Goal: Task Accomplishment & Management: Manage account settings

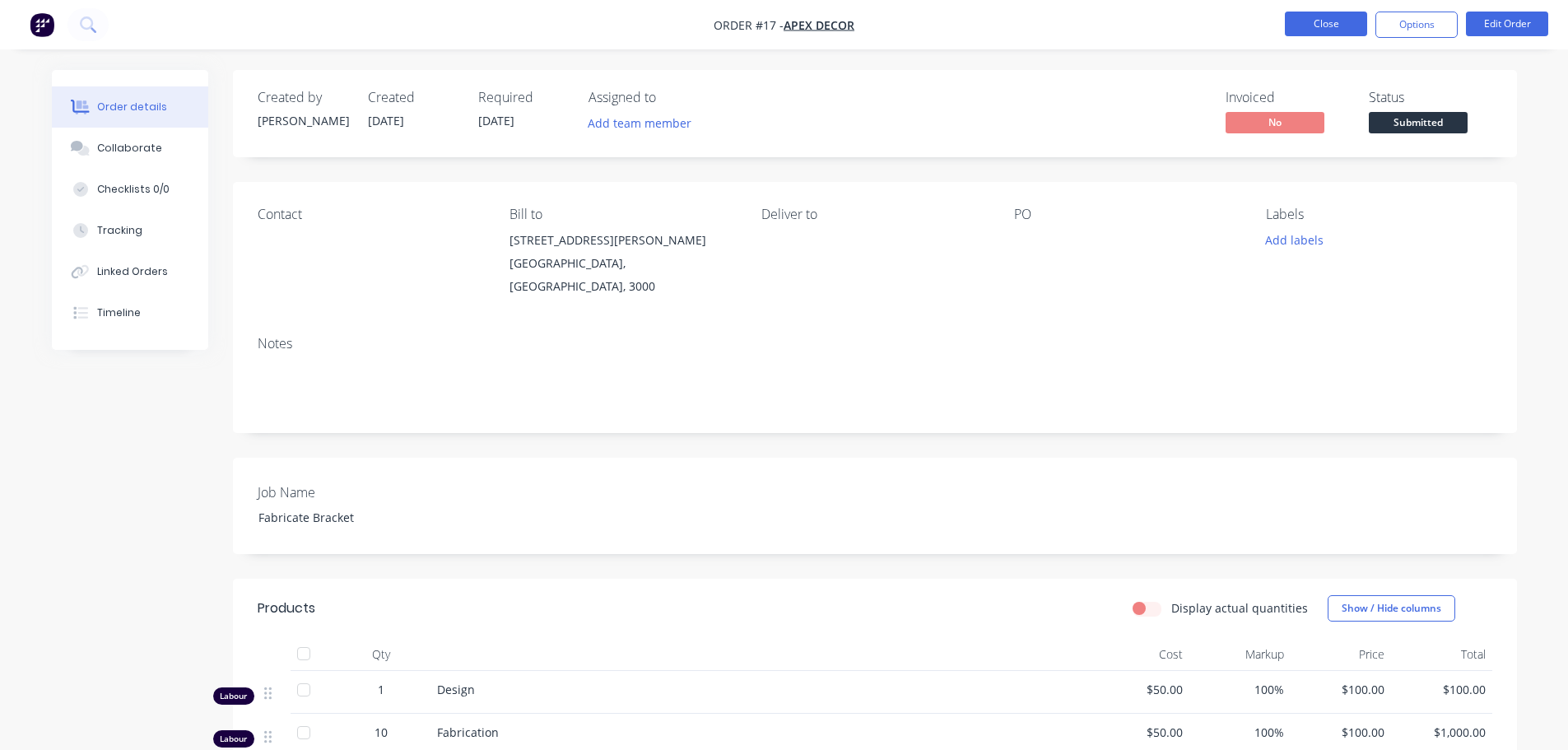
click at [1336, 22] on button "Close" at bounding box center [1326, 24] width 82 height 25
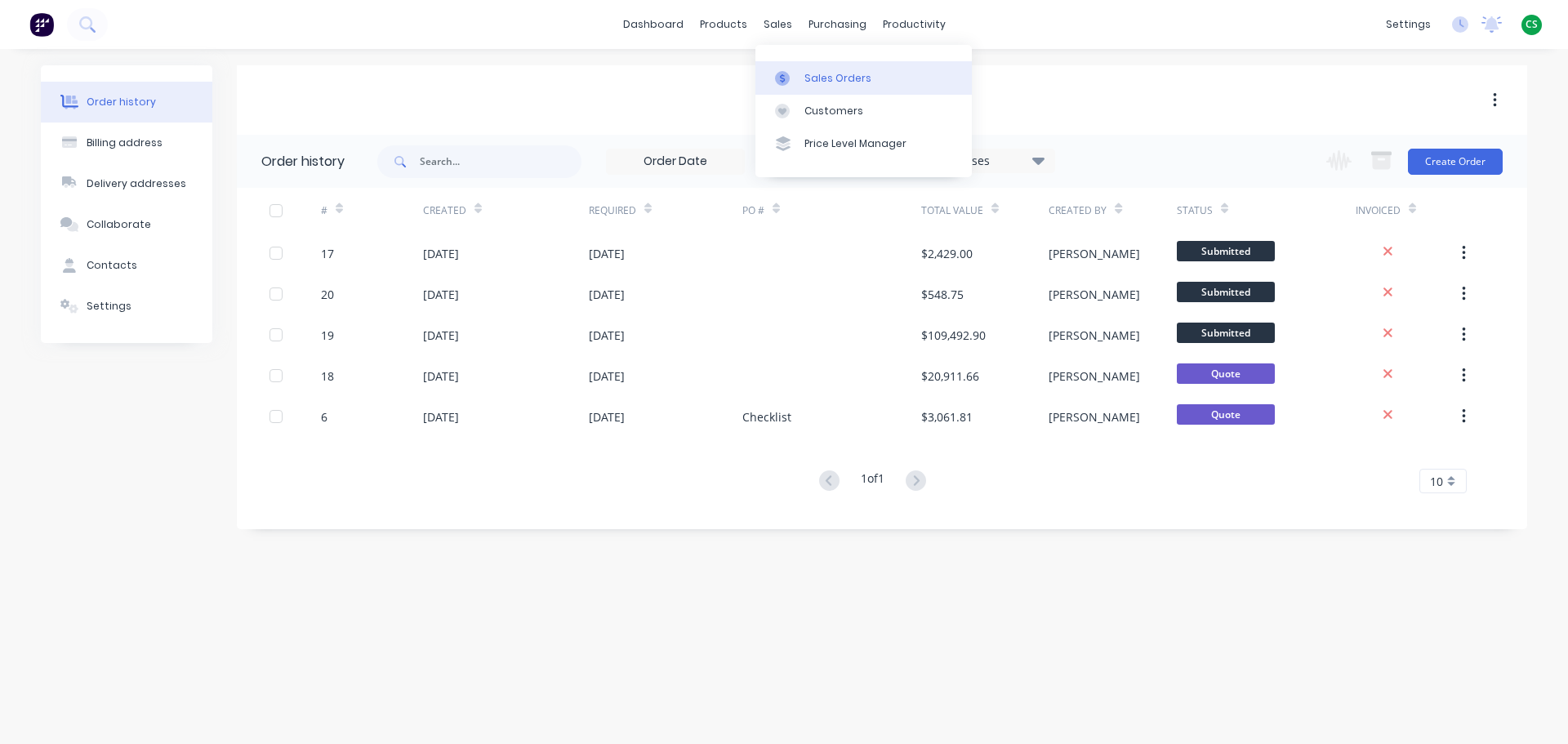
click at [815, 84] on div "Sales Orders" at bounding box center [837, 78] width 67 height 14
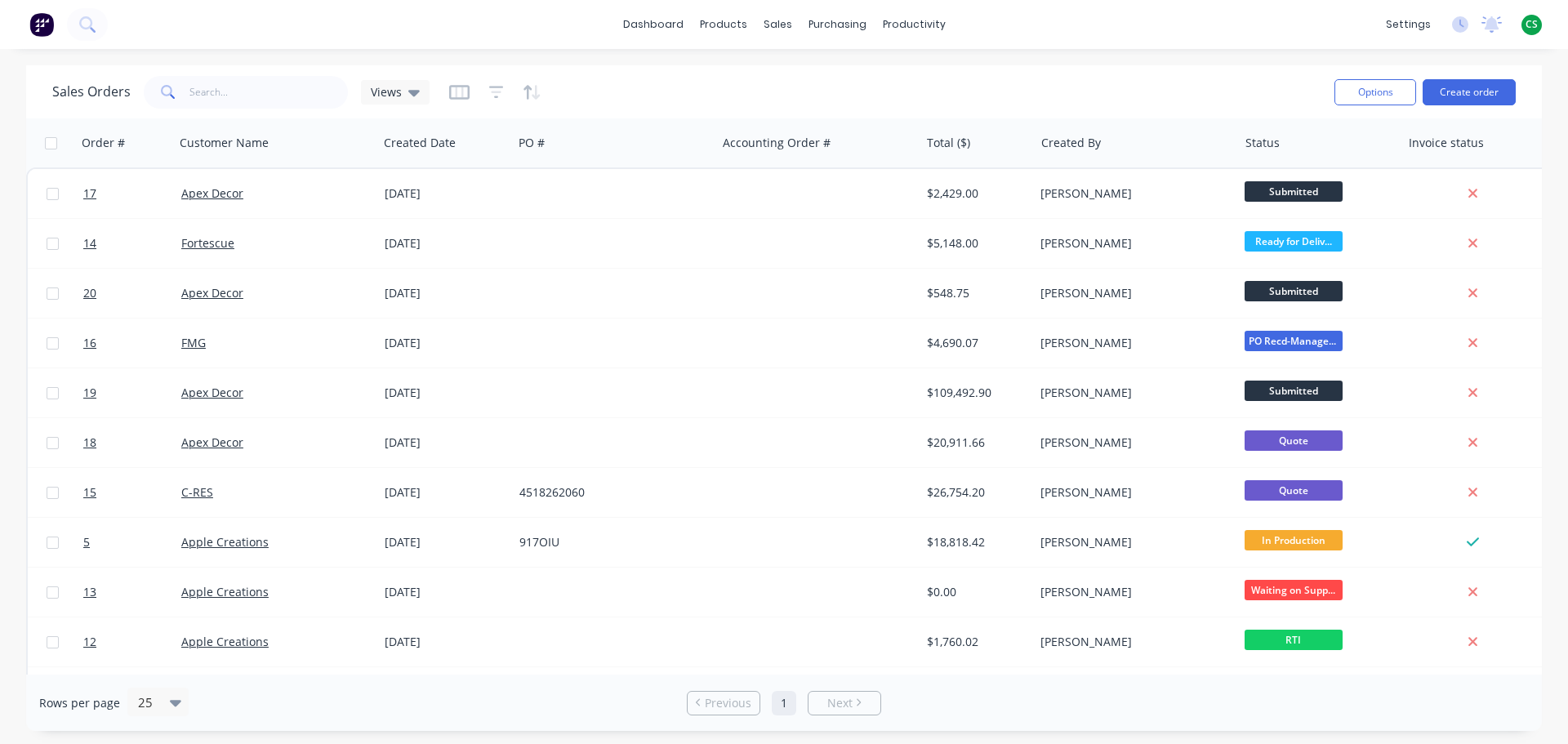
click at [1067, 27] on div "dashboard products sales purchasing productivity dashboard products Product Cat…" at bounding box center [784, 25] width 1568 height 49
click at [651, 27] on link "dashboard" at bounding box center [653, 25] width 77 height 25
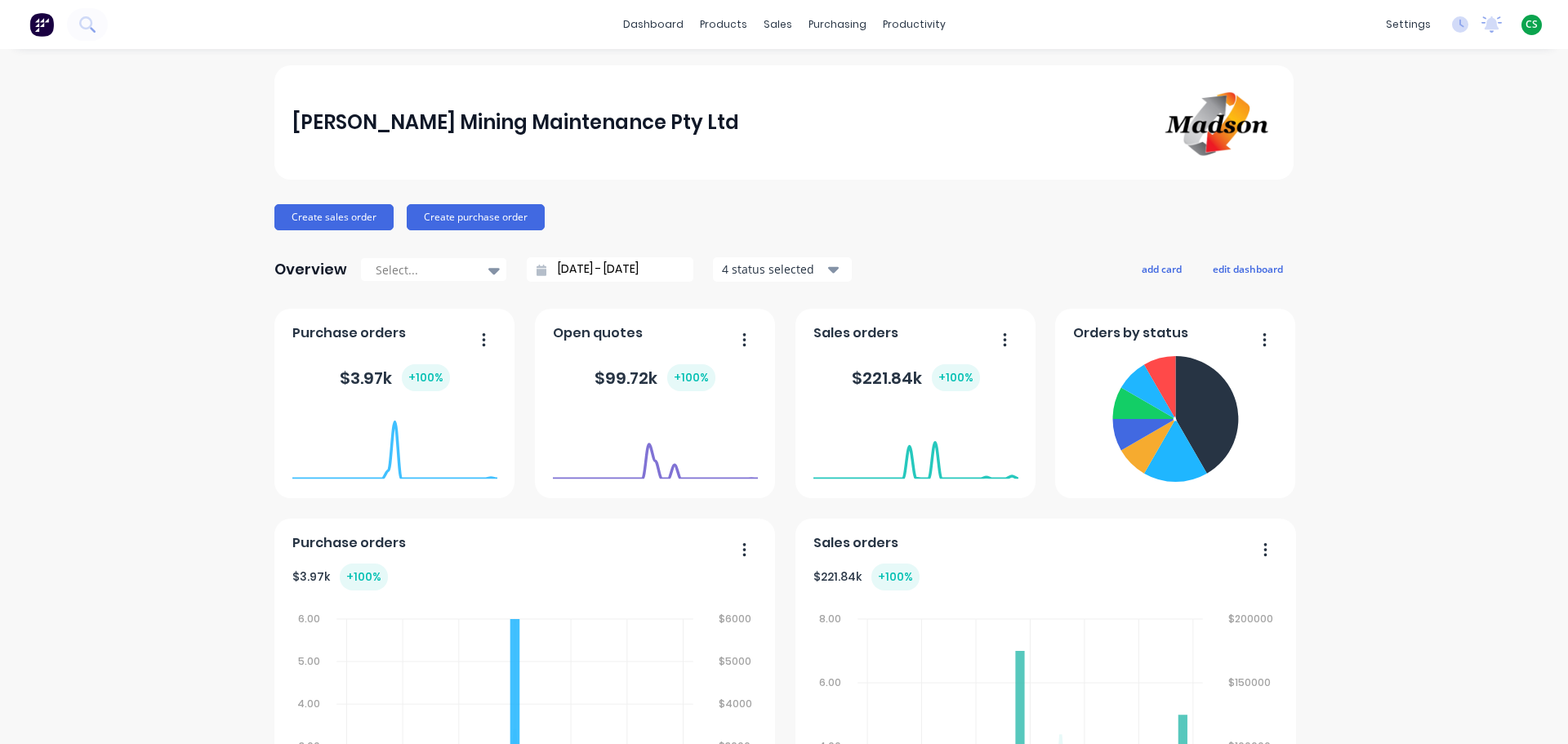
click at [1525, 25] on span "CS" at bounding box center [1531, 24] width 12 height 14
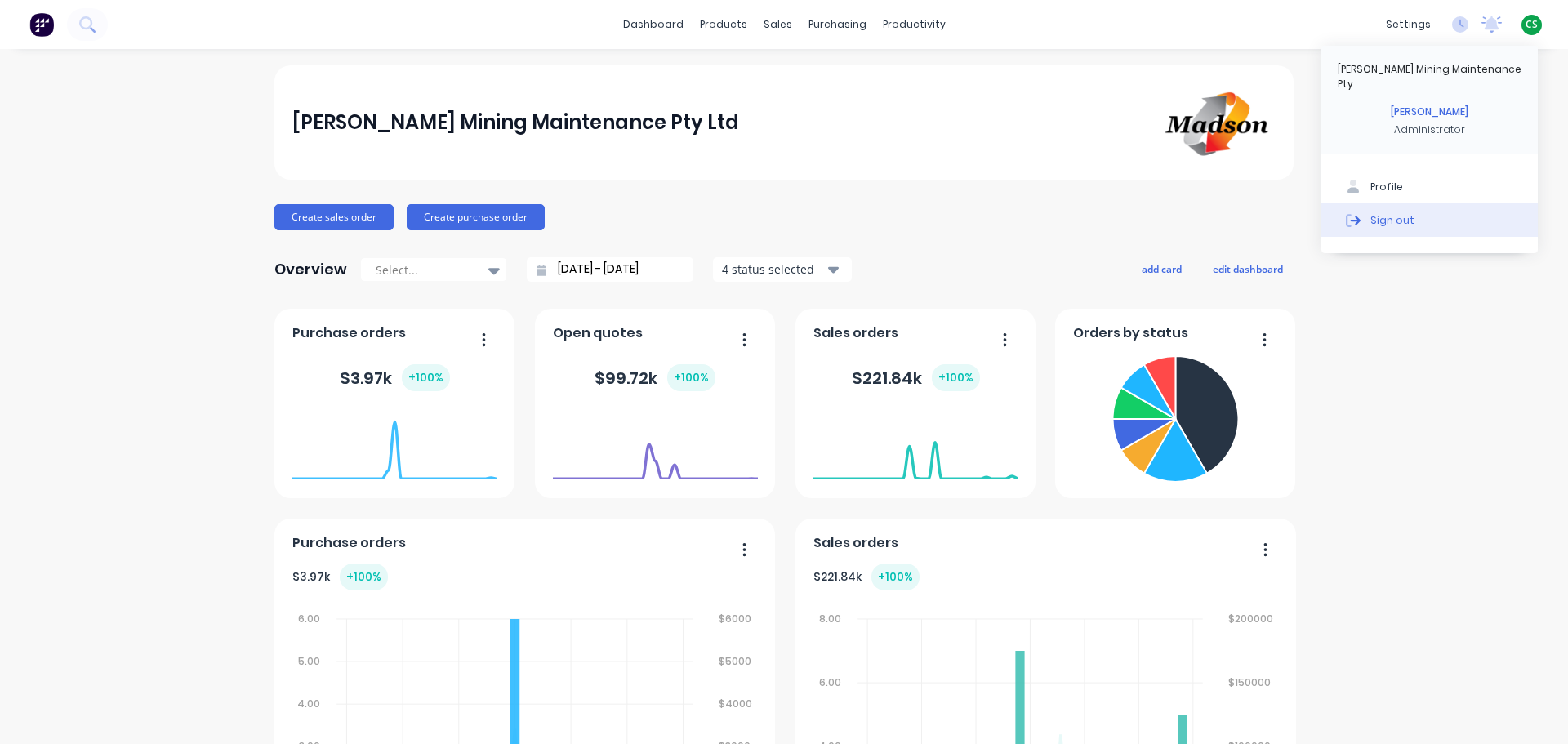
click at [1374, 213] on div "Sign out" at bounding box center [1392, 219] width 44 height 14
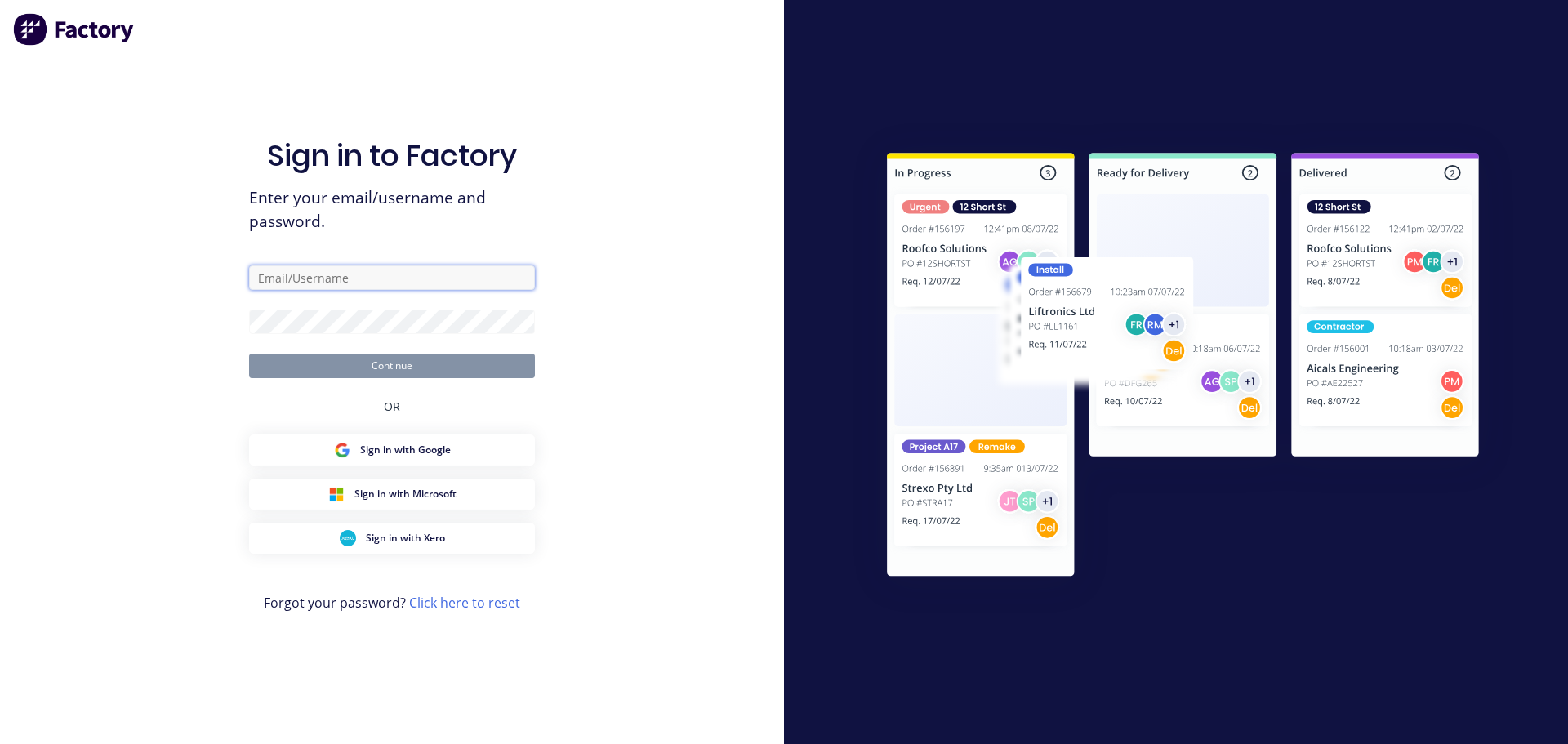
click at [298, 276] on input "text" at bounding box center [391, 278] width 286 height 25
type input "cat"
type input "cathy@factory.app"
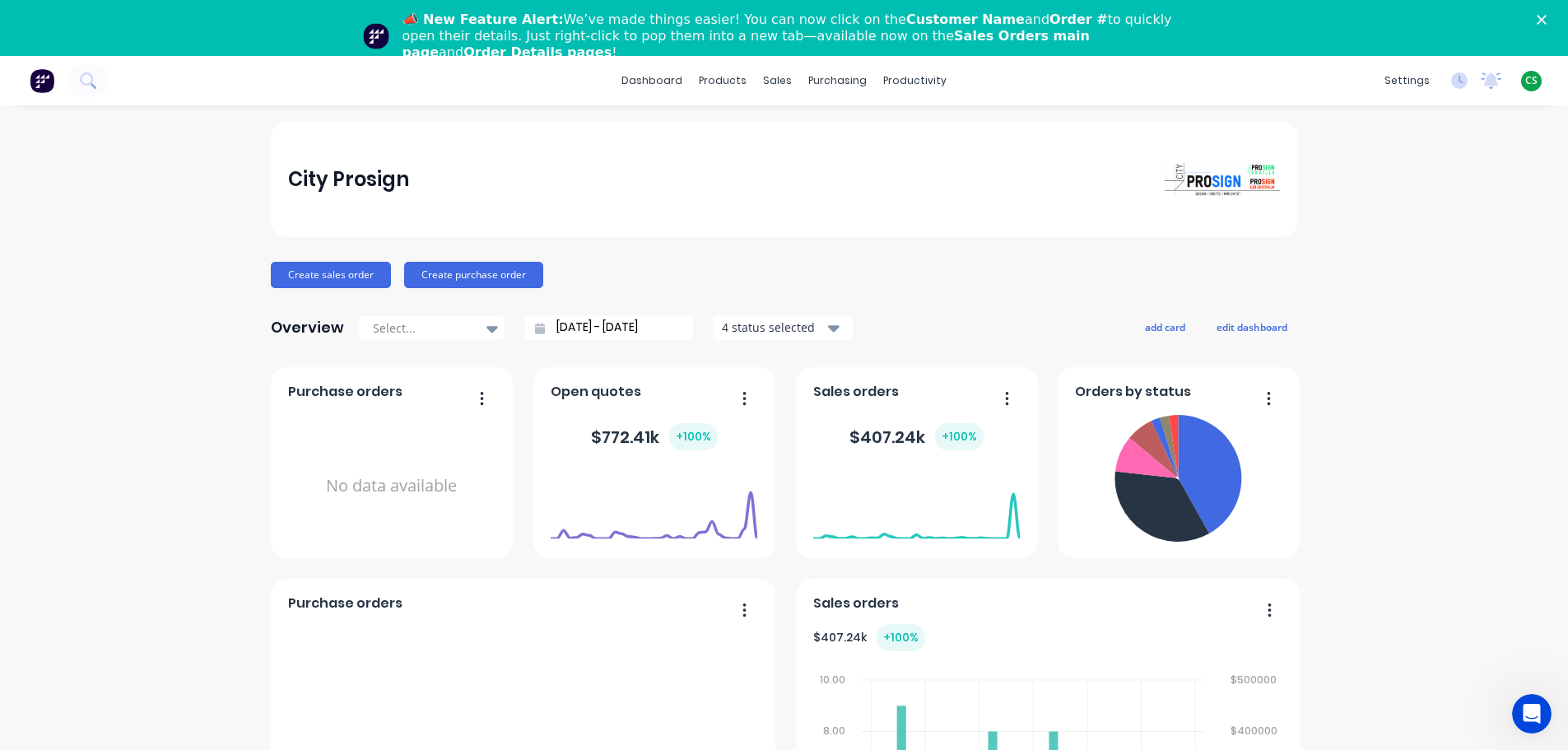
click at [1547, 21] on icon "Close" at bounding box center [1541, 19] width 10 height 10
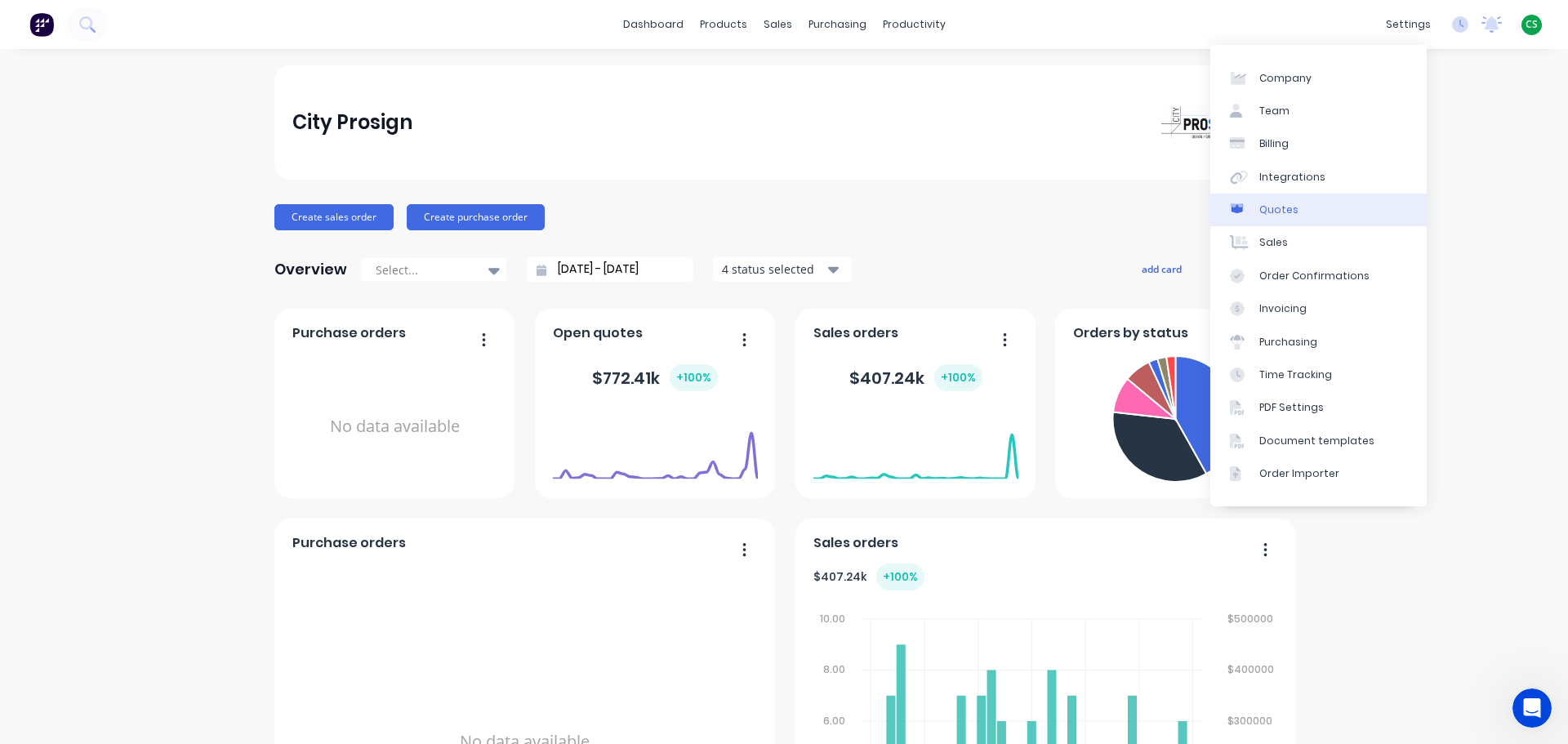
drag, startPoint x: 1311, startPoint y: 180, endPoint x: 1290, endPoint y: 205, distance: 32.6
click at [1311, 181] on div "Integrations" at bounding box center [1293, 177] width 66 height 14
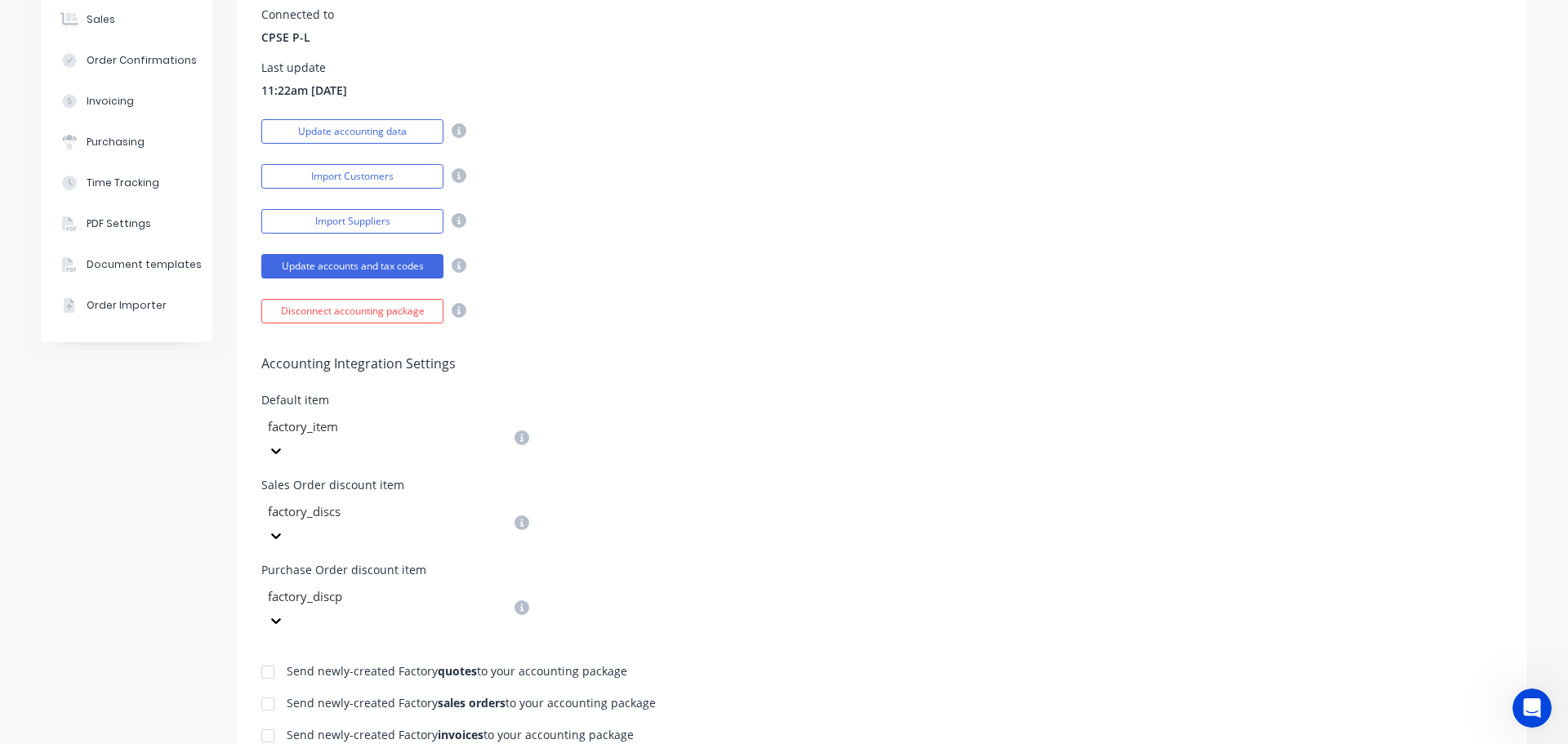
scroll to position [245, 0]
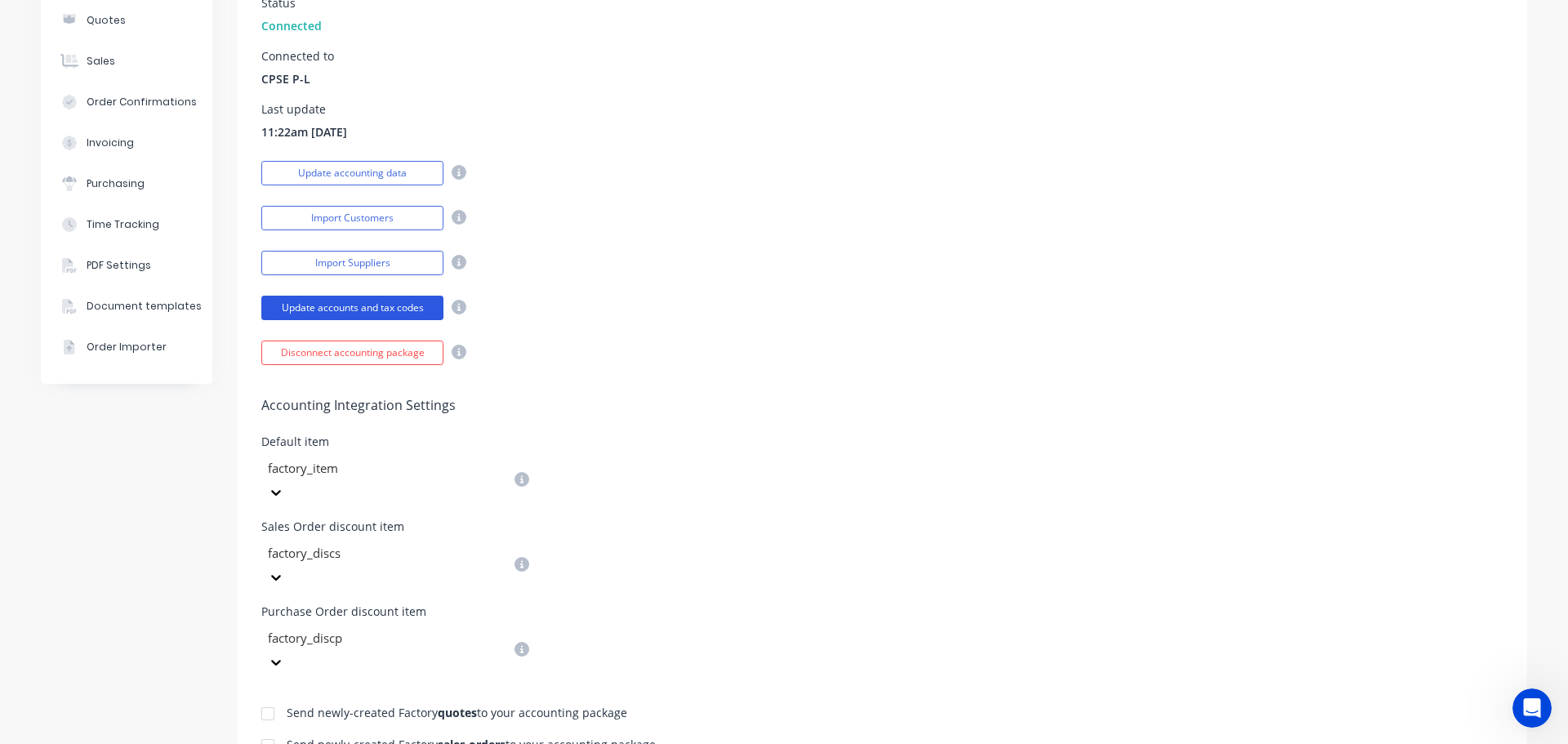
click at [340, 307] on button "Update accounts and tax codes" at bounding box center [352, 307] width 182 height 25
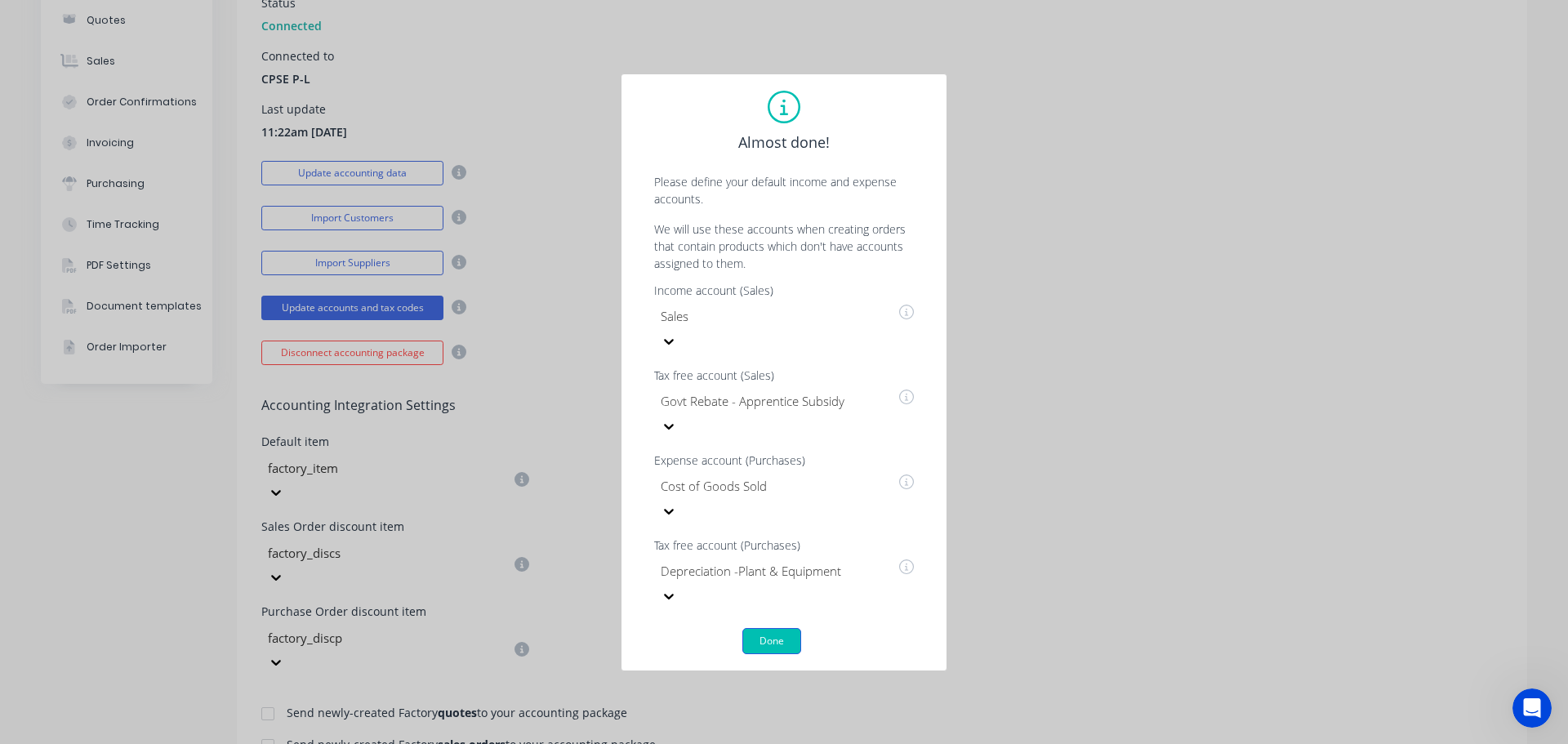
click at [778, 628] on button "Done" at bounding box center [772, 642] width 59 height 27
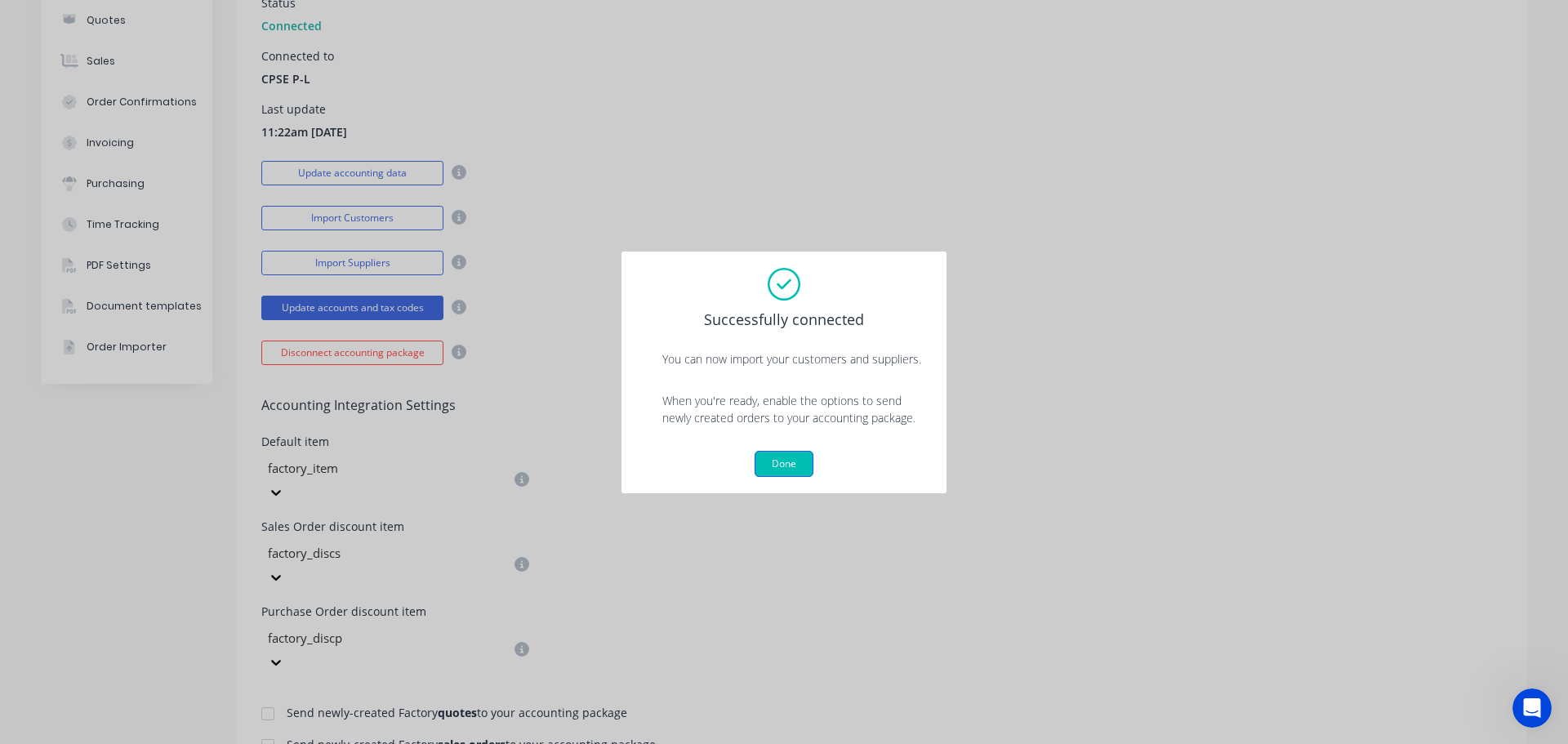
click at [788, 458] on button "Done" at bounding box center [784, 464] width 59 height 27
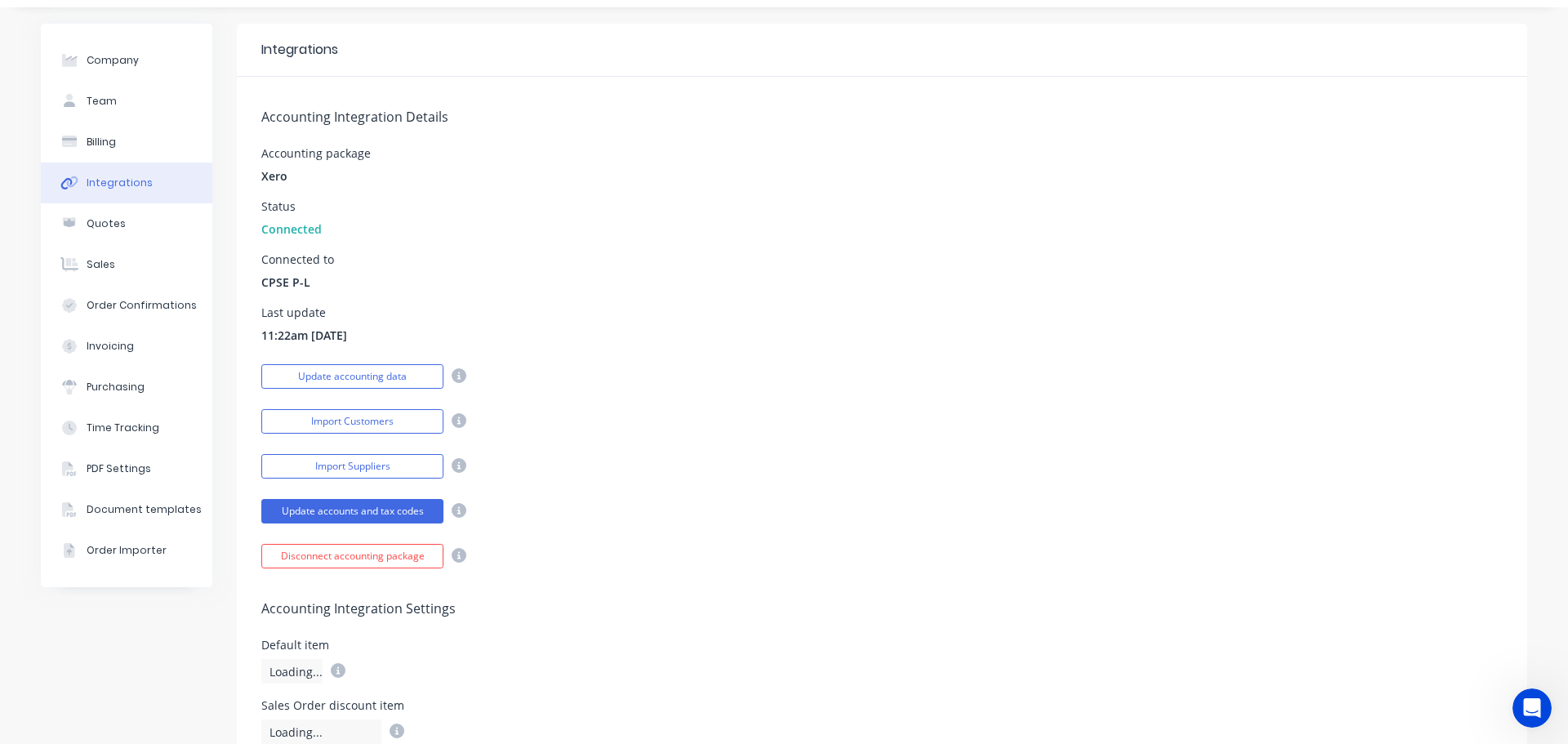
scroll to position [0, 0]
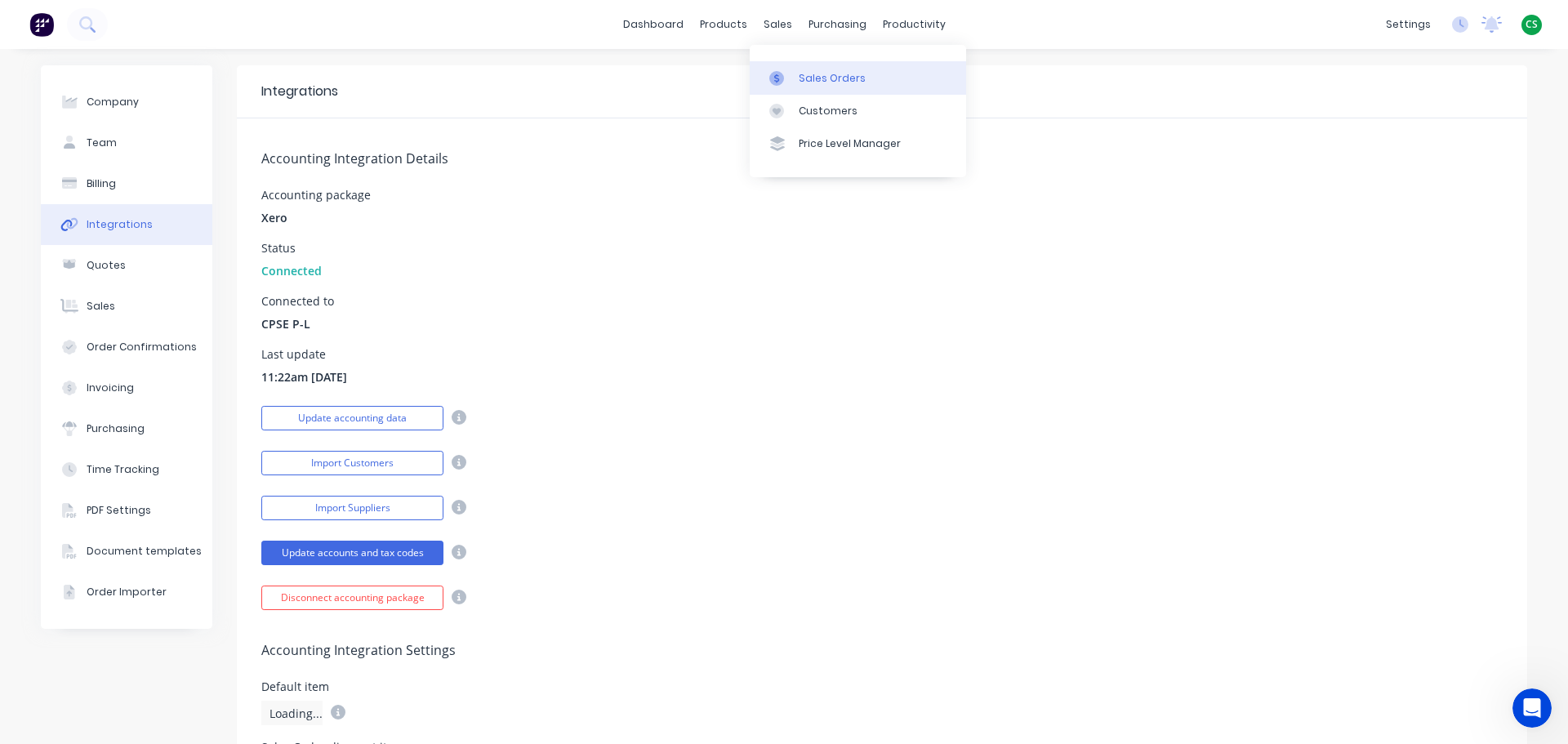
click at [826, 84] on div "Sales Orders" at bounding box center [831, 78] width 67 height 14
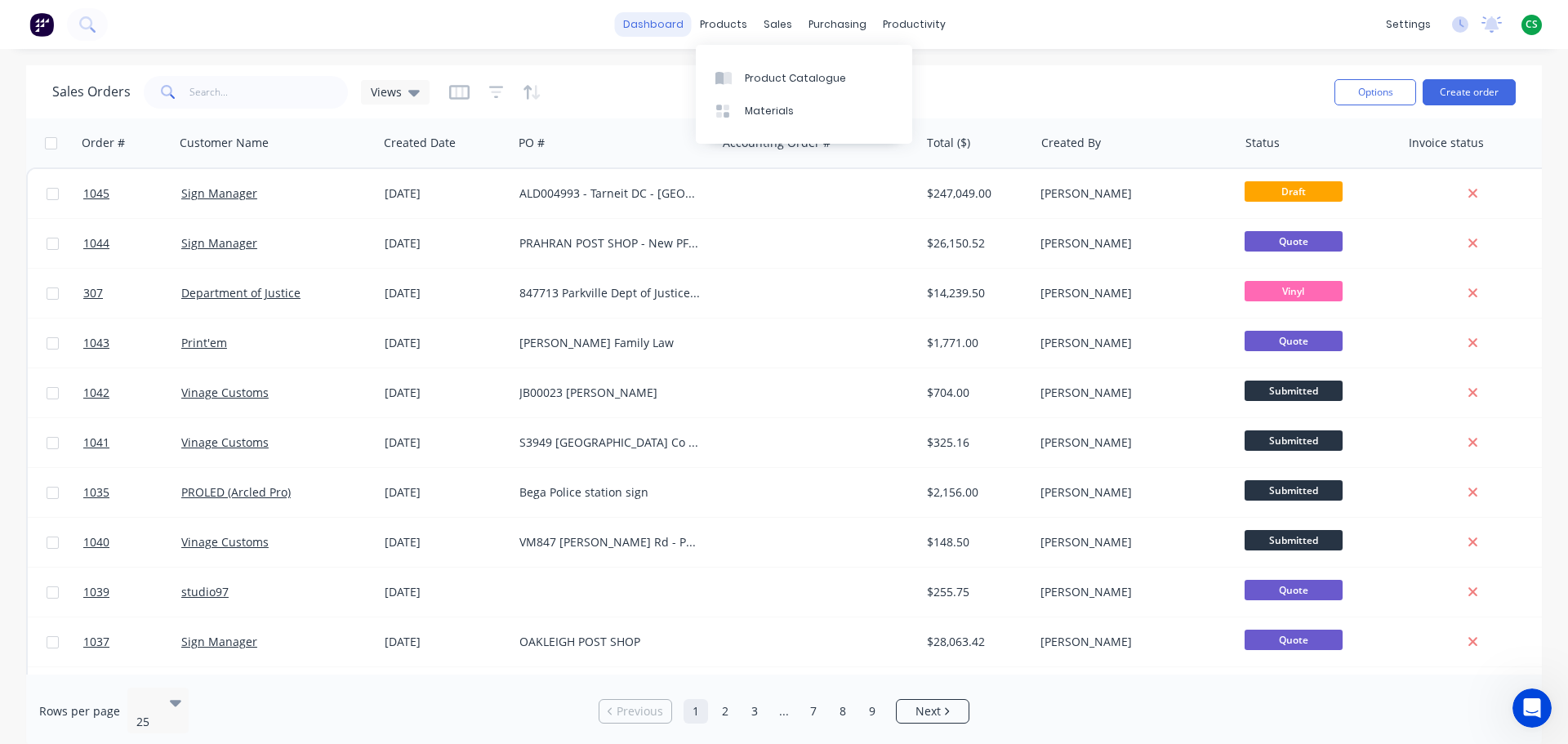
click at [667, 28] on link "dashboard" at bounding box center [653, 25] width 77 height 25
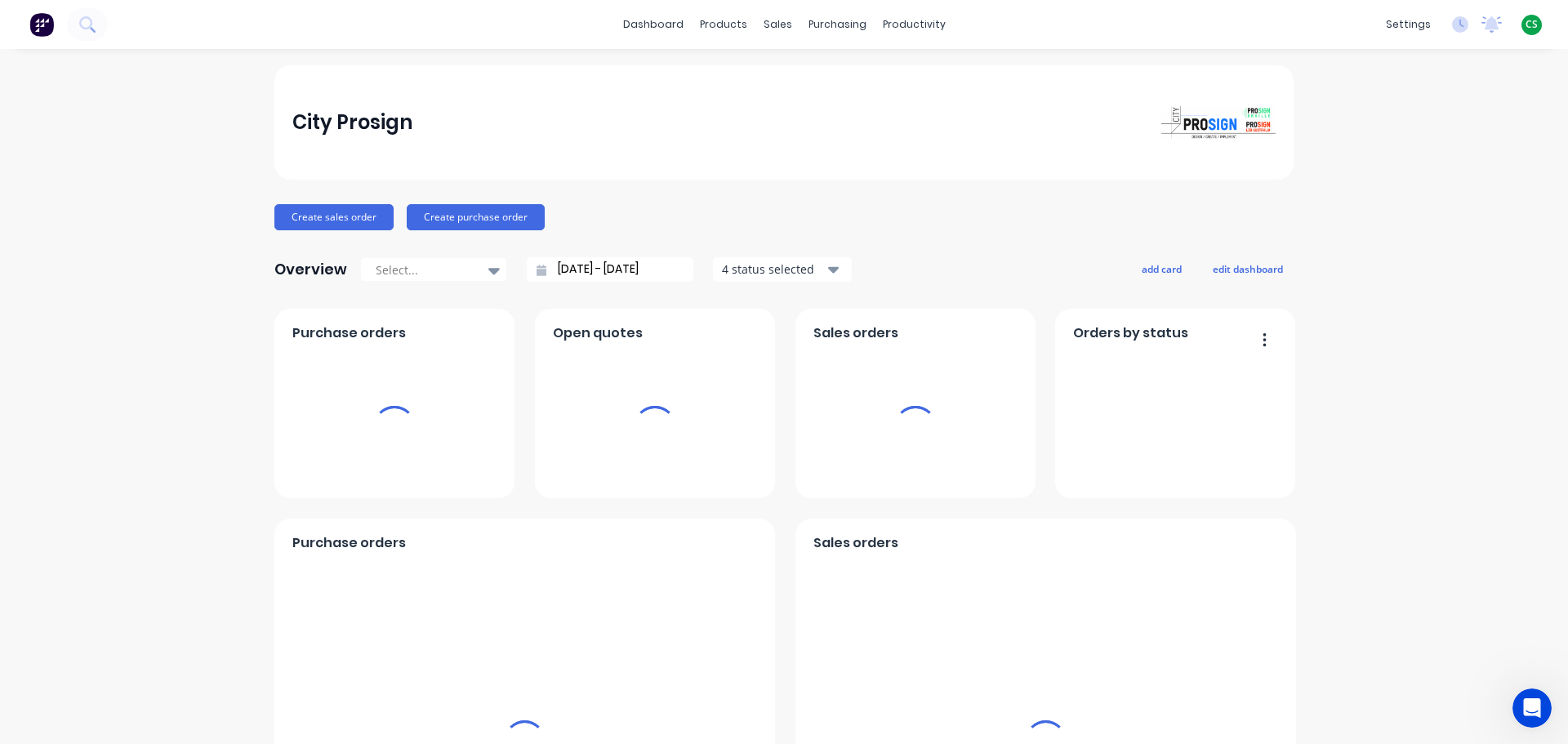
click at [1525, 27] on span "CS" at bounding box center [1531, 24] width 12 height 14
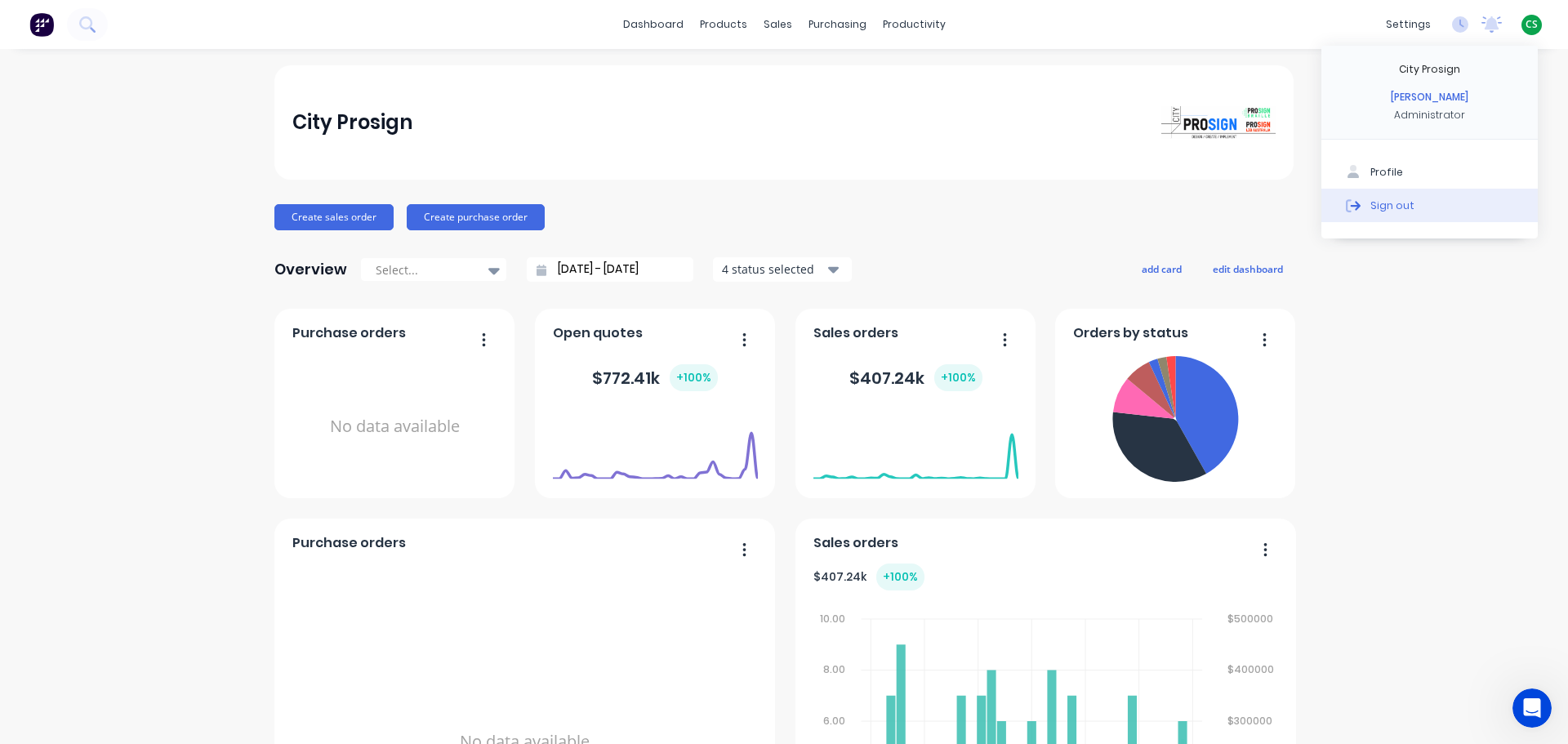
click at [1493, 211] on button "Sign out" at bounding box center [1429, 205] width 216 height 32
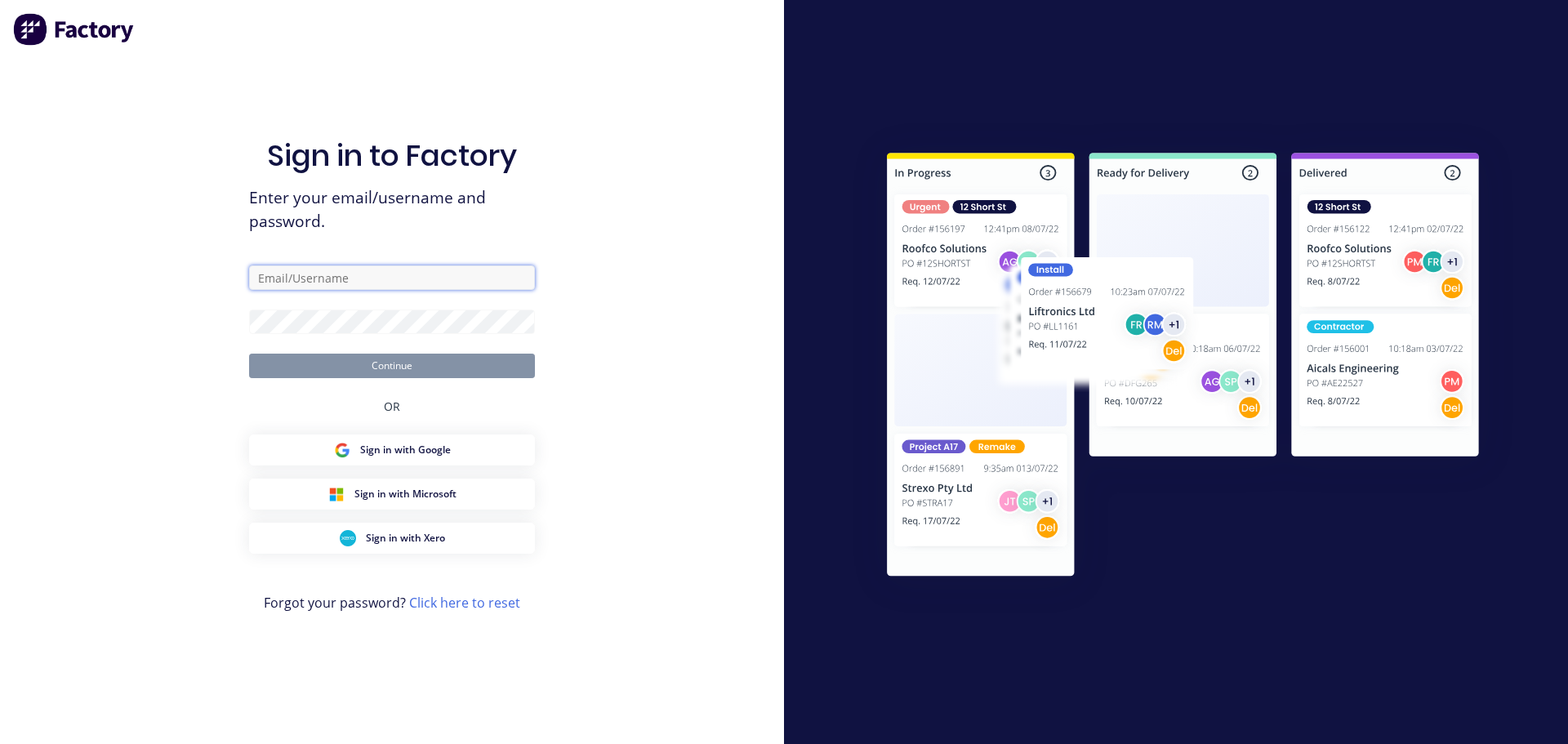
click at [288, 274] on input "text" at bounding box center [391, 278] width 286 height 25
type input "cathy@factory.app"
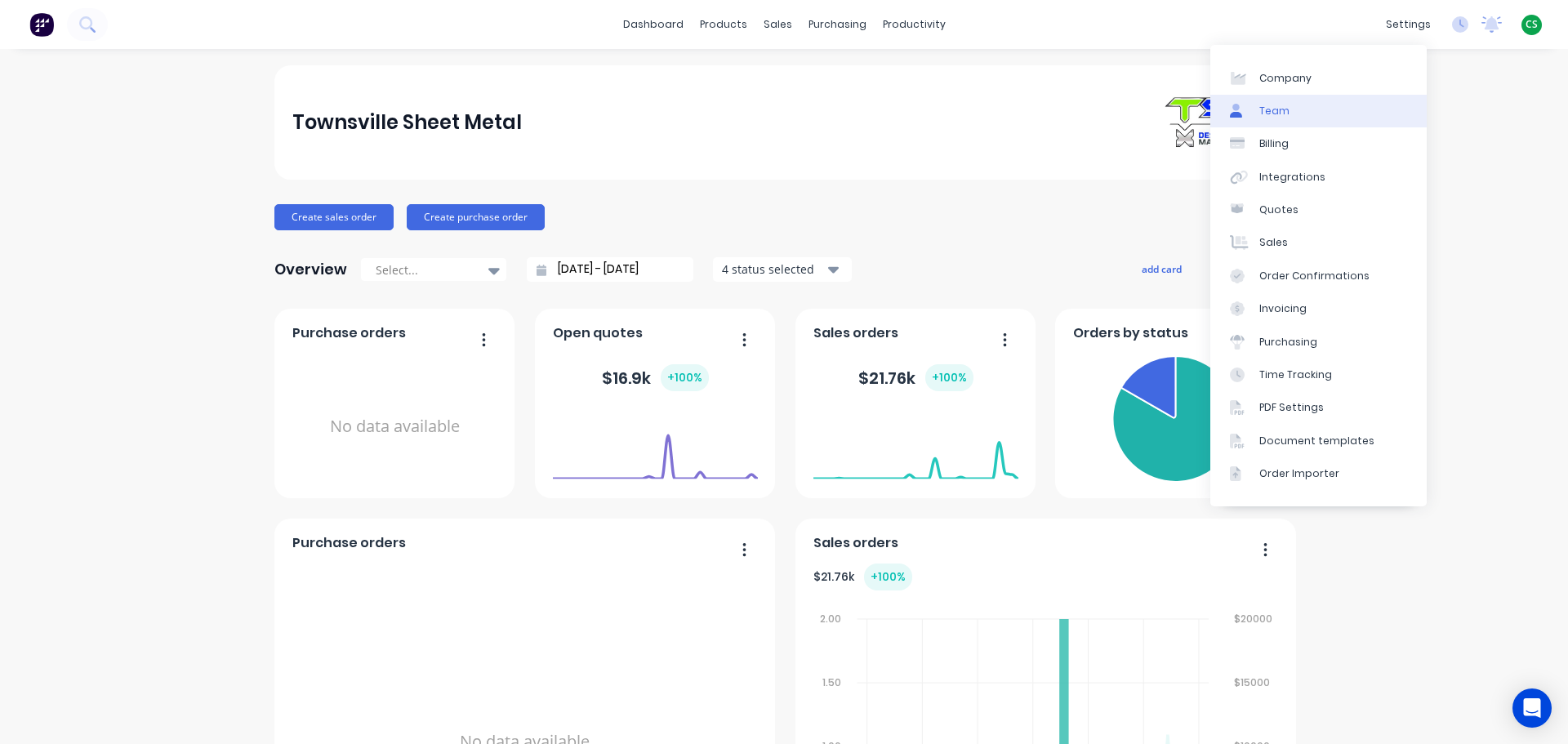
click at [1328, 114] on link "Team" at bounding box center [1318, 111] width 216 height 32
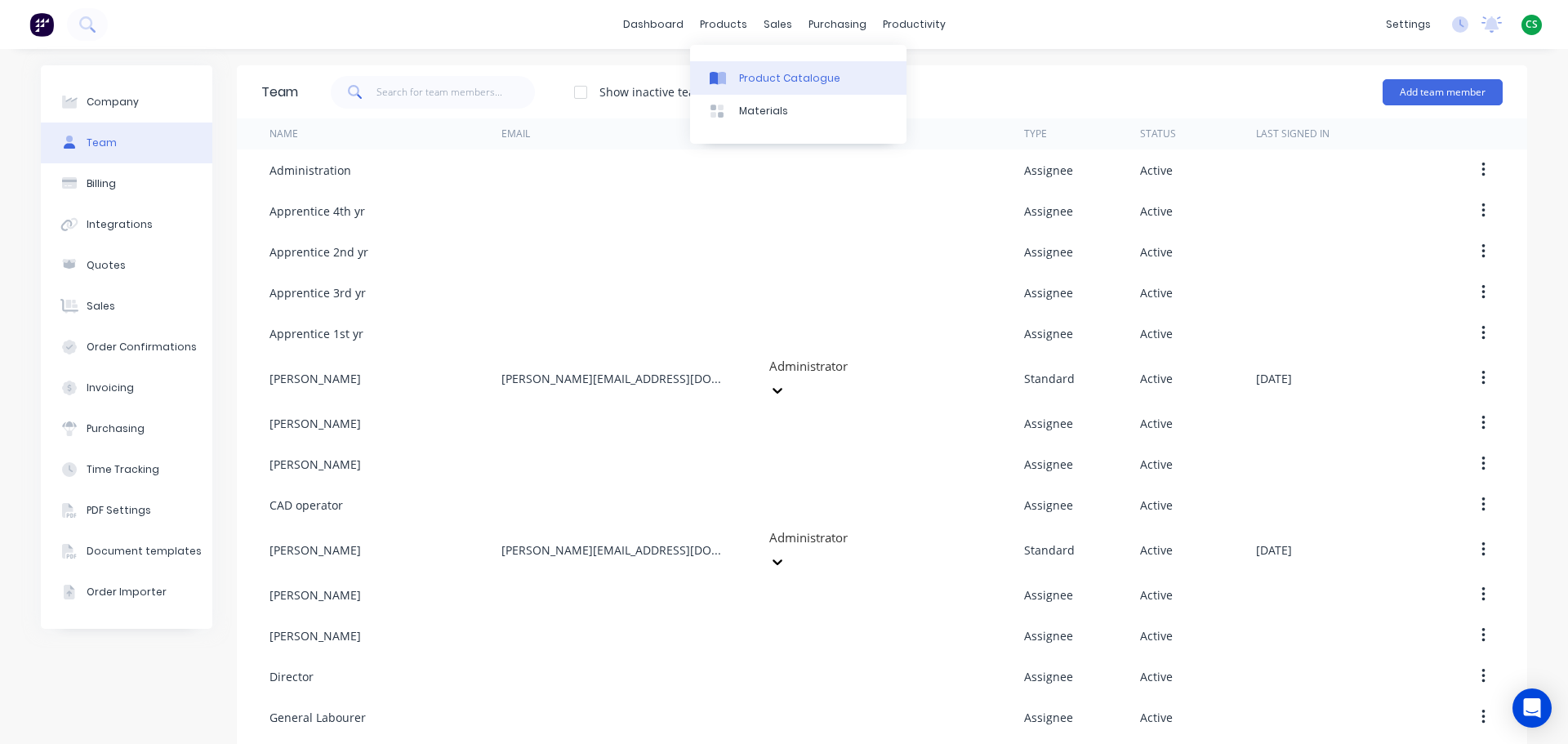
click at [769, 81] on div "Product Catalogue" at bounding box center [790, 78] width 102 height 14
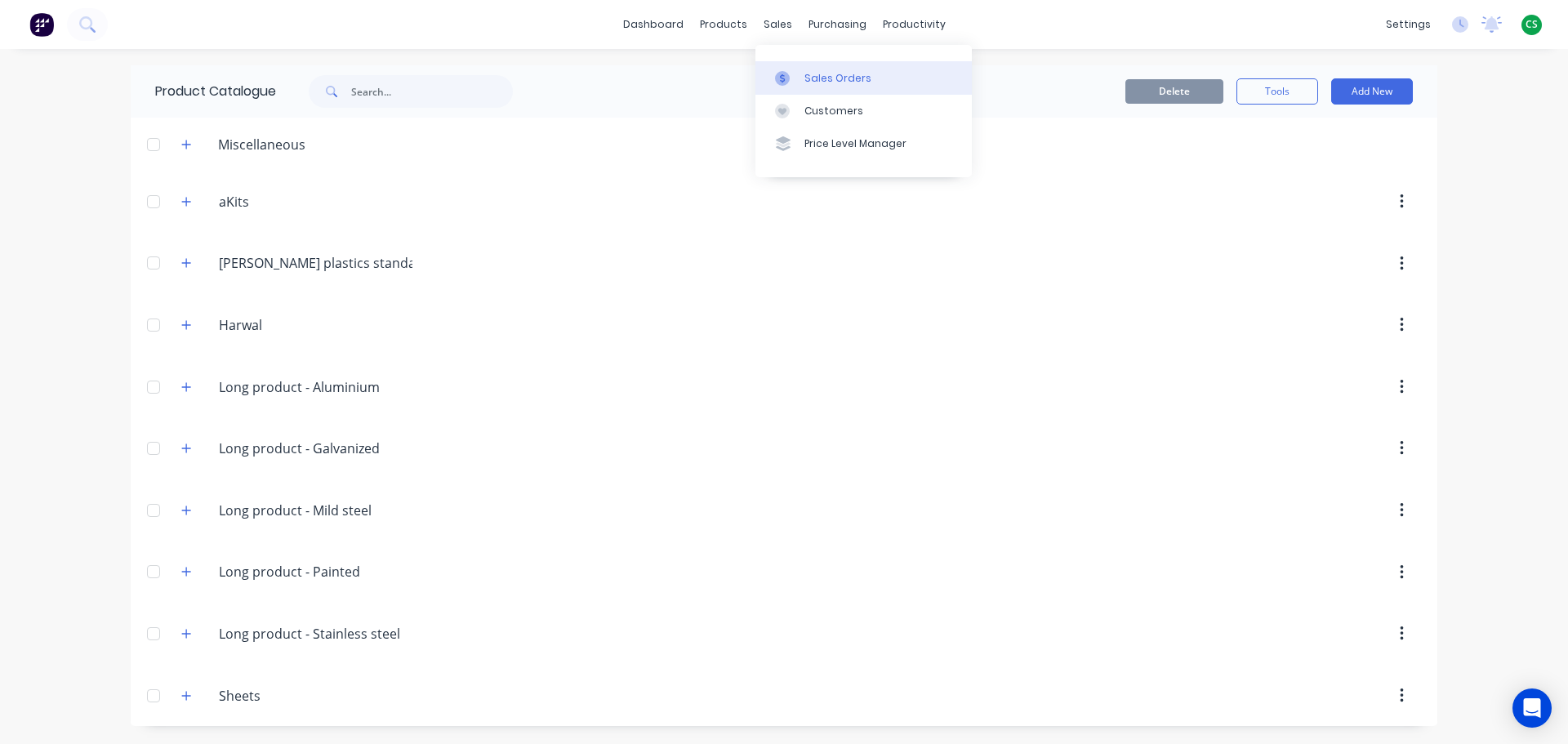
click at [815, 77] on div "Sales Orders" at bounding box center [837, 78] width 67 height 14
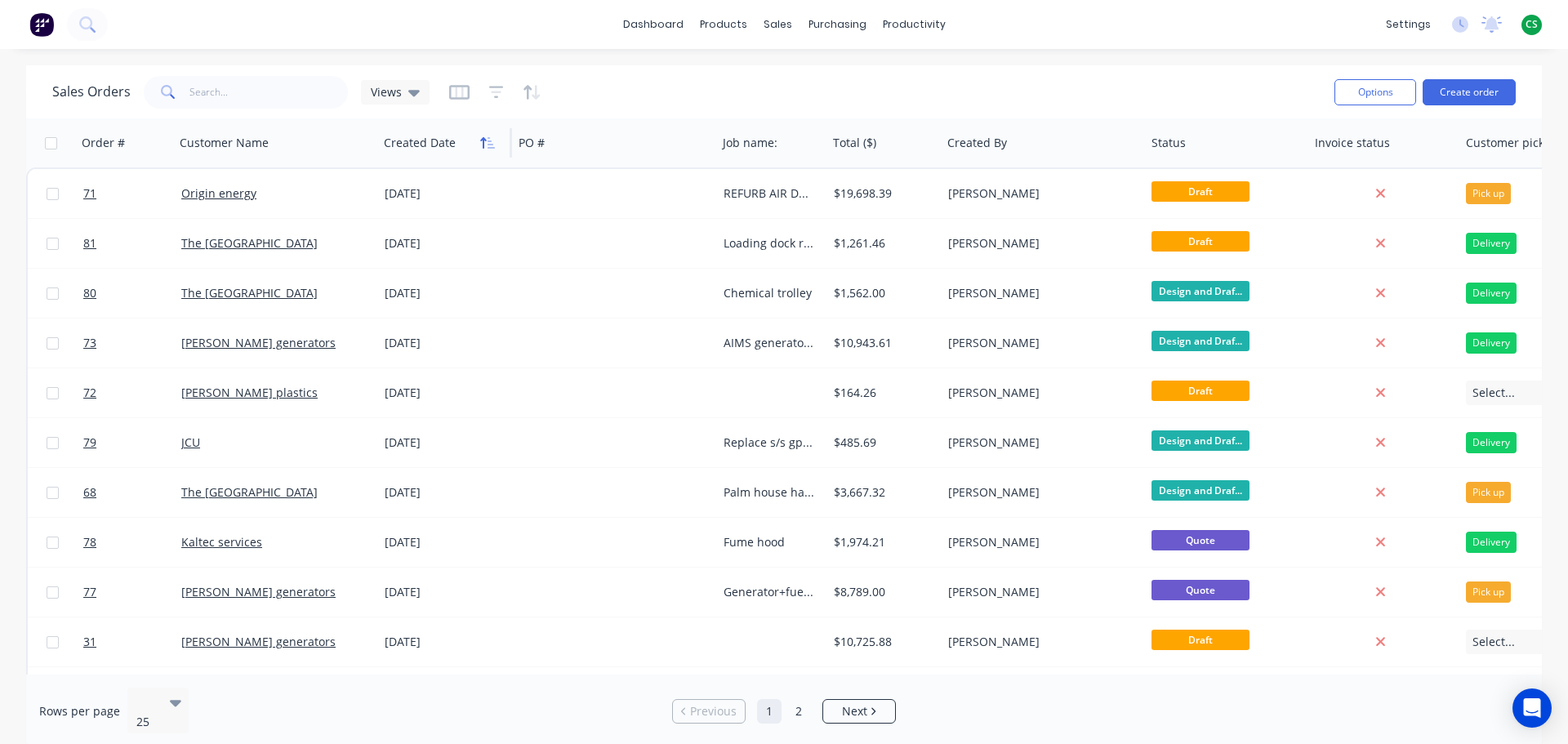
click at [480, 145] on icon "button" at bounding box center [487, 143] width 14 height 13
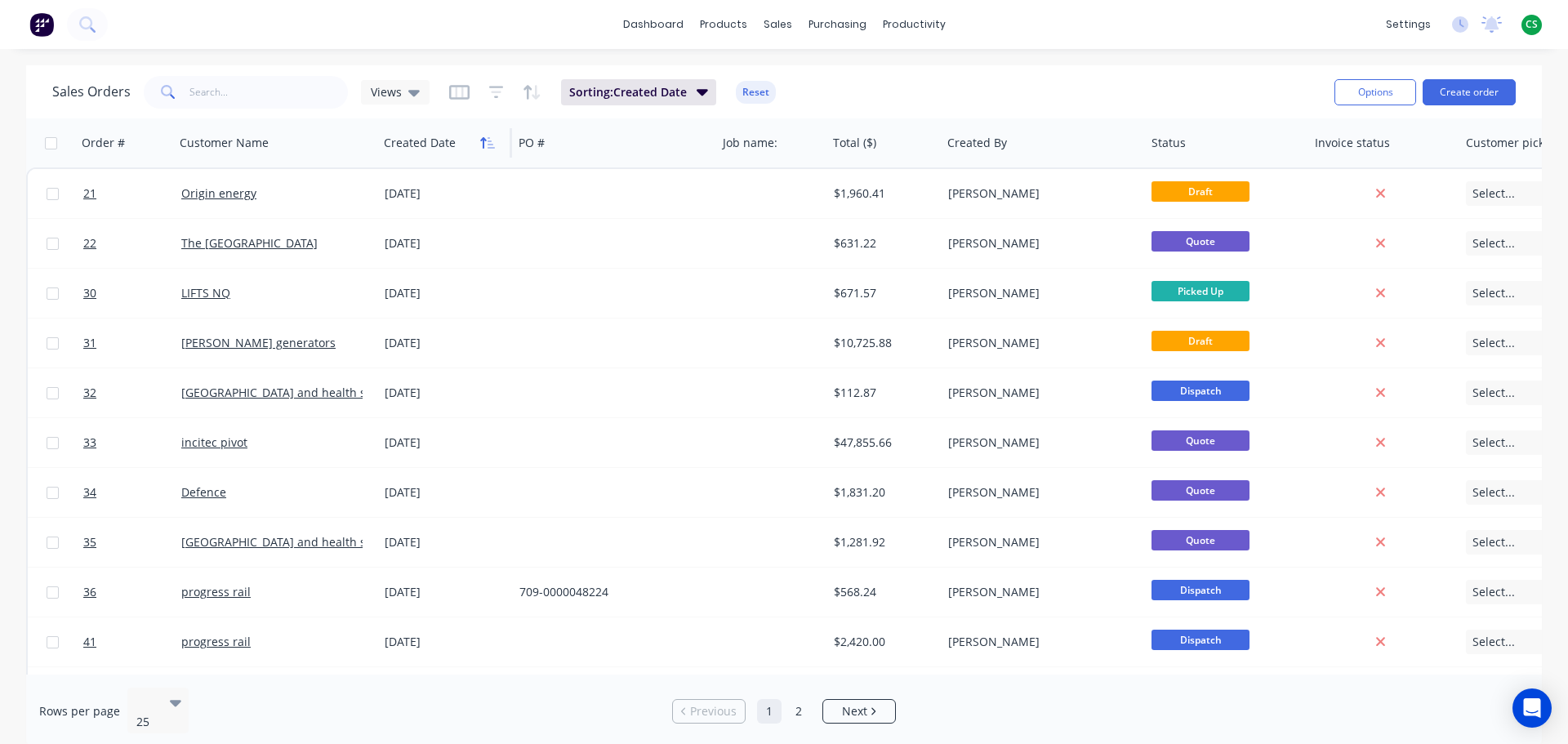
click at [480, 144] on icon "button" at bounding box center [487, 143] width 14 height 13
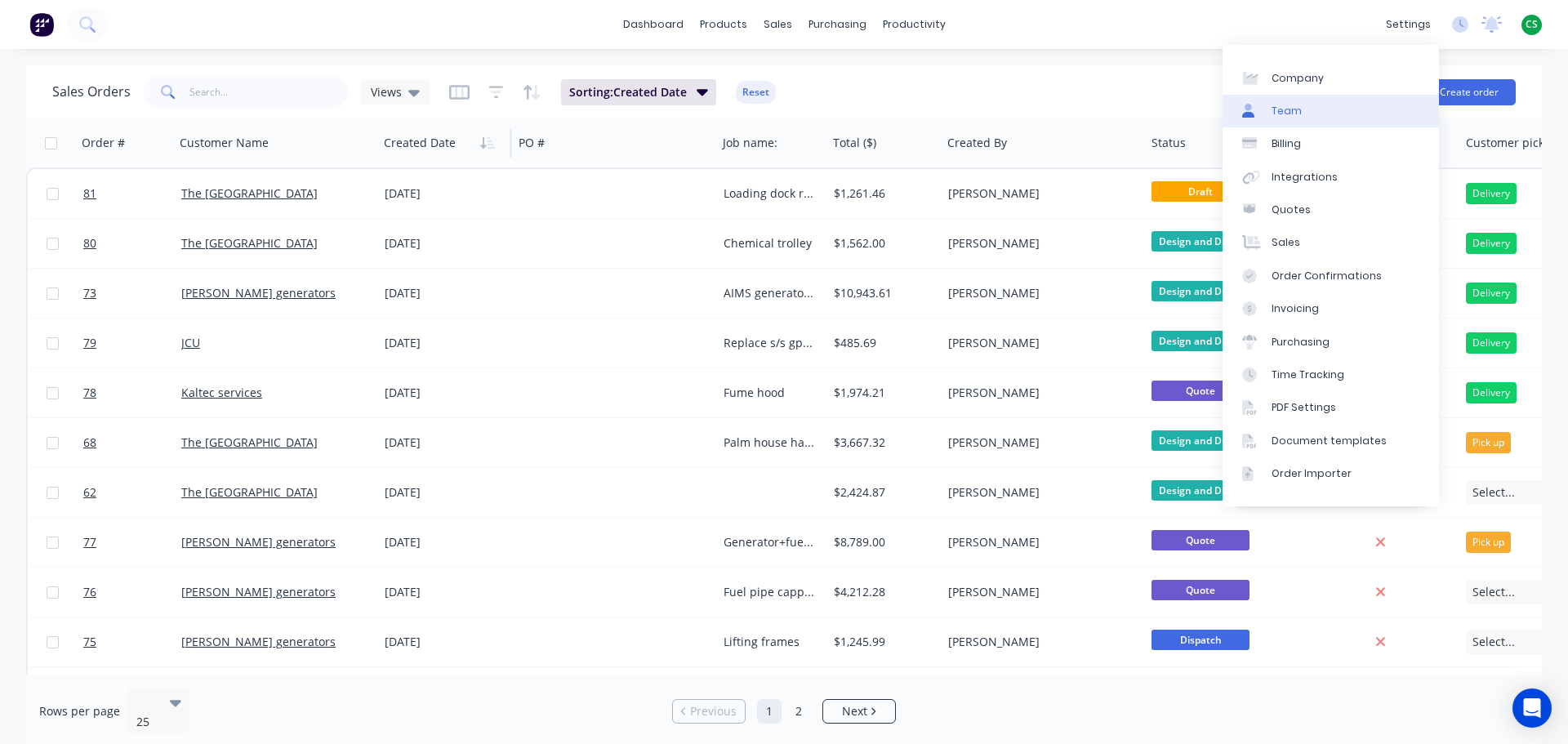
click at [1321, 120] on link "Team" at bounding box center [1331, 111] width 216 height 32
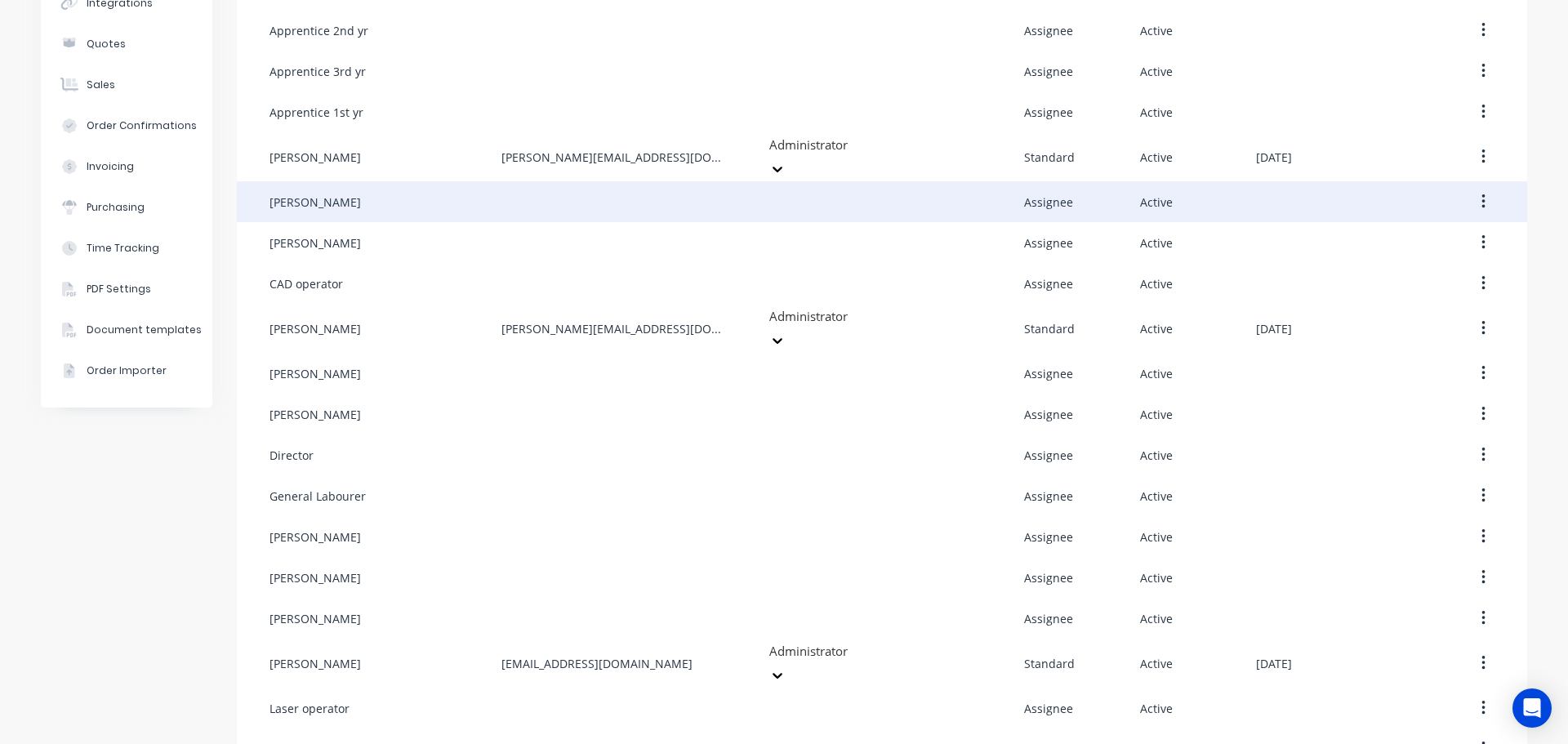
scroll to position [245, 0]
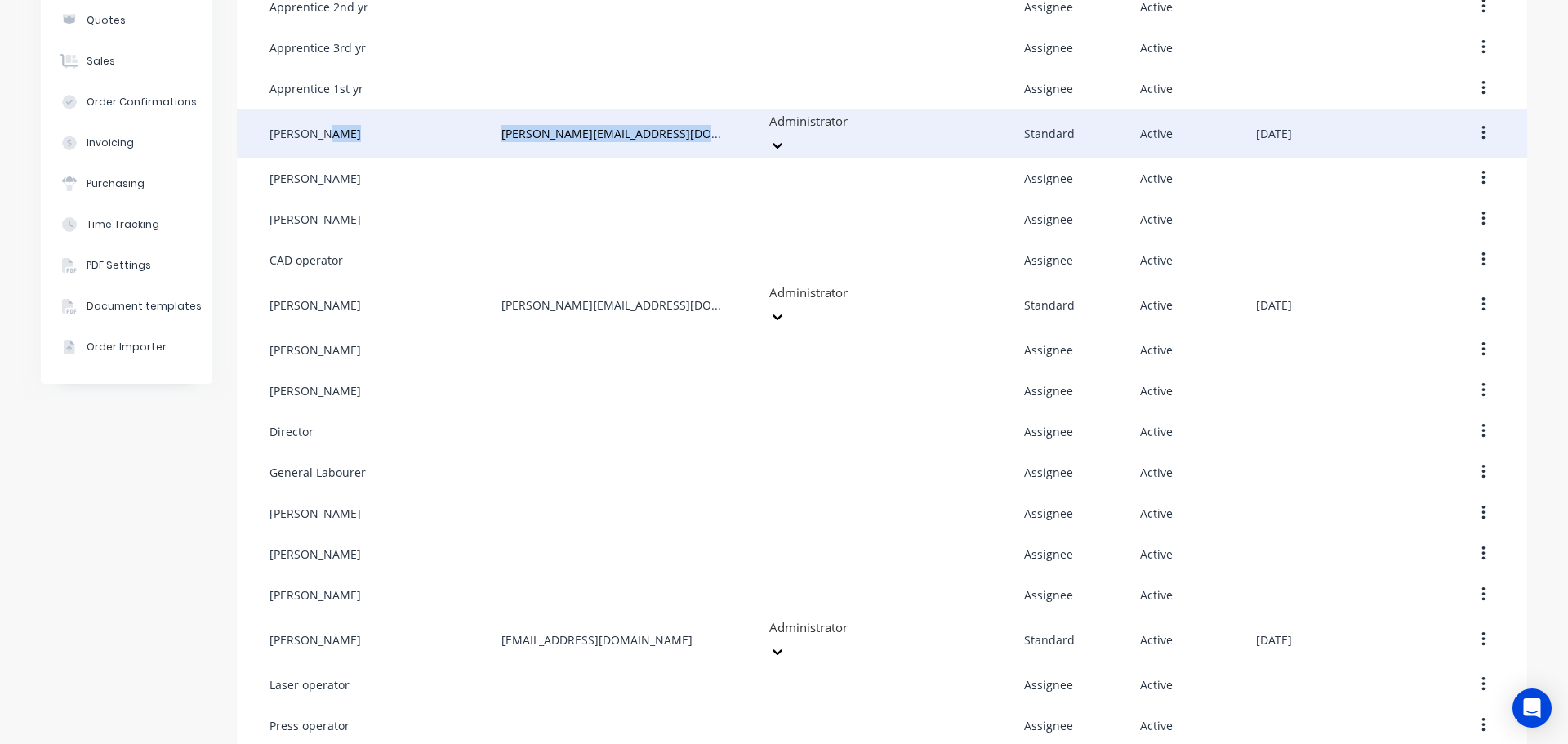
drag, startPoint x: 704, startPoint y: 131, endPoint x: 471, endPoint y: 124, distance: 233.1
click at [471, 124] on div "Brad Kane brad@townsvillesheetmetal.com.au Administrator Standard Active August…" at bounding box center [881, 133] width 1290 height 49
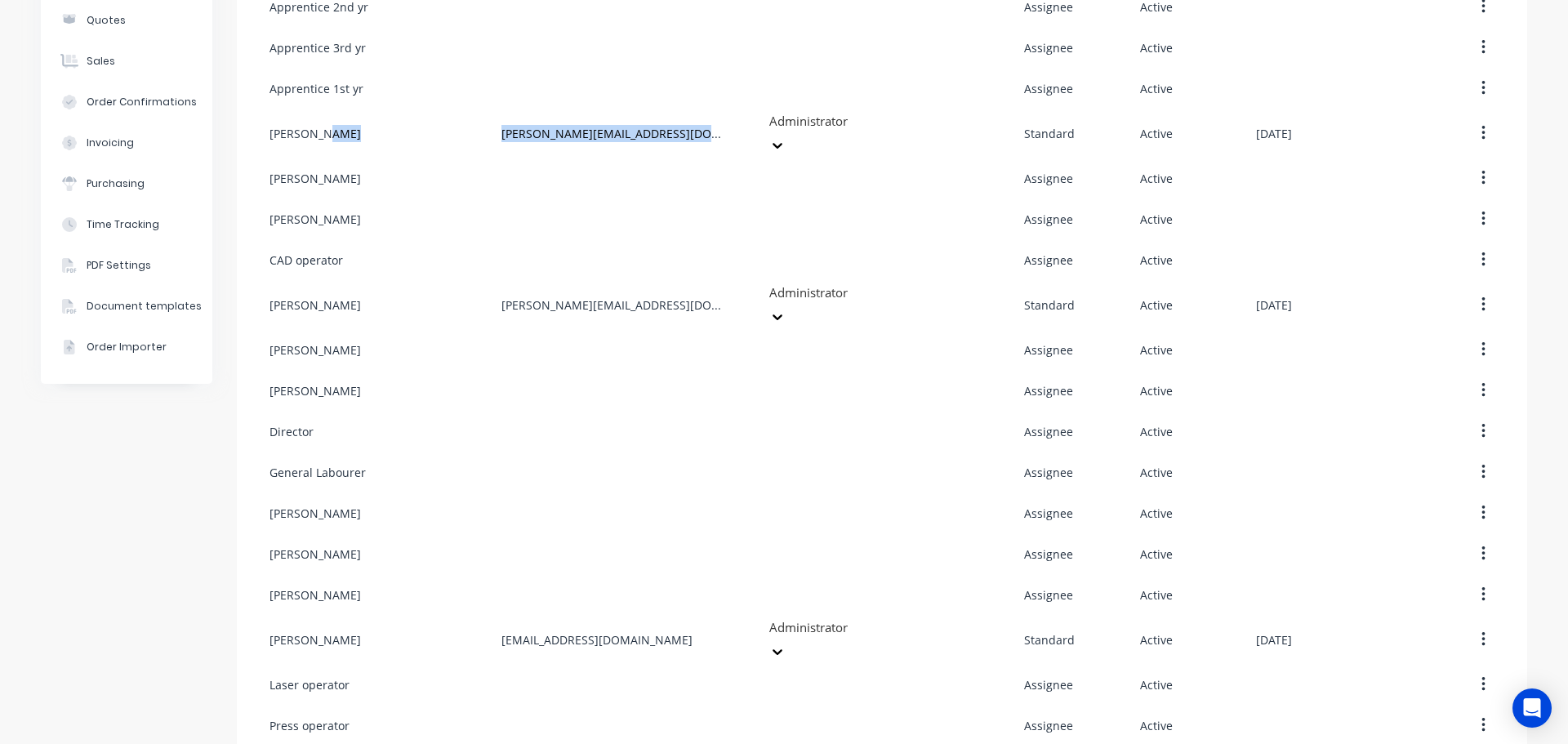
copy div "brad@townsvillesheetmetal.com.au"
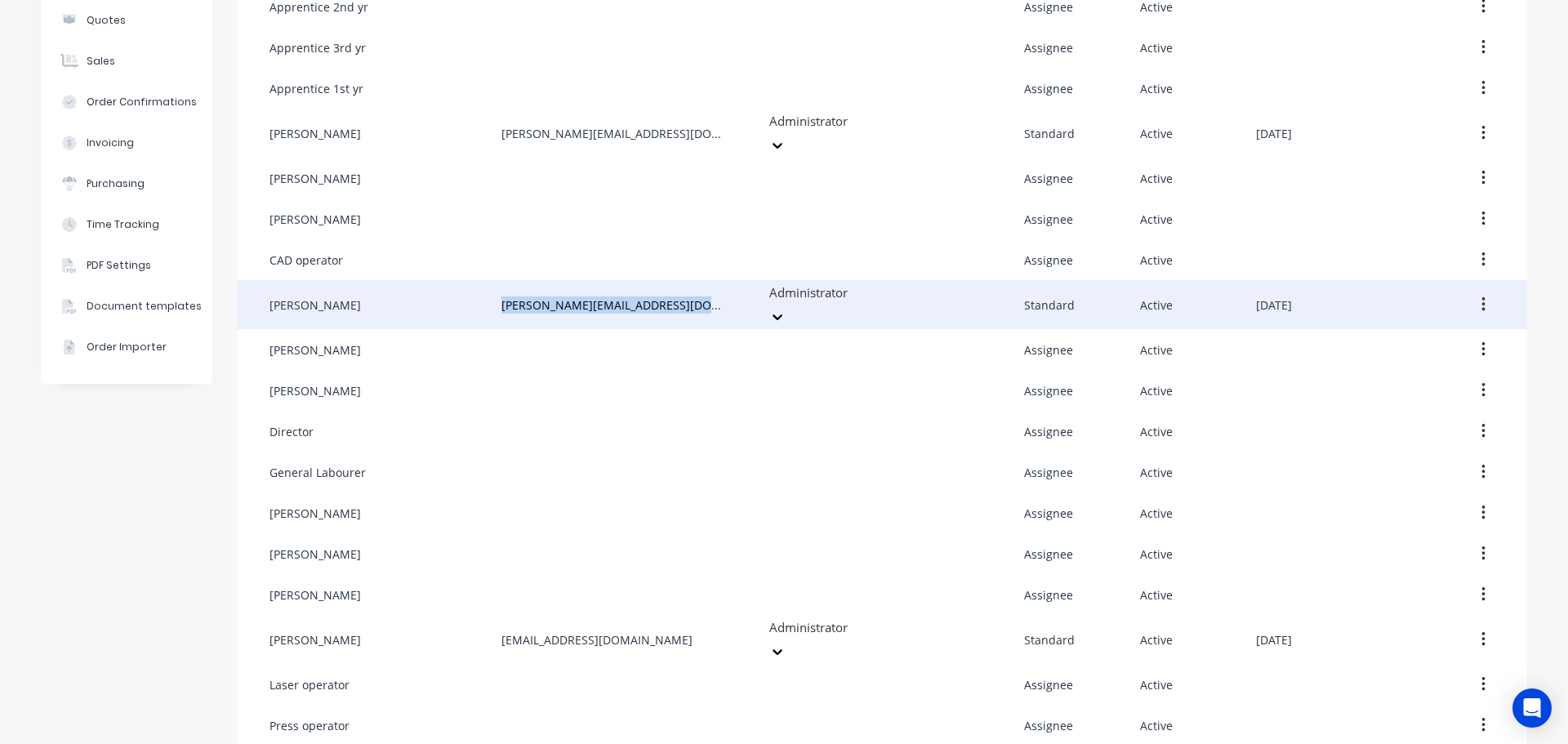
drag, startPoint x: 693, startPoint y: 295, endPoint x: 421, endPoint y: 295, distance: 272.0
click at [421, 295] on div "Chris Deguara chris@townsvillesheetmetal.com.au Administrator Standard Active A…" at bounding box center [881, 305] width 1290 height 49
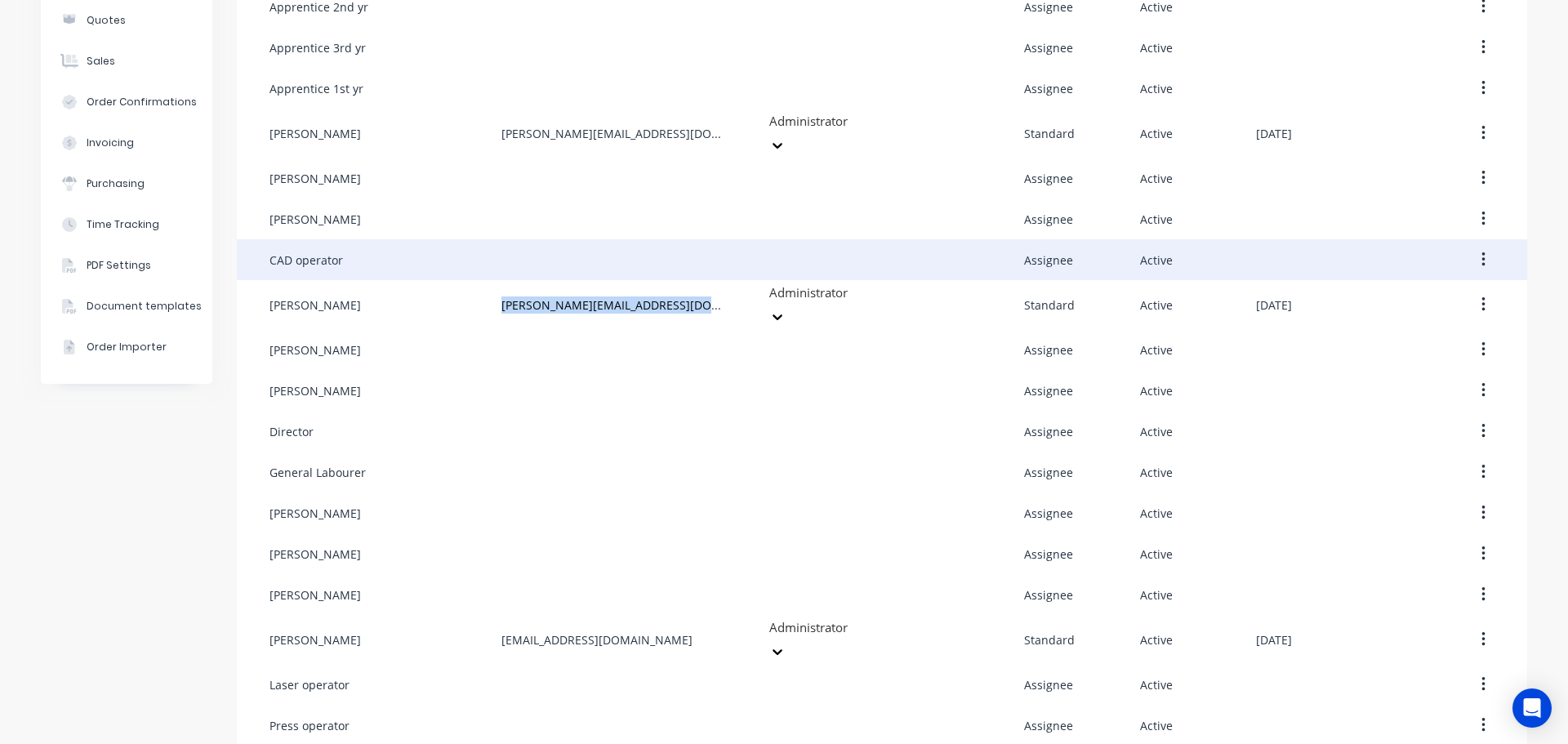
copy div "chris@townsvillesheetmetal.com.au"
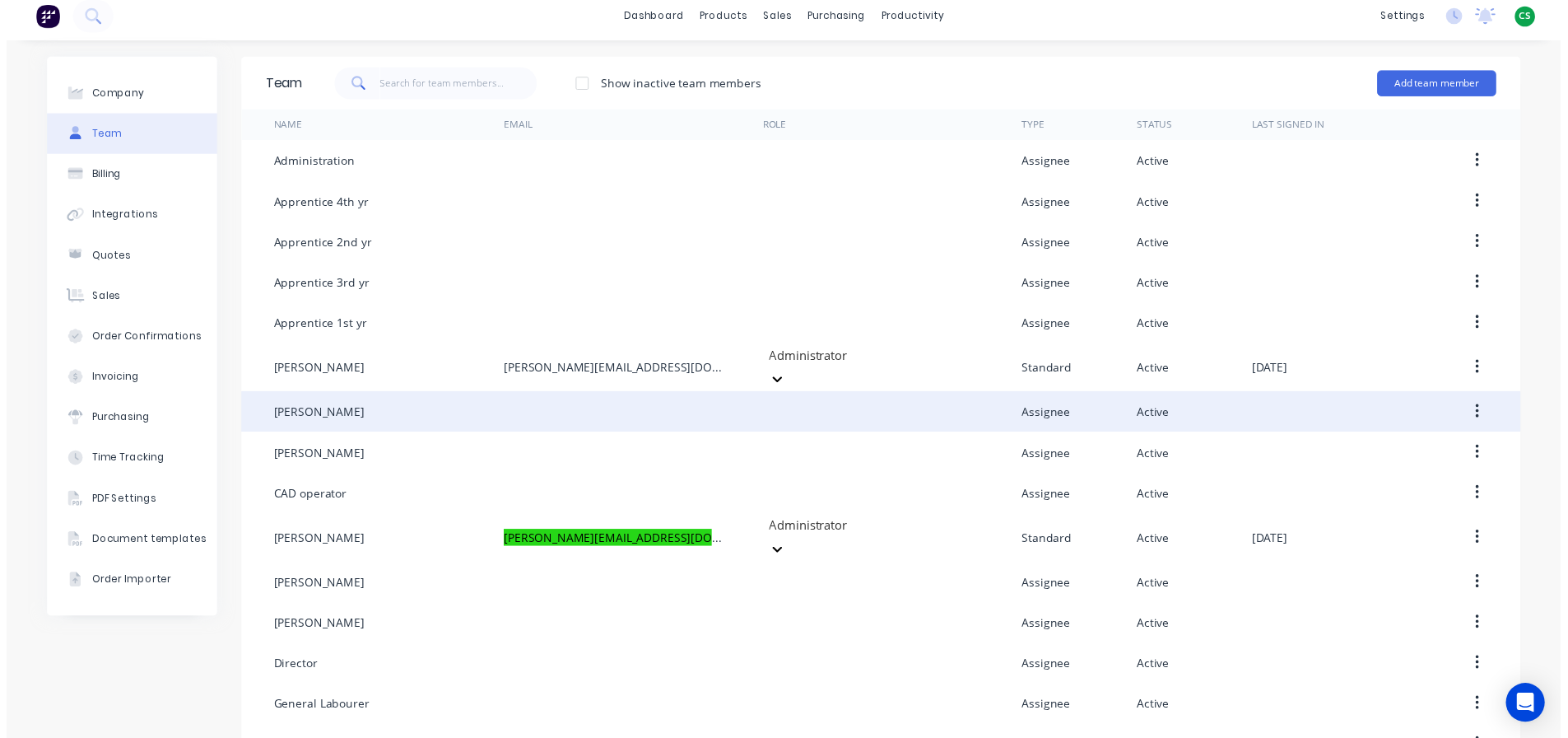
scroll to position [0, 0]
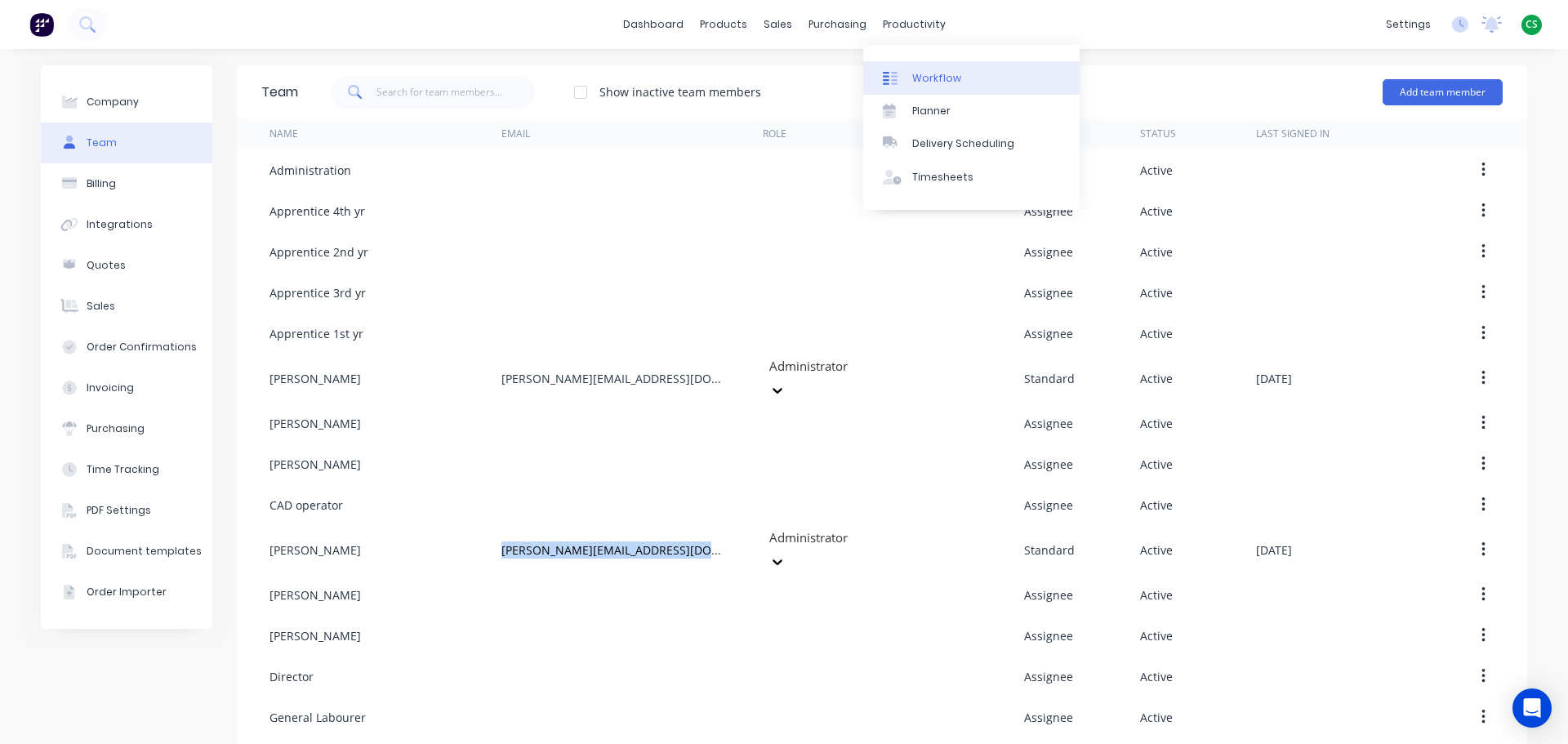
click at [928, 78] on div "Workflow" at bounding box center [937, 78] width 49 height 14
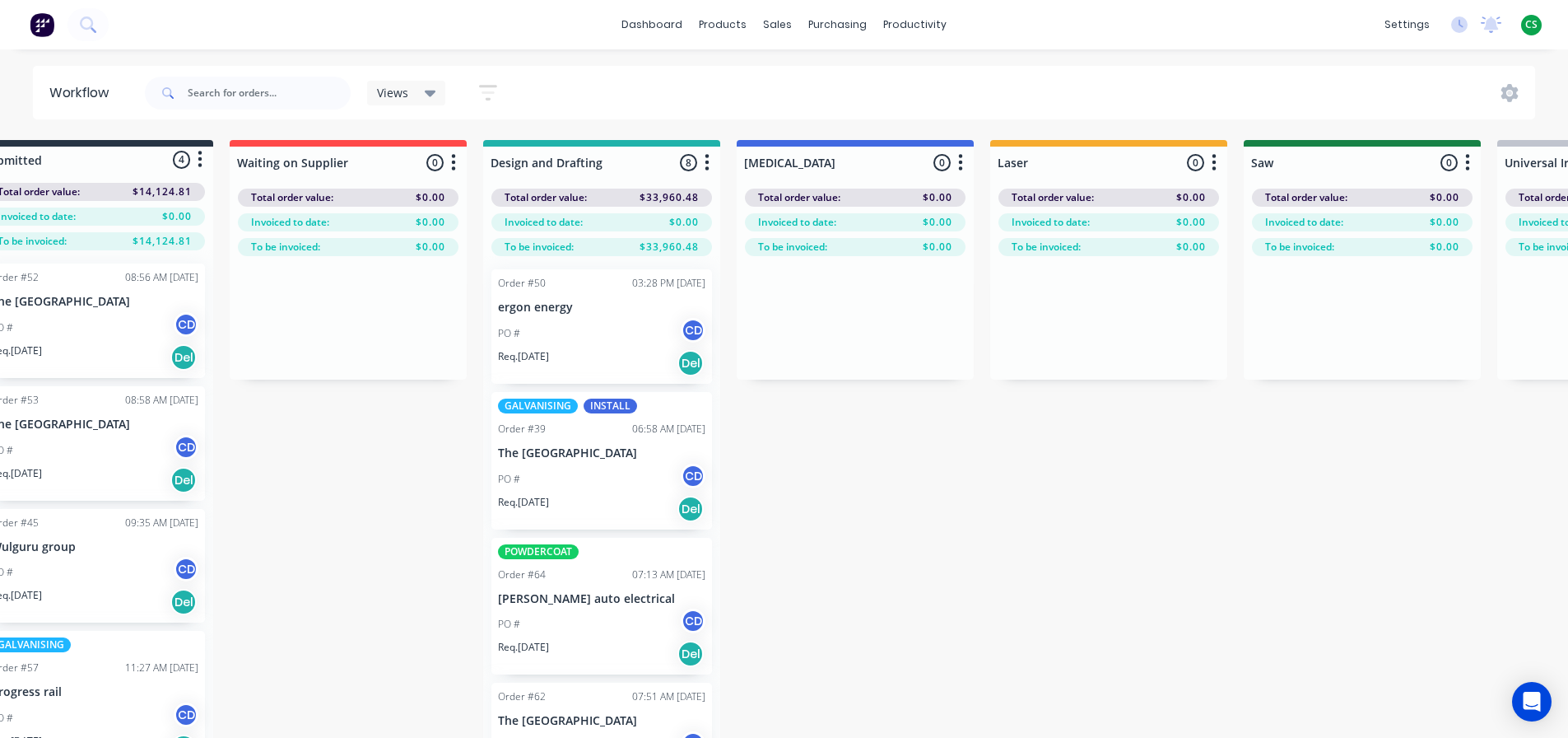
scroll to position [0, 20]
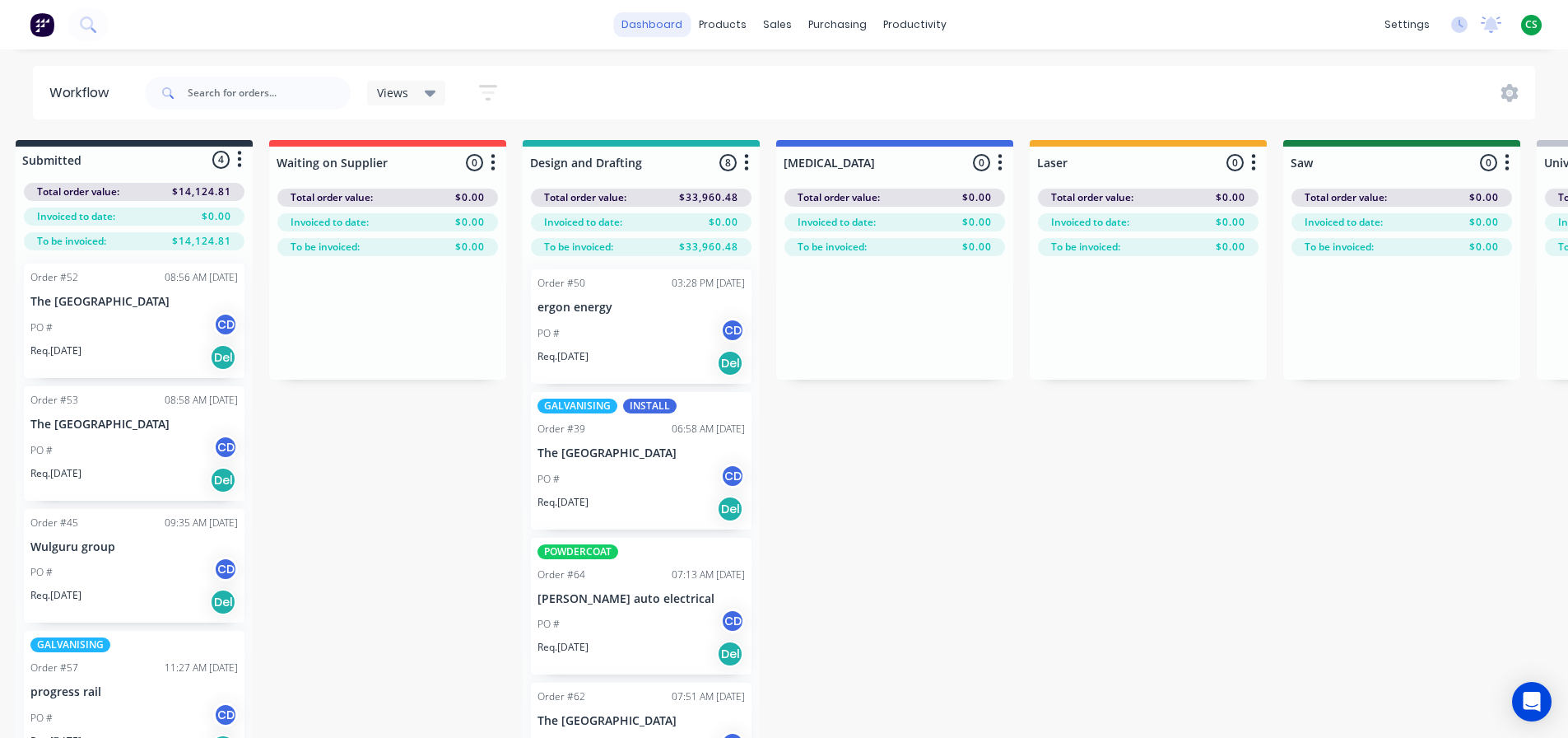
click at [650, 26] on link "dashboard" at bounding box center [651, 25] width 77 height 25
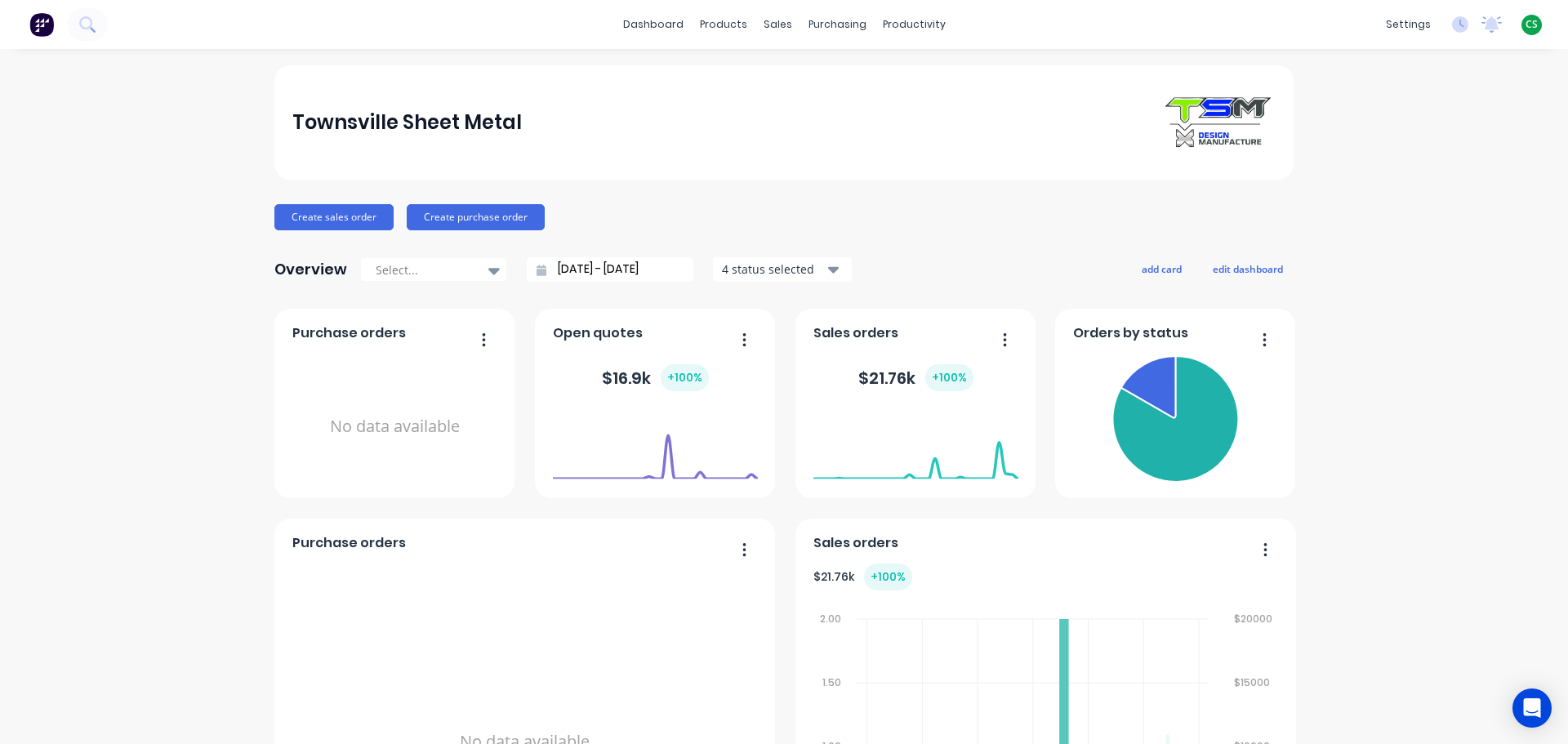
click at [1525, 24] on span "CS" at bounding box center [1531, 24] width 12 height 14
click at [1391, 214] on button "Sign out" at bounding box center [1429, 205] width 216 height 32
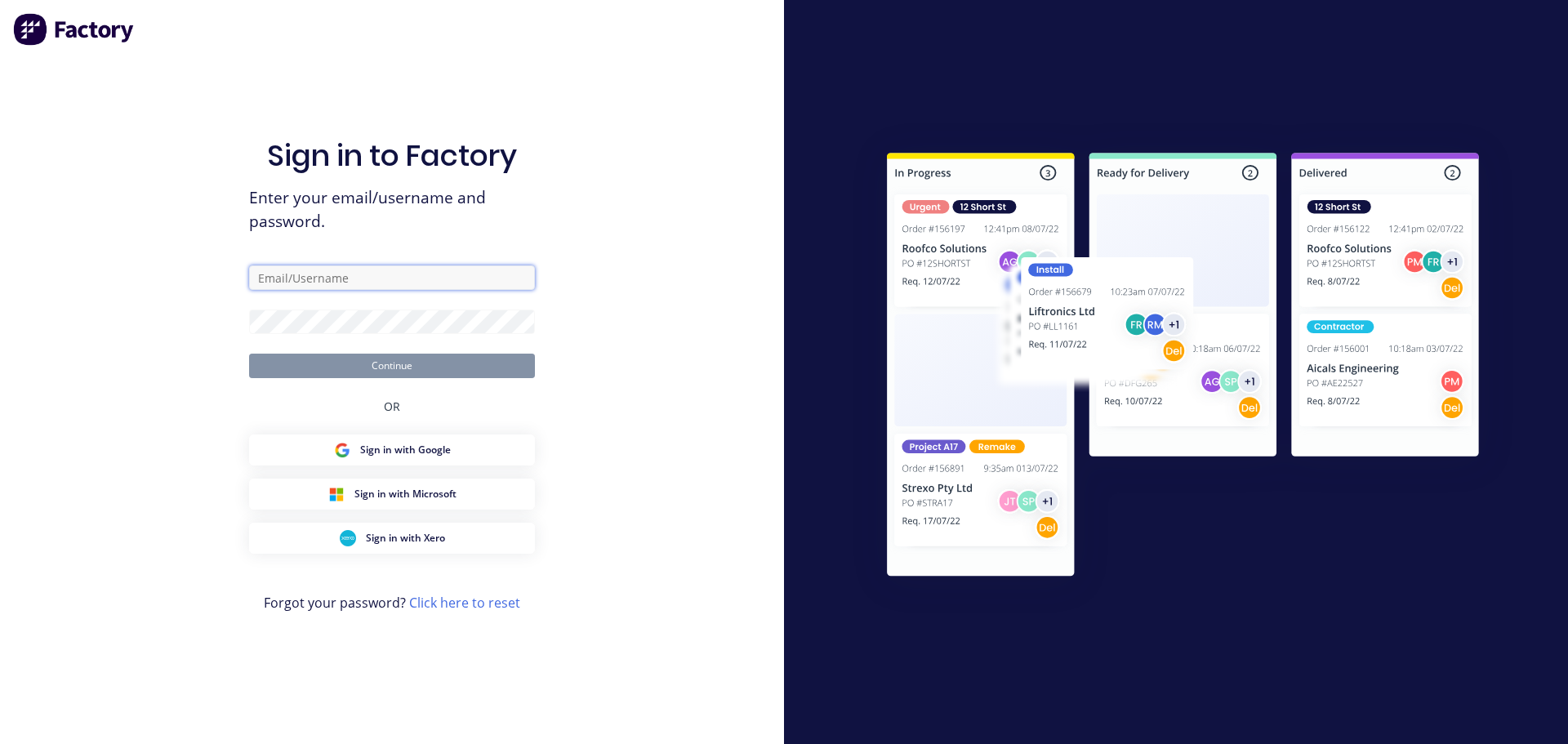
click at [347, 279] on input "text" at bounding box center [391, 278] width 286 height 25
type input "cathy@factory.app"
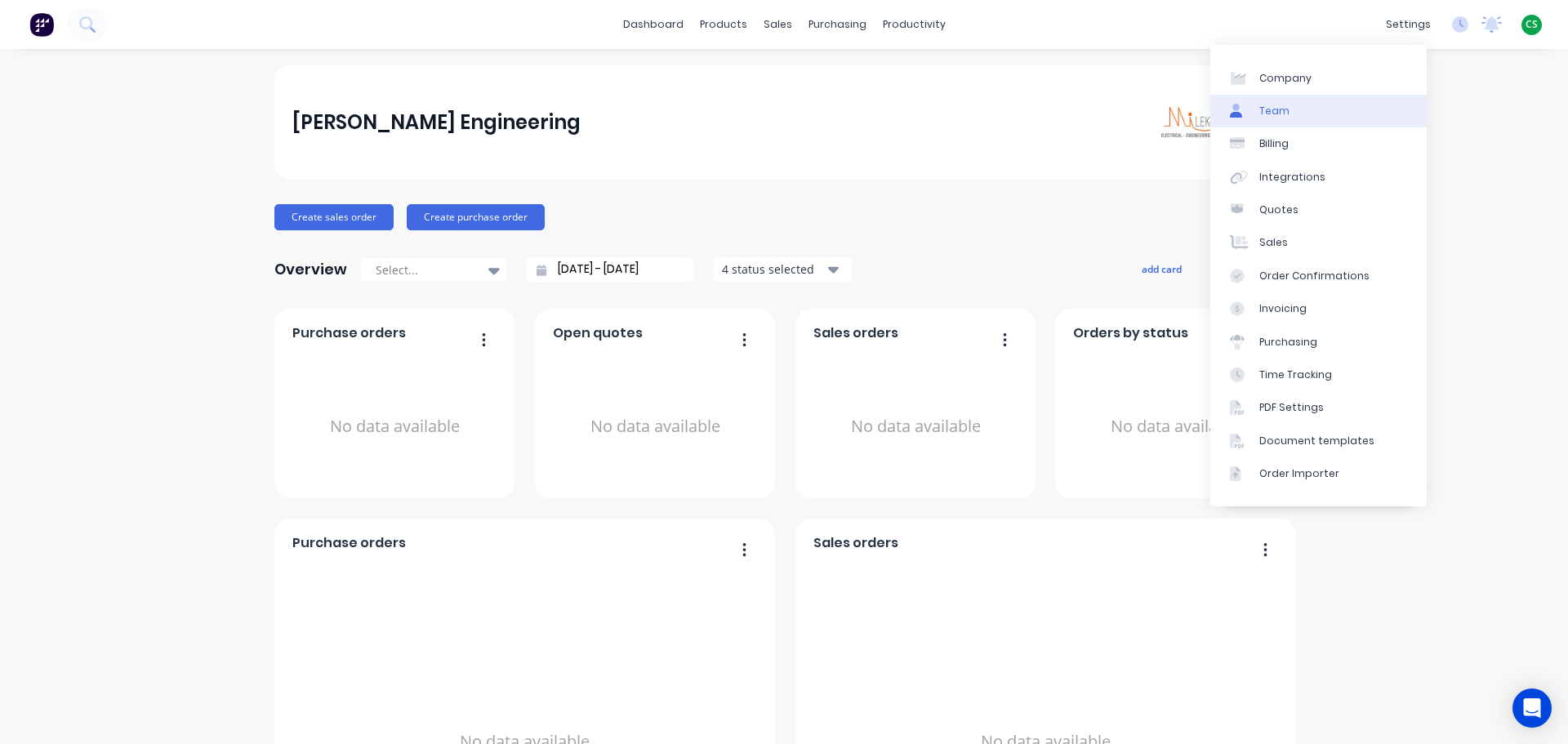
click at [1304, 112] on link "Team" at bounding box center [1318, 111] width 216 height 32
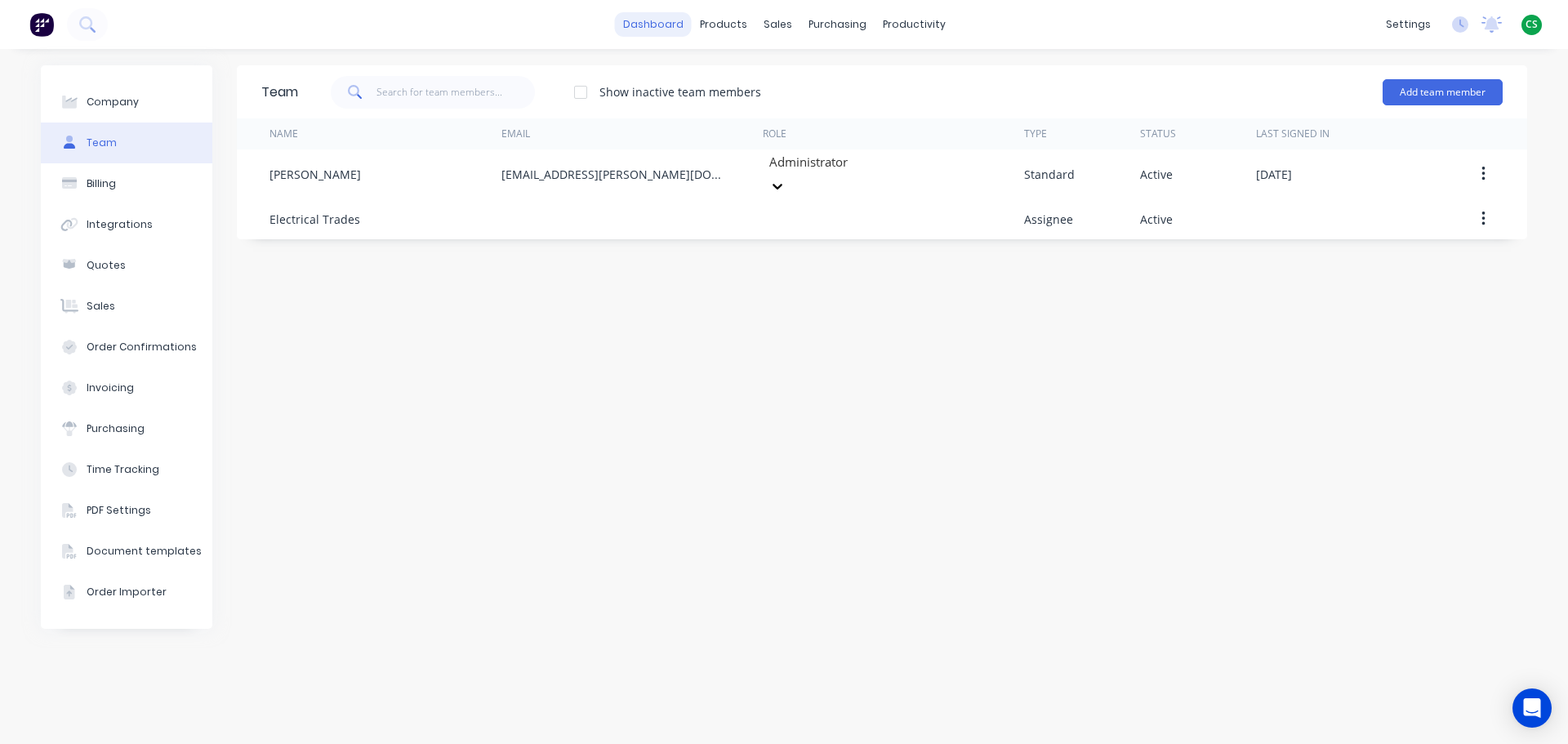
click at [646, 23] on link "dashboard" at bounding box center [653, 25] width 77 height 25
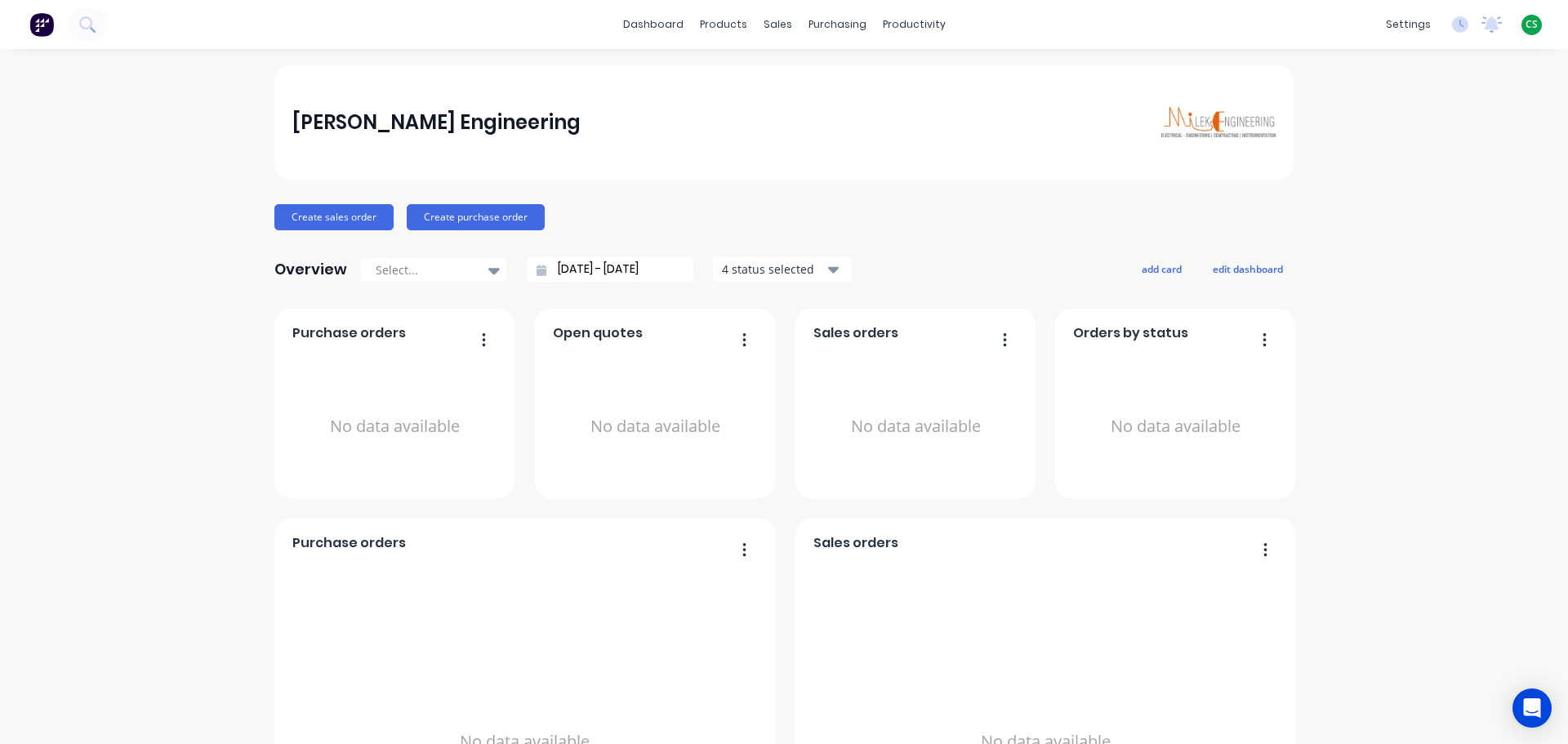
click at [1525, 26] on span "CS" at bounding box center [1531, 24] width 12 height 14
click at [1376, 213] on div "Sign out" at bounding box center [1392, 204] width 44 height 14
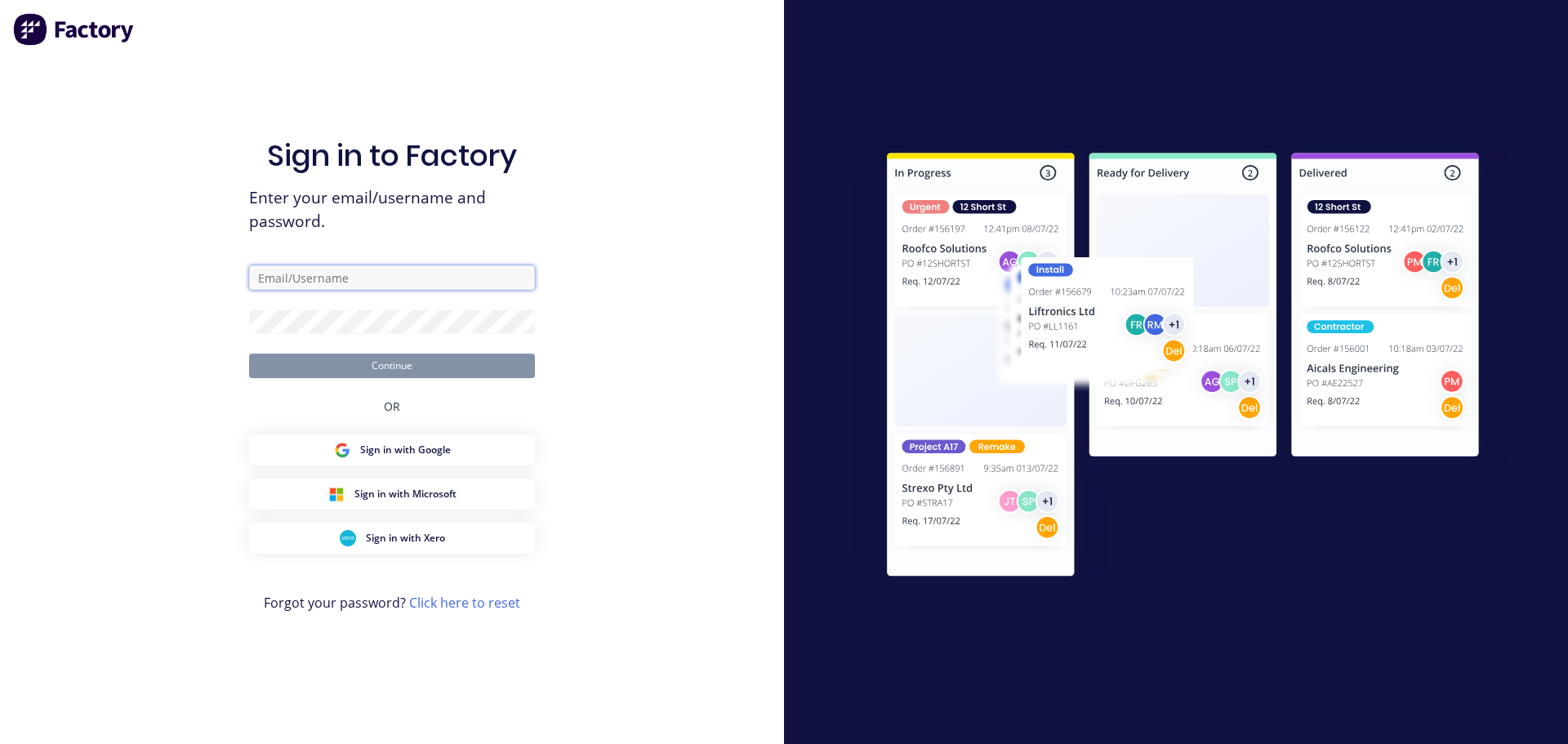
click at [292, 284] on input "text" at bounding box center [391, 278] width 286 height 25
type input "cathy@factory.app"
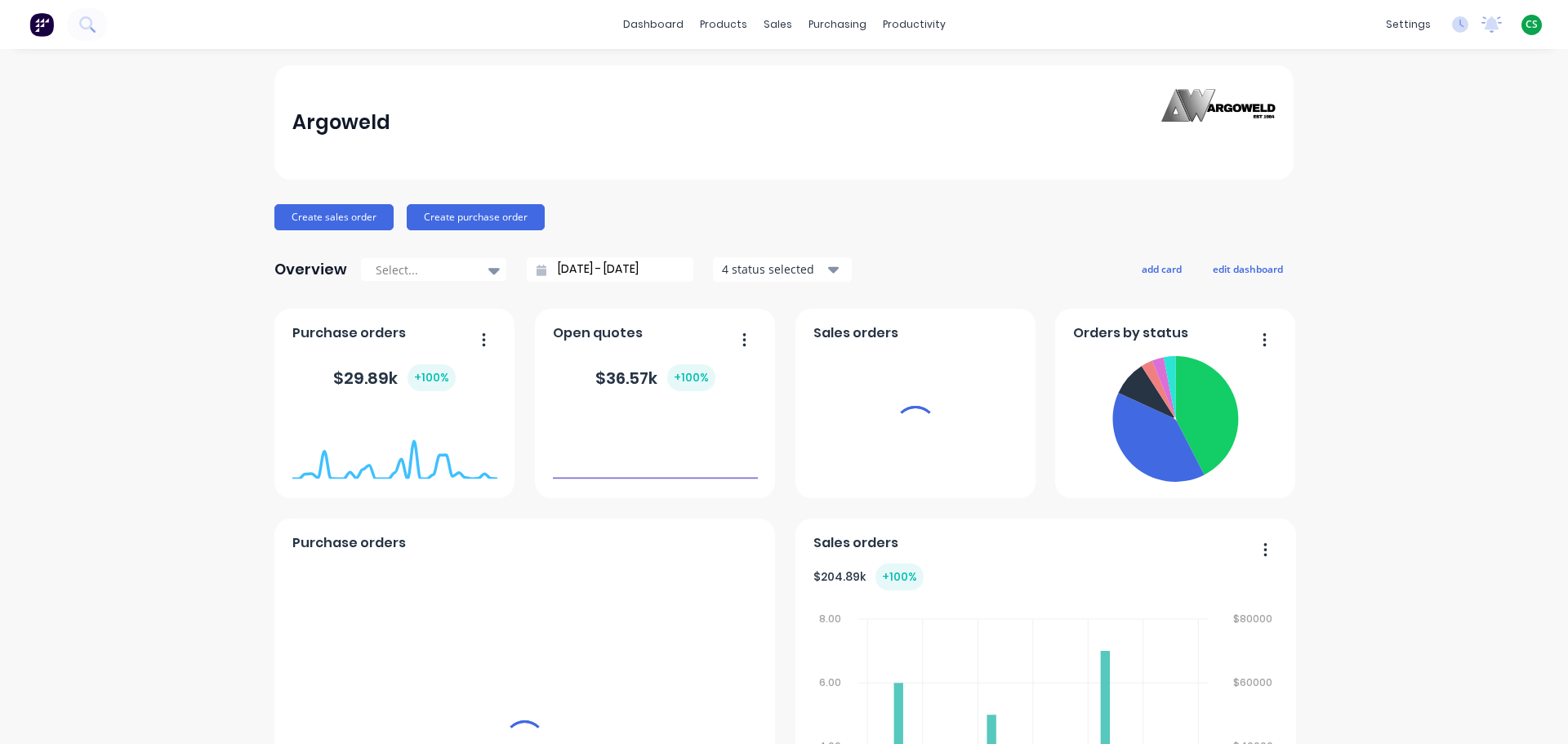
drag, startPoint x: 1400, startPoint y: 27, endPoint x: 1504, endPoint y: 409, distance: 395.9
click at [1400, 27] on div "settings" at bounding box center [1408, 25] width 62 height 25
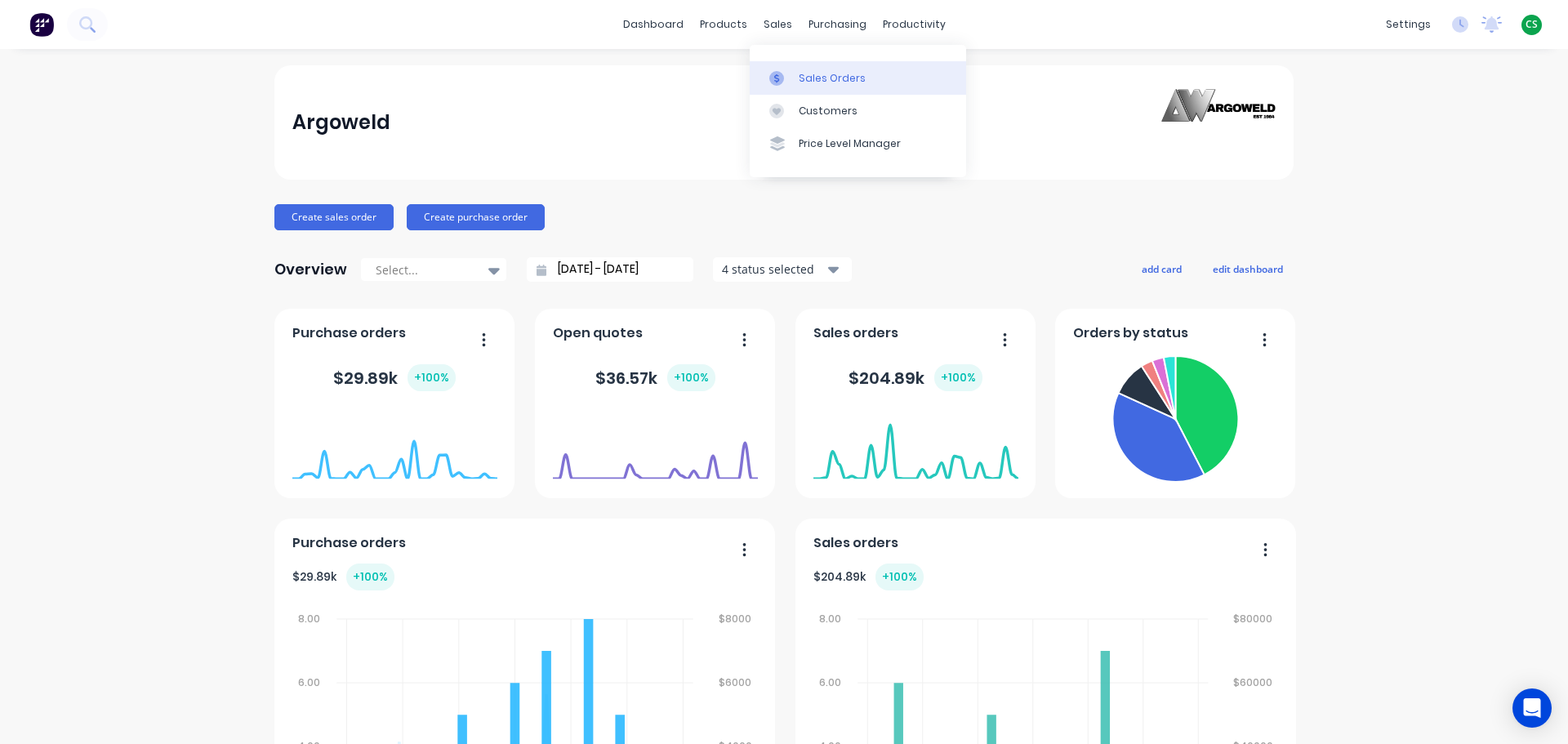
click at [824, 84] on div "Sales Orders" at bounding box center [831, 78] width 67 height 14
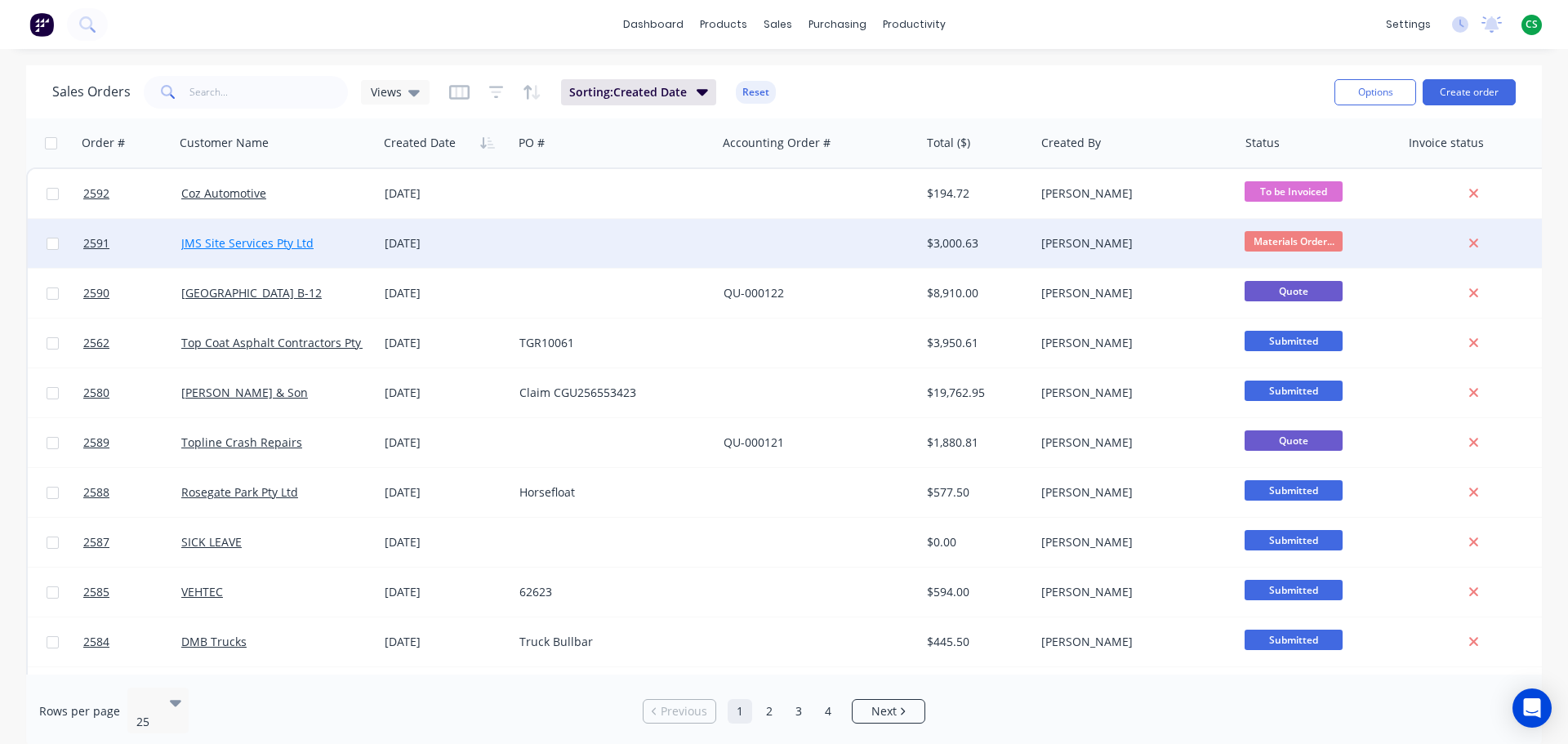
click at [207, 249] on link "JMS Site Services Pty Ltd" at bounding box center [247, 243] width 132 height 15
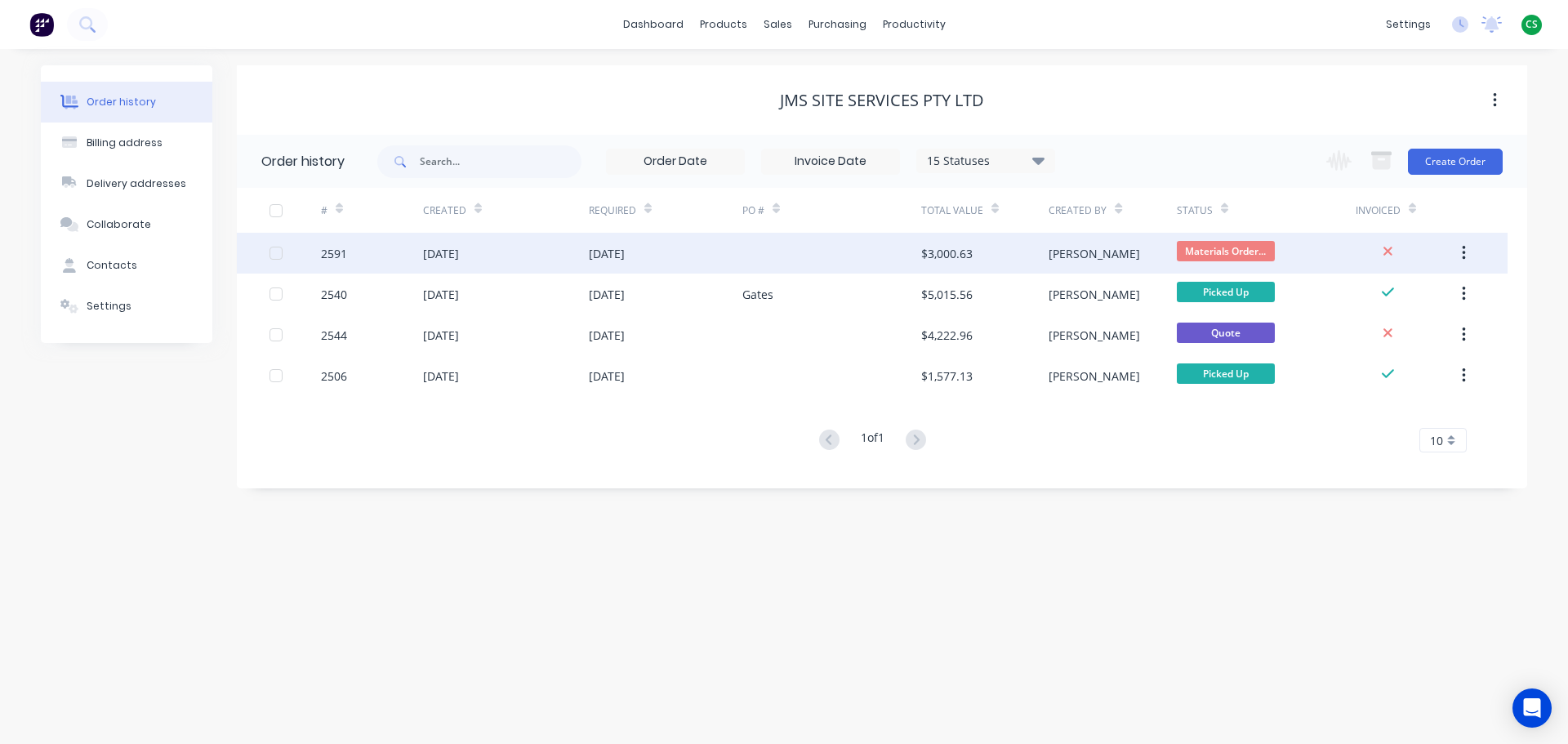
click at [514, 256] on div "[DATE]" at bounding box center [506, 252] width 166 height 41
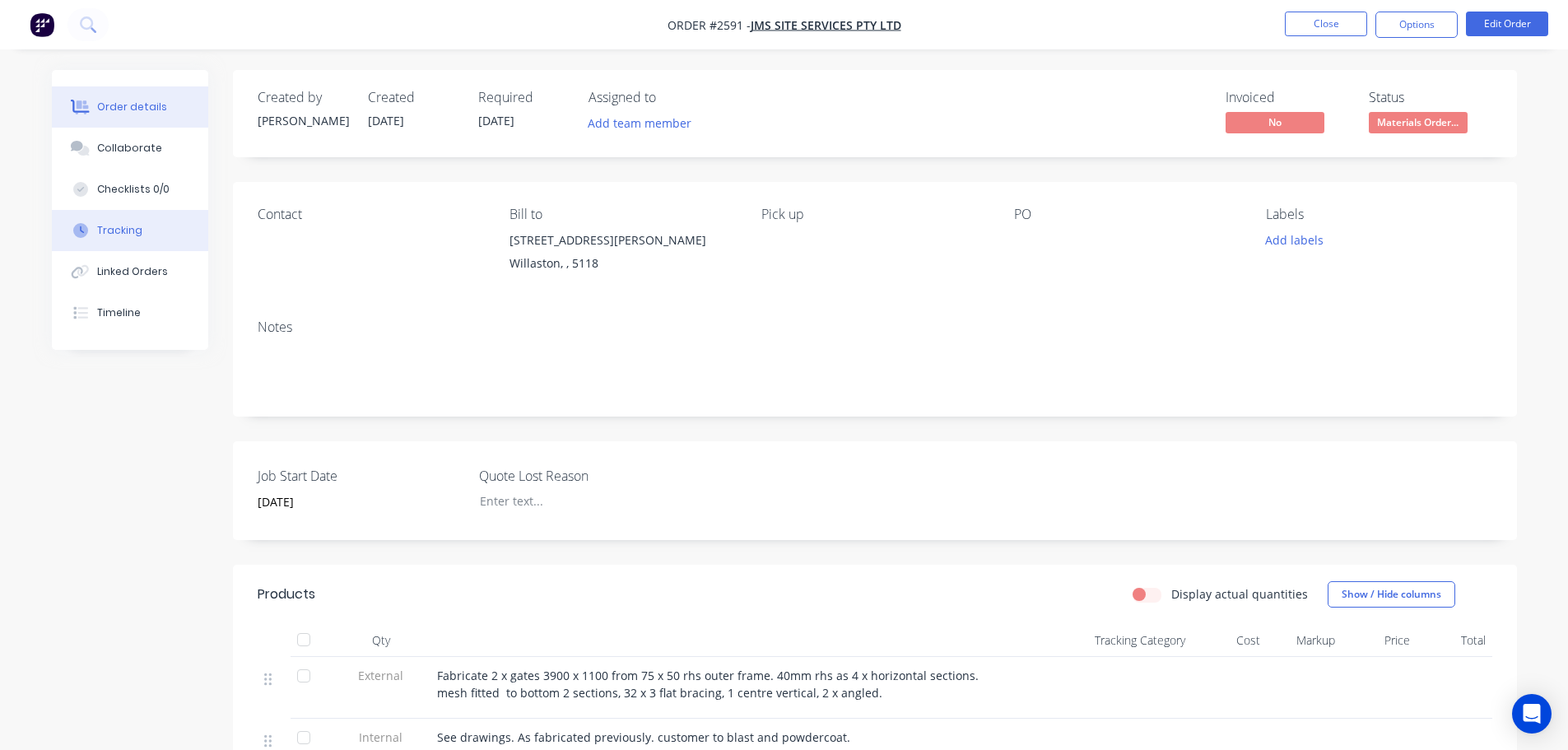
click at [113, 232] on div "Tracking" at bounding box center [120, 230] width 45 height 14
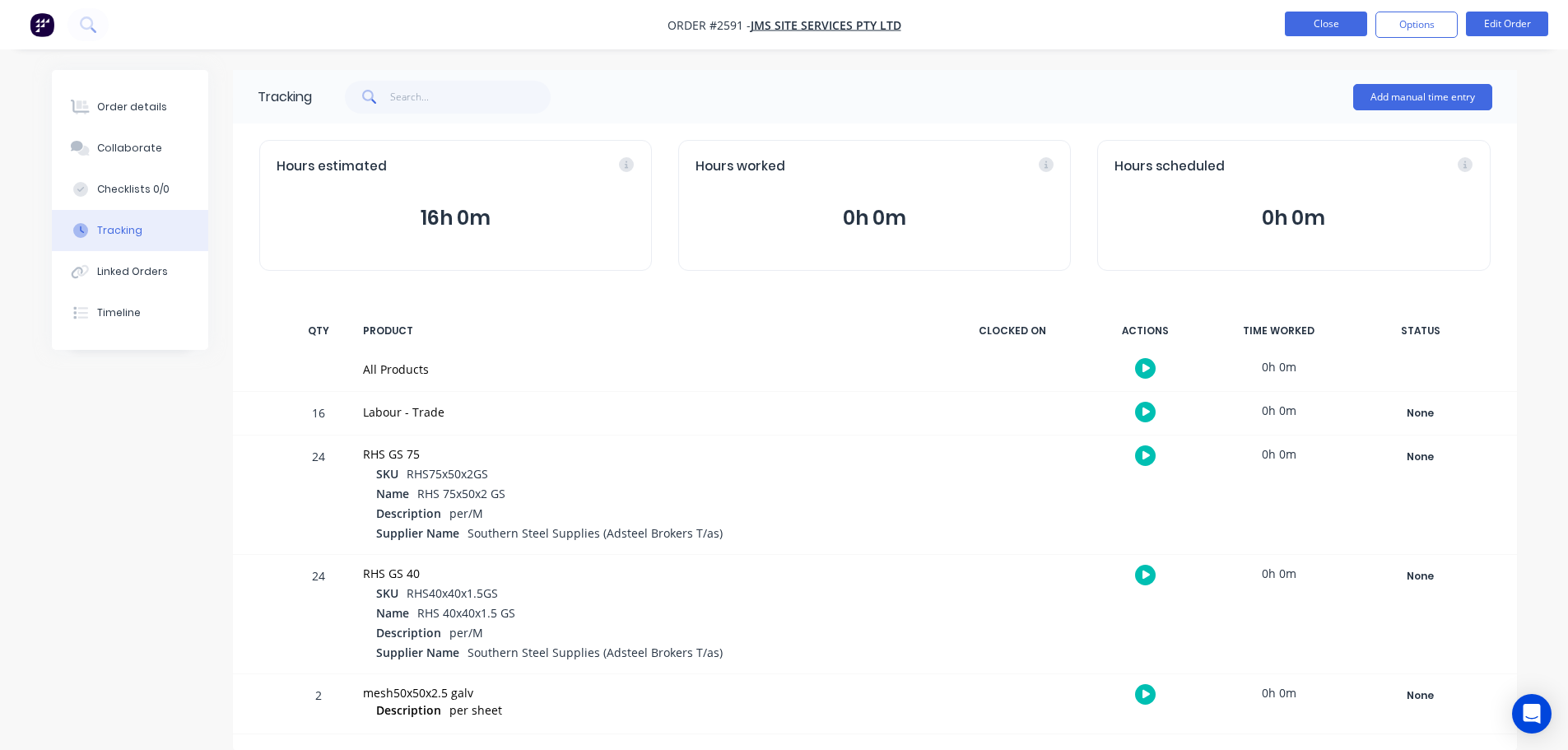
click at [1321, 30] on button "Close" at bounding box center [1326, 24] width 82 height 25
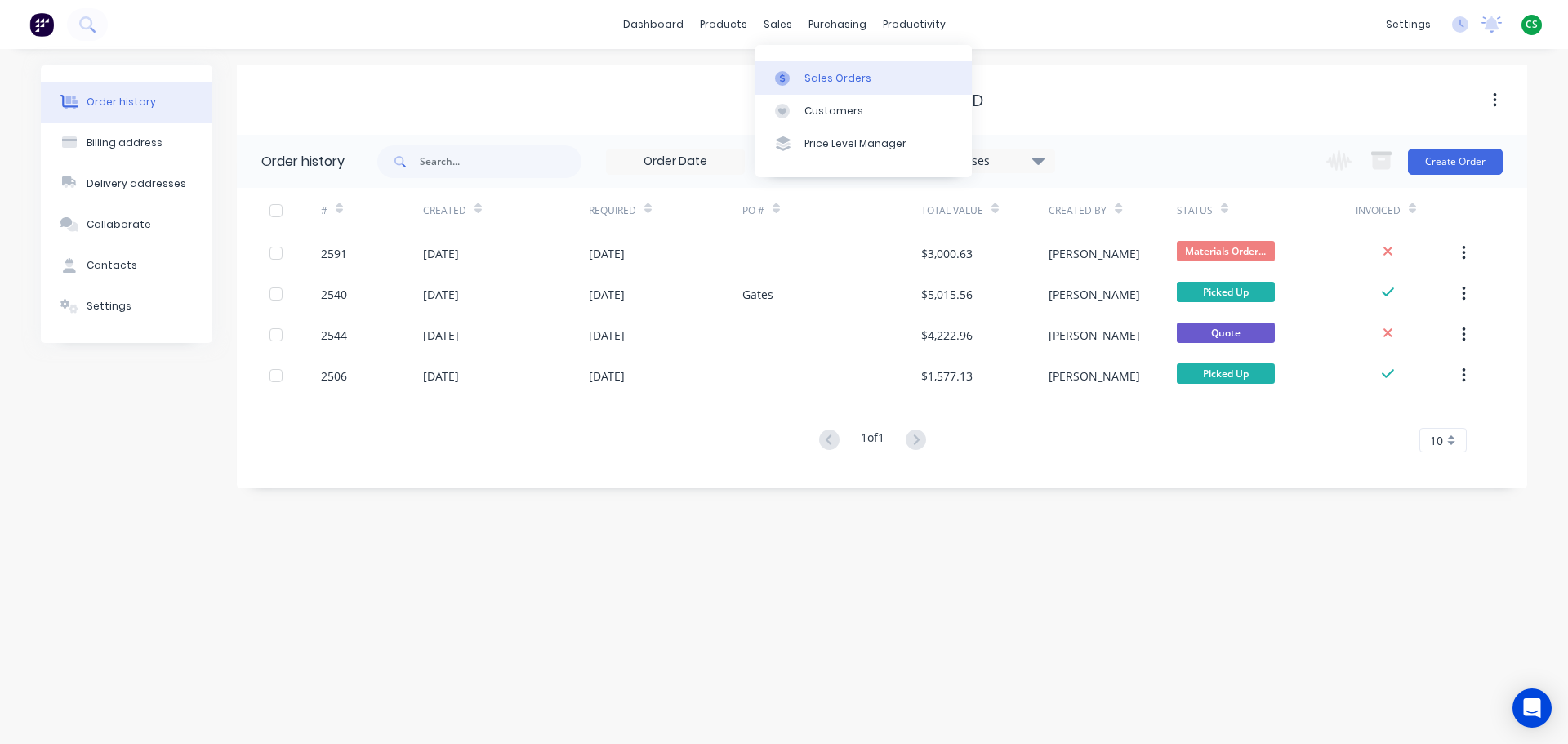
click at [836, 79] on div "Sales Orders" at bounding box center [837, 78] width 67 height 14
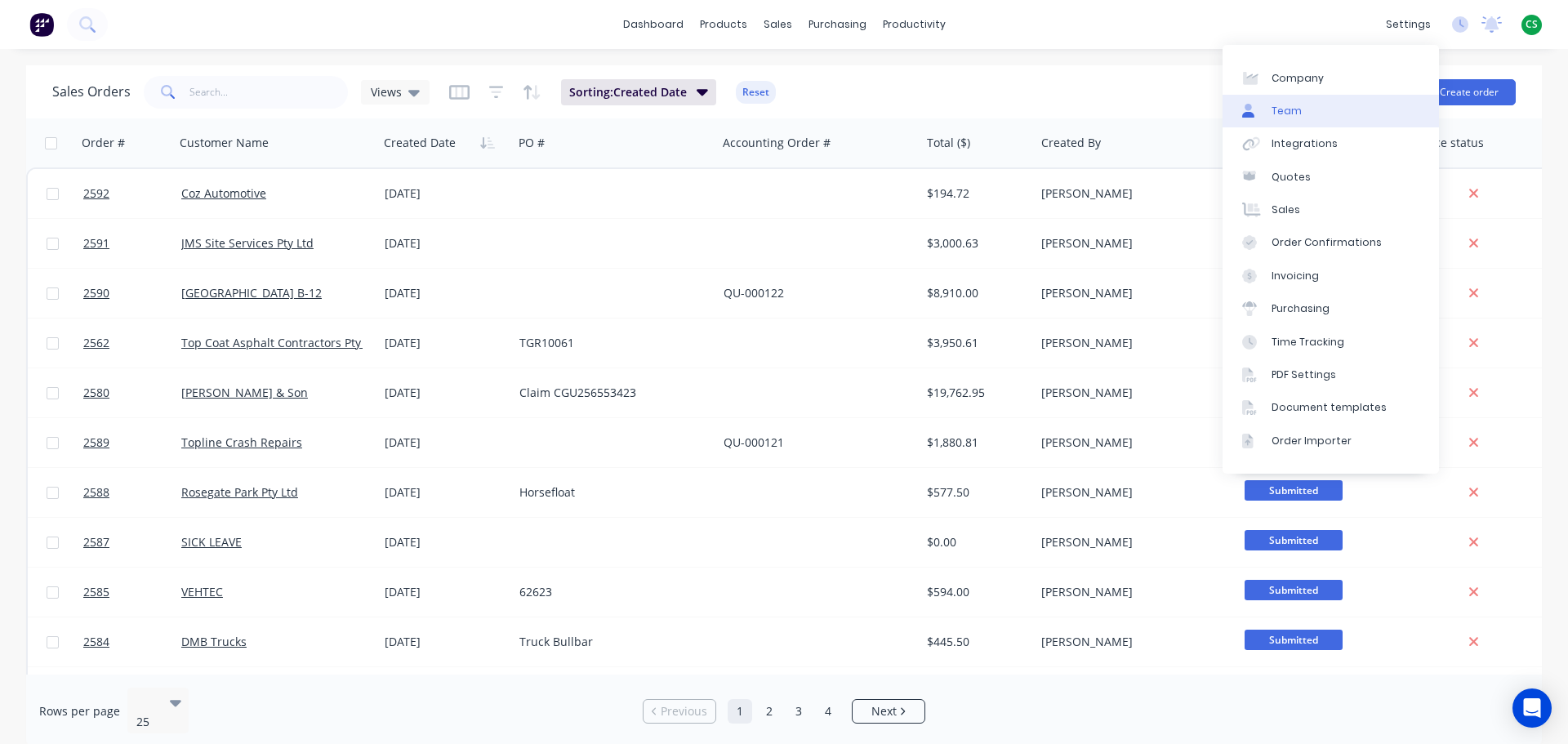
click at [1288, 113] on div "Team" at bounding box center [1286, 110] width 30 height 14
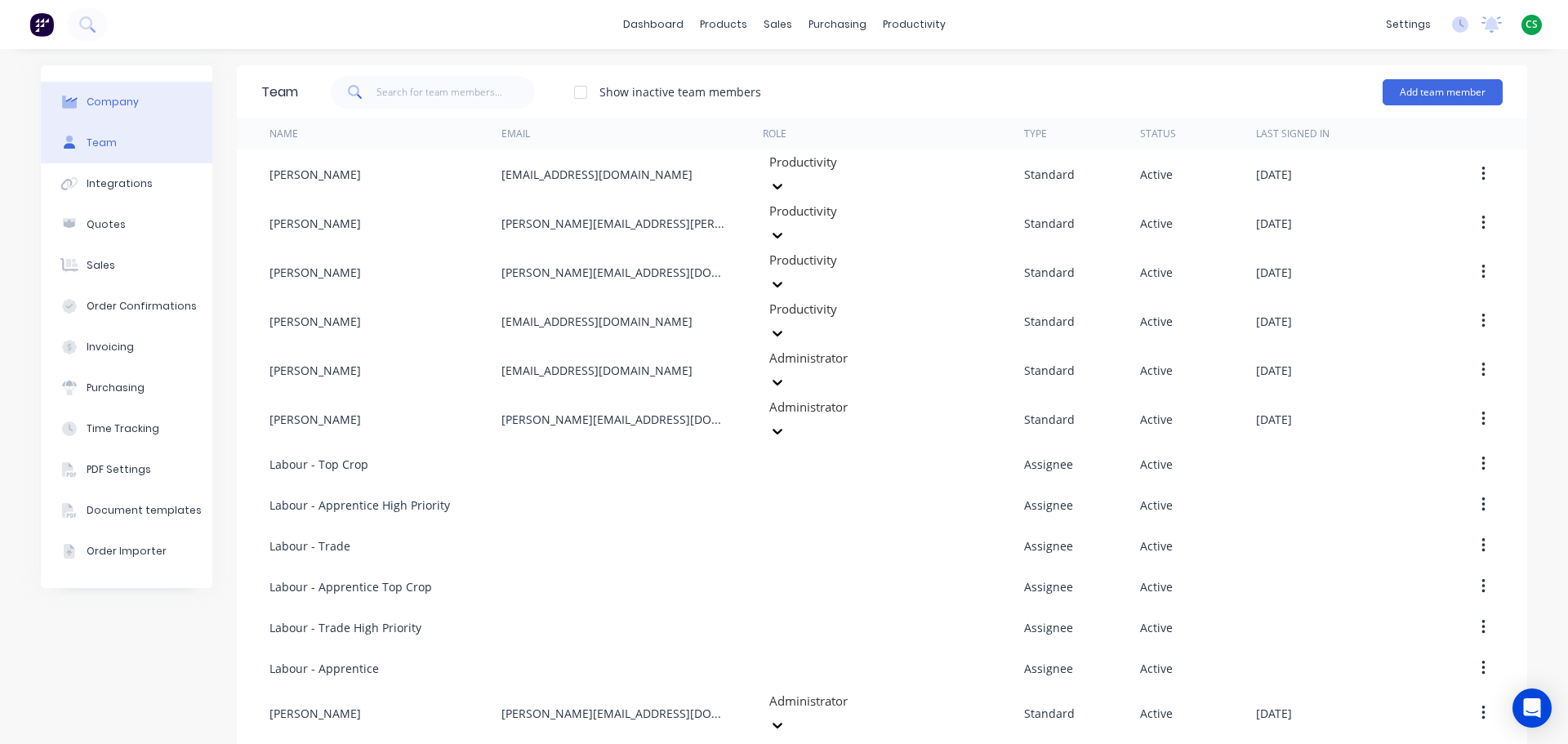
click at [86, 111] on button "Company" at bounding box center [126, 102] width 172 height 41
select select "AU"
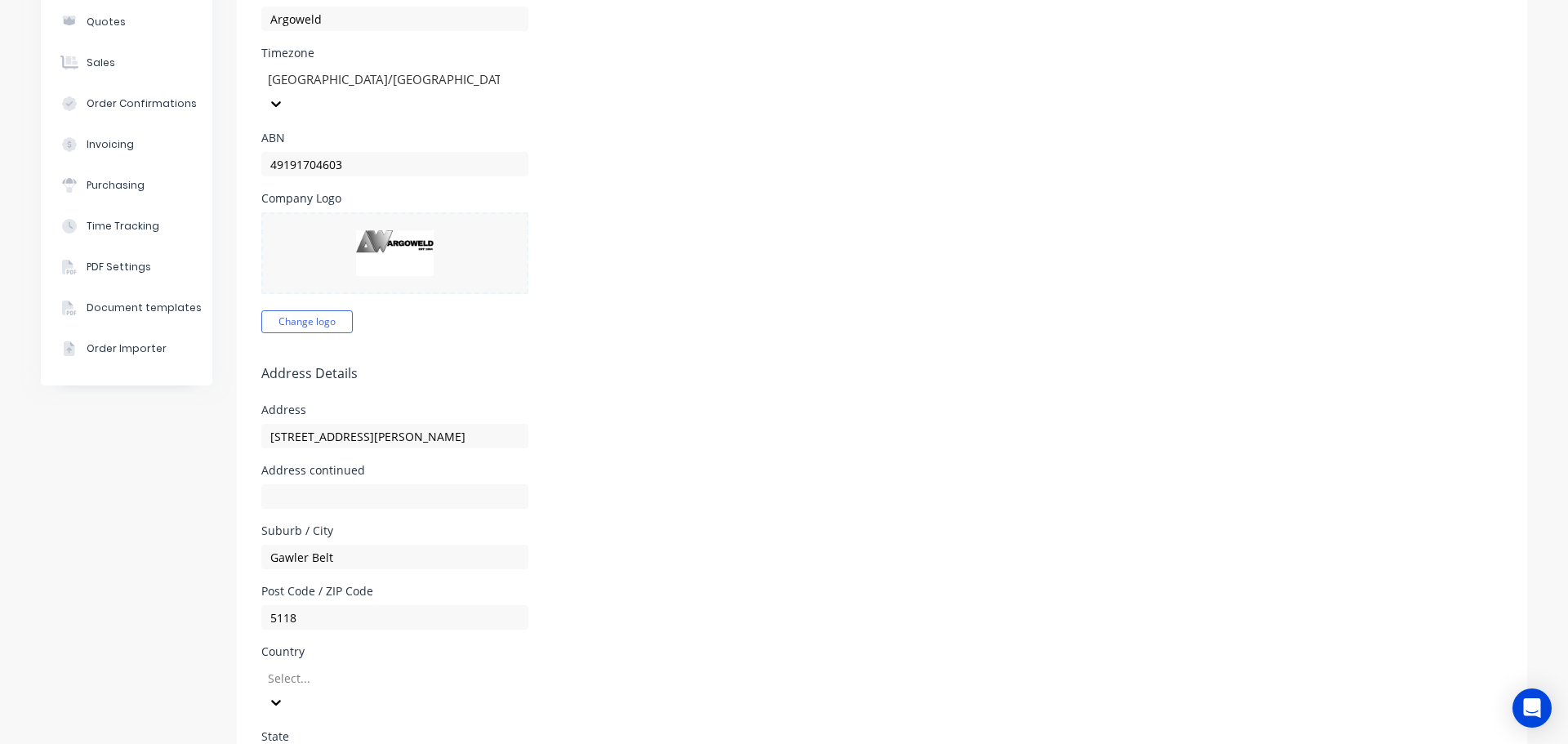
scroll to position [245, 0]
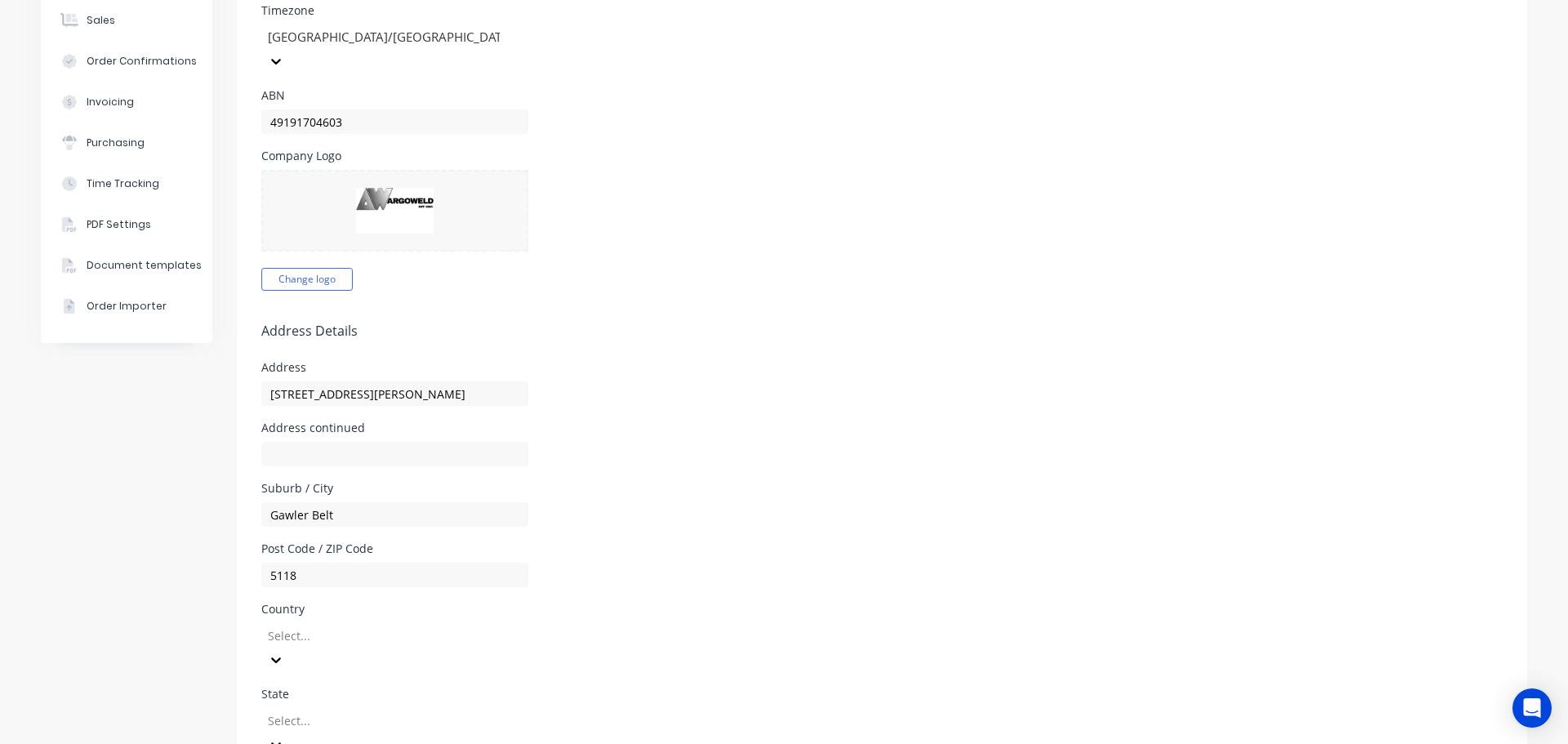
click at [306, 625] on div at bounding box center [383, 636] width 235 height 21
click at [308, 672] on div "Australia" at bounding box center [383, 680] width 245 height 17
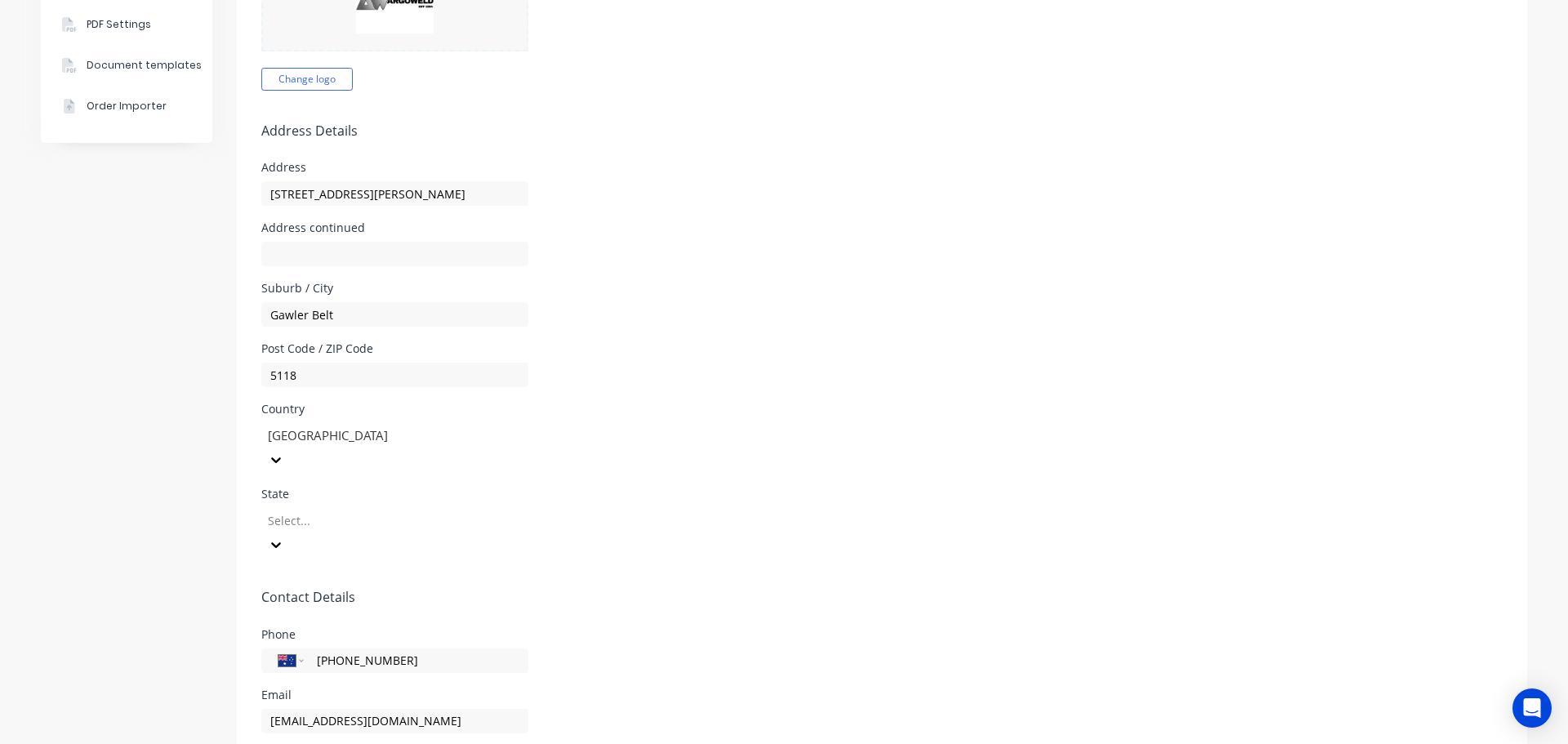
scroll to position [490, 0]
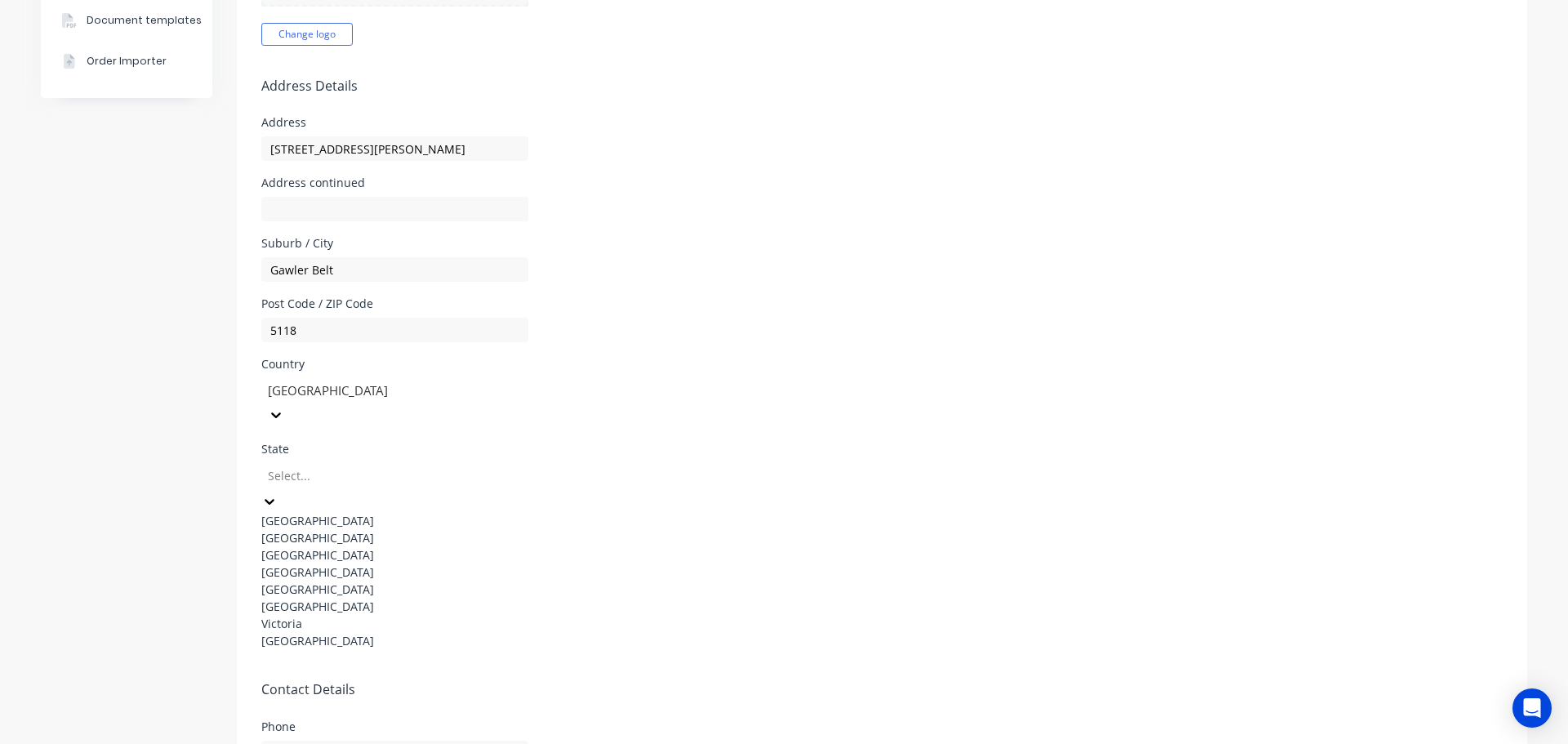
click at [308, 465] on div at bounding box center [383, 475] width 235 height 21
click at [326, 586] on div "South Australia" at bounding box center [383, 589] width 245 height 17
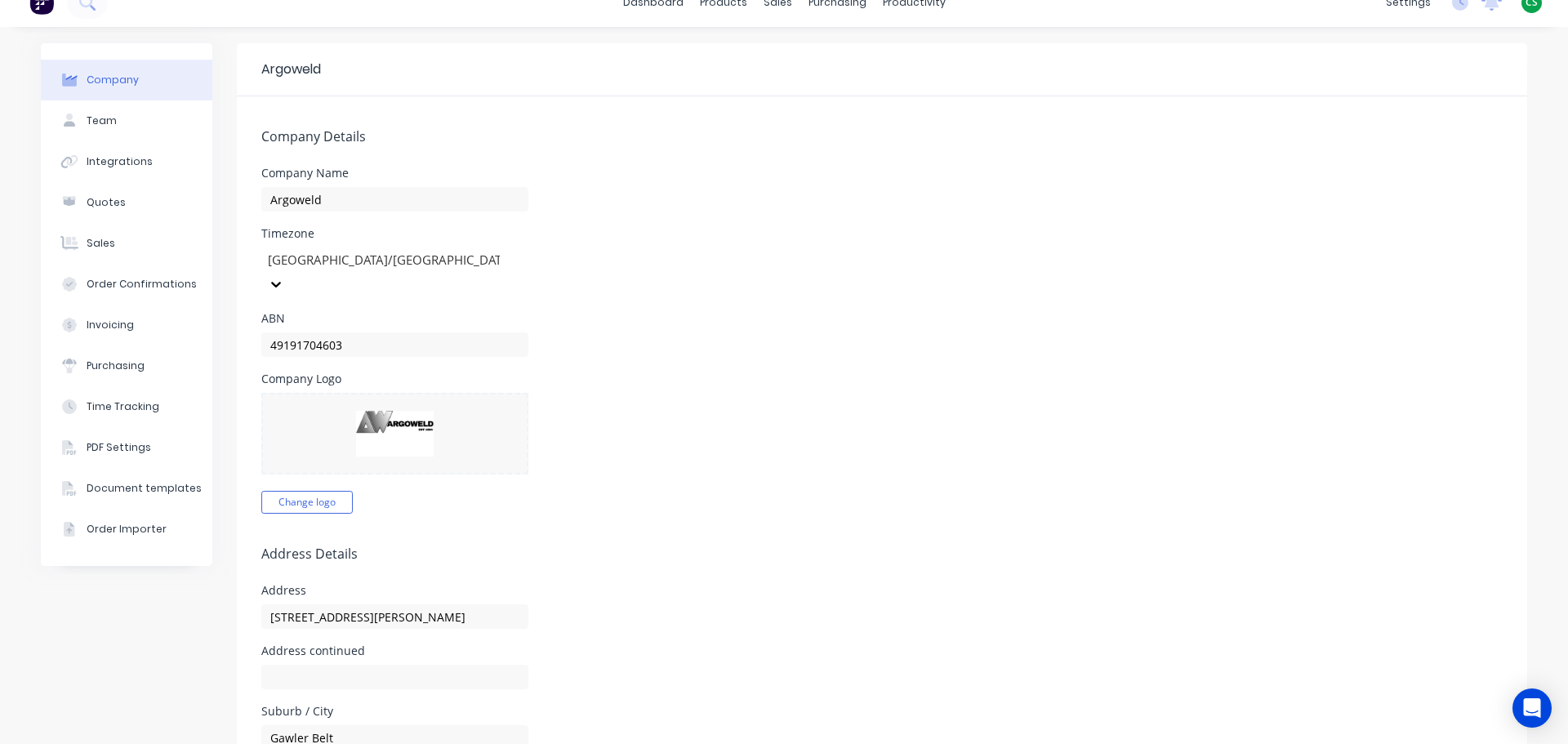
scroll to position [0, 0]
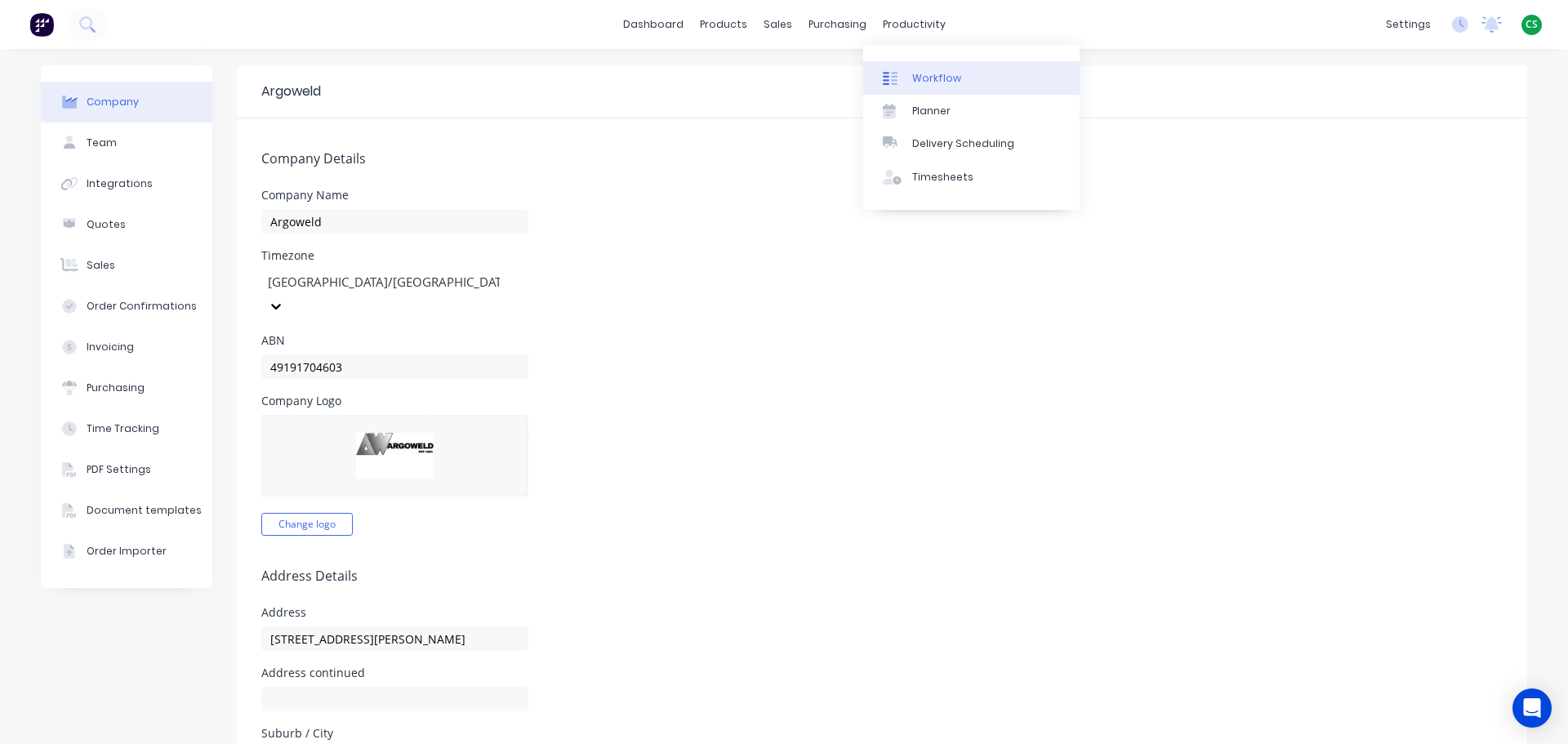
click at [942, 80] on div "Workflow" at bounding box center [937, 78] width 49 height 14
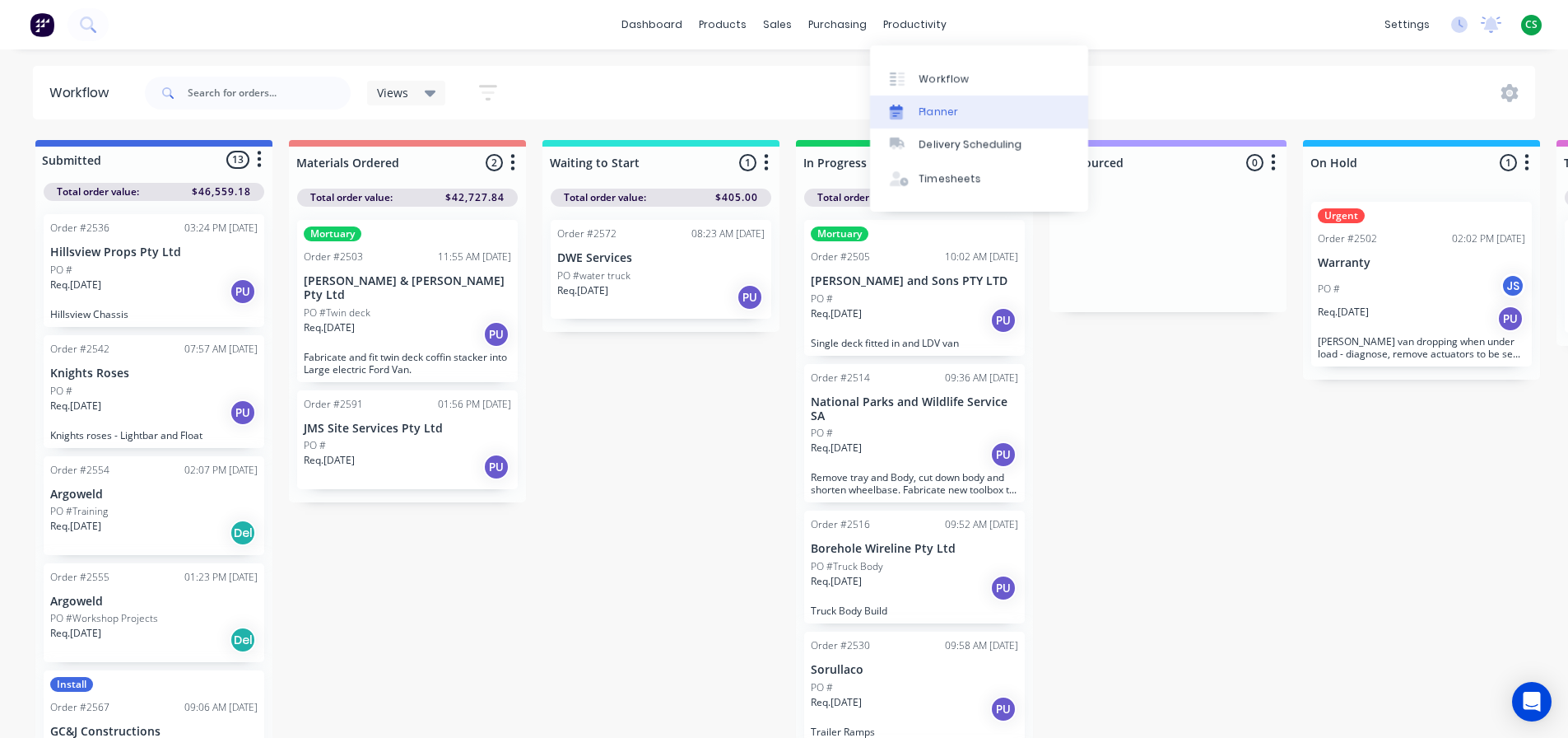
click at [941, 118] on div "Planner" at bounding box center [939, 111] width 38 height 14
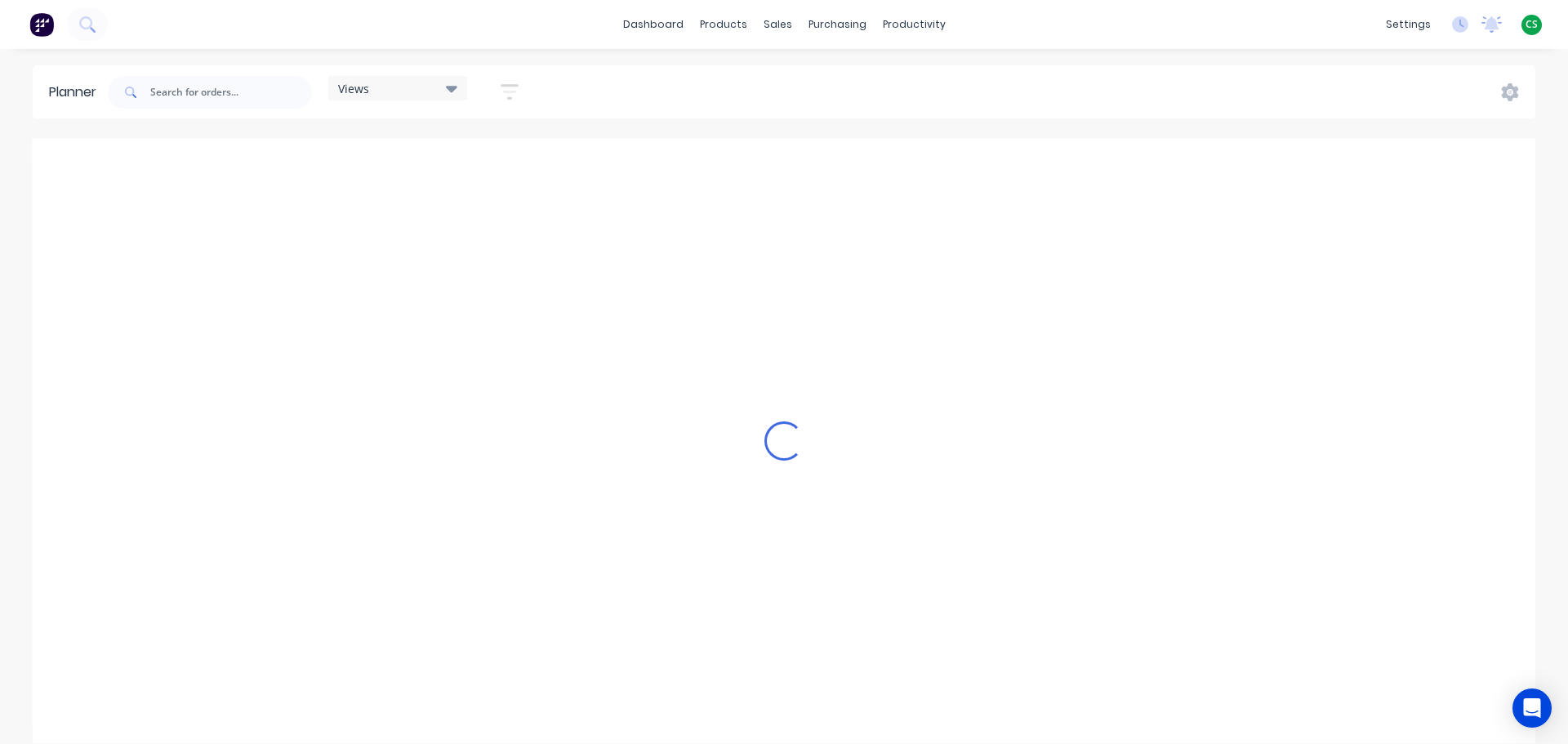
scroll to position [0, 654]
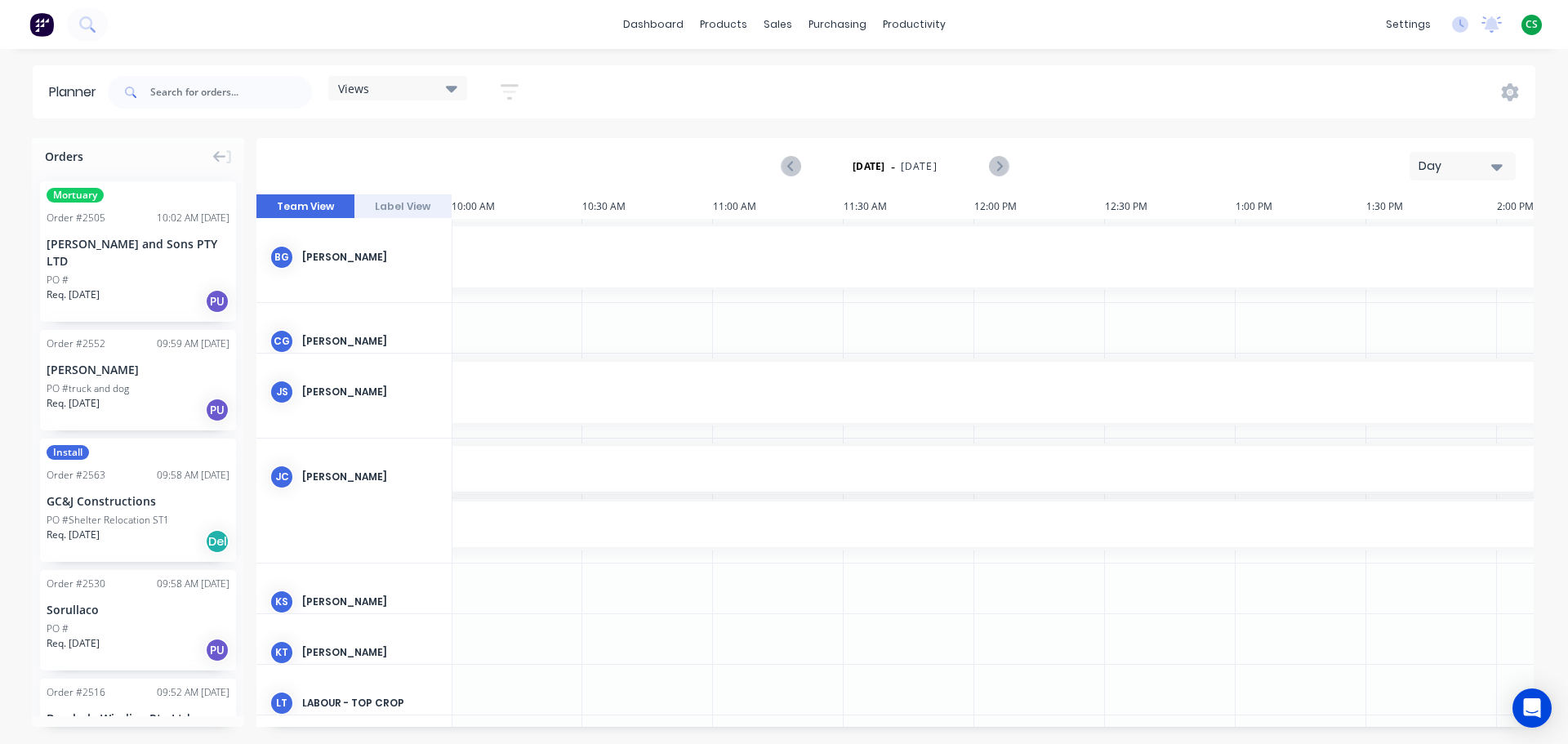
click at [1451, 164] on div "Day" at bounding box center [1455, 166] width 75 height 17
click at [1386, 245] on div "Week" at bounding box center [1433, 242] width 161 height 32
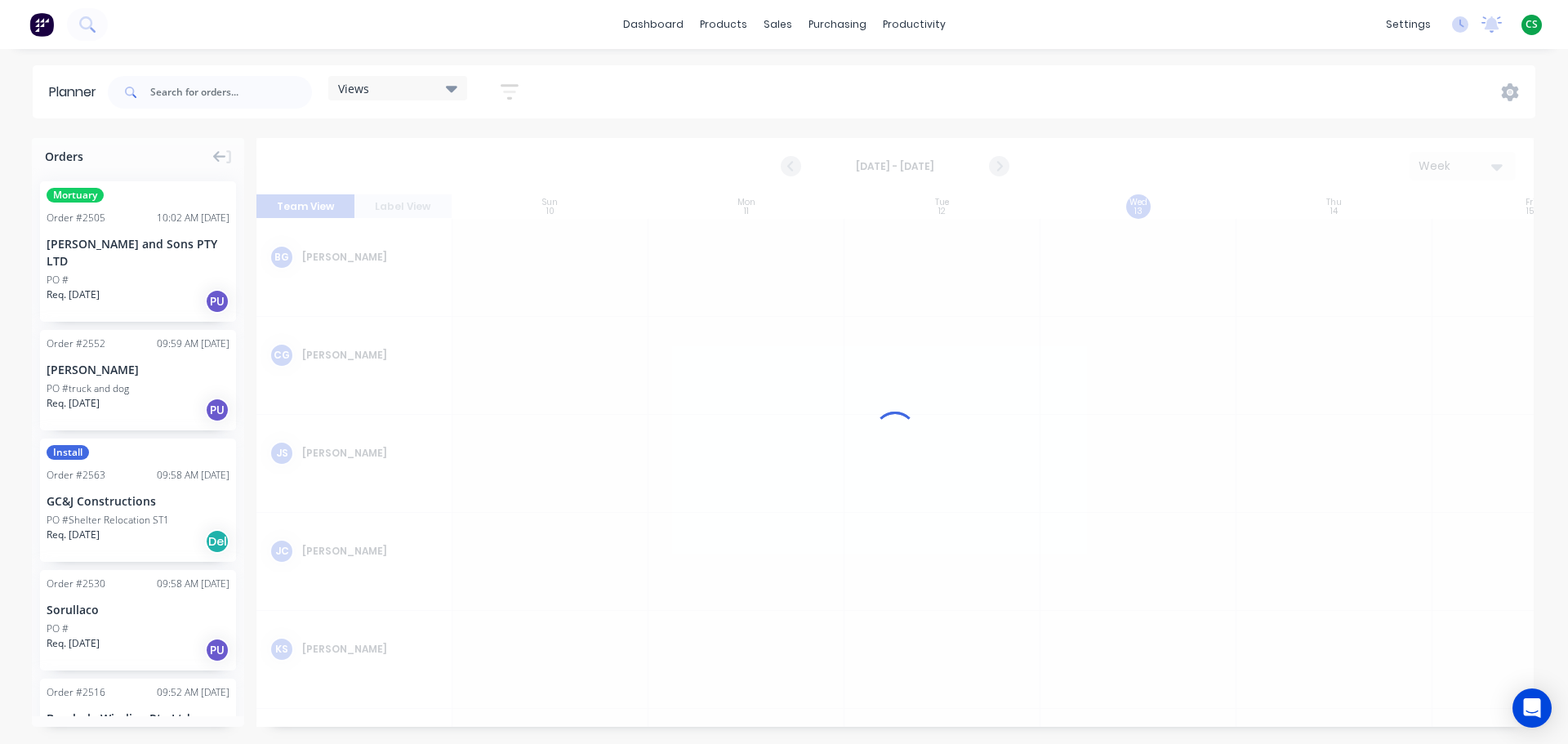
scroll to position [0, 1]
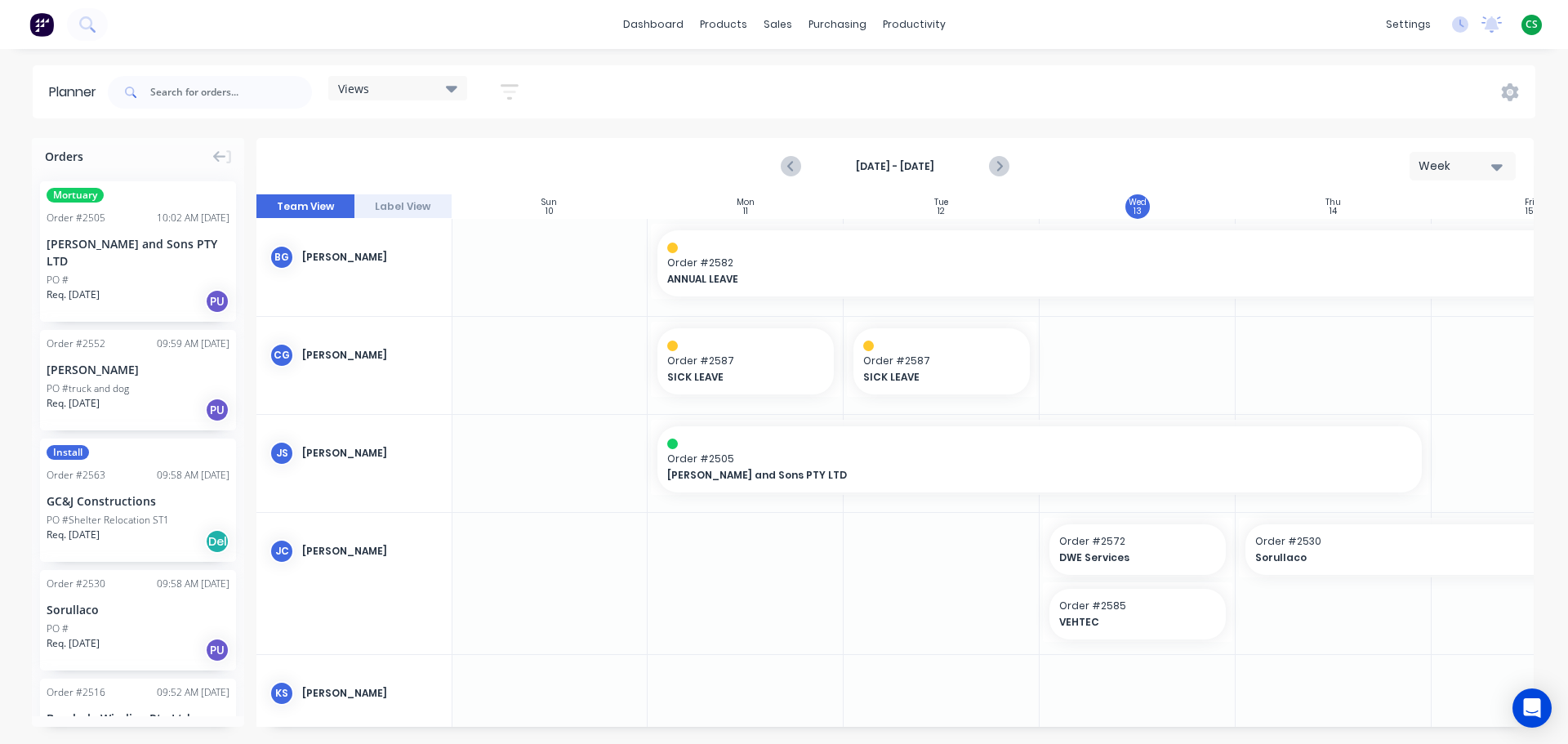
click at [395, 90] on div "Views" at bounding box center [398, 87] width 120 height 14
click at [1213, 101] on div "Views Save new view None (Default) edit employee week edit new edit new1 edit u…" at bounding box center [819, 92] width 1430 height 49
click at [765, 82] on div "Product Catalogue" at bounding box center [795, 78] width 102 height 14
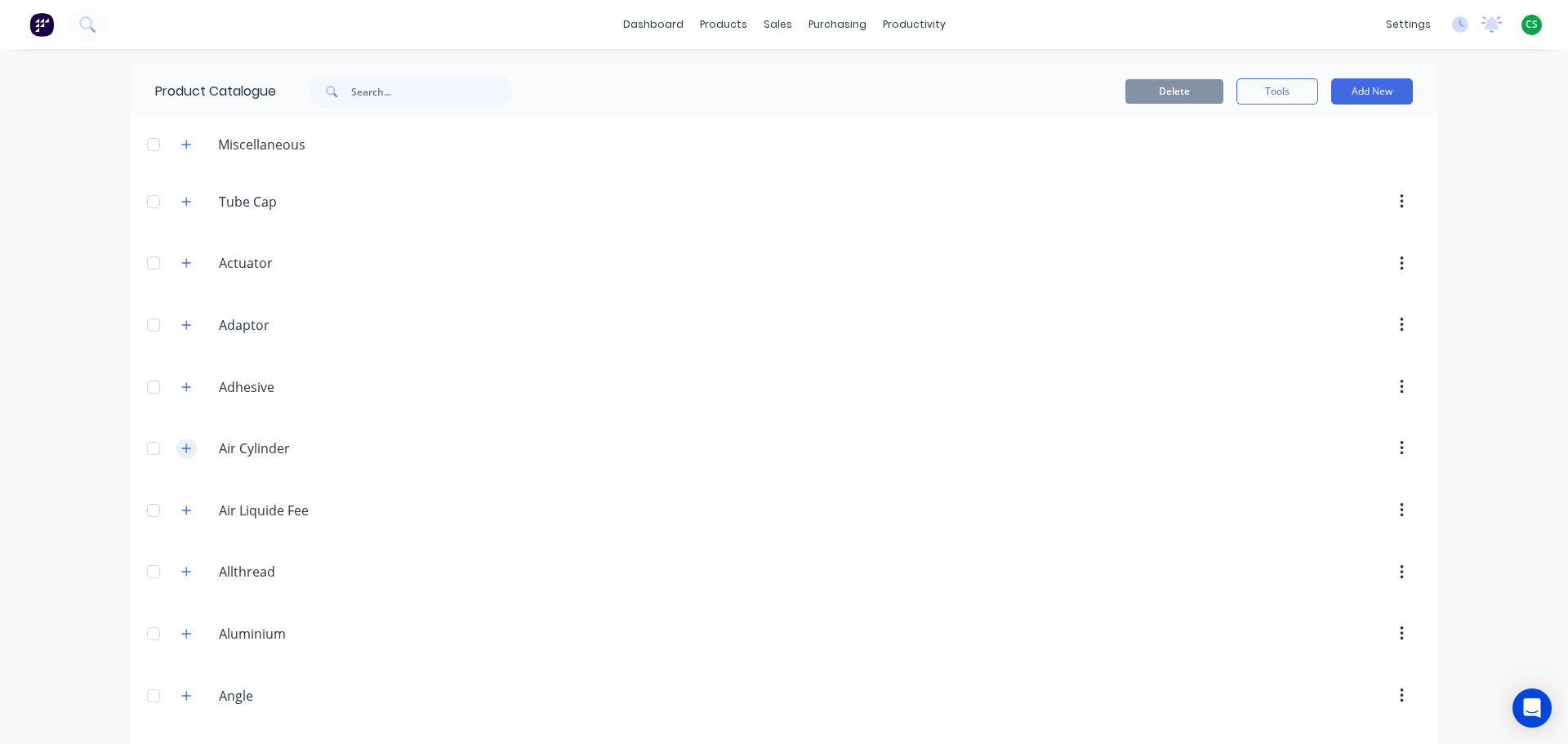
click at [181, 453] on icon "button" at bounding box center [186, 448] width 9 height 11
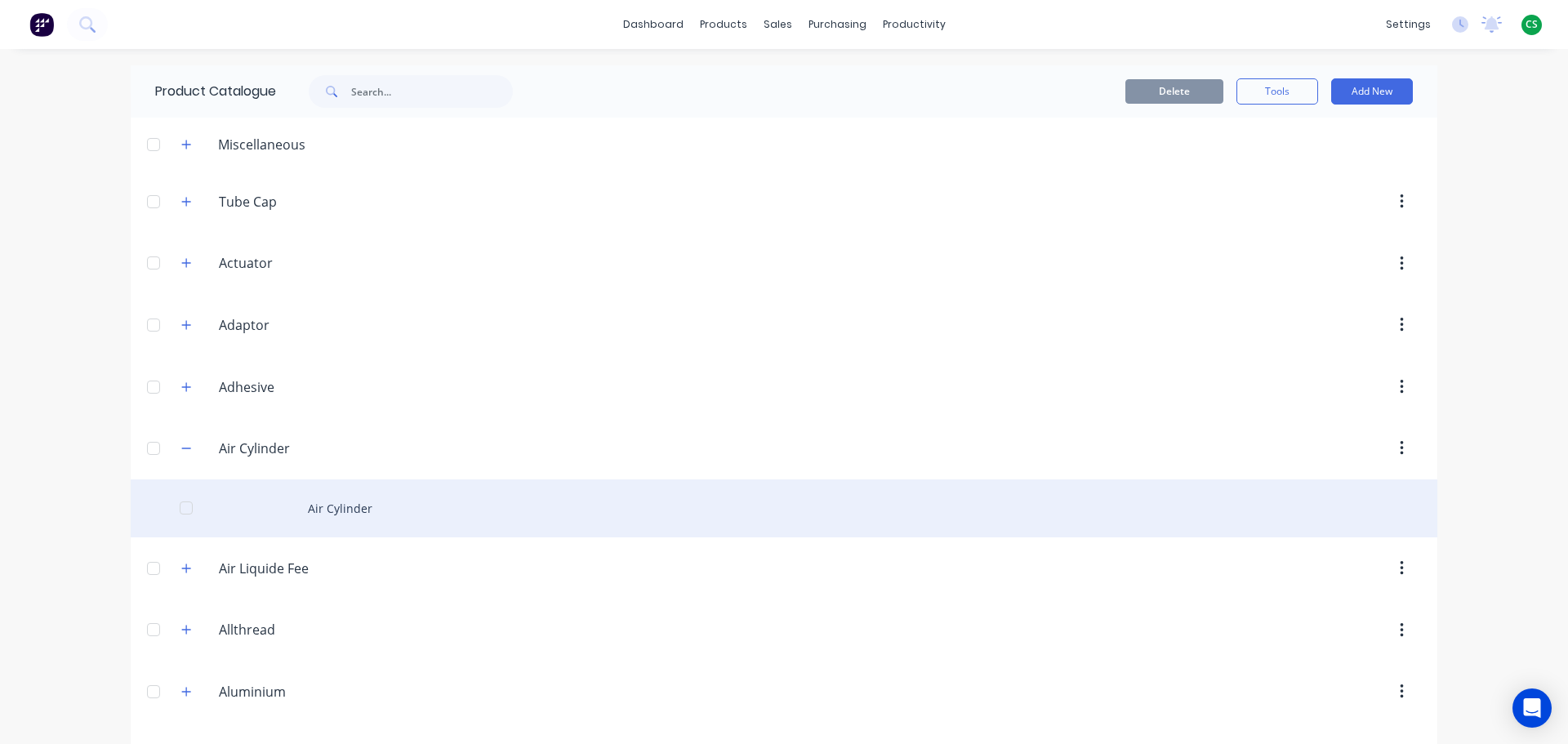
click at [347, 517] on div "Air Cylinder" at bounding box center [784, 508] width 1306 height 58
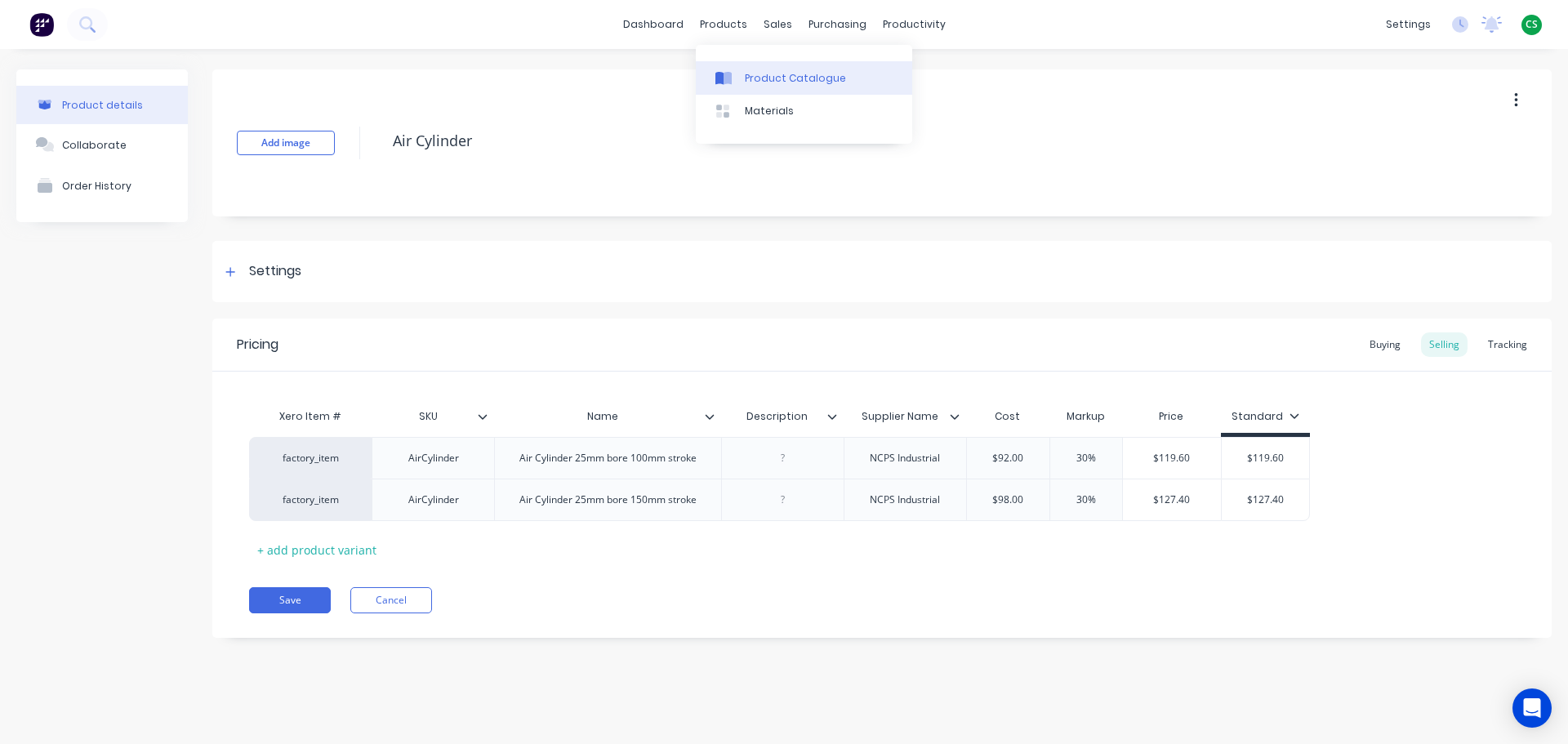
click at [778, 83] on div "Product Catalogue" at bounding box center [795, 78] width 102 height 14
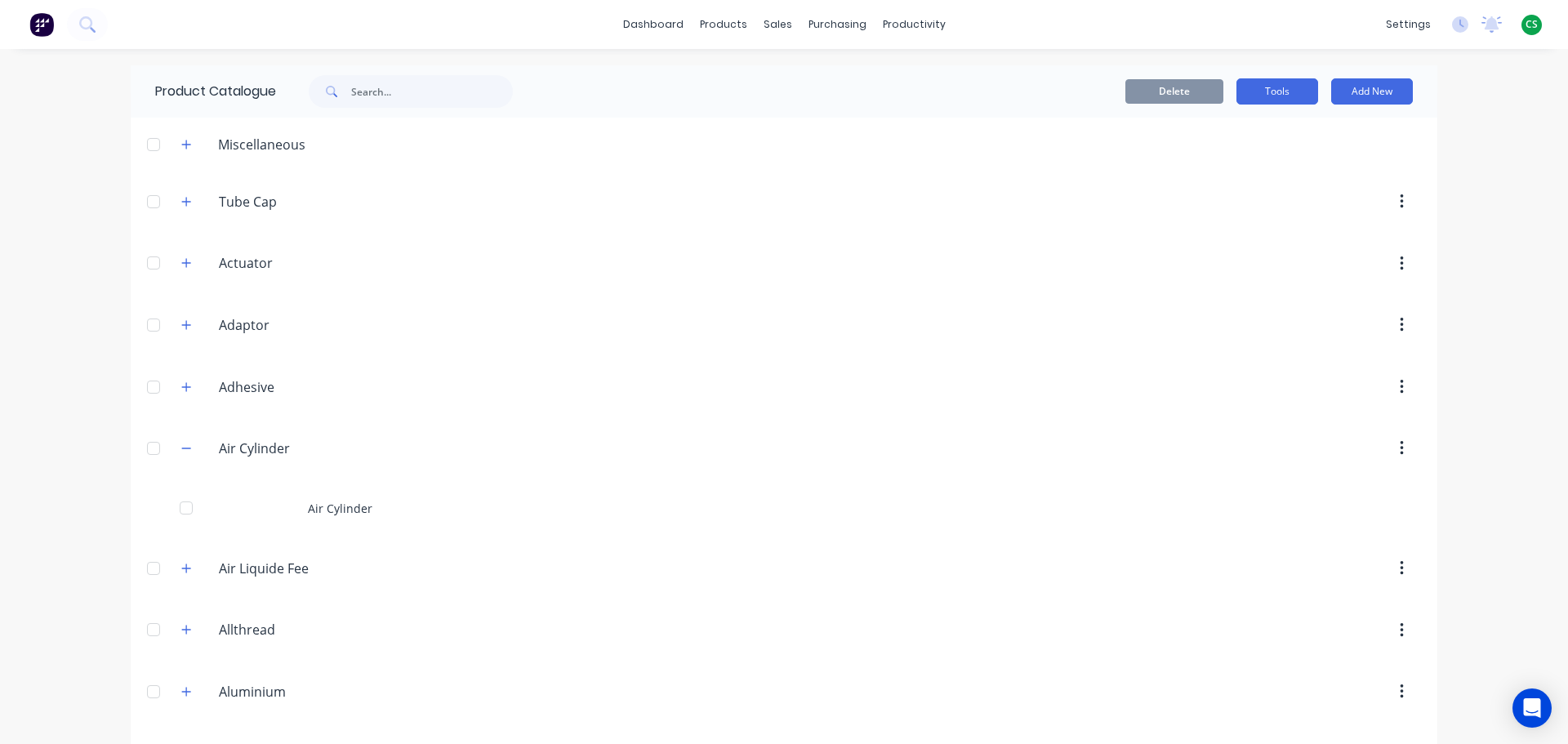
click at [1265, 97] on button "Tools" at bounding box center [1278, 92] width 82 height 27
click at [1206, 167] on div "Stocktake" at bounding box center [1241, 166] width 125 height 24
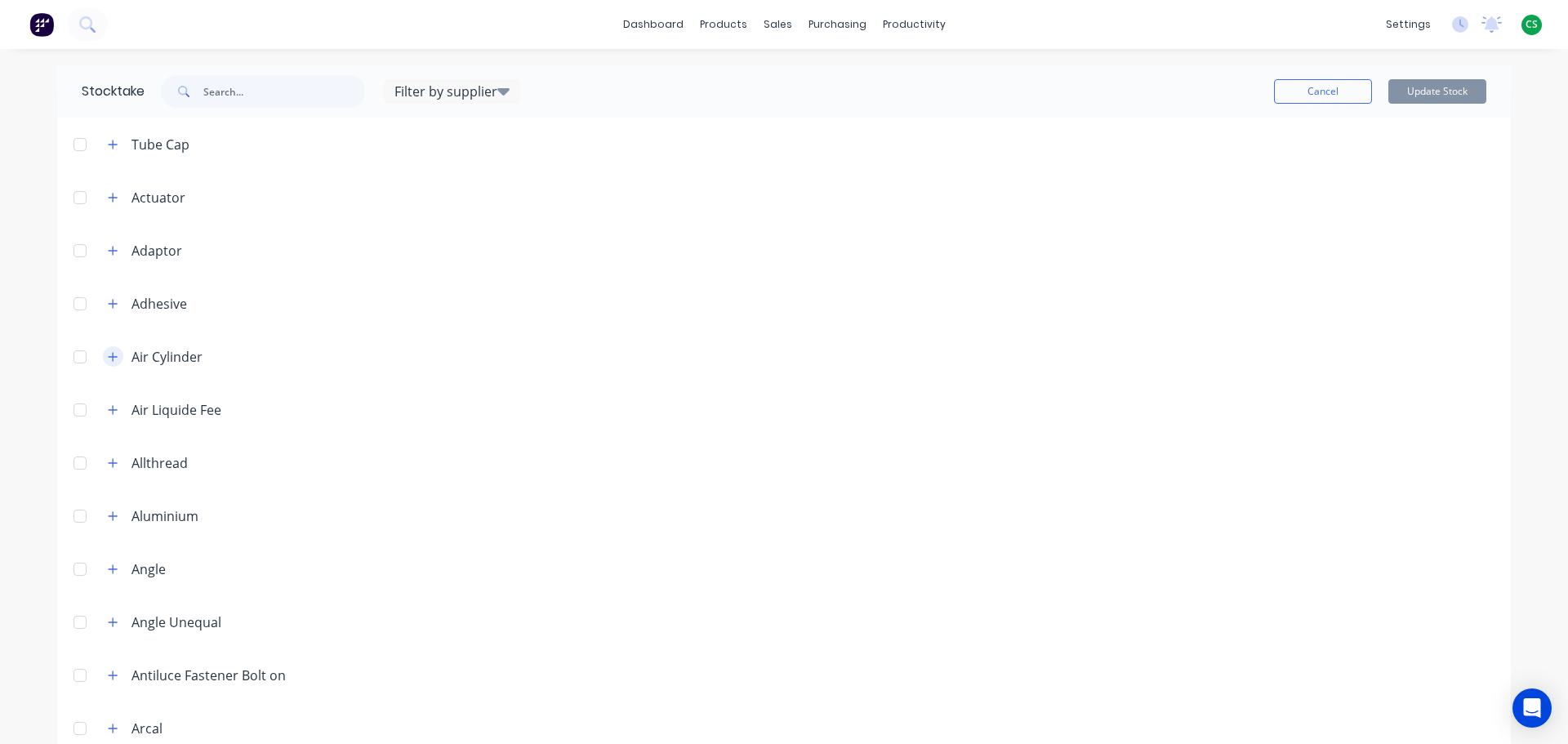
click at [108, 362] on icon "button" at bounding box center [113, 357] width 9 height 11
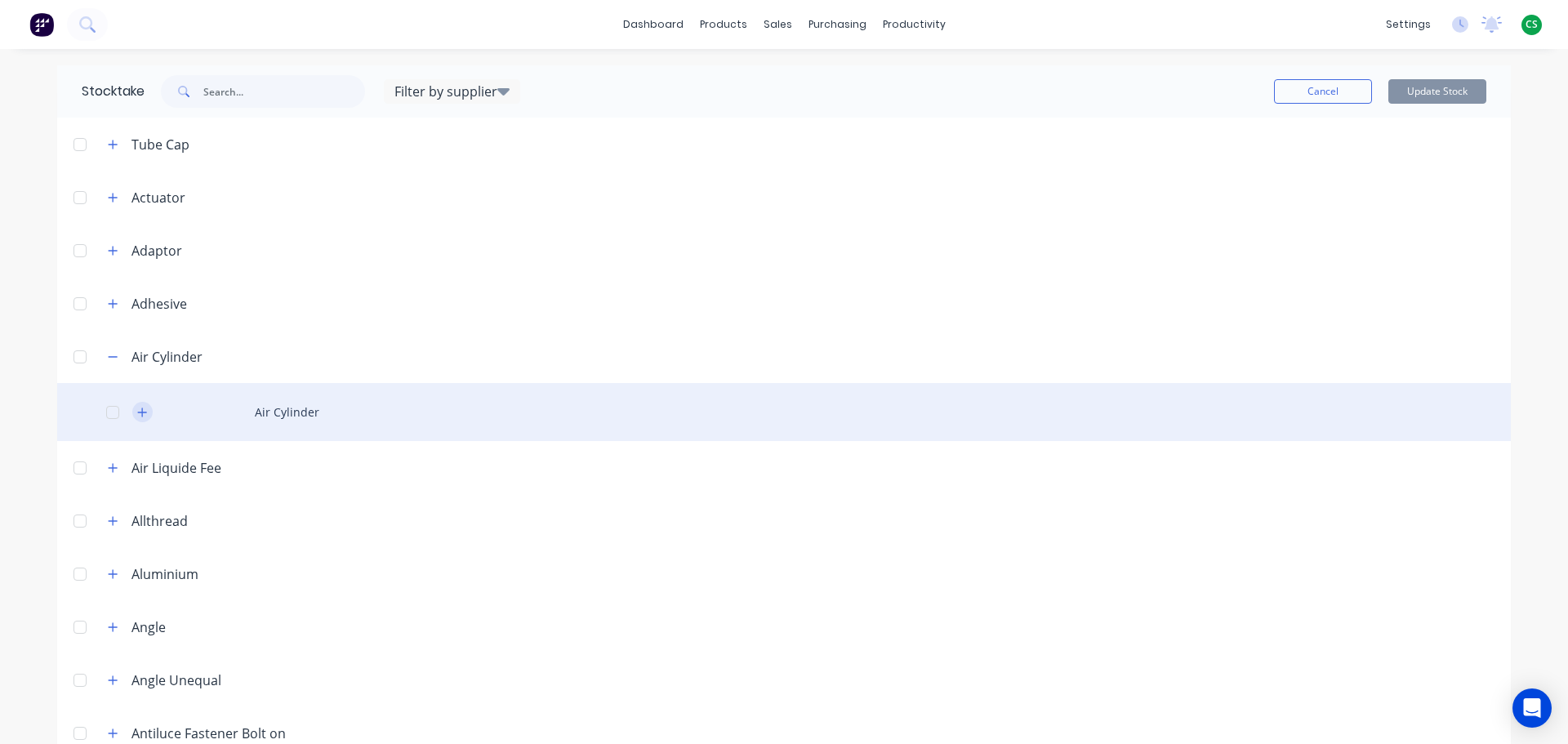
click at [138, 410] on icon "button" at bounding box center [142, 412] width 9 height 11
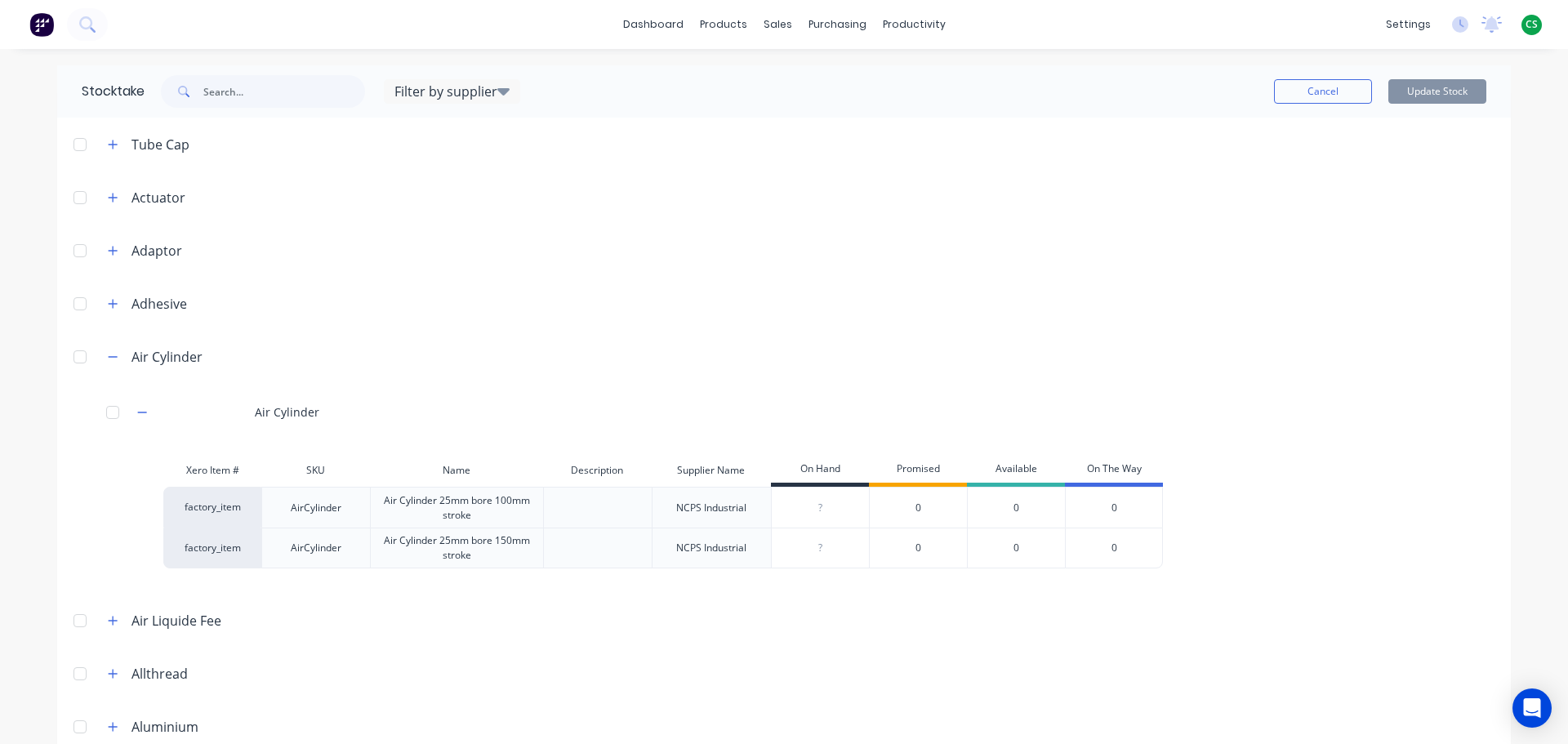
drag, startPoint x: 107, startPoint y: 615, endPoint x: 121, endPoint y: 628, distance: 19.1
click at [108, 616] on icon "button" at bounding box center [113, 621] width 9 height 11
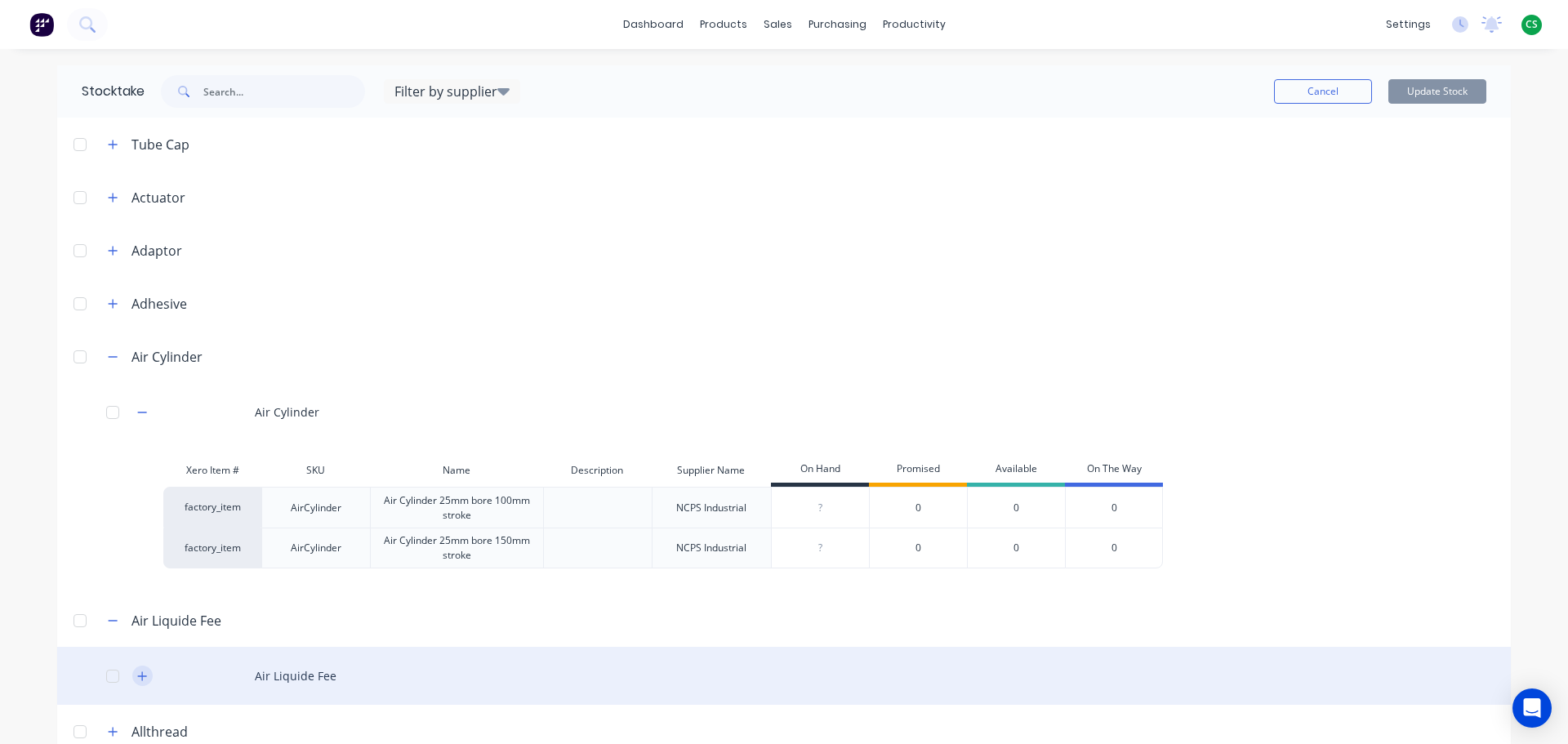
click at [143, 674] on button "button" at bounding box center [142, 676] width 21 height 21
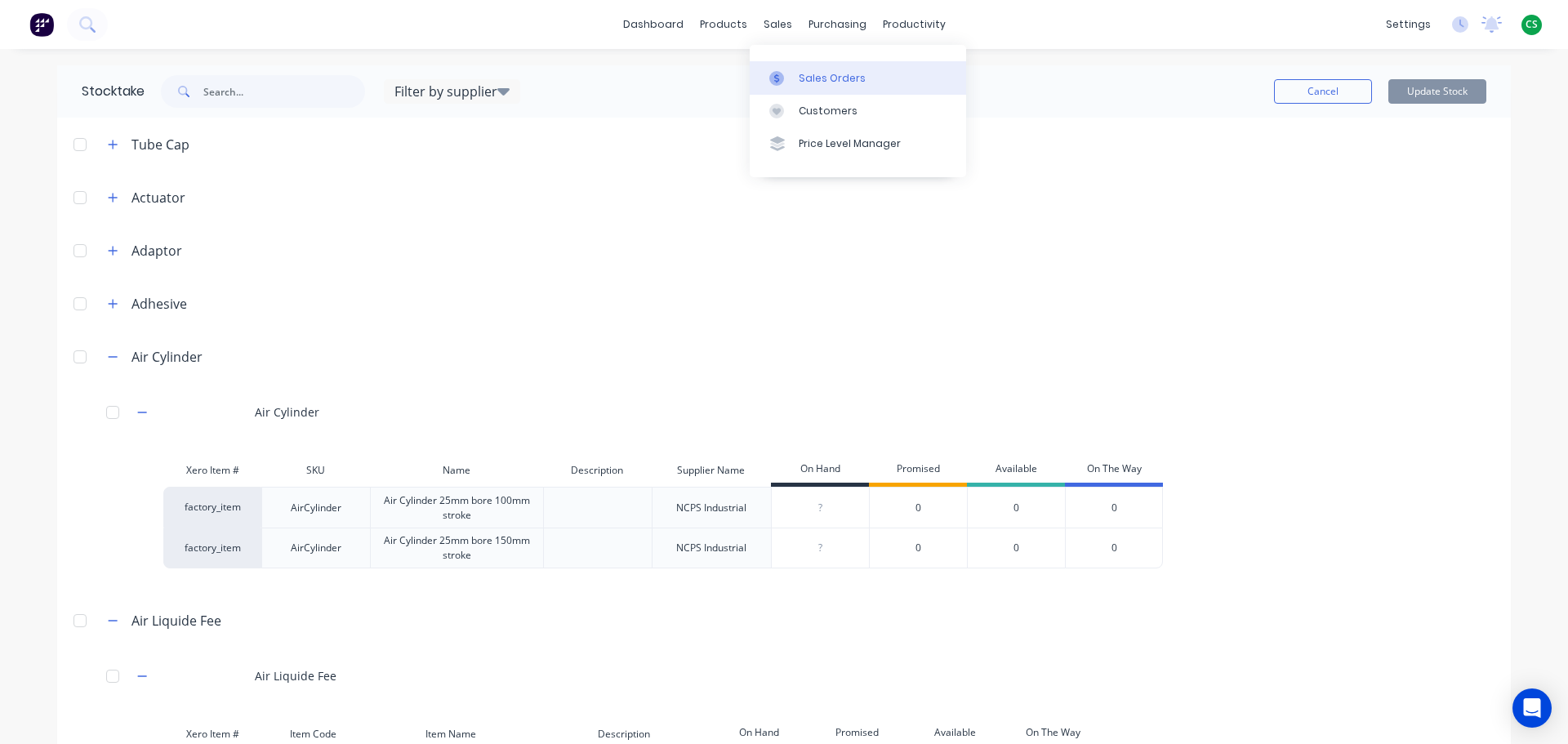
click at [817, 85] on link "Sales Orders" at bounding box center [858, 78] width 216 height 32
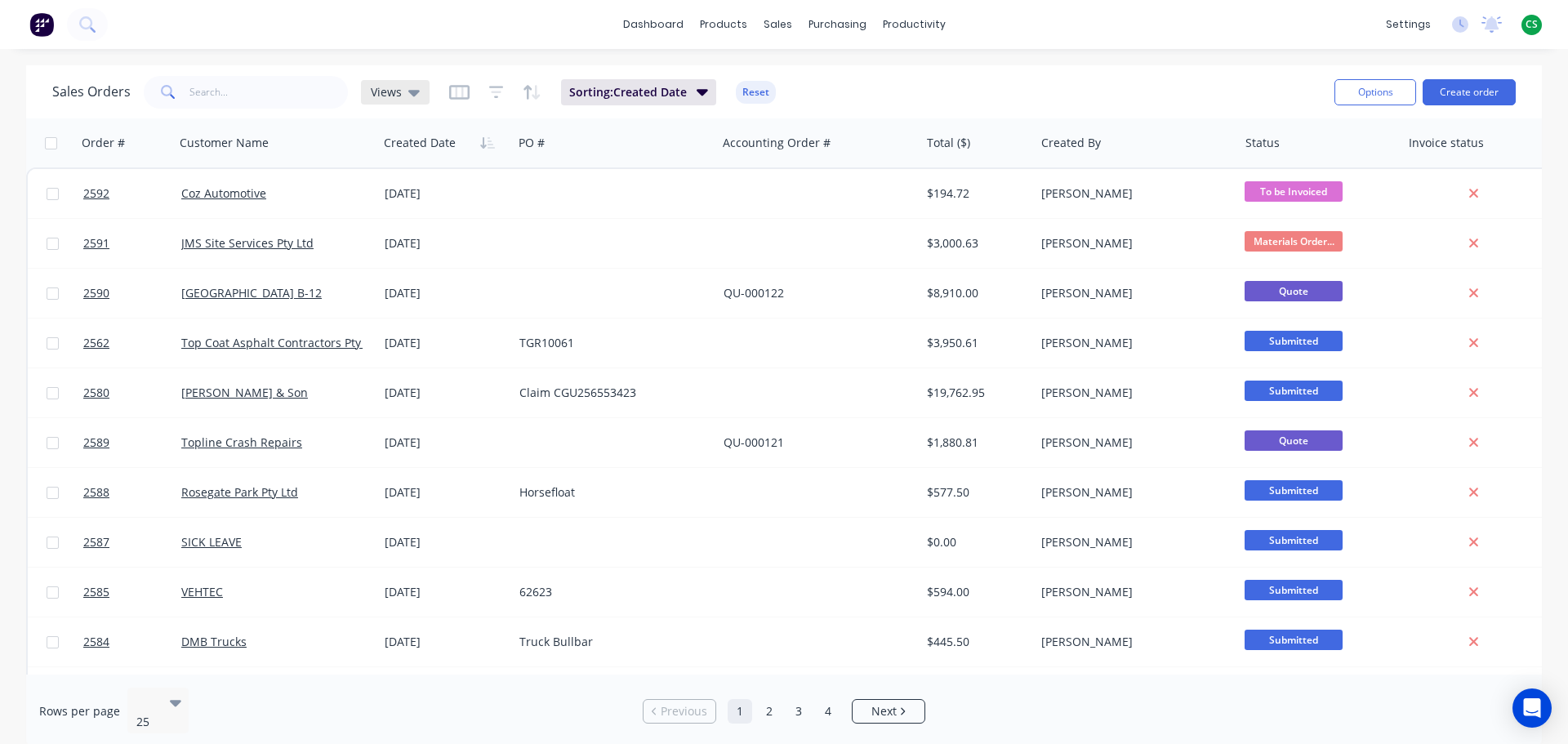
click at [395, 99] on span "Views" at bounding box center [386, 92] width 31 height 17
click at [951, 89] on div "Sales Orders Views Sorting: Created Date Reset" at bounding box center [686, 92] width 1269 height 40
click at [452, 97] on icon "button" at bounding box center [459, 91] width 21 height 14
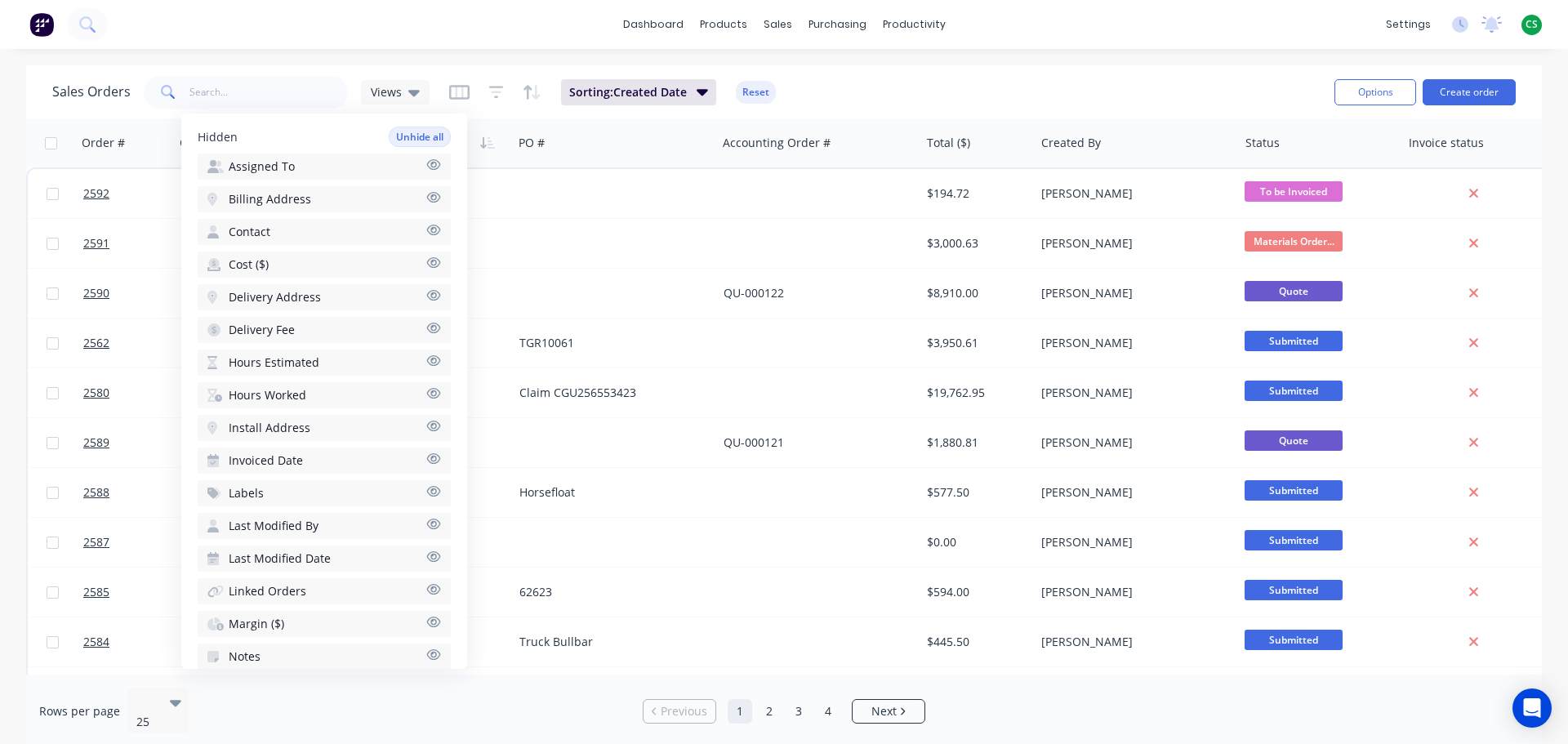
scroll to position [494, 0]
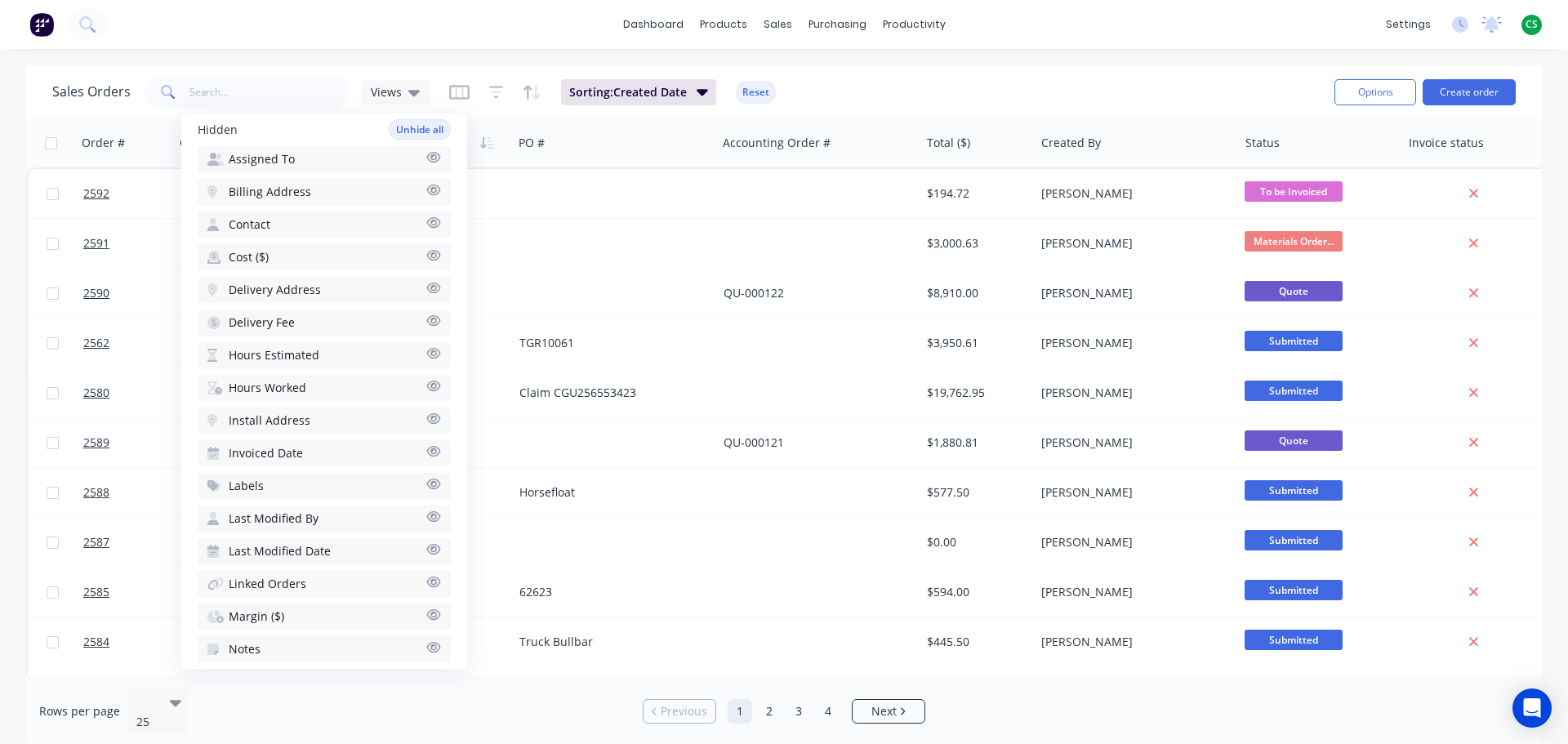
click at [427, 358] on icon "button" at bounding box center [434, 352] width 14 height 10
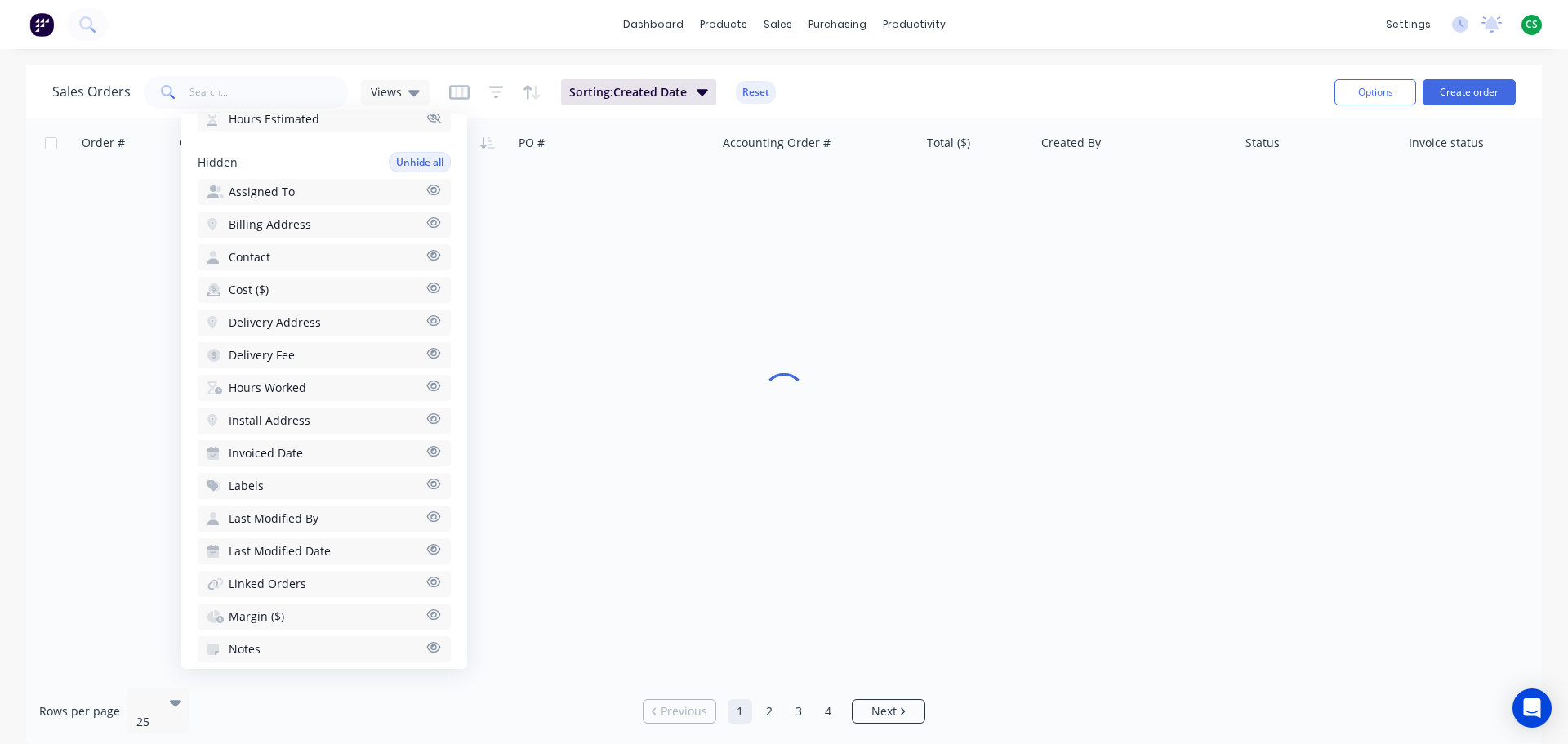
scroll to position [528, 0]
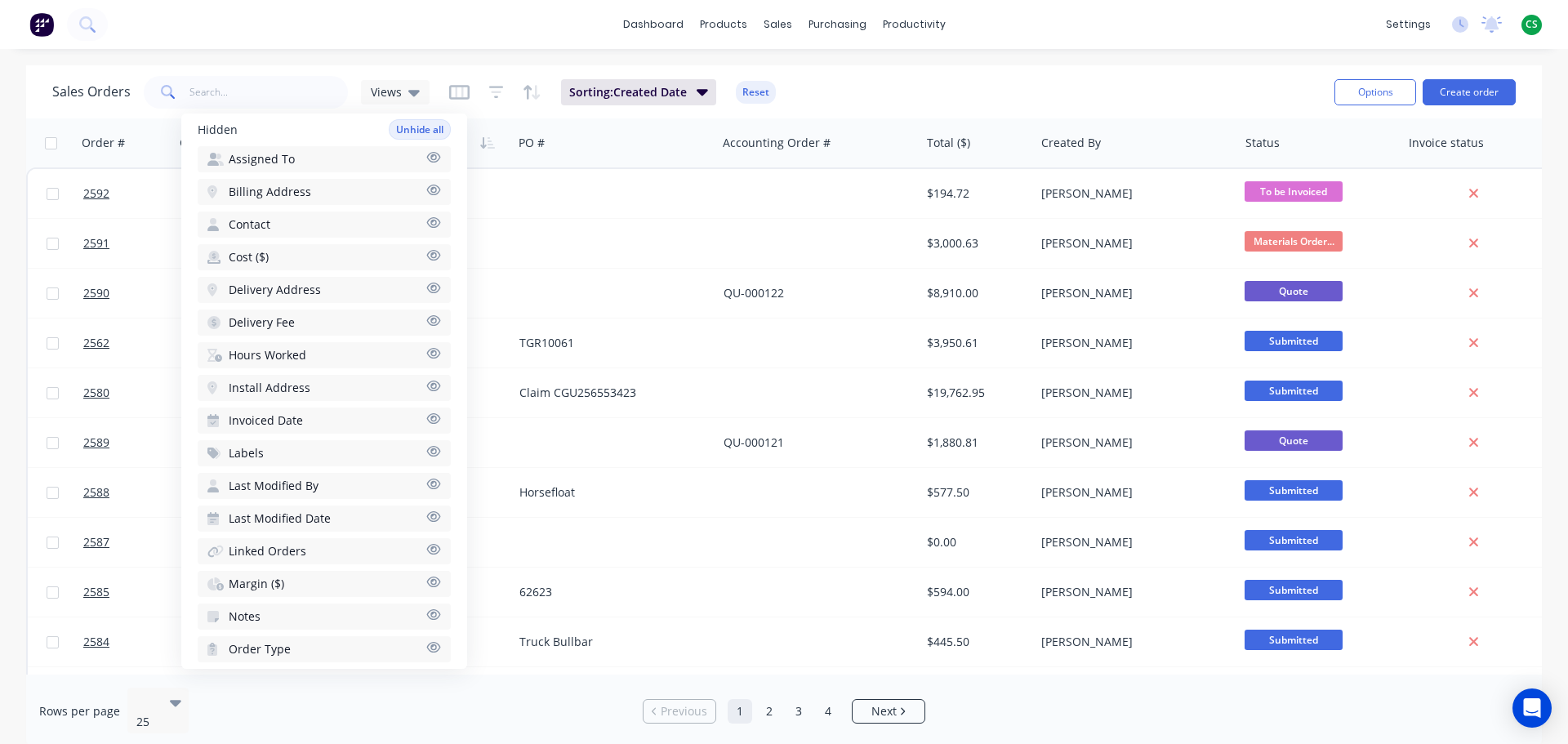
click at [426, 385] on icon "button" at bounding box center [433, 385] width 14 height 12
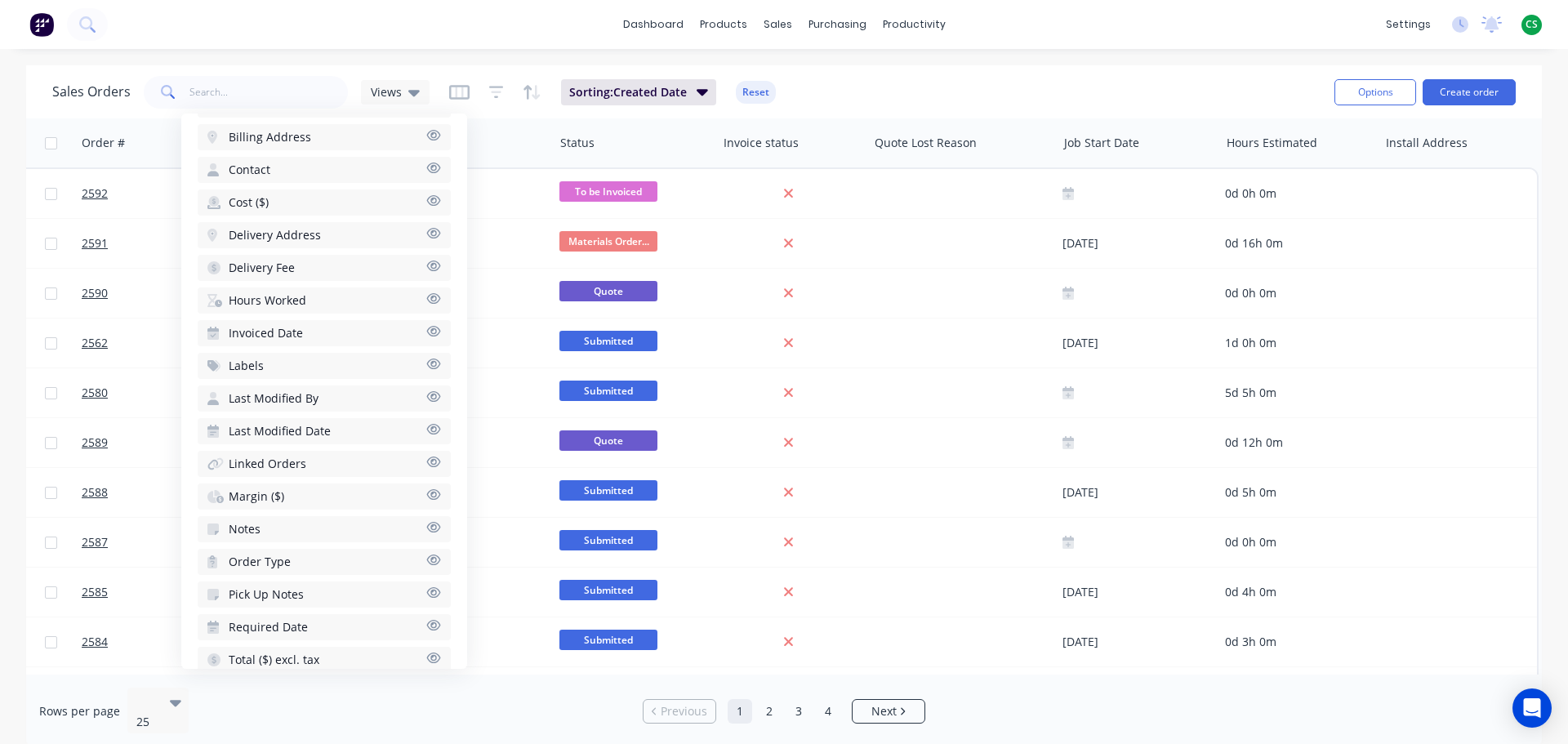
scroll to position [642, 0]
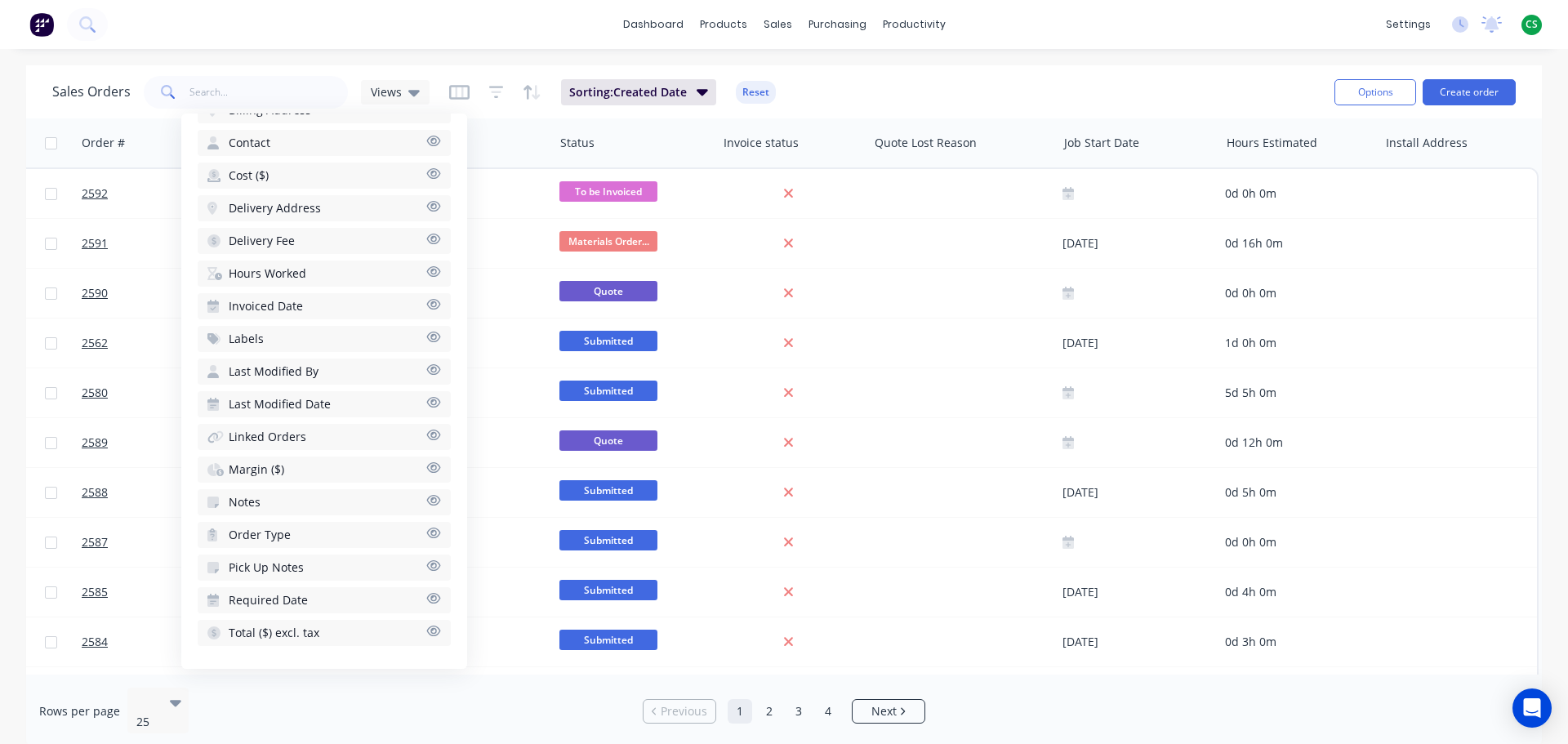
click at [426, 272] on icon "button" at bounding box center [433, 271] width 14 height 12
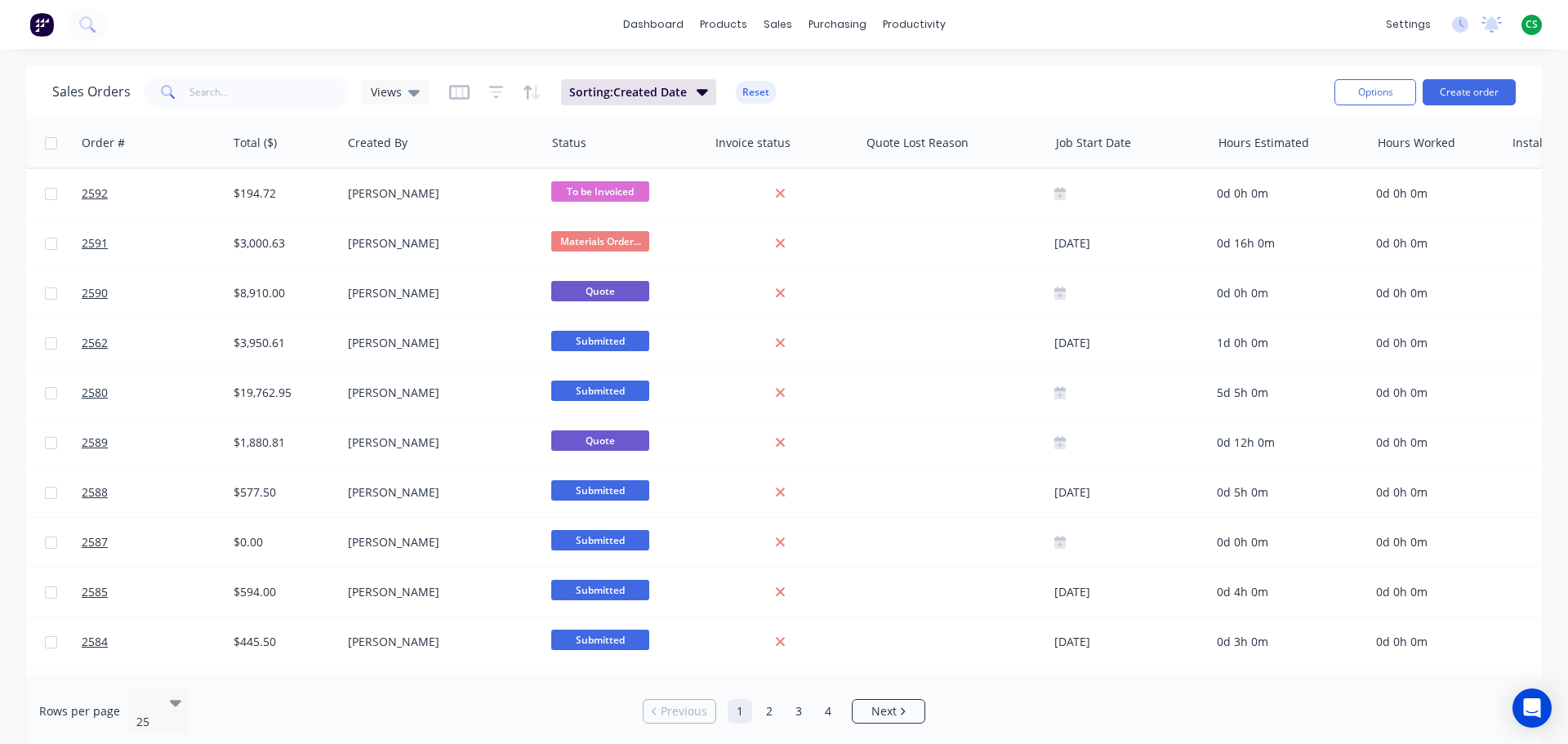
click at [1257, 704] on div "Rows per page 25 Previous 1 2 3 4 Next" at bounding box center [784, 711] width 1516 height 73
click at [1358, 92] on button "Options" at bounding box center [1375, 92] width 82 height 27
click at [1540, 710] on div "Open Intercom Messenger" at bounding box center [1533, 709] width 44 height 44
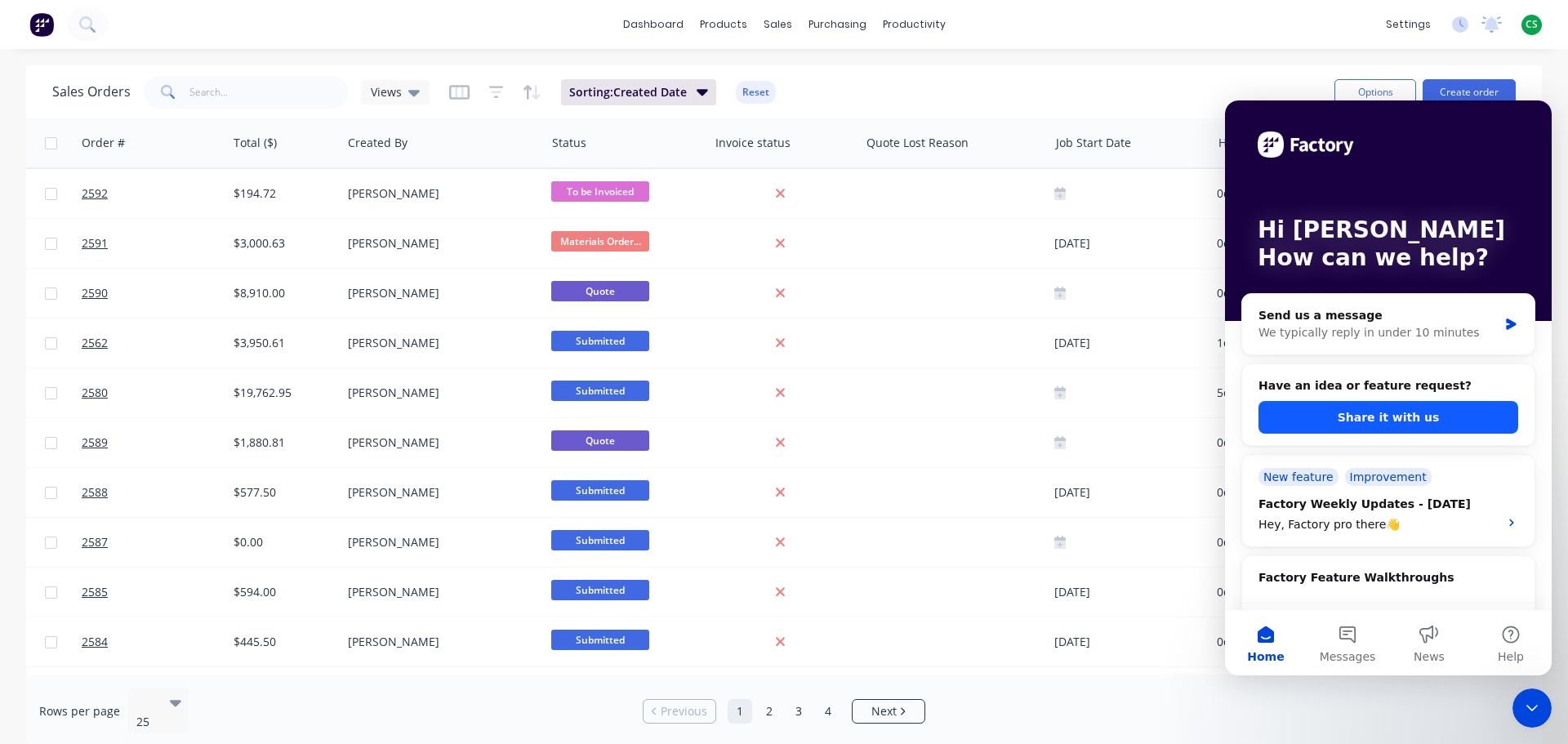
scroll to position [0, 0]
click at [1532, 711] on icon "Close Intercom Messenger" at bounding box center [1532, 708] width 20 height 20
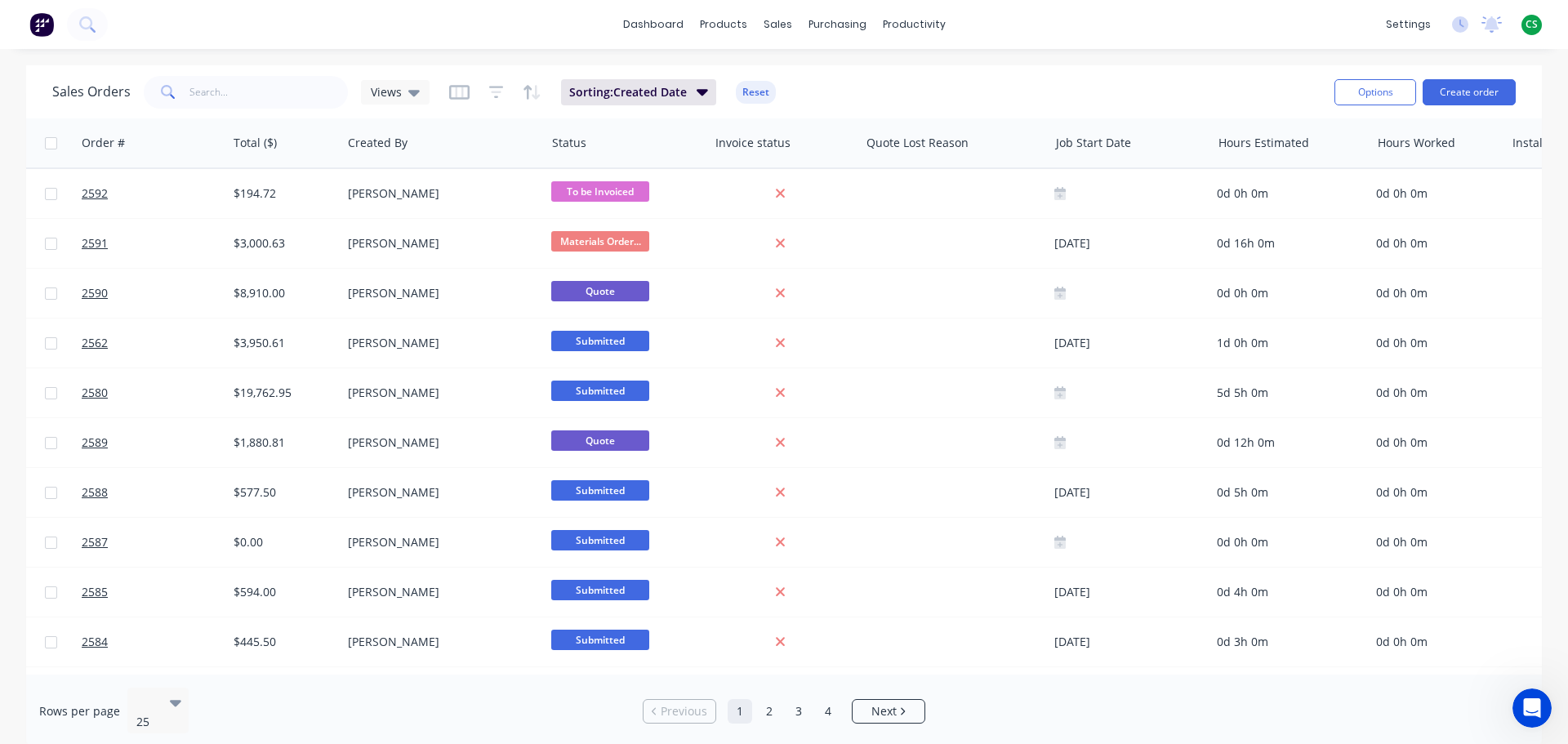
click at [1225, 713] on div "Rows per page 25 Previous 1 2 3 4 Next" at bounding box center [784, 711] width 1516 height 73
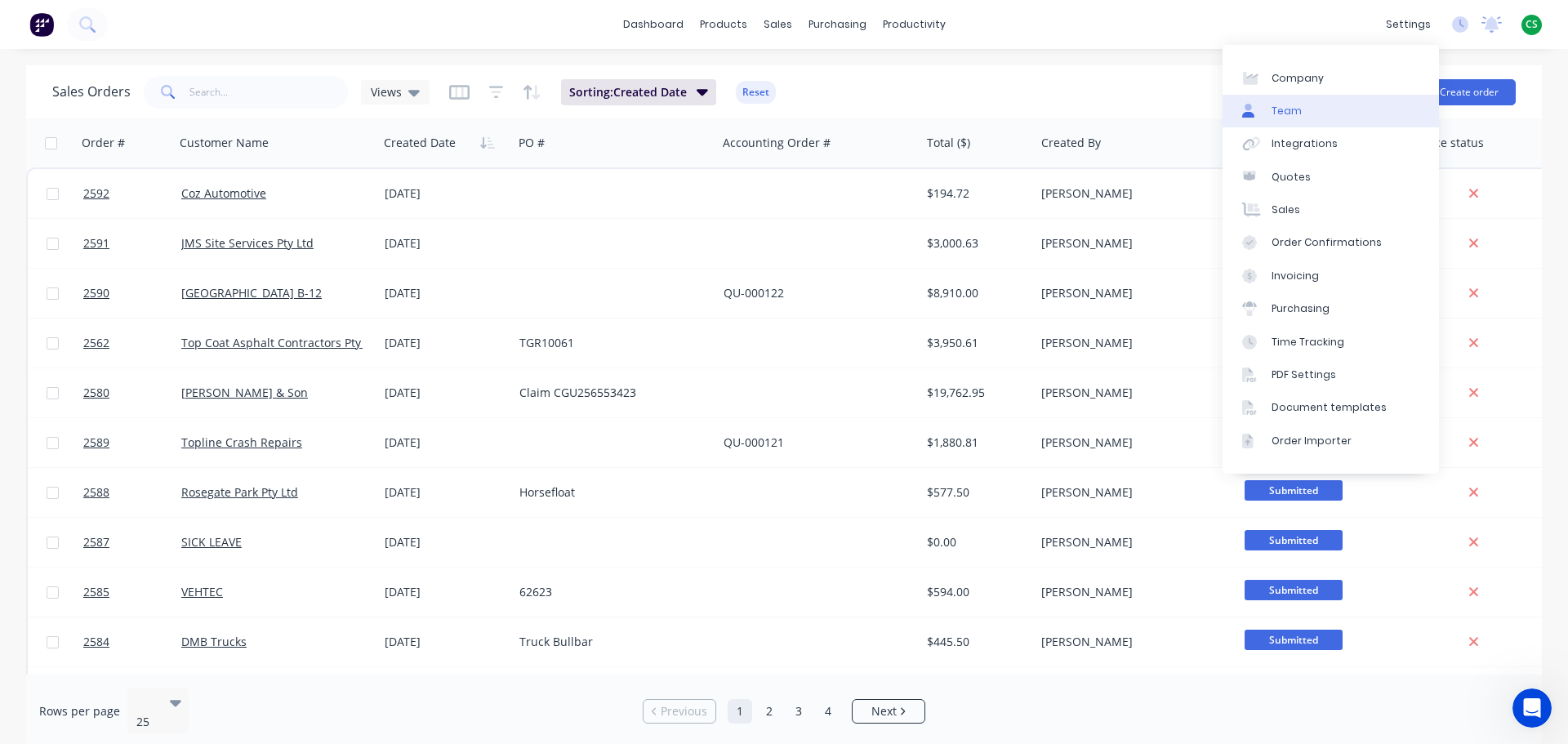
click at [1316, 113] on link "Team" at bounding box center [1331, 111] width 216 height 32
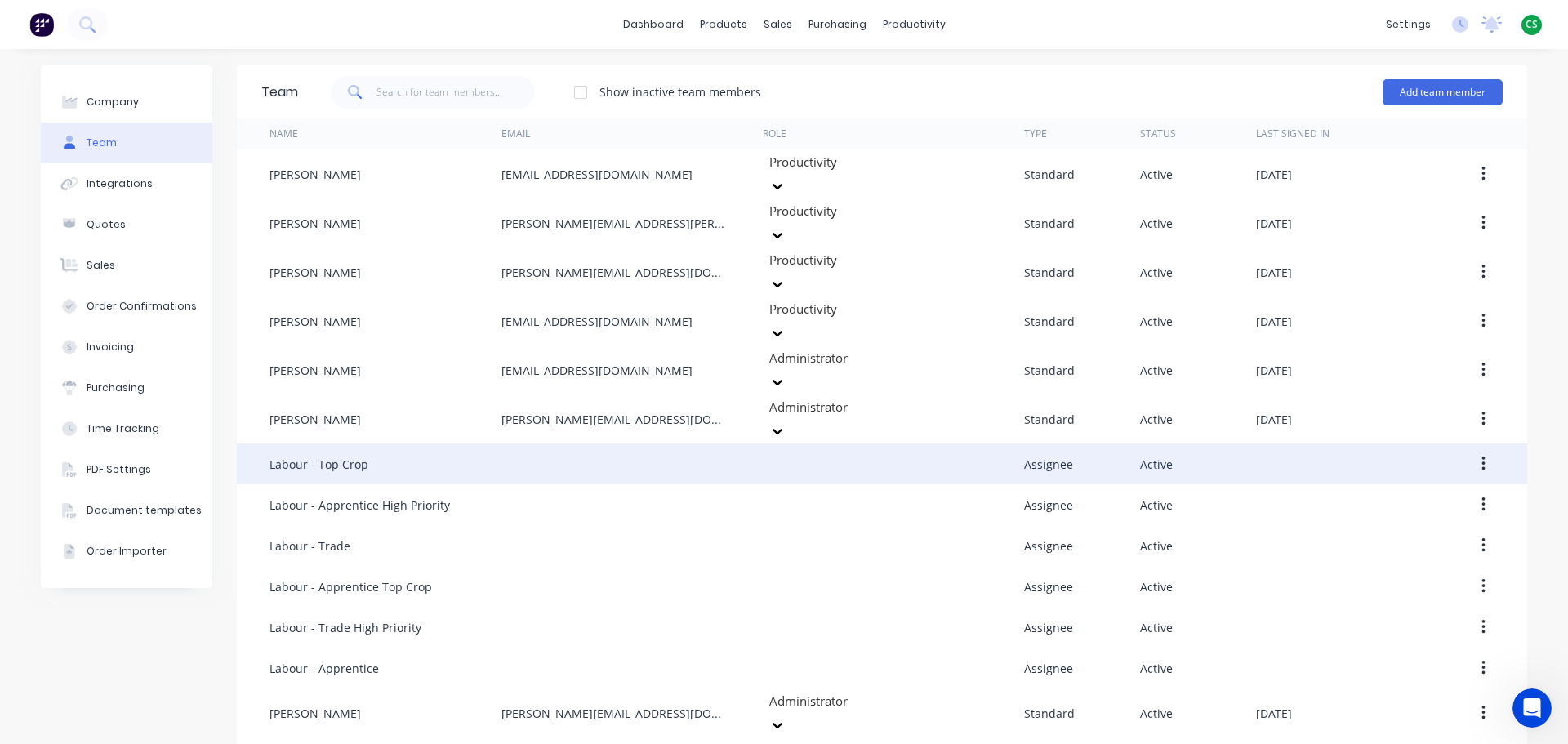
click at [1482, 455] on icon "button" at bounding box center [1484, 463] width 4 height 18
click at [1373, 494] on div "Edit" at bounding box center [1425, 506] width 125 height 24
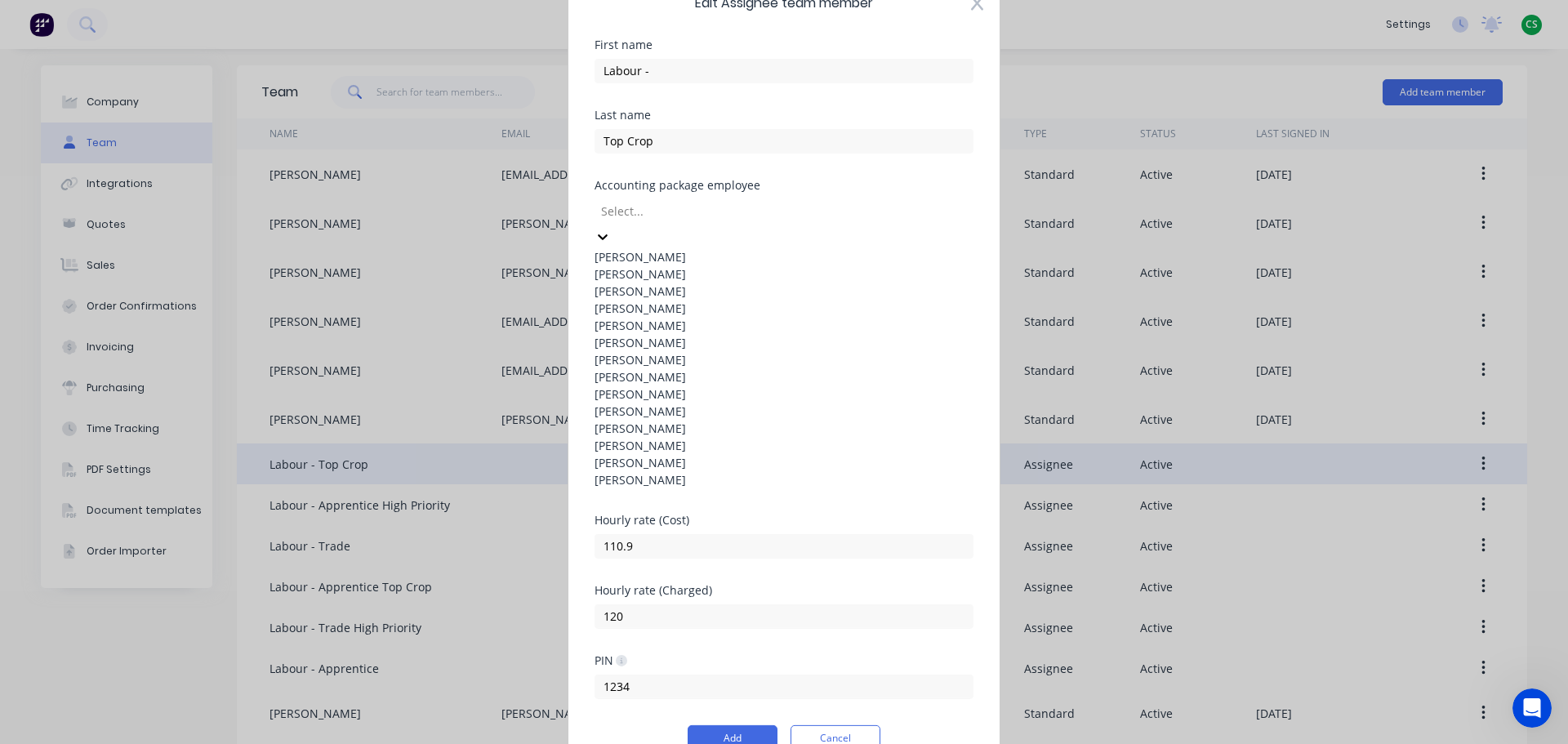
click at [686, 221] on div at bounding box center [717, 212] width 235 height 21
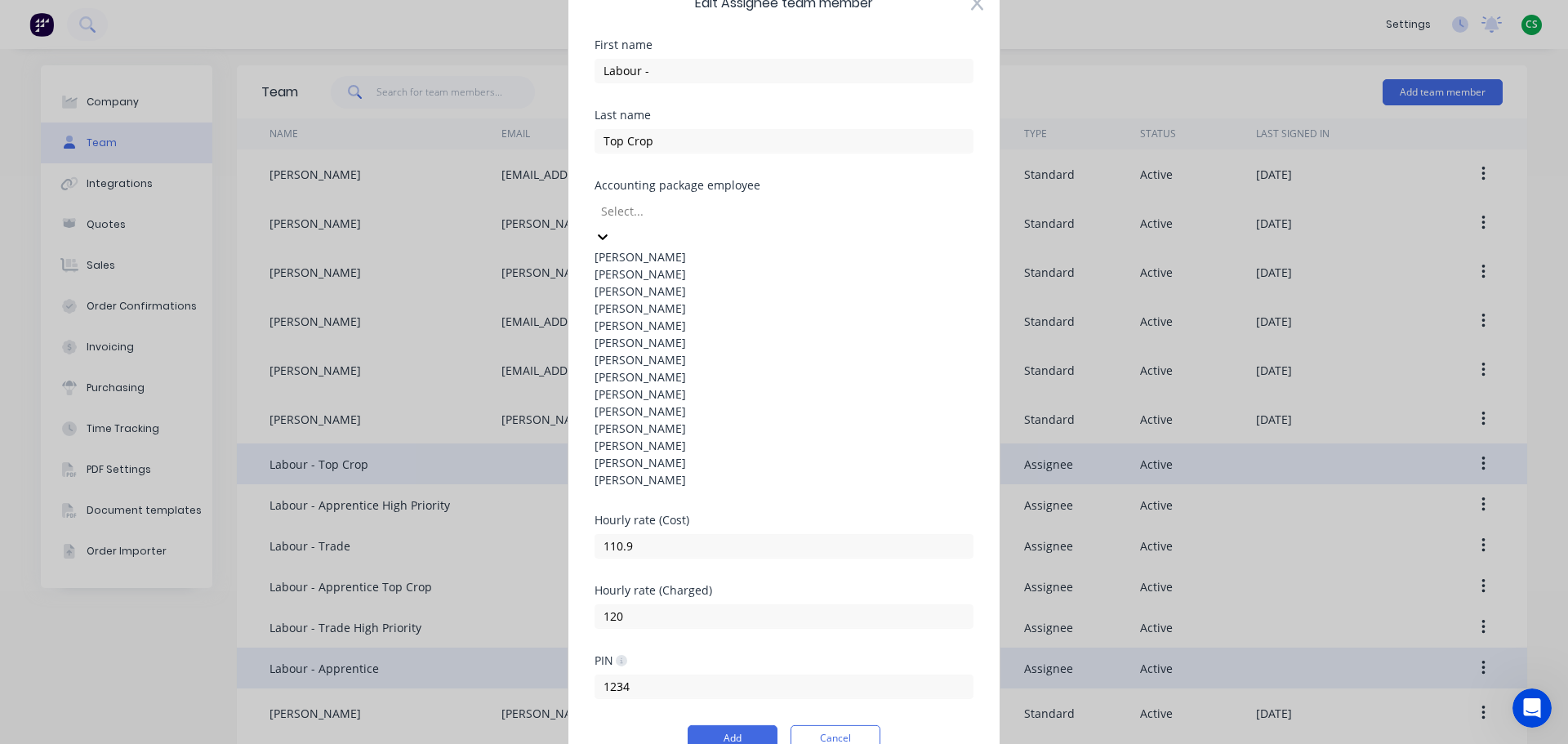
click at [830, 725] on button "Cancel" at bounding box center [835, 738] width 90 height 27
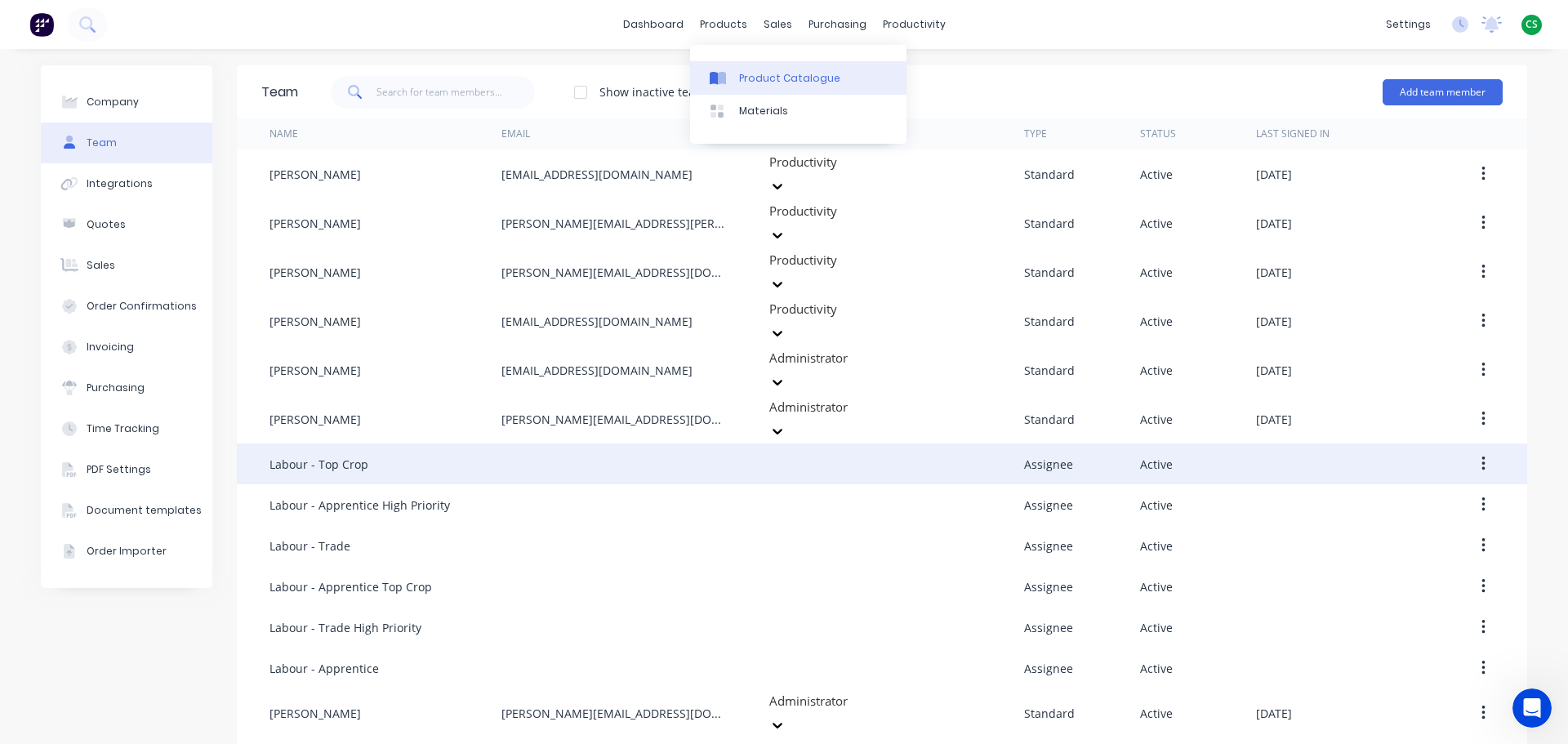
click at [758, 80] on div "Product Catalogue" at bounding box center [790, 78] width 102 height 14
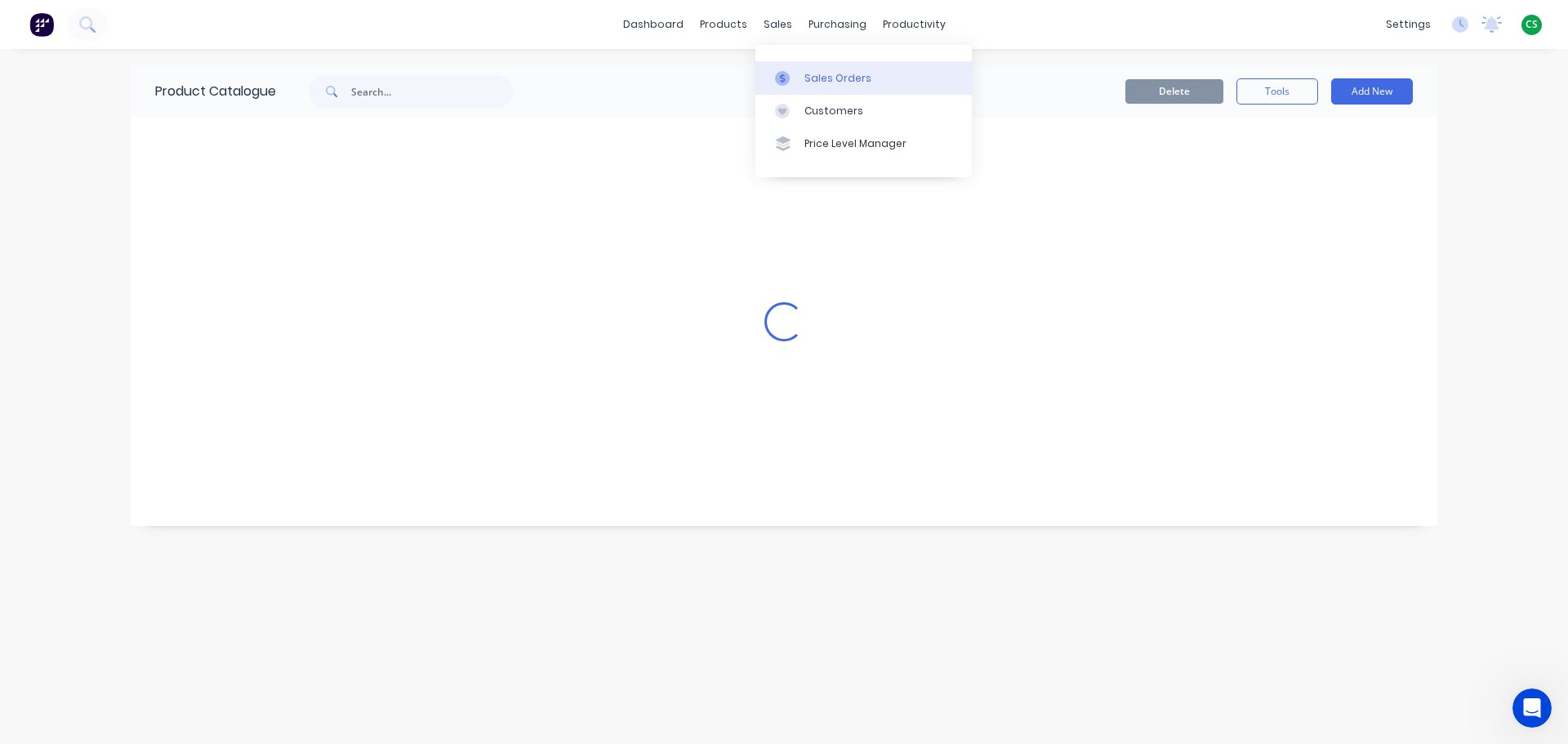
click at [830, 80] on div "Sales Orders" at bounding box center [837, 78] width 67 height 14
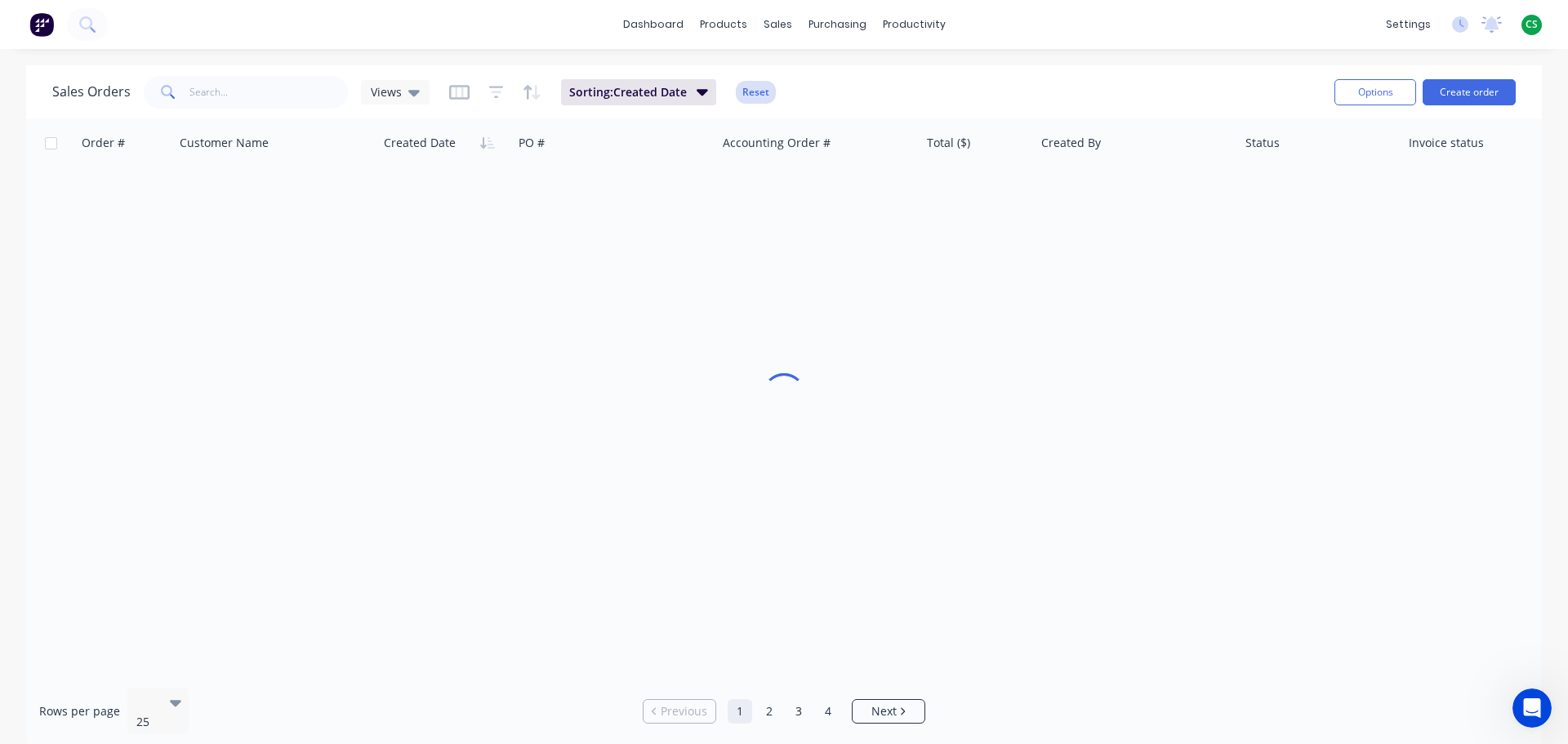
click at [757, 94] on button "Reset" at bounding box center [756, 92] width 40 height 23
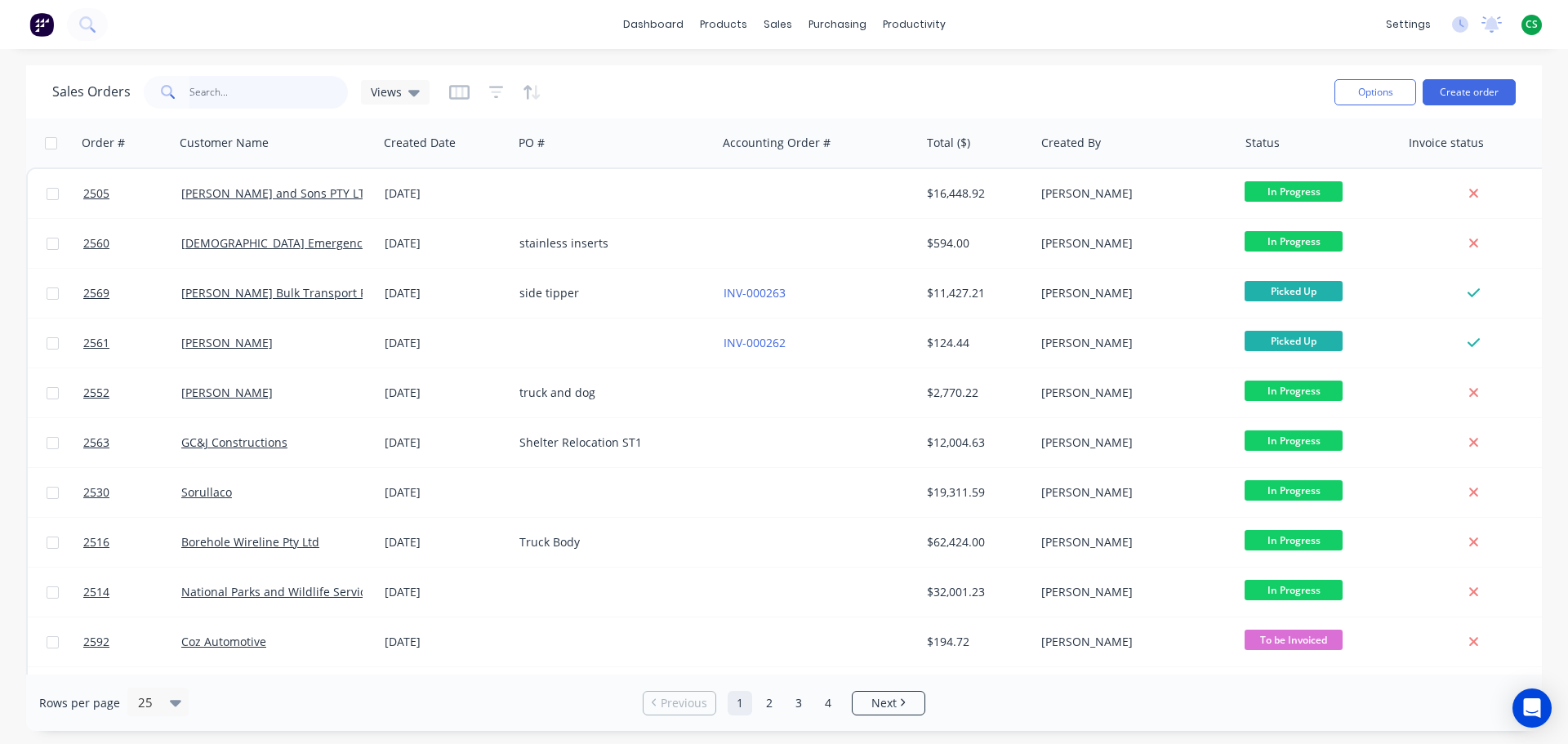
click at [208, 89] on input "text" at bounding box center [270, 92] width 159 height 32
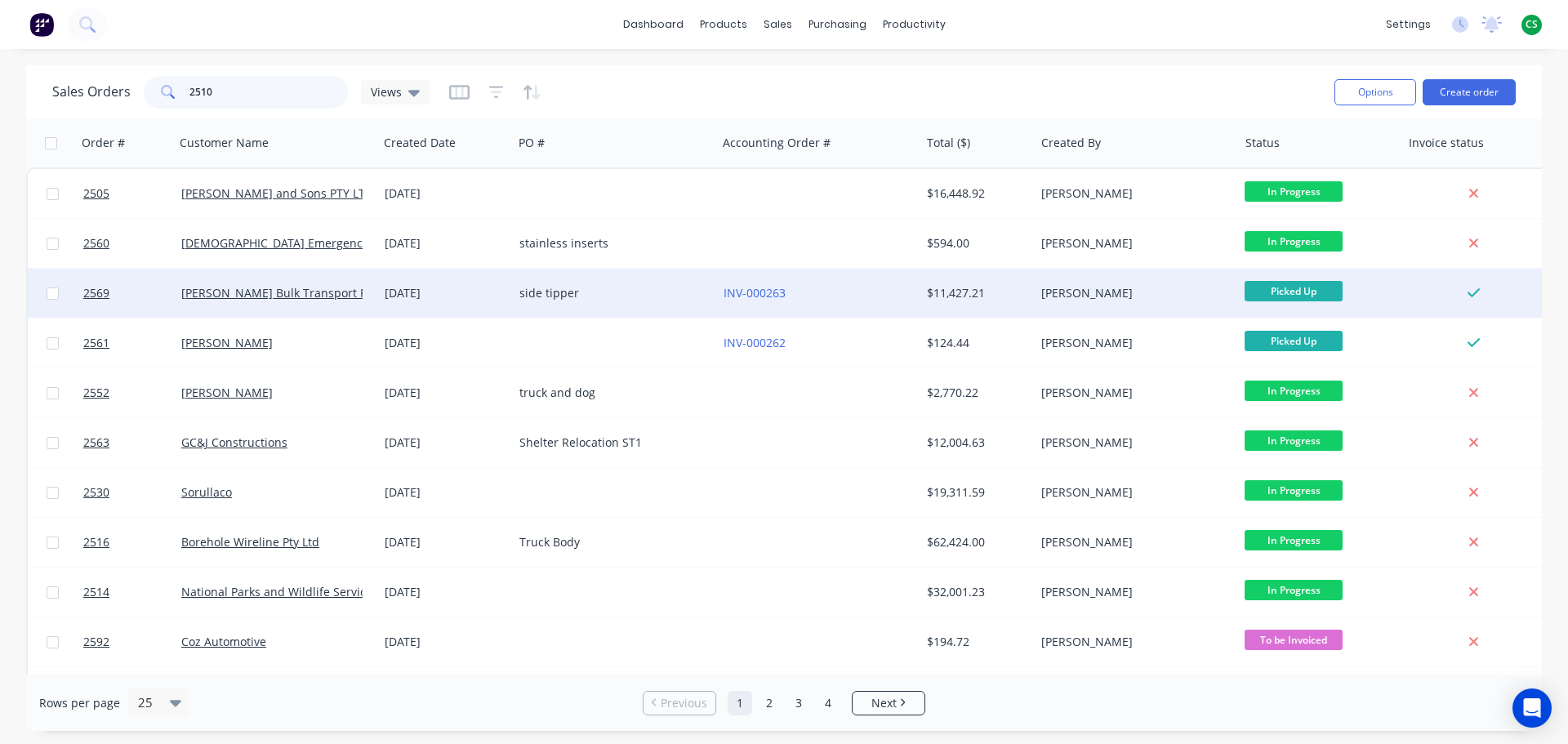
type input "2510"
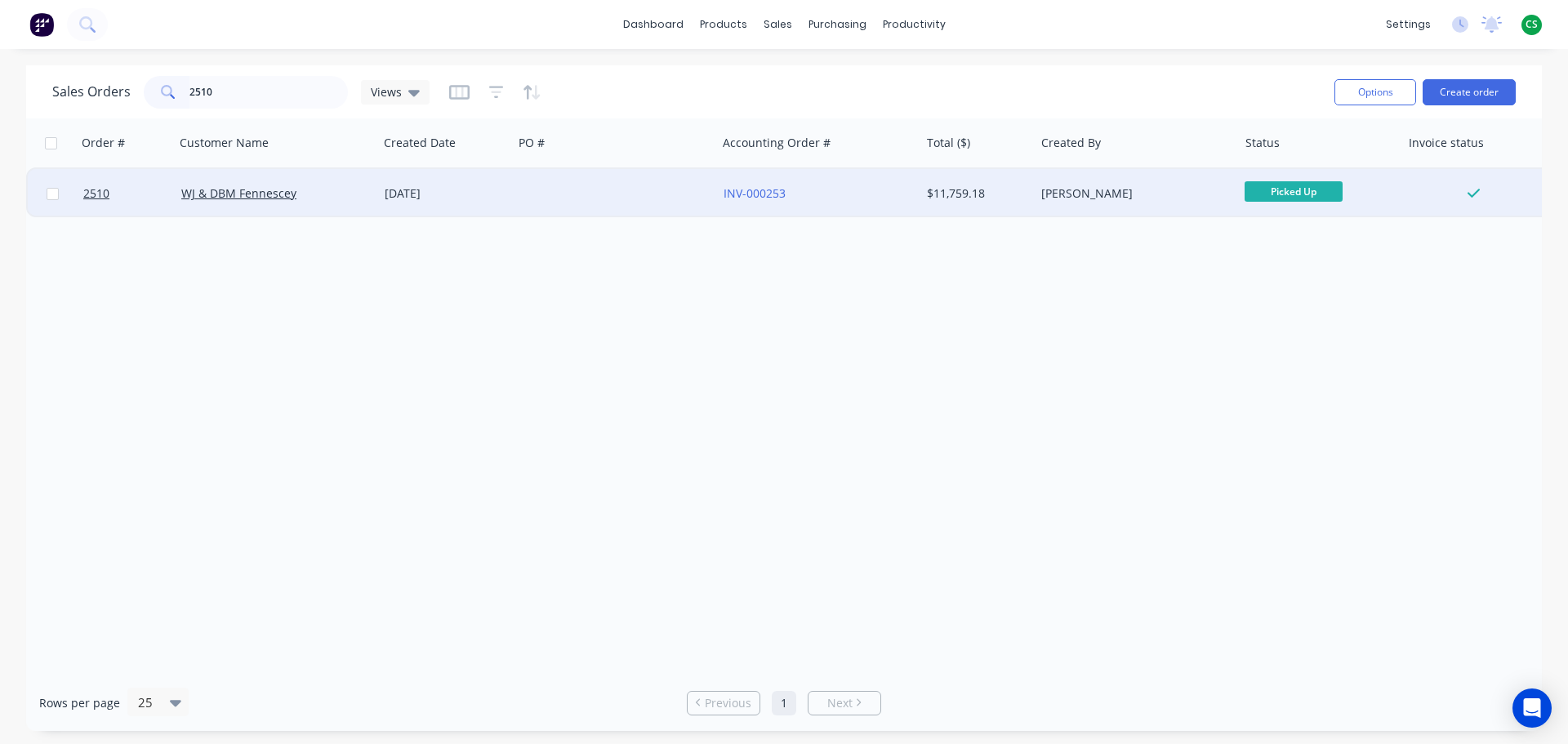
click at [303, 191] on div "WJ & DBM Fennescey" at bounding box center [271, 193] width 181 height 16
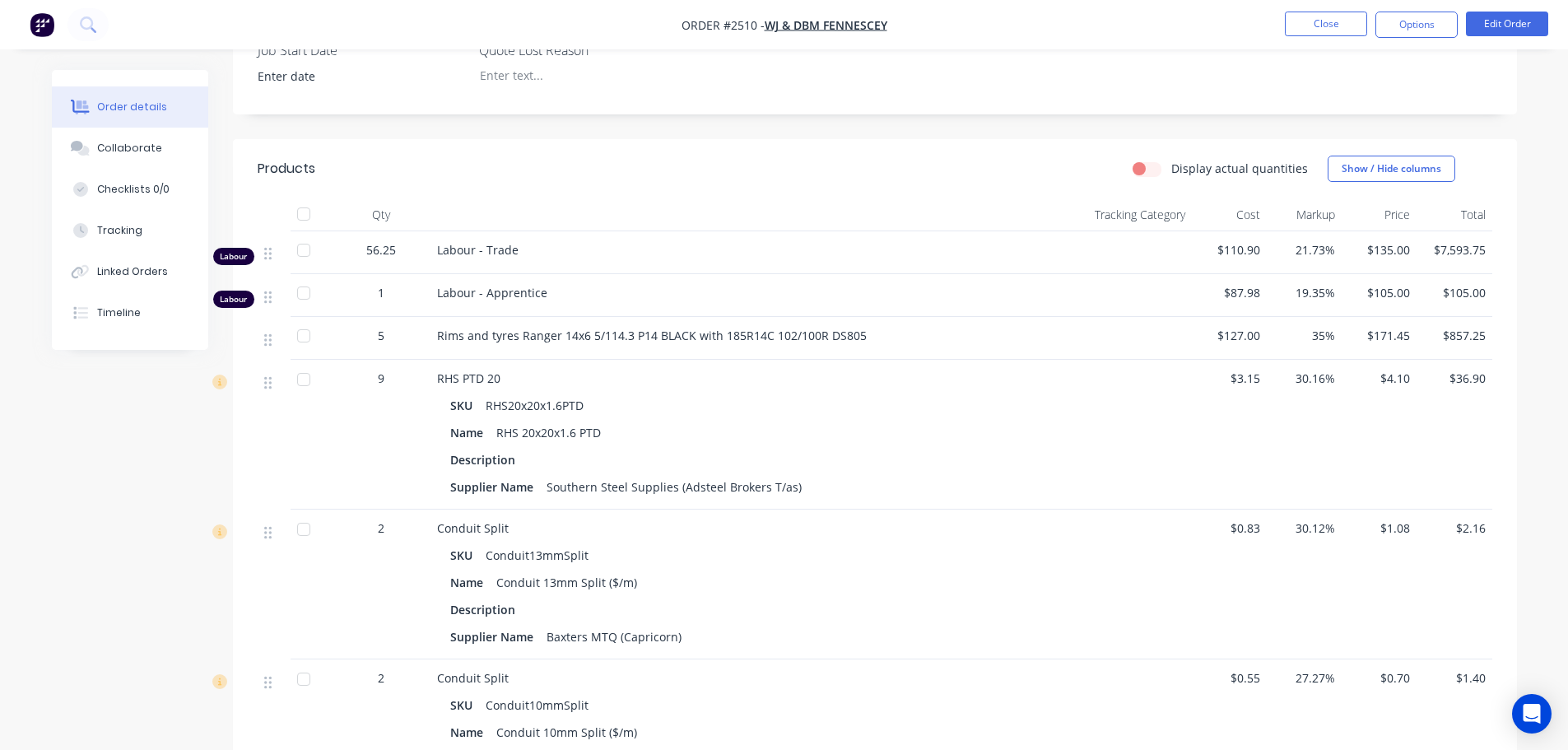
scroll to position [494, 0]
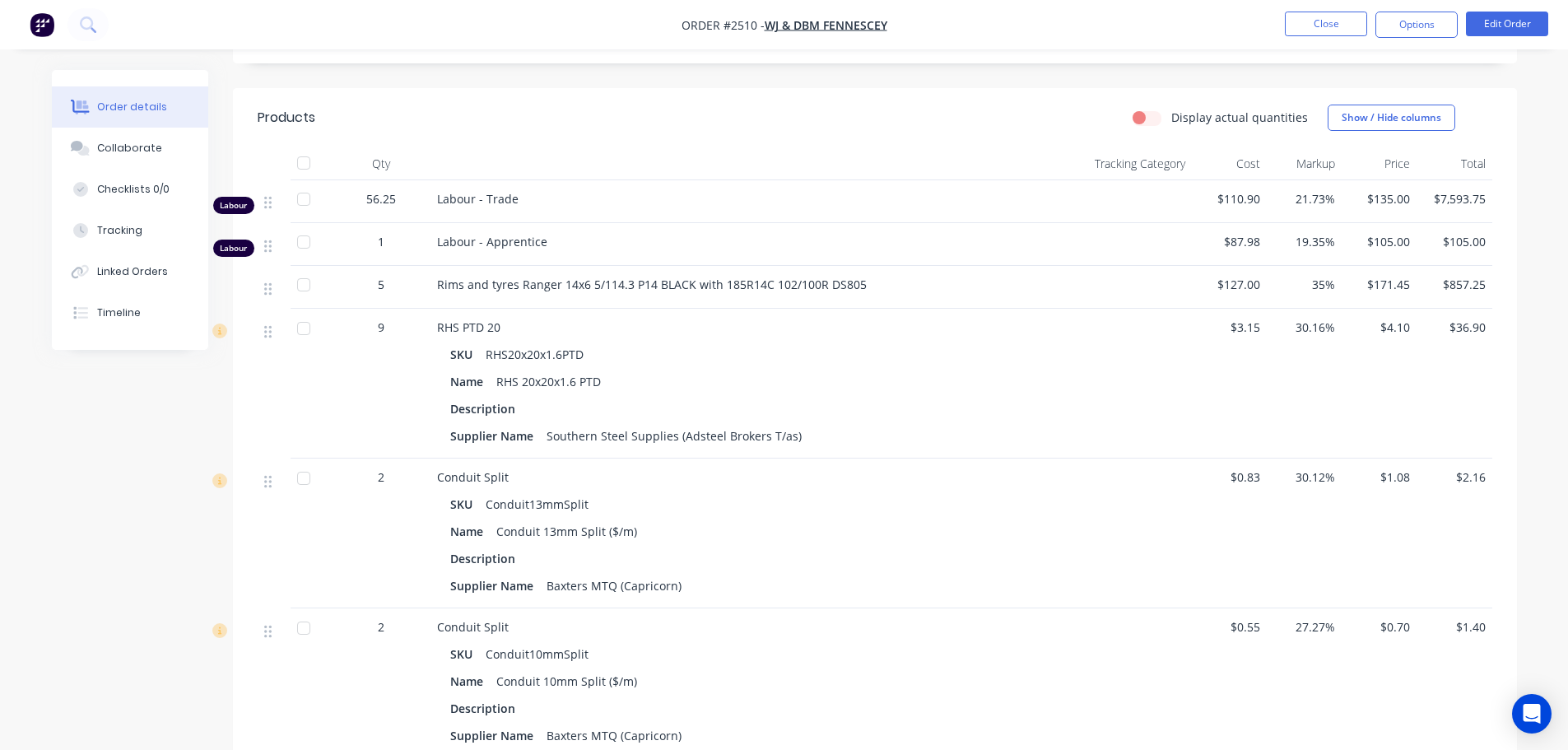
click at [445, 200] on span "Labour - Trade" at bounding box center [477, 199] width 81 height 15
drag, startPoint x: 445, startPoint y: 200, endPoint x: 501, endPoint y: 199, distance: 56.0
click at [501, 199] on span "Labour - Trade" at bounding box center [477, 199] width 81 height 15
click at [448, 238] on span "Labour - Apprentice" at bounding box center [492, 241] width 110 height 15
drag, startPoint x: 448, startPoint y: 238, endPoint x: 515, endPoint y: 238, distance: 67.0
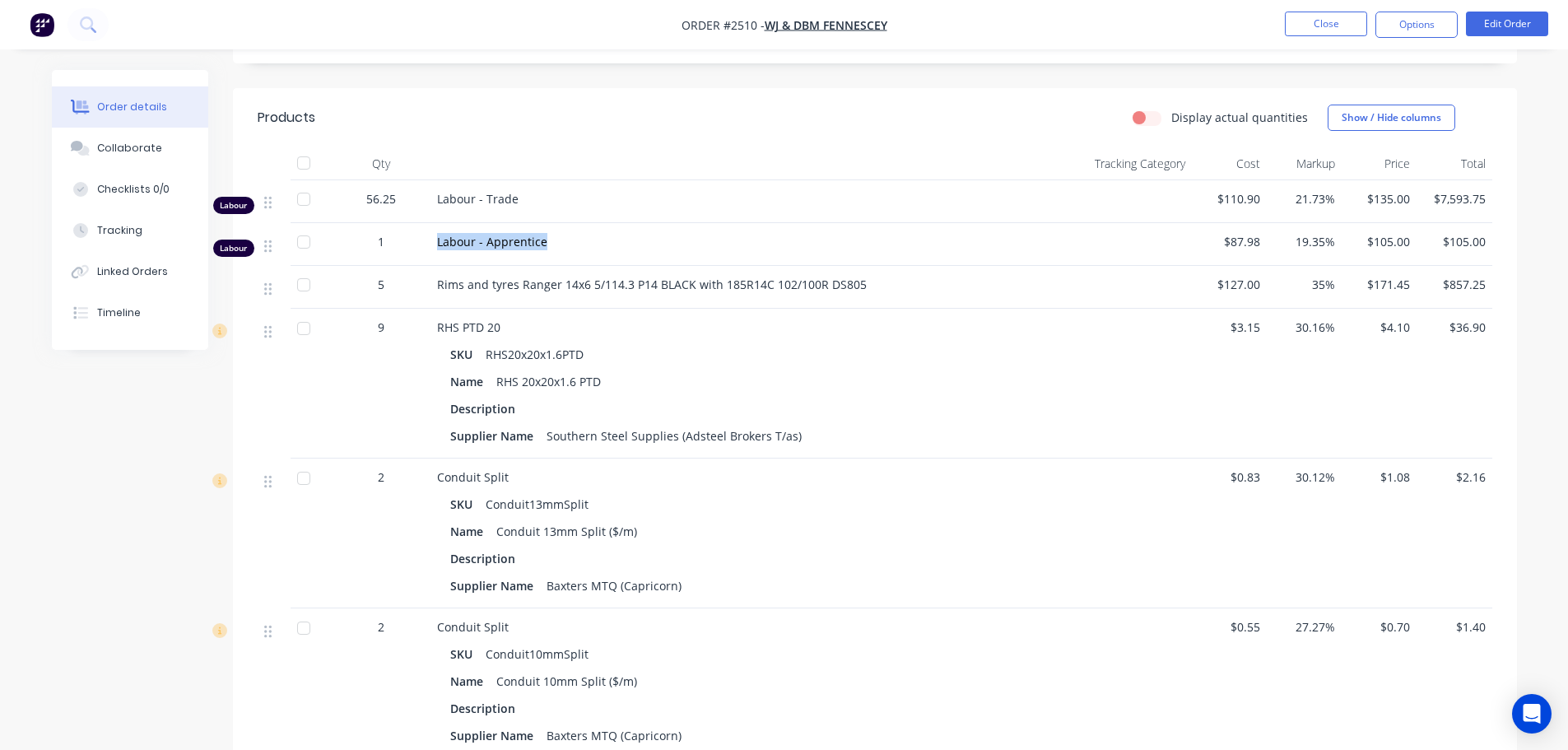
click at [515, 238] on span "Labour - Apprentice" at bounding box center [492, 241] width 110 height 15
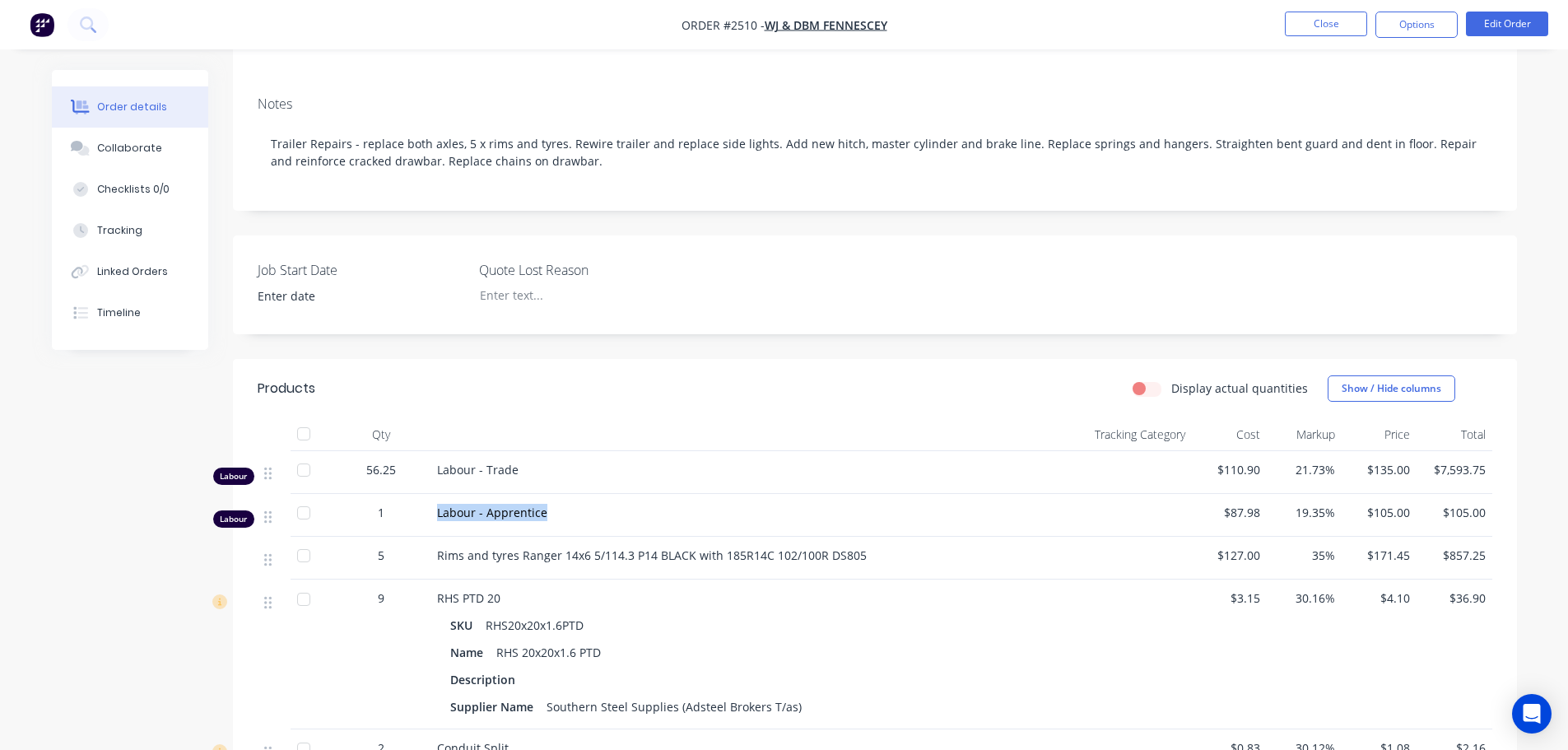
scroll to position [247, 0]
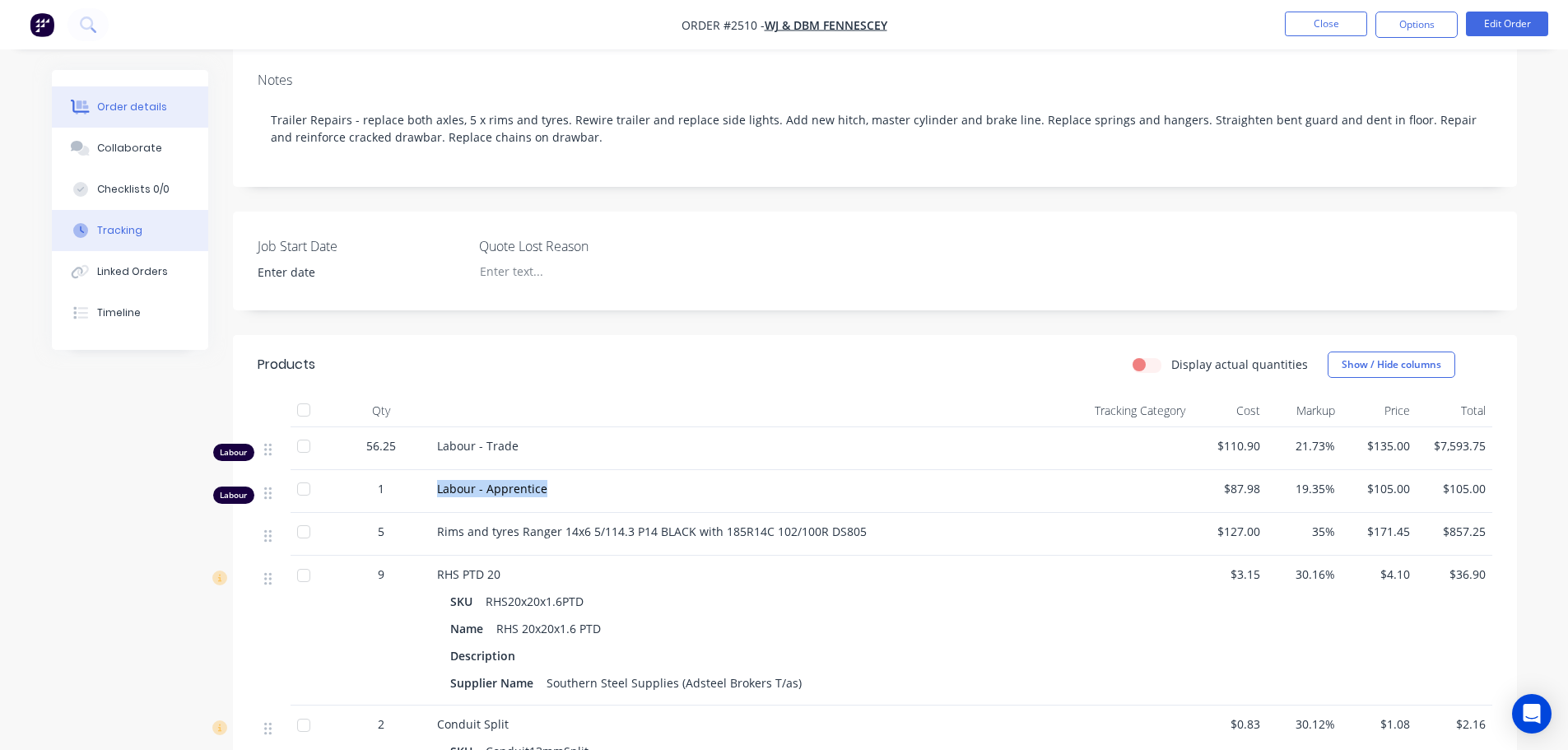
click at [123, 235] on div "Tracking" at bounding box center [120, 230] width 45 height 14
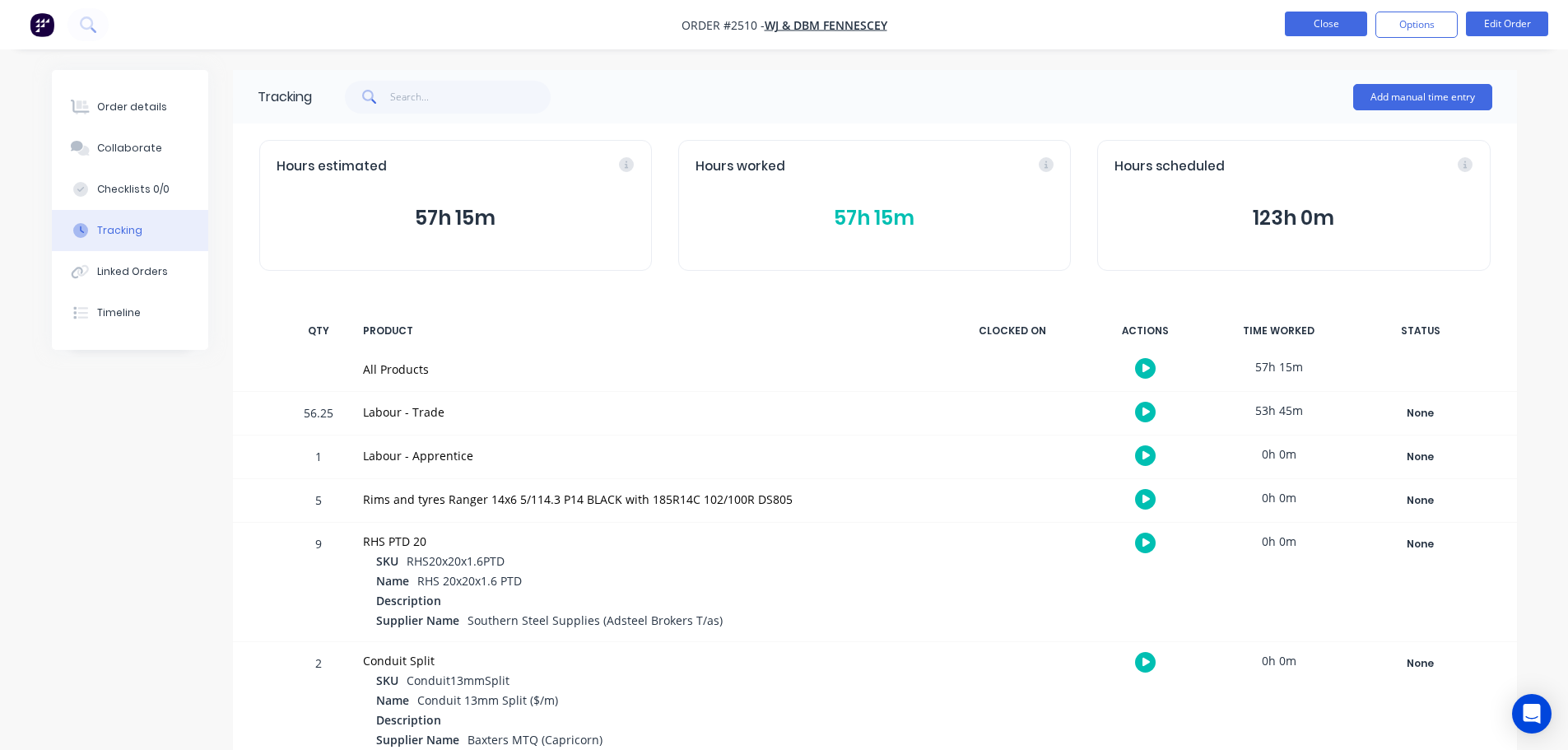
click at [1302, 25] on button "Close" at bounding box center [1326, 24] width 82 height 25
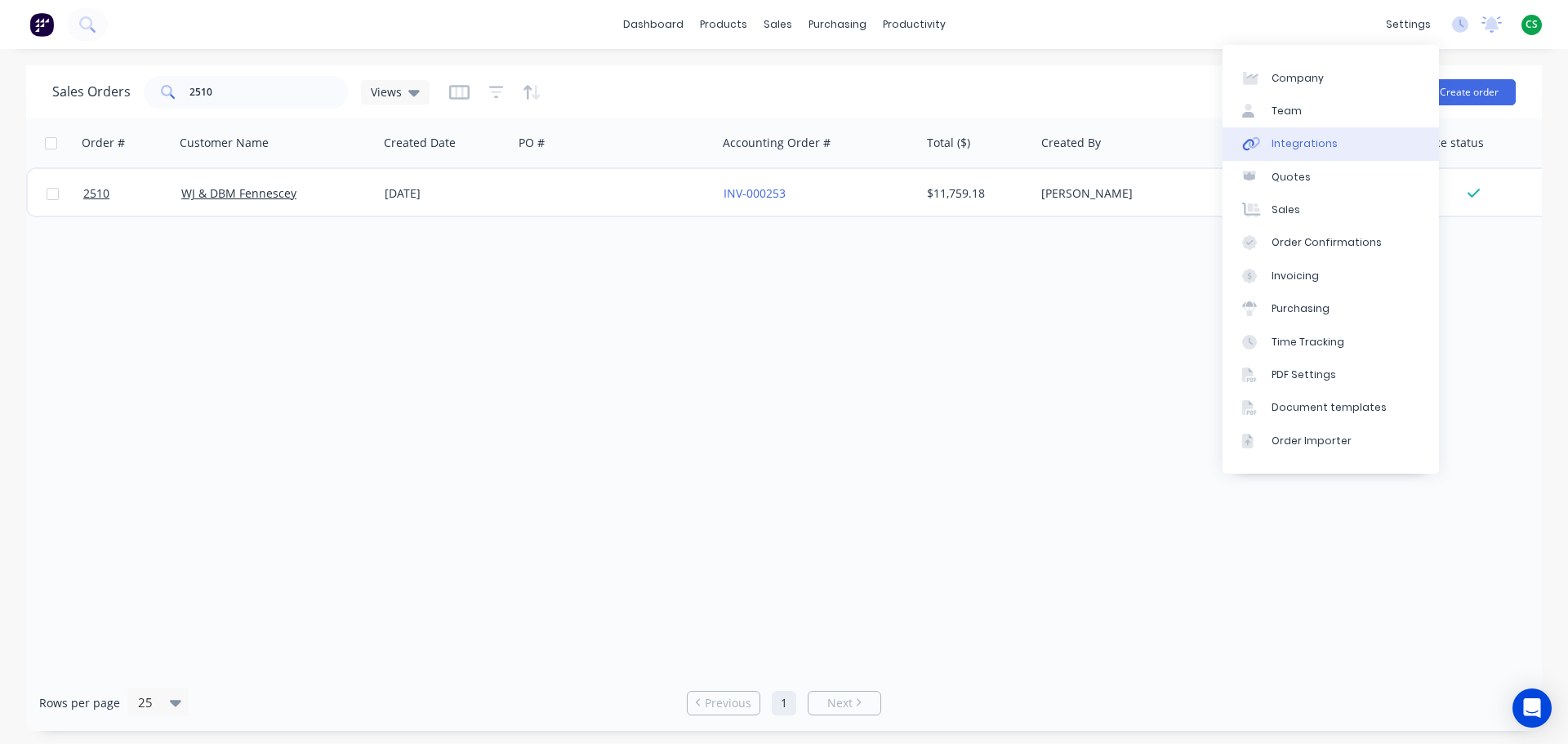
click at [1328, 151] on div "Integrations" at bounding box center [1304, 143] width 66 height 14
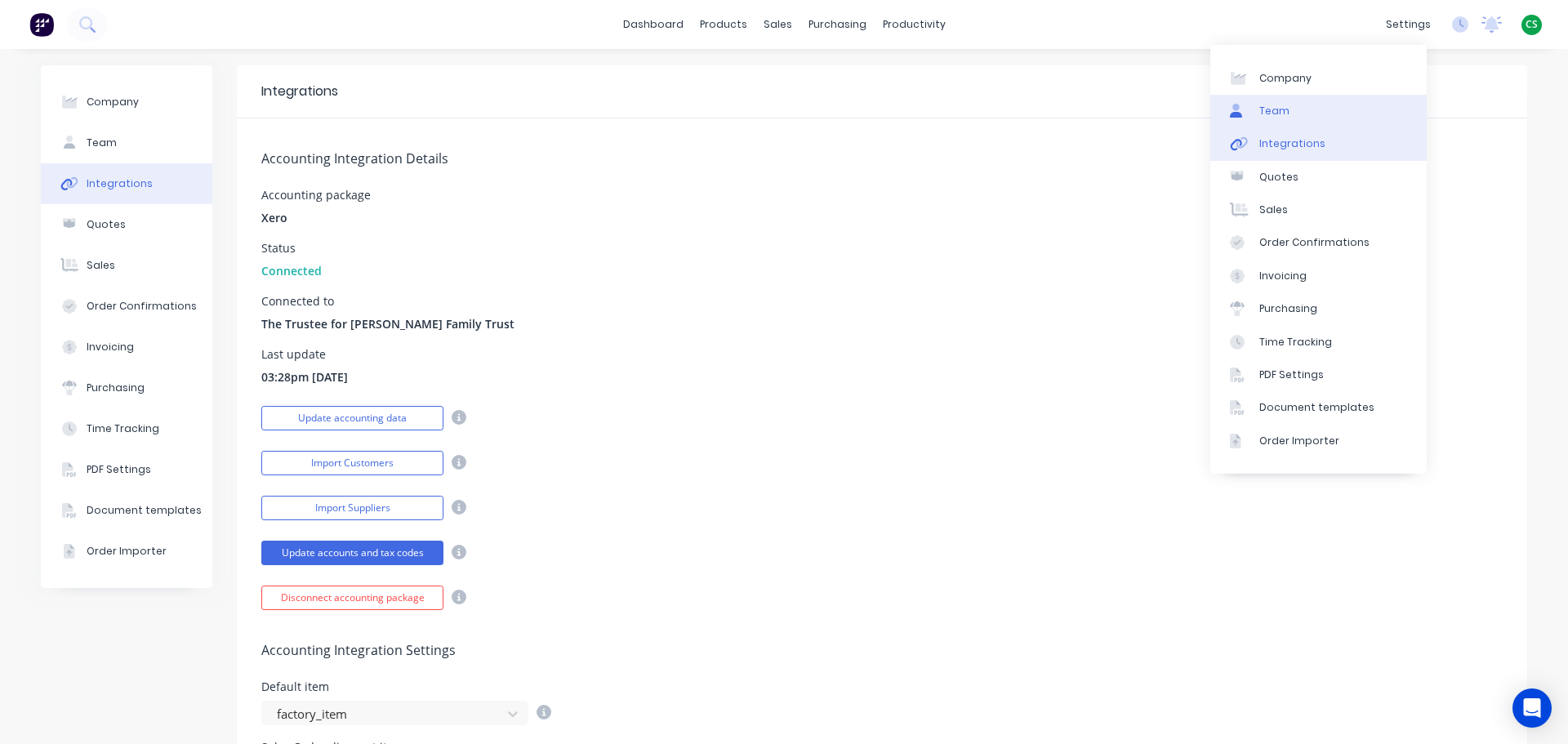
click at [1293, 114] on link "Team" at bounding box center [1318, 111] width 216 height 32
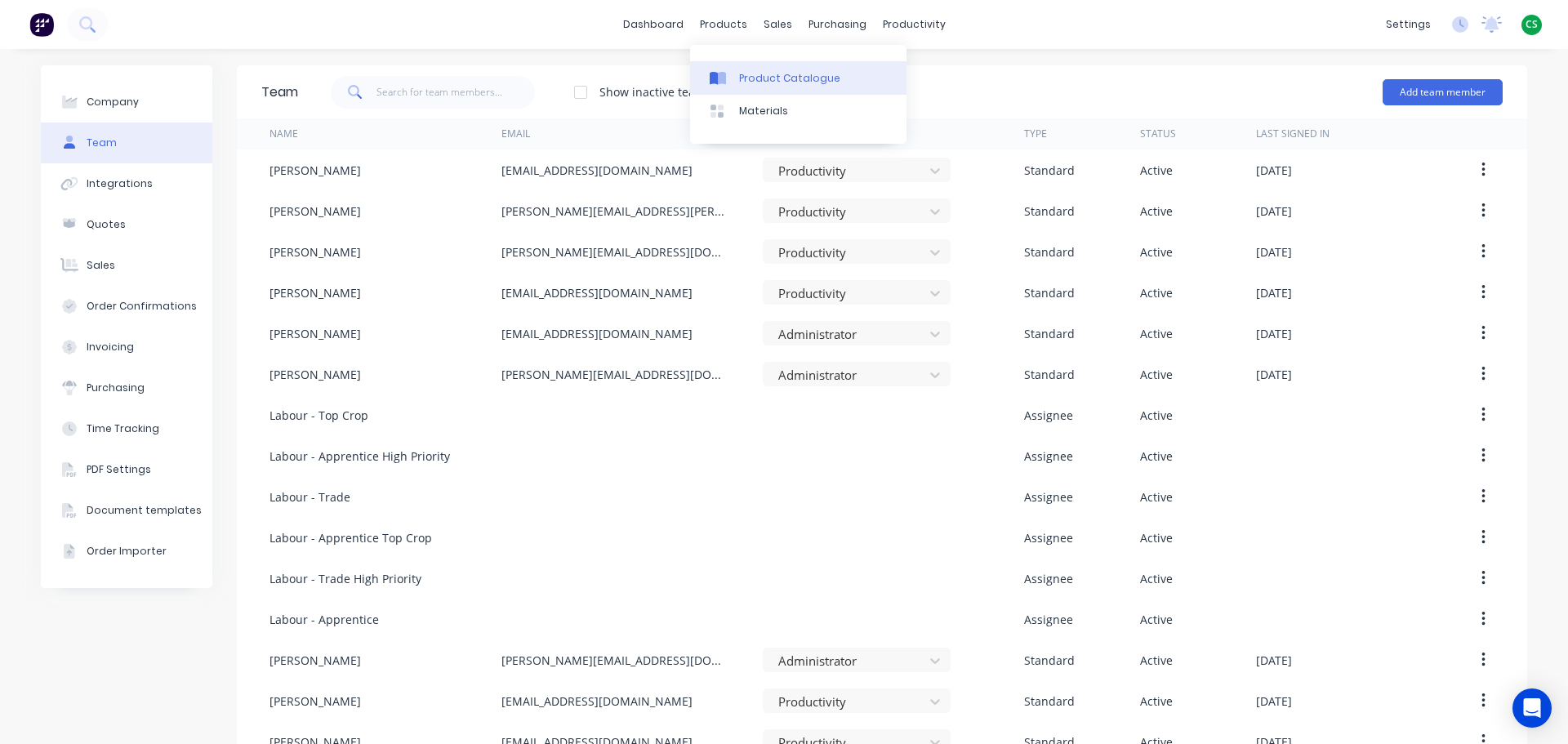
click at [775, 88] on link "Product Catalogue" at bounding box center [798, 78] width 216 height 32
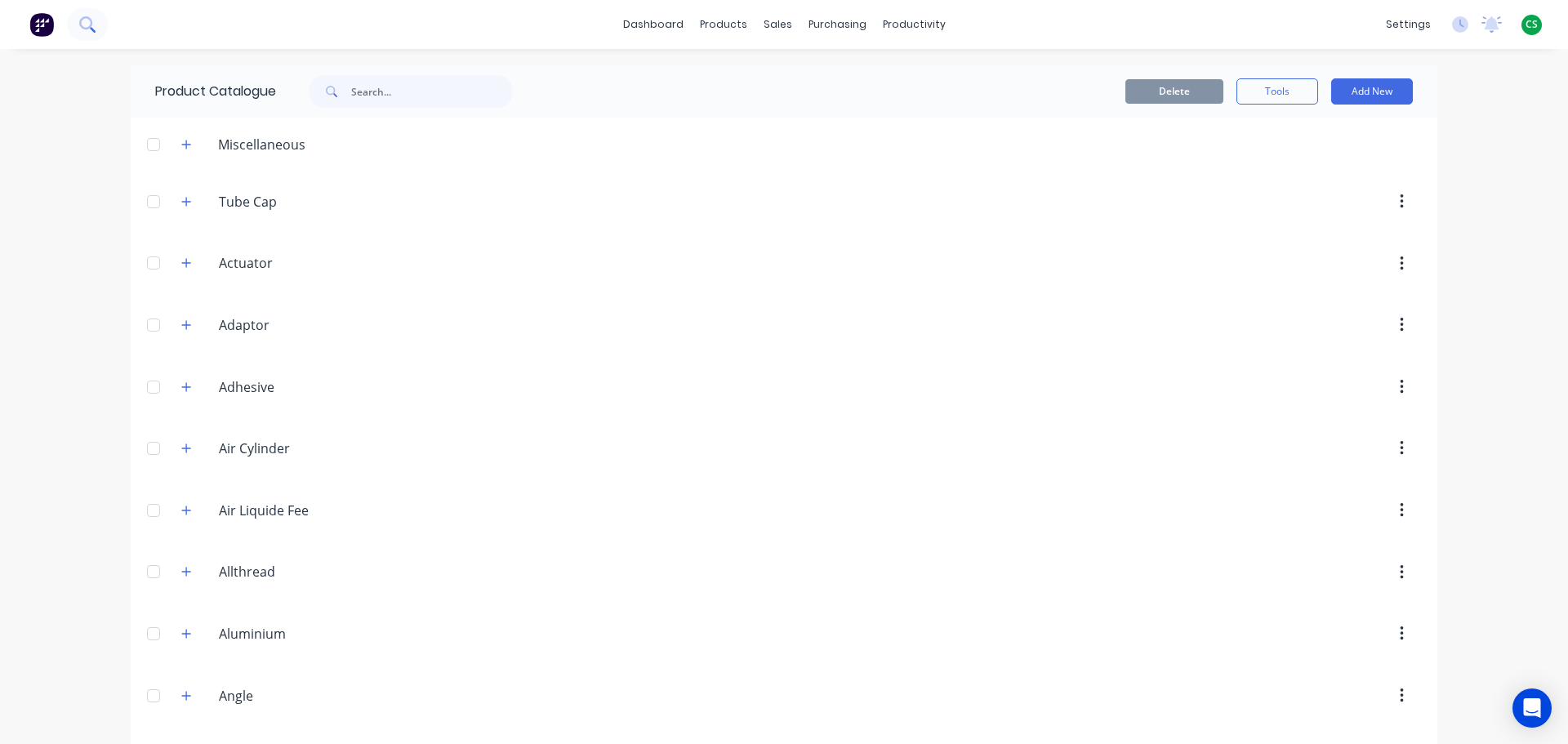
click at [82, 28] on icon at bounding box center [85, 23] width 13 height 13
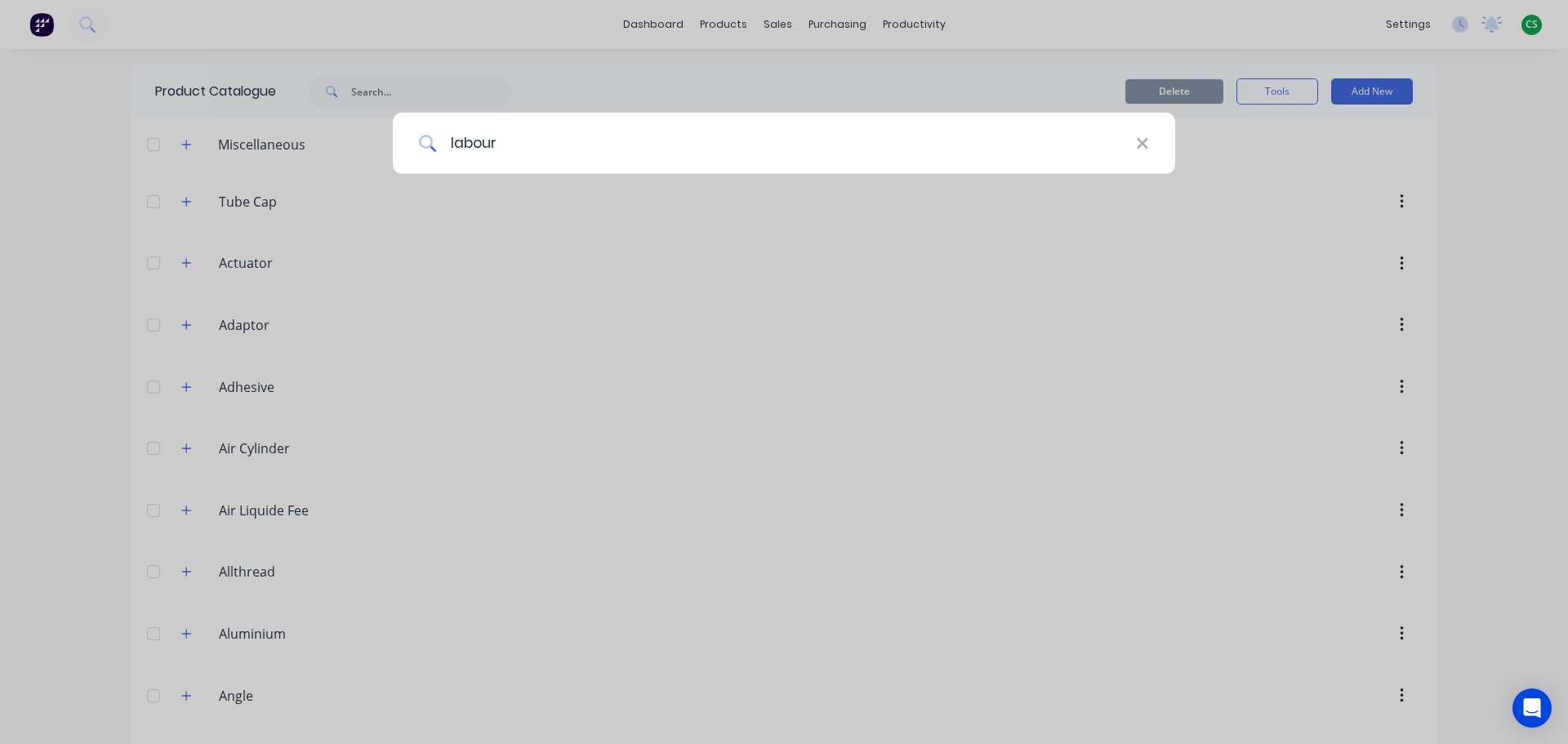
type input "labour"
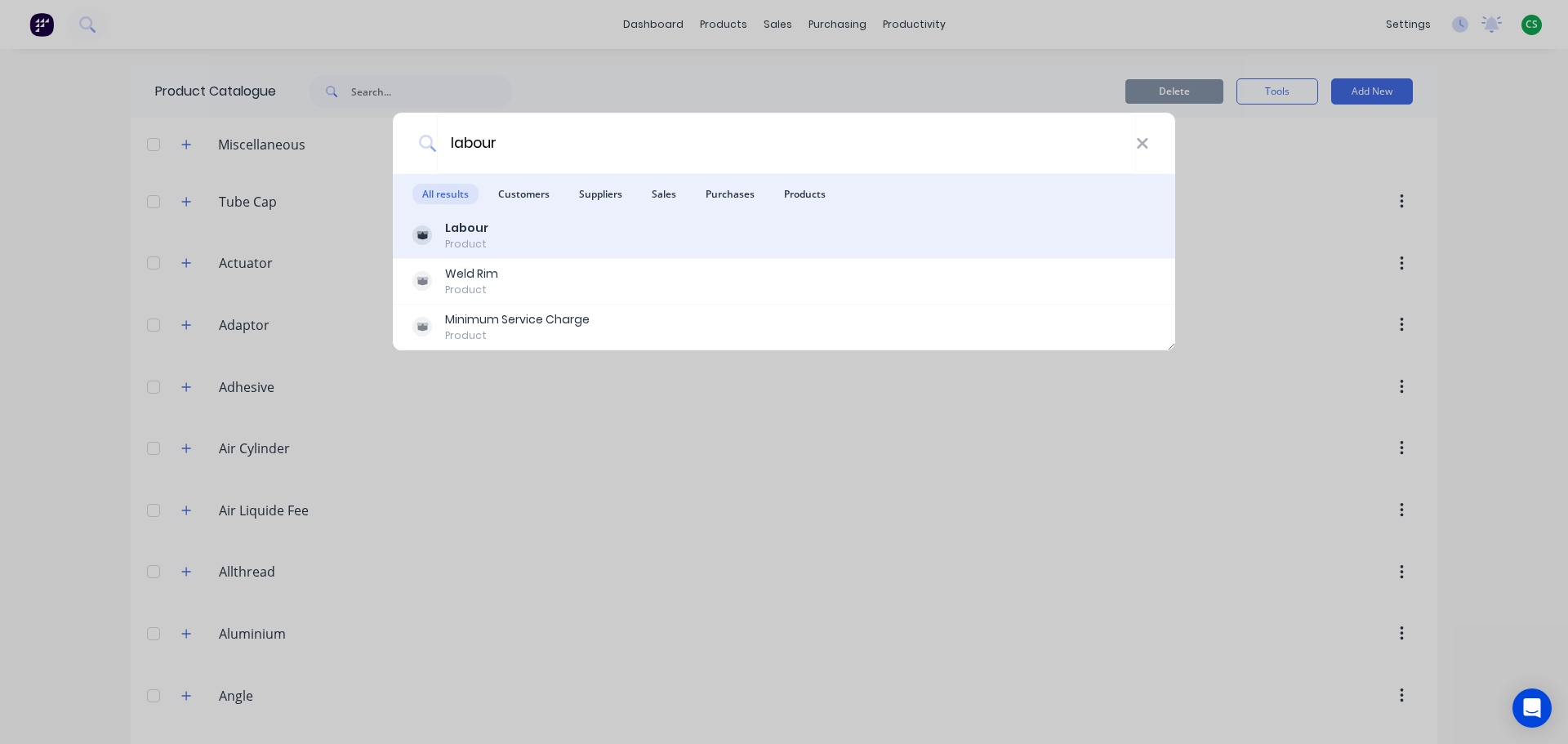
click at [479, 246] on div "Product" at bounding box center [467, 243] width 44 height 14
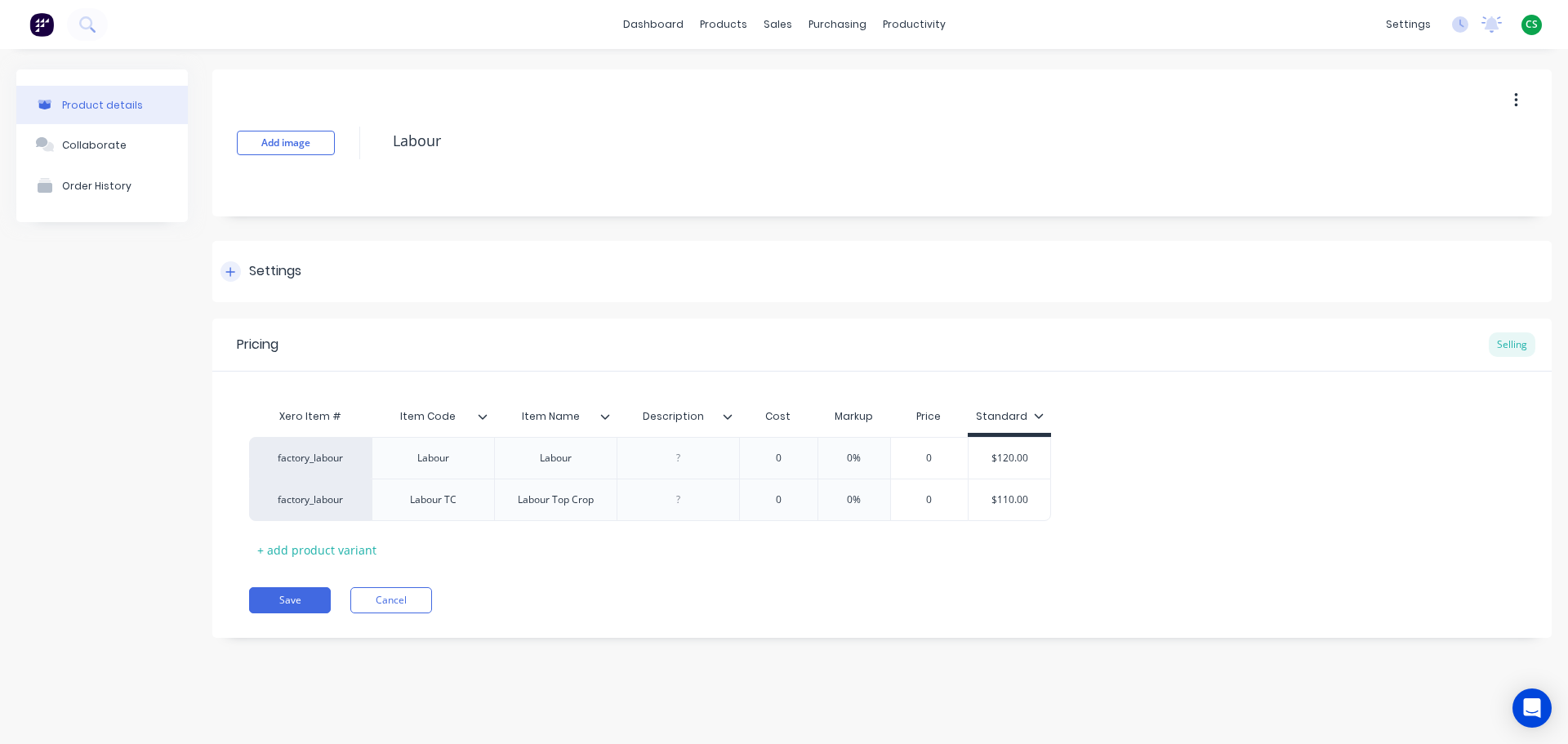
click at [228, 275] on icon at bounding box center [230, 271] width 9 height 11
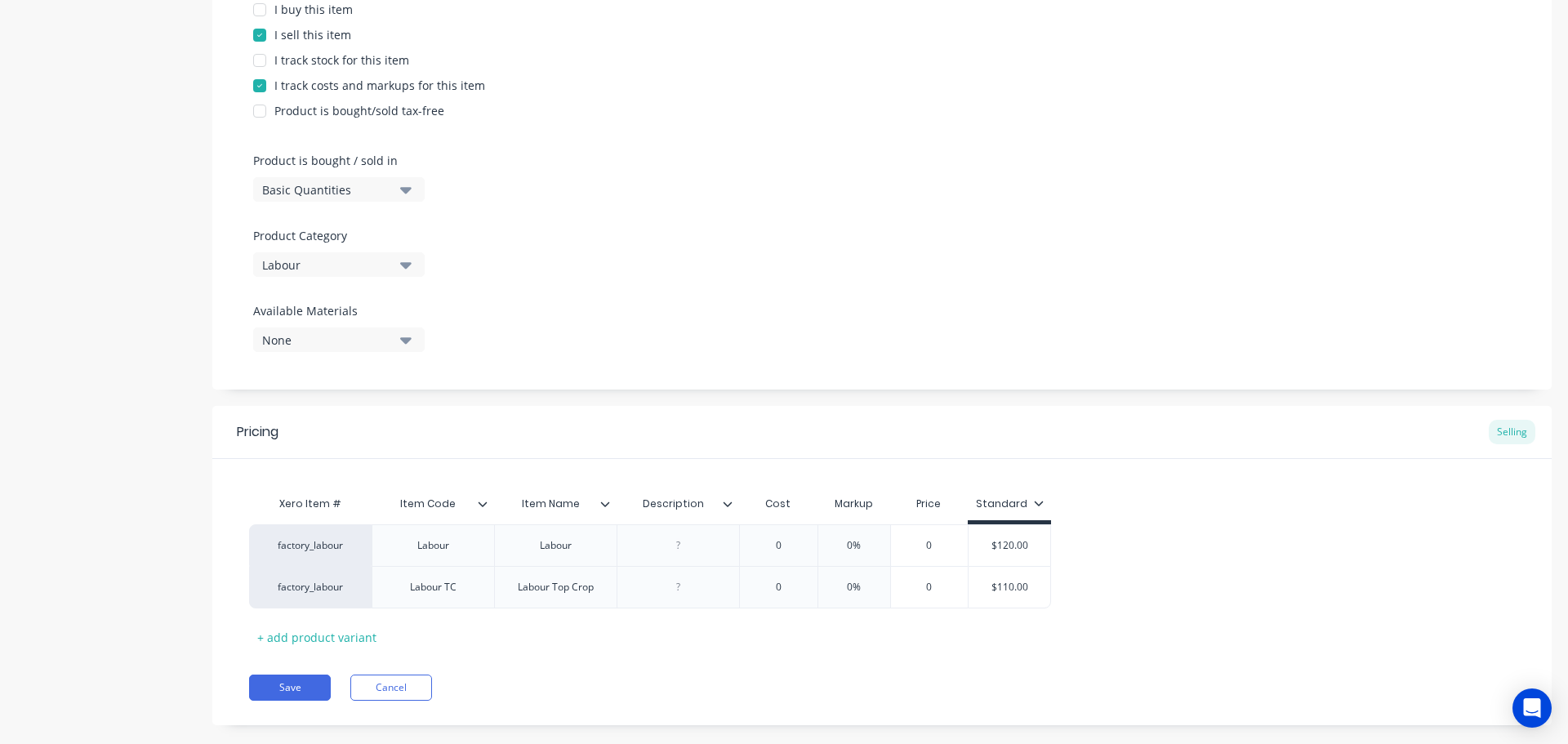
scroll to position [388, 0]
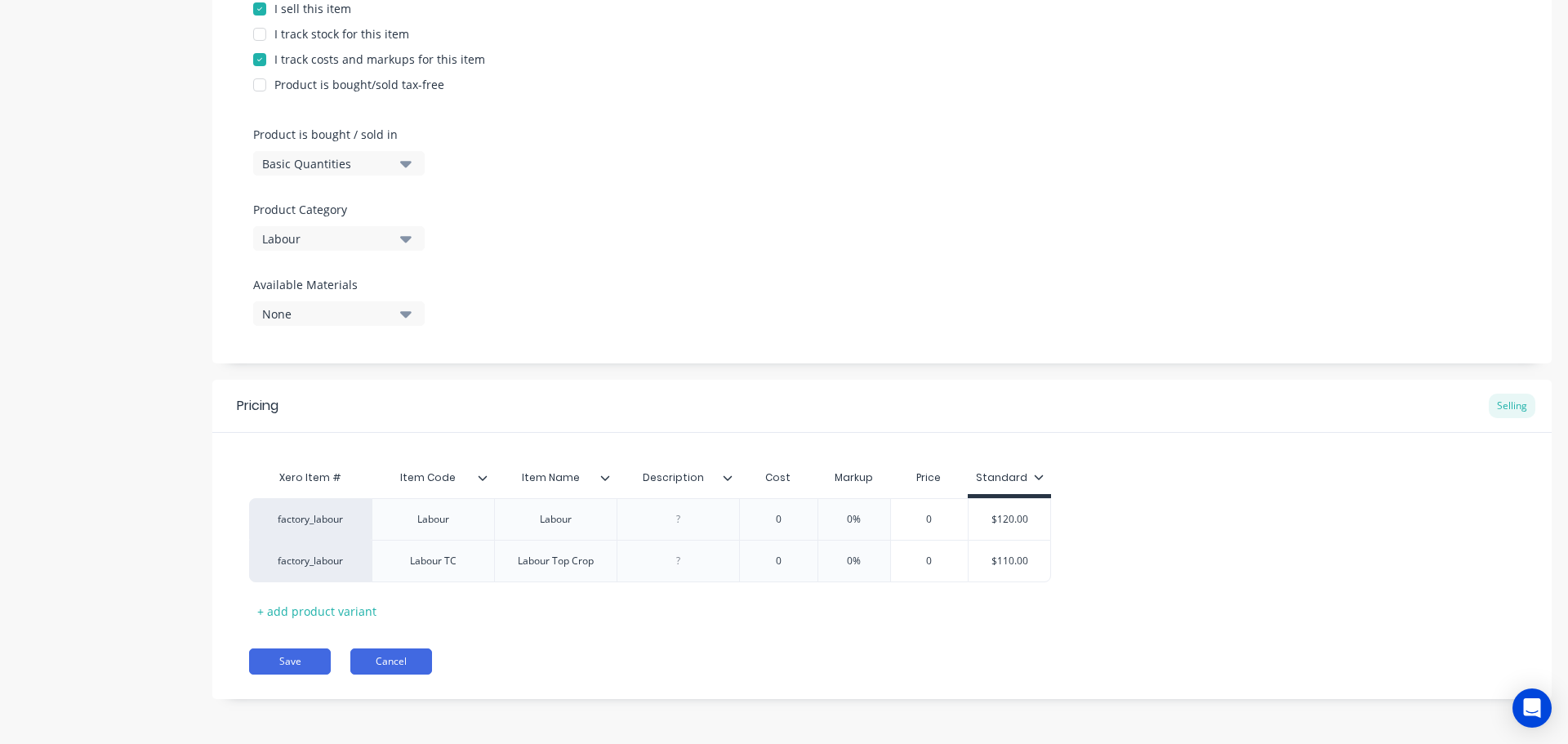
click at [403, 665] on button "Cancel" at bounding box center [391, 661] width 82 height 27
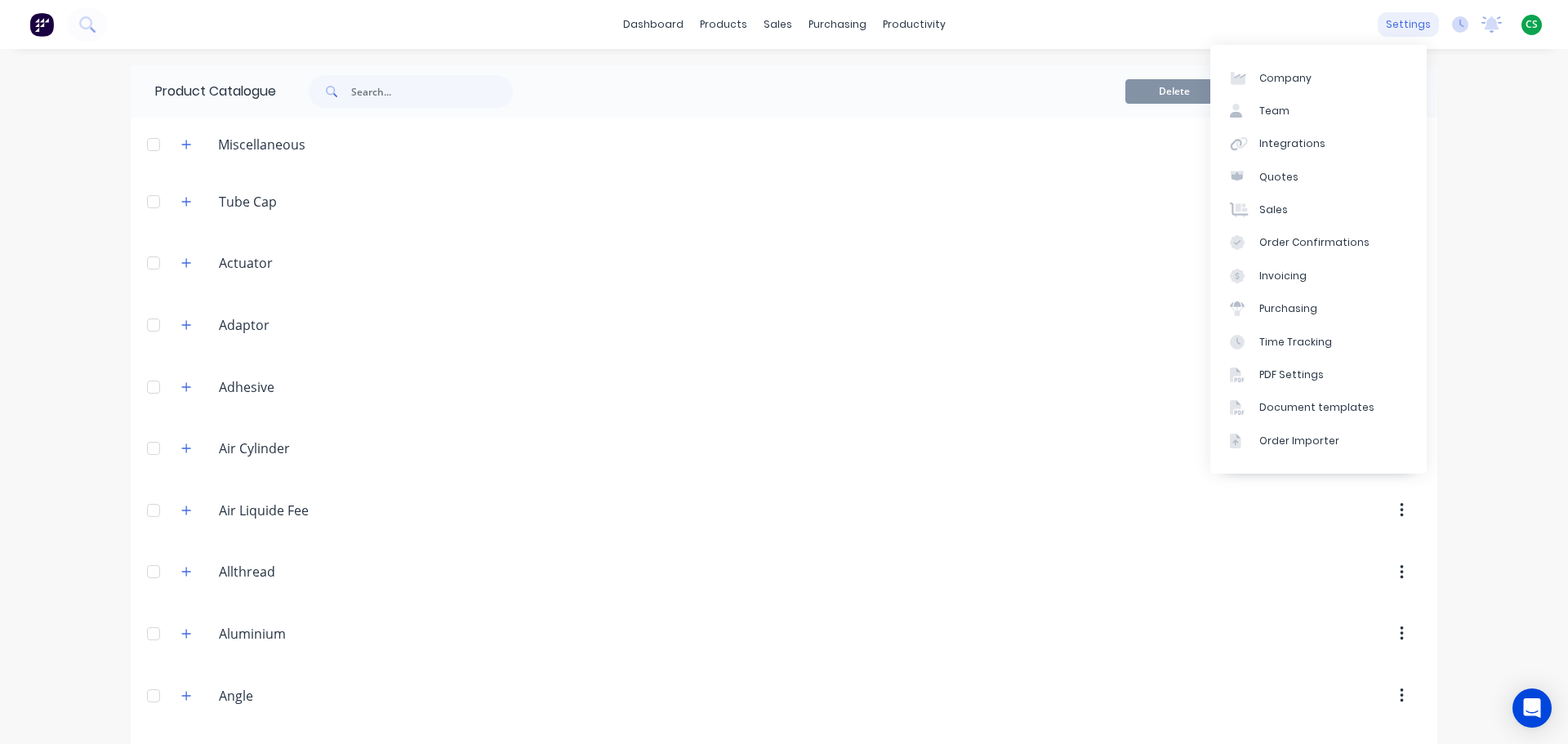
click at [1394, 25] on div "settings" at bounding box center [1408, 25] width 62 height 25
click at [1346, 140] on link "Integrations" at bounding box center [1318, 143] width 216 height 32
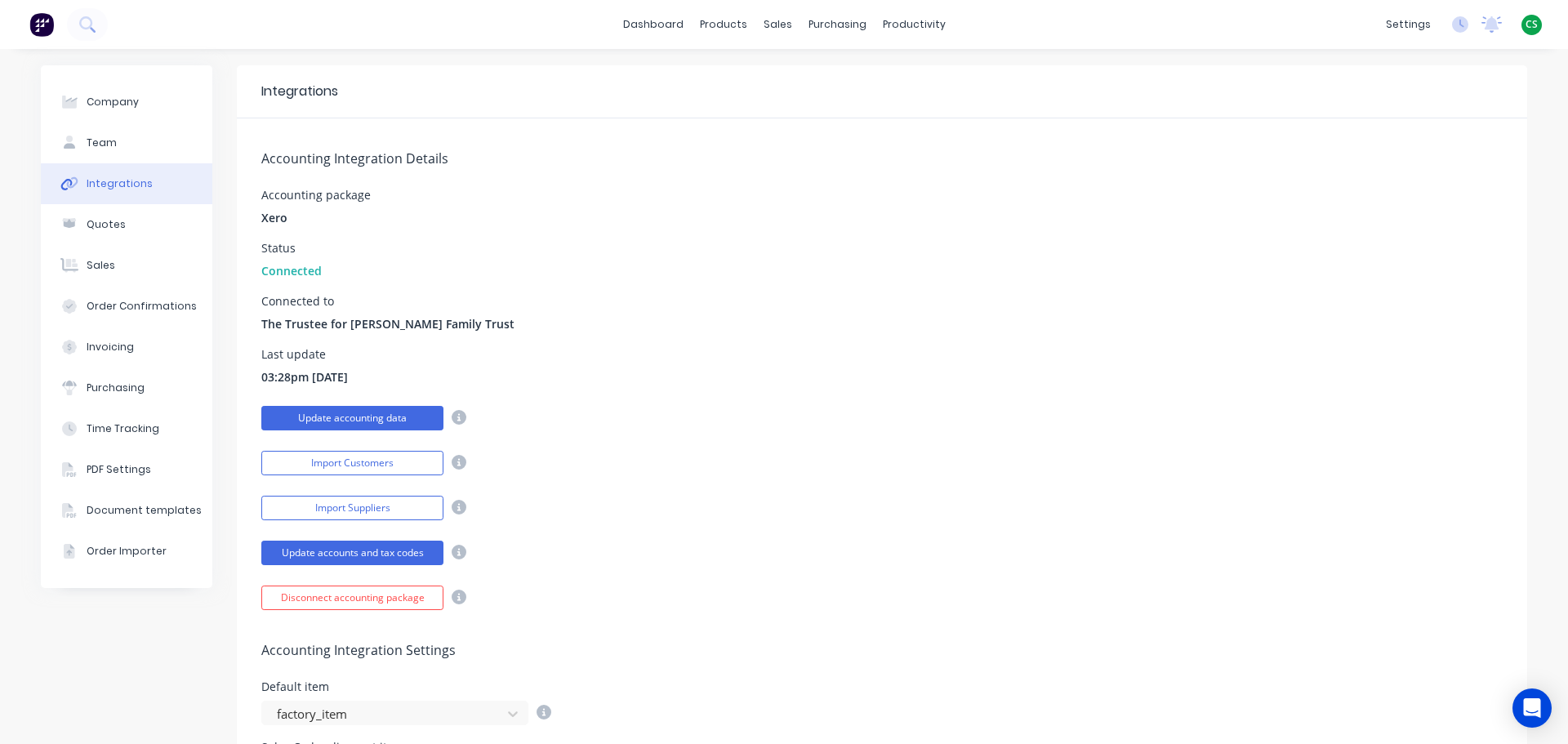
click at [312, 418] on button "Update accounting data" at bounding box center [352, 418] width 182 height 25
click at [771, 82] on div "Product Catalogue" at bounding box center [790, 78] width 102 height 14
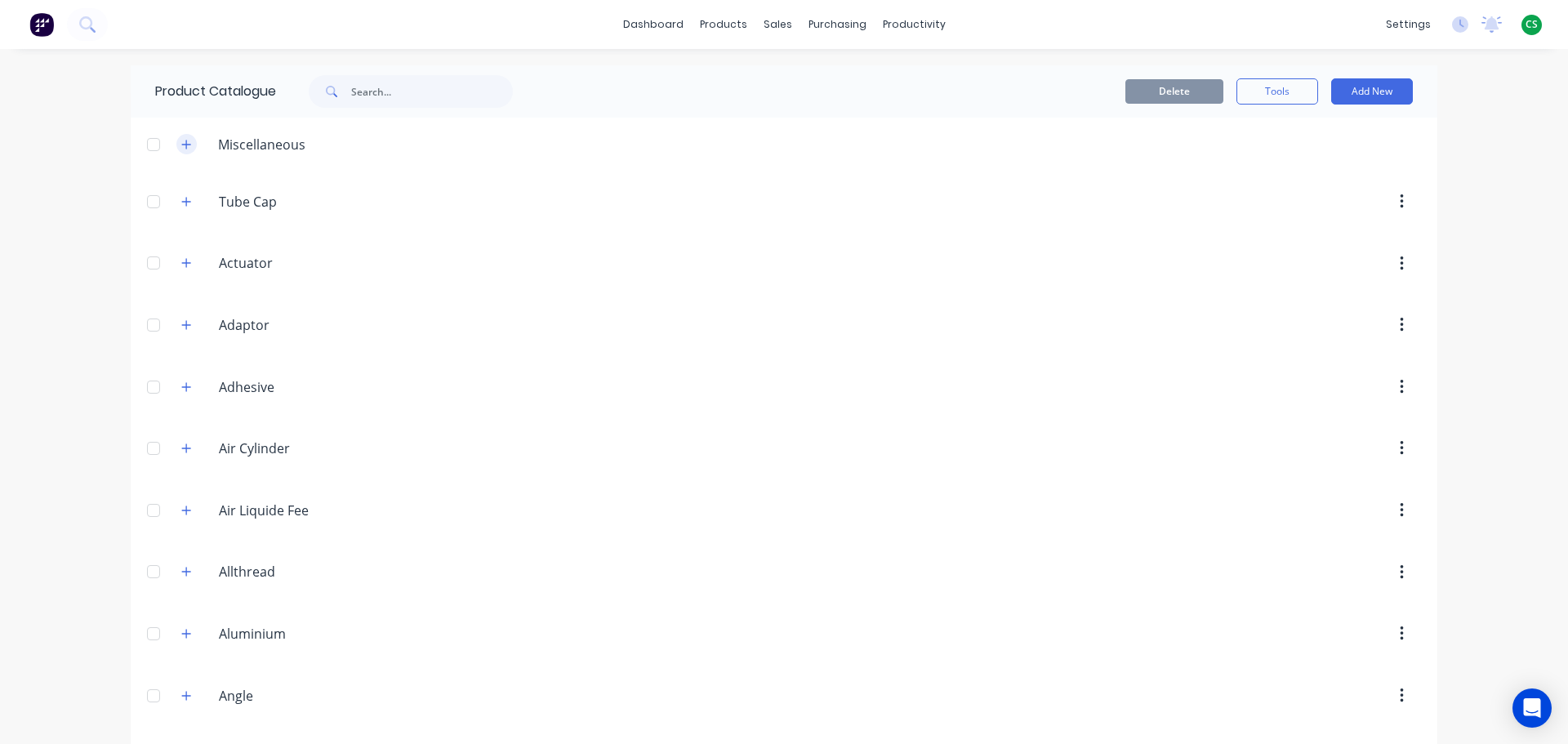
click at [182, 144] on icon "button" at bounding box center [186, 143] width 9 height 9
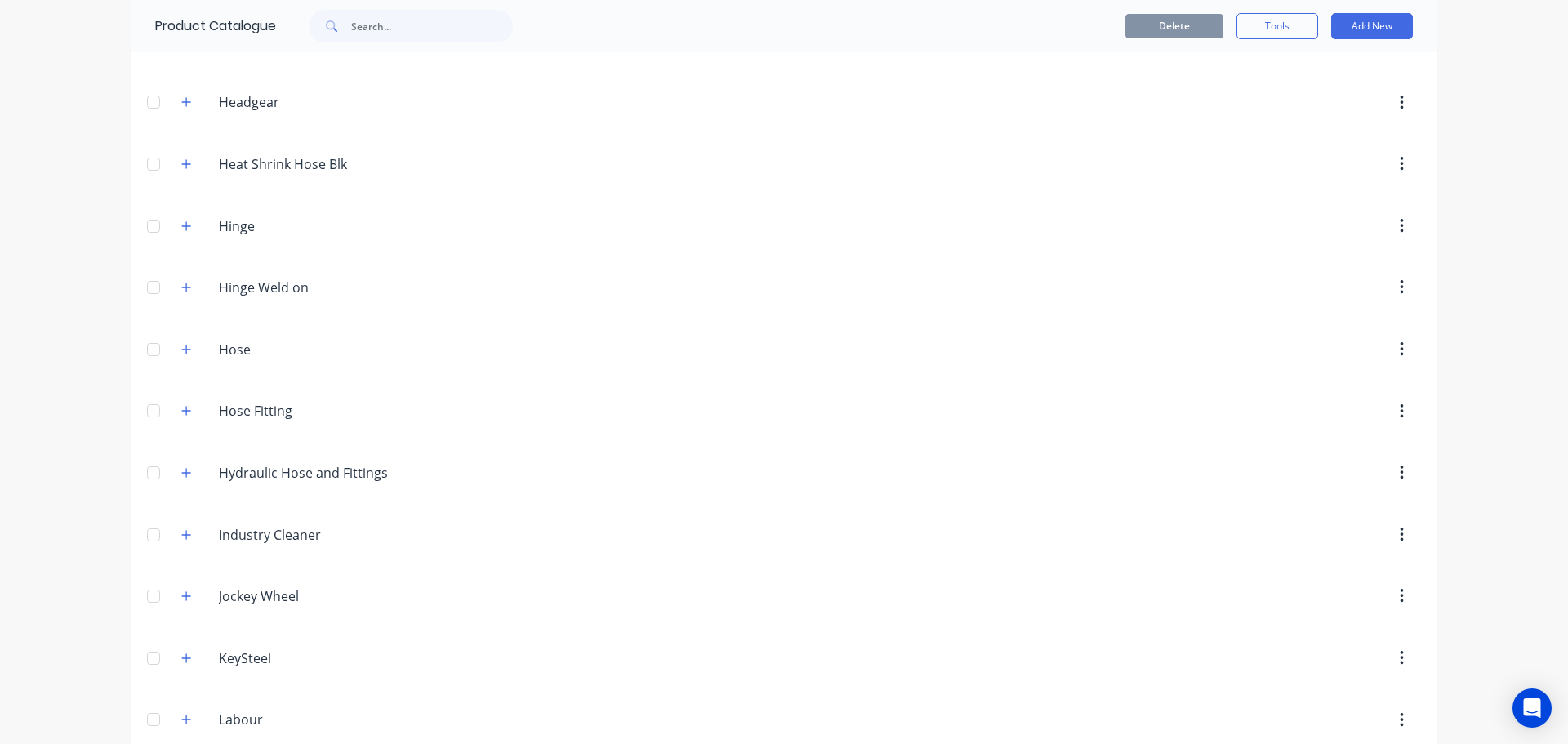
scroll to position [4654, 0]
click at [181, 104] on icon "button" at bounding box center [186, 100] width 9 height 11
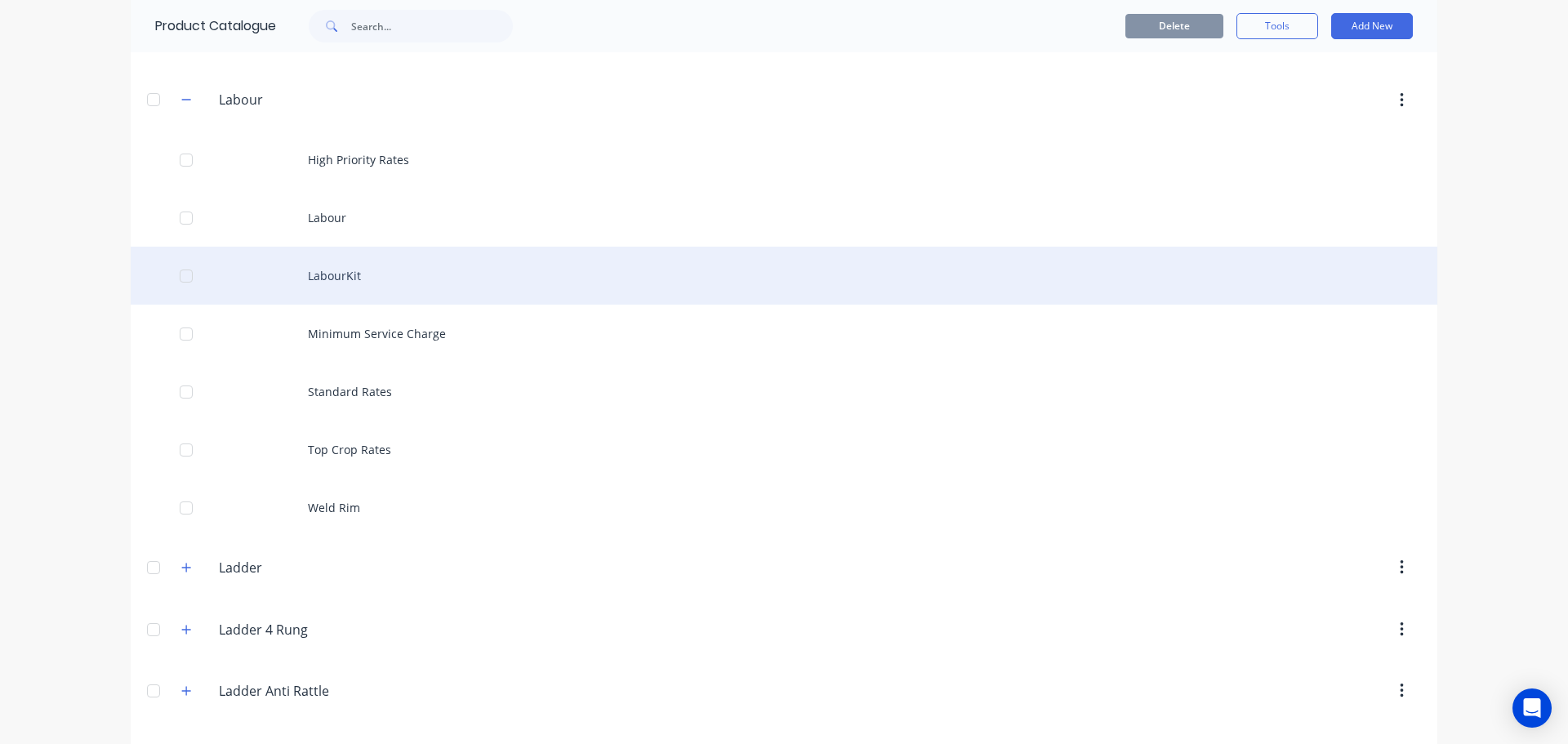
click at [342, 285] on div "LabourKit" at bounding box center [784, 275] width 1306 height 58
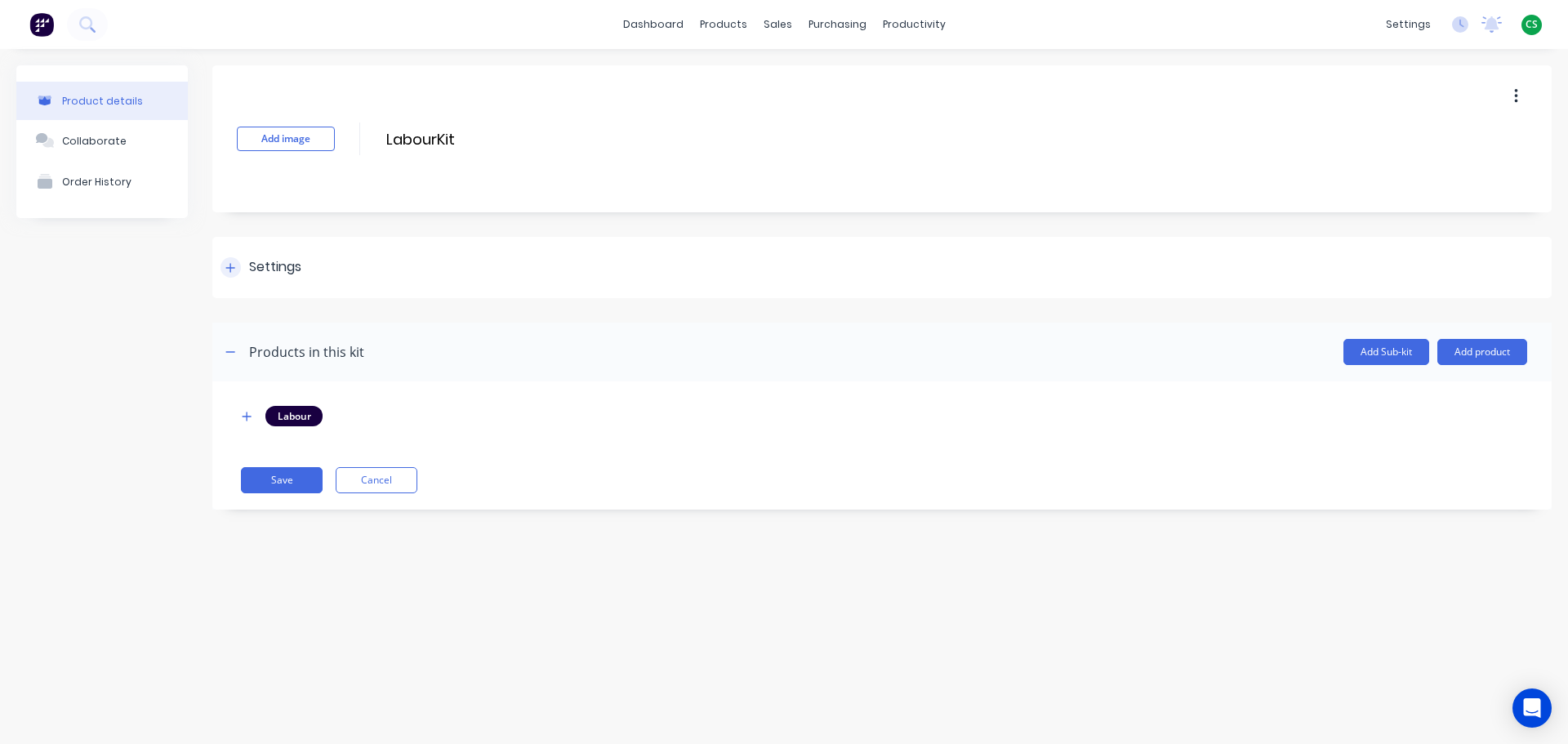
click at [229, 274] on div at bounding box center [231, 268] width 21 height 21
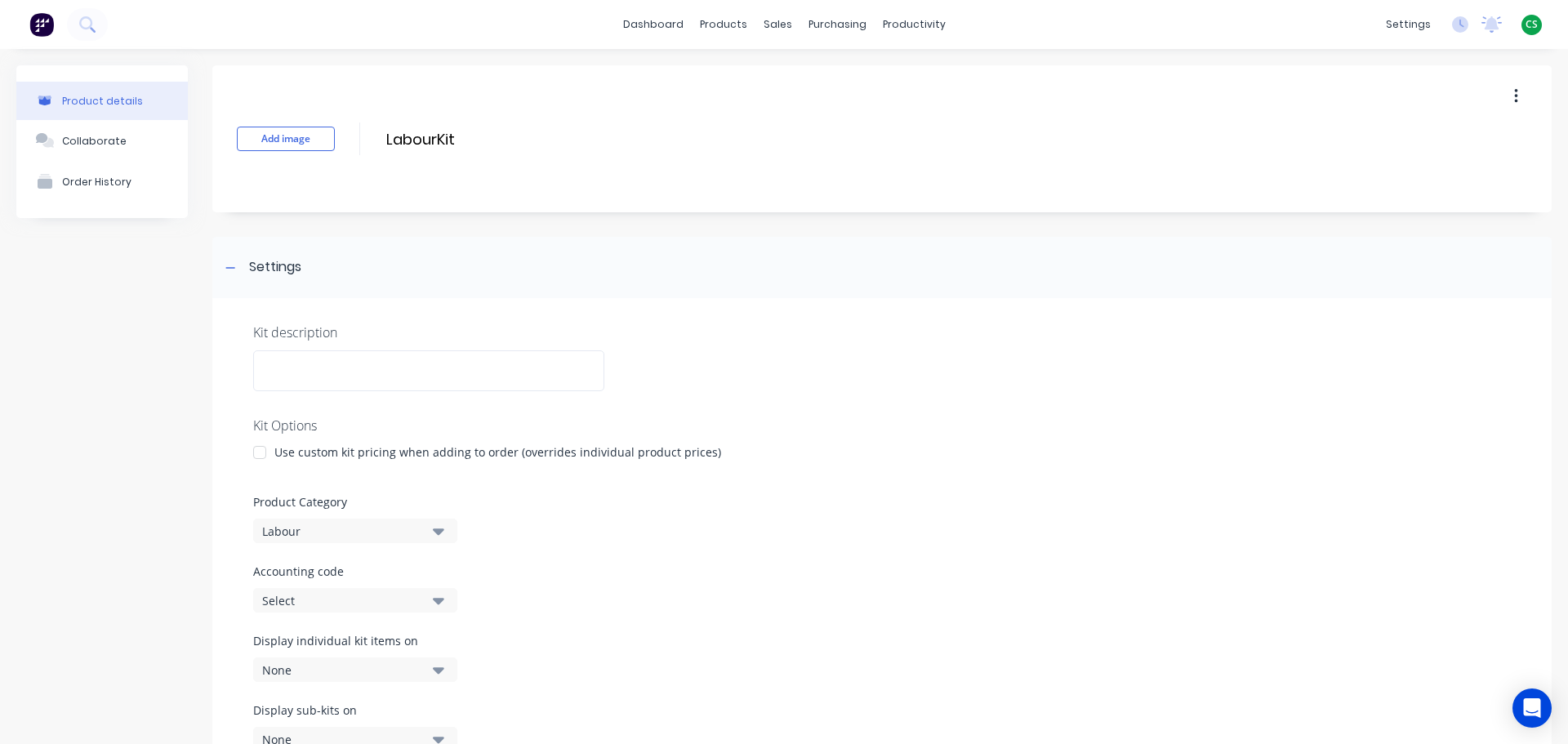
click at [294, 599] on div "Select" at bounding box center [341, 601] width 159 height 17
click at [307, 377] on code "text" at bounding box center [387, 376] width 173 height 32
type code "41"
click at [1055, 400] on div at bounding box center [882, 403] width 1258 height 25
click at [1262, 13] on div "dashboard products sales purchasing productivity dashboard products Product Cat…" at bounding box center [784, 25] width 1568 height 49
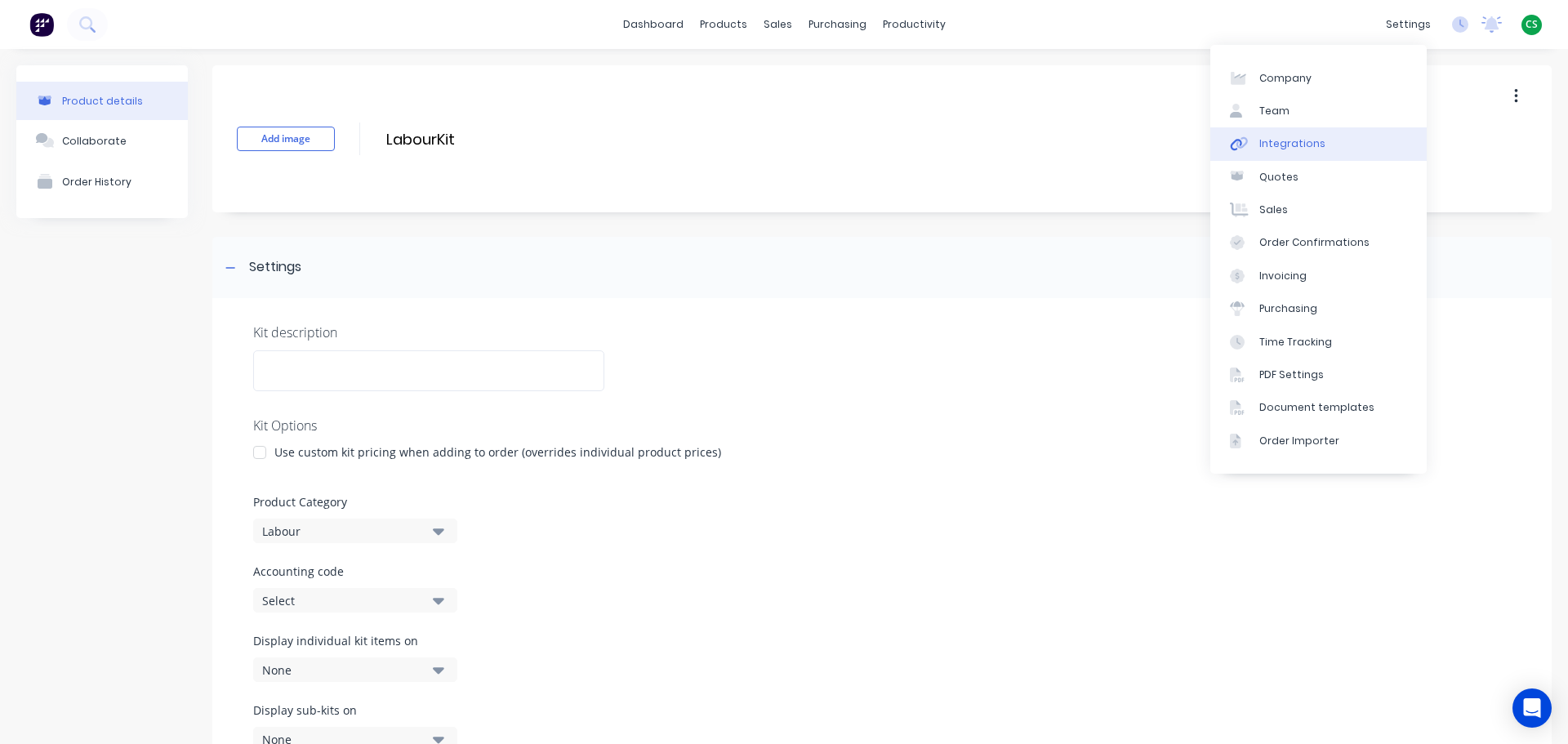
click at [1289, 142] on div "Integrations" at bounding box center [1293, 143] width 66 height 14
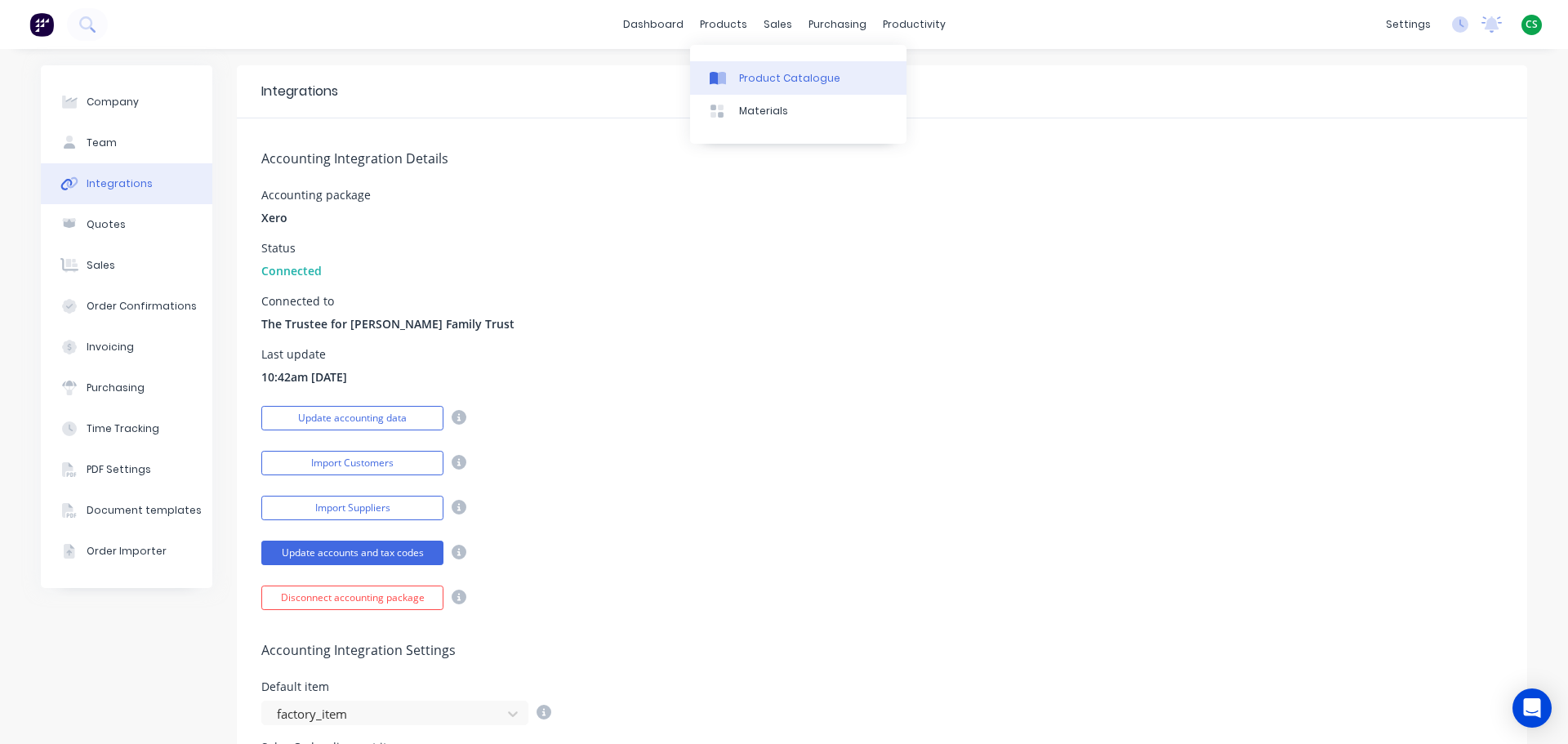
click at [751, 86] on link "Product Catalogue" at bounding box center [798, 78] width 216 height 32
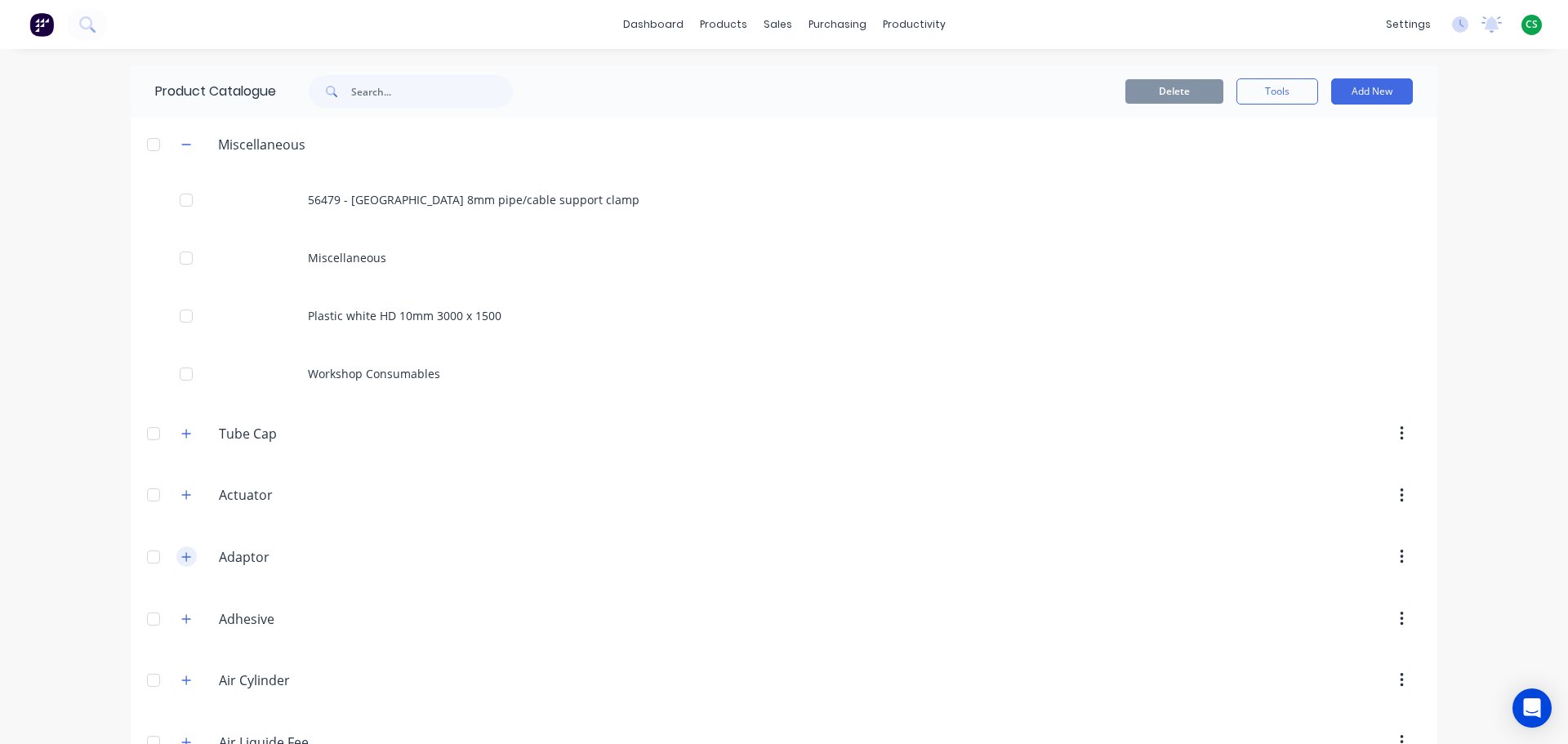
click at [182, 557] on icon "button" at bounding box center [186, 556] width 9 height 9
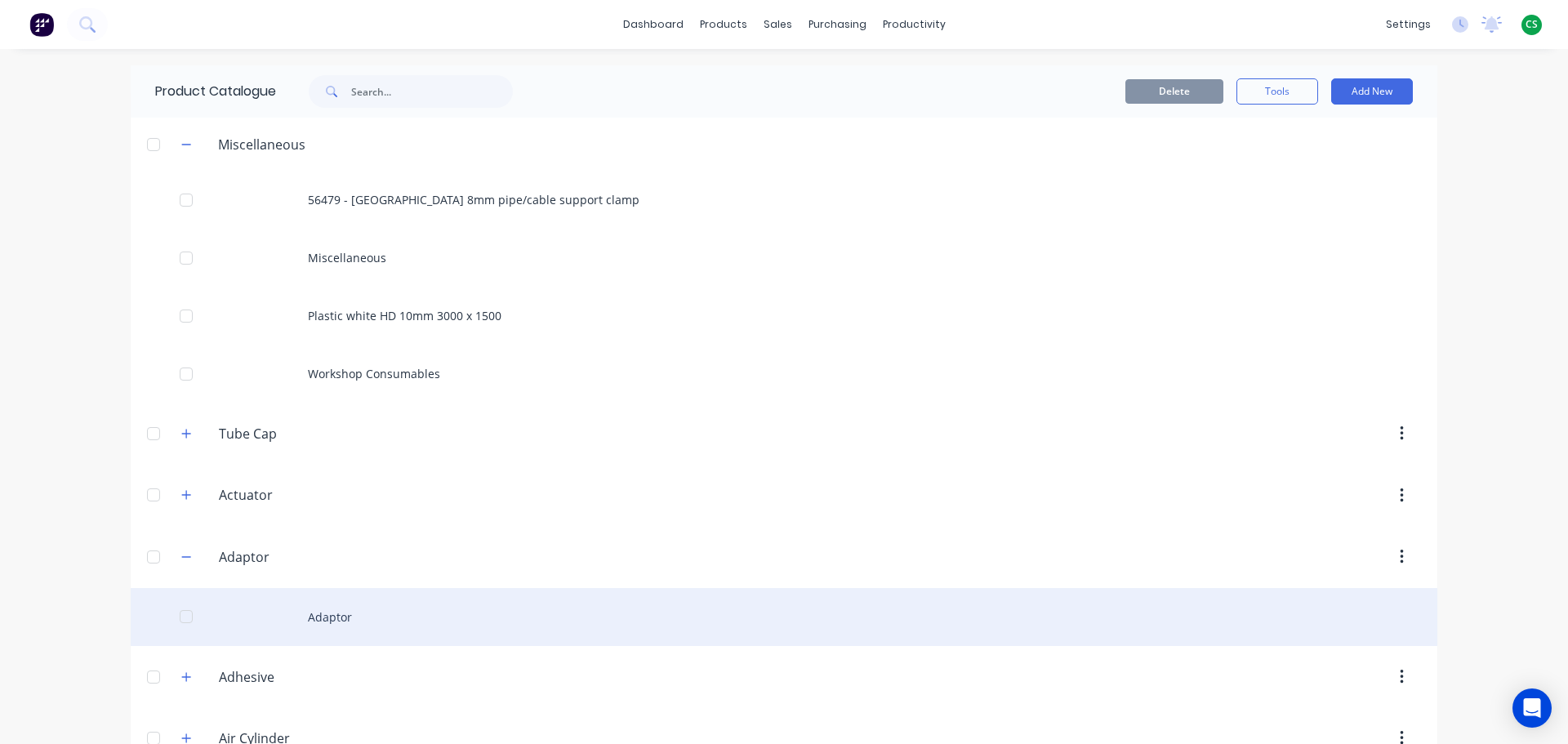
click at [317, 623] on div "Adaptor" at bounding box center [784, 616] width 1306 height 58
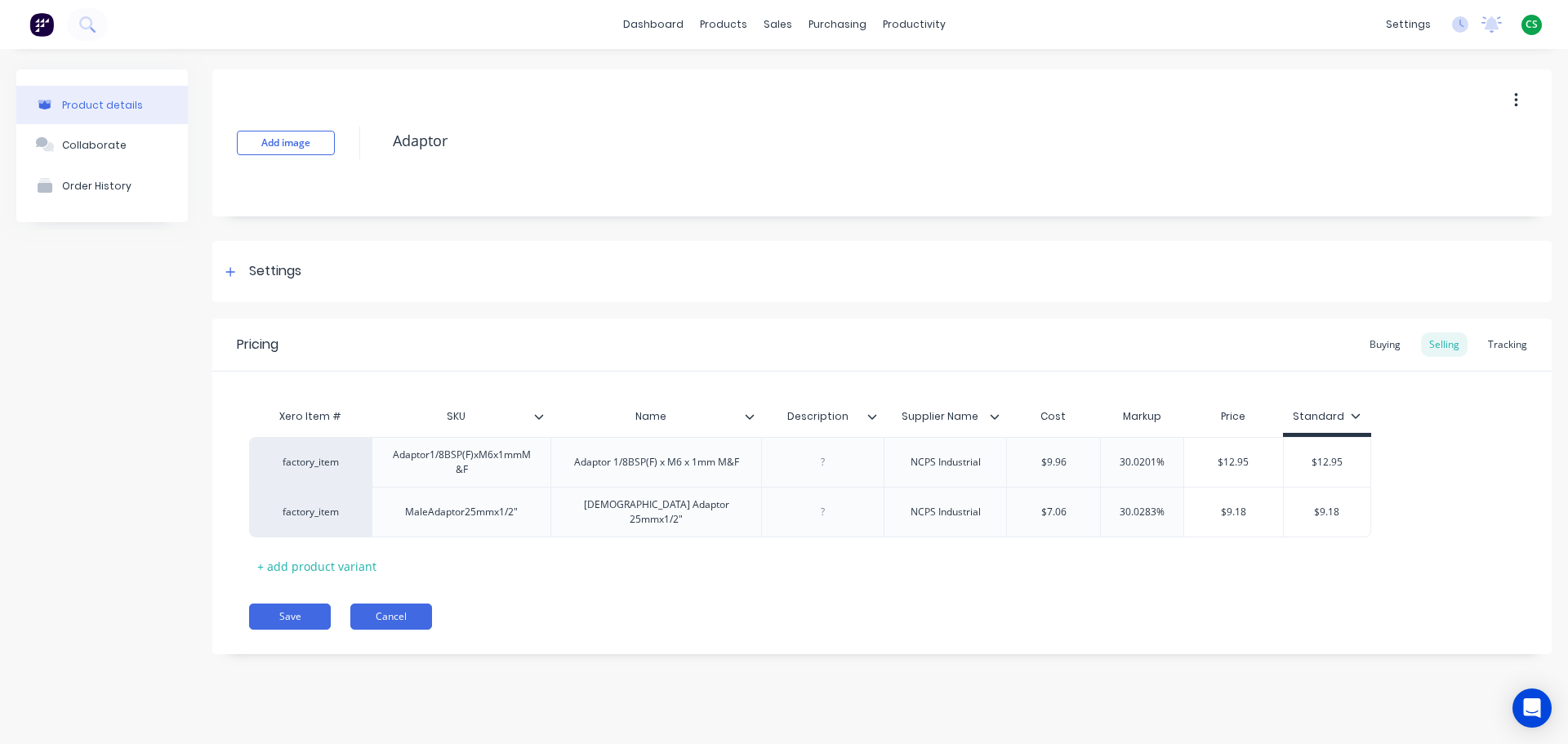
click at [393, 607] on button "Cancel" at bounding box center [391, 617] width 82 height 27
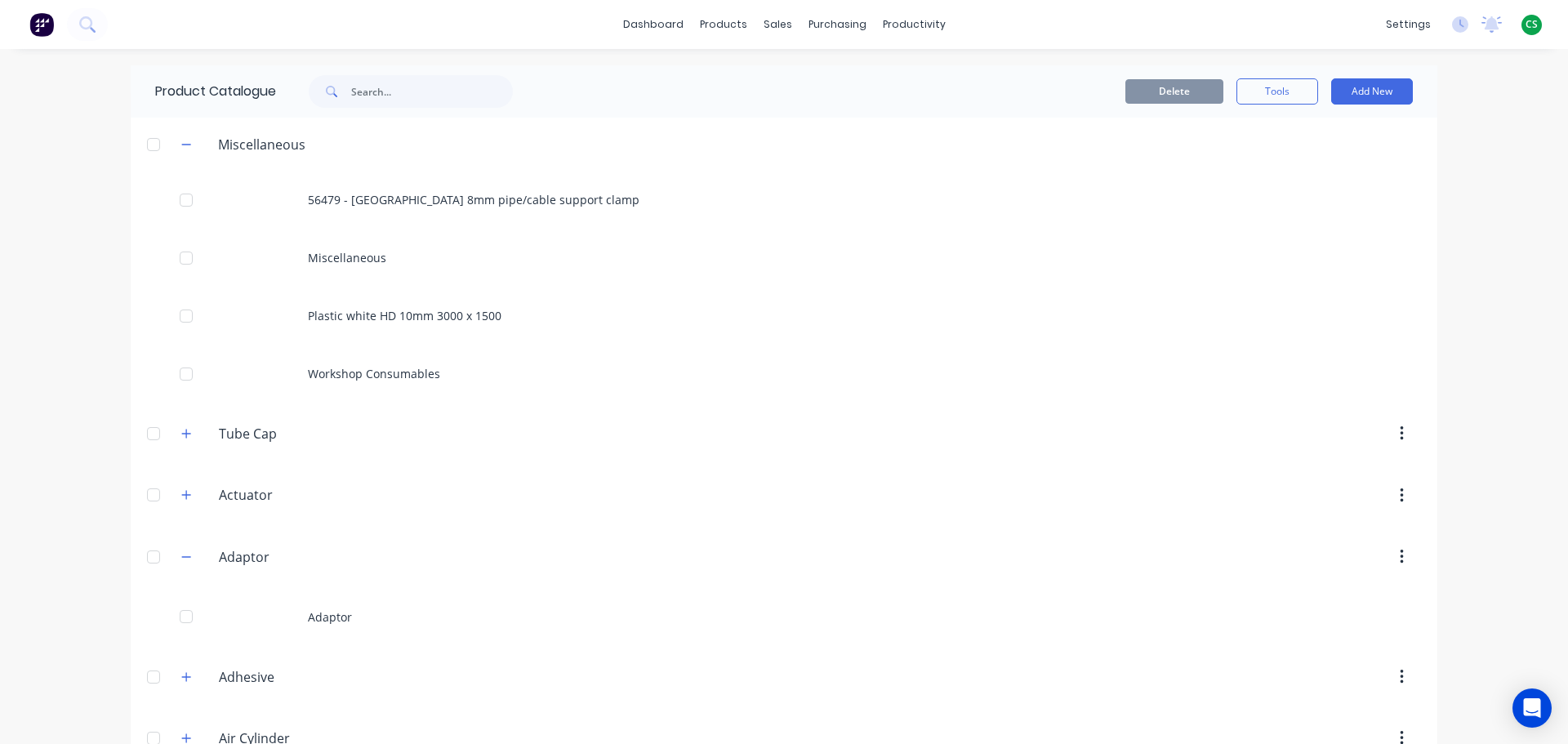
scroll to position [1470, 0]
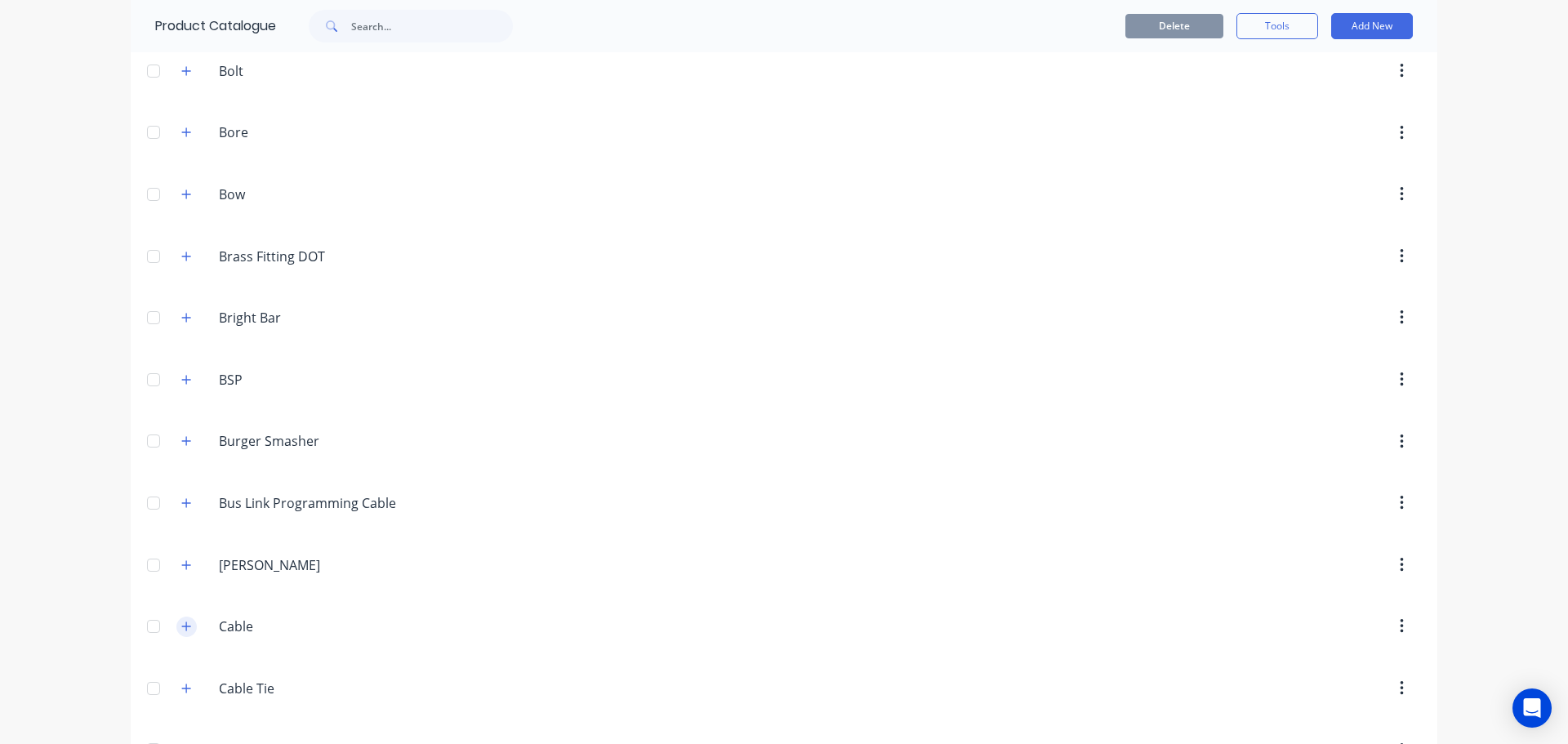
click at [184, 628] on icon "button" at bounding box center [186, 626] width 9 height 11
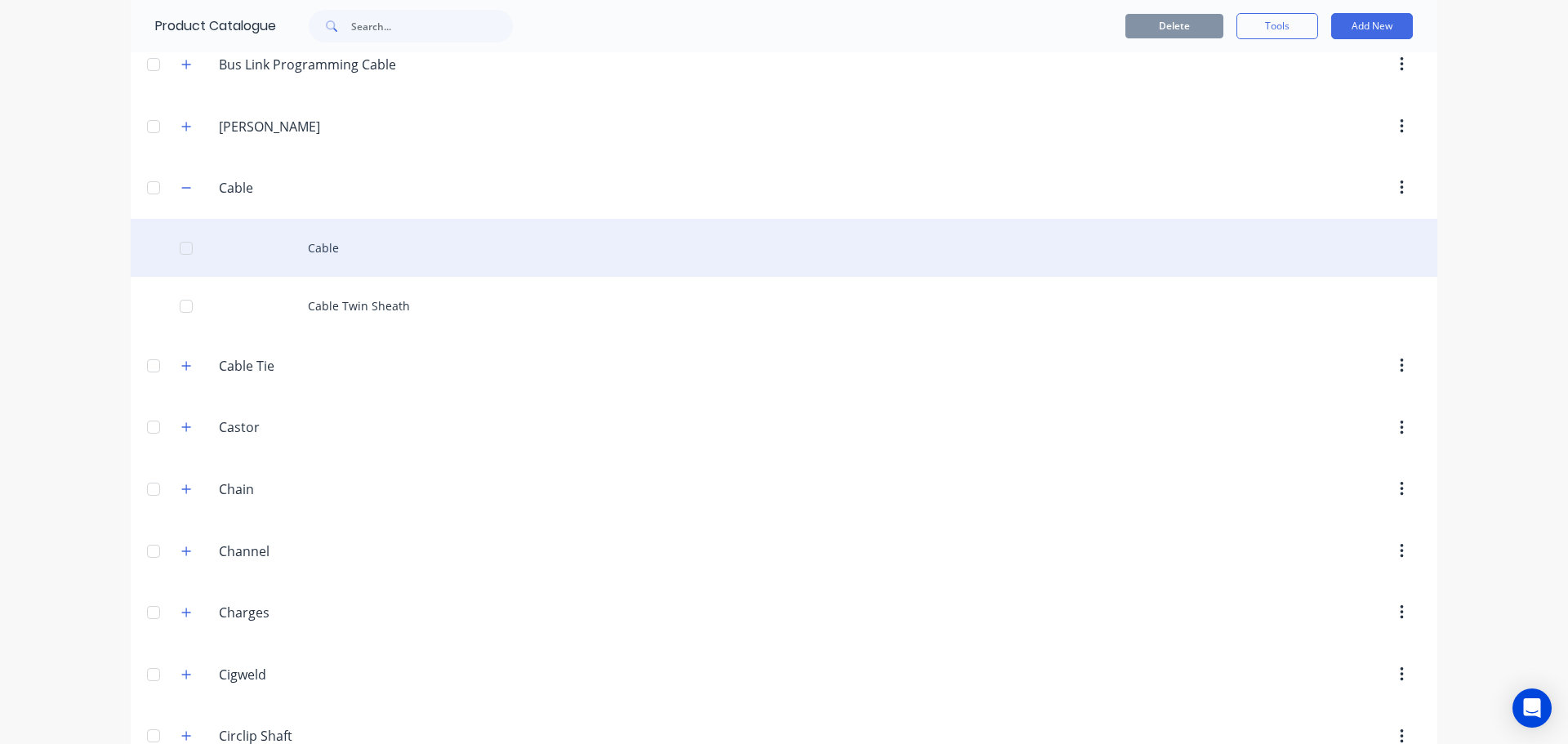
scroll to position [1792, 0]
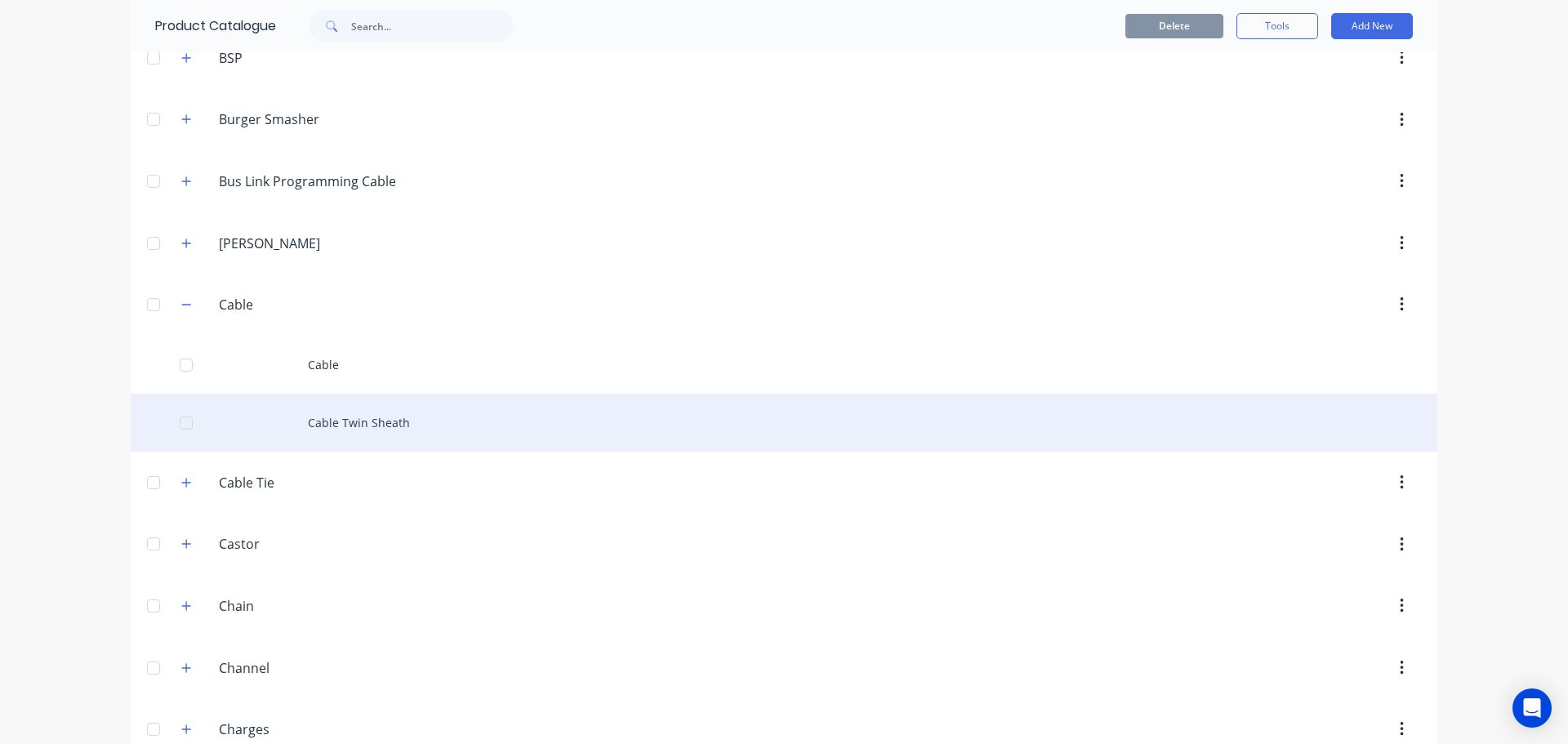
click at [357, 427] on div "Cable Twin Sheath" at bounding box center [784, 422] width 1306 height 58
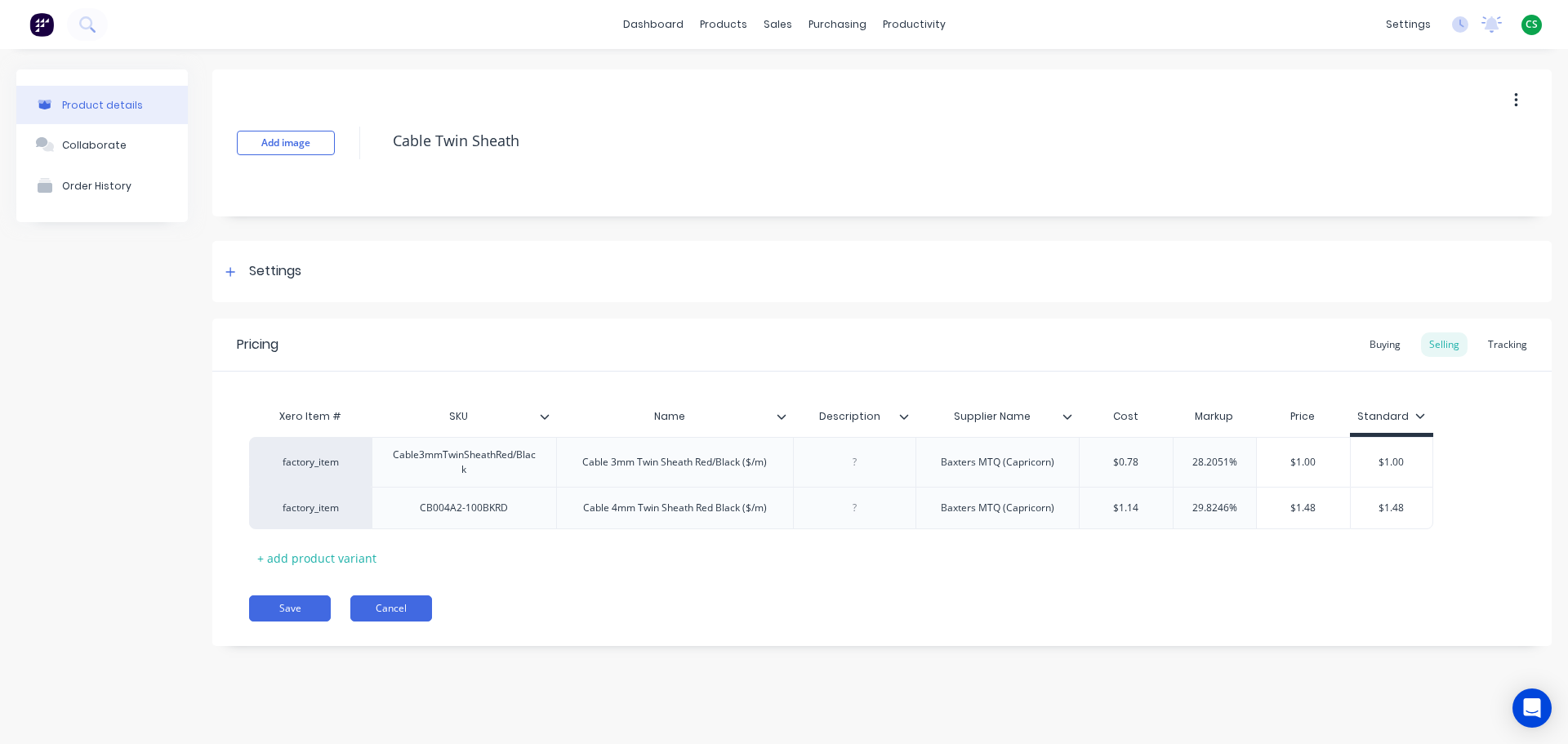
click at [391, 611] on button "Cancel" at bounding box center [391, 608] width 82 height 27
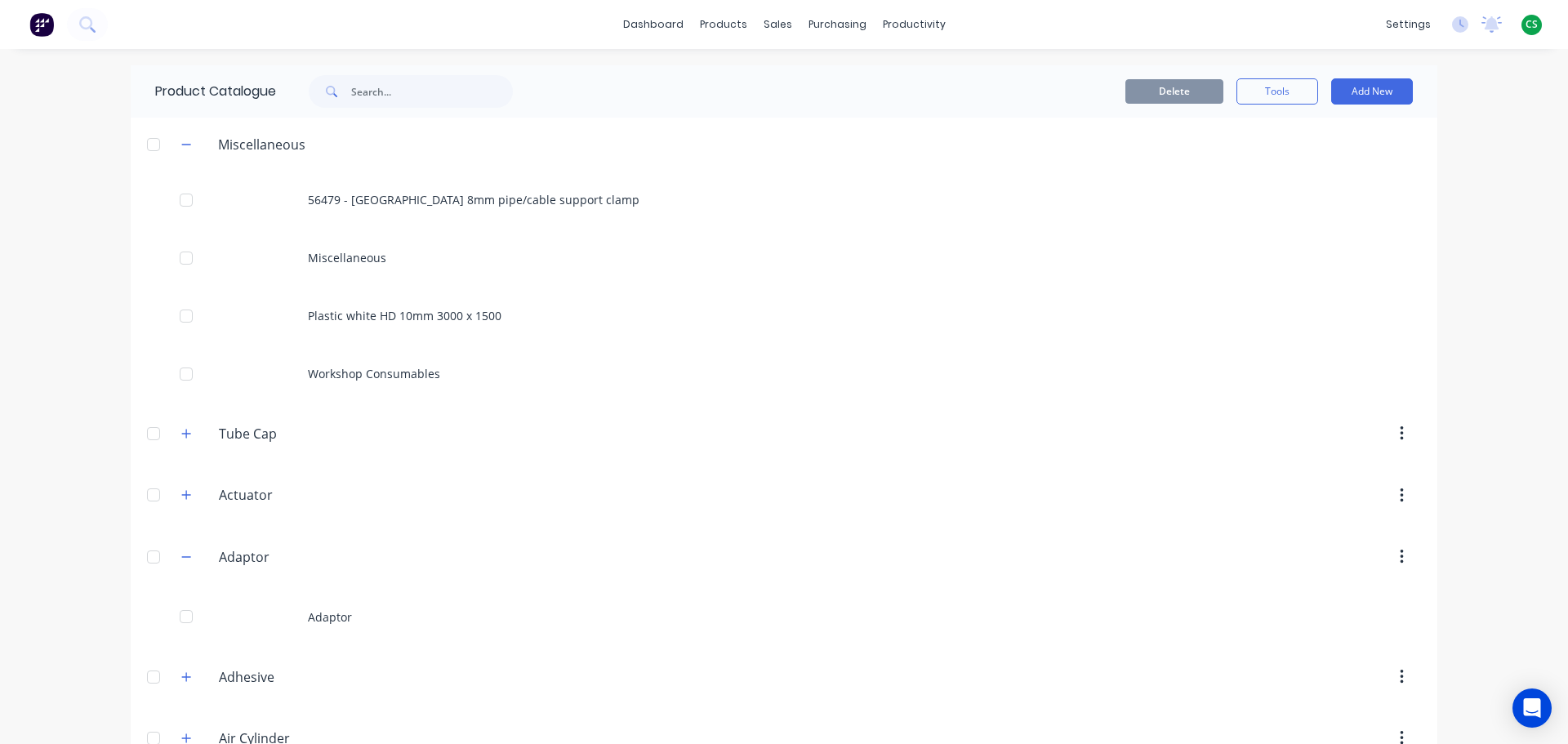
scroll to position [1224, 0]
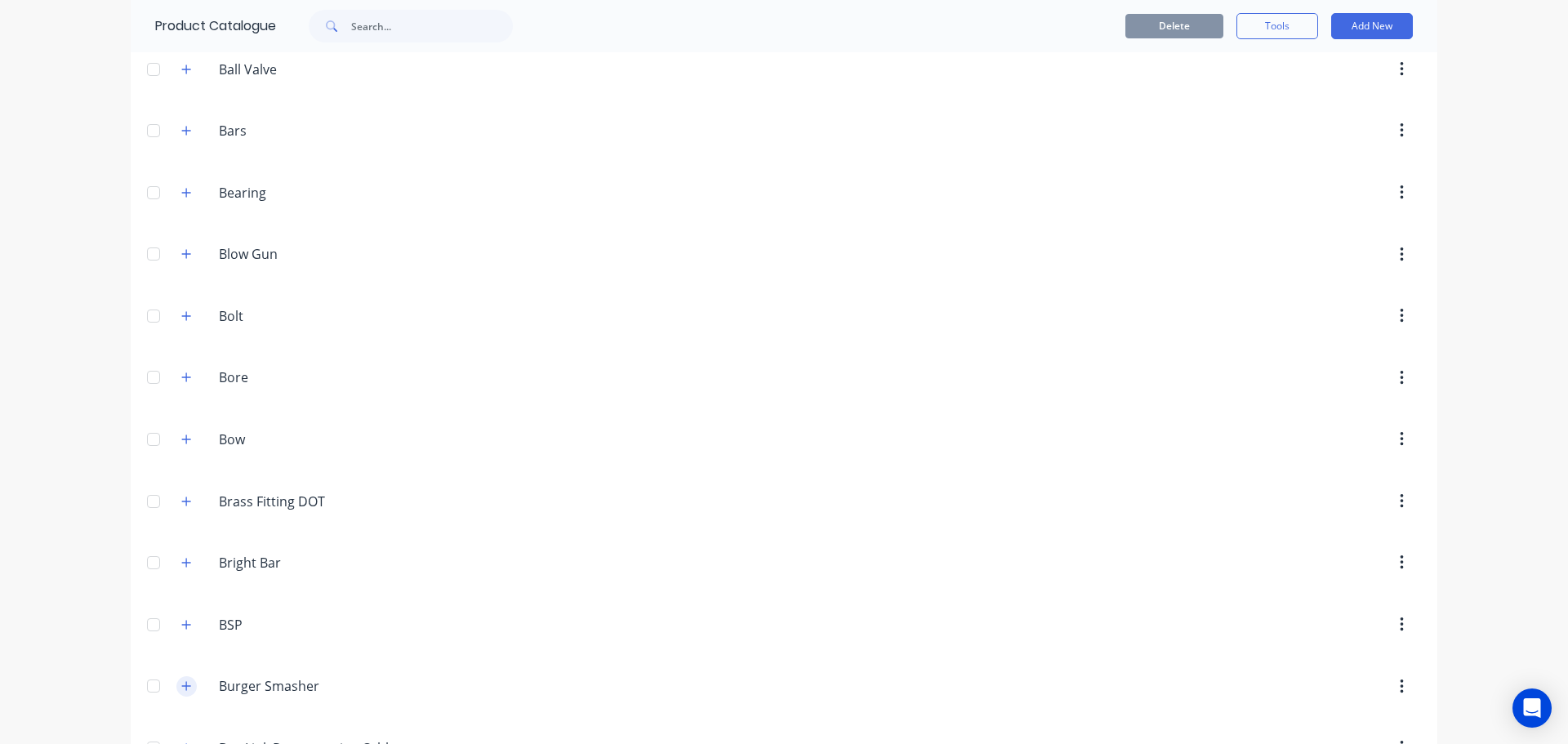
click at [185, 686] on icon "button" at bounding box center [186, 686] width 9 height 11
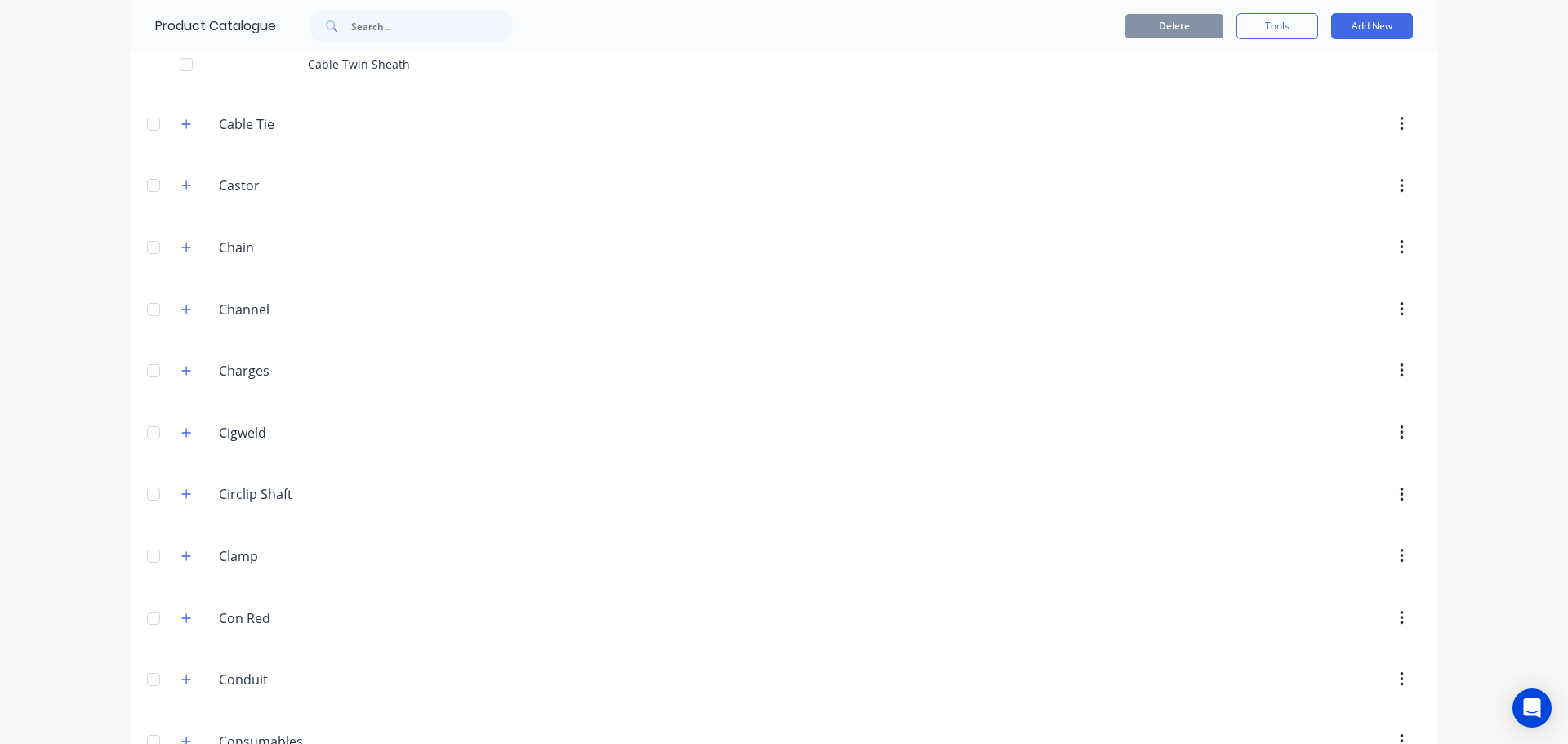
scroll to position [2694, 0]
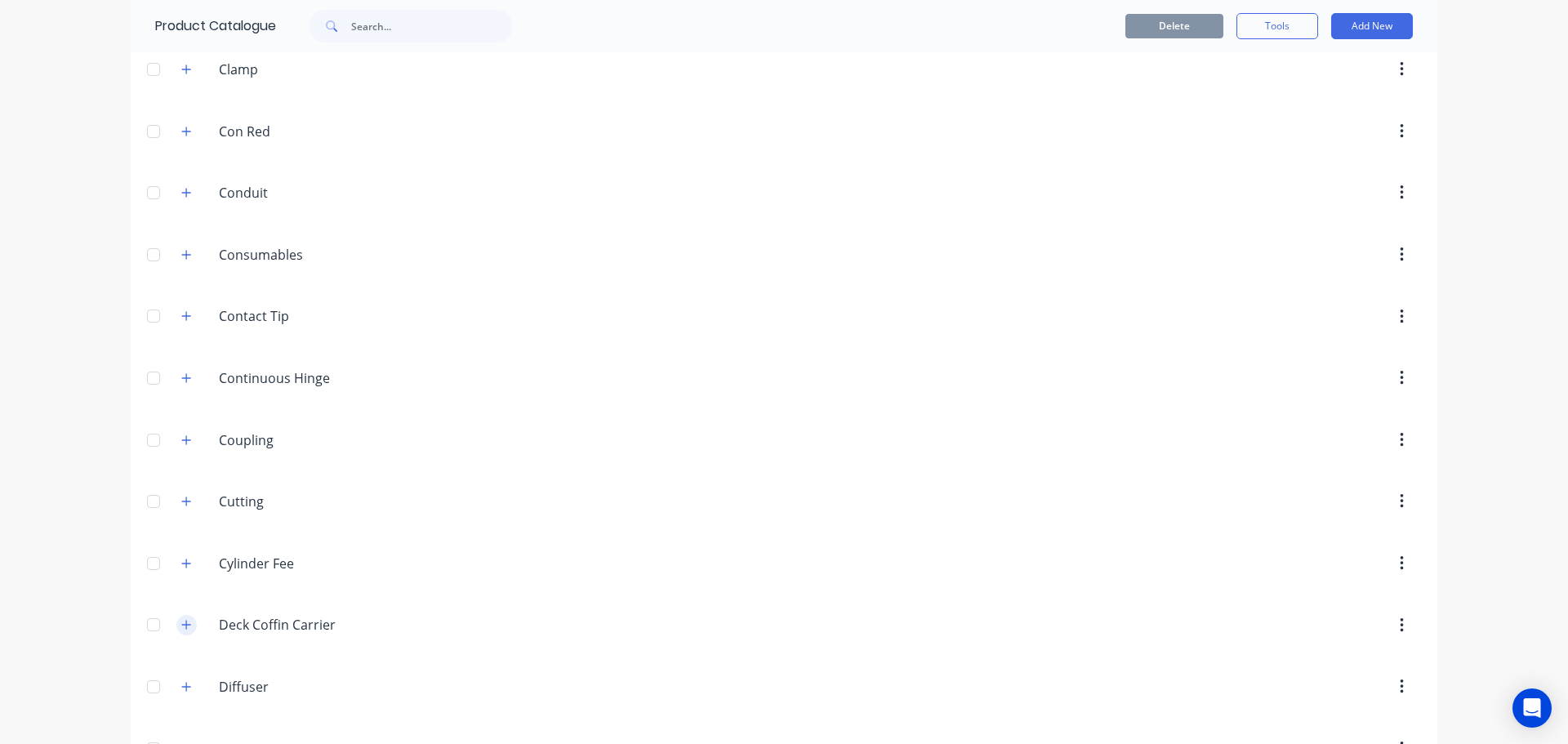
click at [184, 627] on icon "button" at bounding box center [186, 624] width 9 height 11
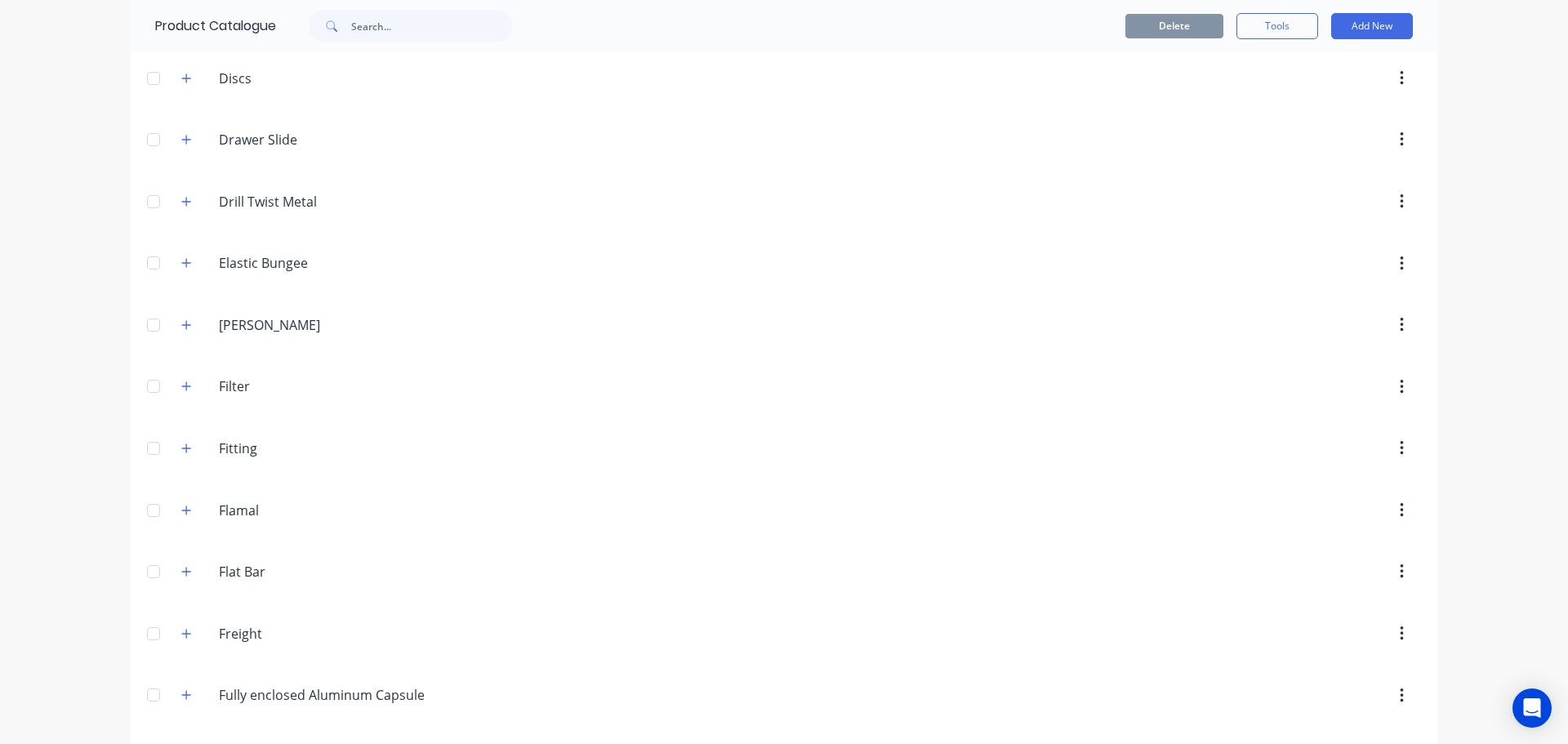
scroll to position [3429, 0]
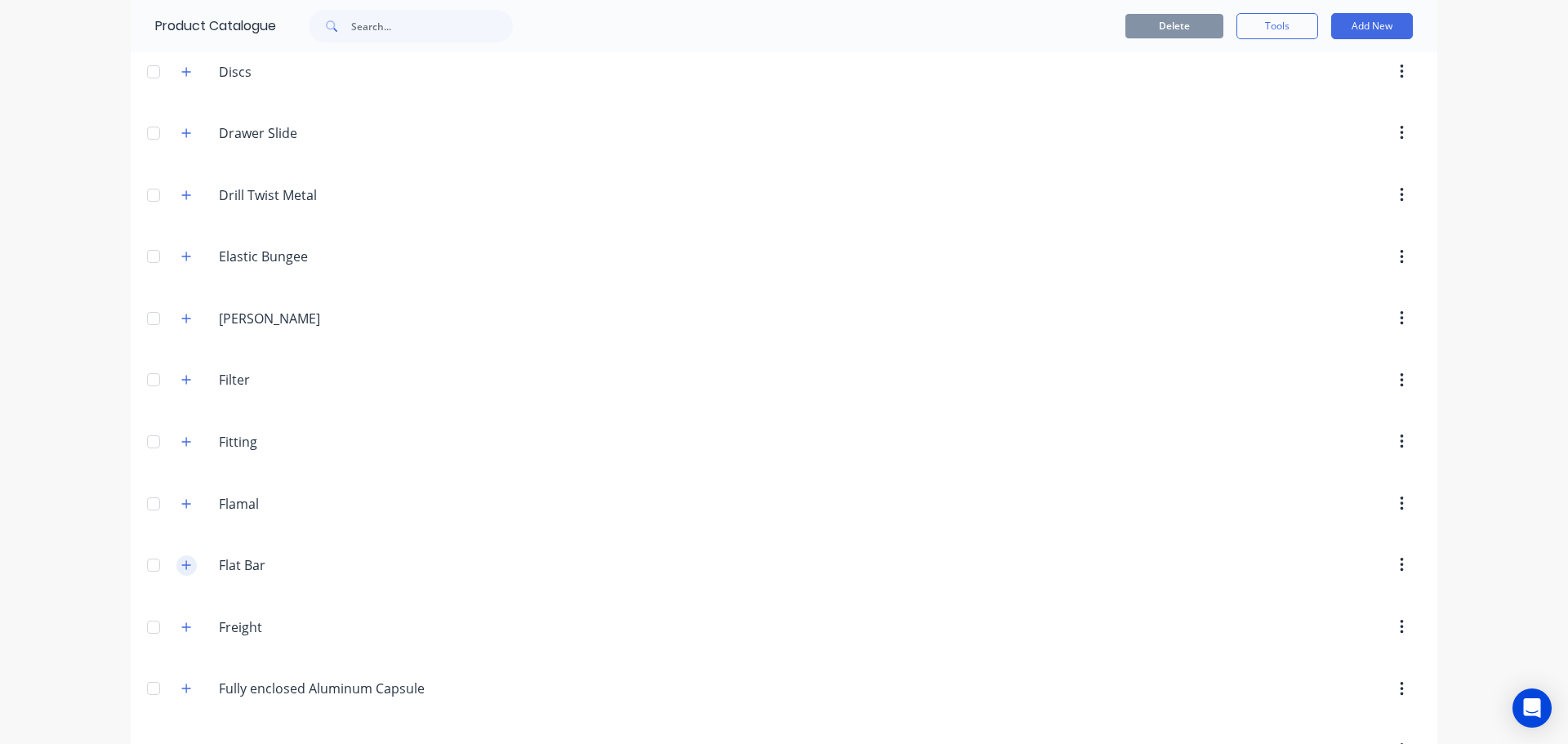
click at [181, 562] on icon "button" at bounding box center [186, 565] width 9 height 11
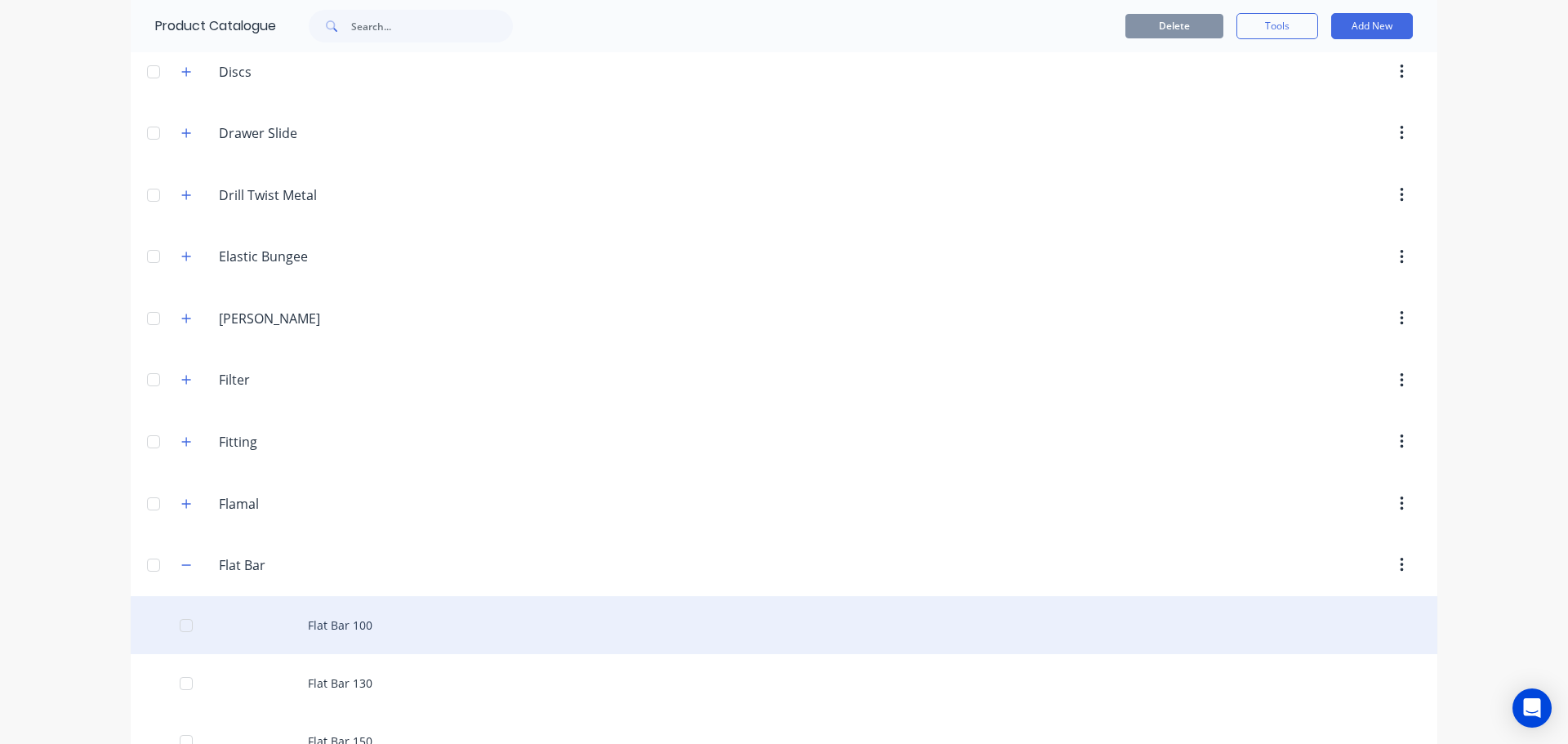
click at [354, 629] on div "Flat Bar 100" at bounding box center [784, 624] width 1306 height 58
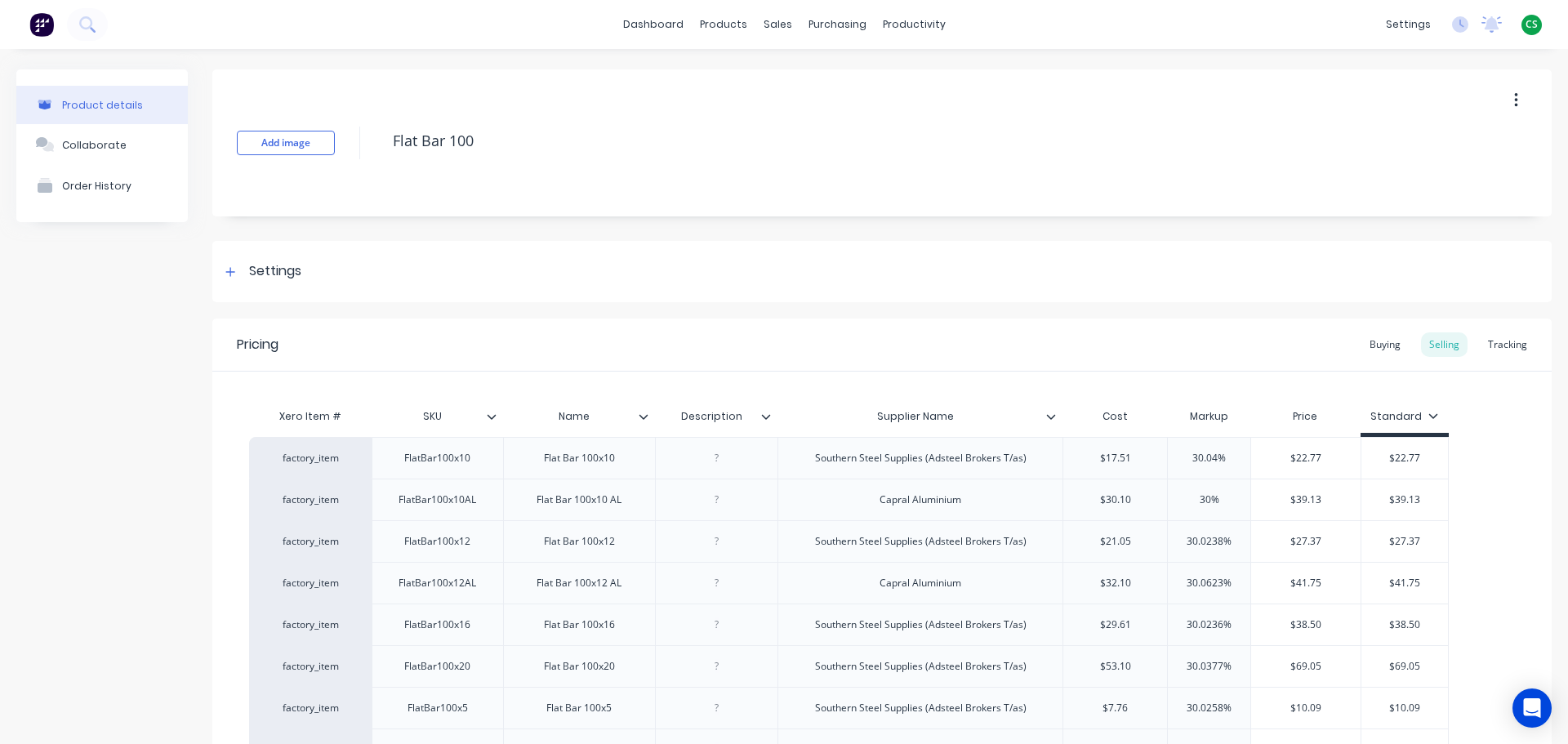
click at [765, 418] on icon at bounding box center [766, 417] width 9 height 9
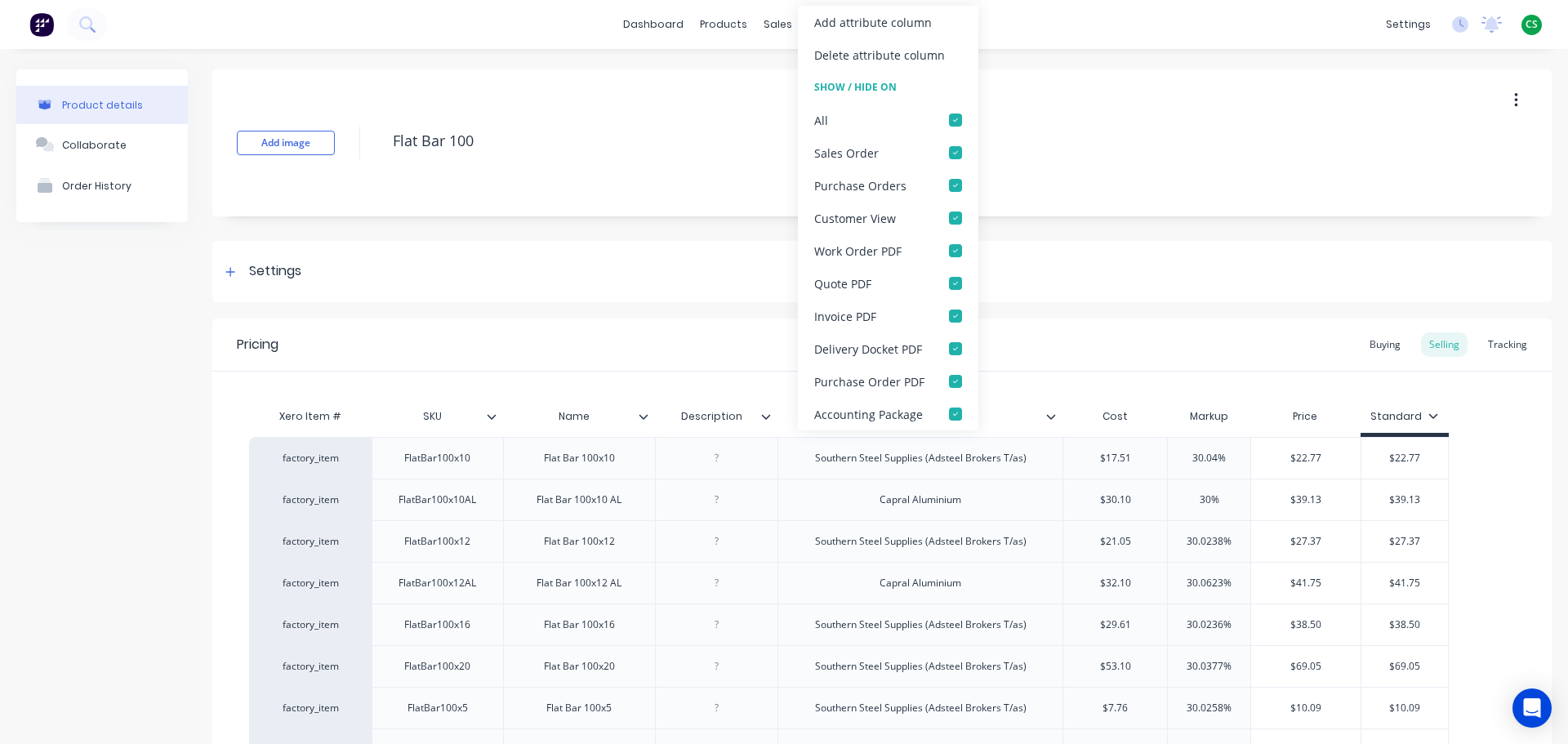
click at [1114, 344] on div "Pricing Buying Selling Tracking" at bounding box center [882, 345] width 1339 height 53
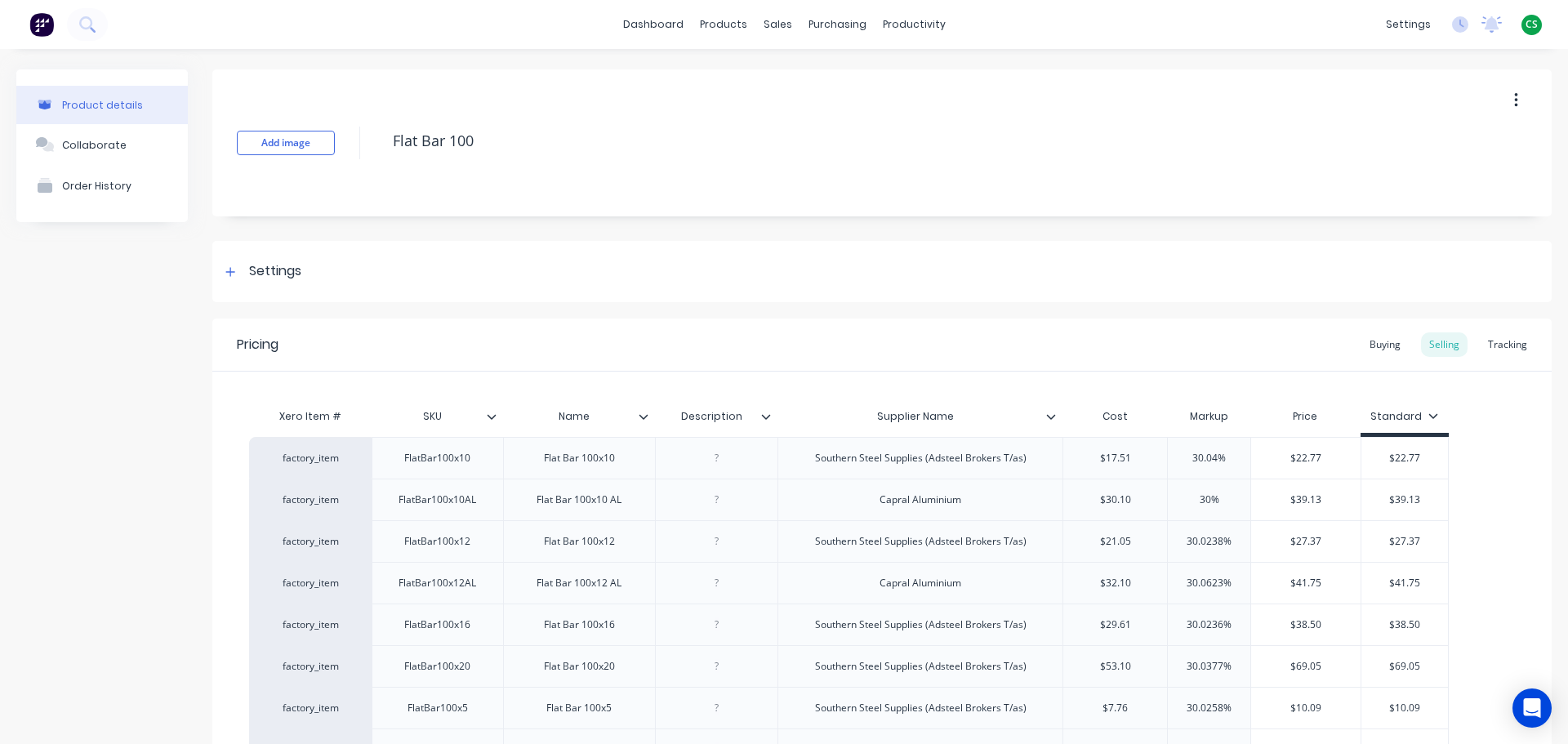
click at [1053, 416] on icon at bounding box center [1051, 417] width 9 height 9
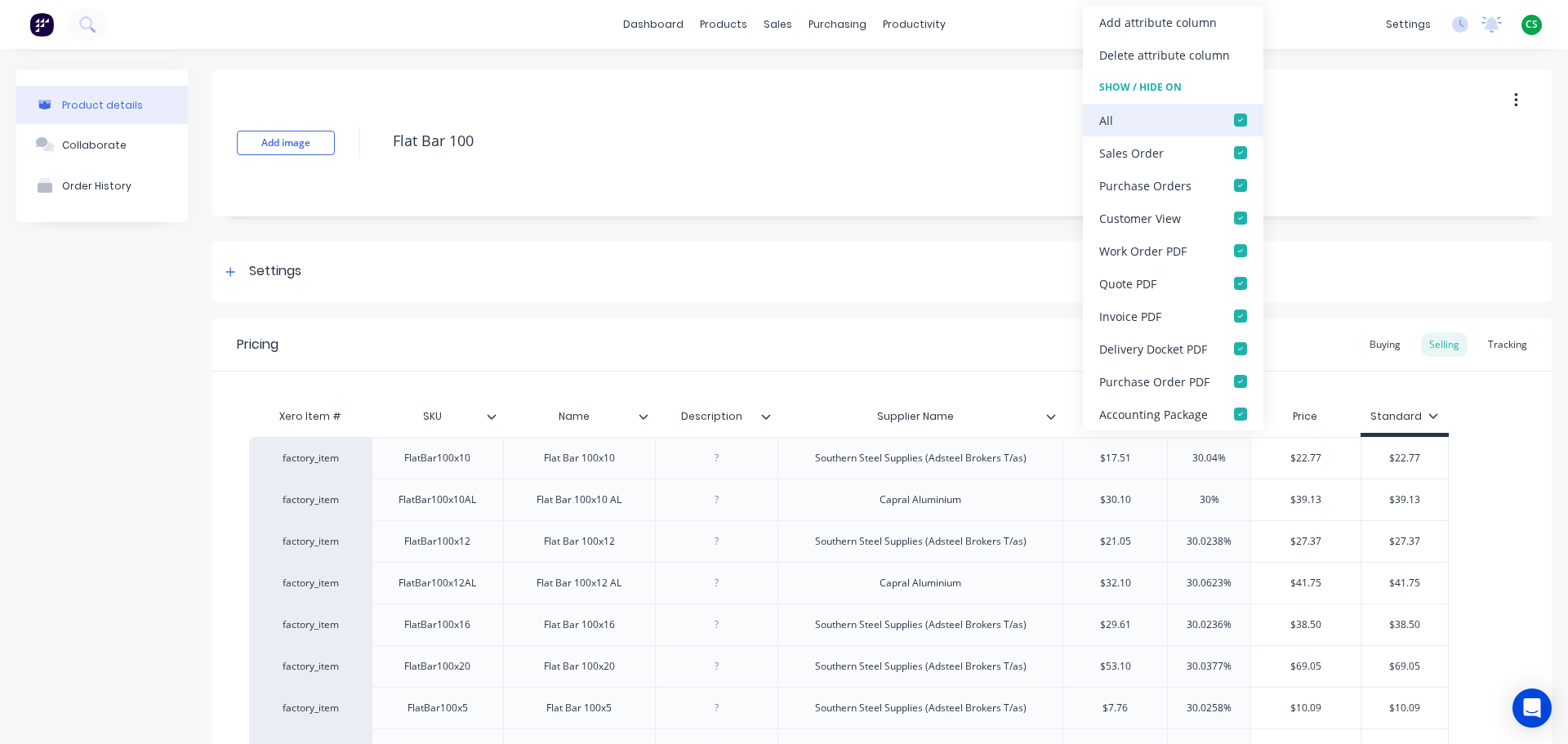
click at [1238, 120] on div at bounding box center [1241, 120] width 32 height 32
click at [777, 352] on div "Pricing Buying Selling Tracking" at bounding box center [882, 345] width 1339 height 53
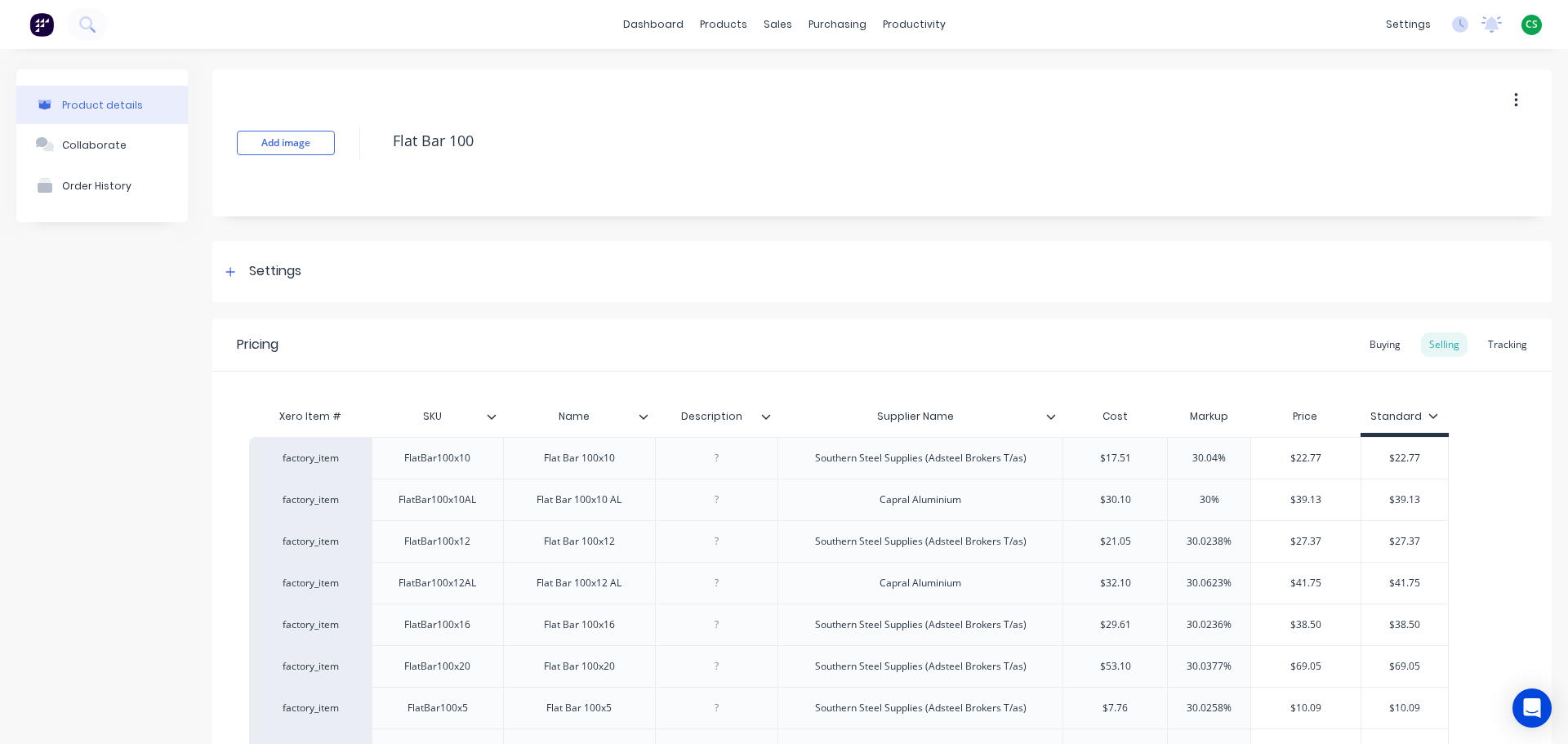
click at [494, 418] on icon at bounding box center [491, 416] width 9 height 5
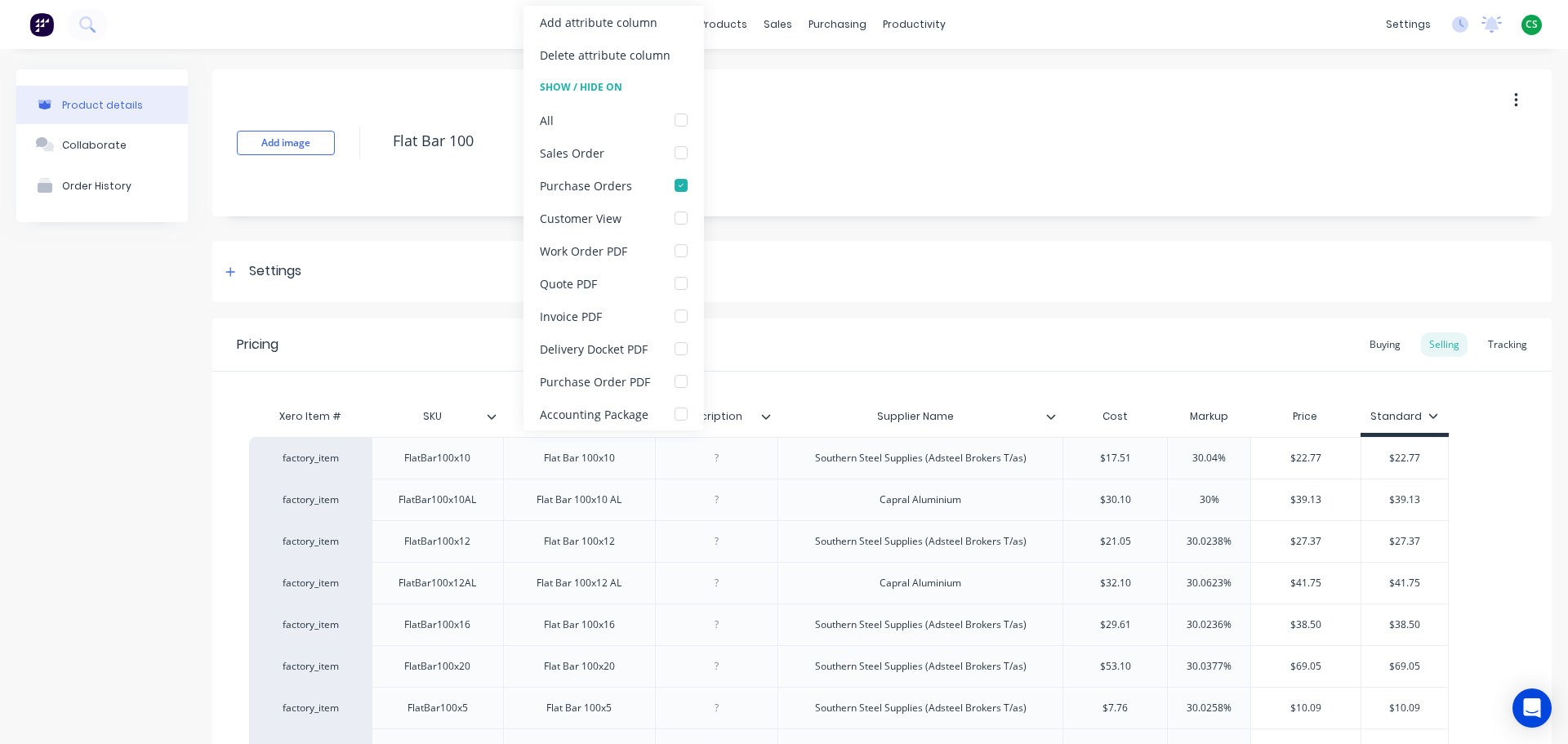
click at [891, 346] on div "Pricing Buying Selling Tracking" at bounding box center [882, 345] width 1339 height 53
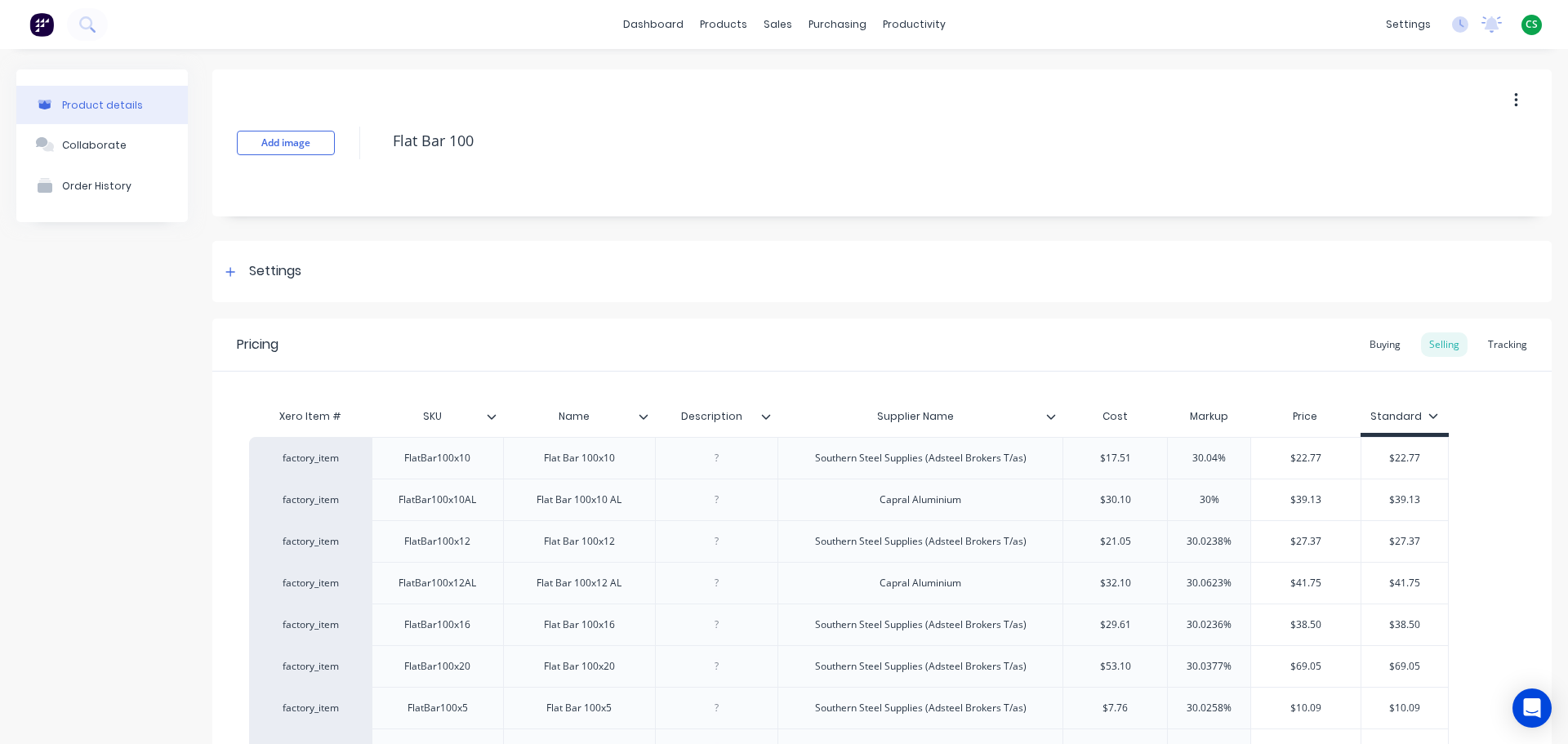
click at [644, 418] on icon at bounding box center [644, 416] width 9 height 5
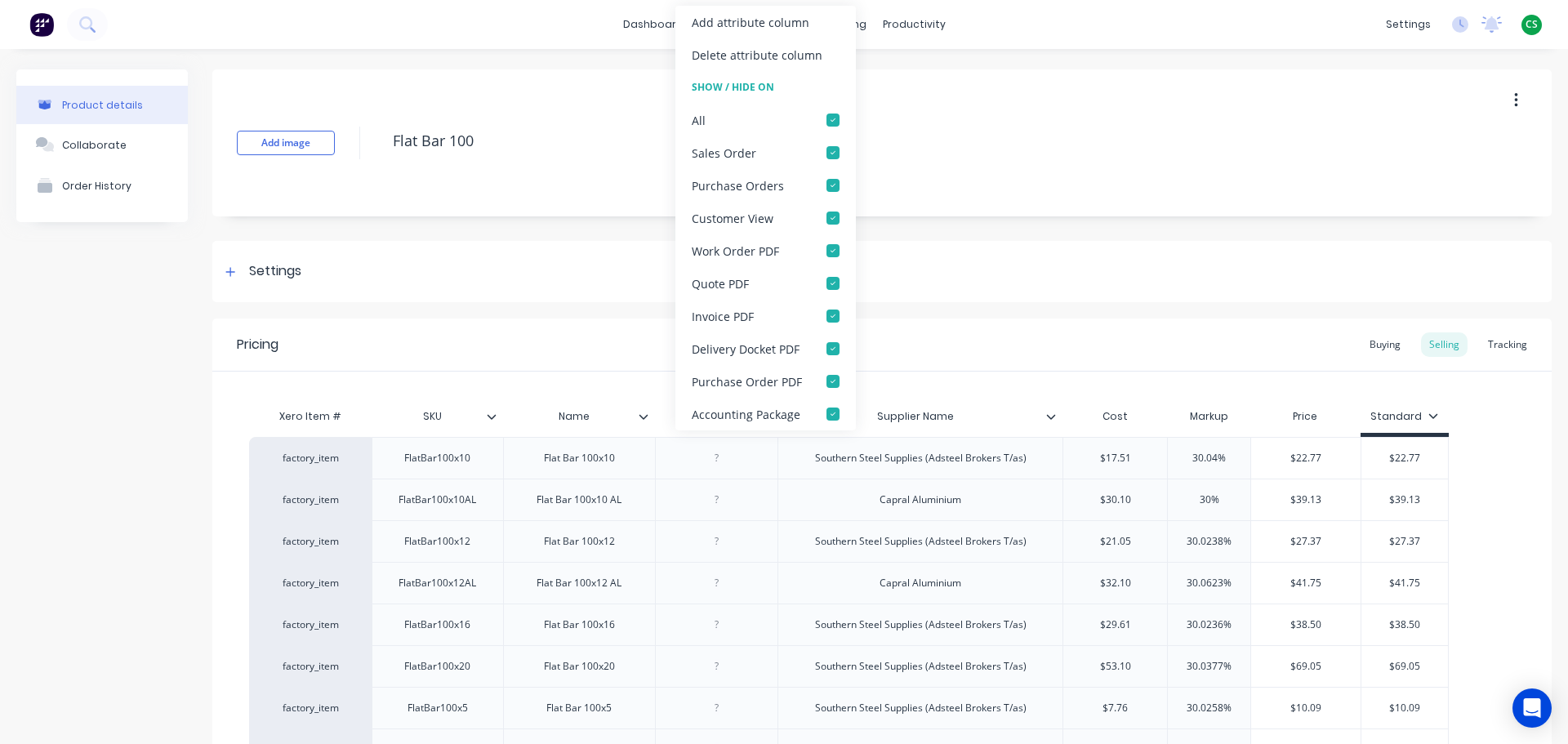
click at [1008, 354] on div "Pricing Buying Selling Tracking" at bounding box center [882, 345] width 1339 height 53
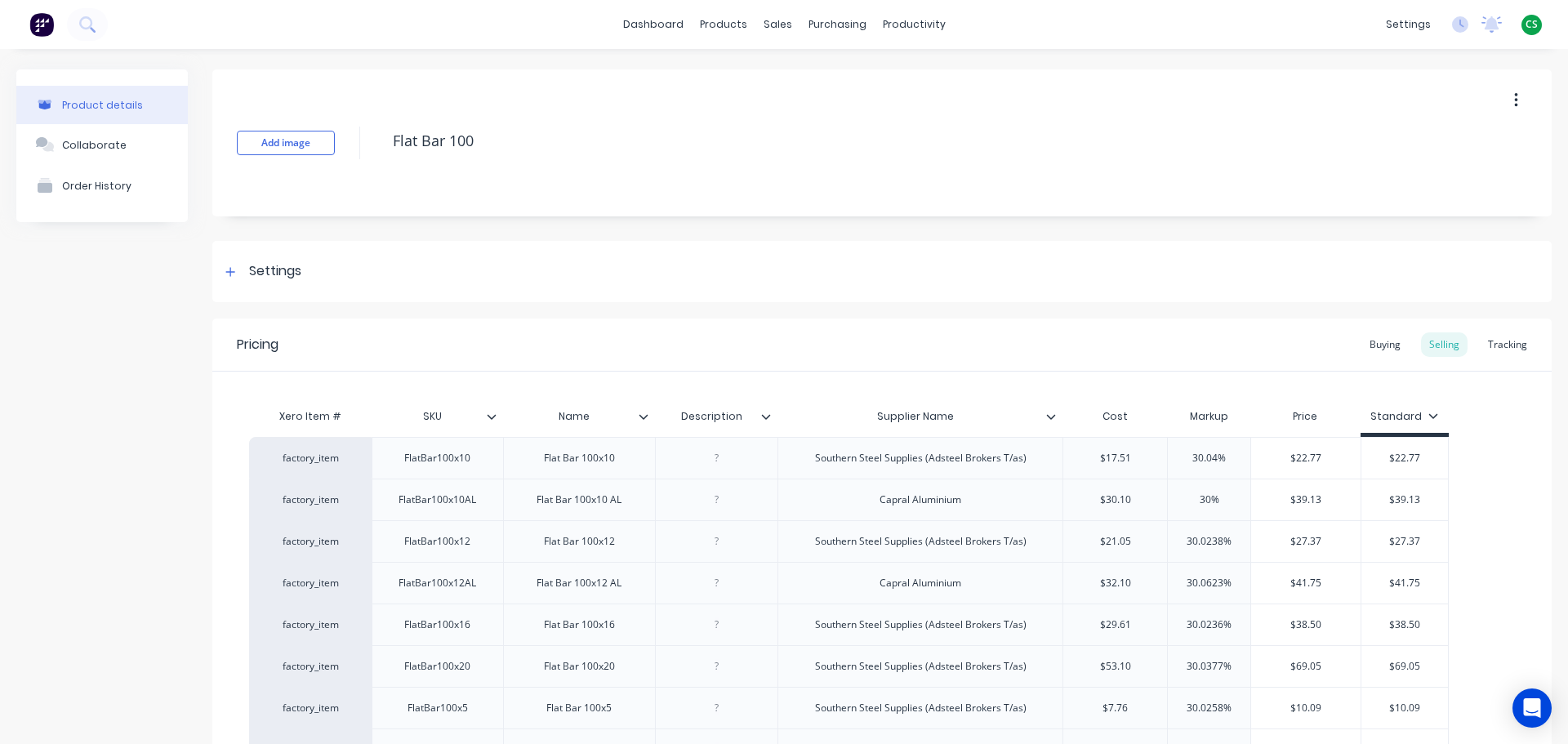
scroll to position [355, 0]
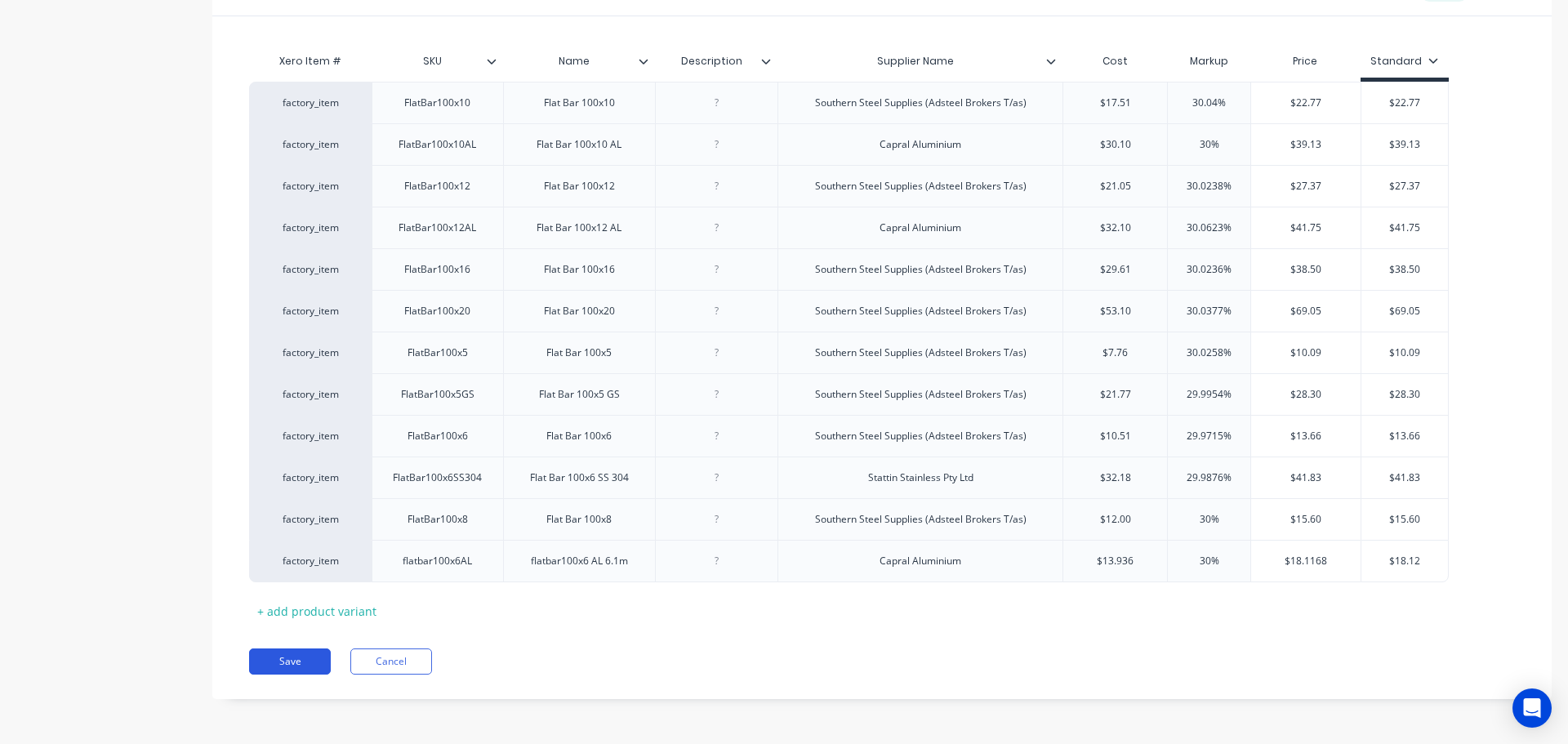
click at [316, 667] on button "Save" at bounding box center [289, 661] width 82 height 27
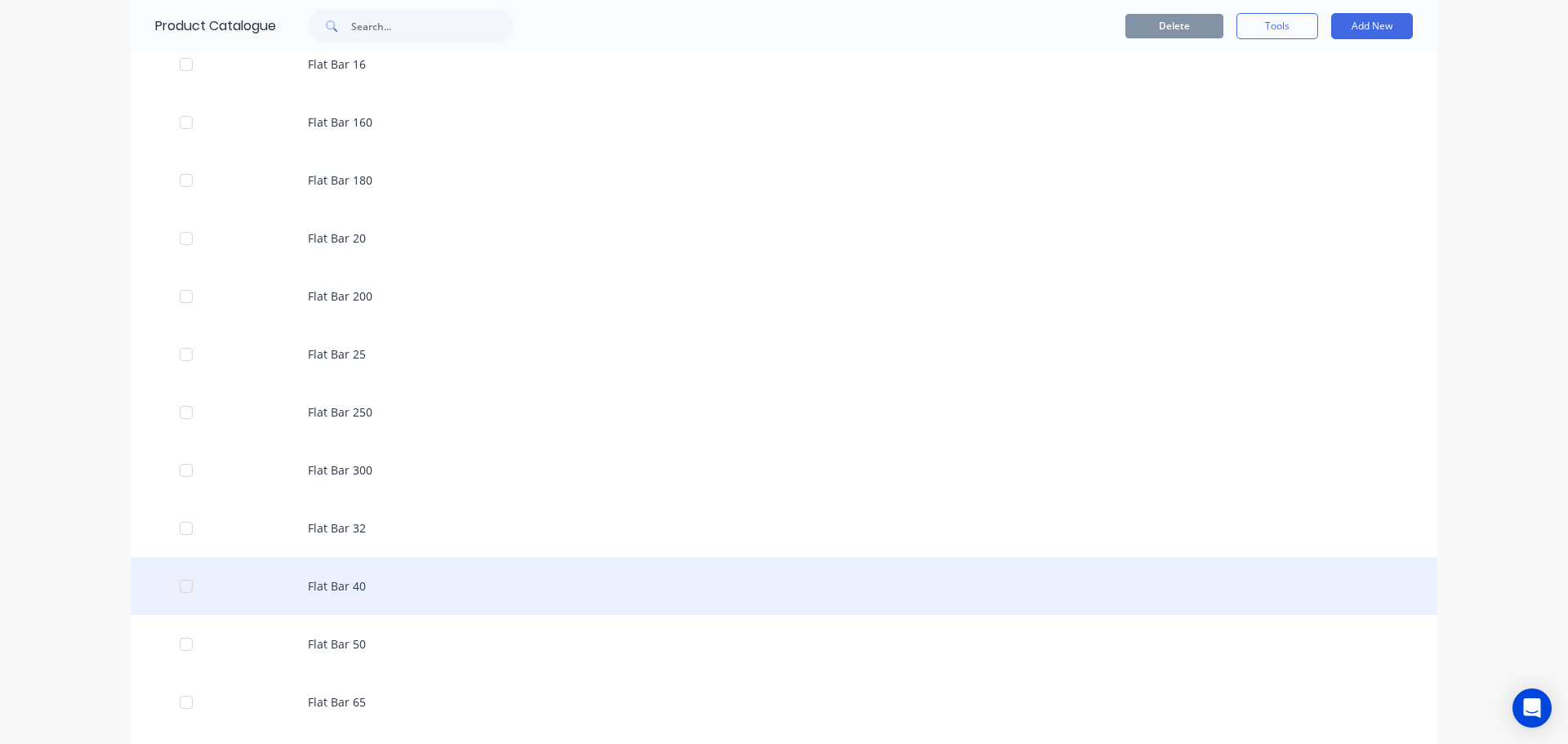
scroll to position [3429, 0]
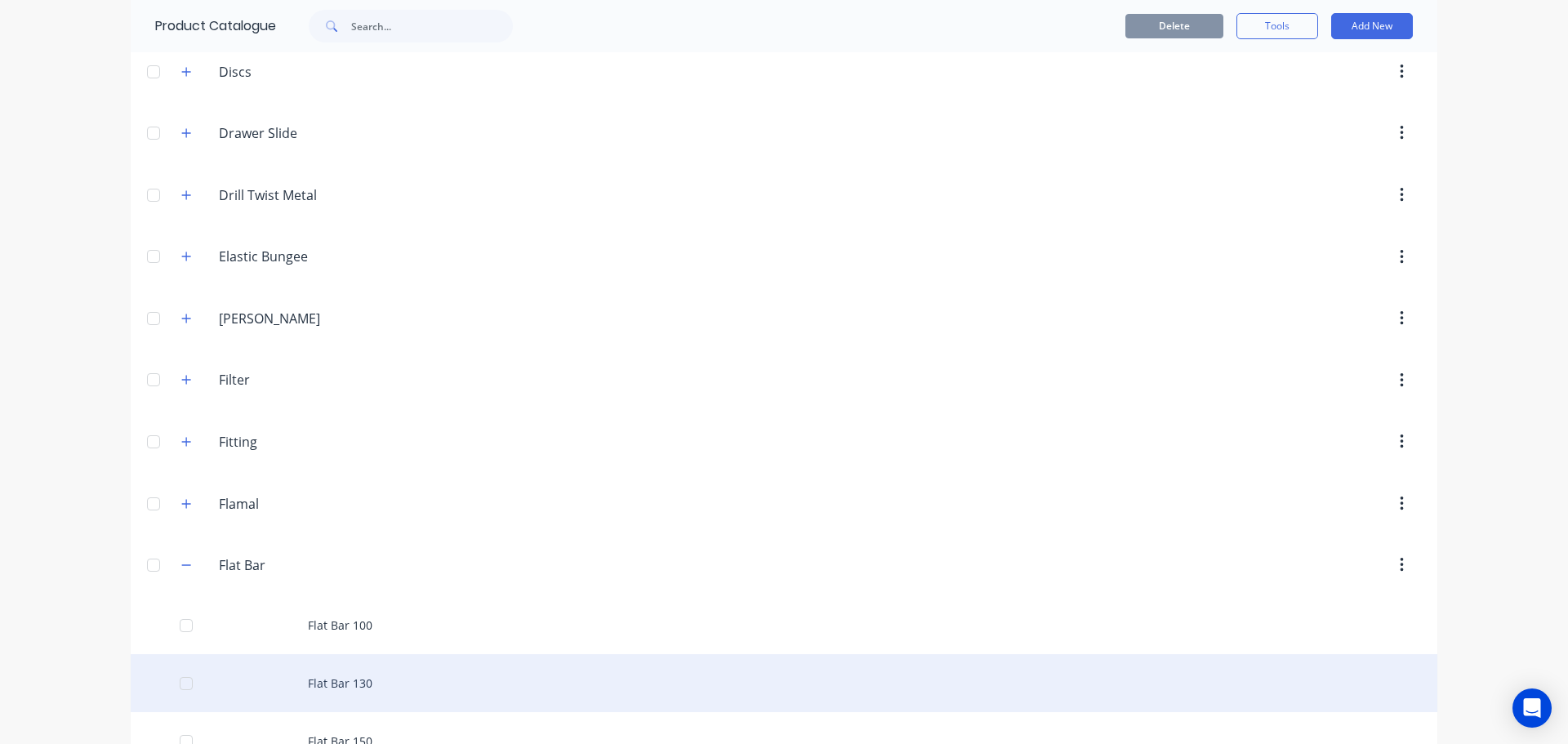
click at [324, 693] on div "Flat Bar 130" at bounding box center [784, 682] width 1306 height 58
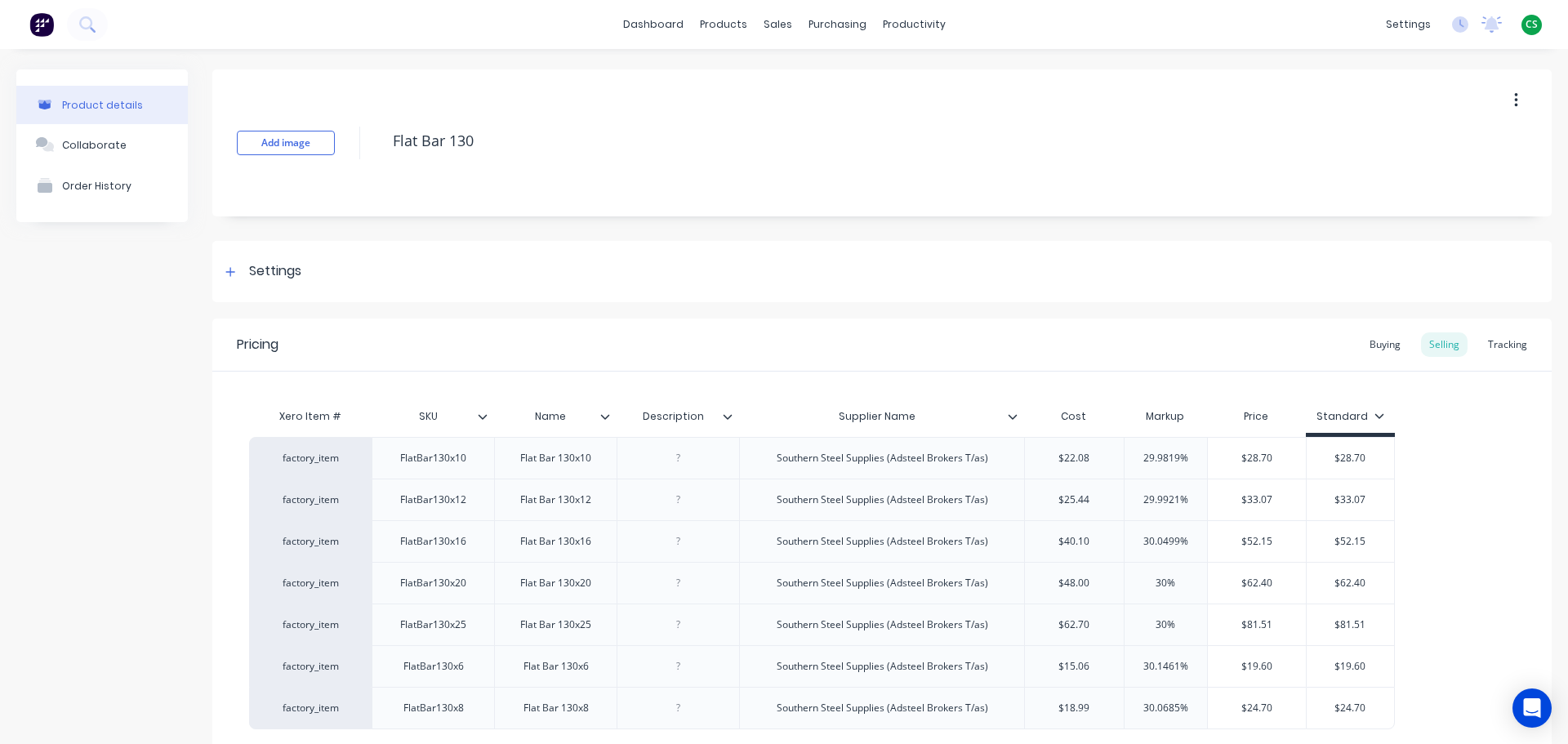
click at [1012, 418] on icon at bounding box center [1012, 416] width 9 height 5
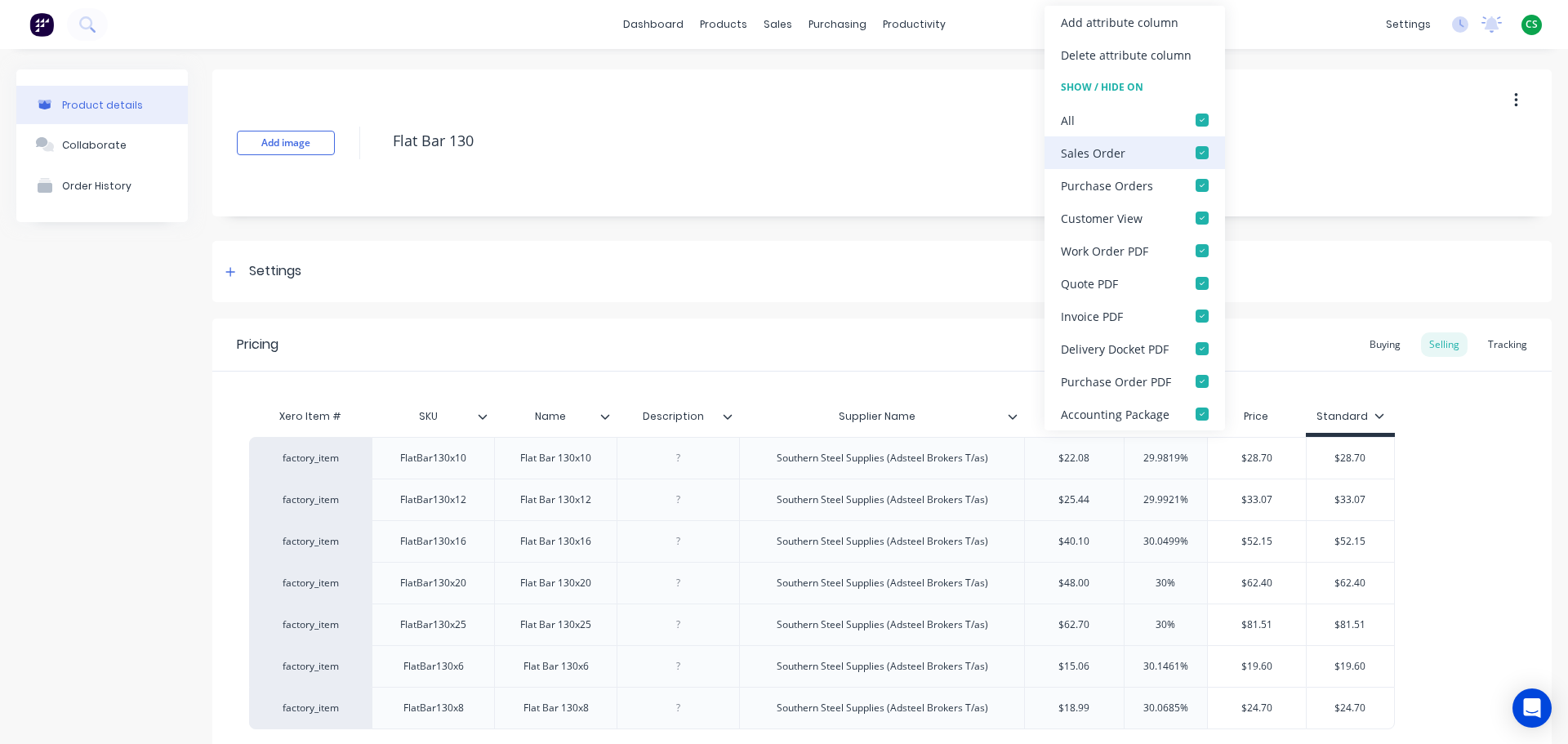
drag, startPoint x: 1200, startPoint y: 120, endPoint x: 1113, endPoint y: 151, distance: 92.4
click at [1200, 120] on div at bounding box center [1202, 120] width 32 height 32
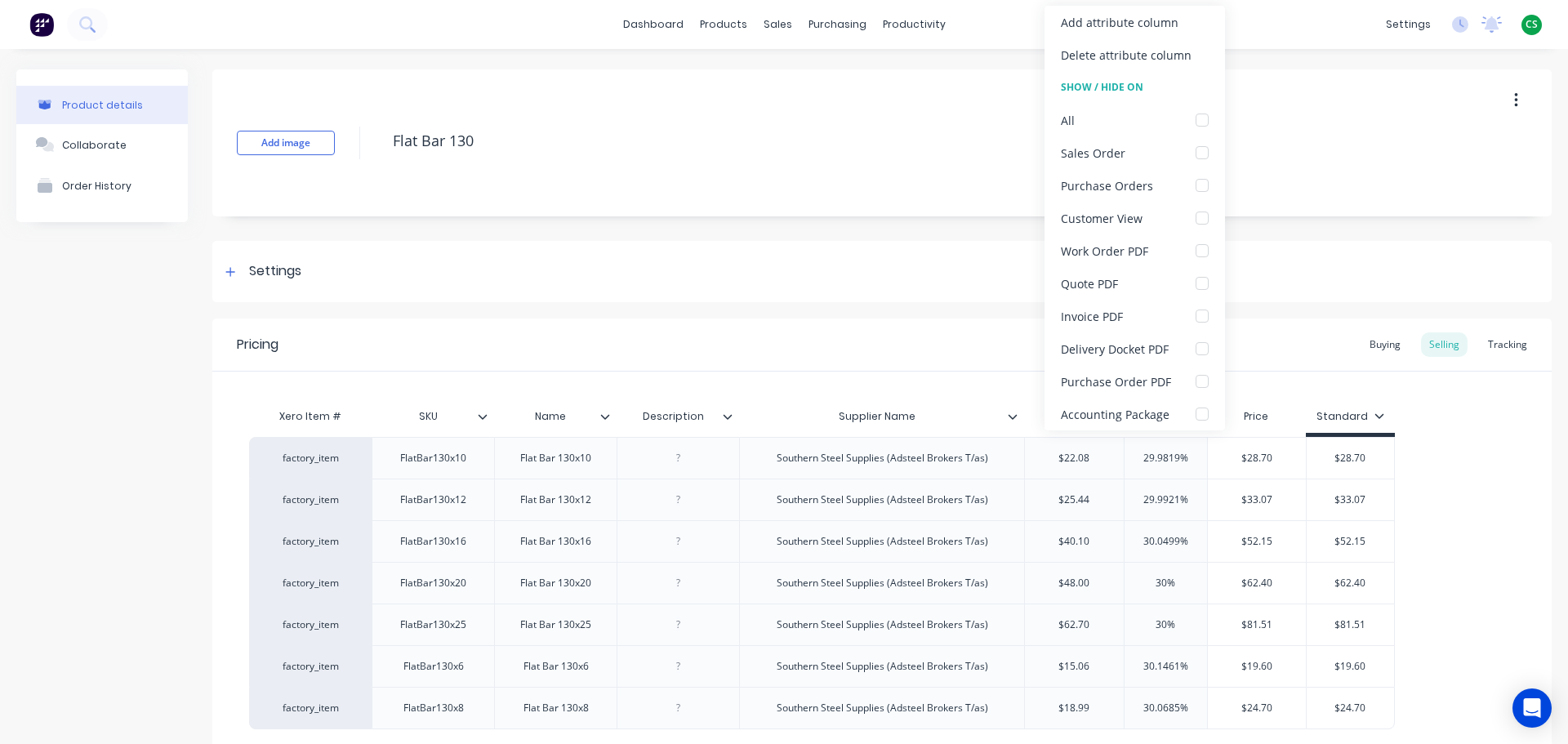
click at [90, 587] on div "Product details Collaborate Order History" at bounding box center [102, 470] width 172 height 801
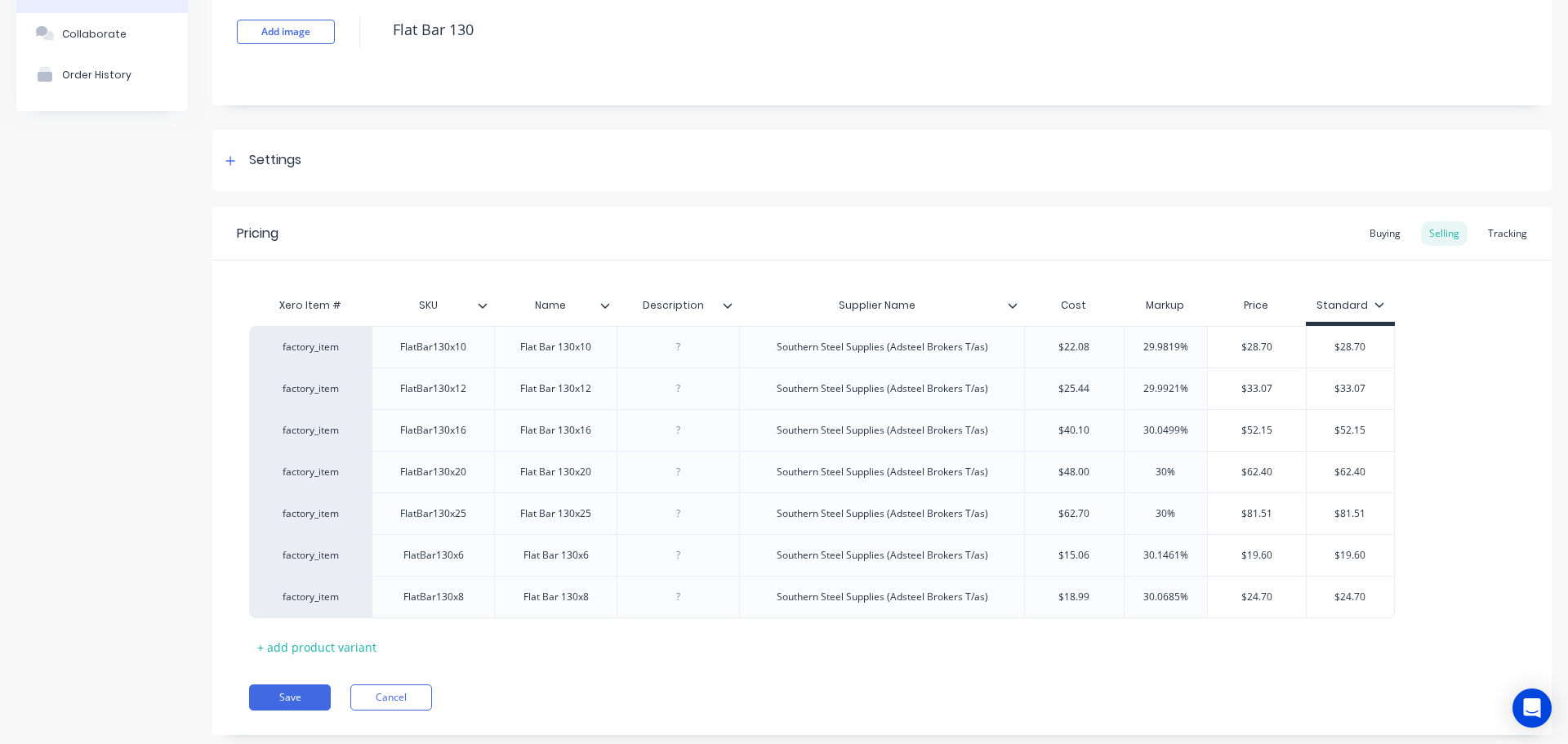
scroll to position [147, 0]
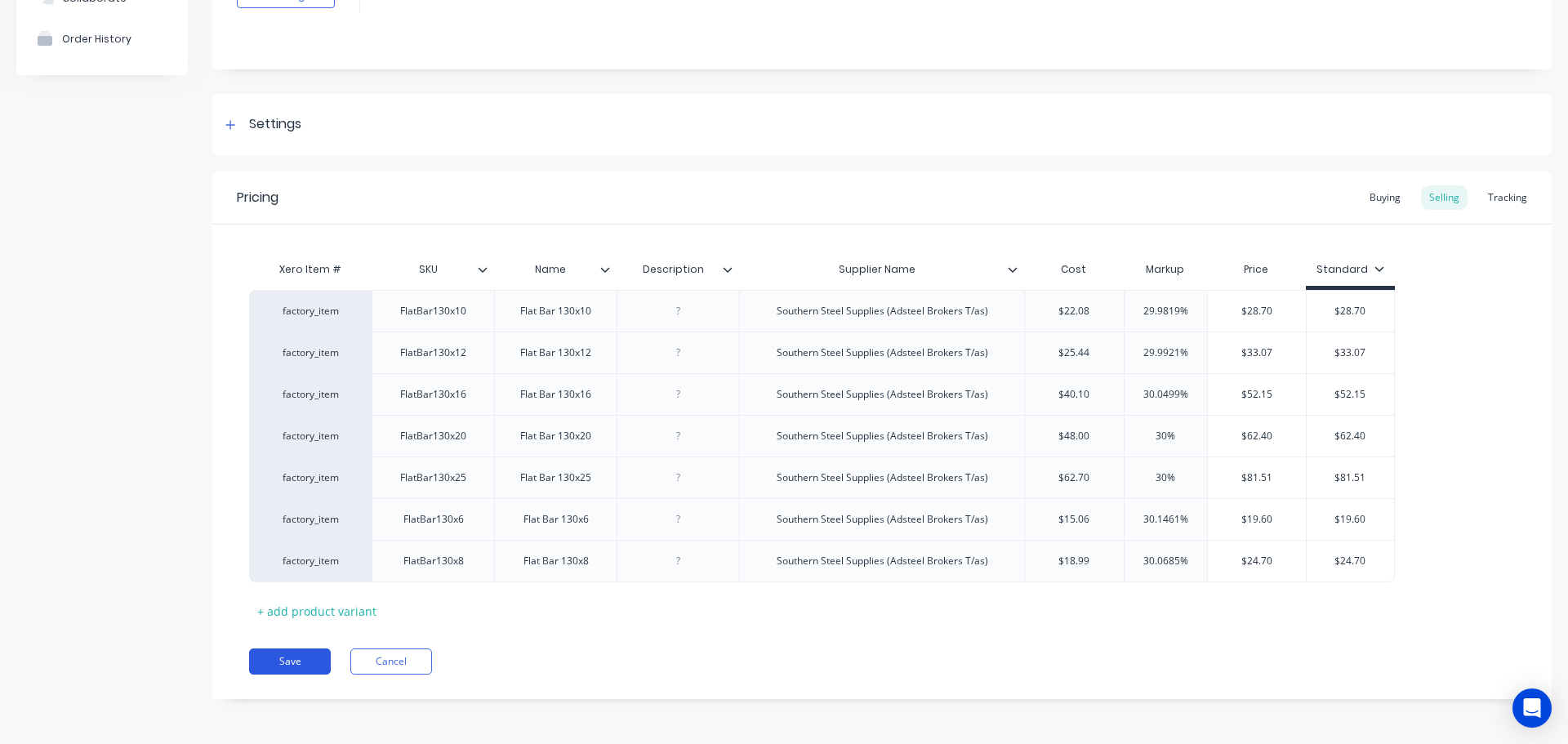
click at [298, 664] on button "Save" at bounding box center [289, 661] width 82 height 27
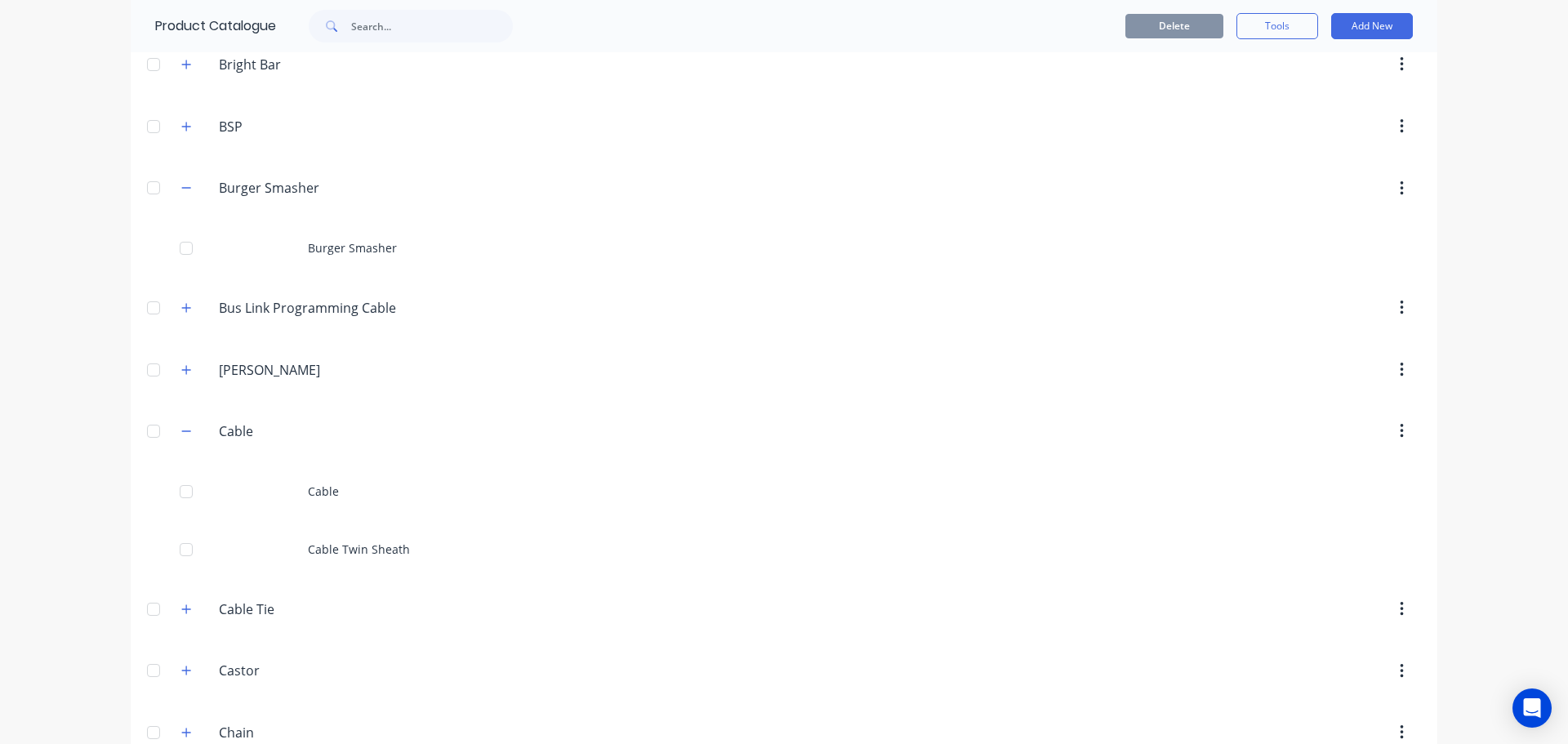
scroll to position [1715, 0]
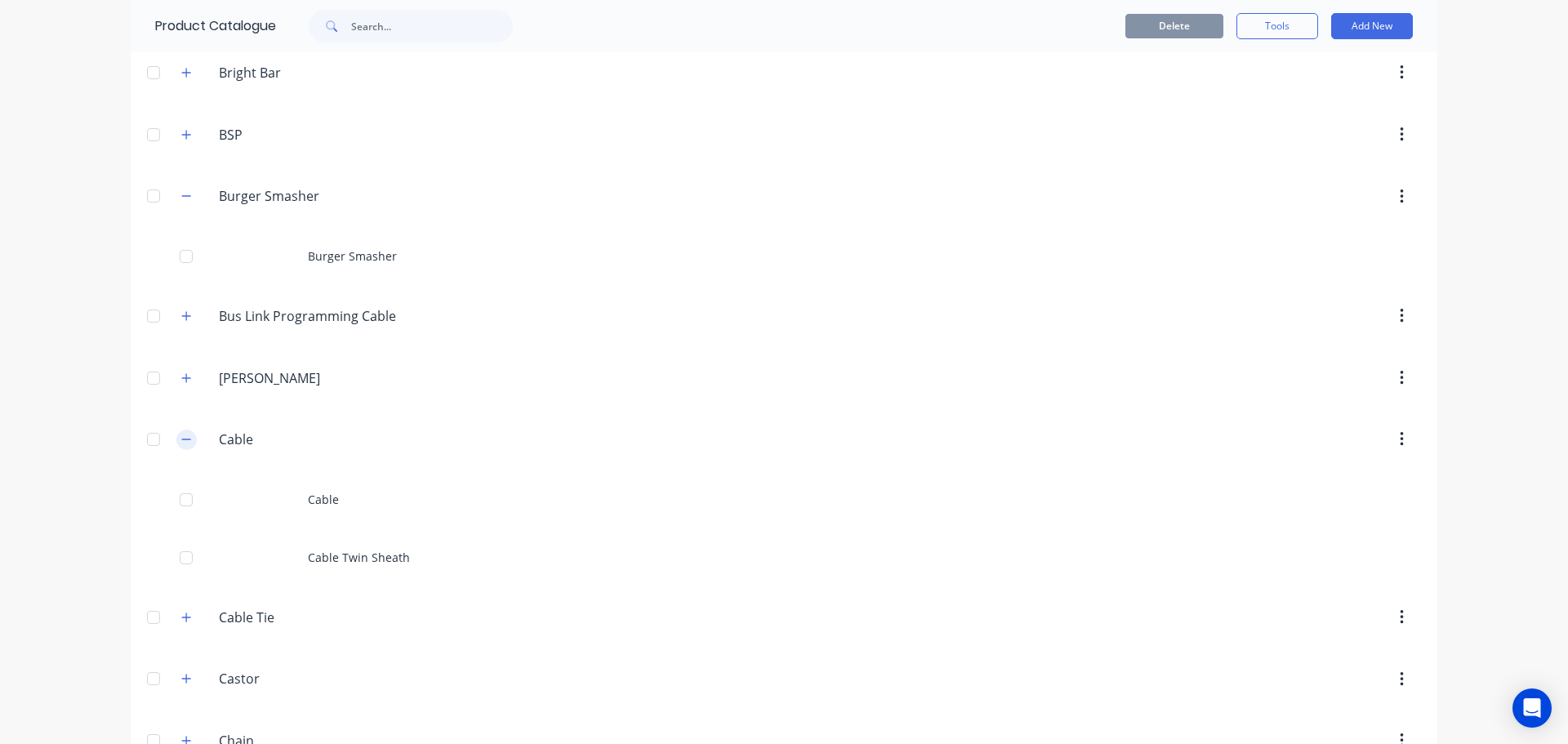
click at [181, 440] on icon "button" at bounding box center [186, 439] width 9 height 11
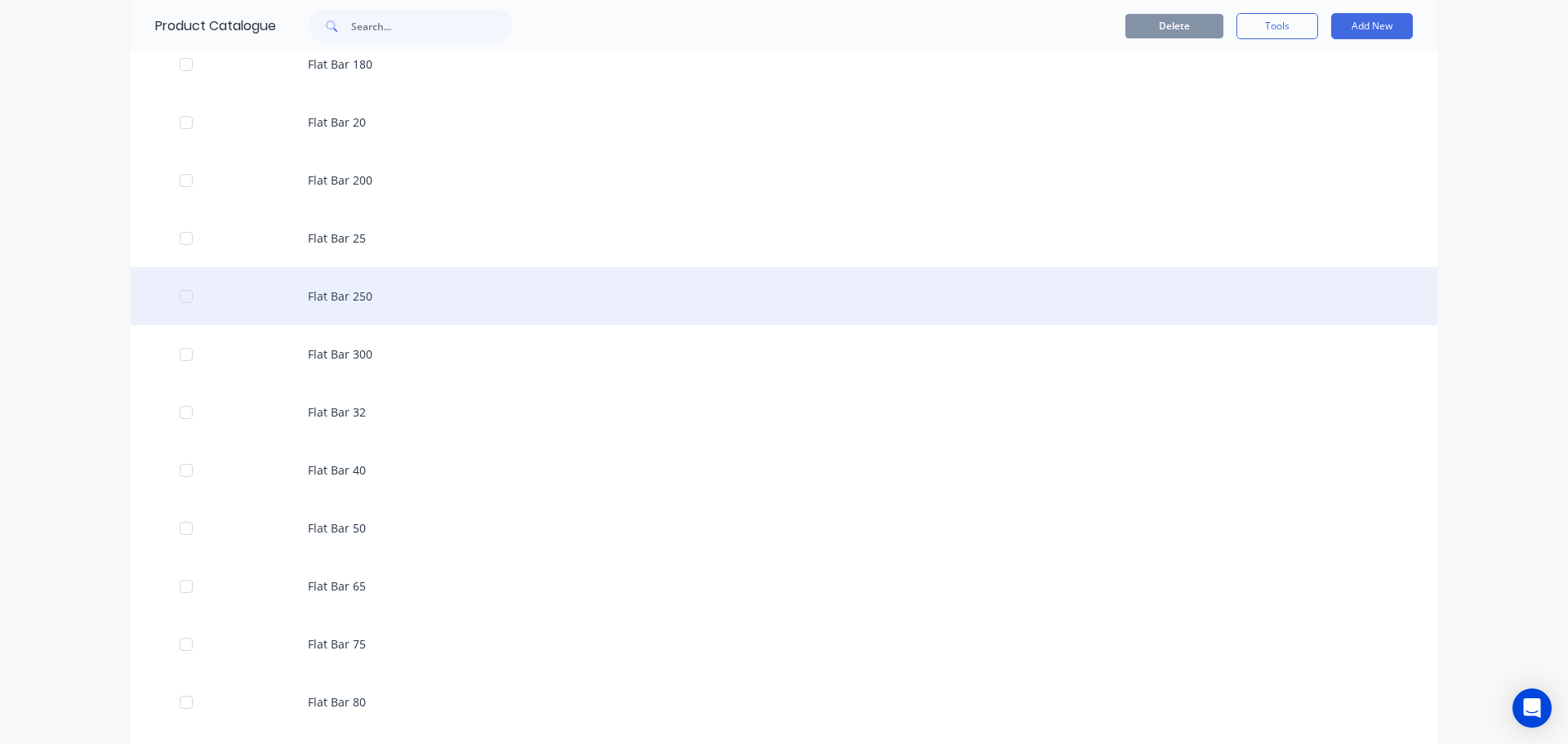
scroll to position [3674, 0]
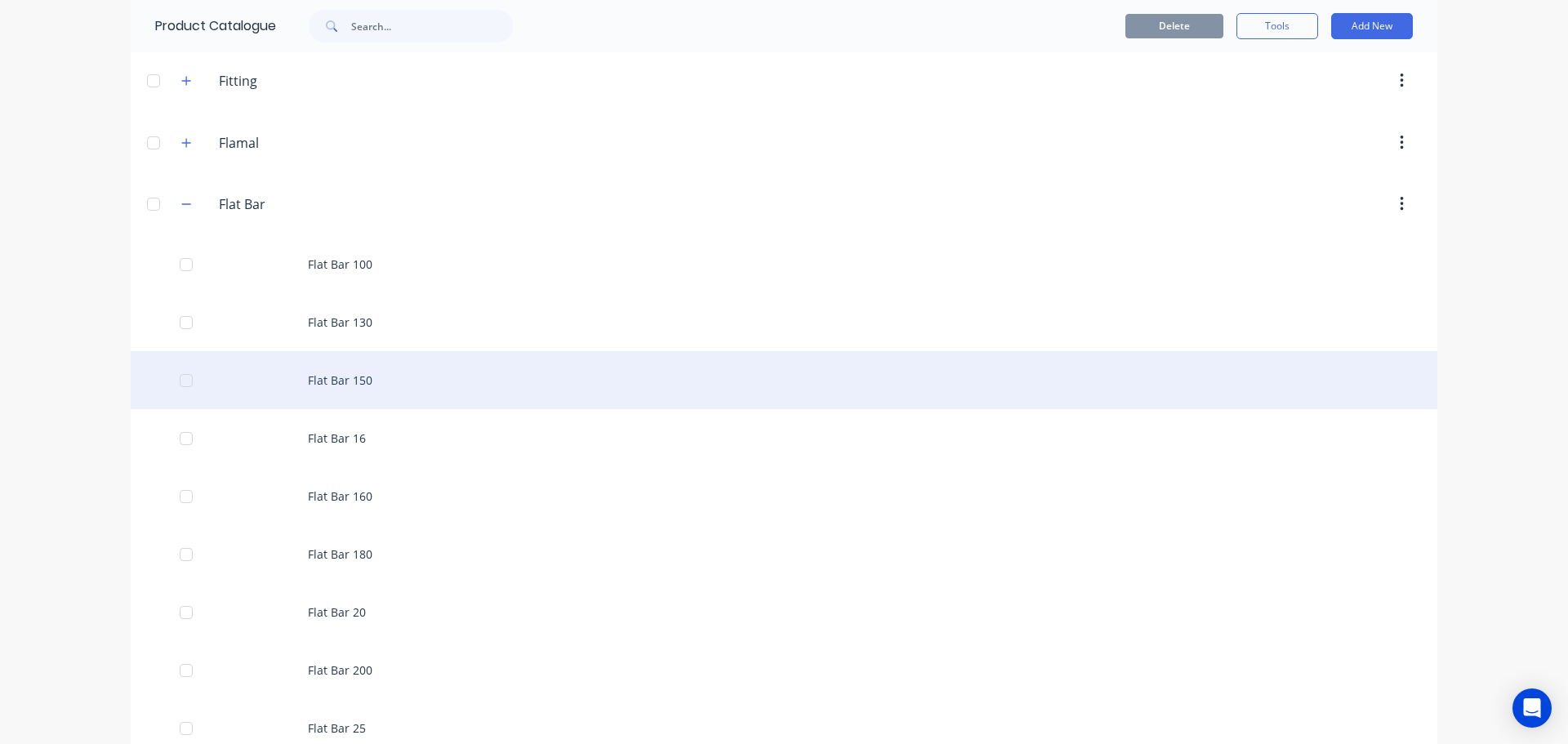
click at [373, 386] on div "Flat Bar 150" at bounding box center [784, 380] width 1306 height 58
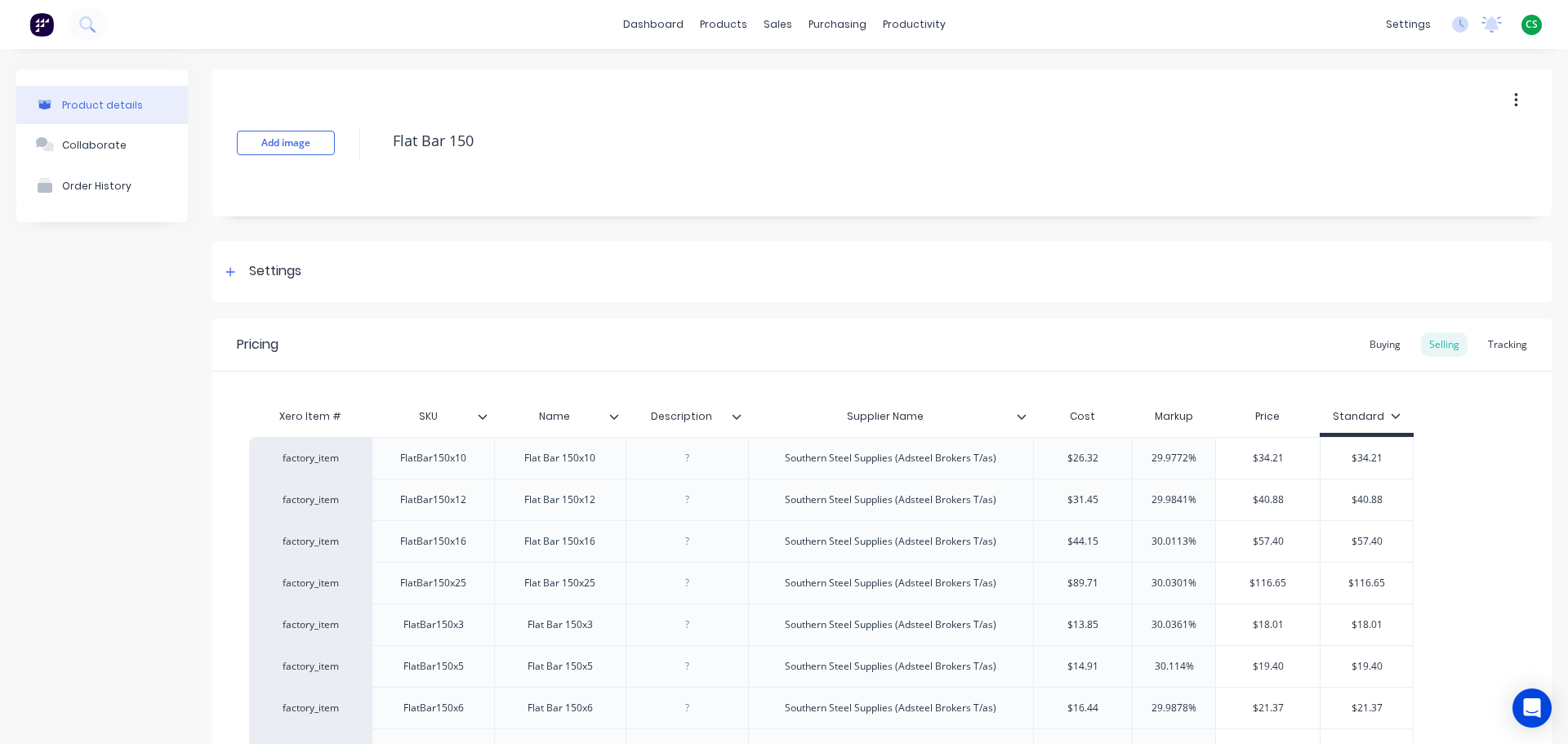
type textarea "x"
click at [304, 456] on div "factory_item" at bounding box center [310, 457] width 90 height 14
type input "4"
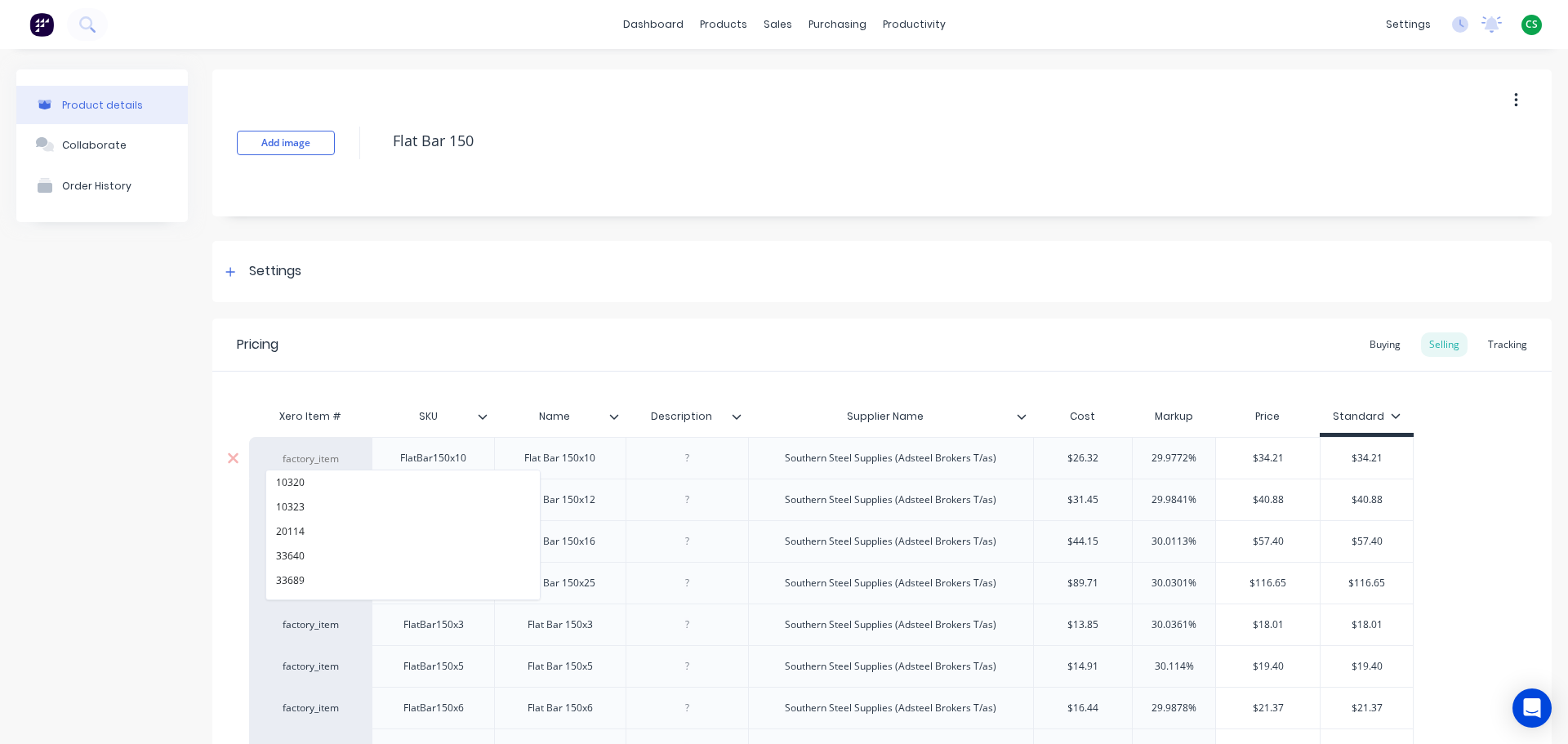
click at [304, 456] on input at bounding box center [310, 458] width 90 height 16
type input "labou"
click at [154, 541] on div "Product details Collaborate Order History" at bounding box center [102, 512] width 172 height 884
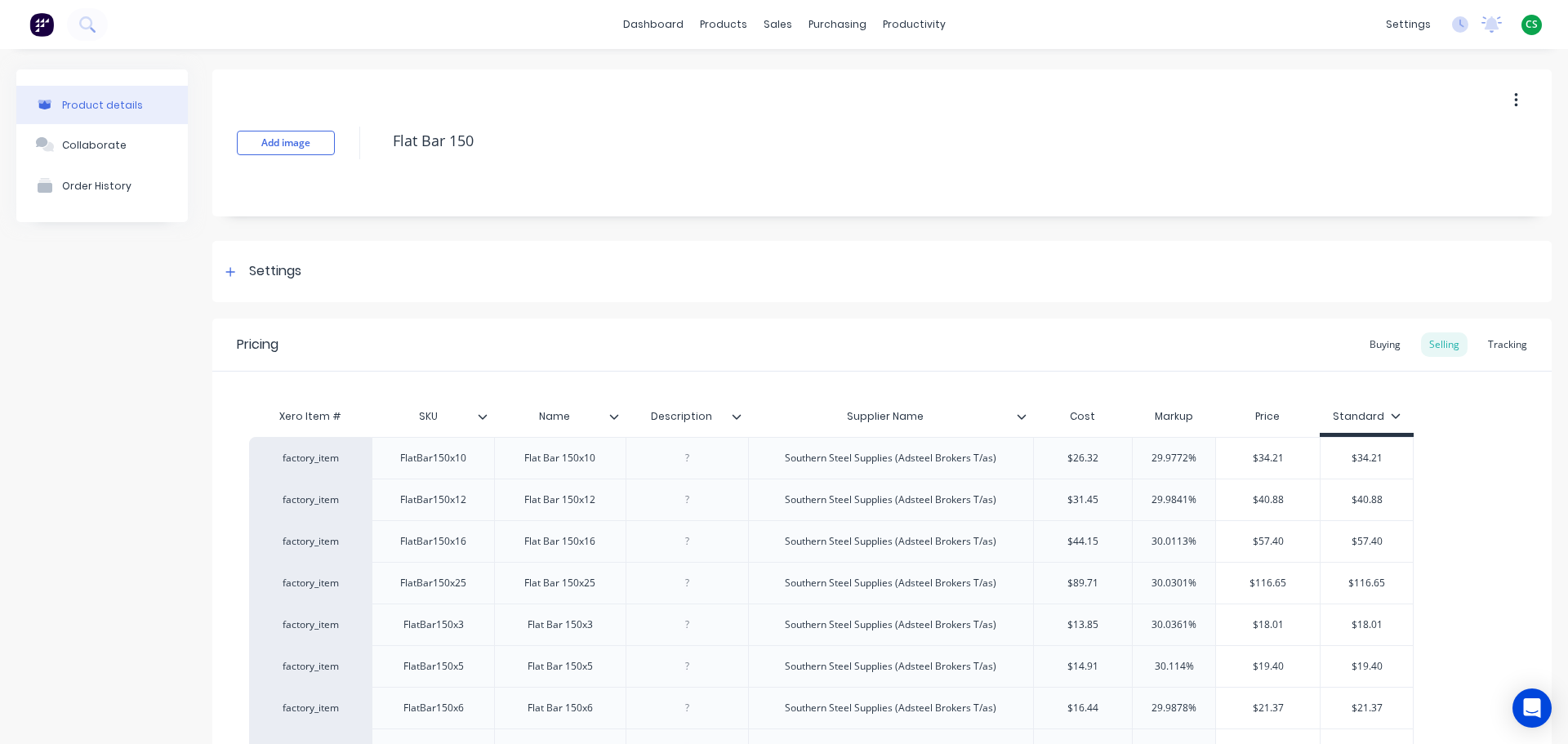
click at [1023, 412] on icon at bounding box center [1021, 417] width 9 height 9
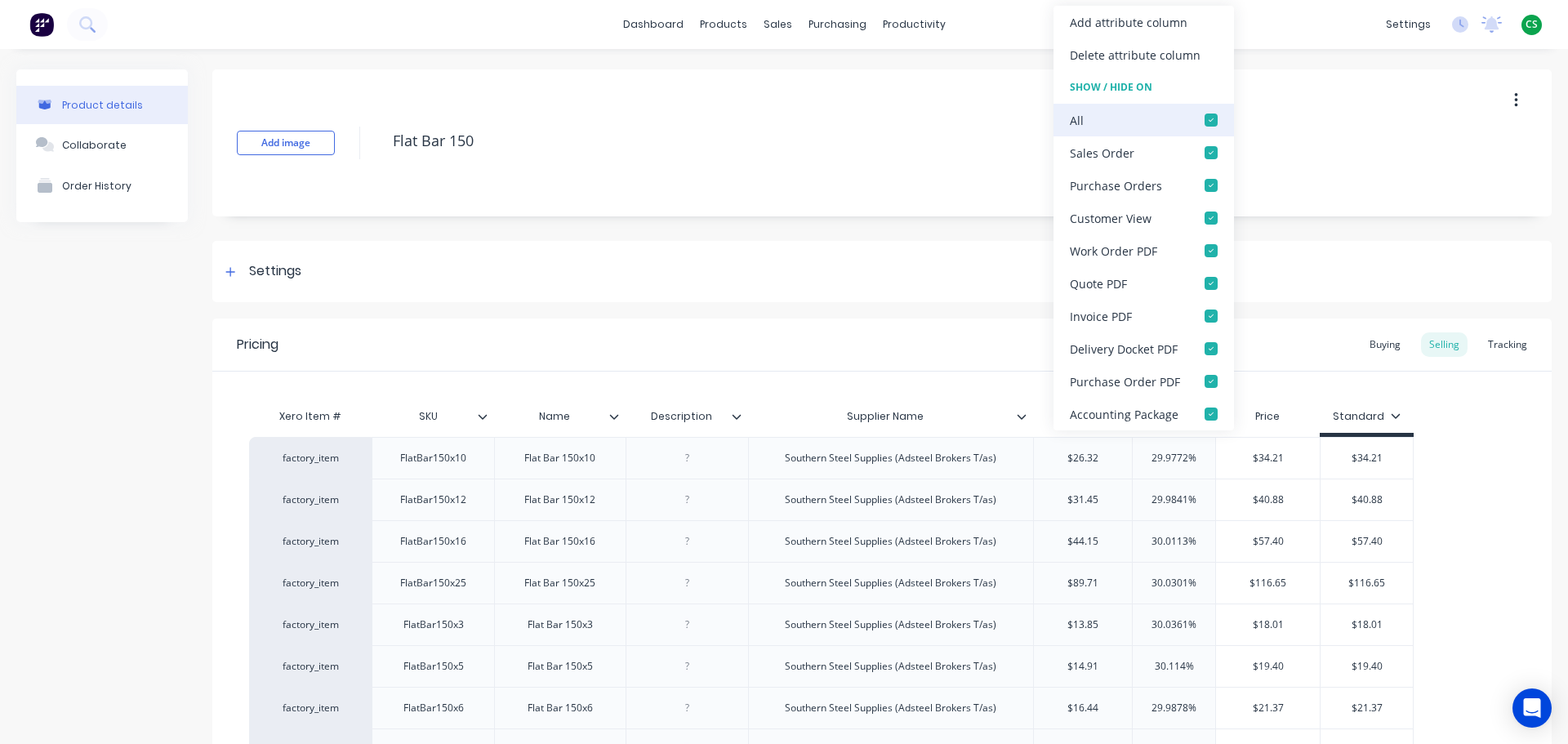
click at [1212, 123] on div at bounding box center [1211, 120] width 32 height 32
click at [80, 486] on div "Product details Collaborate Order History" at bounding box center [102, 512] width 172 height 884
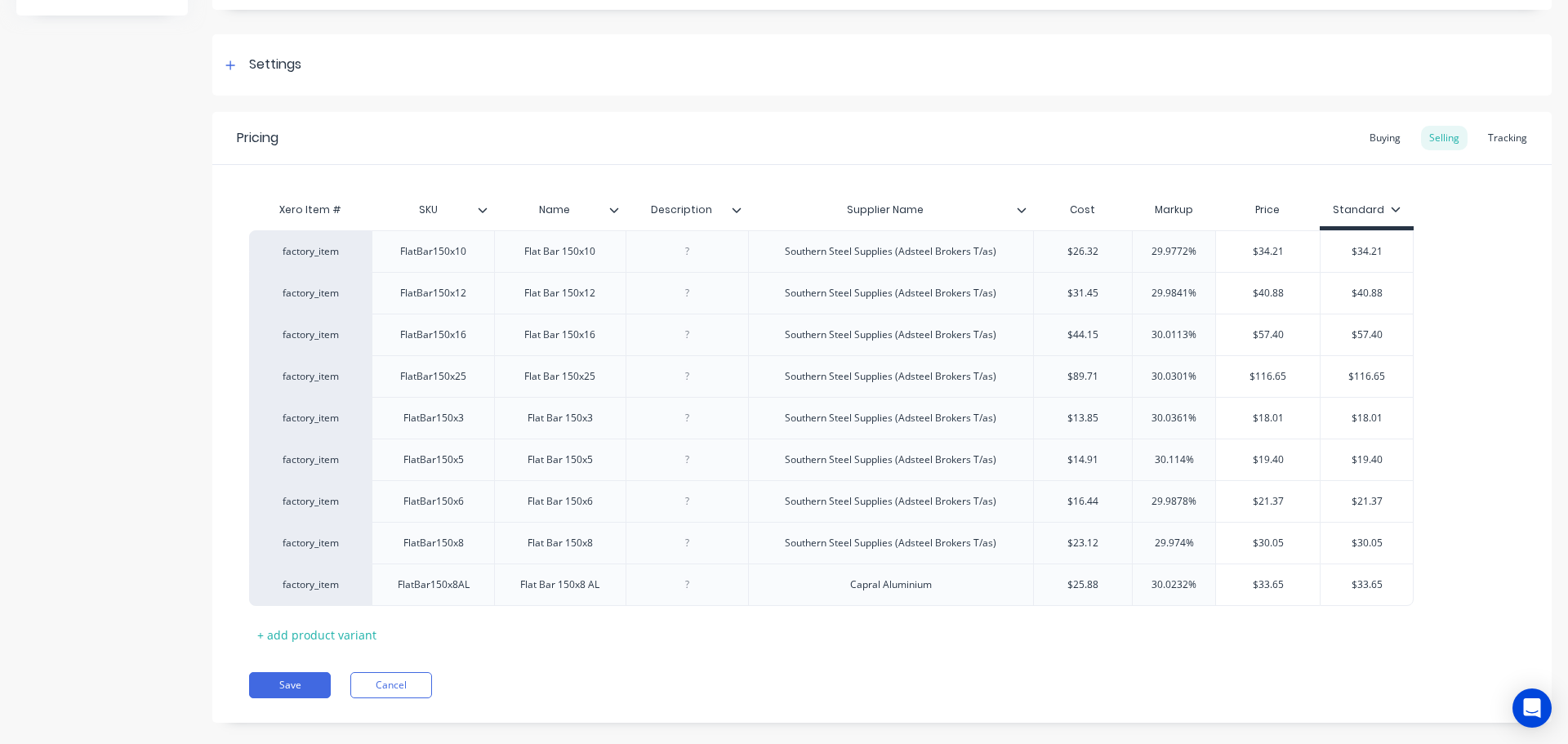
scroll to position [231, 0]
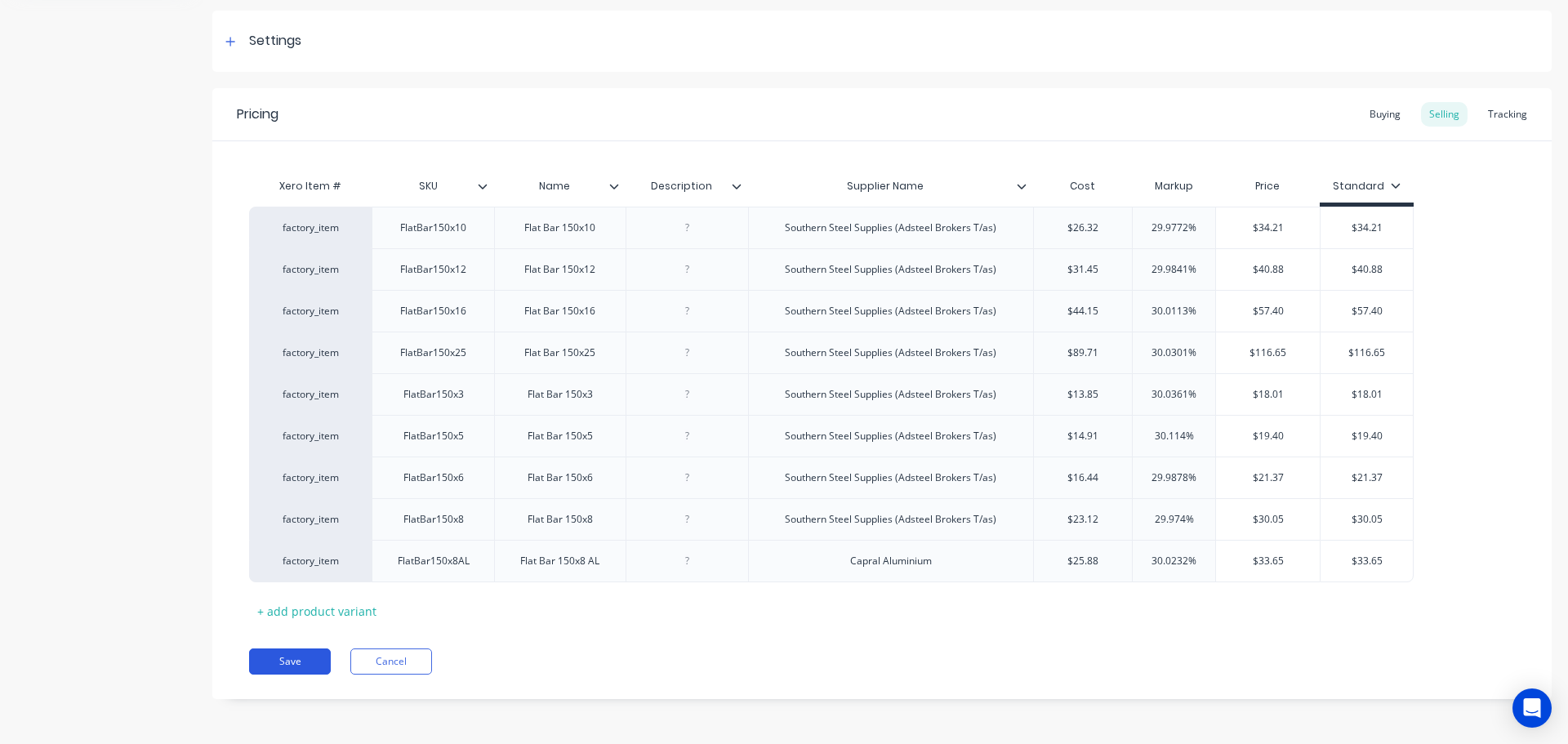
click at [285, 659] on button "Save" at bounding box center [289, 661] width 82 height 27
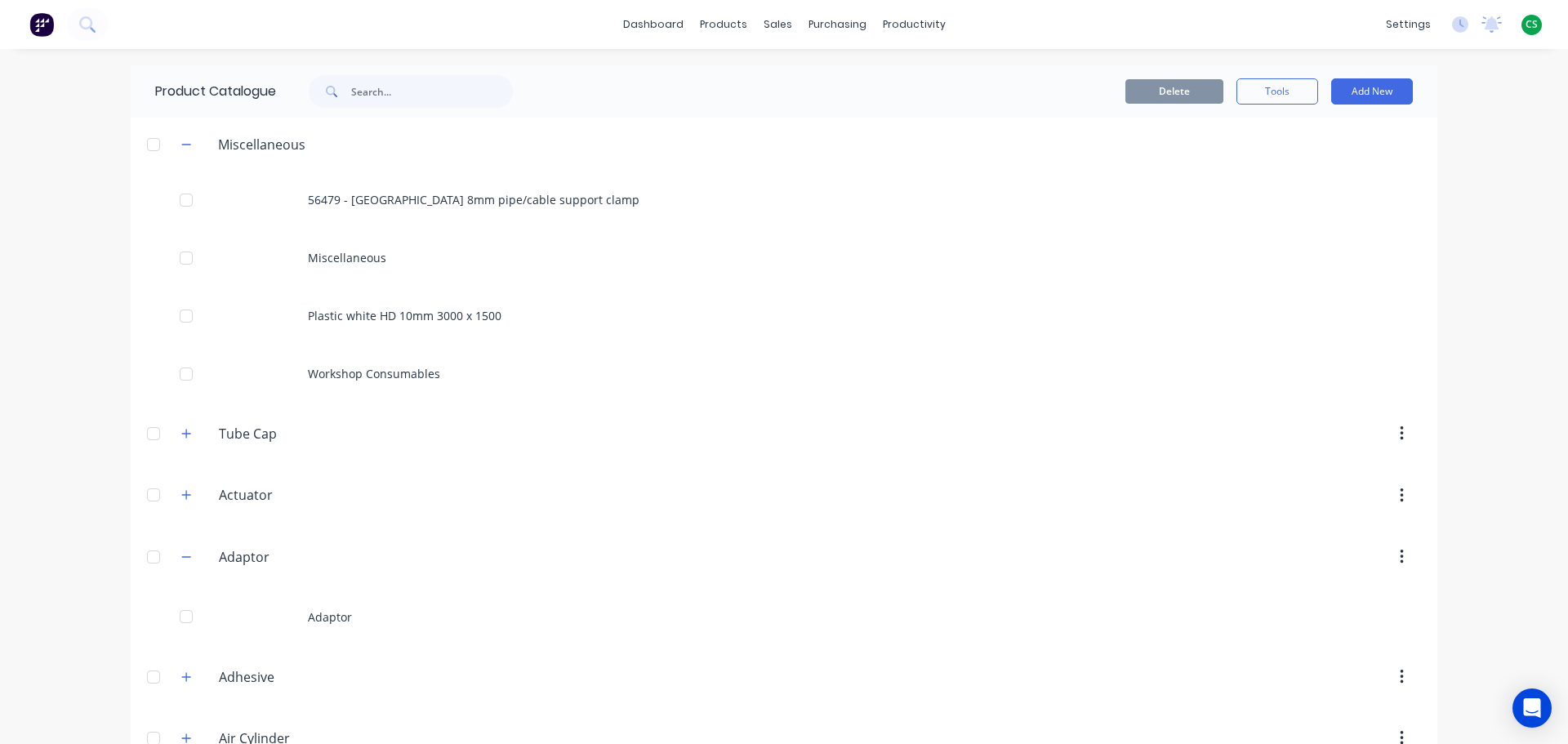
click at [192, 147] on div "Miscellaneous" at bounding box center [243, 144] width 150 height 21
click at [184, 147] on icon "button" at bounding box center [186, 144] width 9 height 11
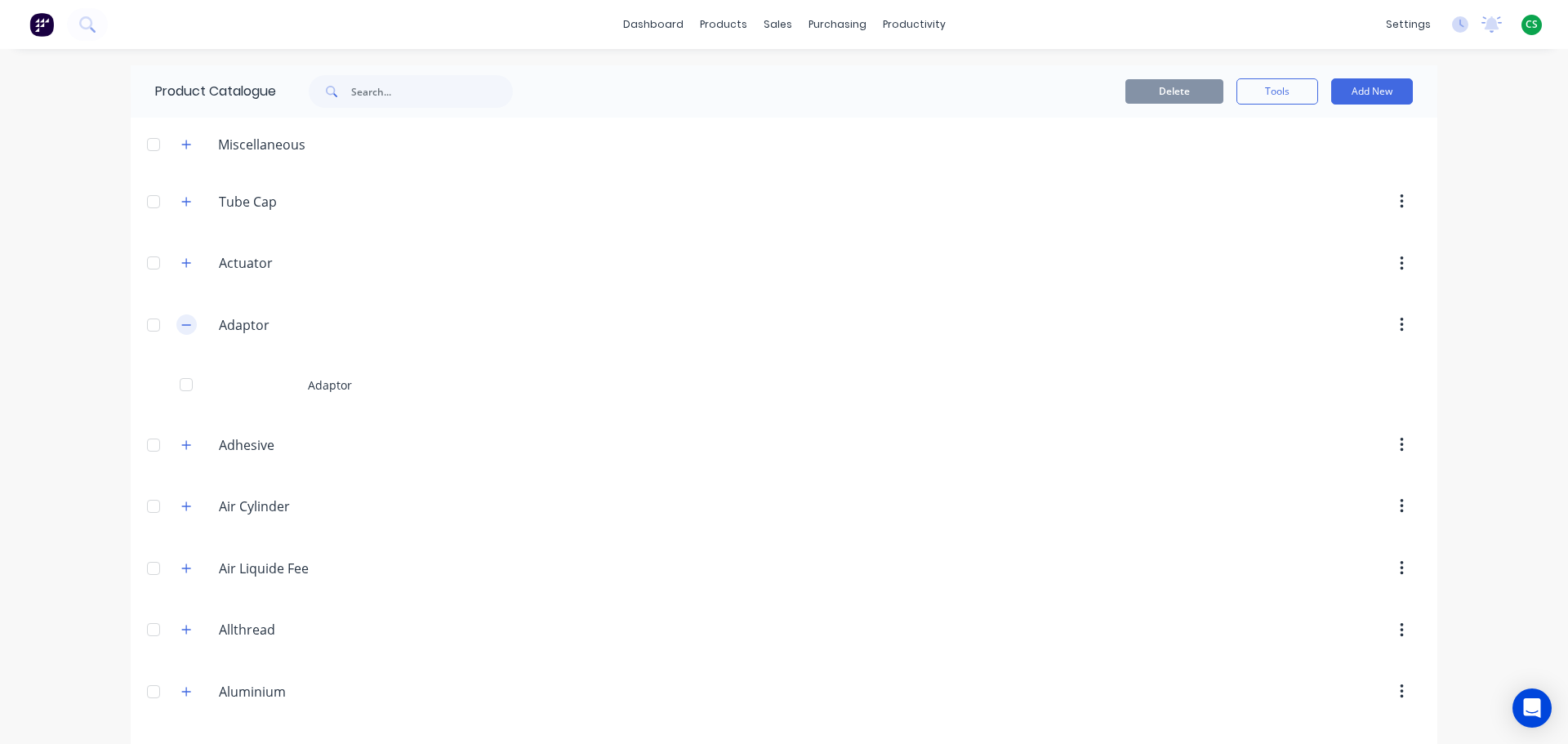
click at [182, 326] on icon "button" at bounding box center [186, 325] width 9 height 11
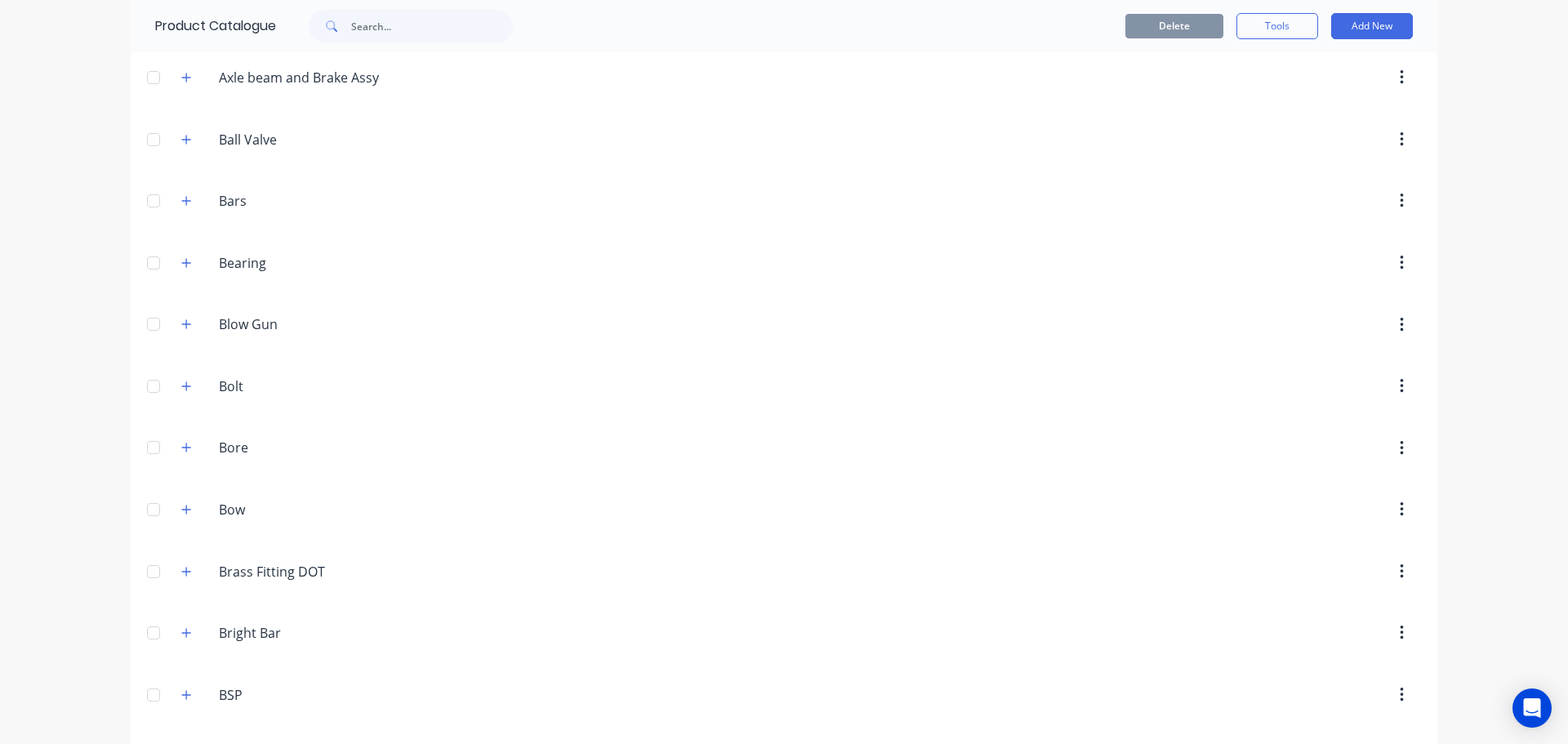
scroll to position [1470, 0]
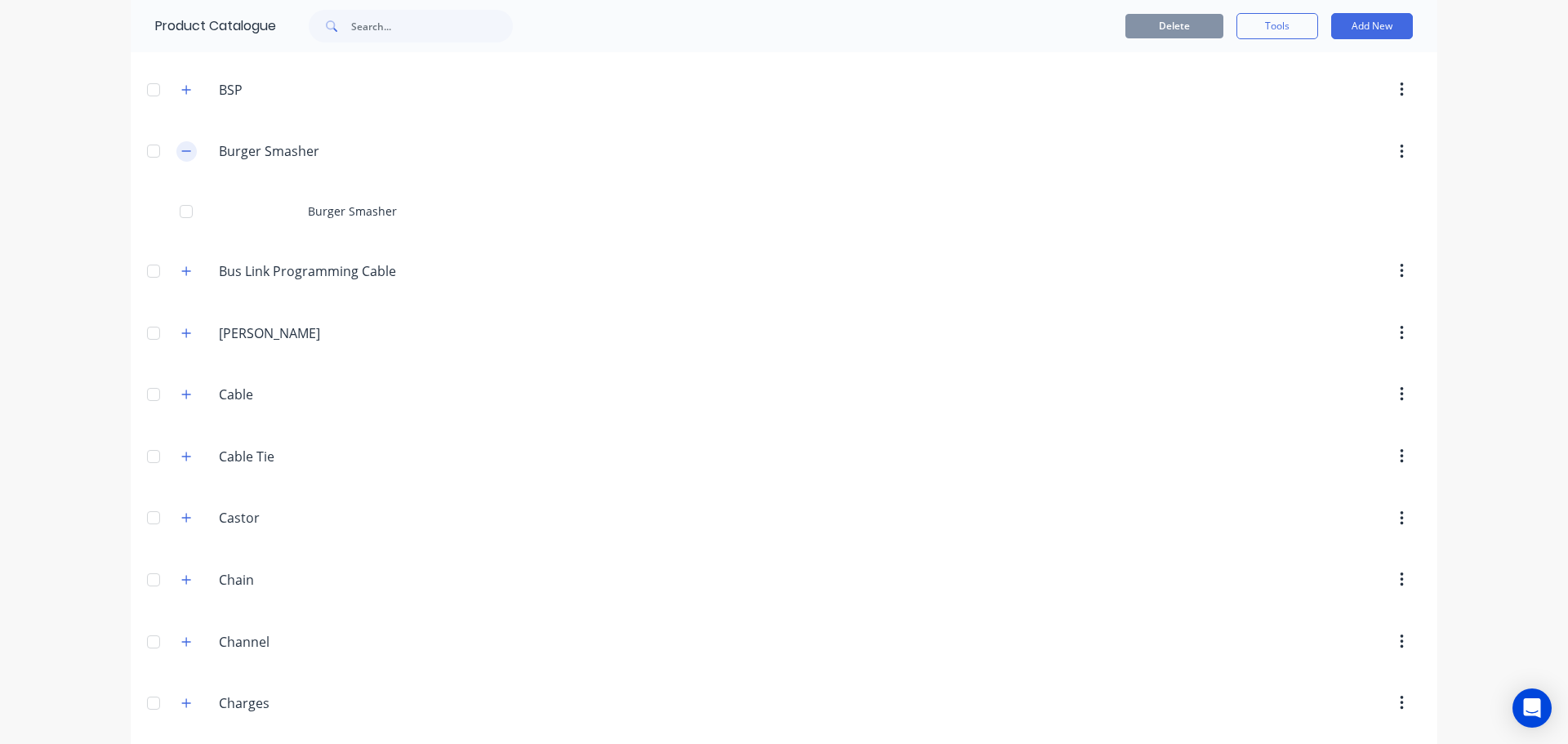
click at [183, 150] on icon "button" at bounding box center [186, 151] width 9 height 11
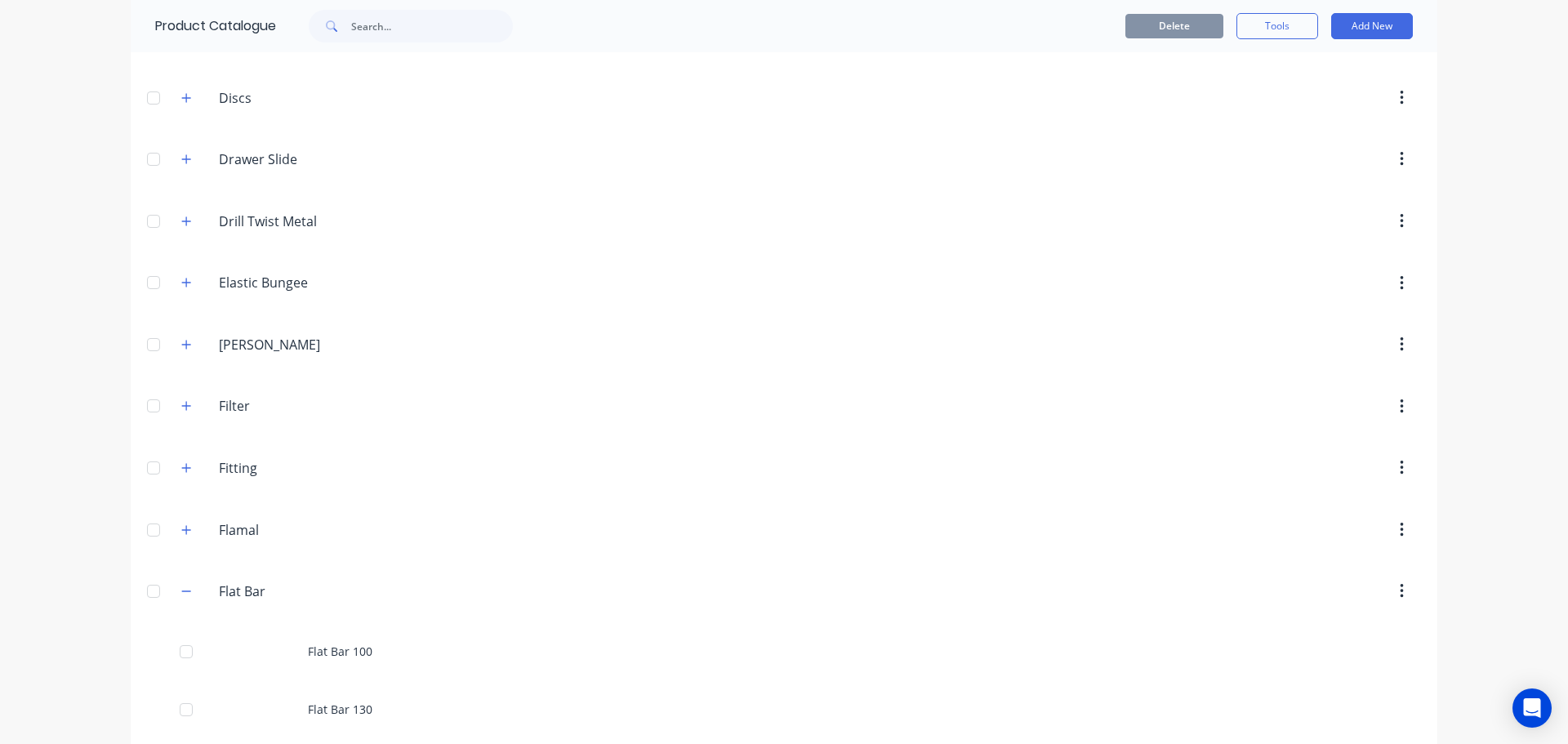
scroll to position [3429, 0]
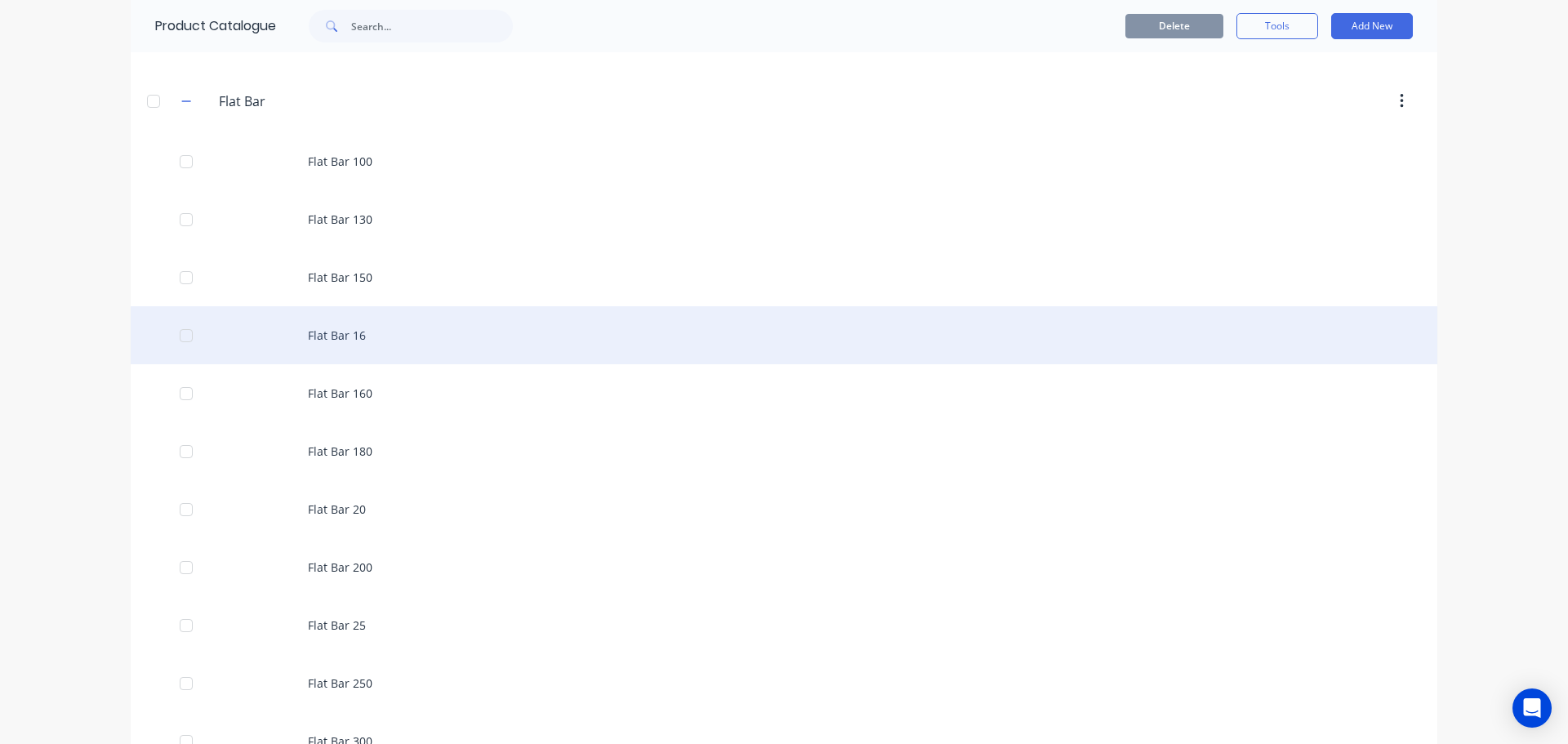
click at [335, 326] on div "Flat Bar 16" at bounding box center [784, 335] width 1306 height 58
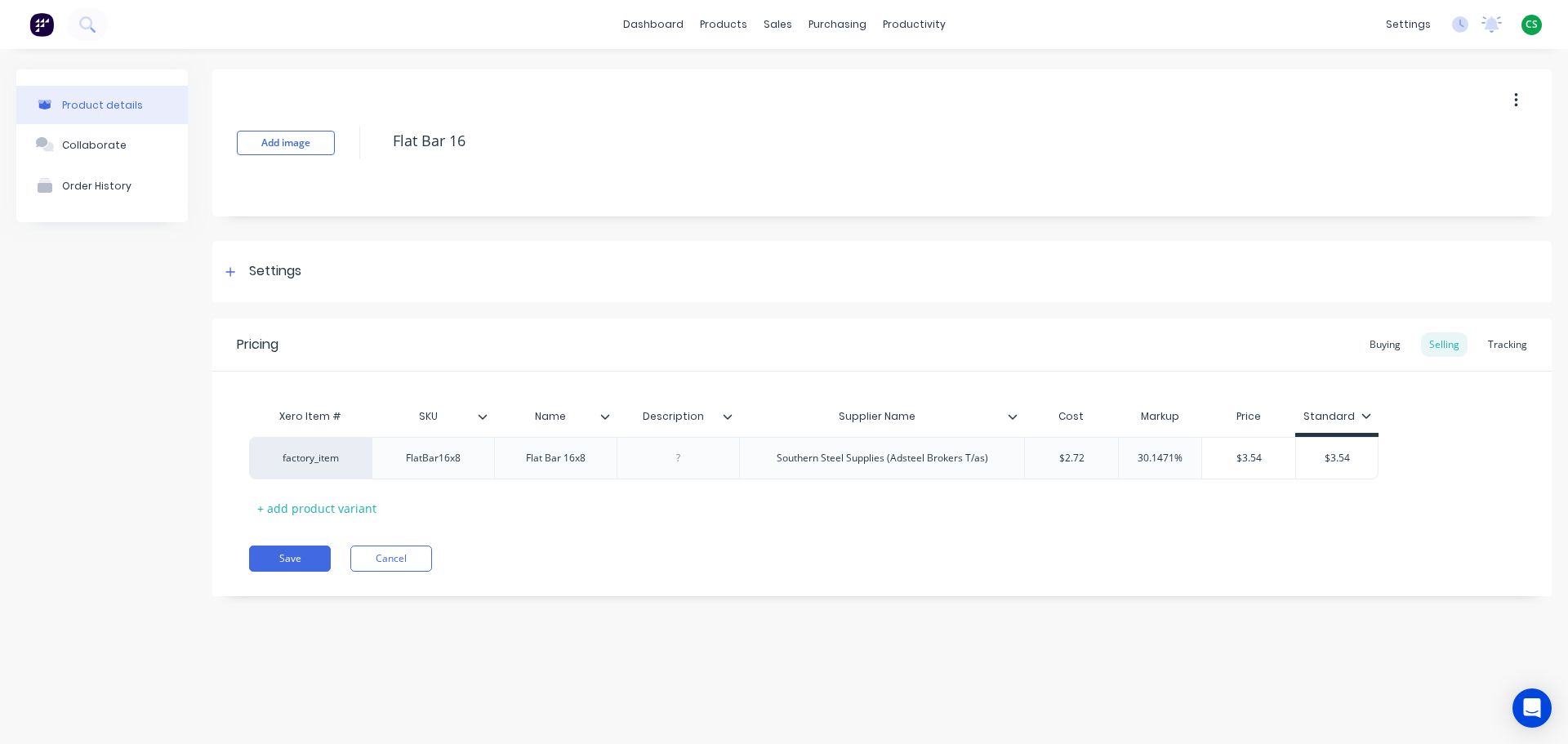
click at [1014, 416] on icon at bounding box center [1013, 417] width 9 height 9
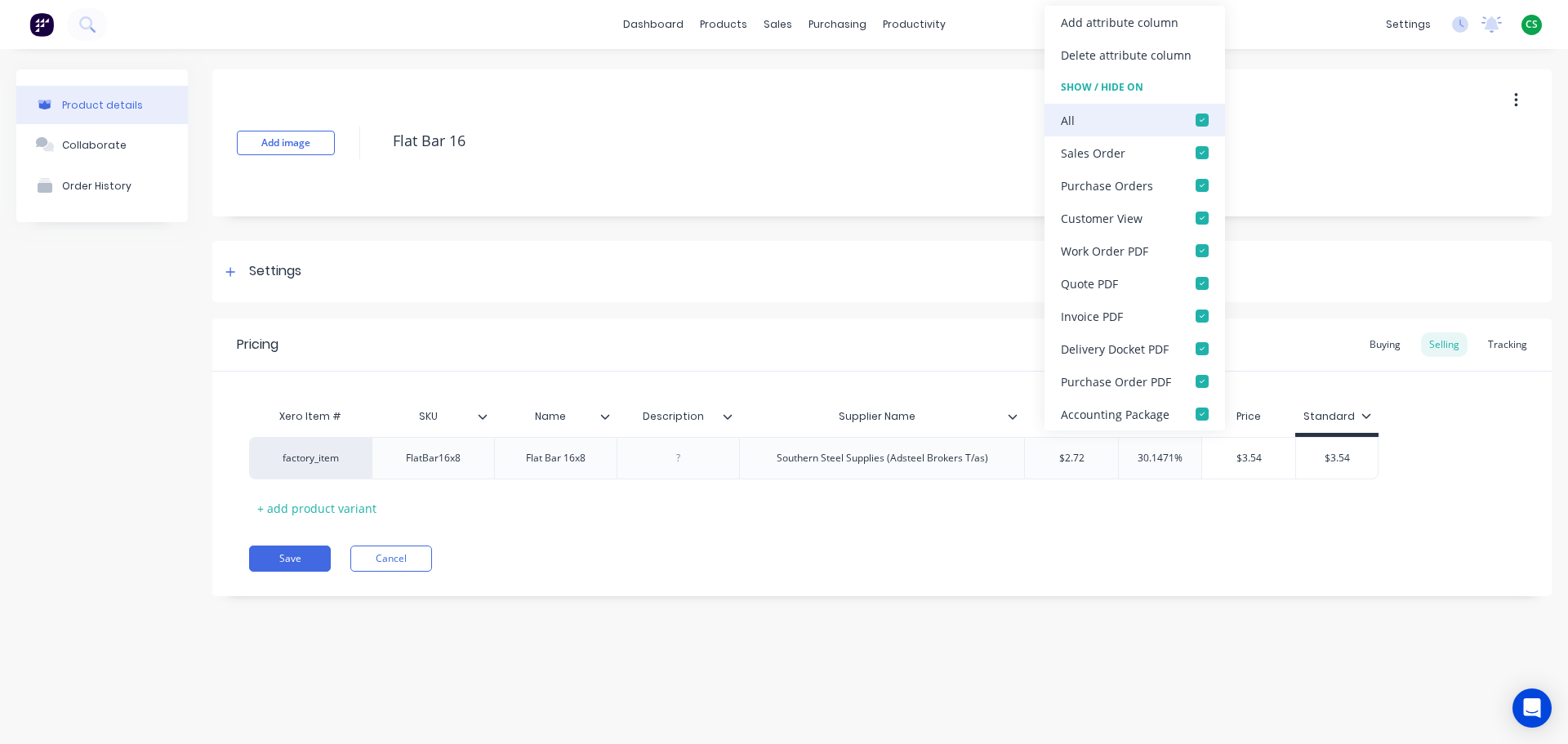
click at [1197, 120] on div at bounding box center [1202, 120] width 32 height 32
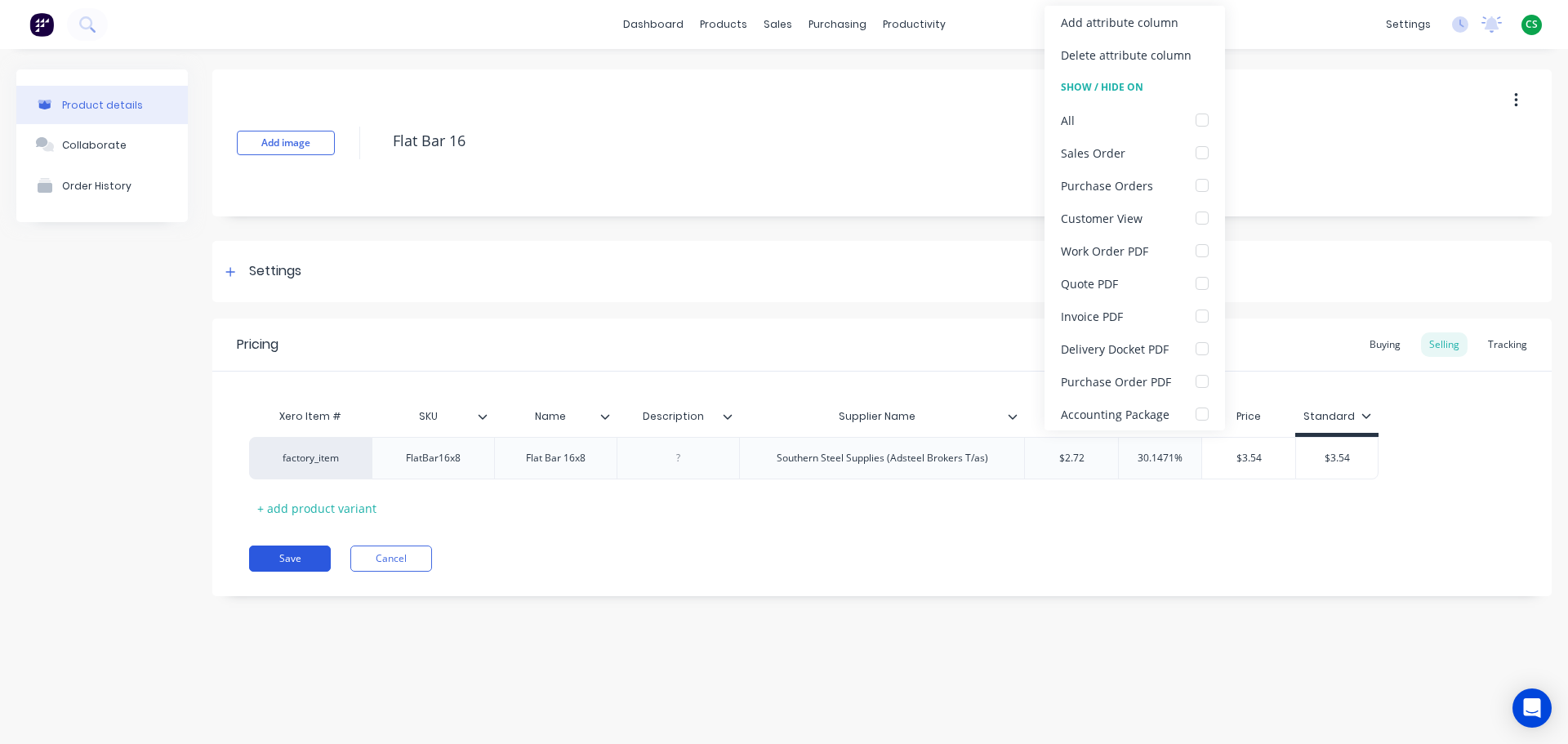
click at [289, 558] on button "Save" at bounding box center [289, 559] width 82 height 27
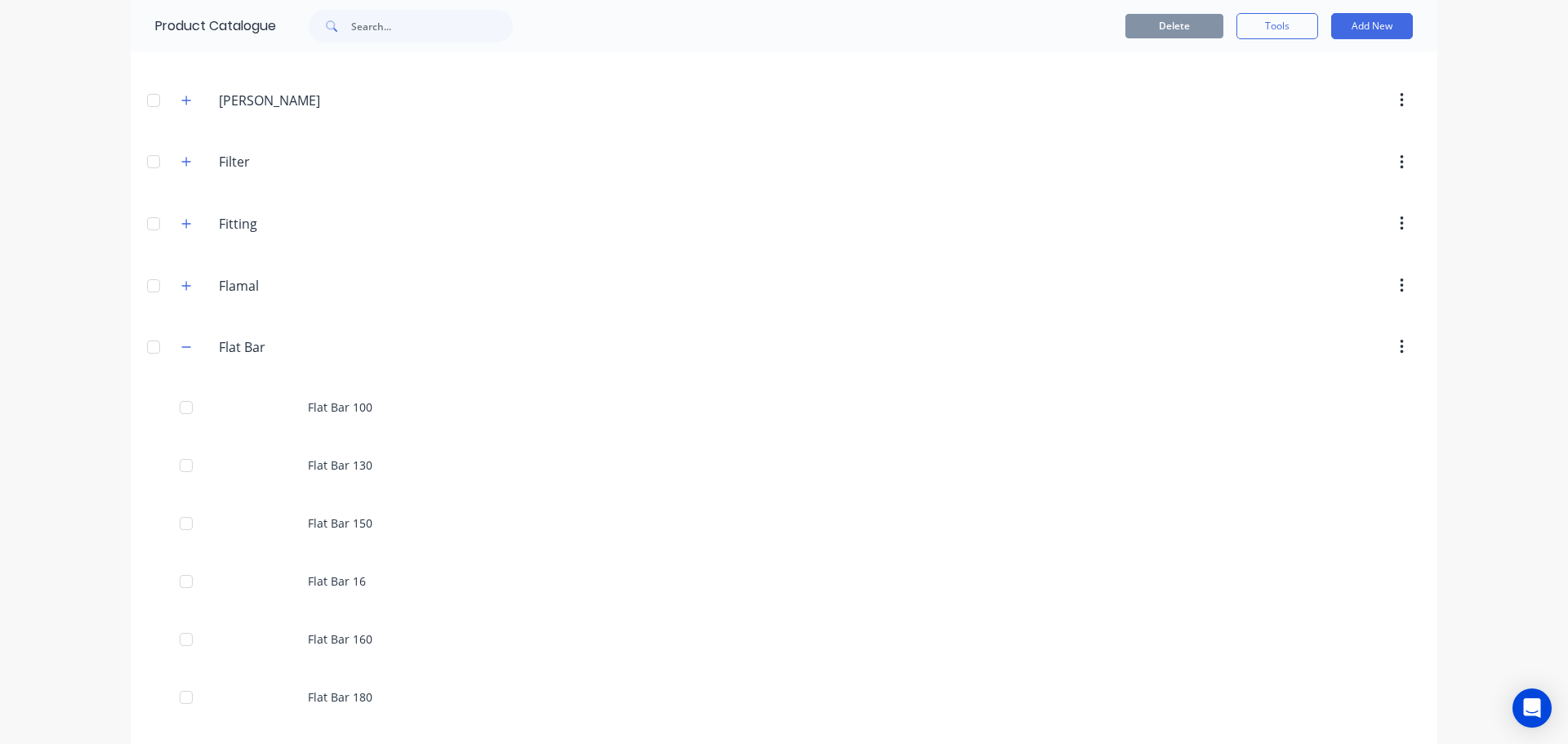
scroll to position [3184, 0]
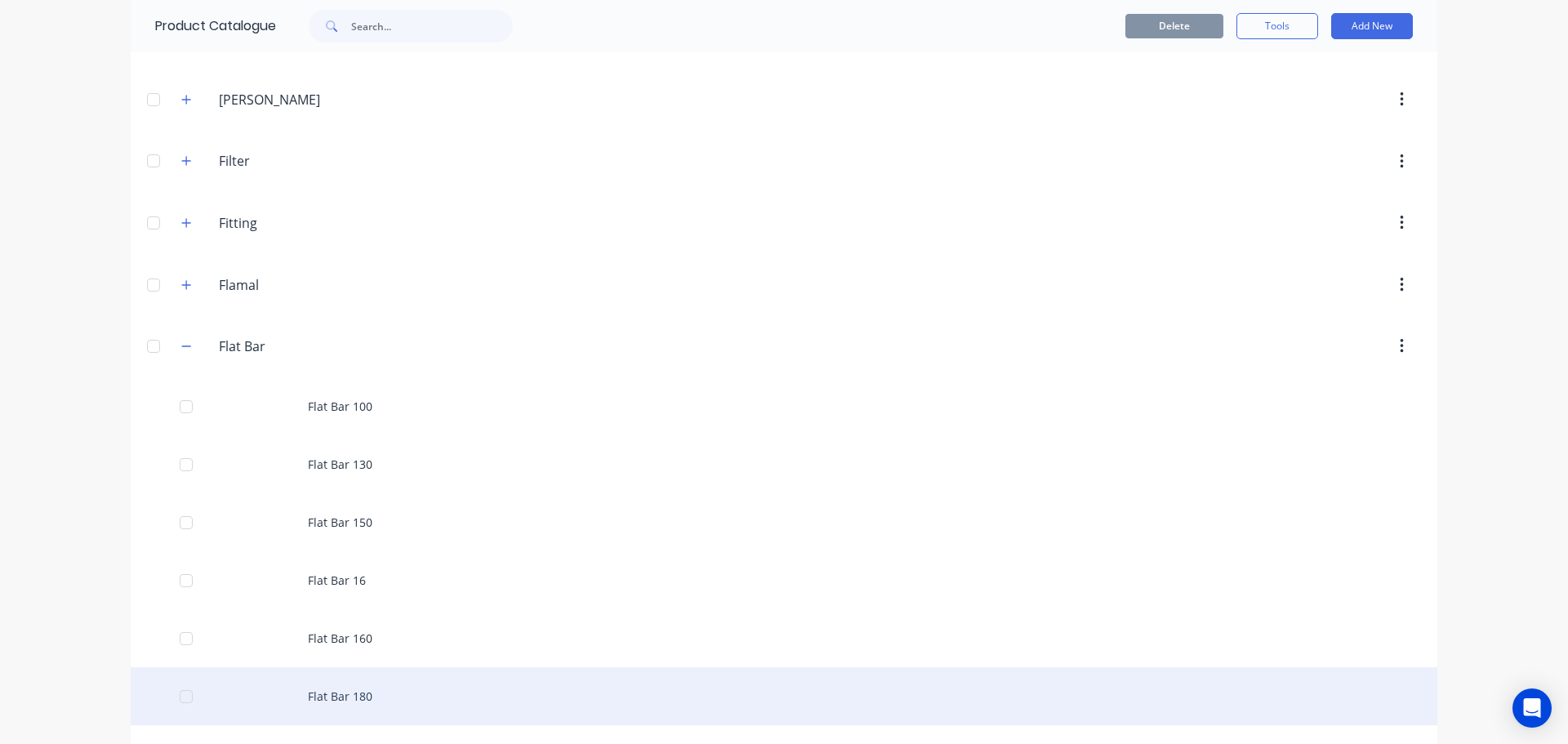
click at [310, 698] on div "Flat Bar 180" at bounding box center [784, 696] width 1306 height 58
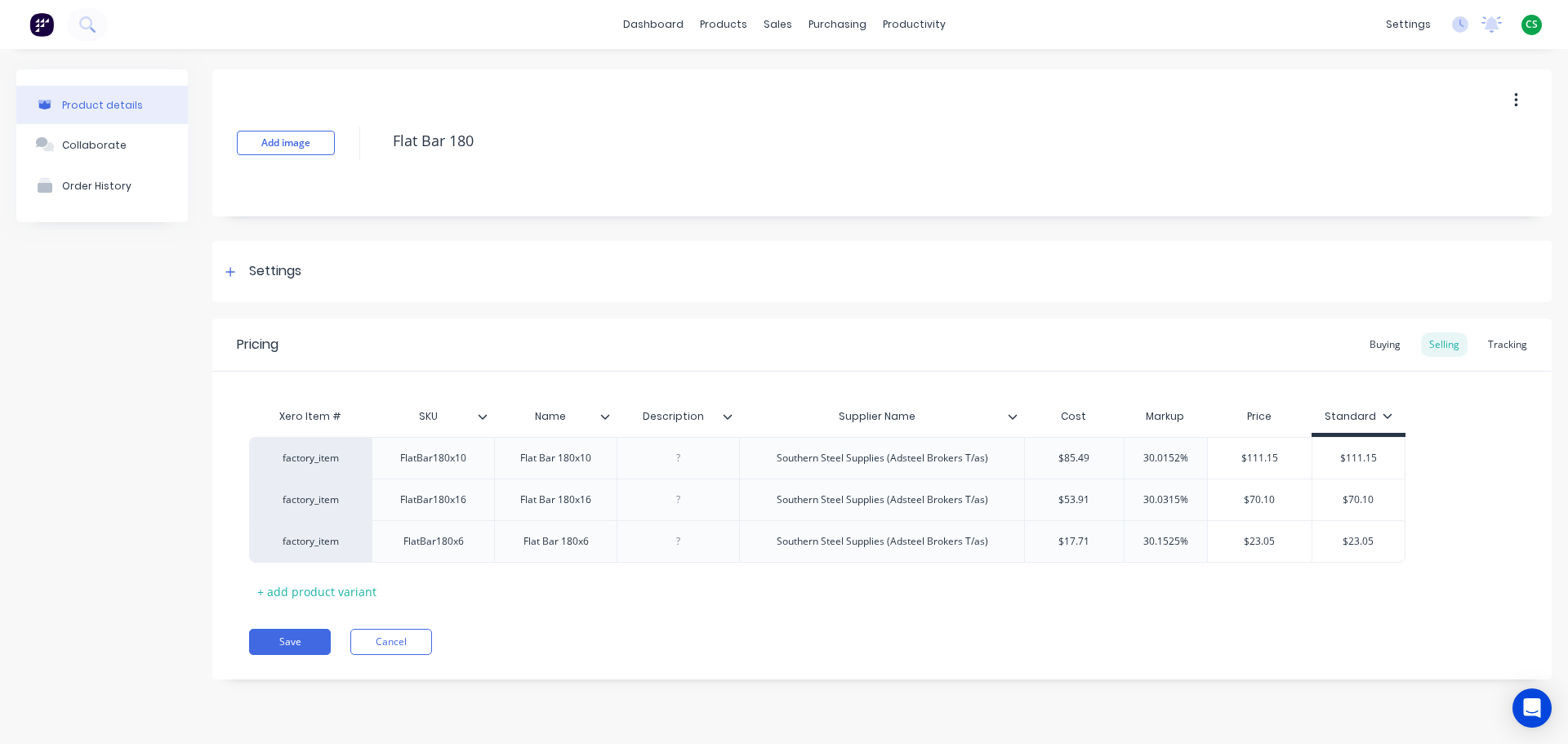
drag, startPoint x: 1011, startPoint y: 417, endPoint x: 1038, endPoint y: 372, distance: 52.5
click at [1012, 417] on icon at bounding box center [1013, 417] width 9 height 9
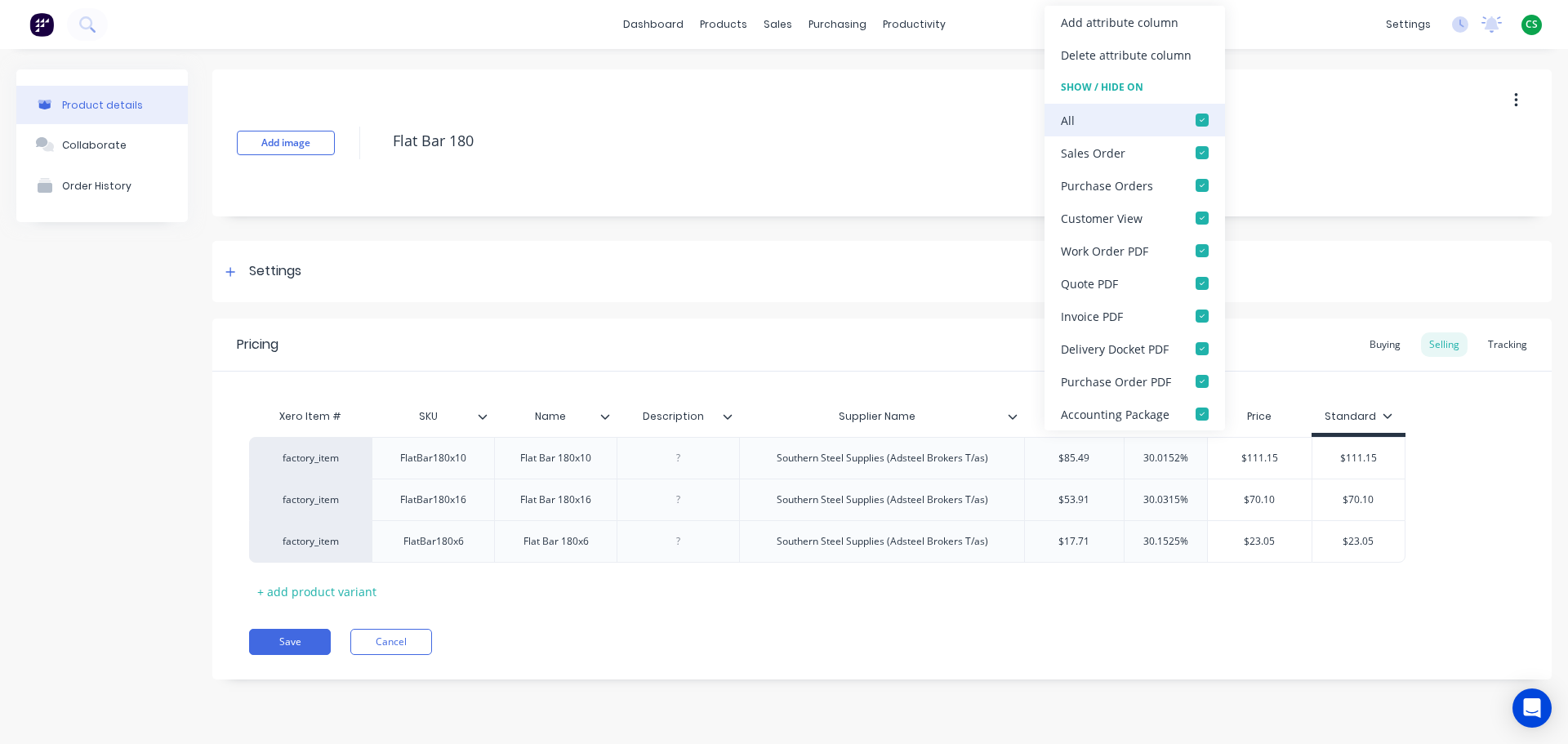
click at [1203, 121] on div at bounding box center [1202, 120] width 32 height 32
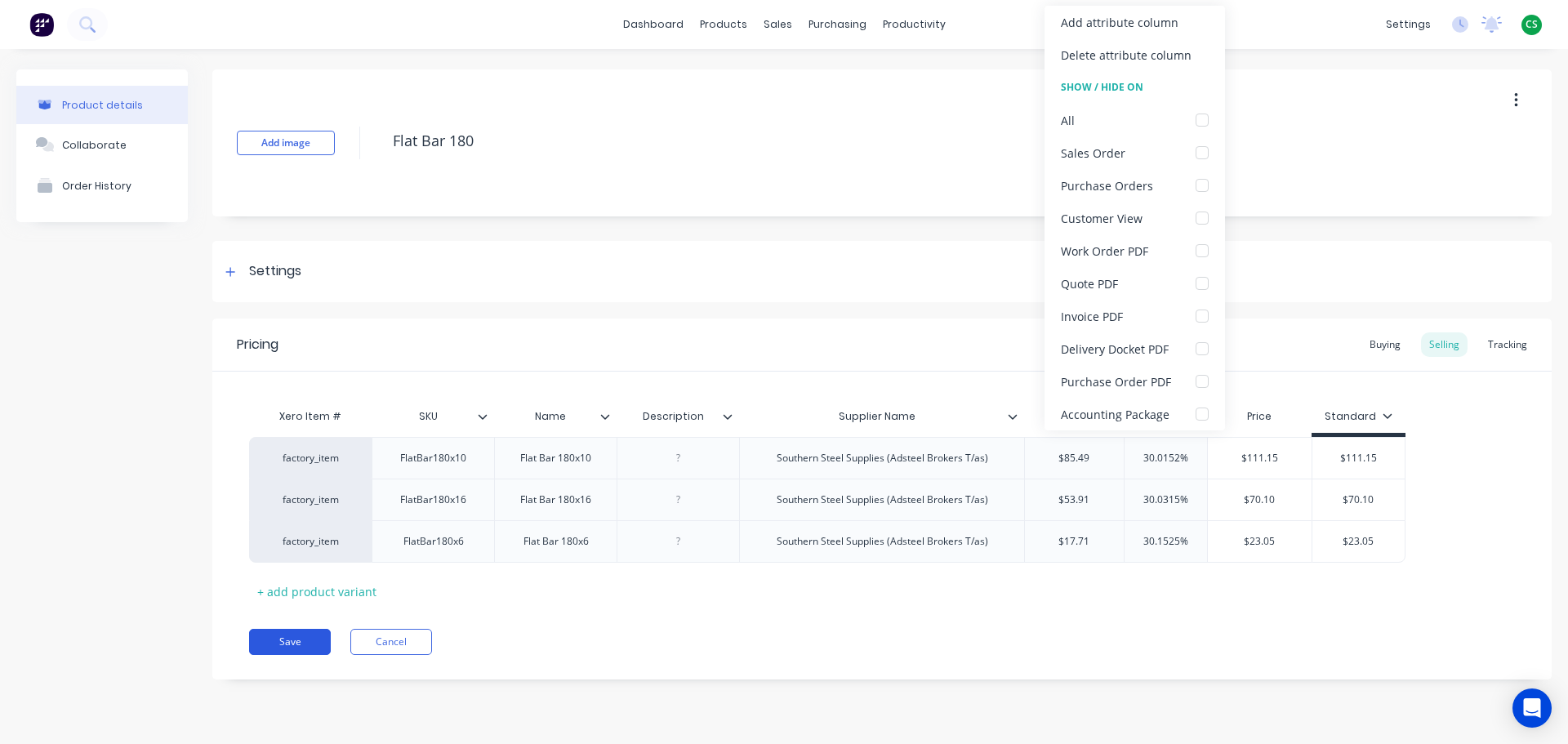
click at [295, 638] on button "Save" at bounding box center [289, 642] width 82 height 27
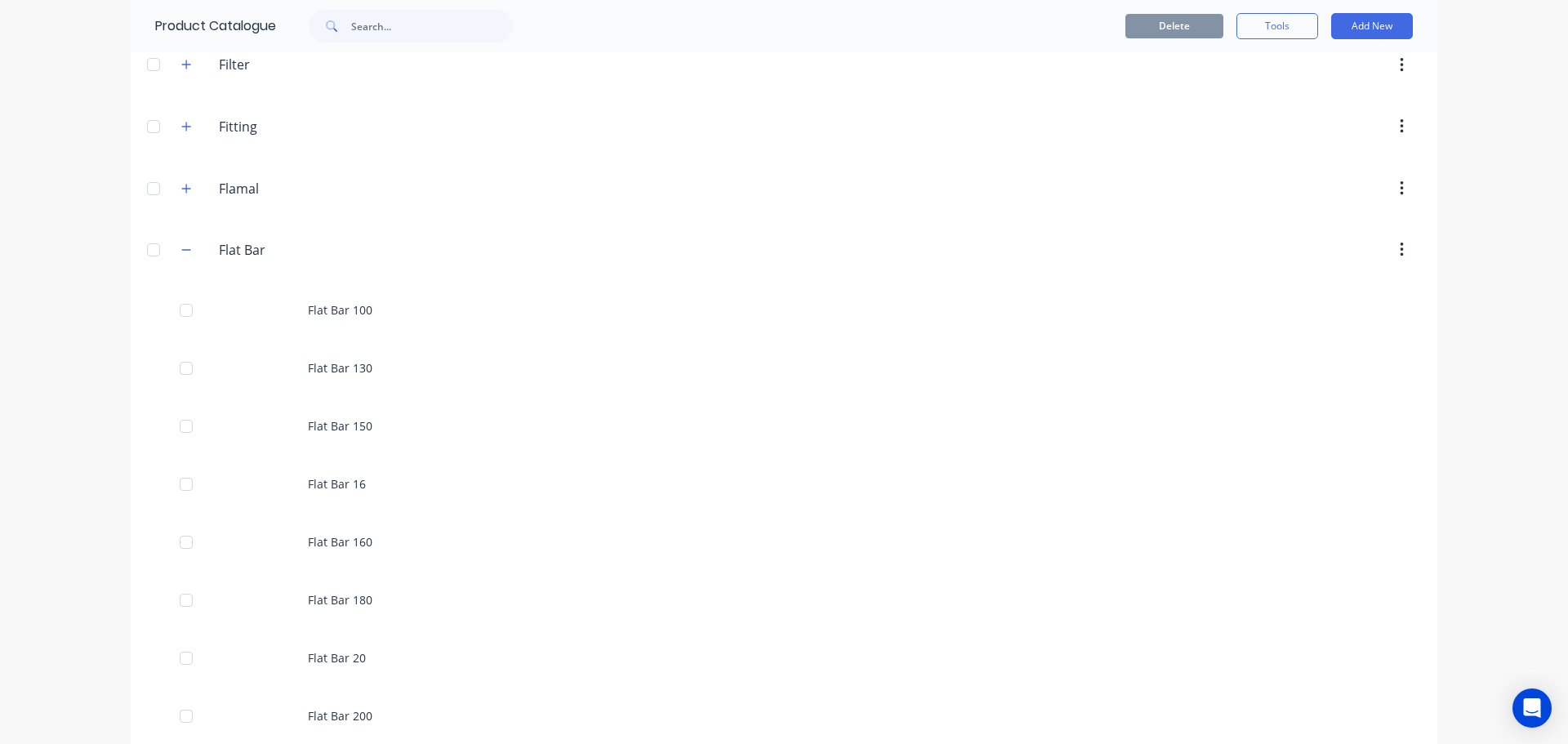
scroll to position [3429, 0]
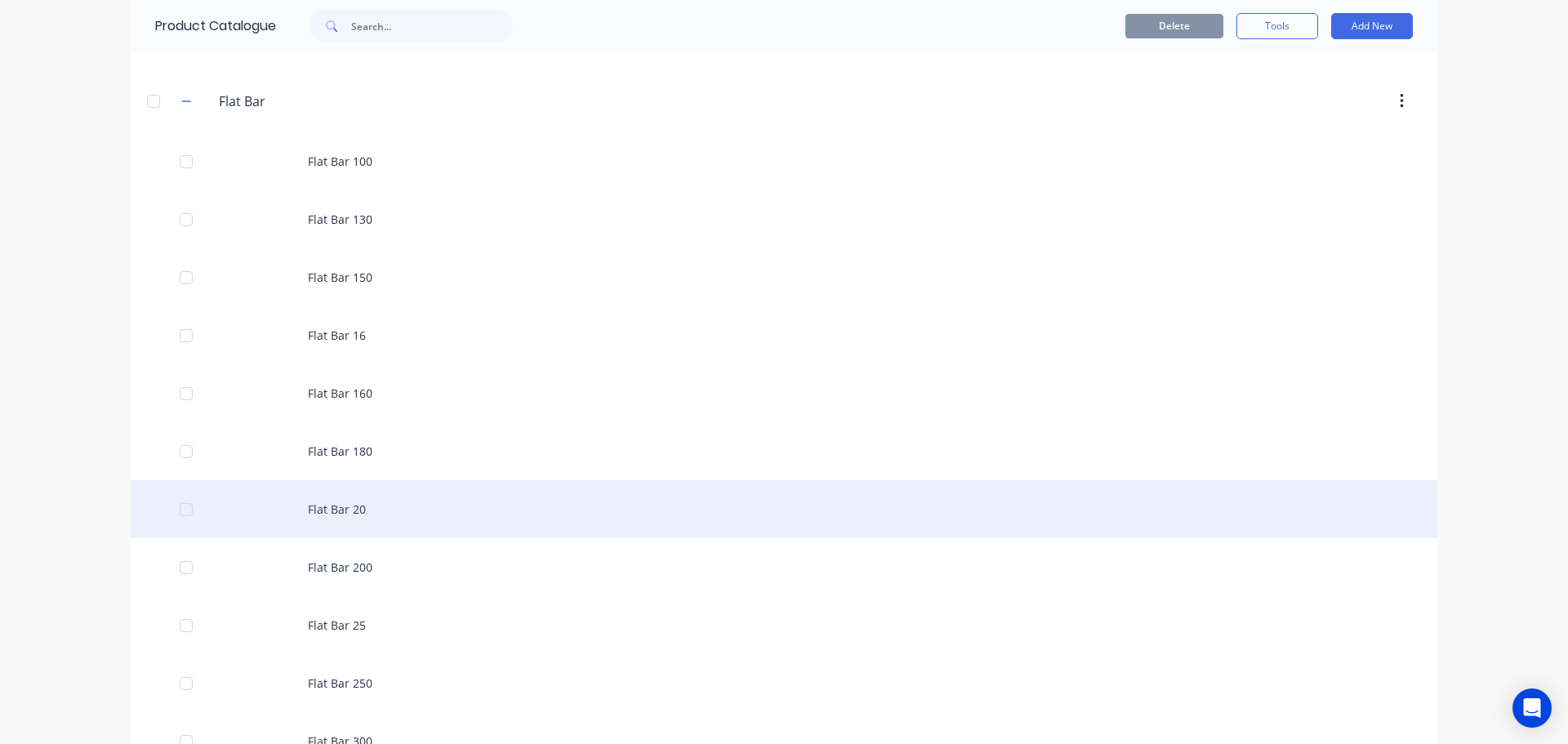
click at [307, 519] on div "Flat Bar 20" at bounding box center [784, 509] width 1306 height 58
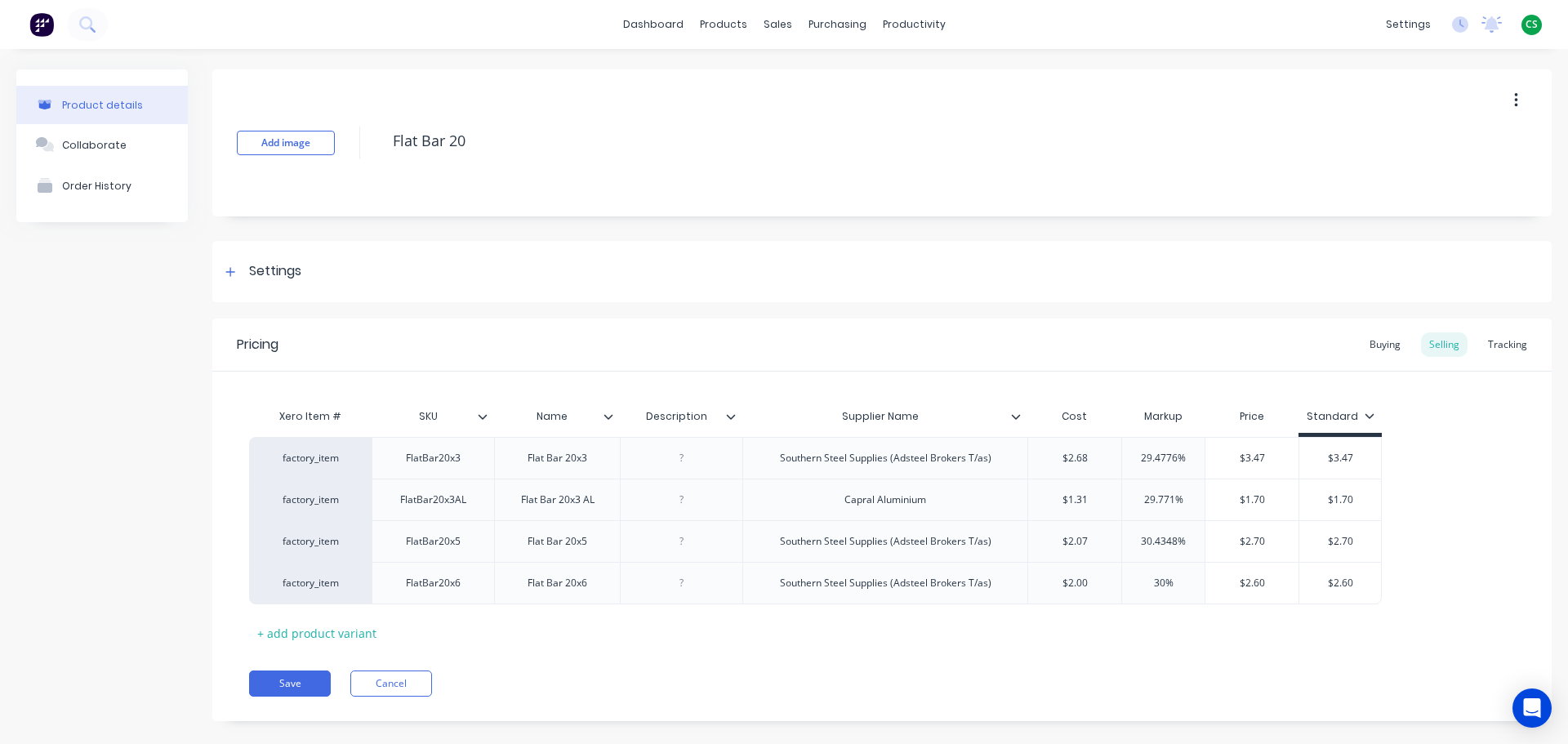
click at [1018, 421] on div at bounding box center [1022, 416] width 9 height 14
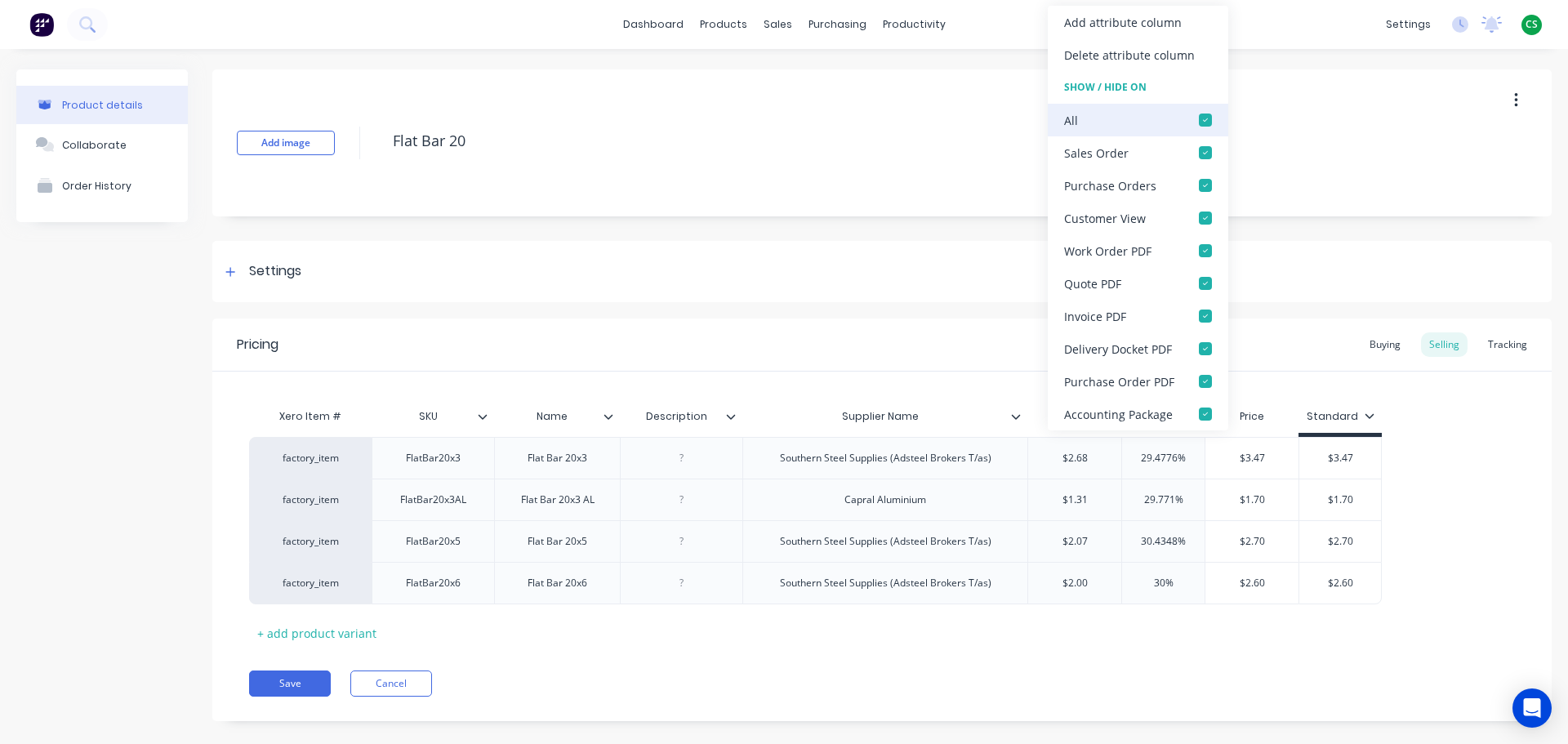
click at [1204, 121] on div at bounding box center [1205, 120] width 32 height 32
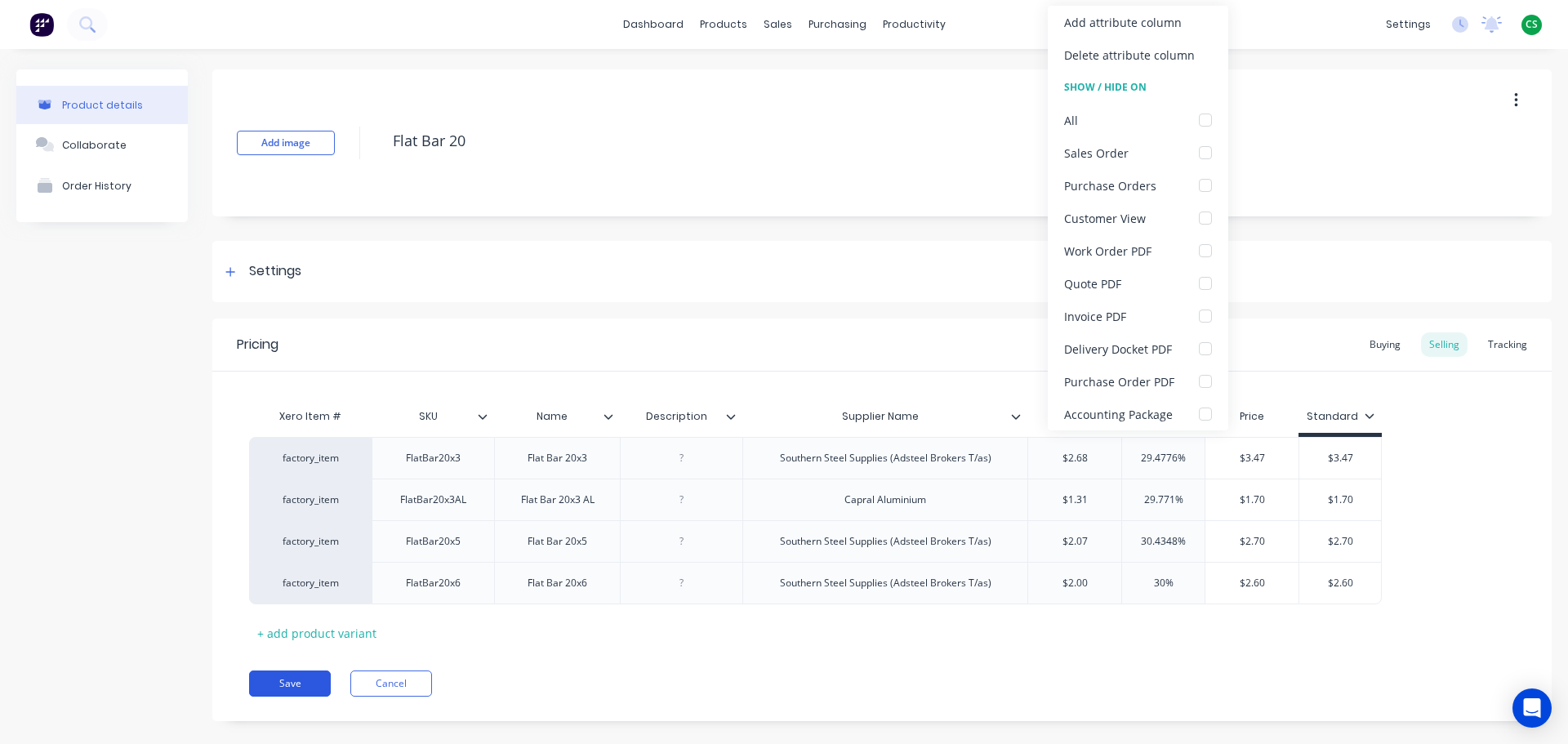
click at [311, 678] on button "Save" at bounding box center [289, 683] width 82 height 27
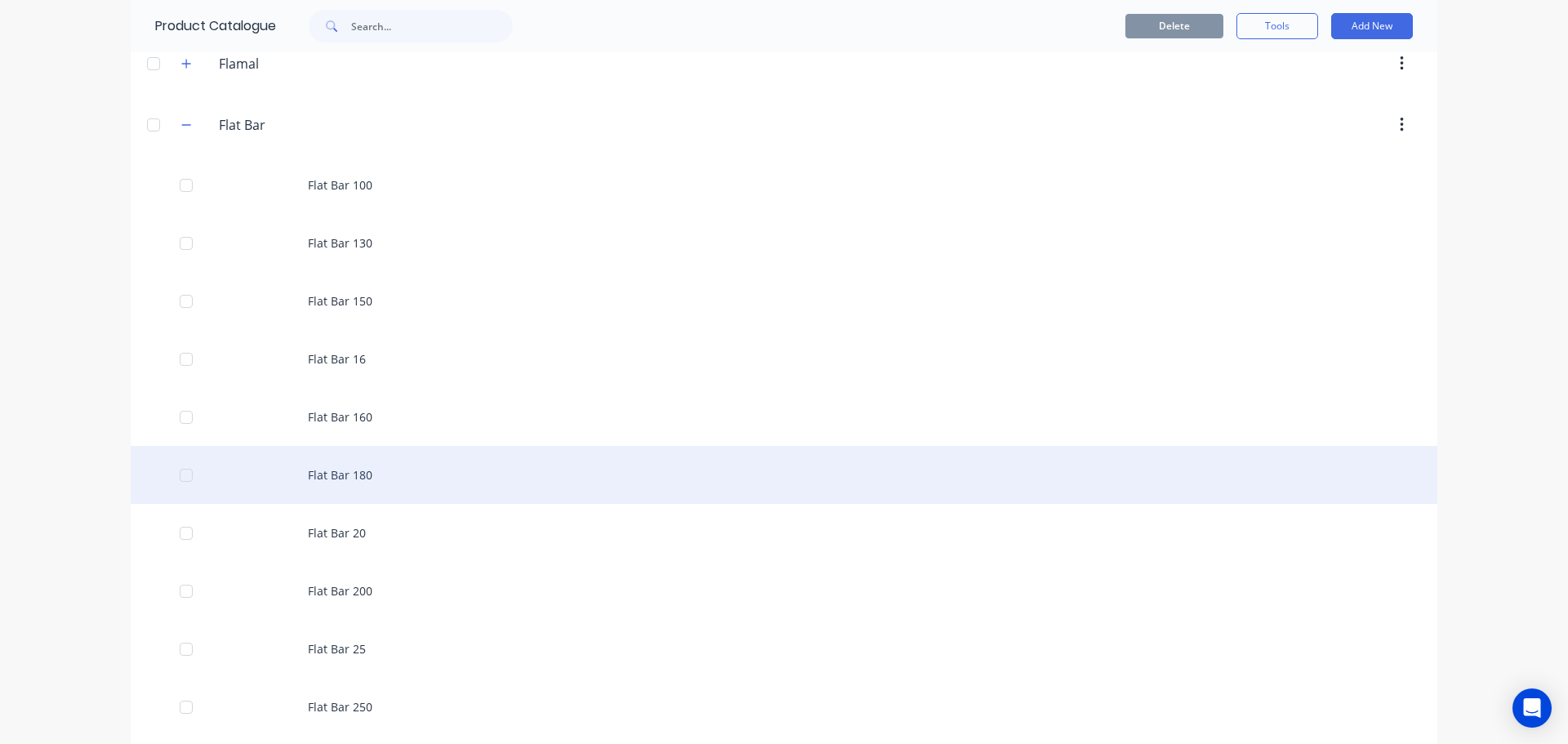
scroll to position [3429, 0]
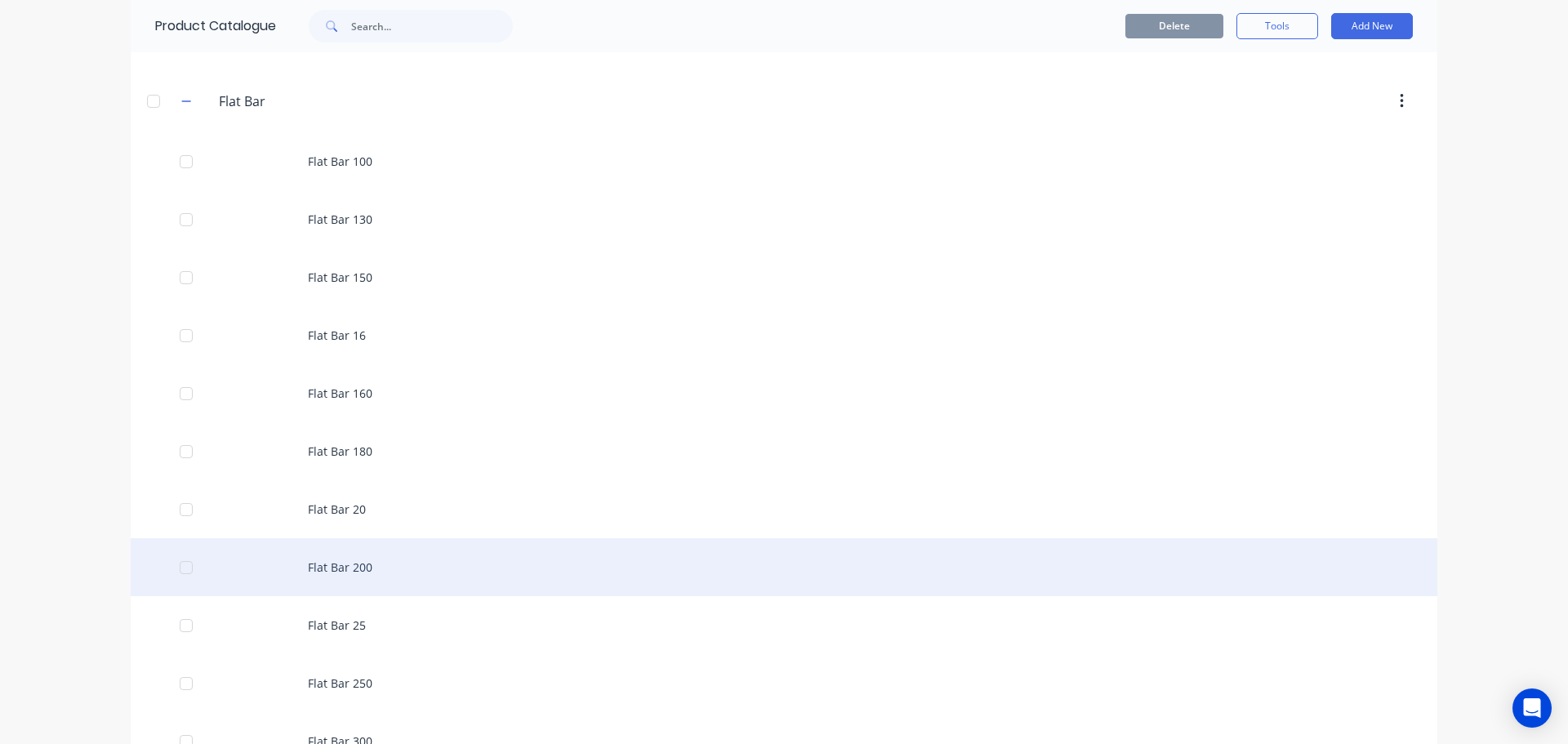
click at [364, 564] on div "Flat Bar 200" at bounding box center [784, 567] width 1306 height 58
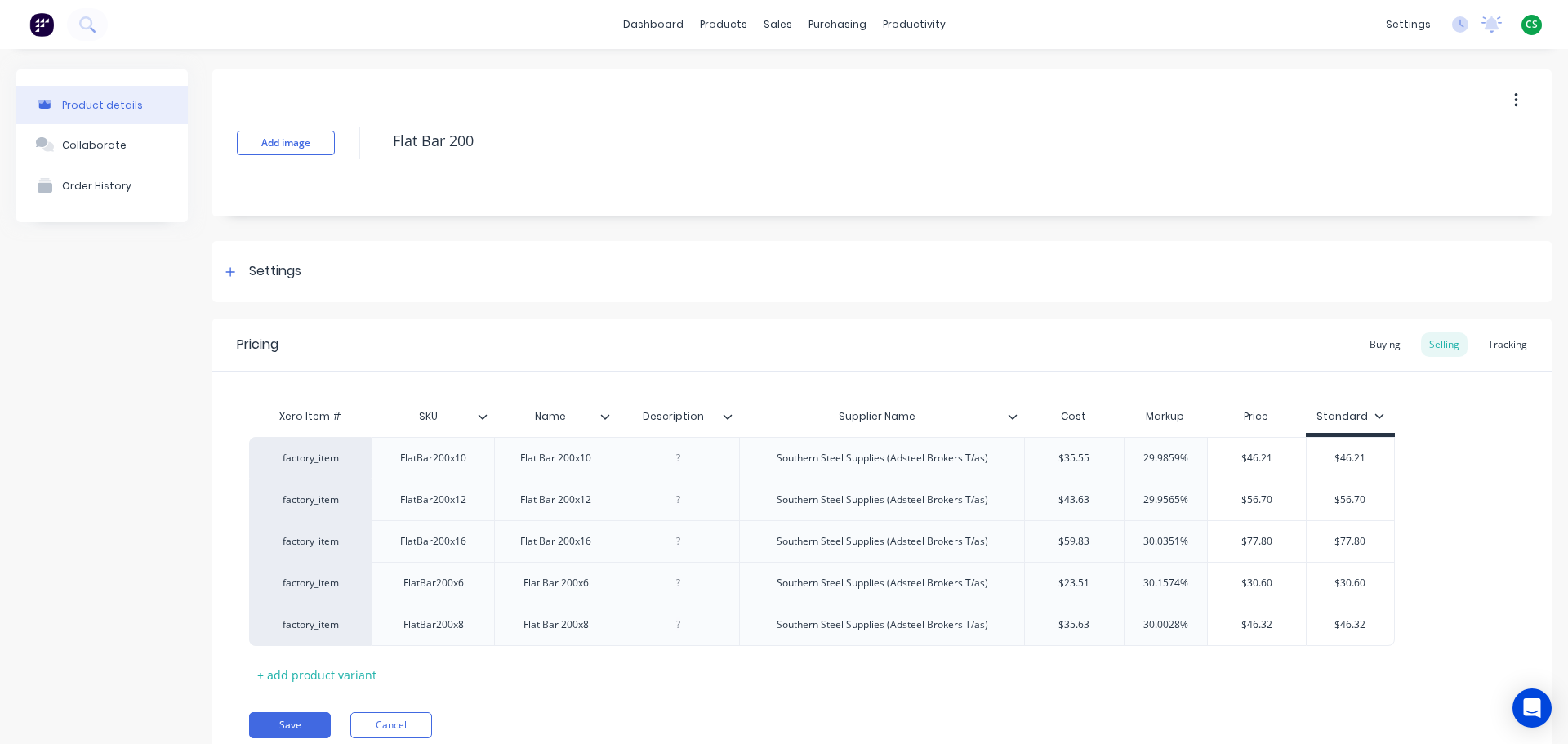
click at [1009, 414] on icon at bounding box center [1013, 417] width 9 height 9
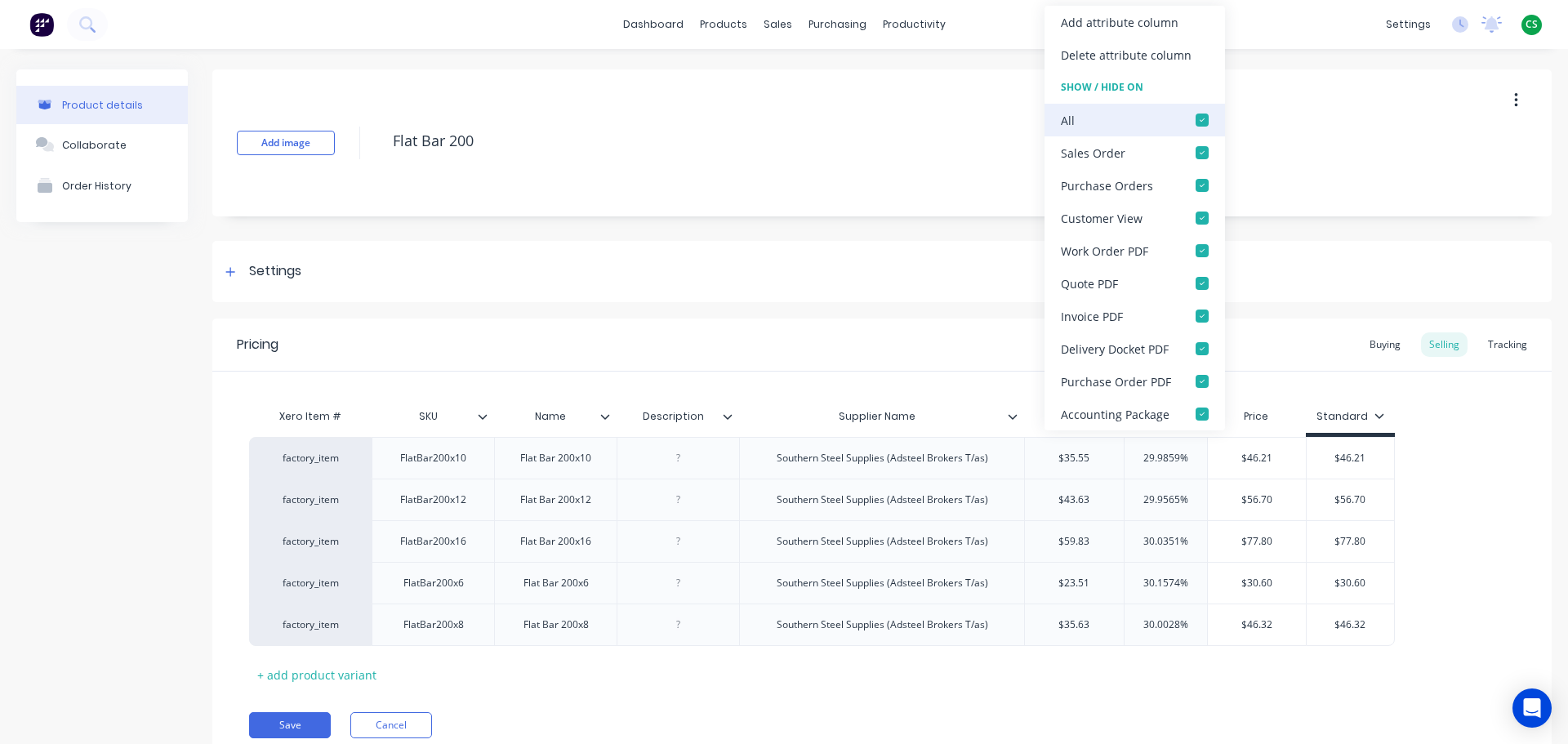
click at [1202, 121] on div at bounding box center [1202, 120] width 32 height 32
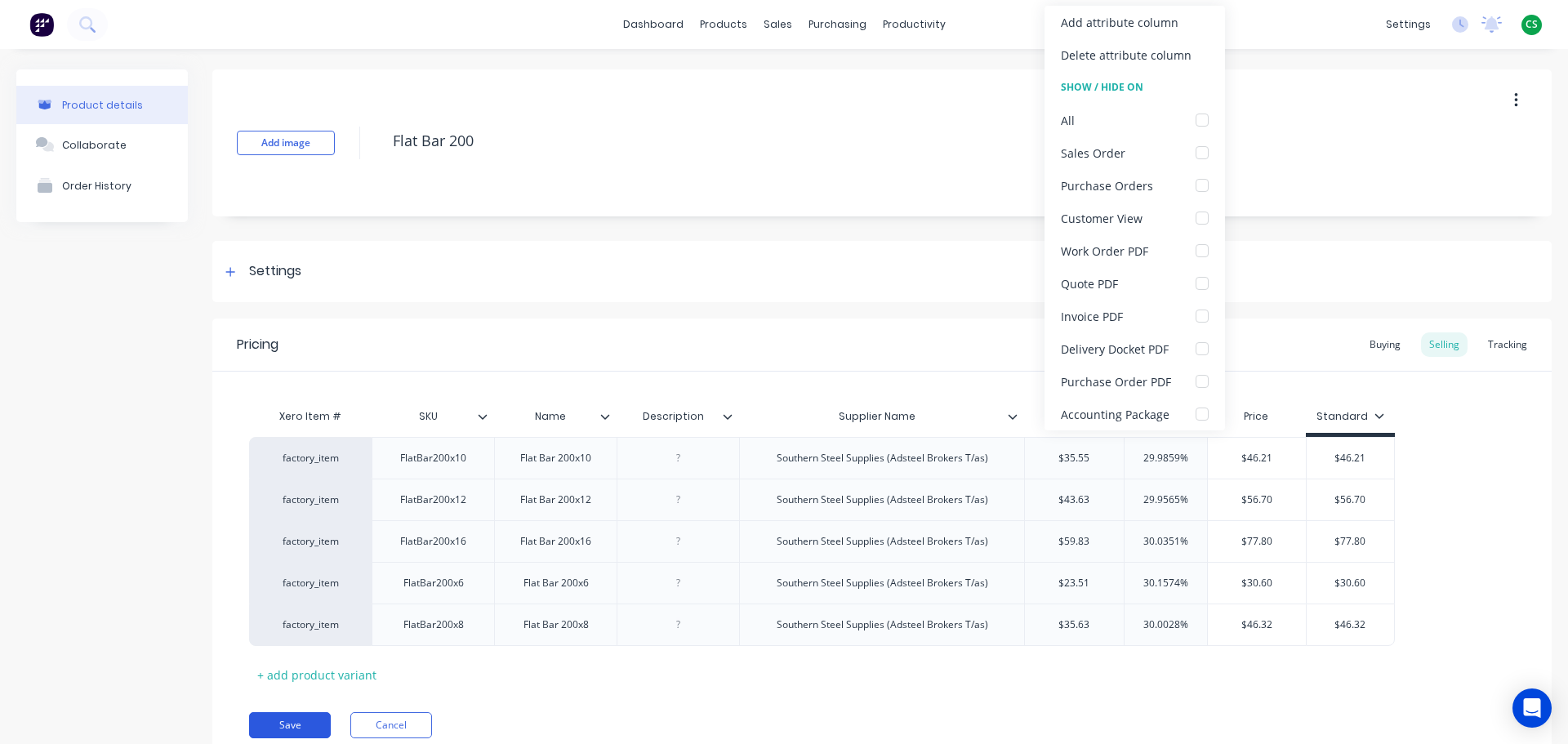
click at [295, 725] on button "Save" at bounding box center [289, 725] width 82 height 27
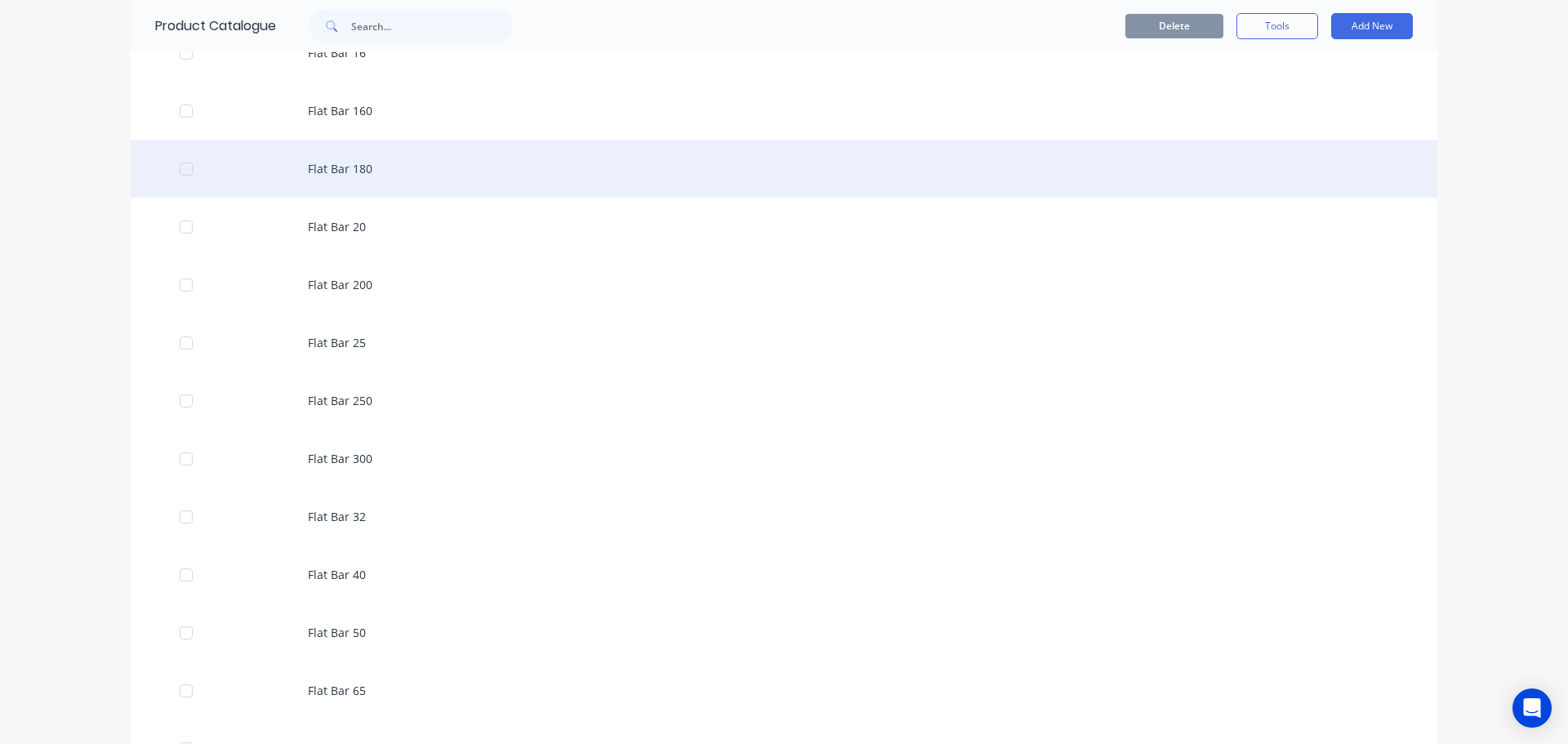
scroll to position [3674, 0]
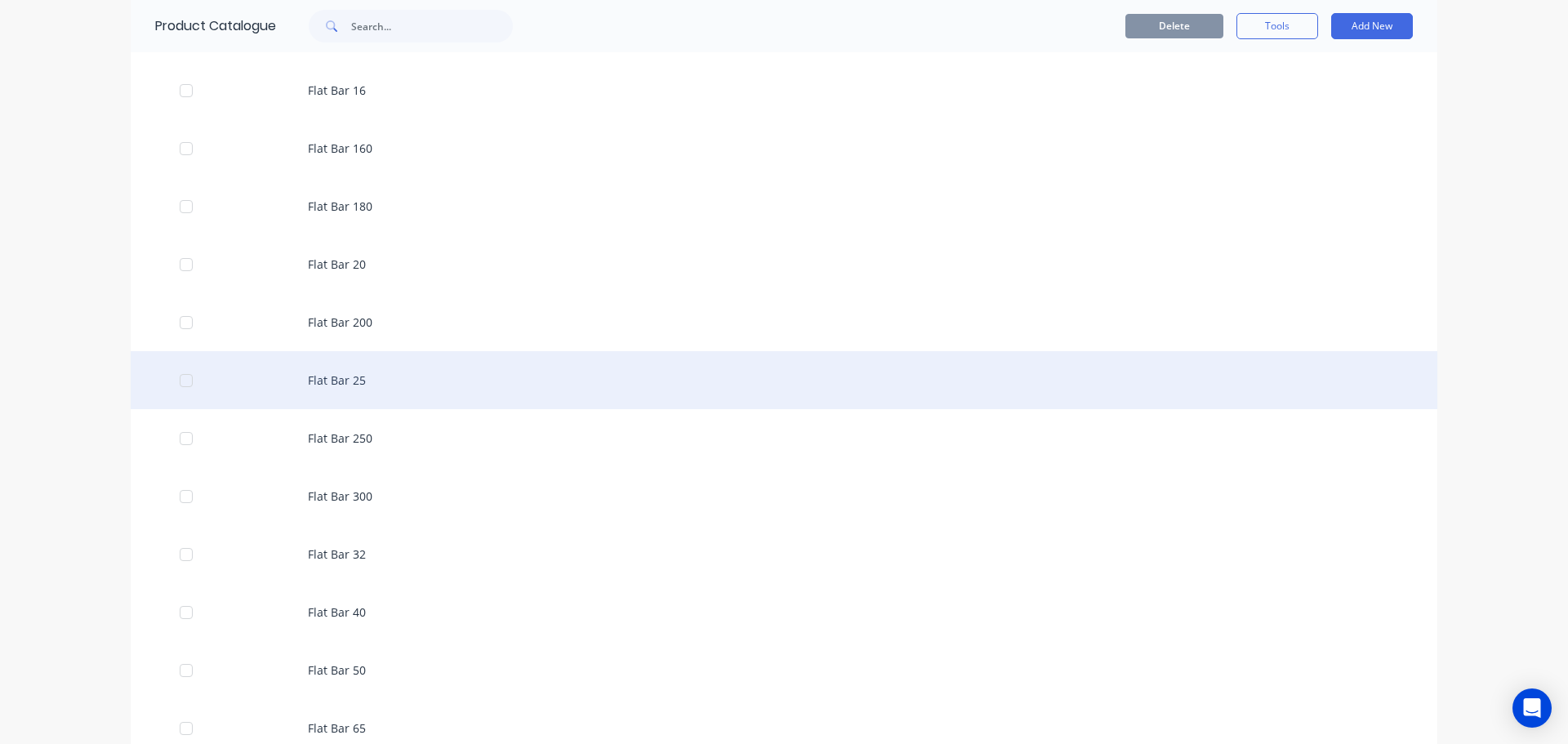
click at [342, 380] on div "Flat Bar 25" at bounding box center [784, 380] width 1306 height 58
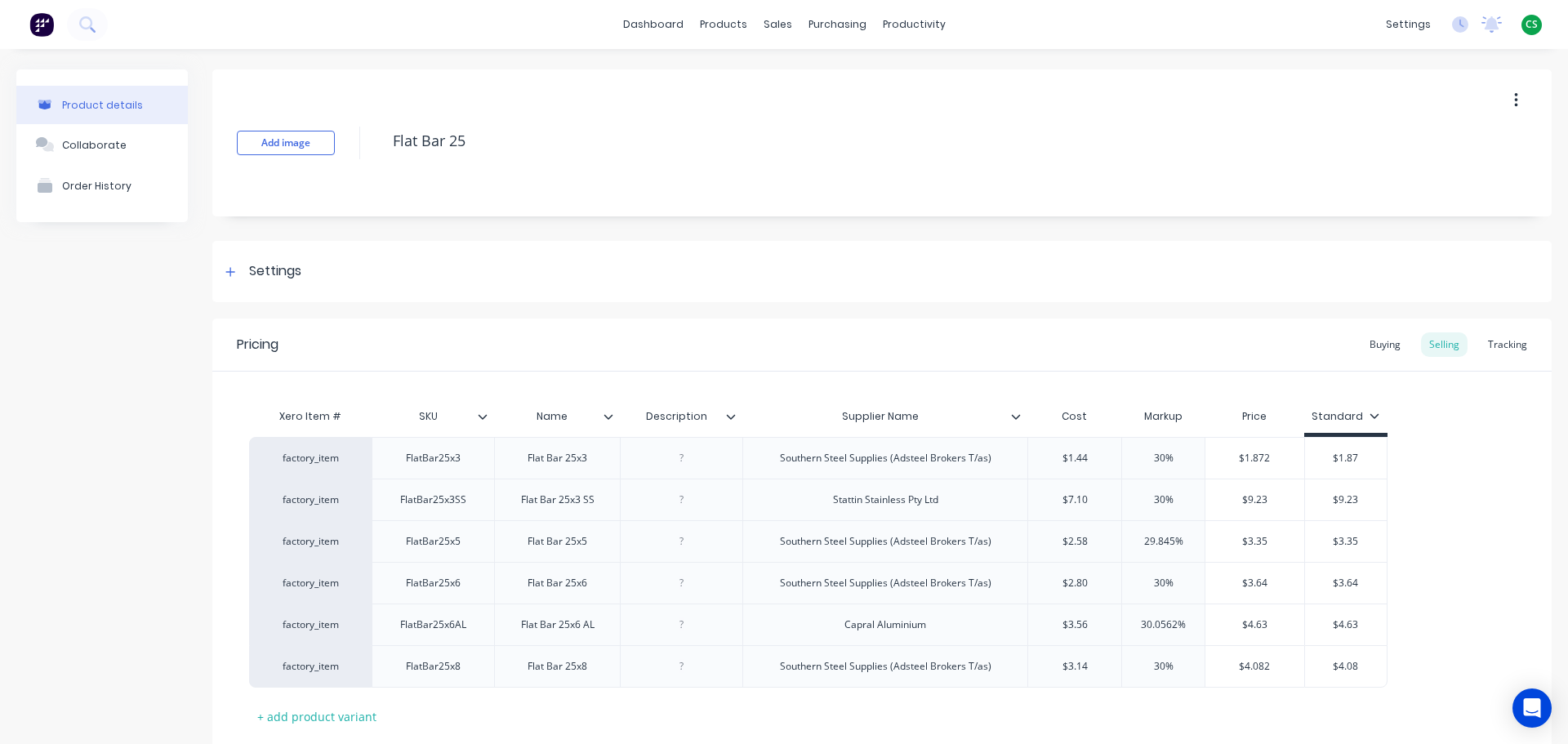
click at [1019, 418] on icon at bounding box center [1016, 417] width 9 height 9
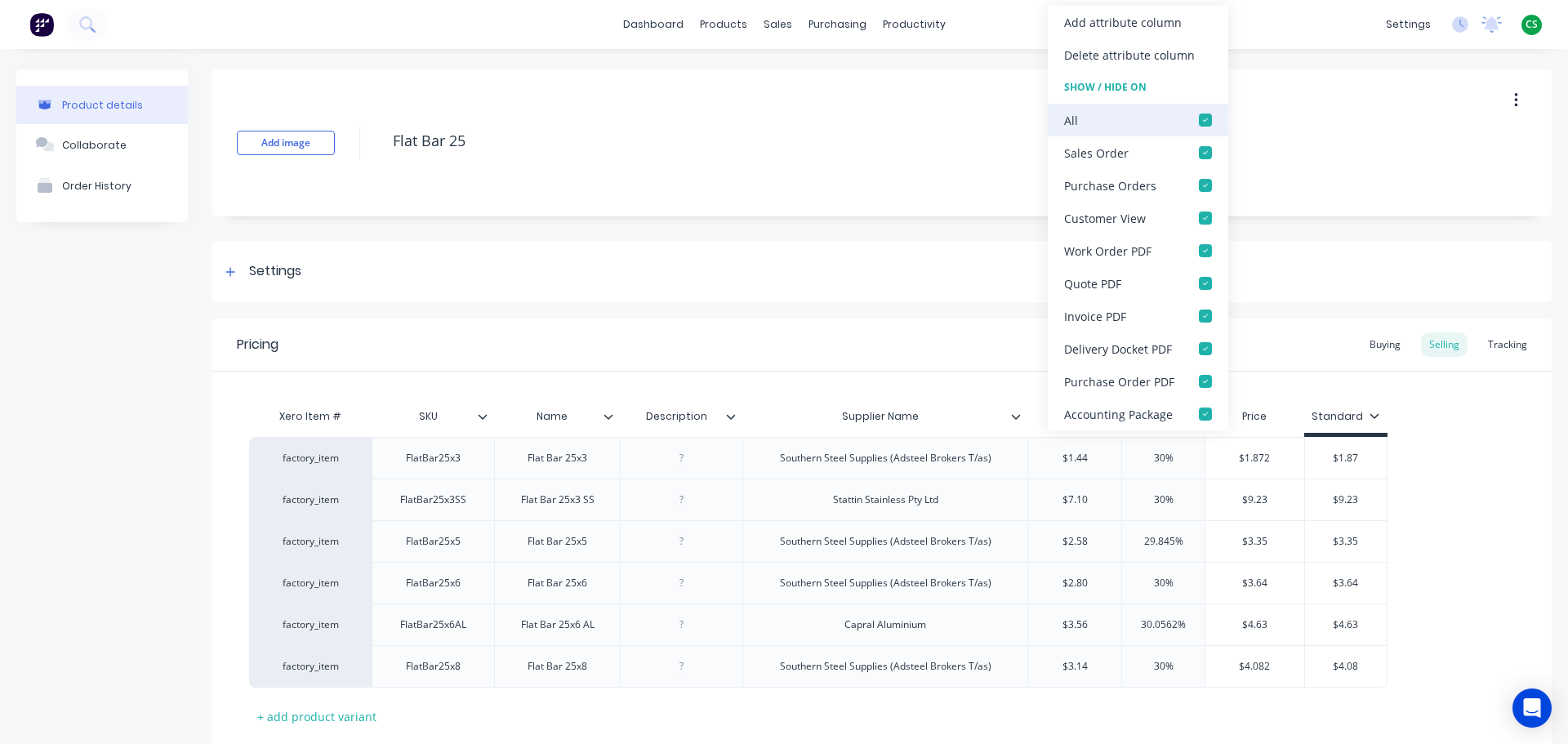
click at [1203, 121] on div at bounding box center [1205, 120] width 32 height 32
click at [62, 517] on div "Product details Collaborate Order History" at bounding box center [102, 449] width 172 height 759
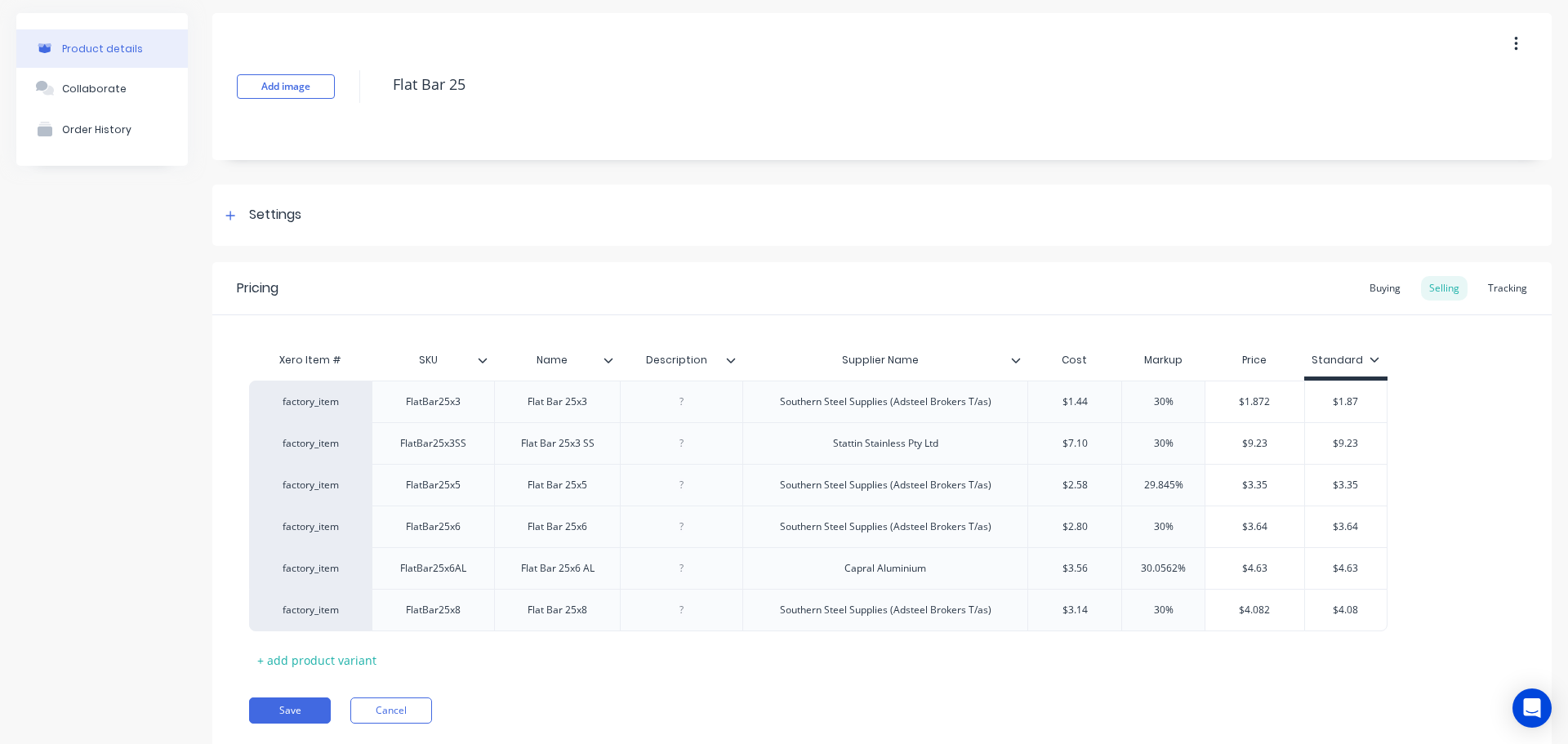
scroll to position [105, 0]
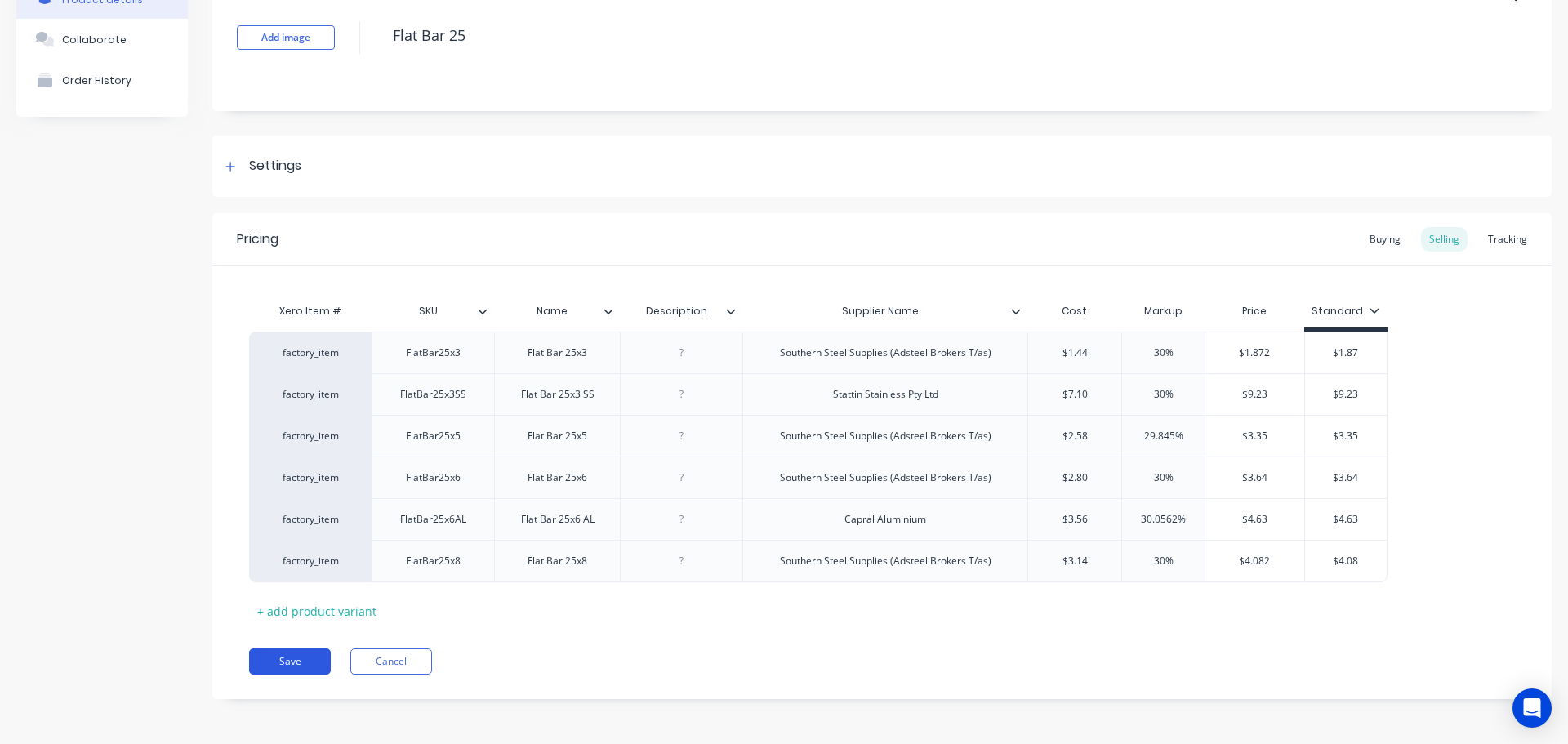
click at [283, 662] on button "Save" at bounding box center [289, 661] width 82 height 27
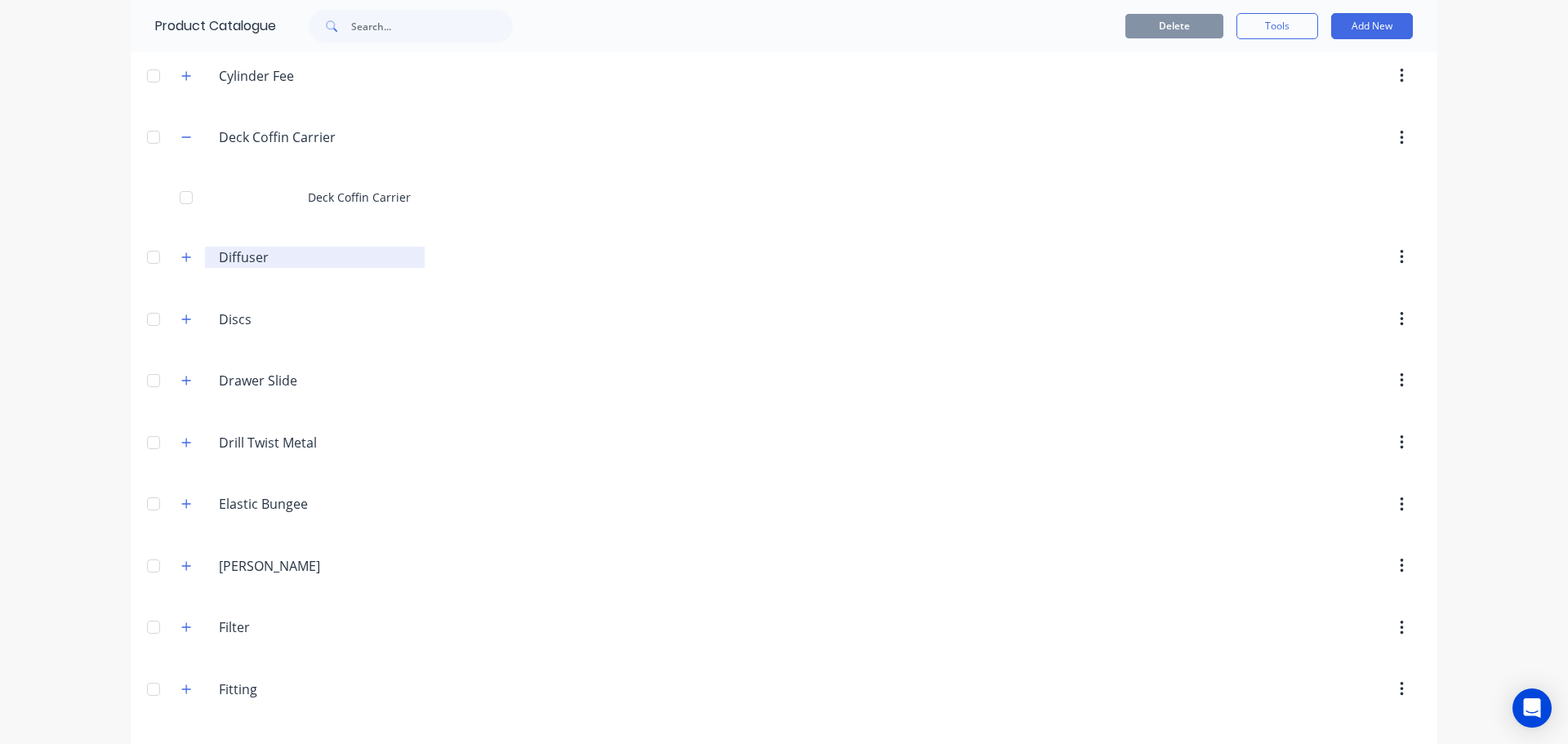
scroll to position [2694, 0]
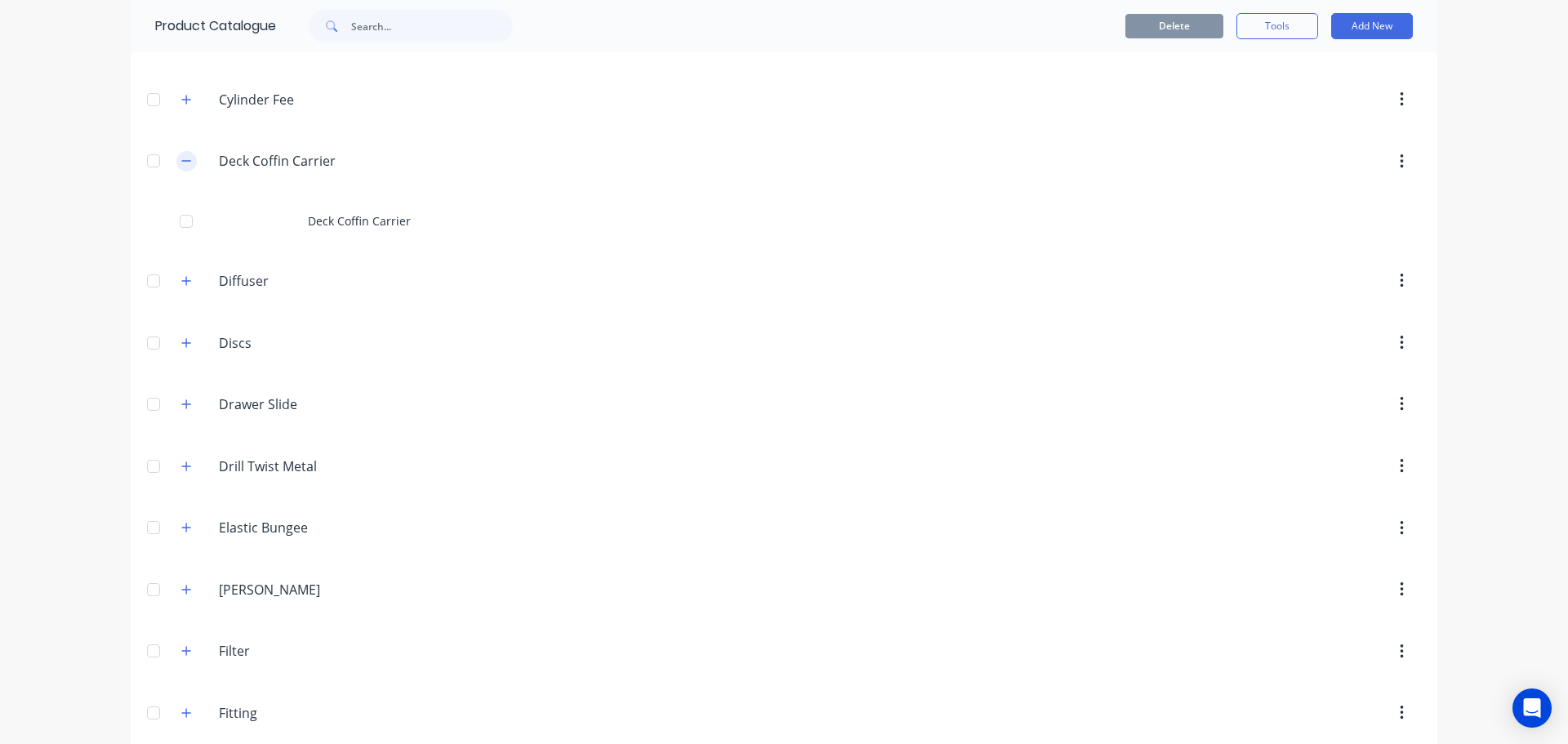
click at [181, 158] on icon "button" at bounding box center [186, 160] width 9 height 11
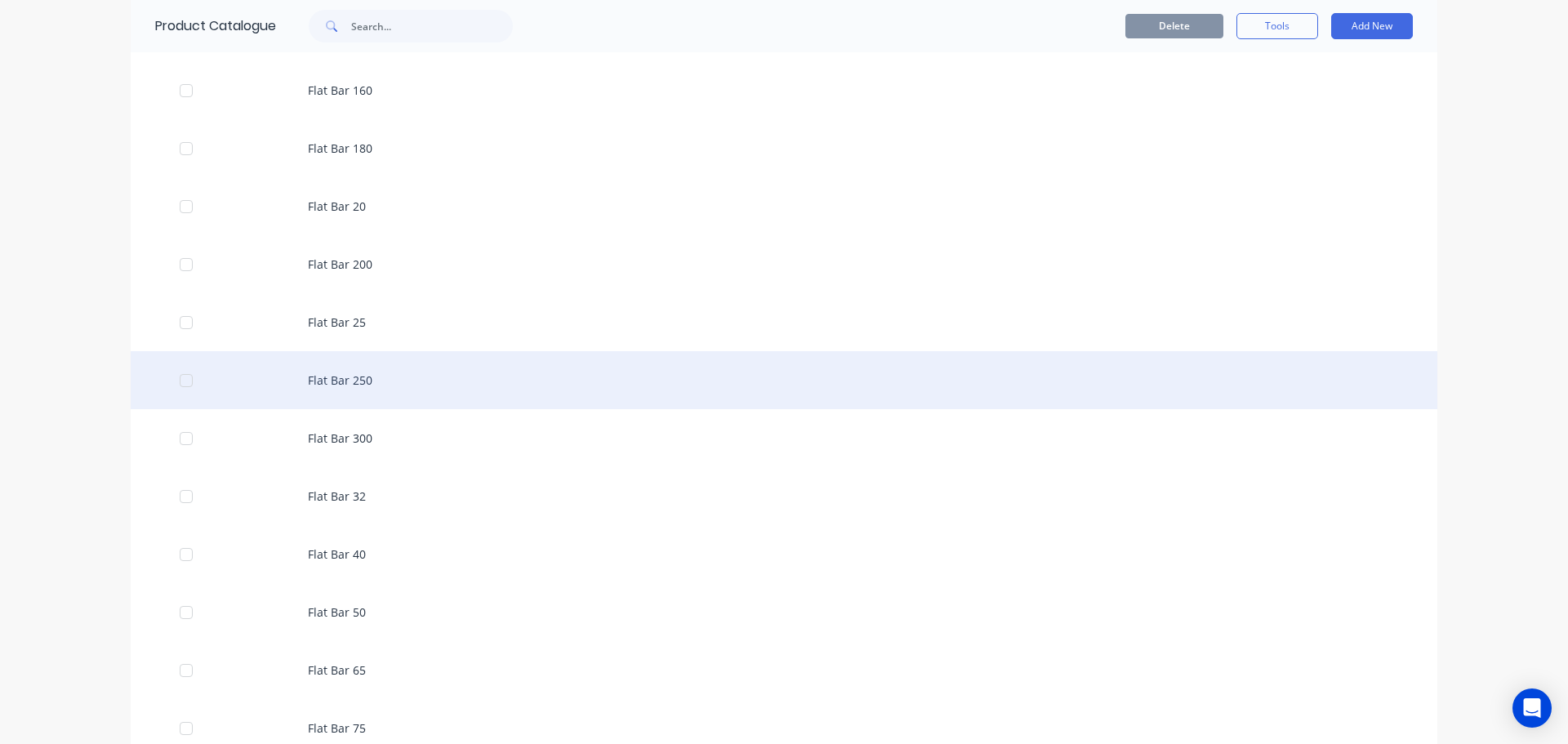
click at [329, 389] on div "Flat Bar 250" at bounding box center [784, 380] width 1306 height 58
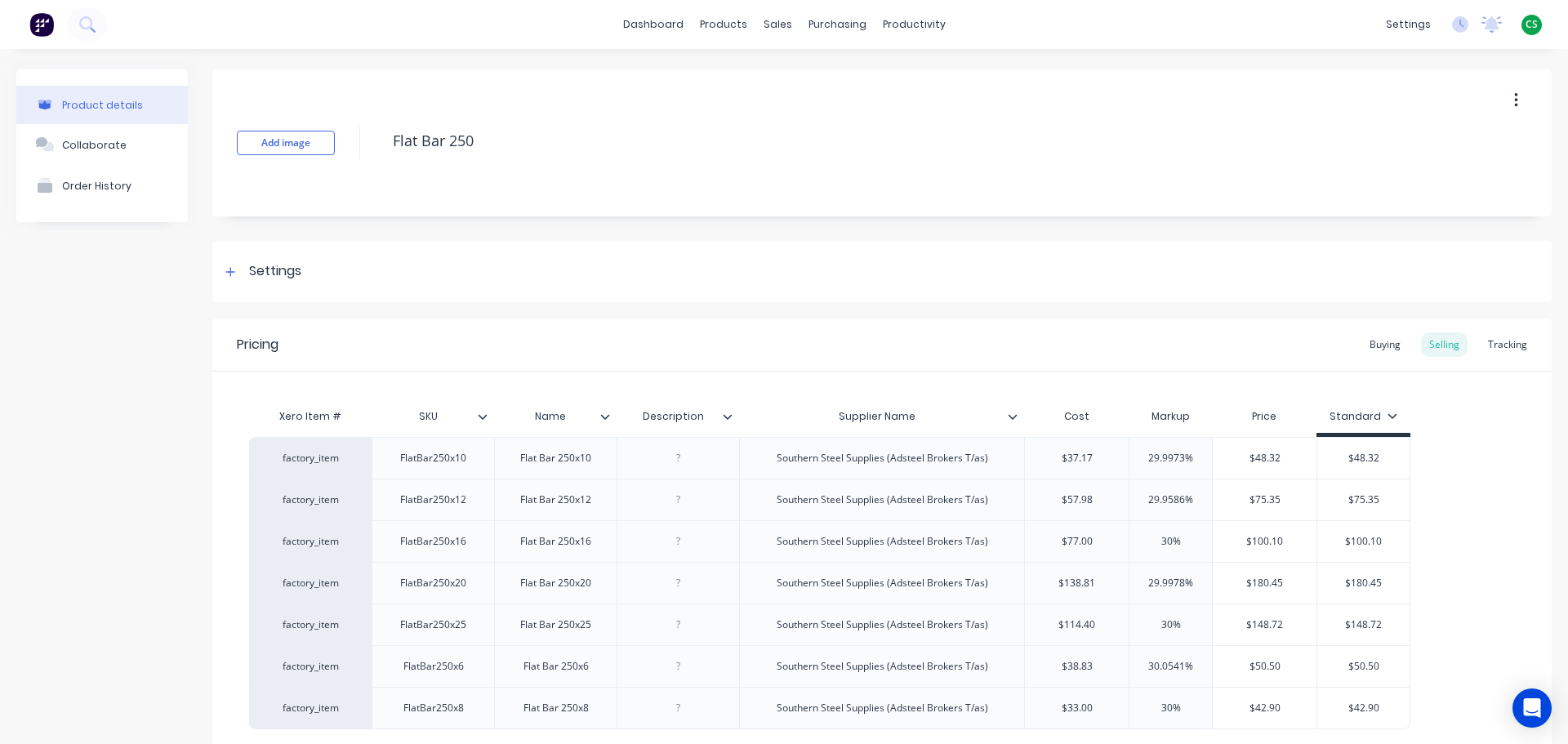
click at [1018, 418] on div at bounding box center [1018, 416] width 9 height 14
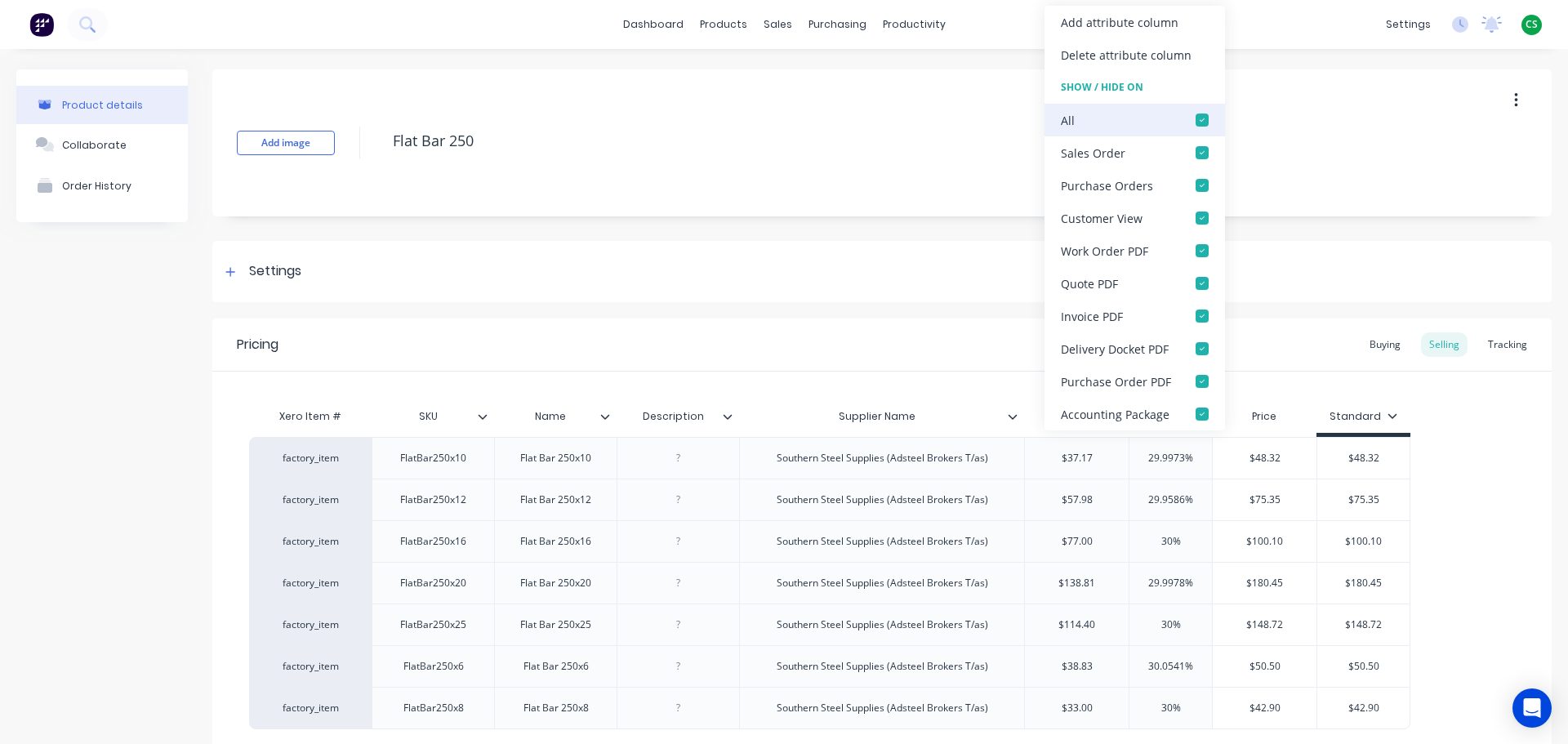
click at [1196, 120] on div at bounding box center [1202, 120] width 32 height 32
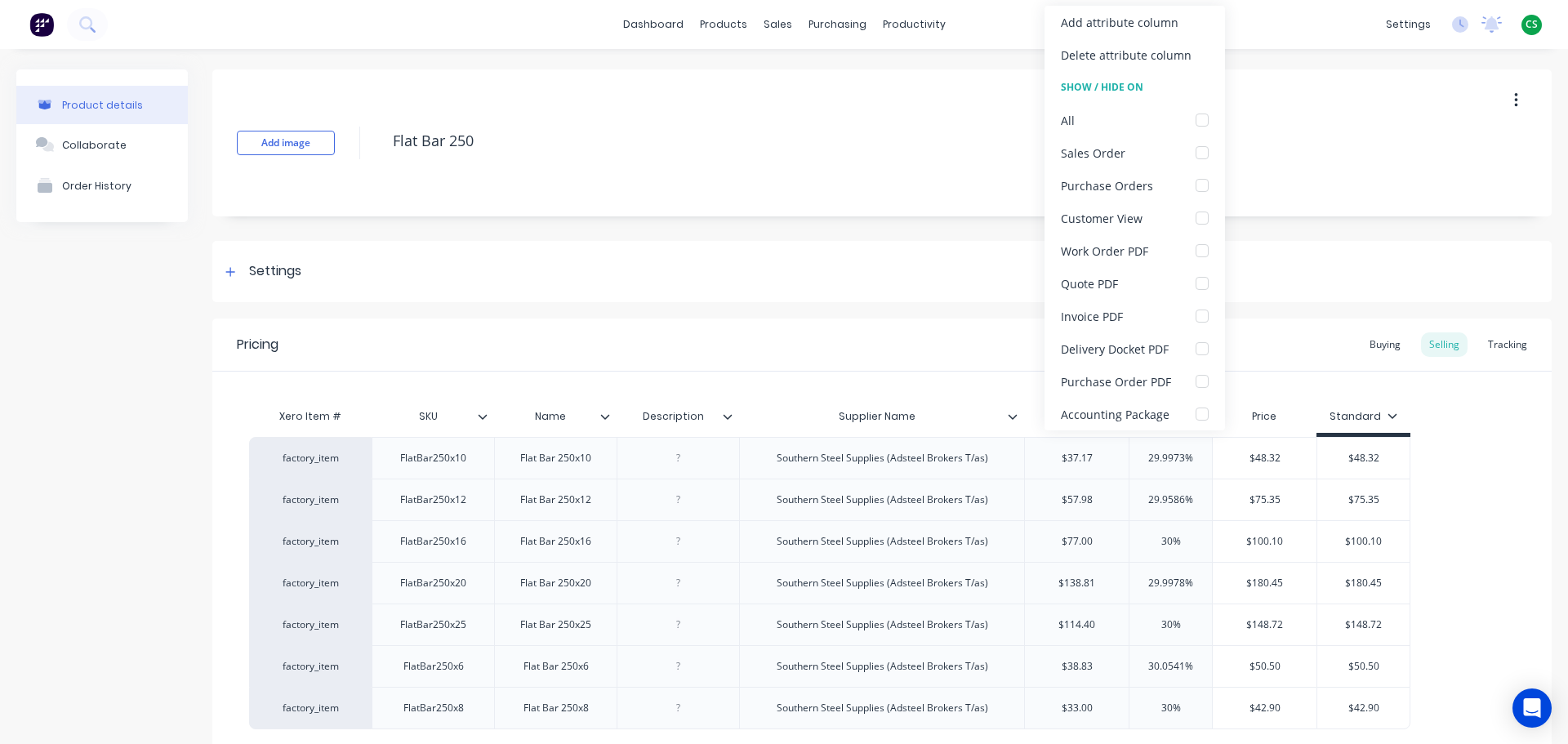
click at [109, 457] on div "Product details Collaborate Order History" at bounding box center [102, 470] width 172 height 801
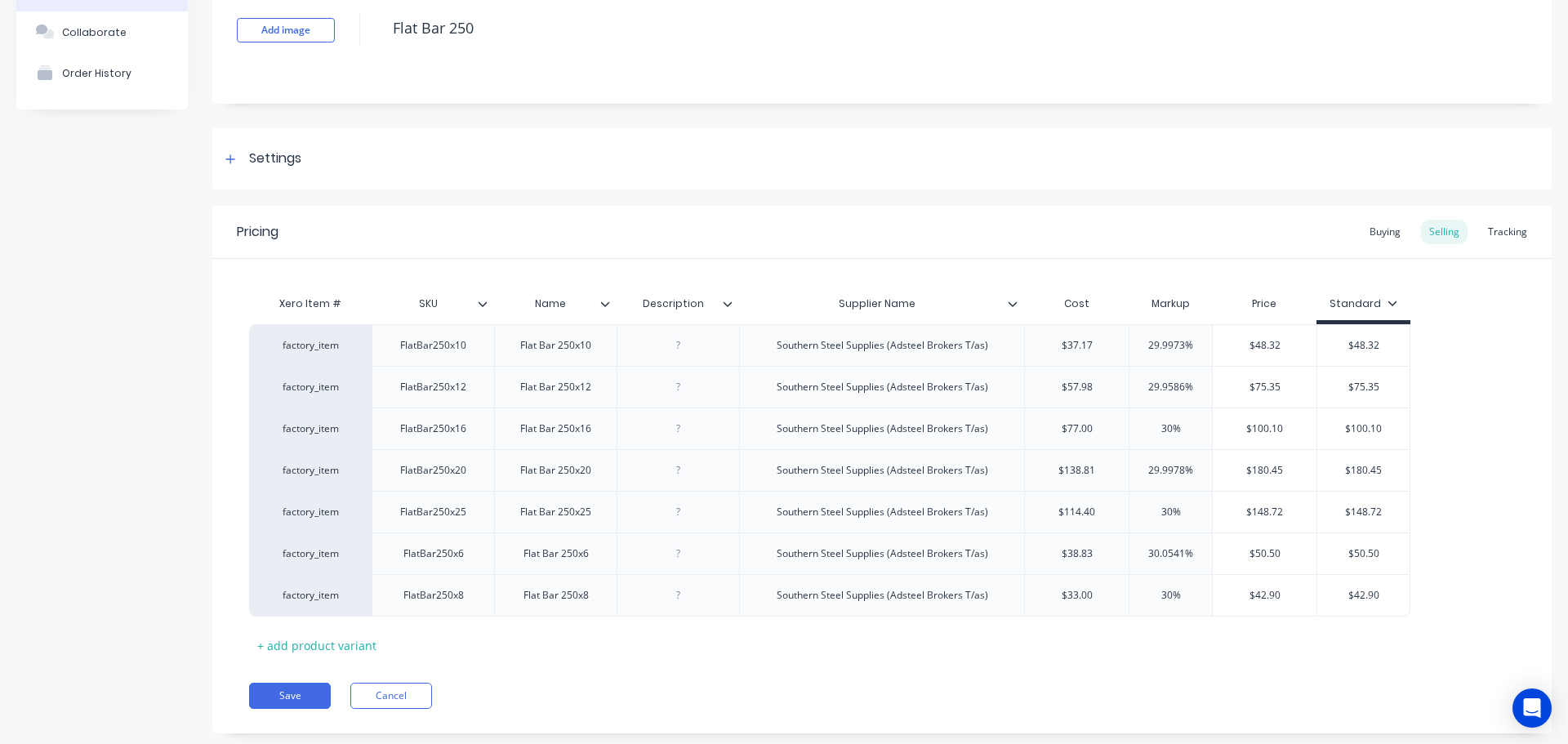
scroll to position [147, 0]
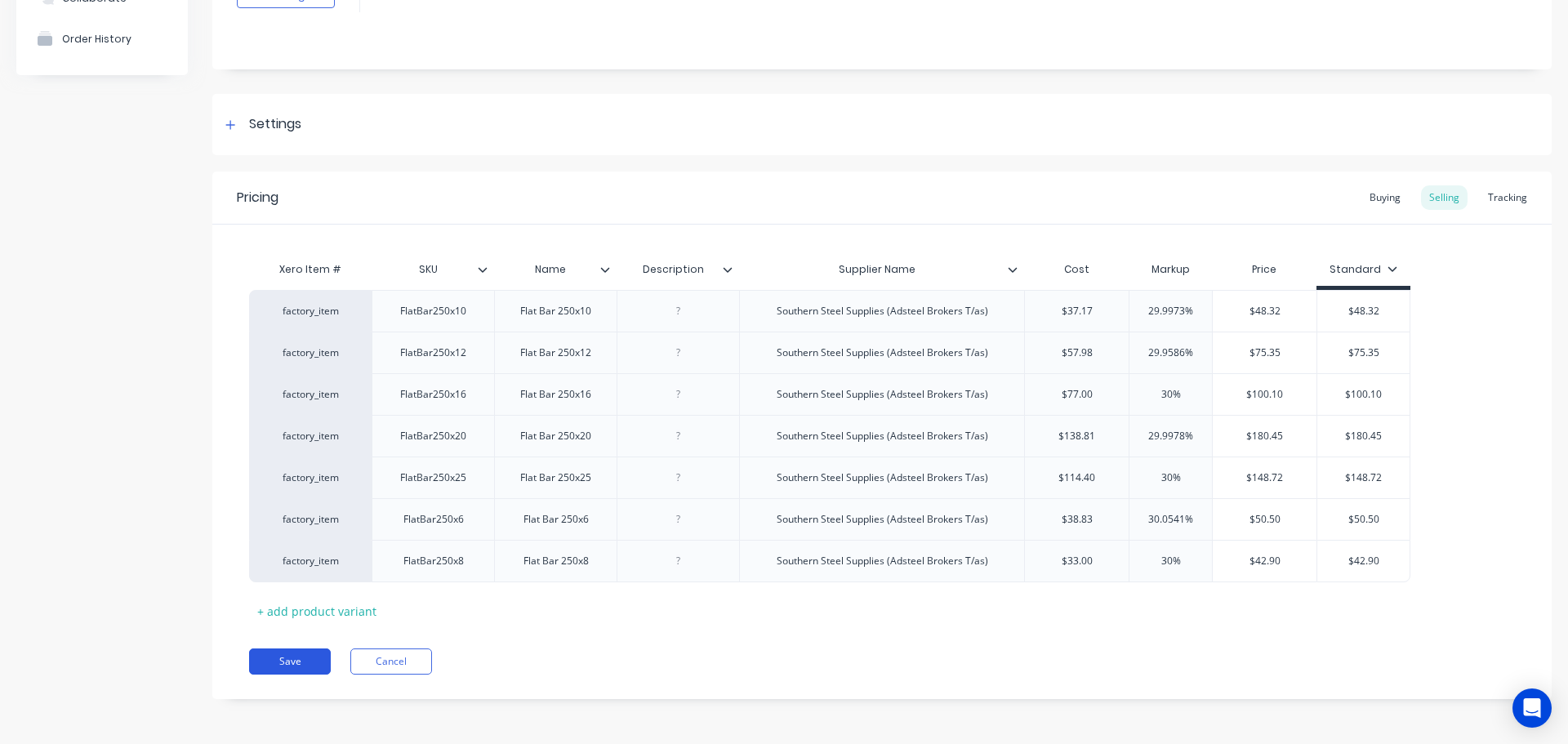
click at [289, 661] on button "Save" at bounding box center [289, 661] width 82 height 27
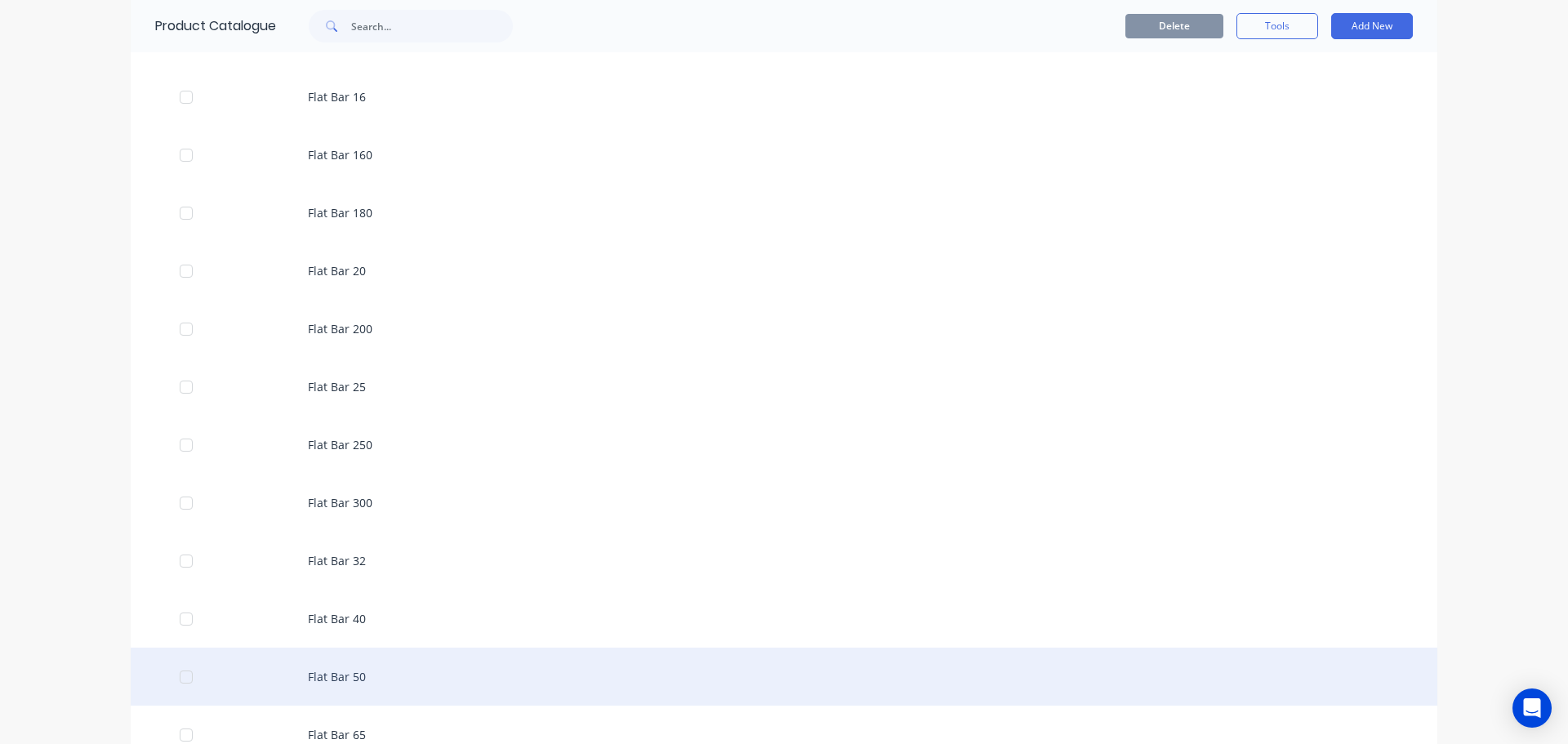
scroll to position [3674, 0]
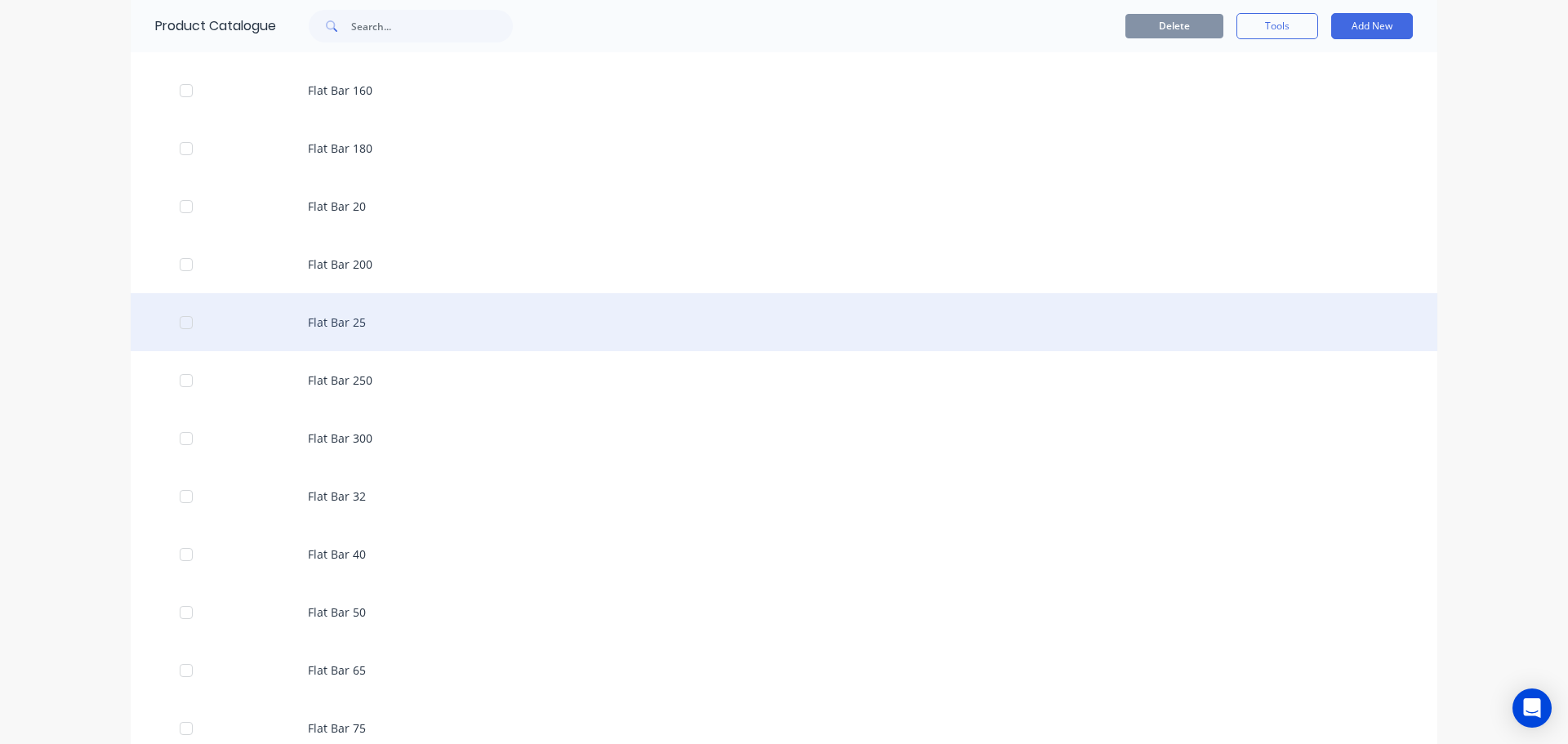
click at [327, 322] on div "Flat Bar 25" at bounding box center [784, 322] width 1306 height 58
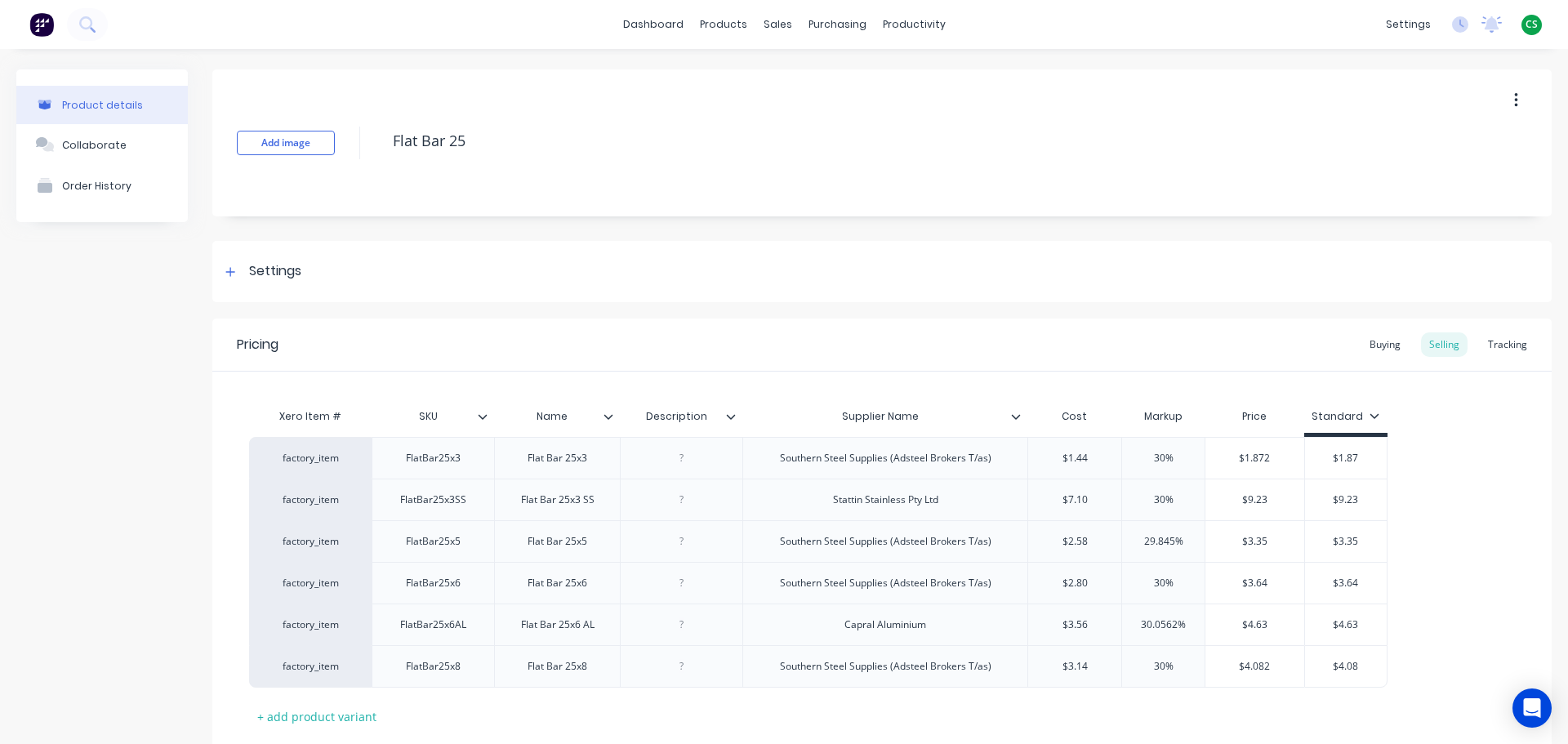
click at [1014, 416] on icon at bounding box center [1016, 416] width 9 height 5
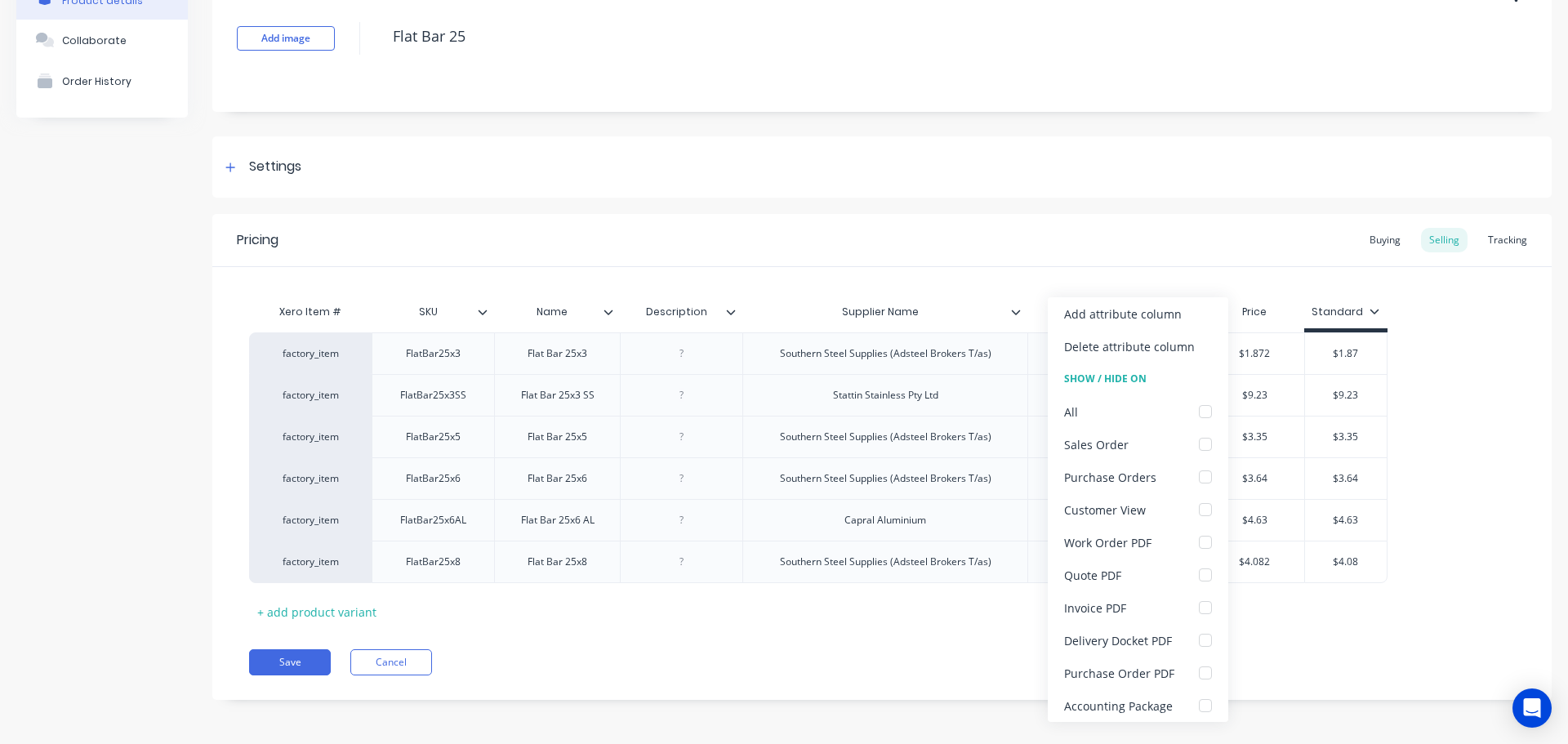
scroll to position [105, 0]
click at [277, 664] on button "Save" at bounding box center [289, 661] width 82 height 27
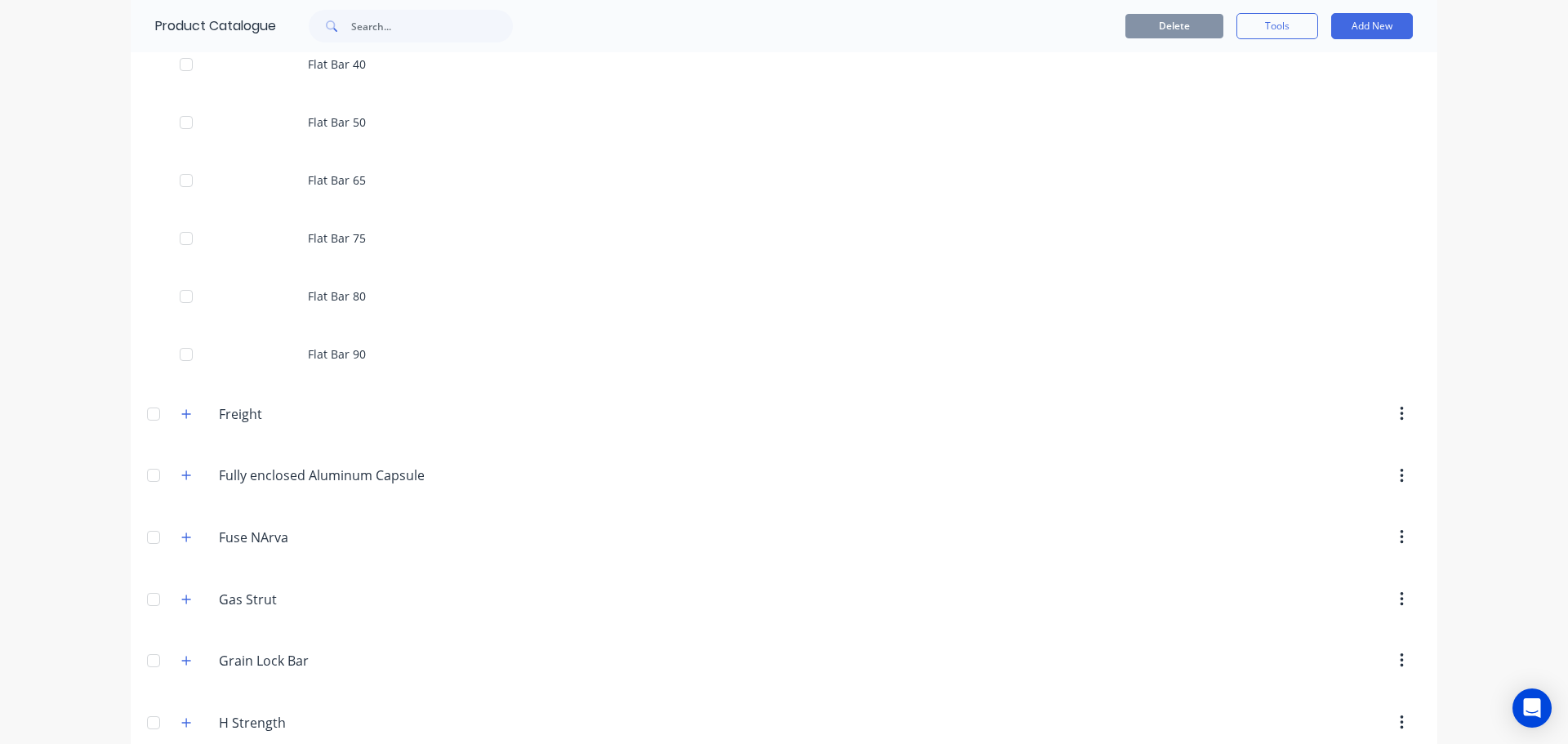
scroll to position [3674, 0]
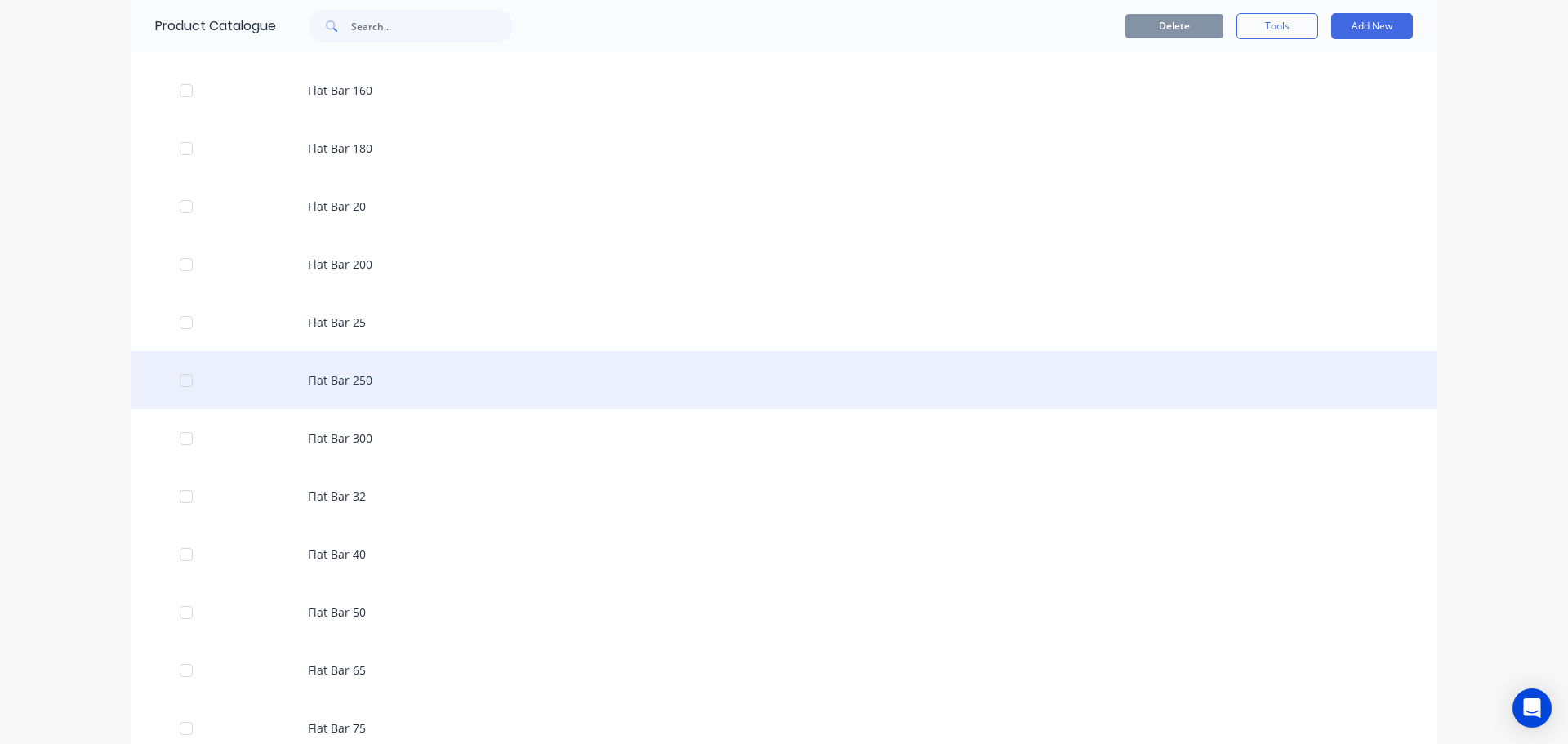
click at [357, 377] on div "Flat Bar 250" at bounding box center [784, 380] width 1306 height 58
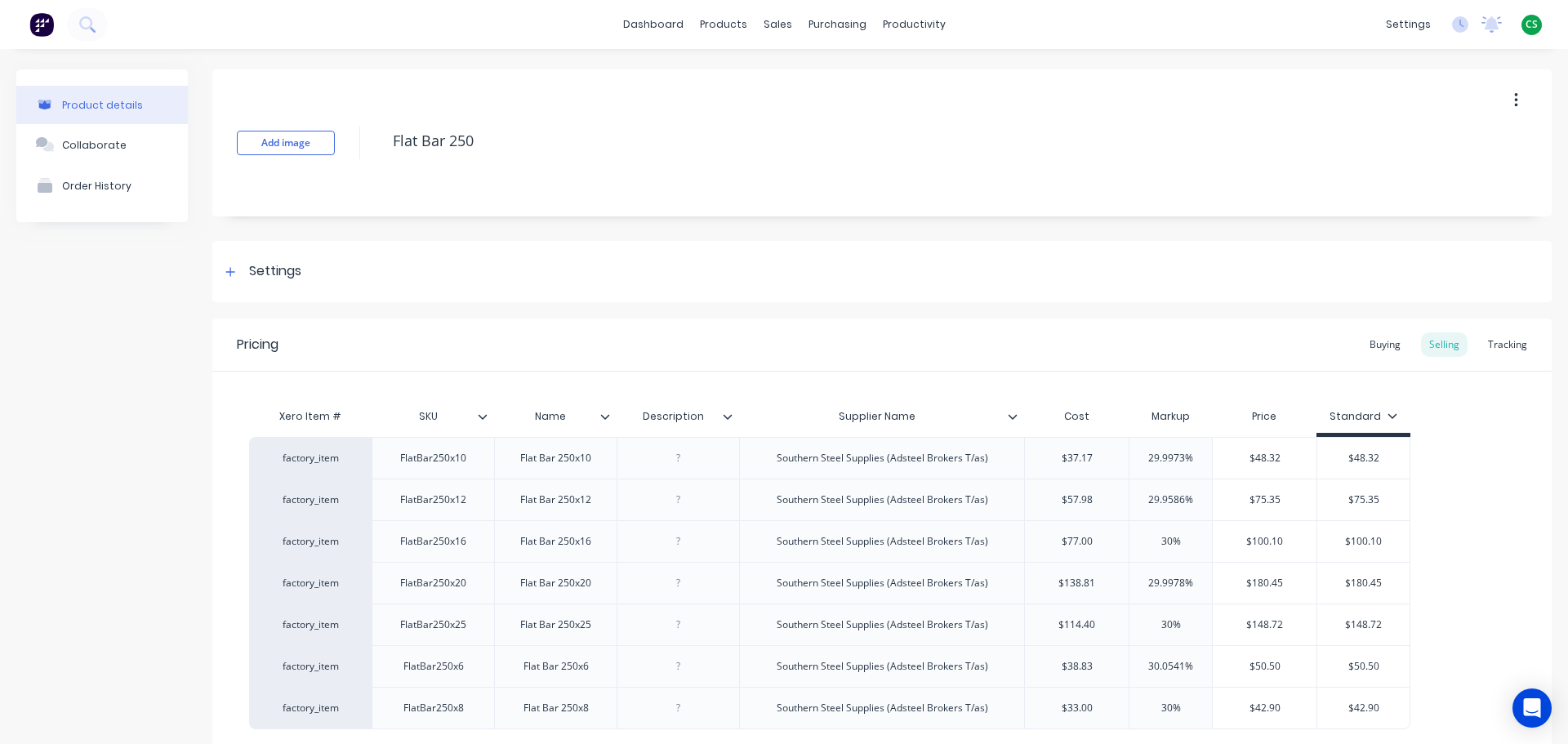
click at [1013, 418] on icon at bounding box center [1012, 416] width 9 height 5
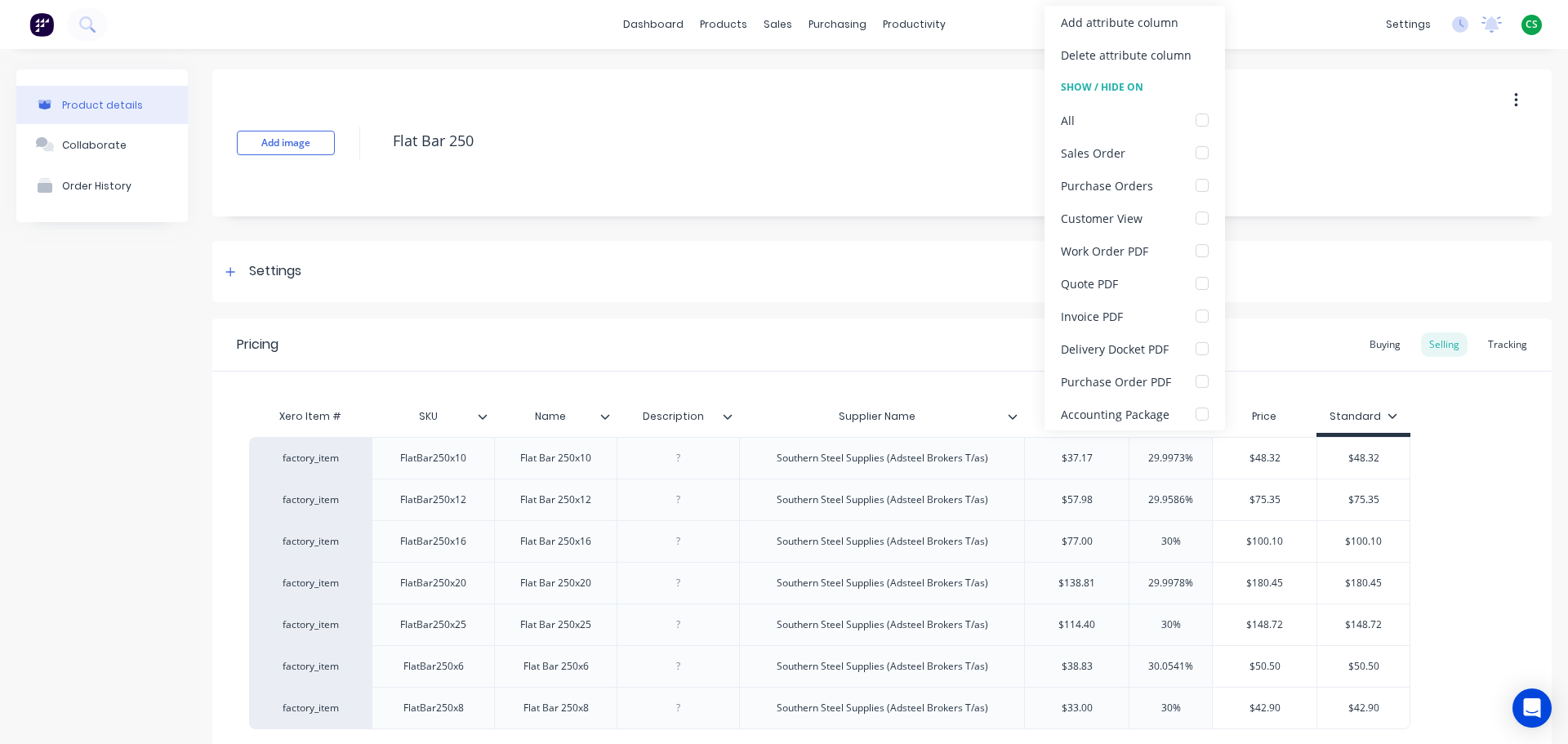
click at [73, 535] on div "Product details Collaborate Order History" at bounding box center [102, 470] width 172 height 801
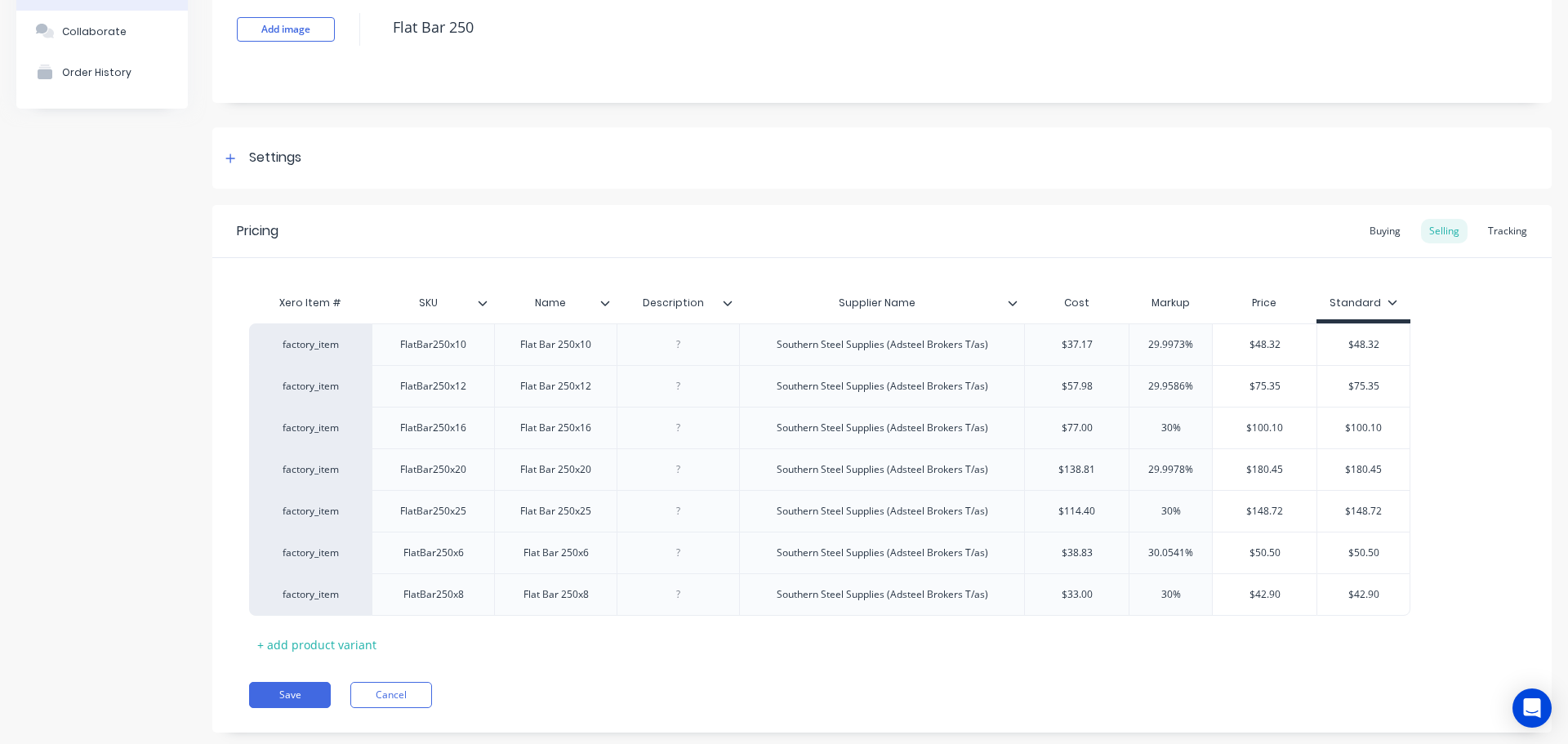
scroll to position [147, 0]
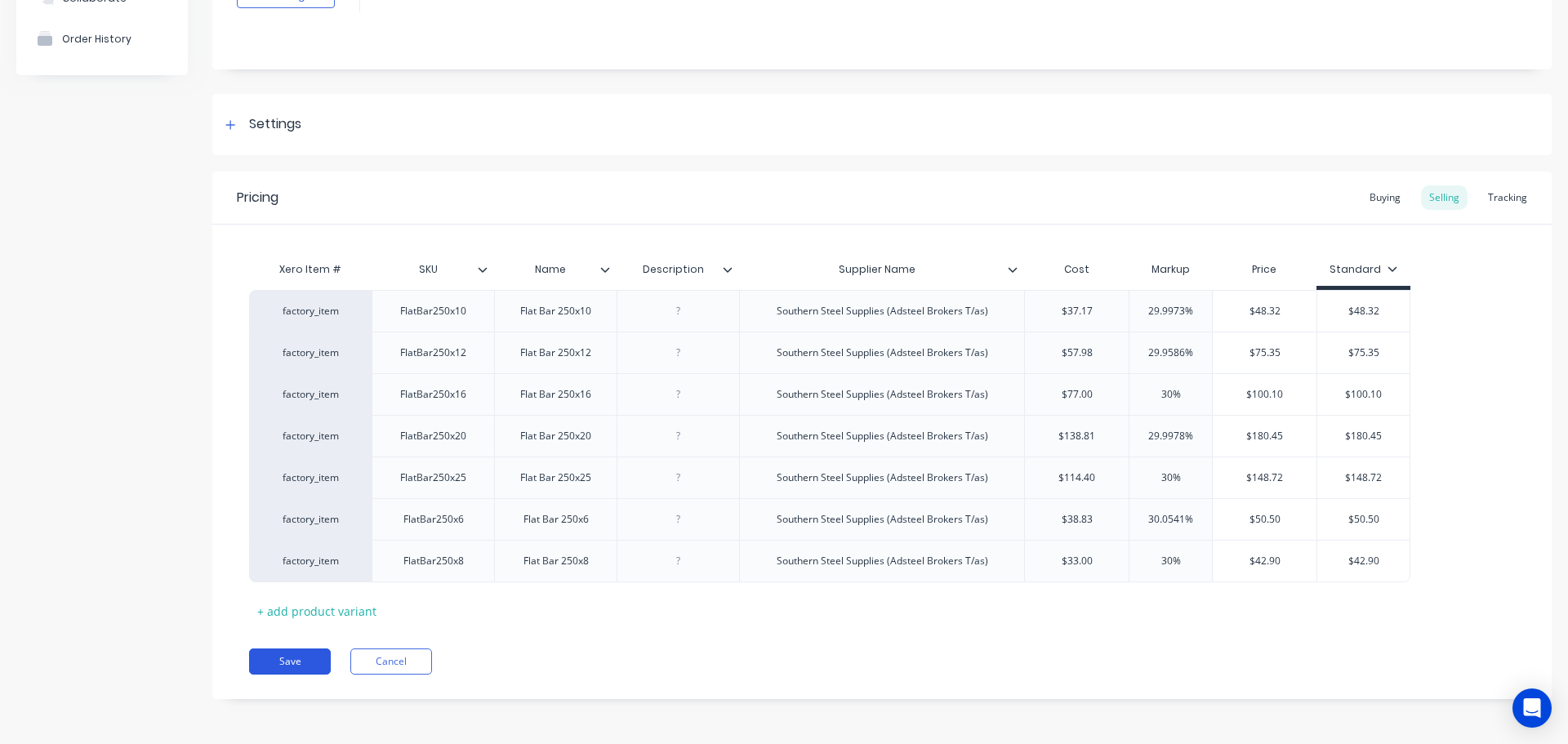
click at [287, 665] on button "Save" at bounding box center [289, 661] width 82 height 27
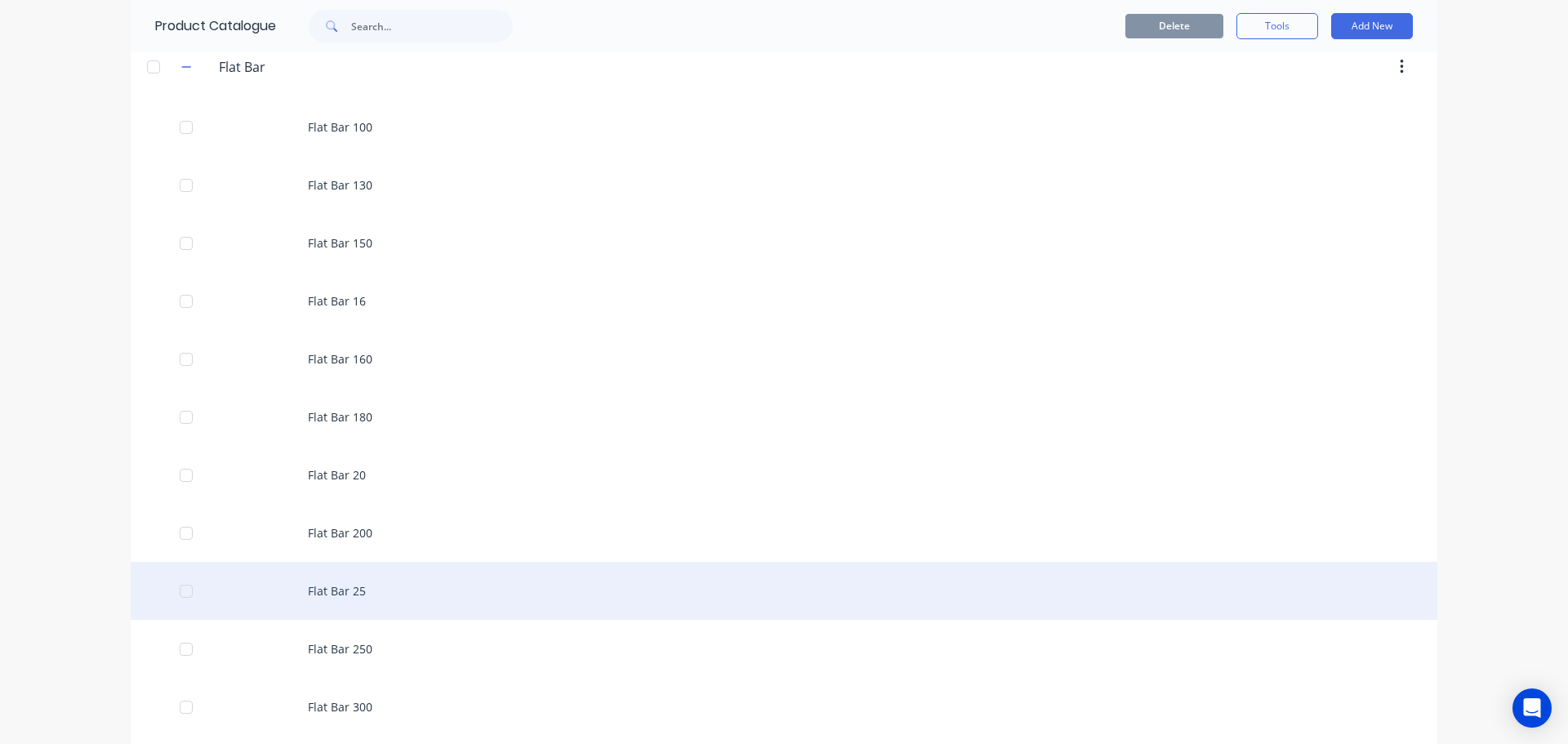
scroll to position [3429, 0]
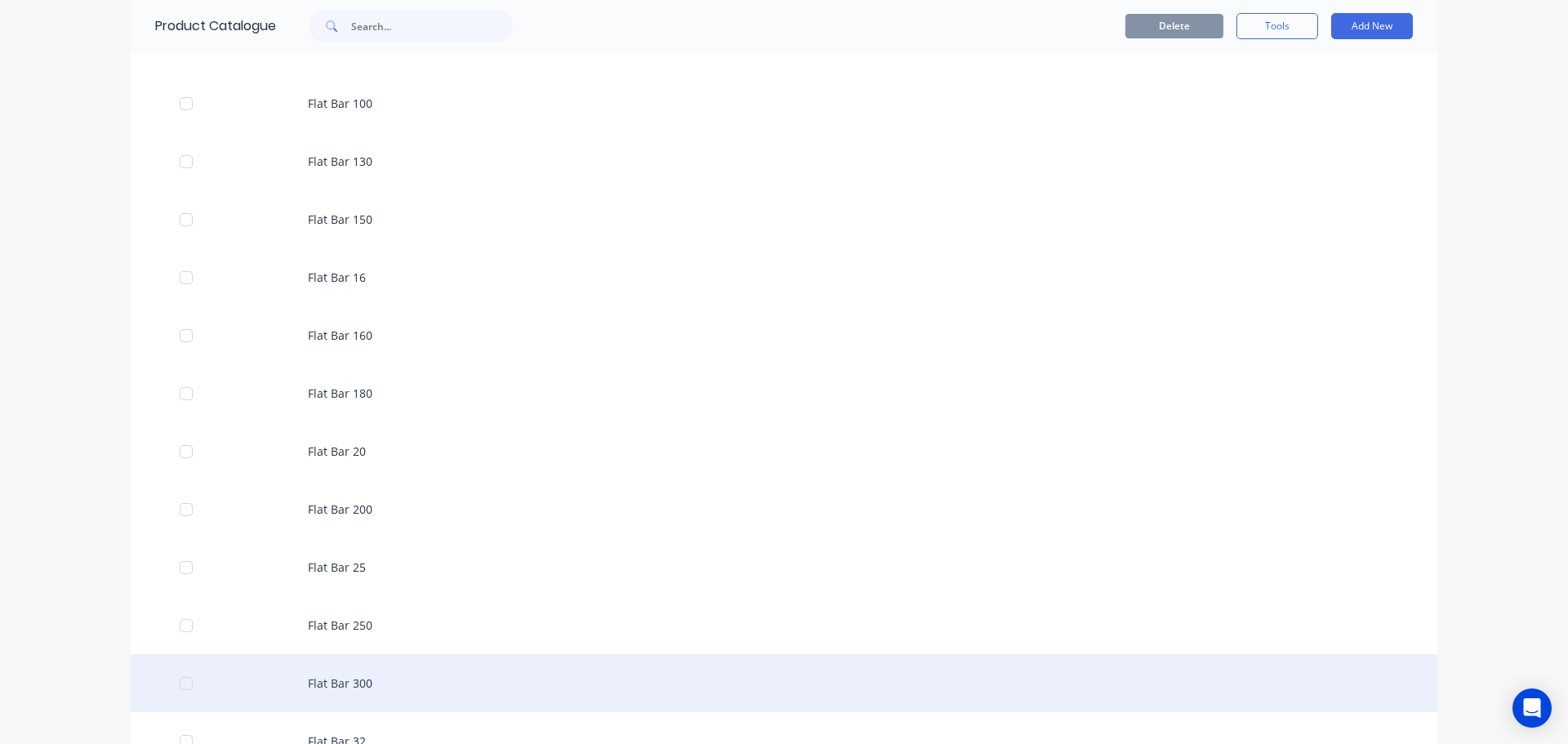
click at [381, 680] on div "Flat Bar 300" at bounding box center [784, 682] width 1306 height 58
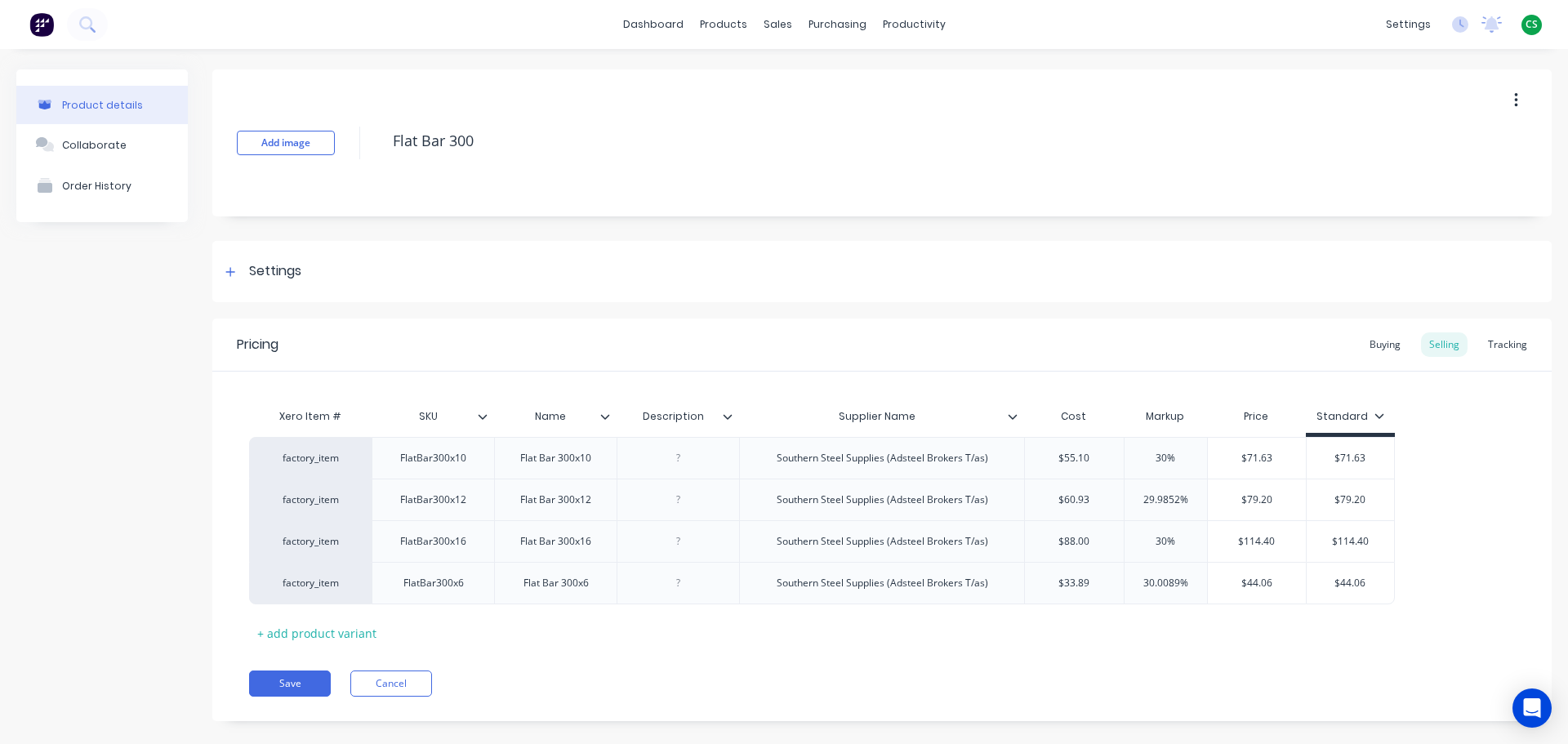
click at [1010, 412] on icon at bounding box center [1013, 417] width 9 height 9
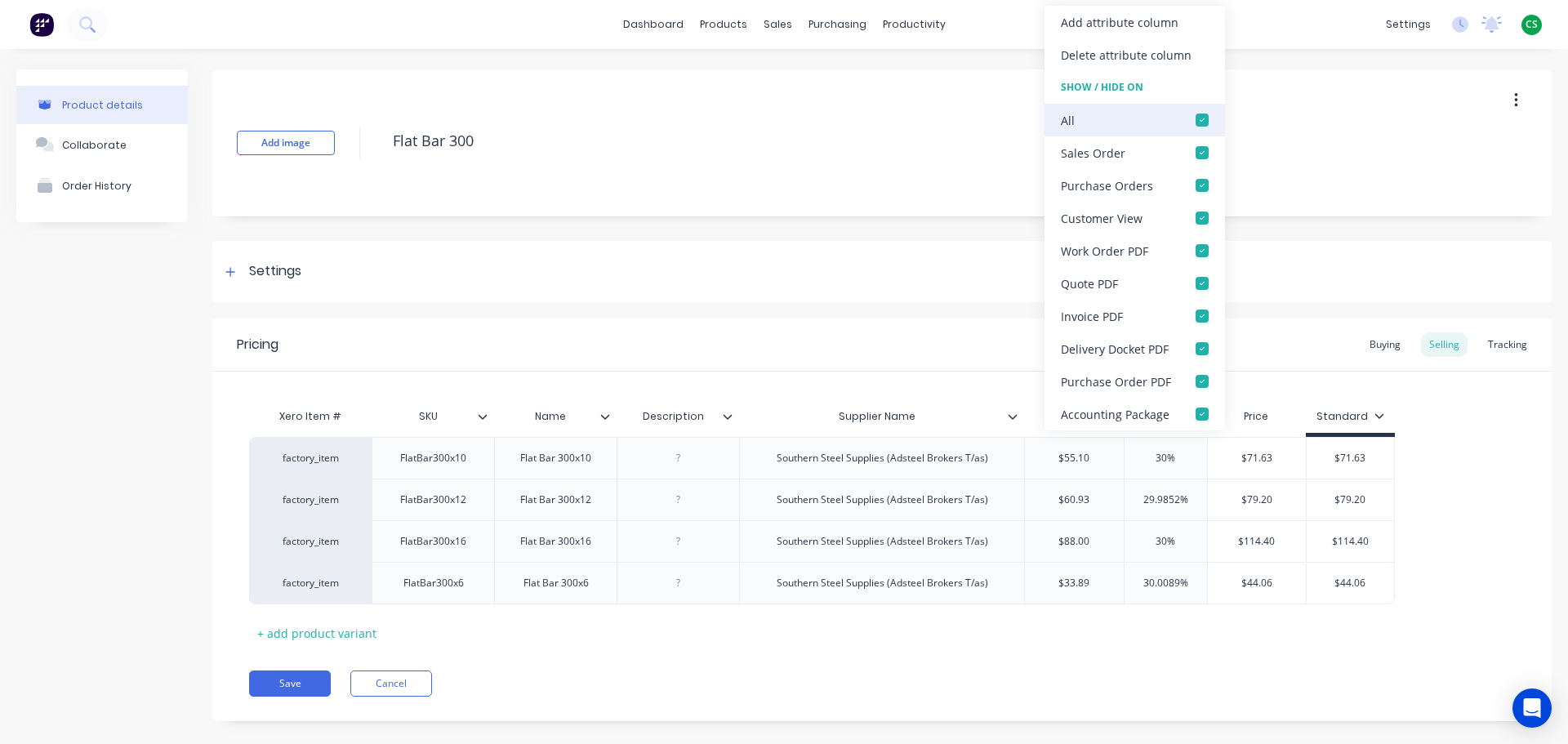
click at [1199, 121] on div at bounding box center [1202, 120] width 32 height 32
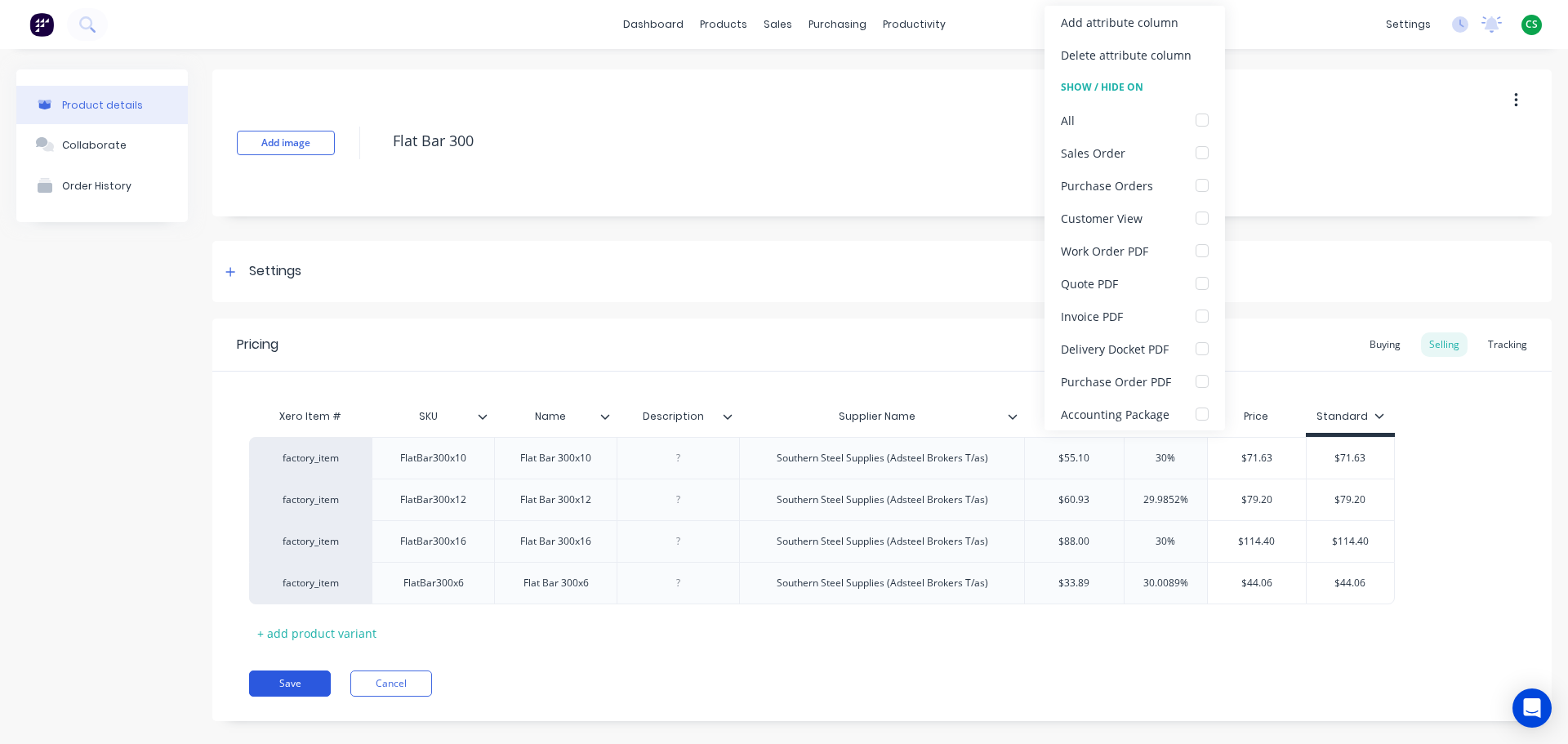
click at [296, 680] on button "Save" at bounding box center [289, 683] width 82 height 27
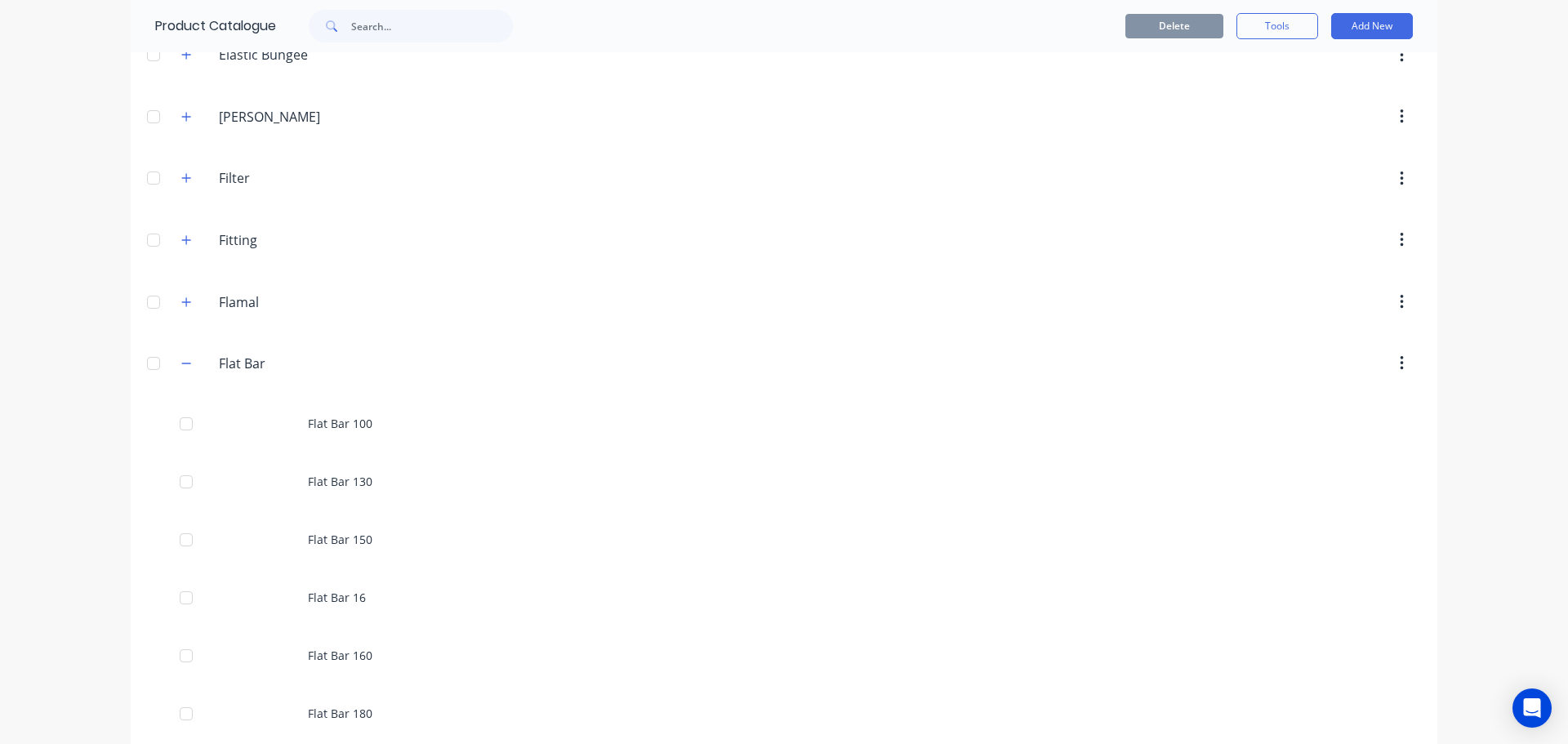
scroll to position [3674, 0]
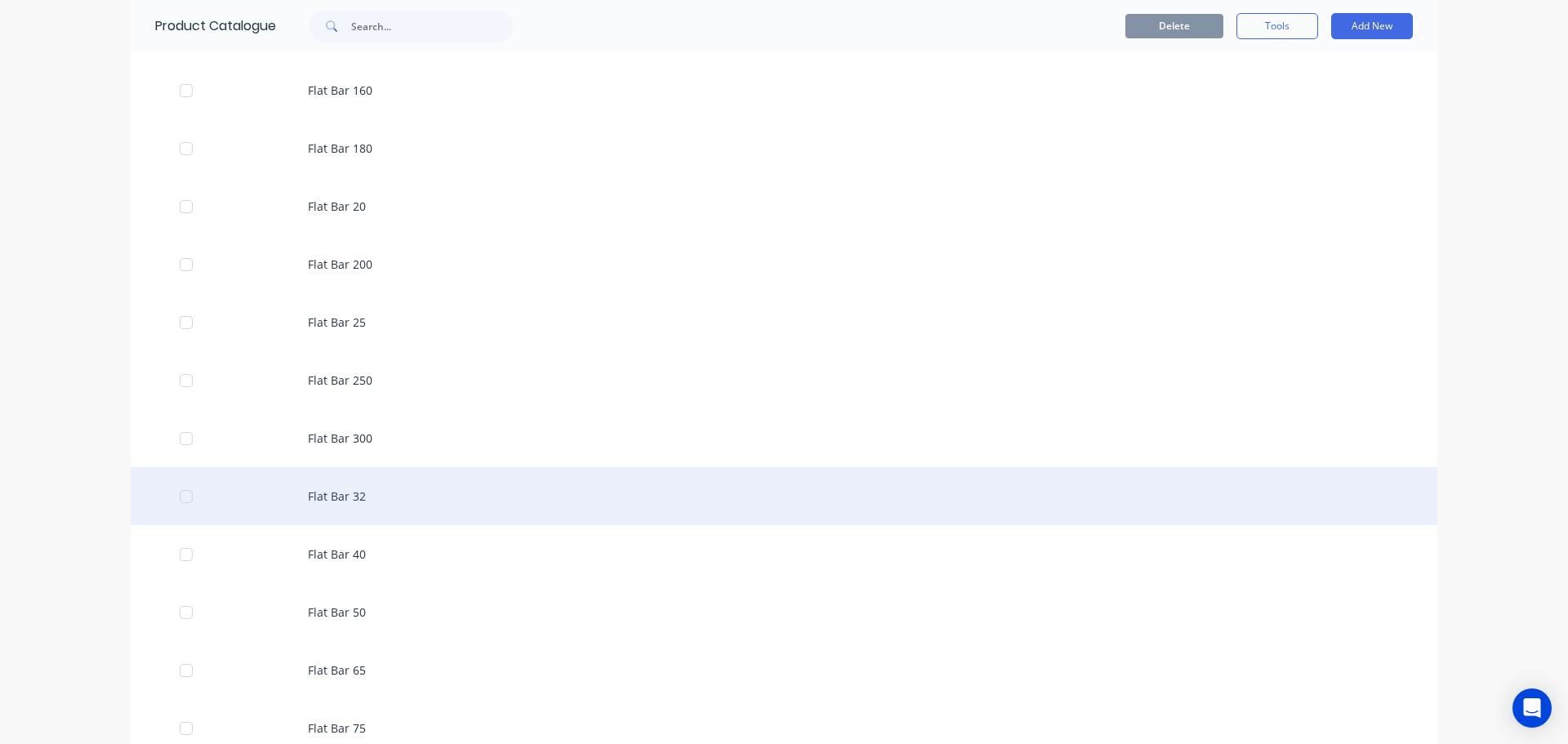
click at [345, 498] on div "Flat Bar 32" at bounding box center [784, 495] width 1306 height 58
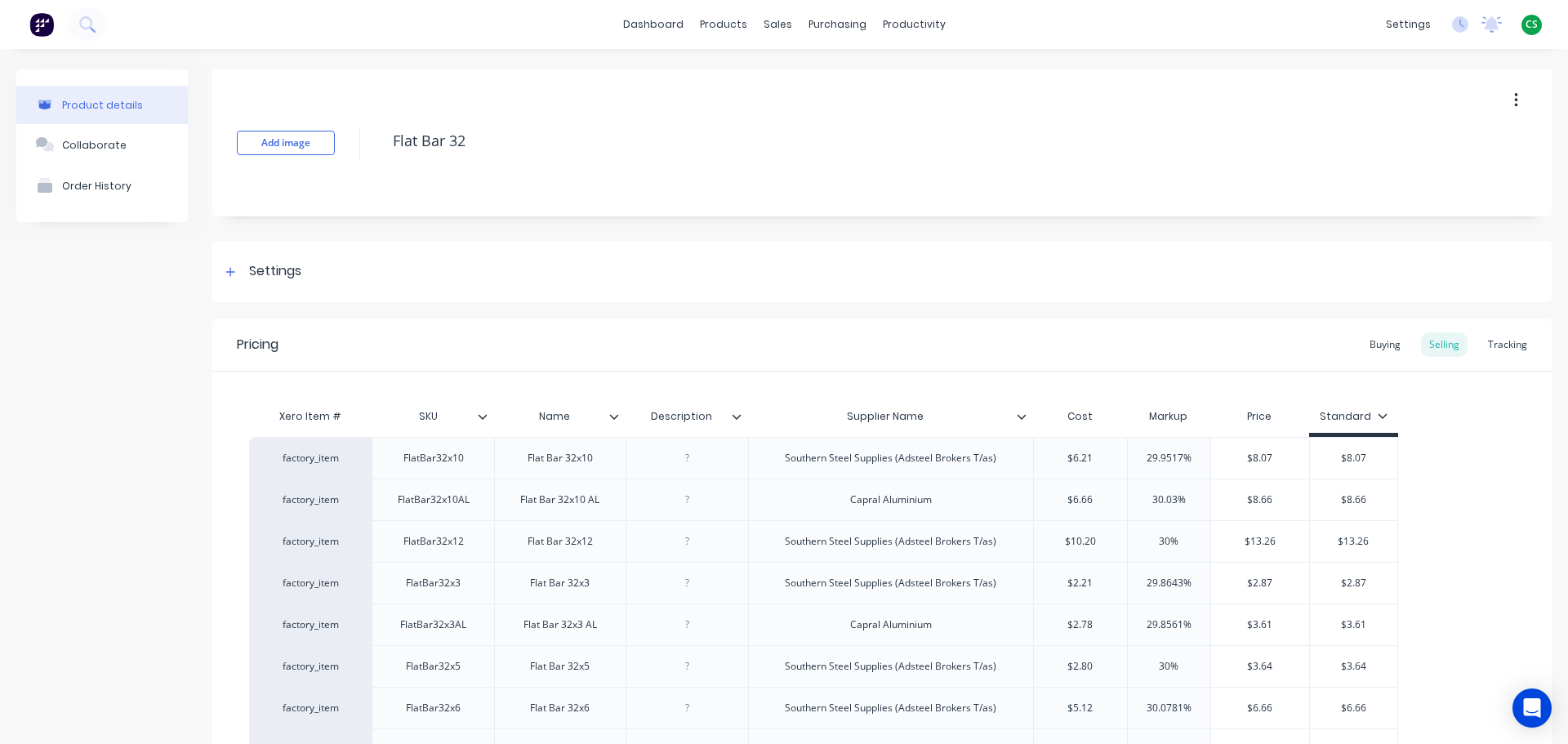
click at [1019, 415] on icon at bounding box center [1021, 417] width 9 height 9
click at [158, 487] on div "Product details Collaborate Order History" at bounding box center [102, 512] width 172 height 884
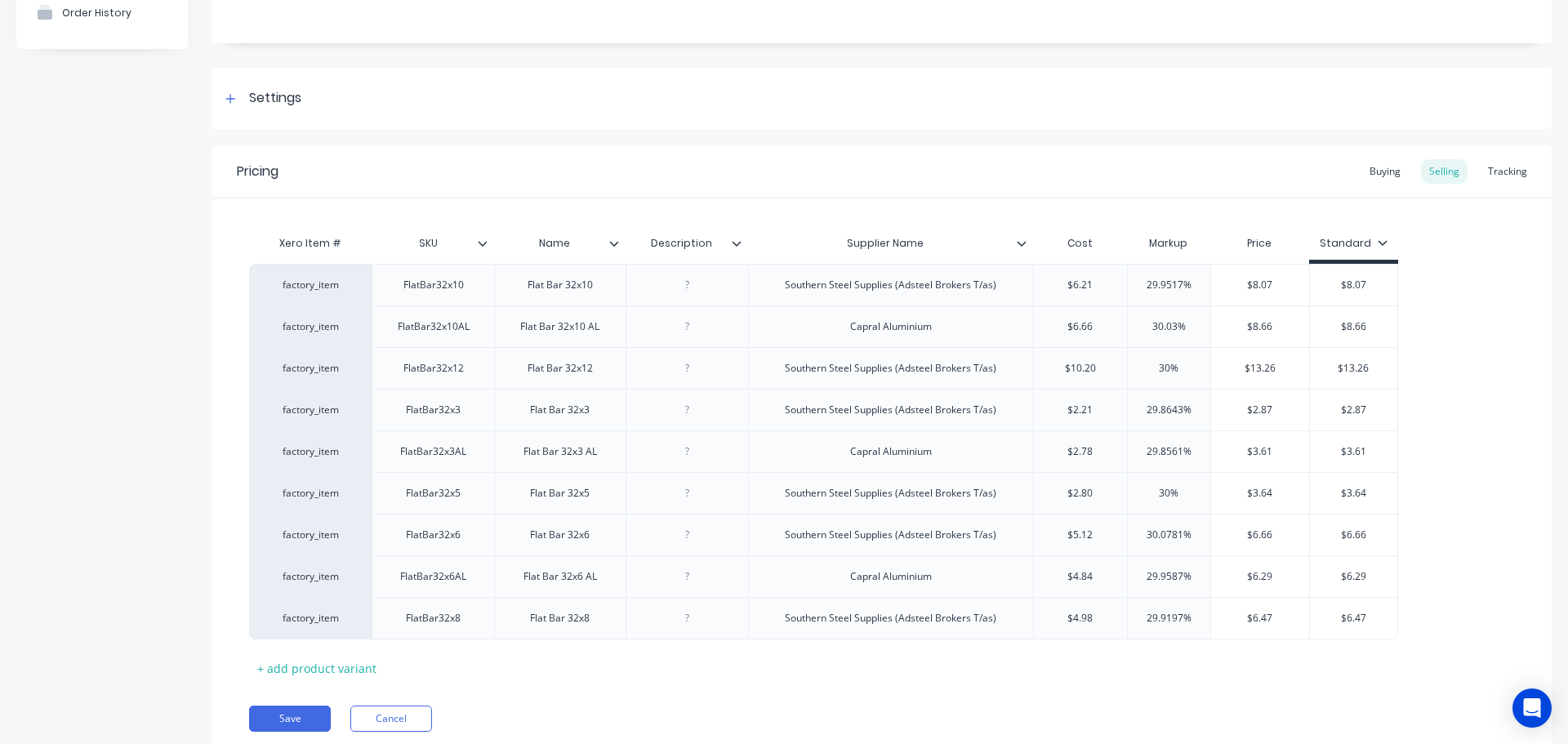
scroll to position [231, 0]
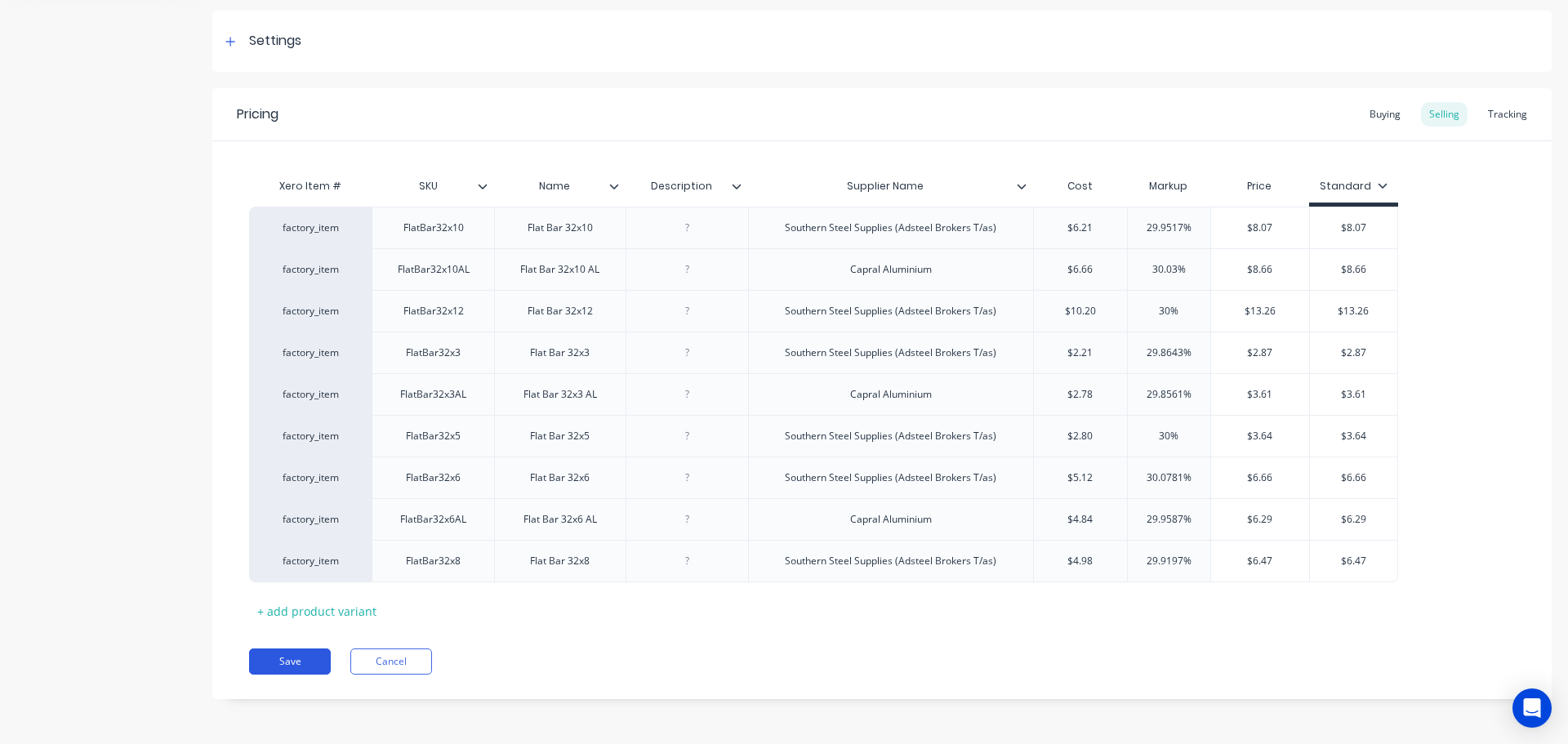
click at [274, 663] on button "Save" at bounding box center [289, 661] width 82 height 27
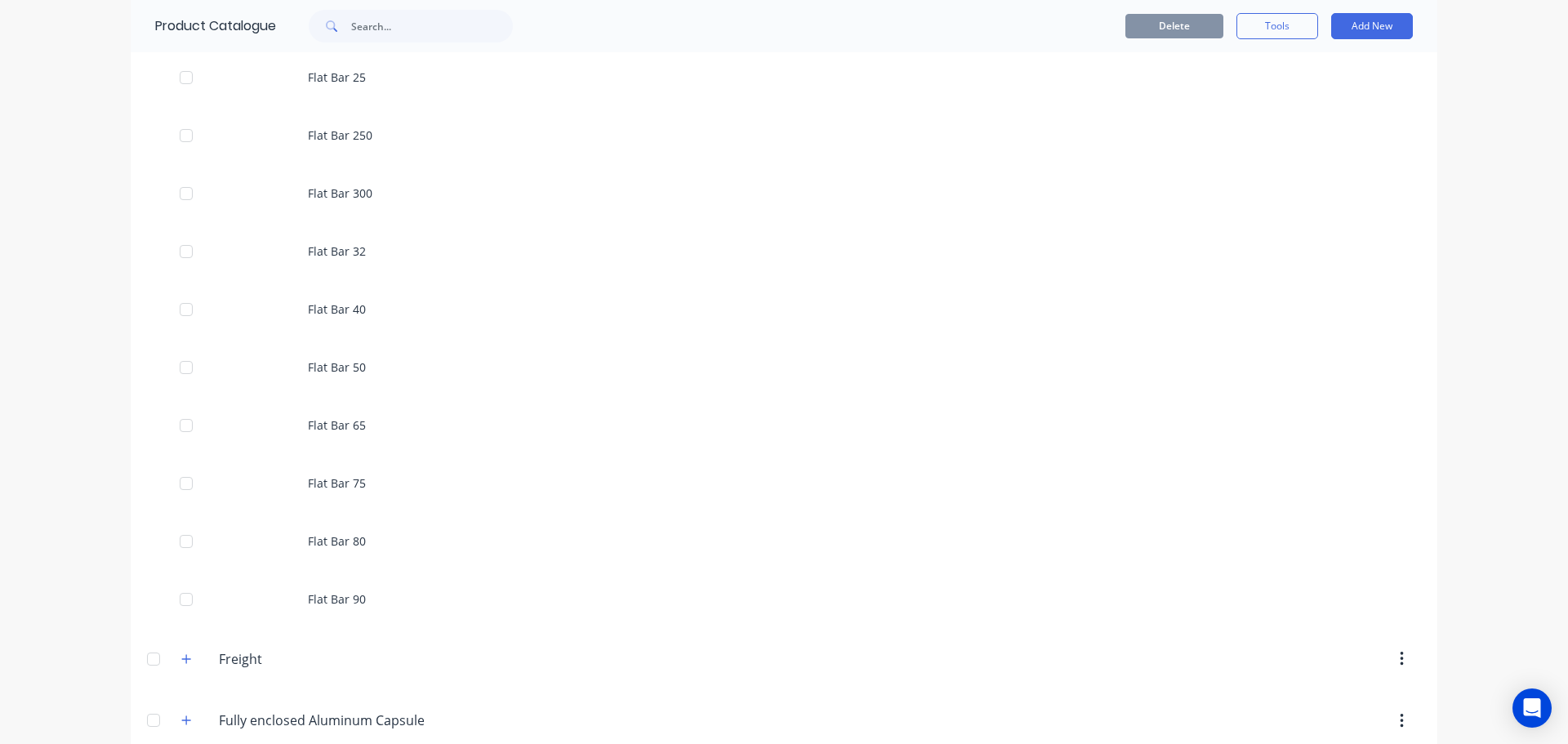
scroll to position [3674, 0]
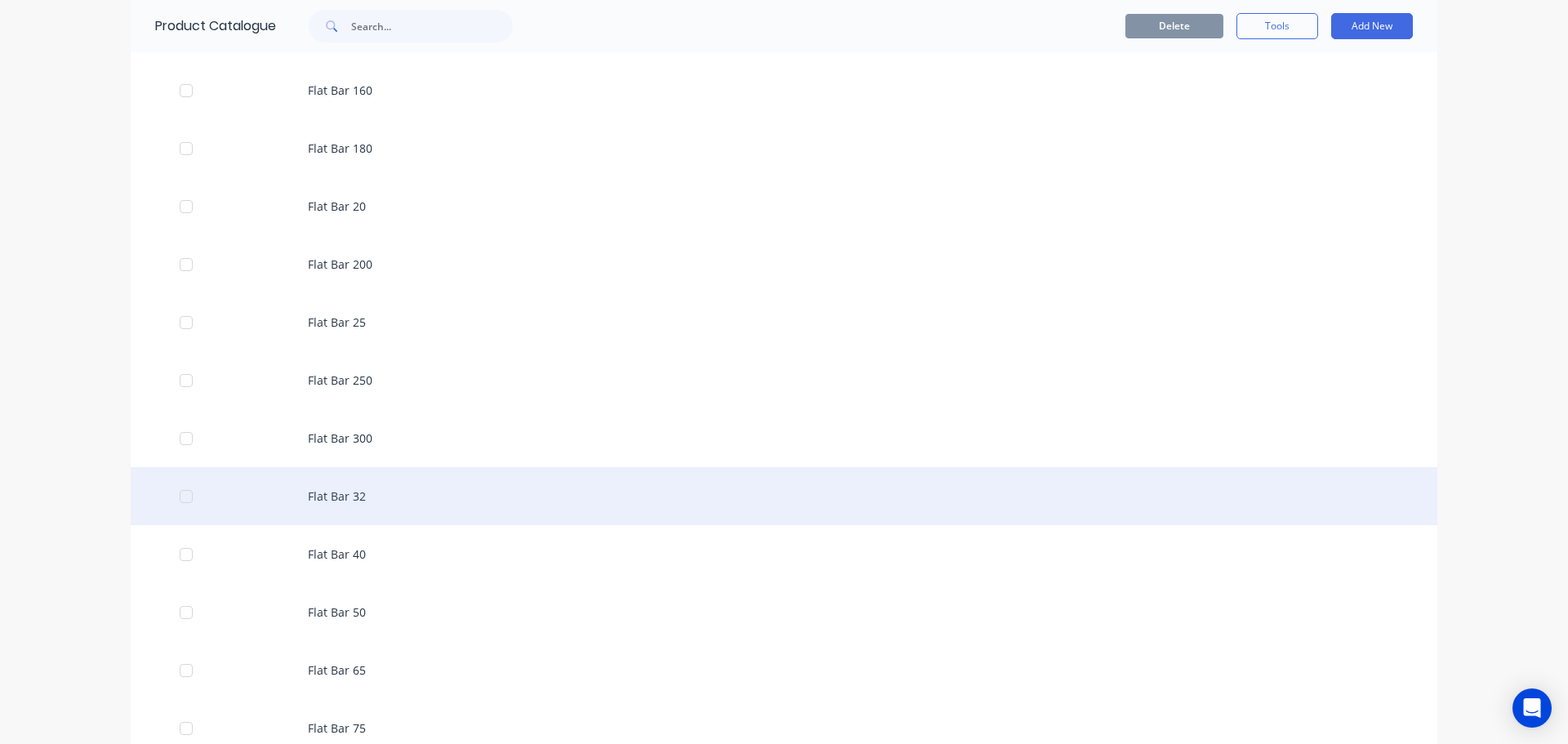
click at [328, 500] on div "Flat Bar 32" at bounding box center [784, 495] width 1306 height 58
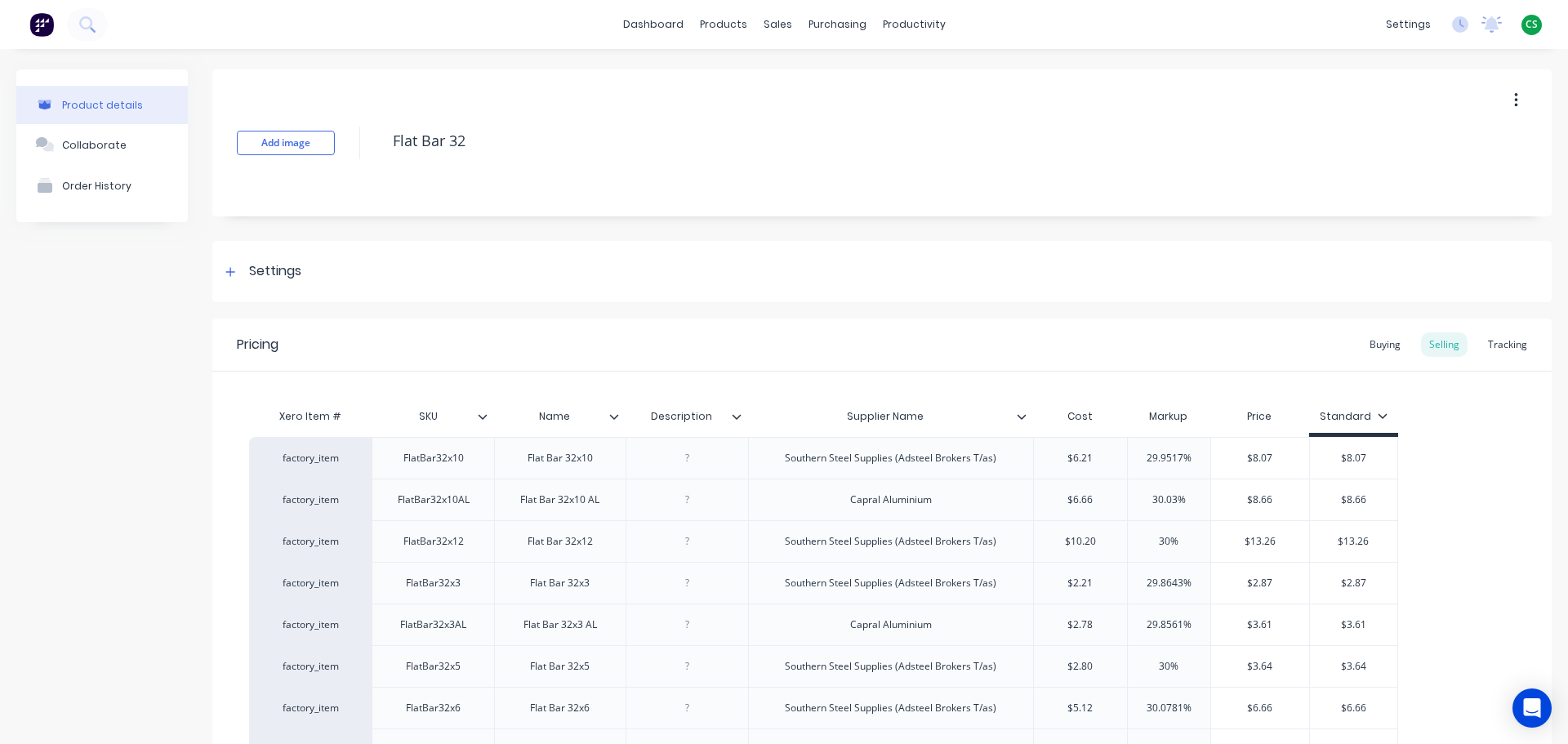
click at [1024, 412] on icon at bounding box center [1021, 417] width 9 height 9
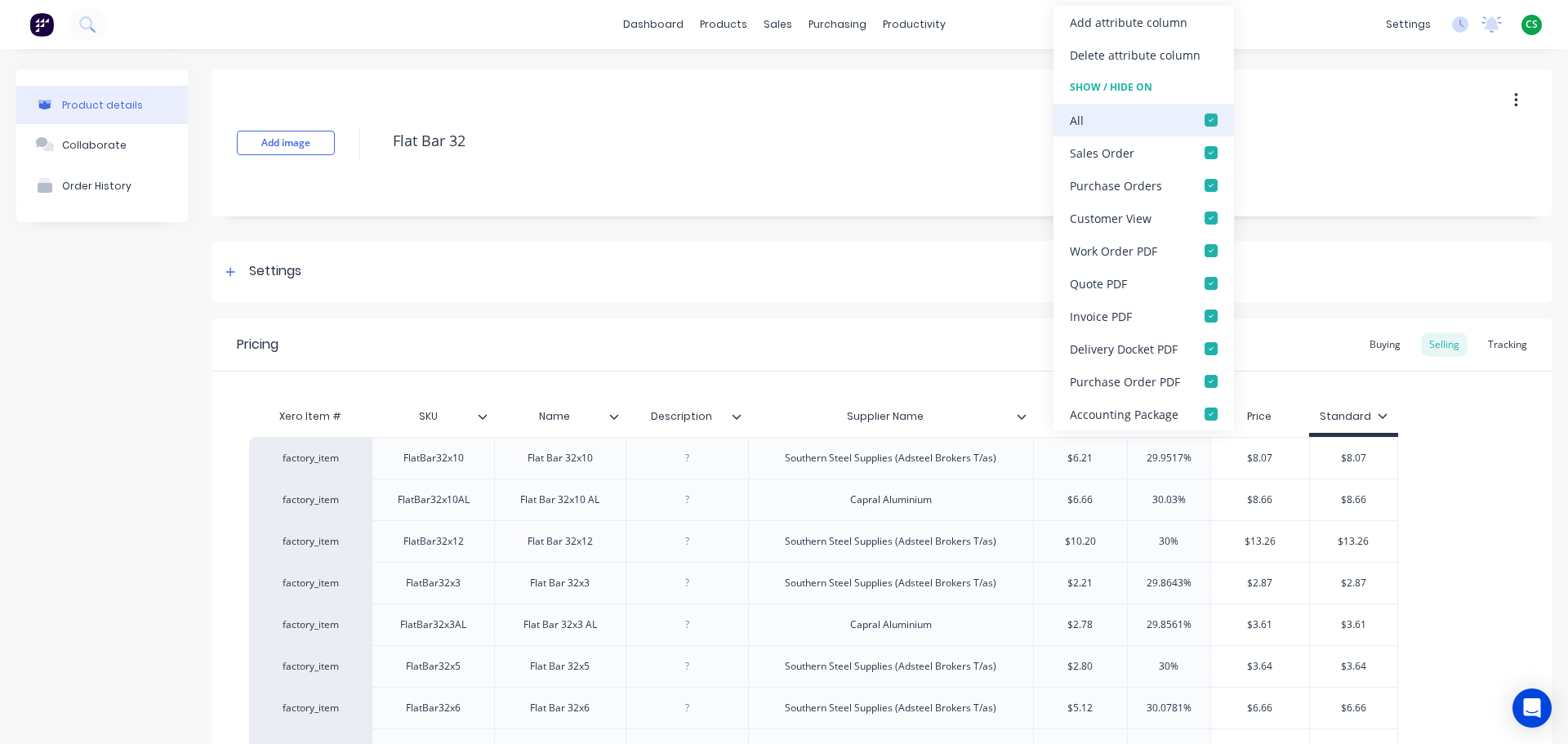
click at [1210, 121] on div at bounding box center [1211, 120] width 32 height 32
click at [116, 493] on div "Product details Collaborate Order History" at bounding box center [102, 512] width 172 height 884
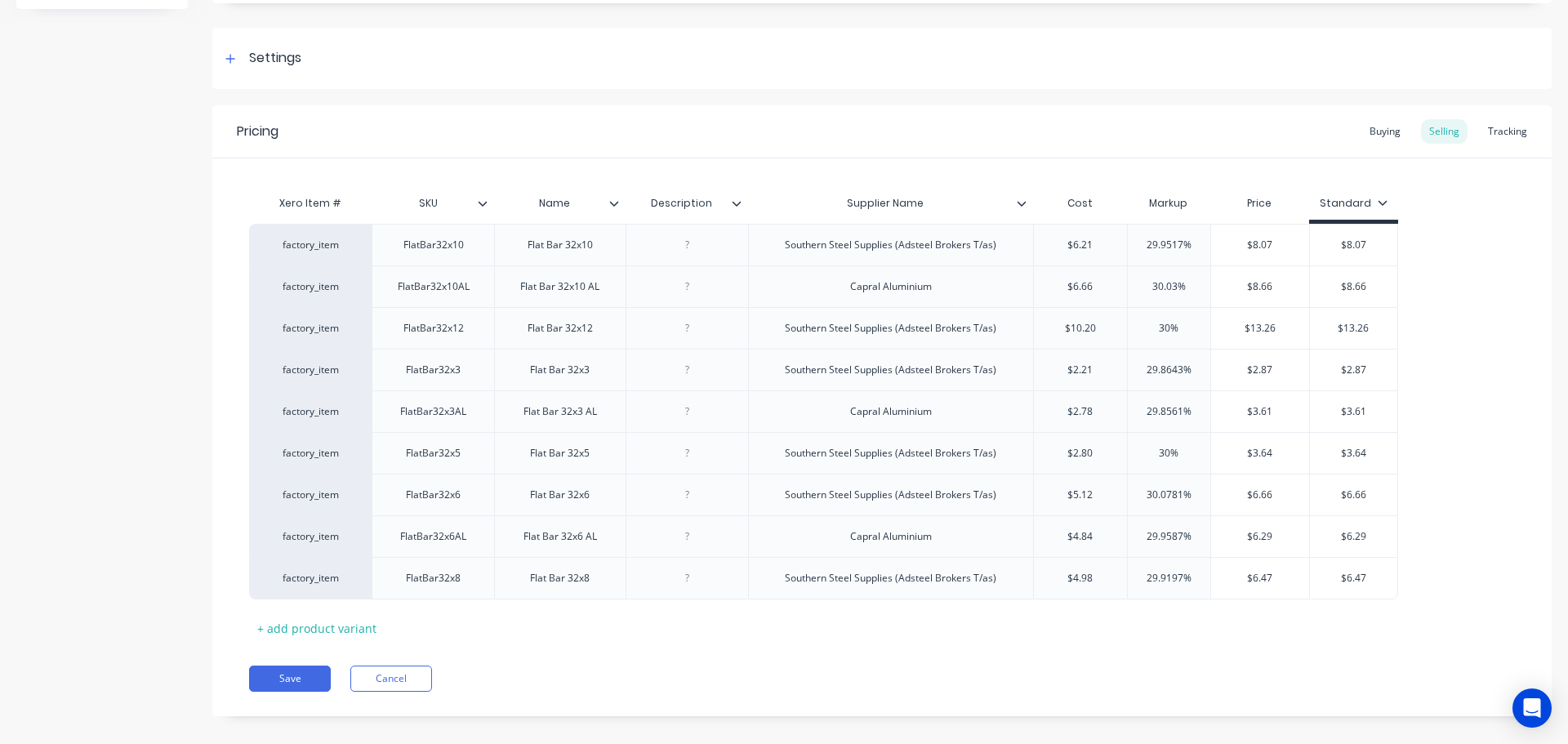
scroll to position [231, 0]
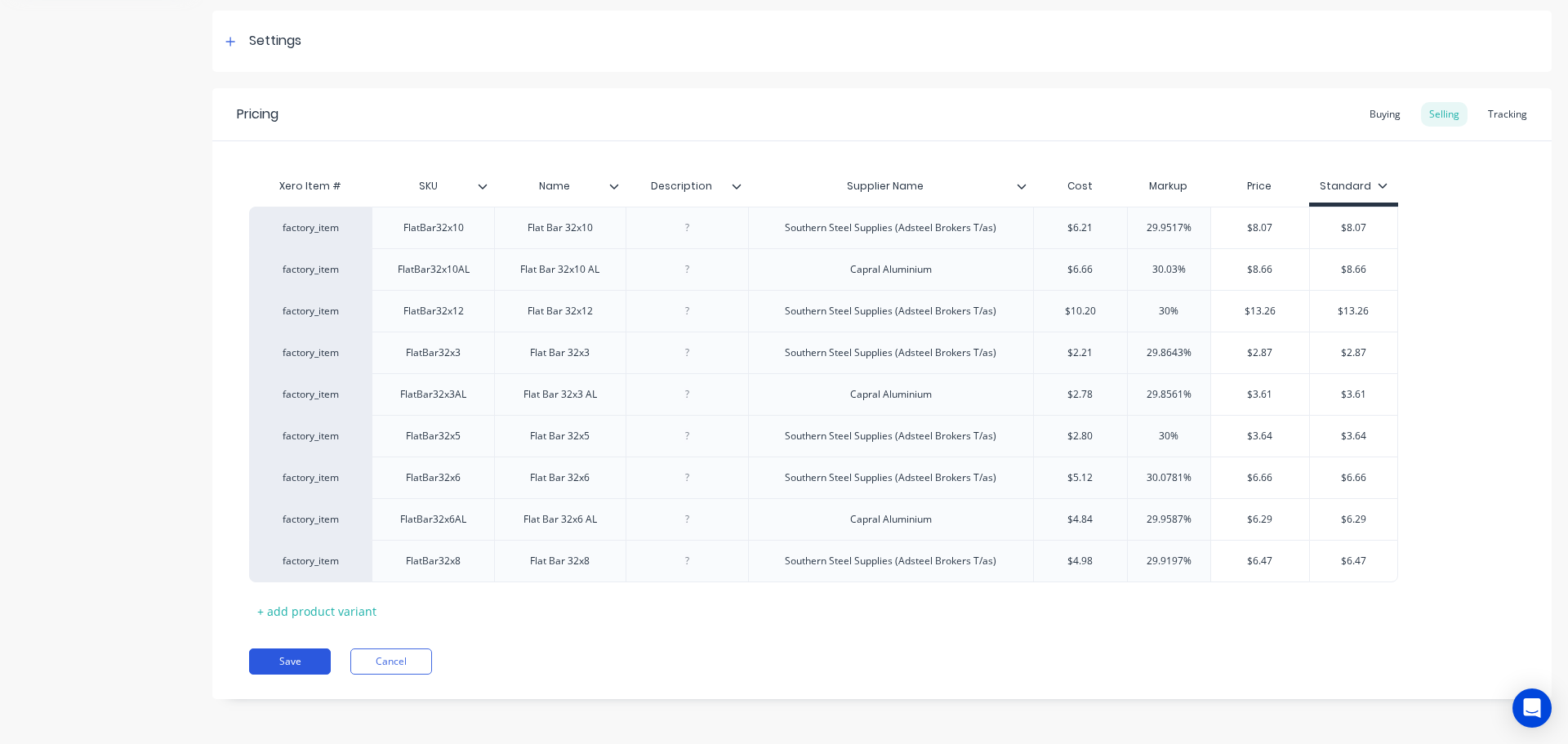
click at [296, 666] on button "Save" at bounding box center [289, 661] width 82 height 27
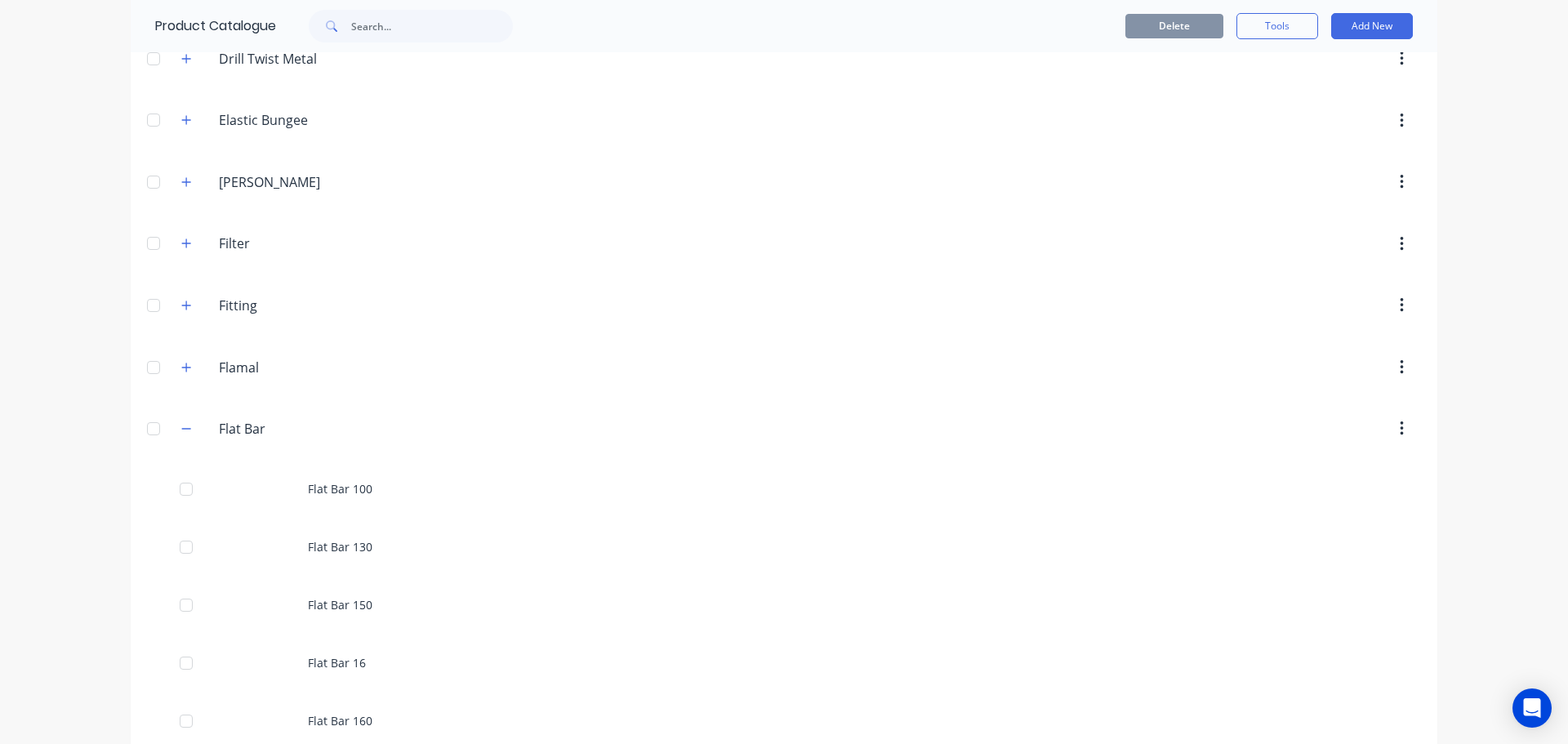
scroll to position [3674, 0]
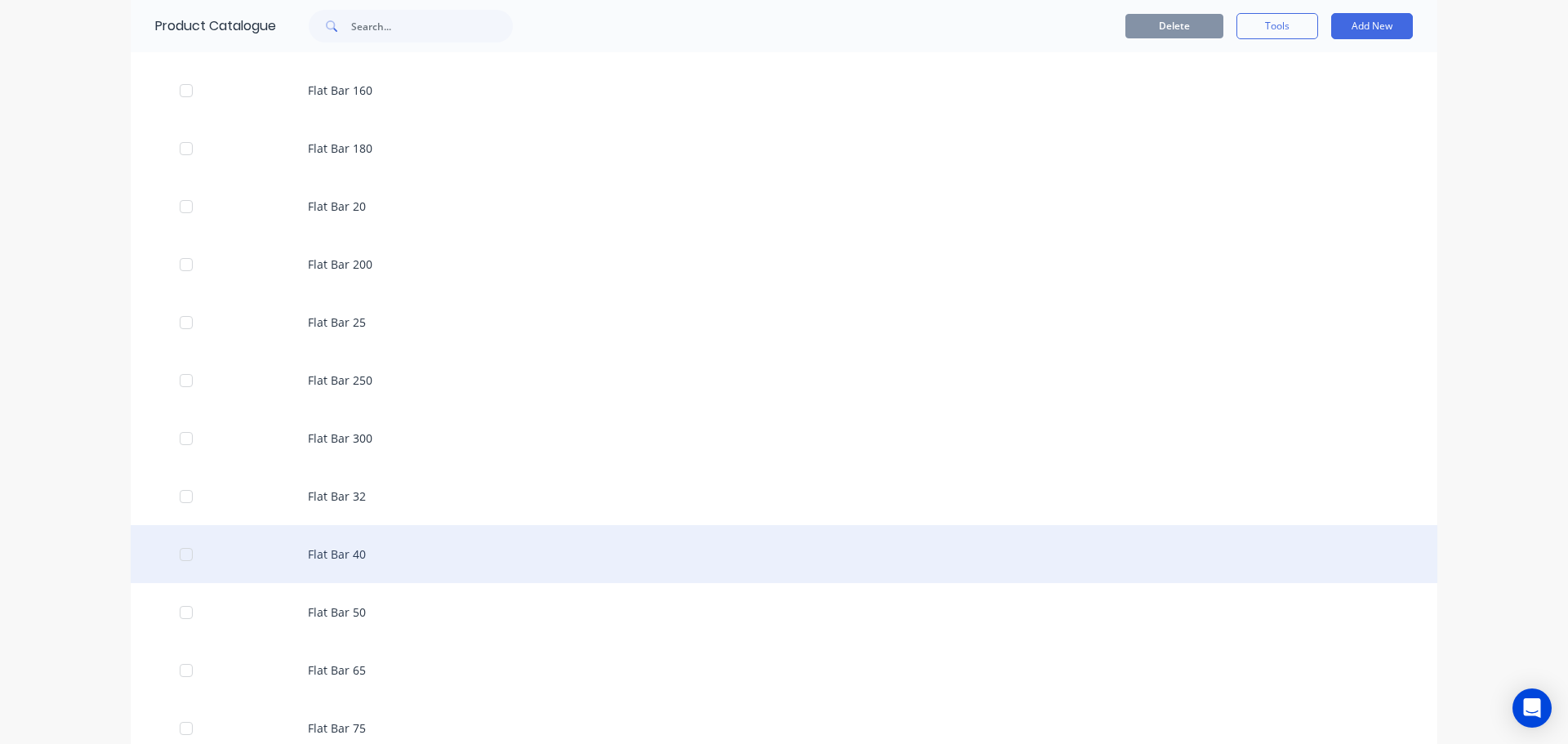
click at [353, 552] on div "Flat Bar 40" at bounding box center [784, 553] width 1306 height 58
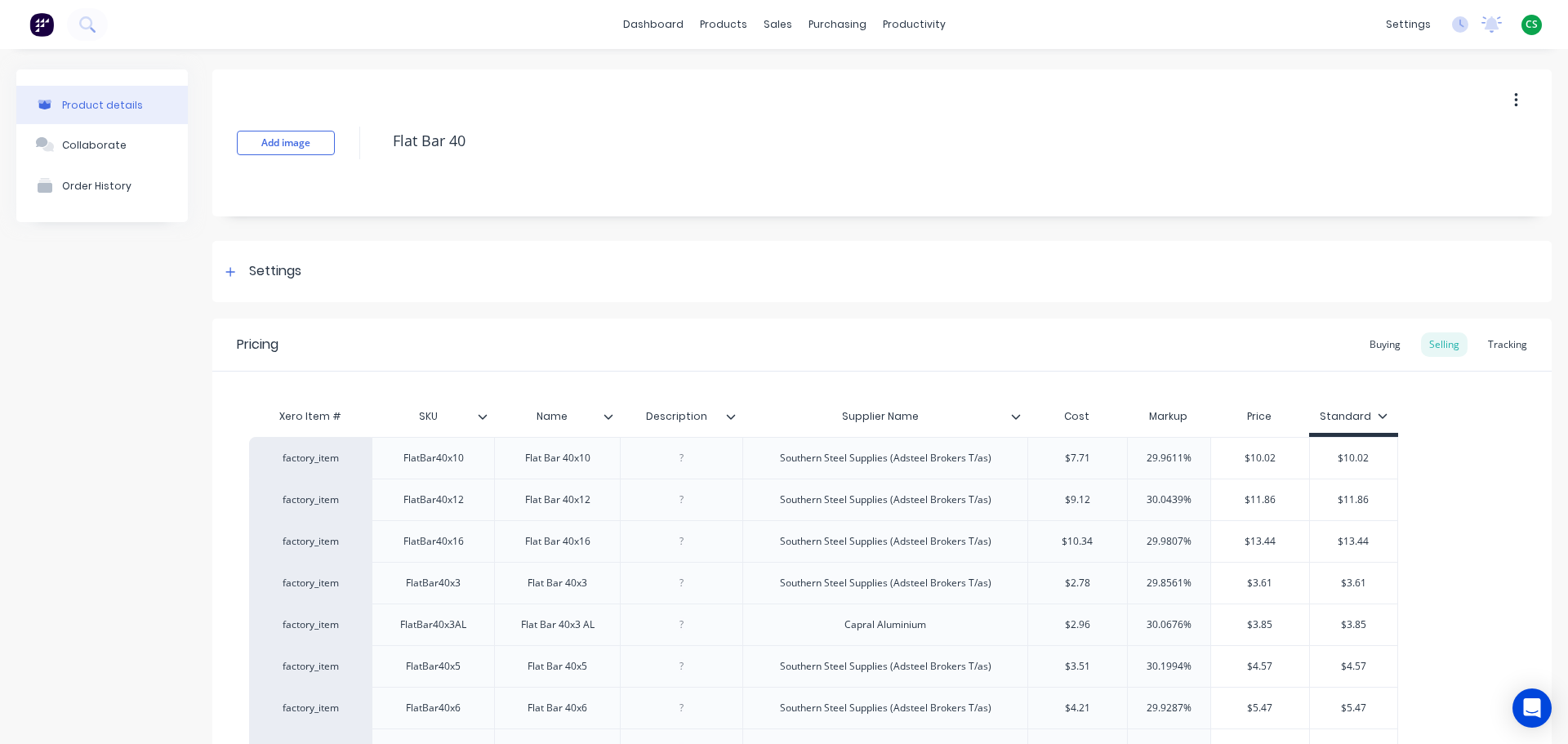
click at [1019, 412] on icon at bounding box center [1016, 417] width 9 height 9
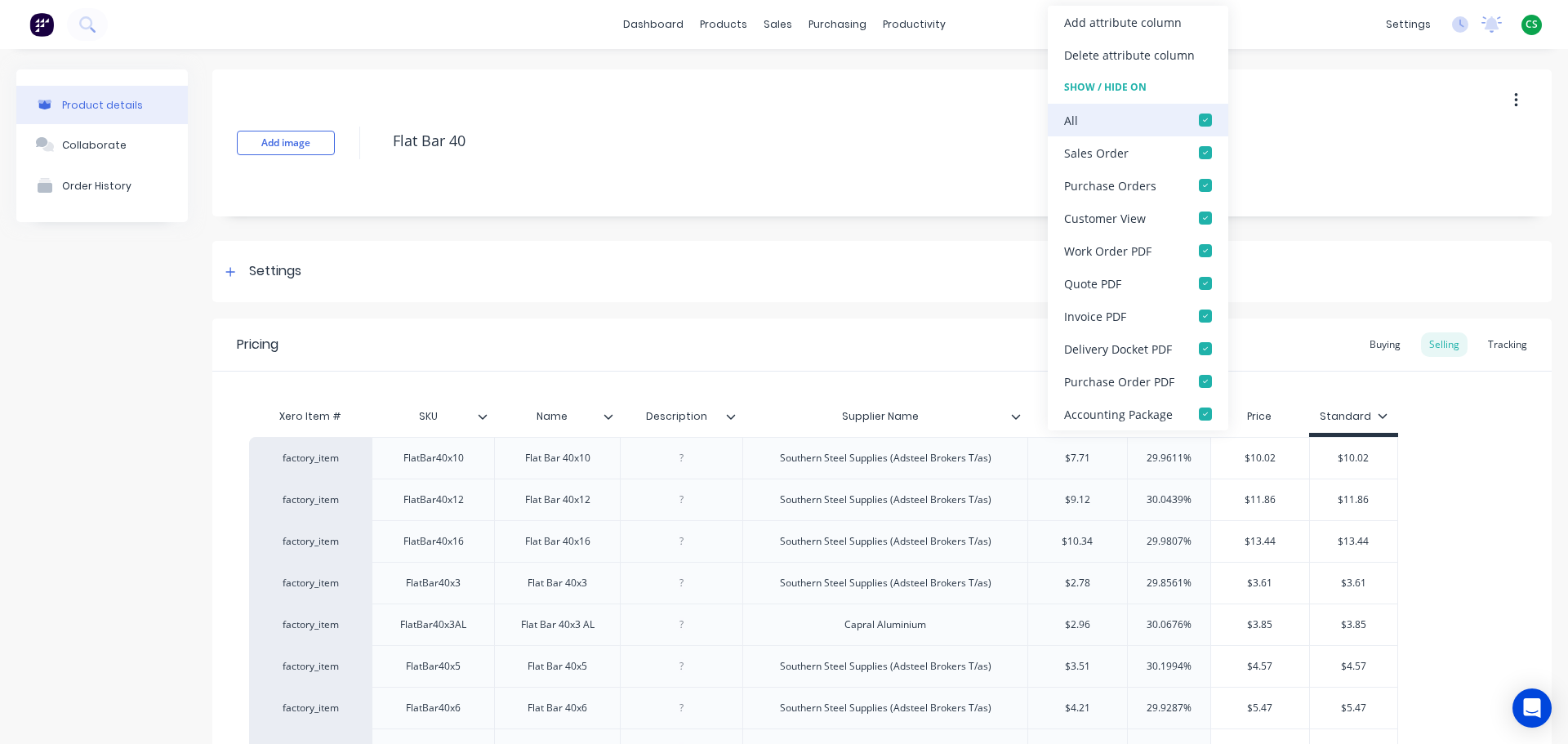
click at [1198, 118] on div at bounding box center [1205, 120] width 32 height 32
click at [97, 589] on div "Product details Collaborate Order History" at bounding box center [102, 512] width 172 height 884
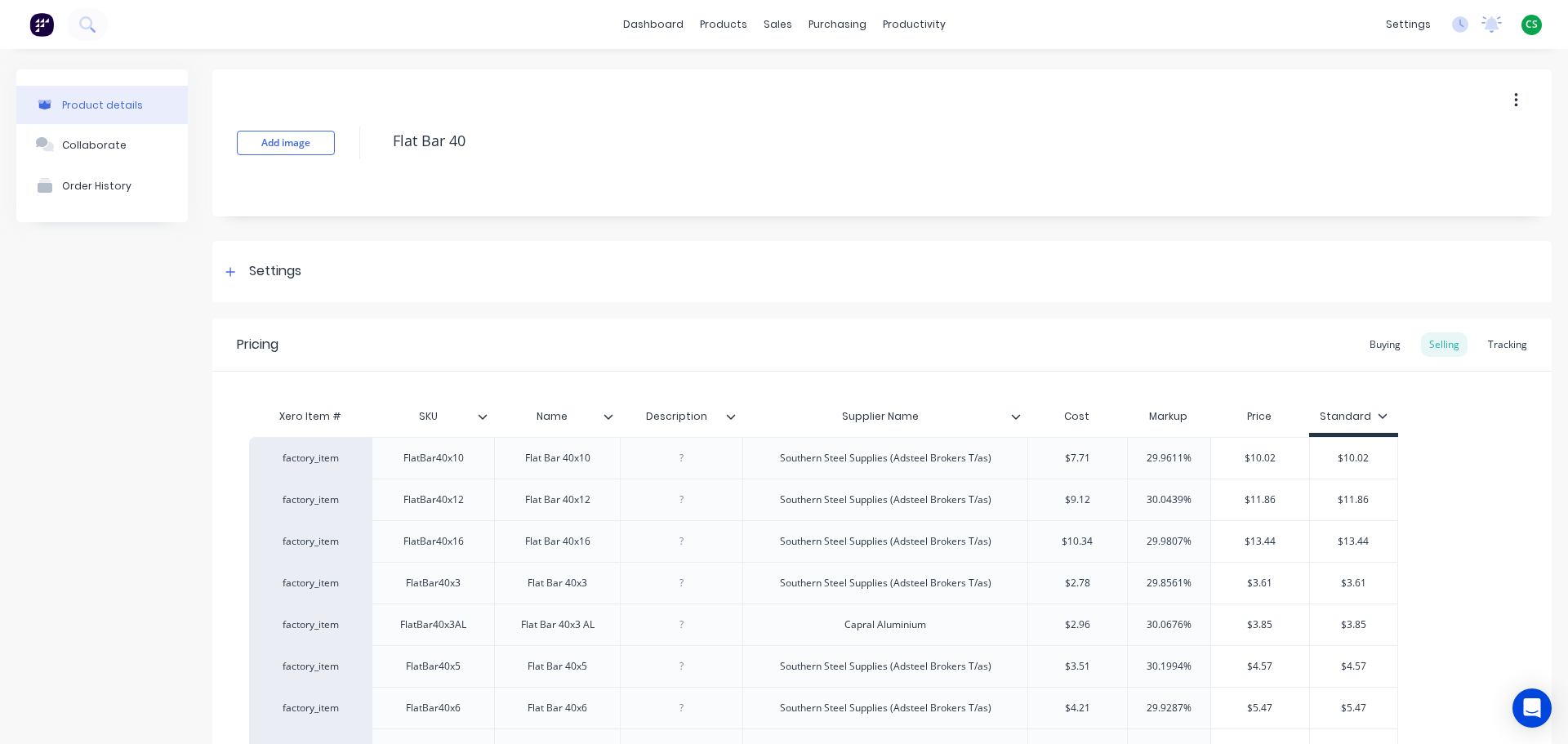
scroll to position [231, 0]
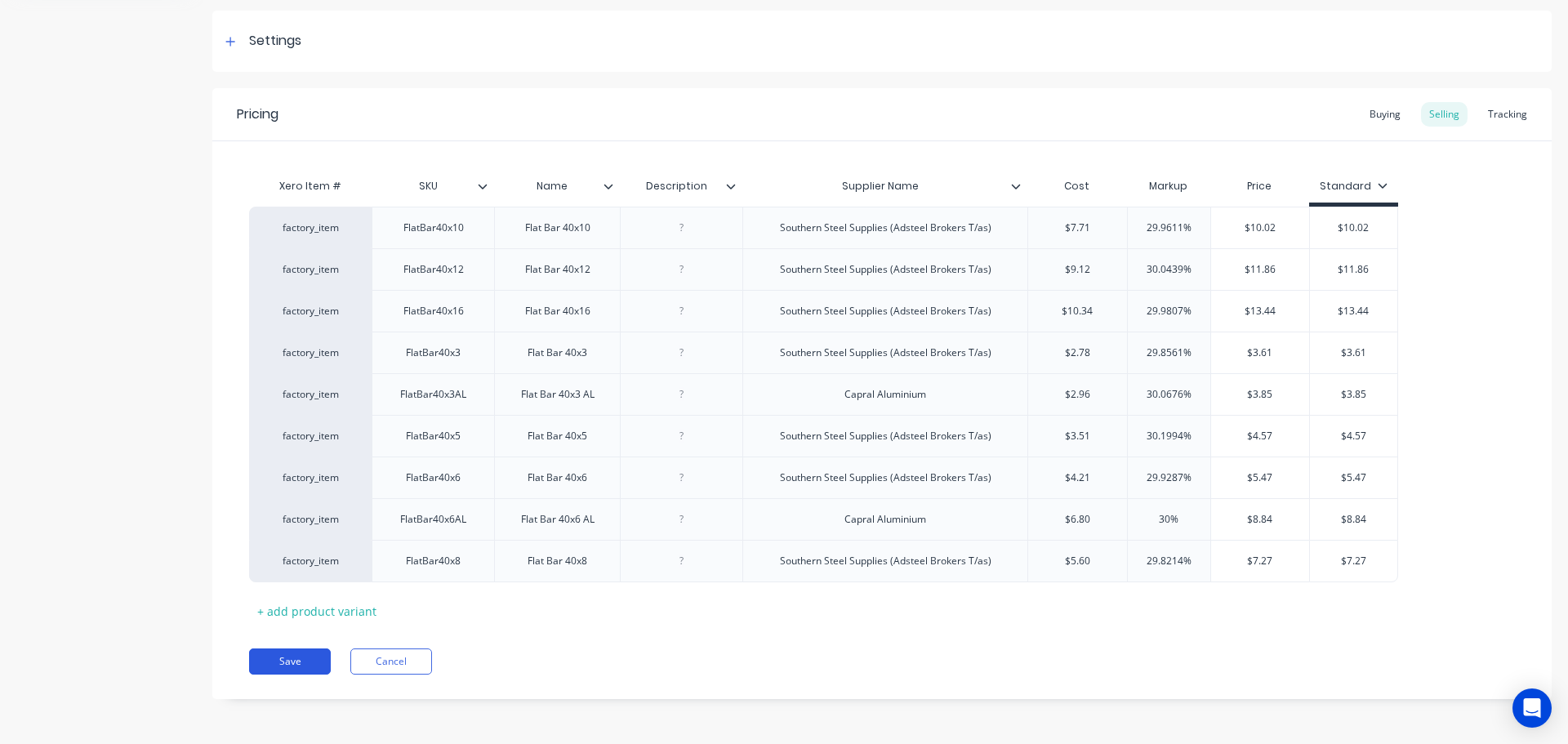
click at [271, 663] on button "Save" at bounding box center [289, 661] width 82 height 27
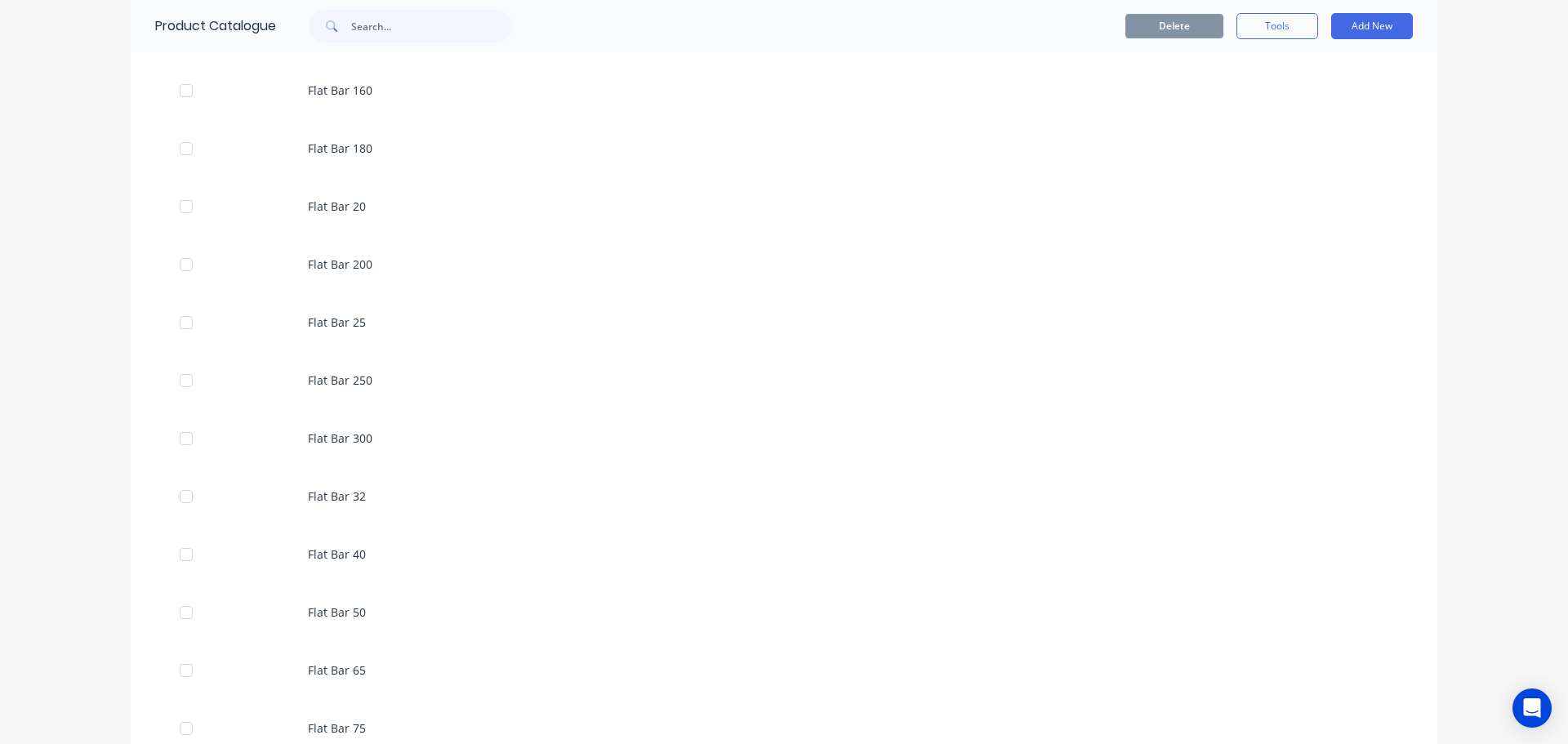
scroll to position [3918, 0]
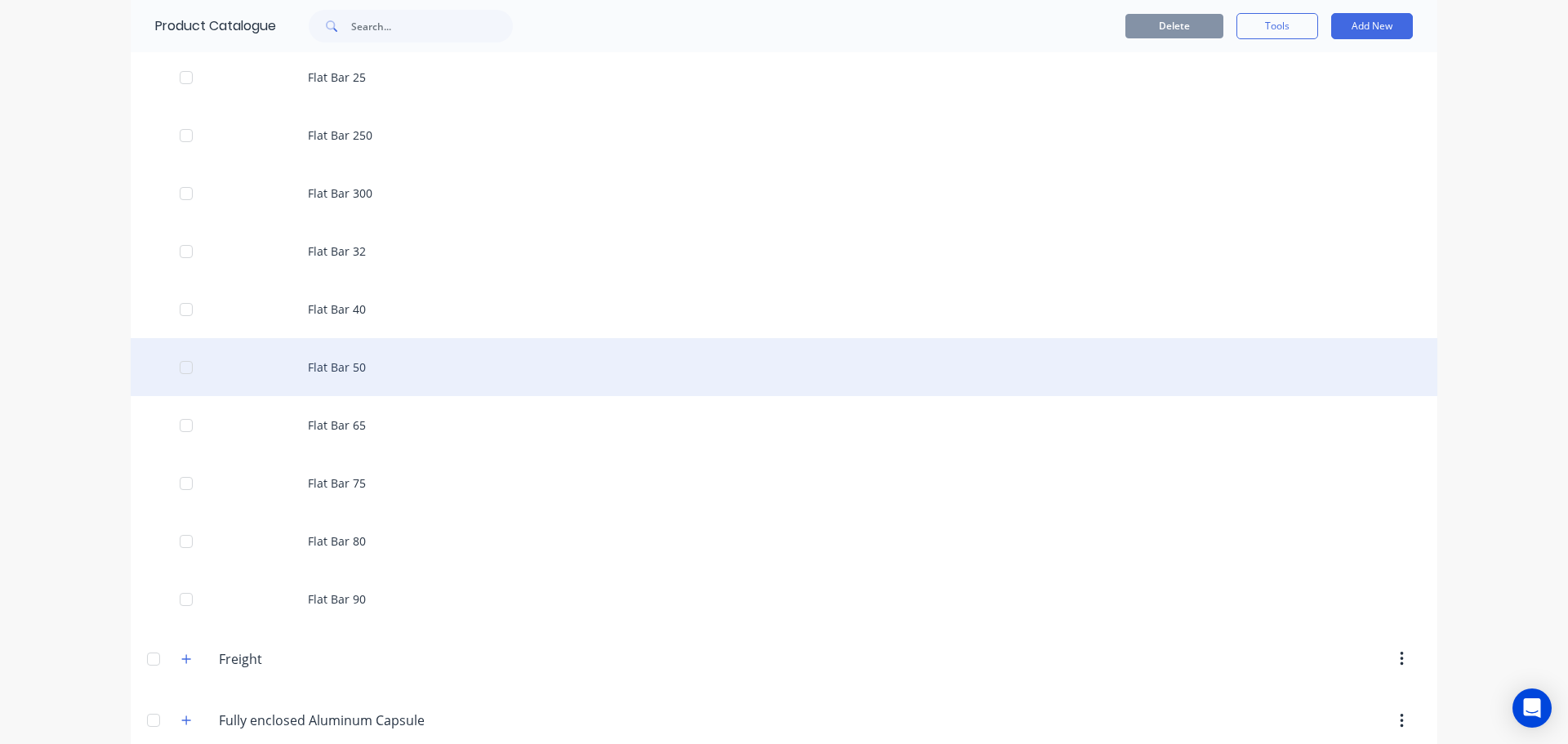
click at [355, 374] on div "Flat Bar 50" at bounding box center [784, 366] width 1306 height 58
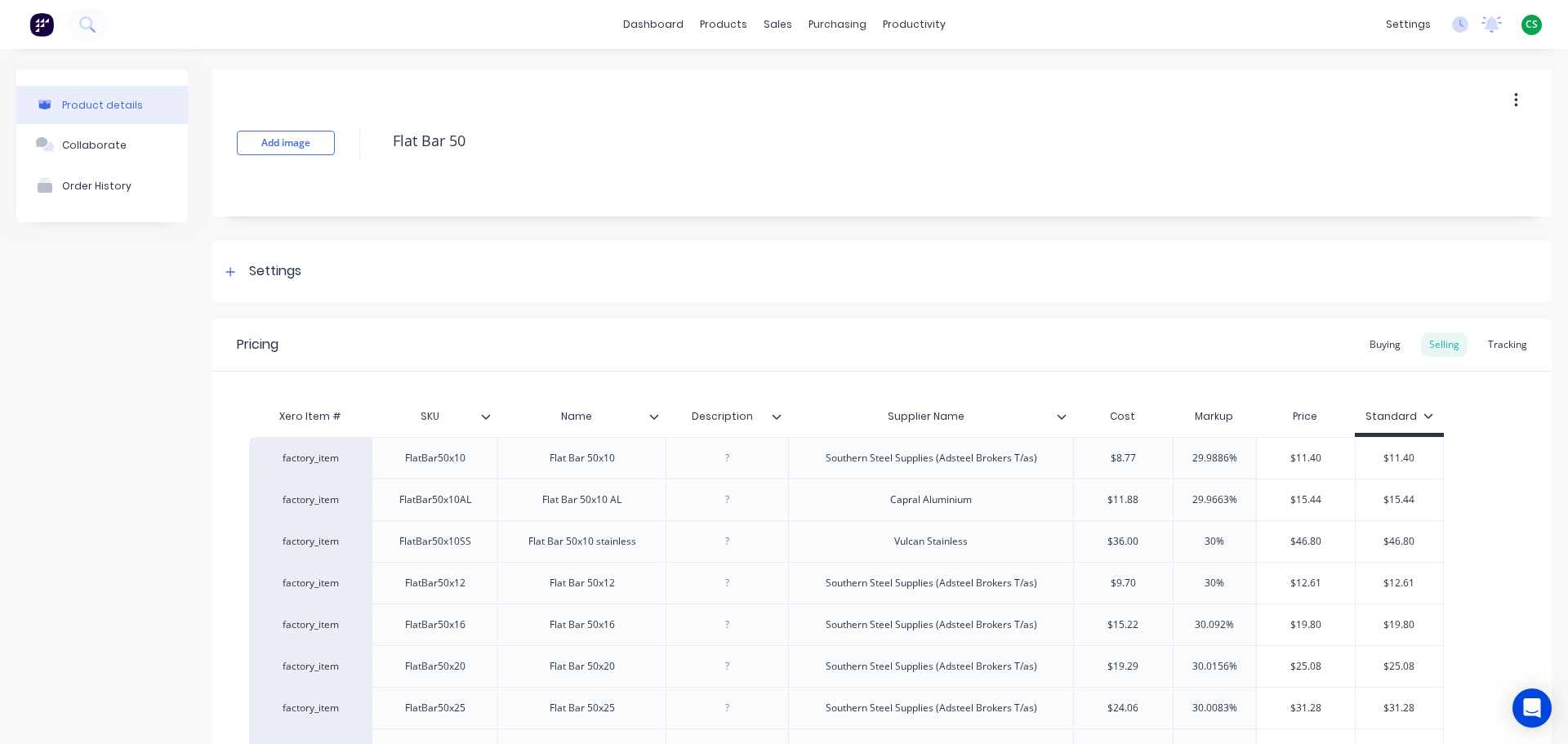
click at [1062, 414] on icon at bounding box center [1061, 417] width 9 height 9
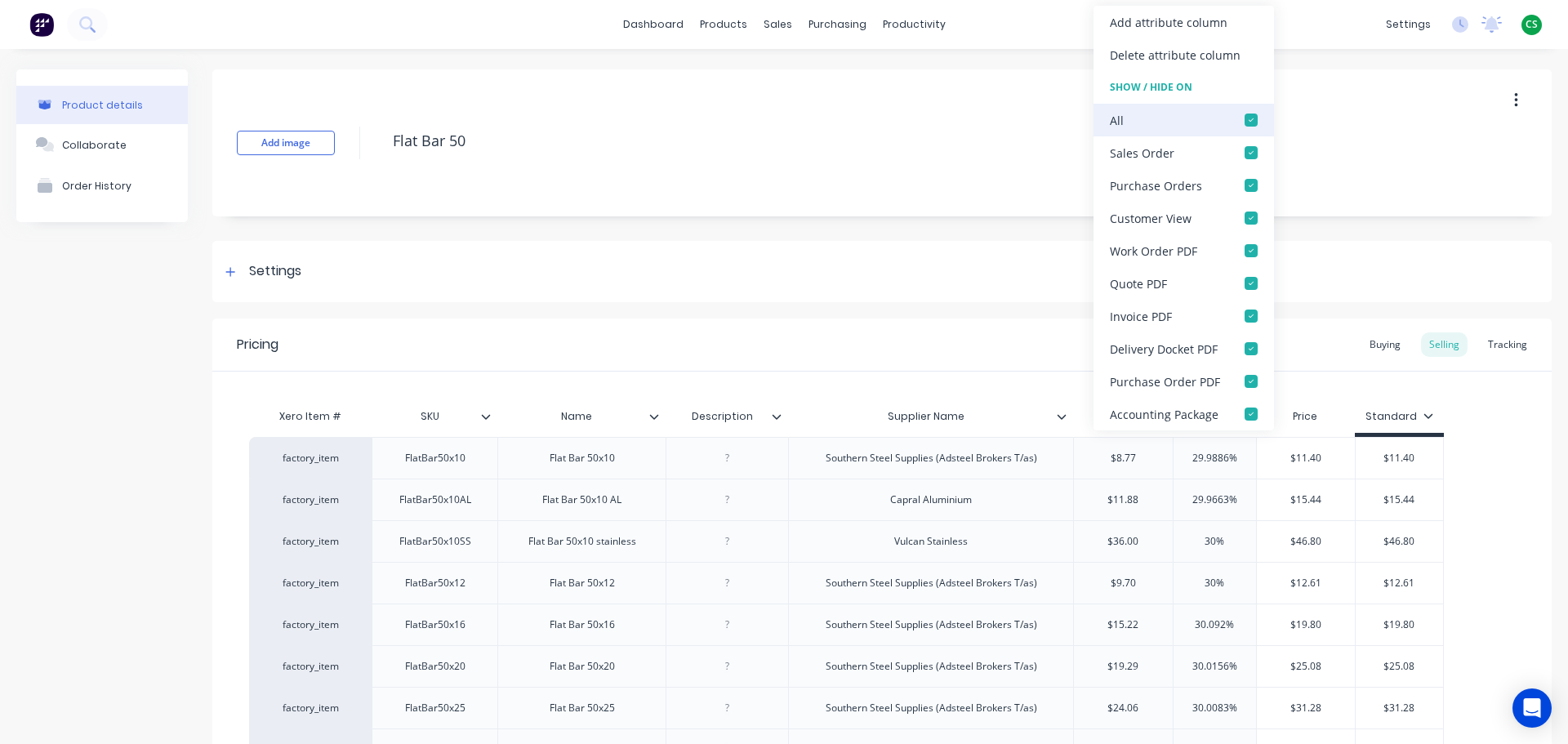
click at [1252, 122] on div at bounding box center [1251, 120] width 32 height 32
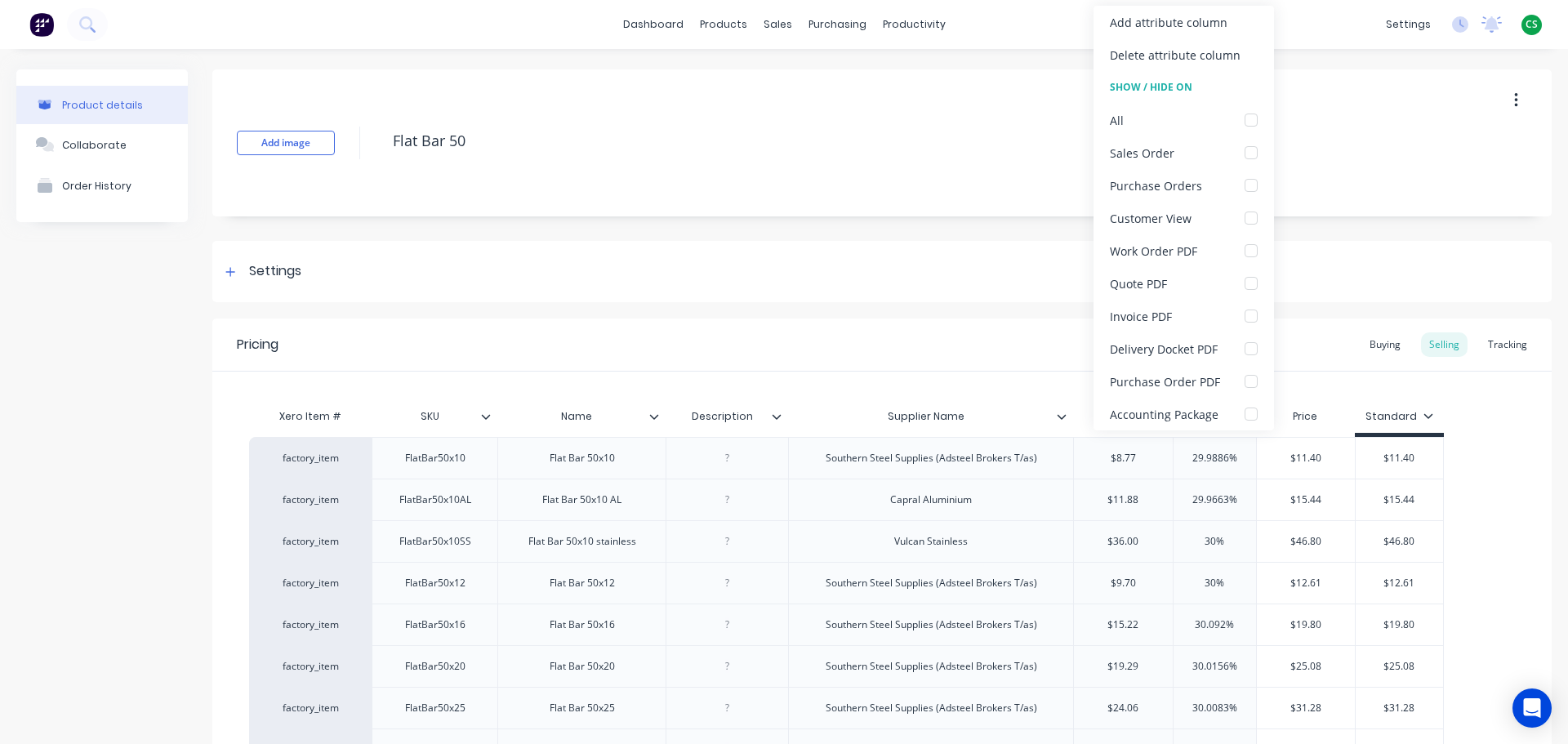
click at [99, 569] on div "Product details Collaborate Order History" at bounding box center [102, 698] width 172 height 1259
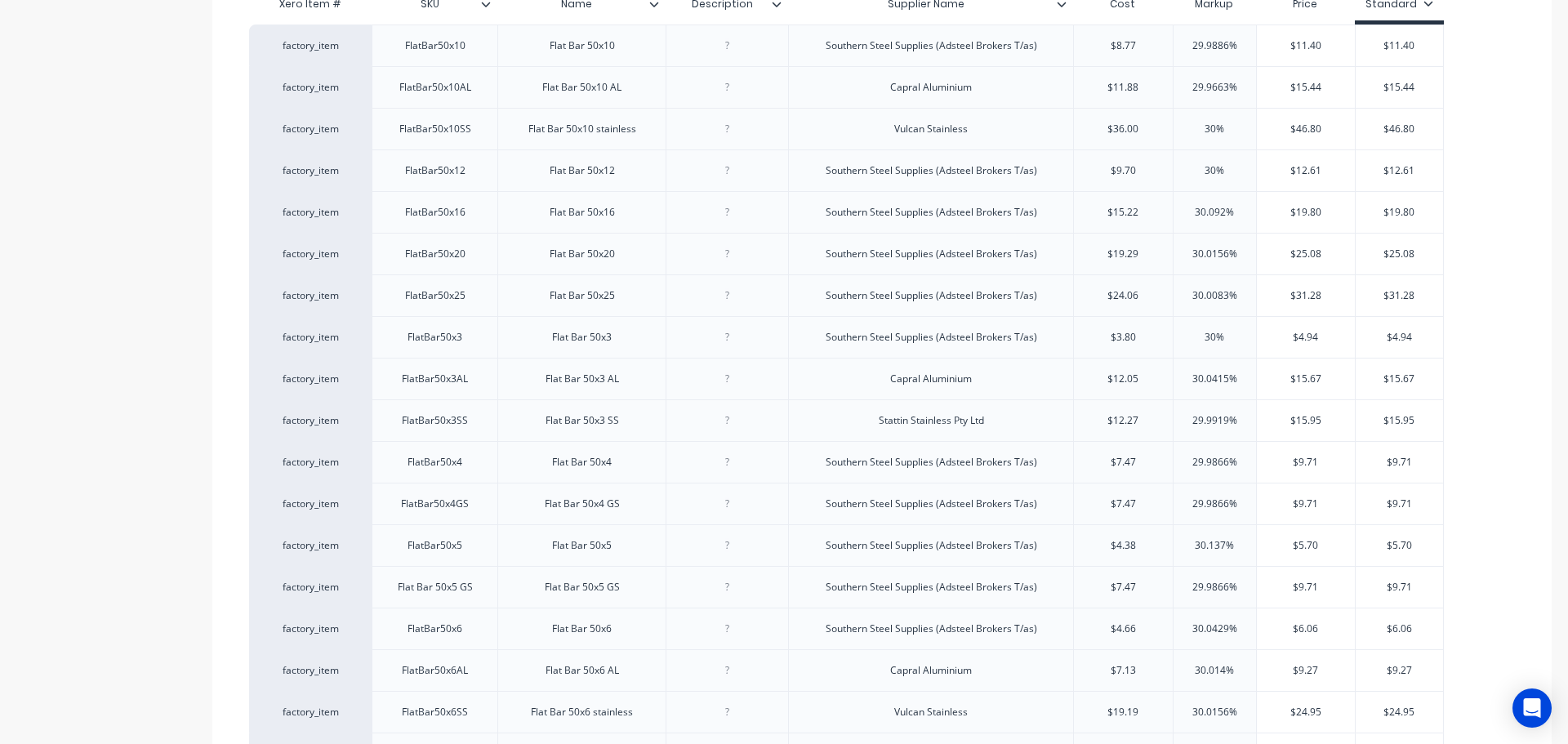
scroll to position [604, 0]
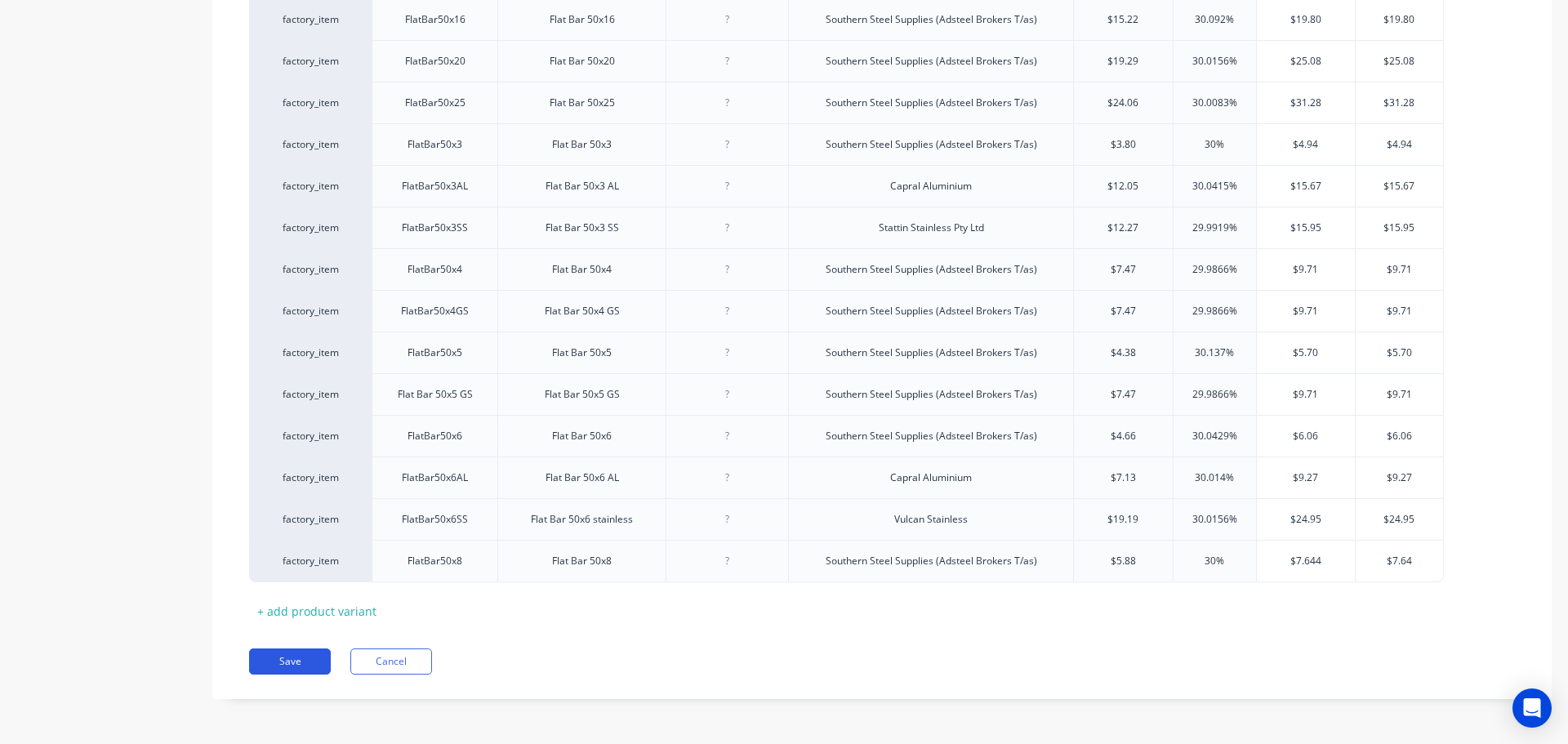
click at [290, 660] on button "Save" at bounding box center [289, 661] width 82 height 27
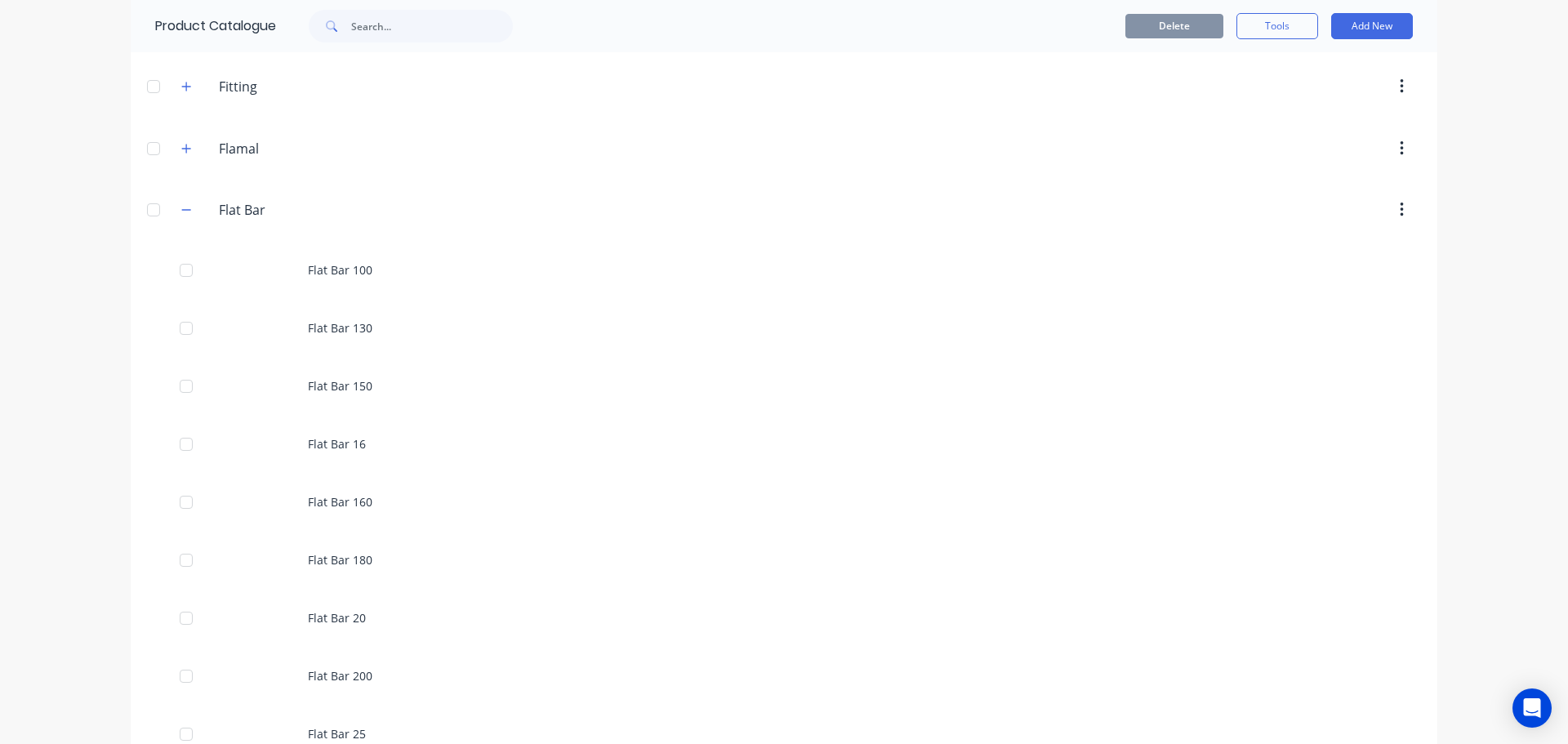
scroll to position [3918, 0]
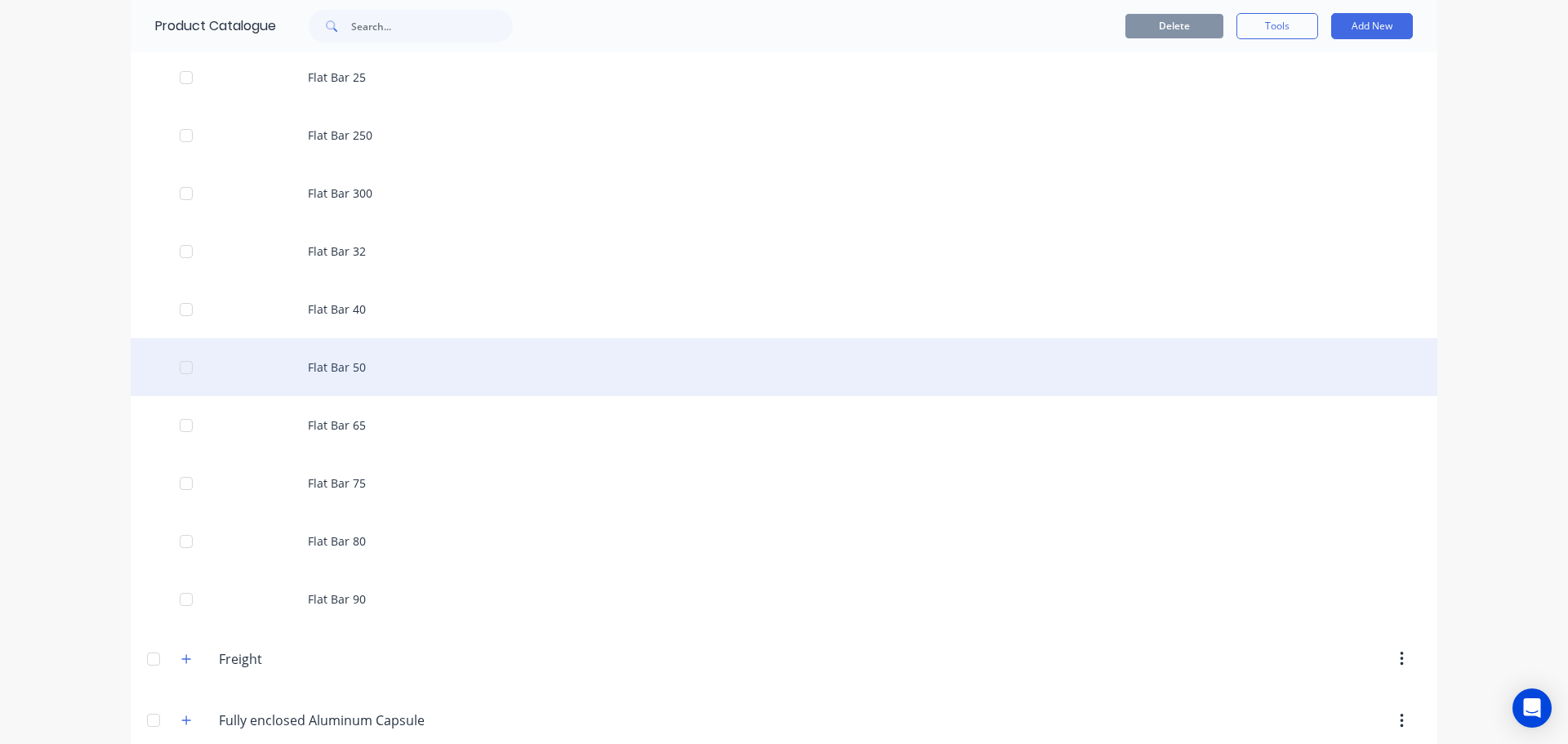
click at [358, 369] on div "Flat Bar 50" at bounding box center [784, 366] width 1306 height 58
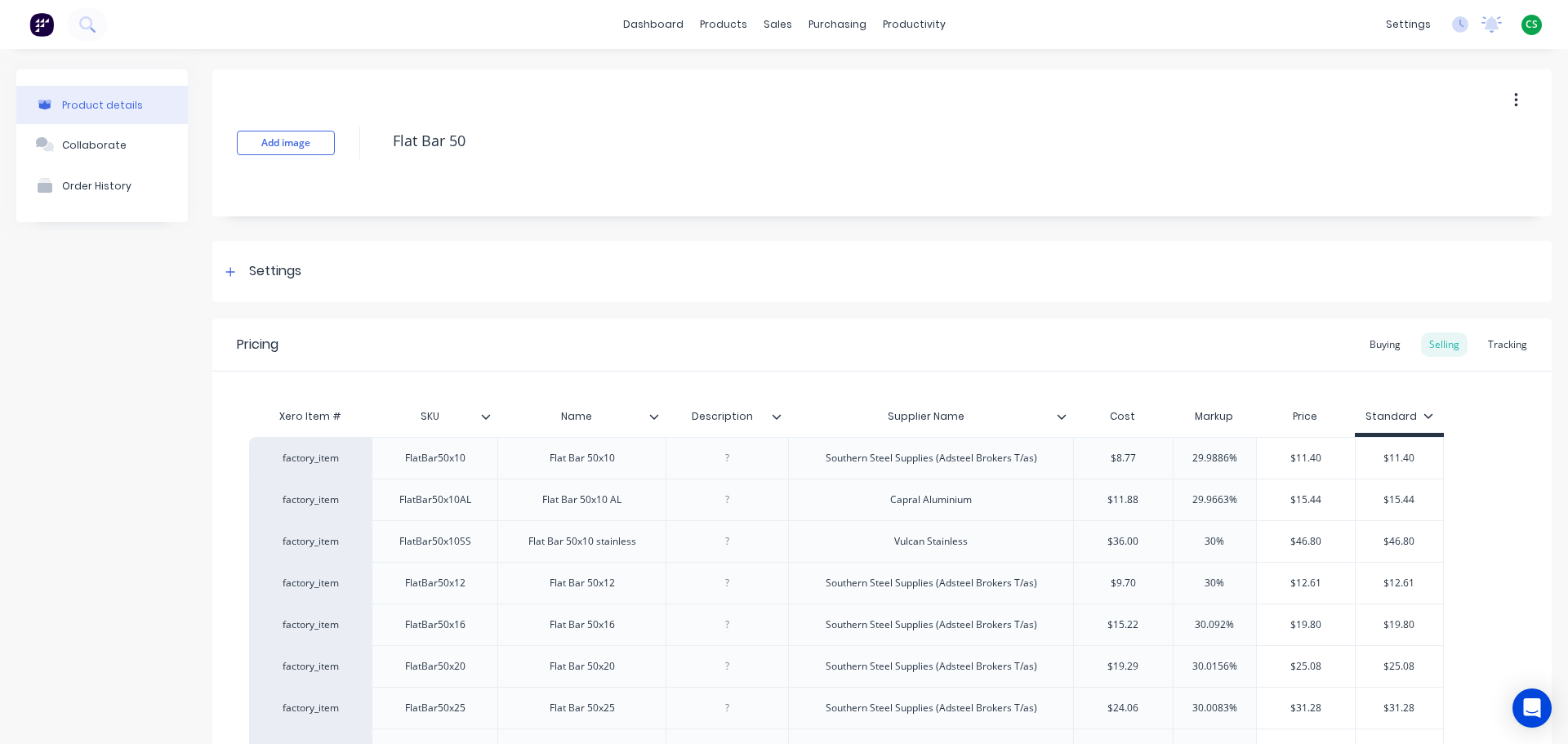
click at [1061, 417] on icon at bounding box center [1061, 417] width 9 height 9
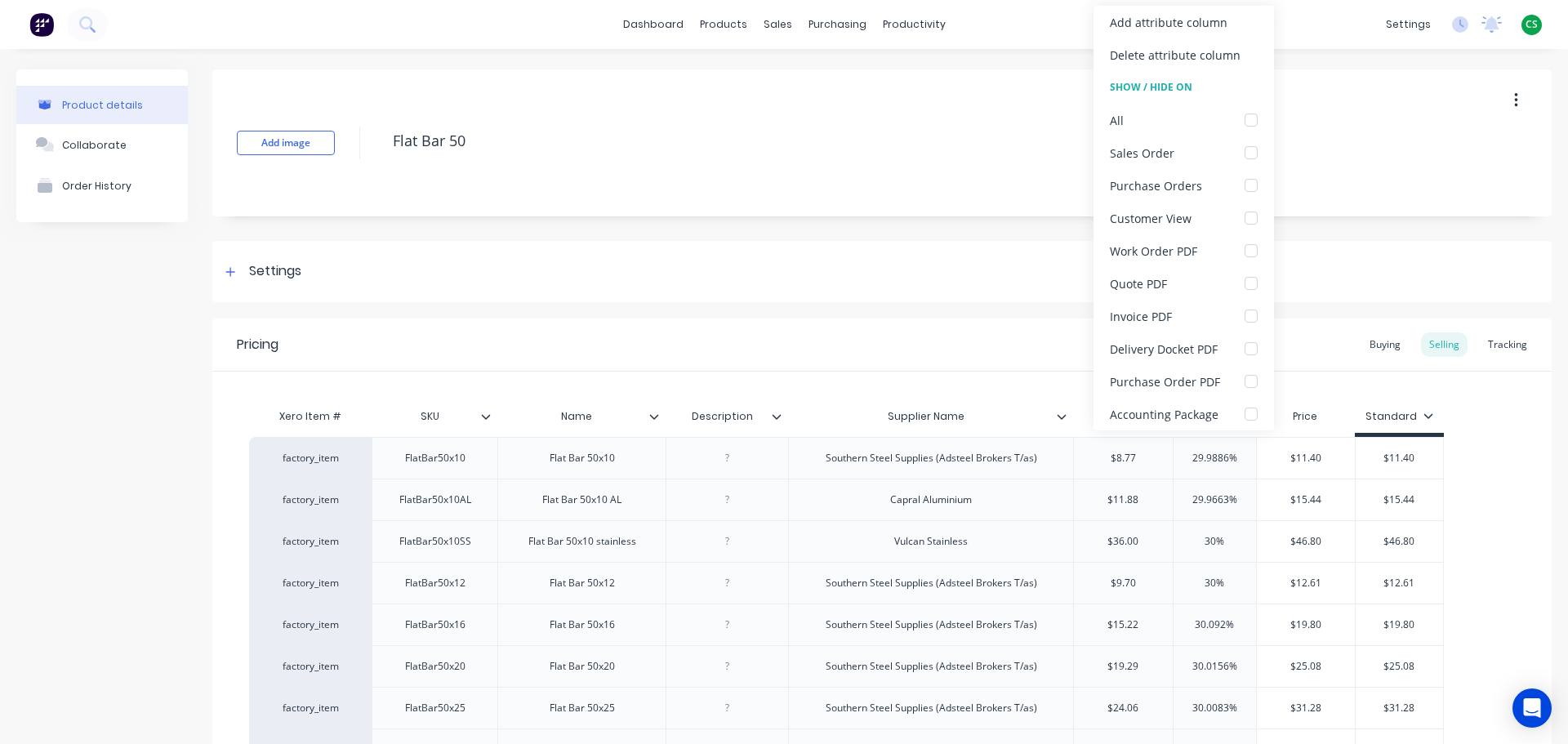
click at [136, 548] on div "Product details Collaborate Order History" at bounding box center [102, 698] width 172 height 1259
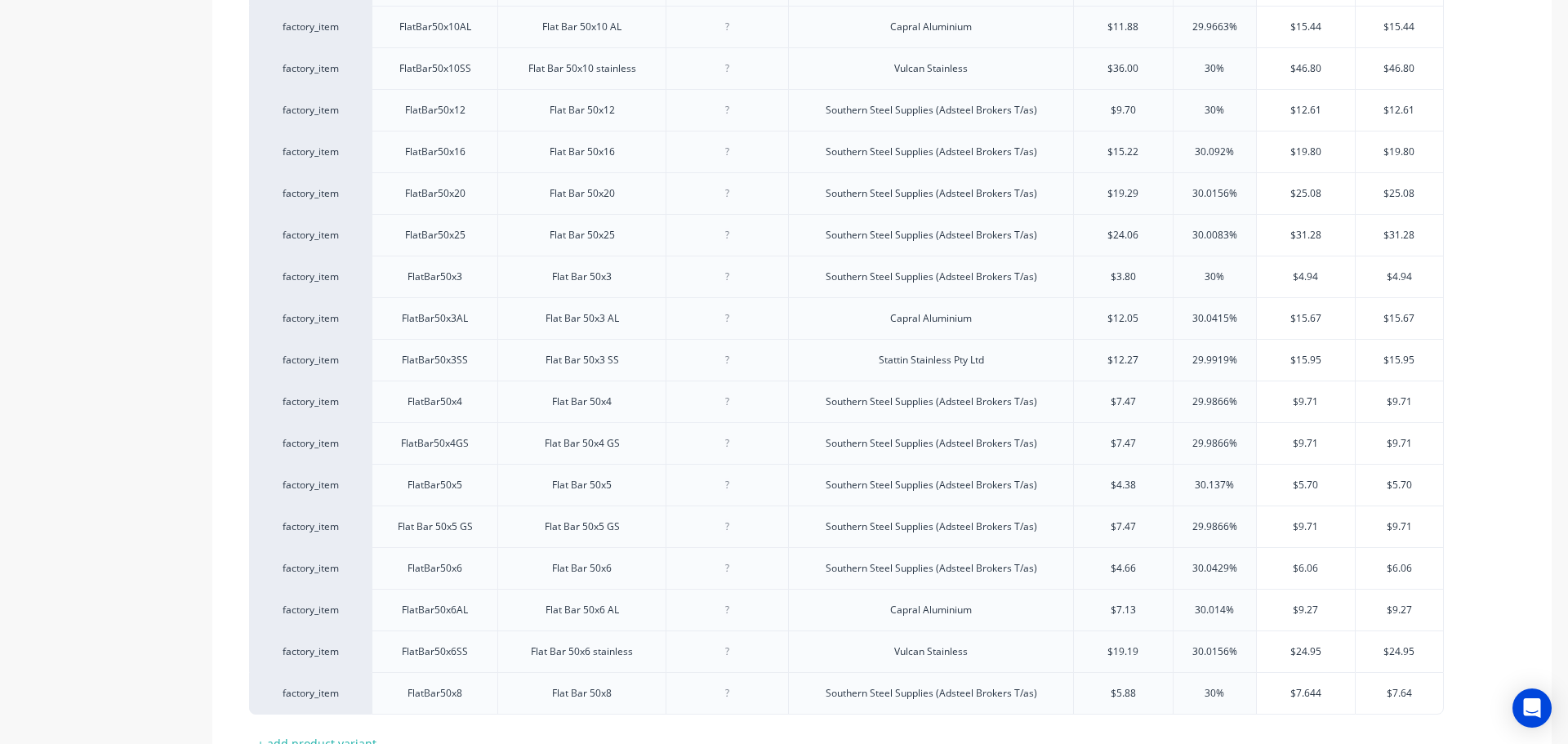
scroll to position [604, 0]
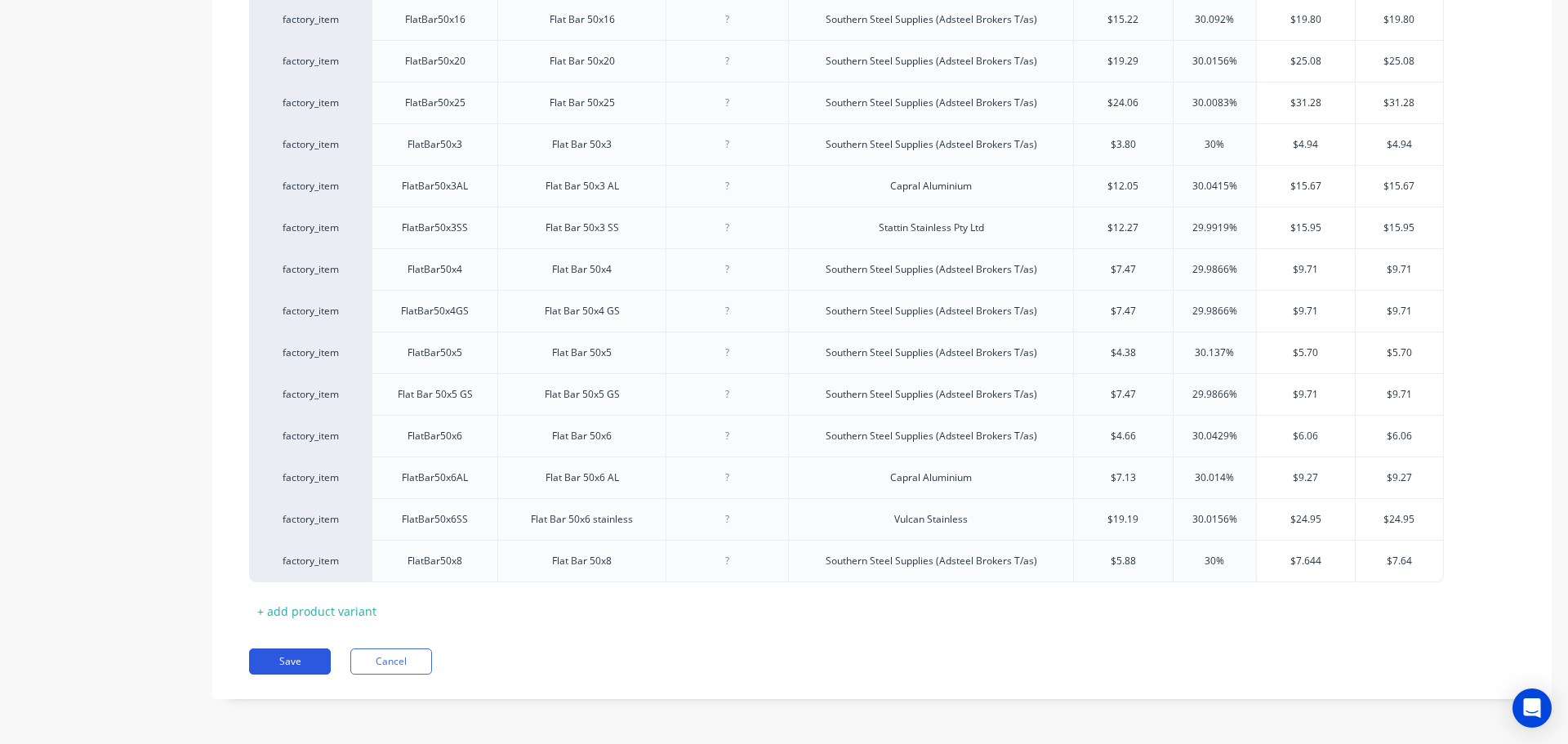
click at [279, 665] on button "Save" at bounding box center [289, 661] width 82 height 27
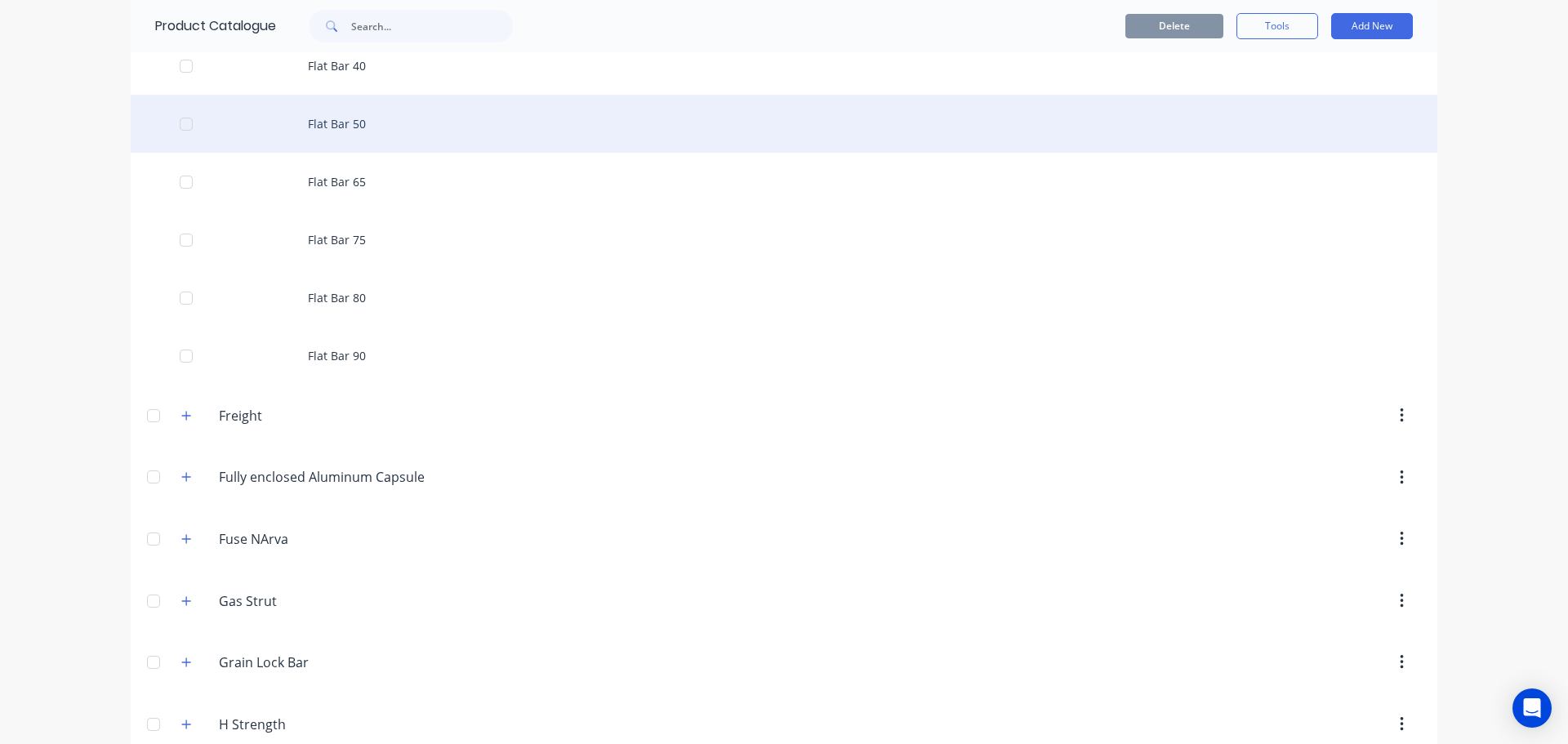
scroll to position [4164, 0]
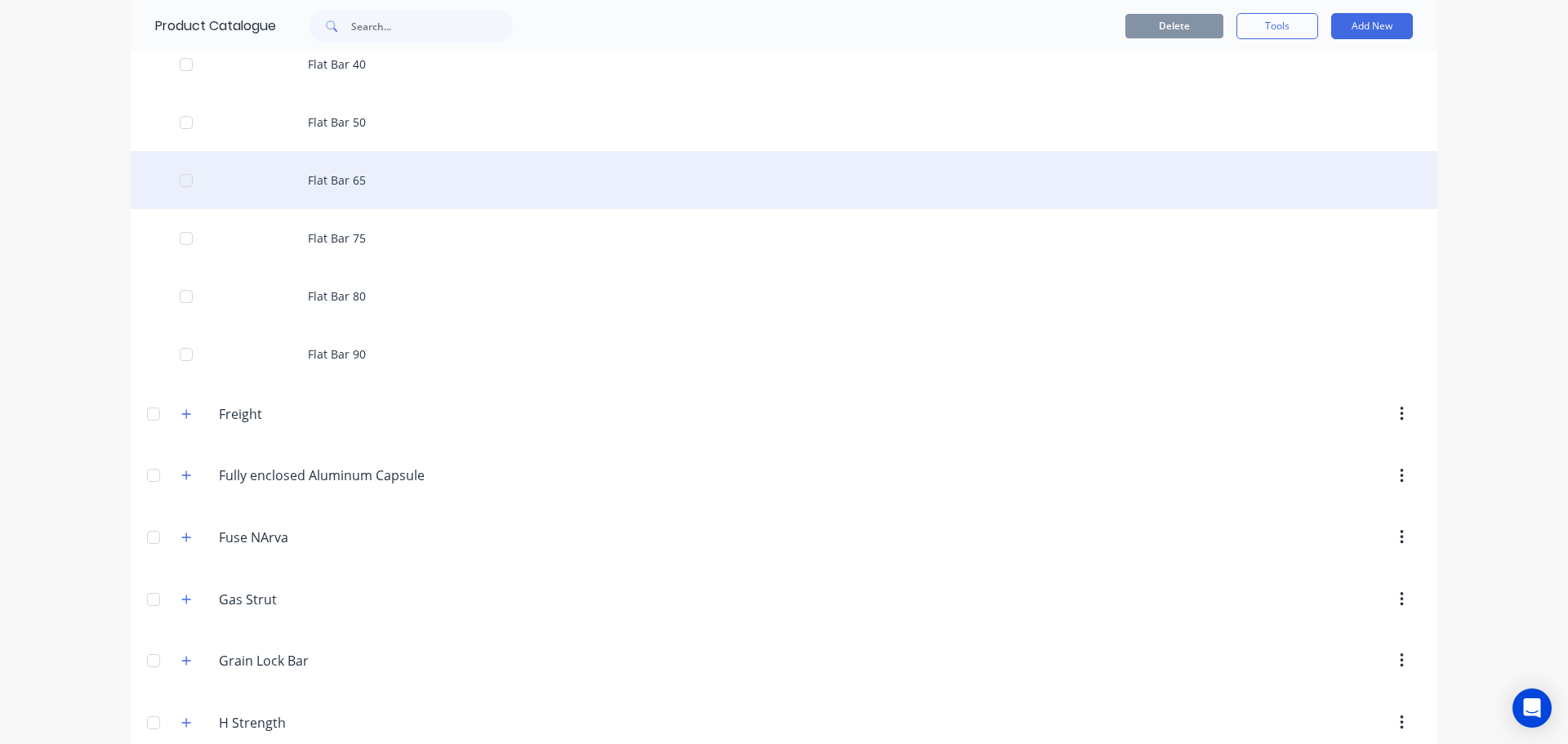
click at [367, 181] on div "Flat Bar 65" at bounding box center [784, 179] width 1306 height 58
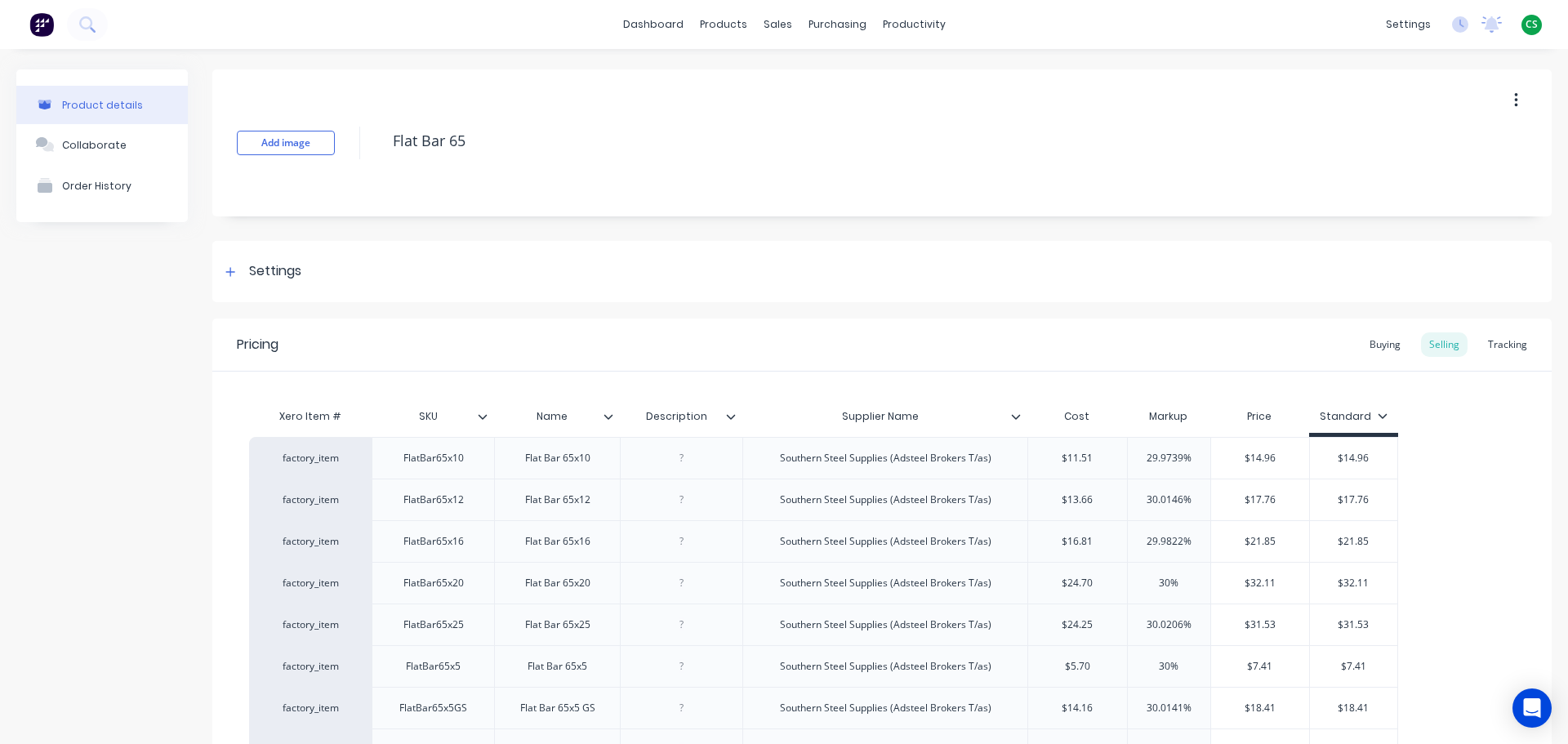
click at [1013, 420] on icon at bounding box center [1016, 417] width 9 height 9
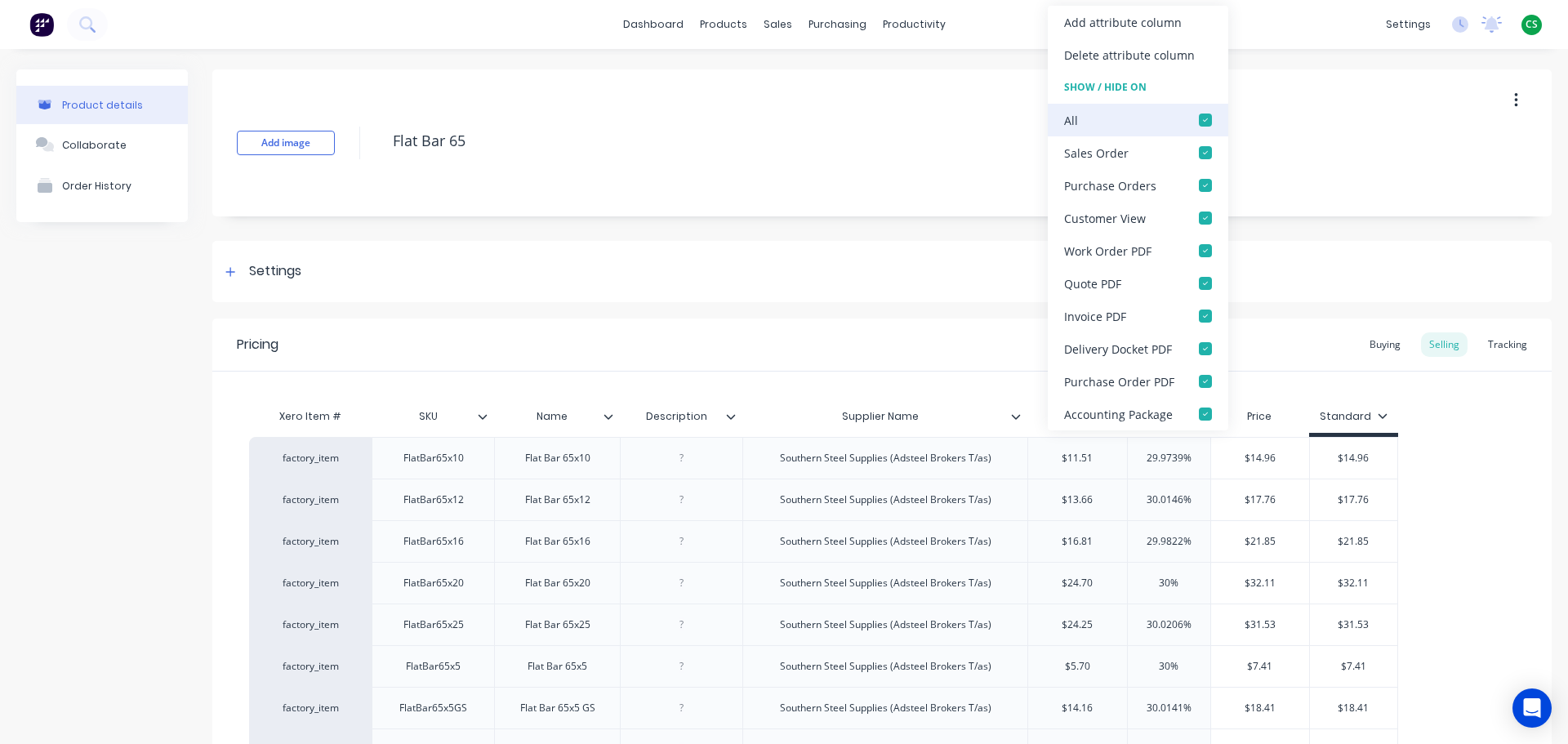
click at [1200, 120] on div at bounding box center [1205, 120] width 32 height 32
click at [117, 464] on div "Product details Collaborate Order History" at bounding box center [102, 512] width 172 height 884
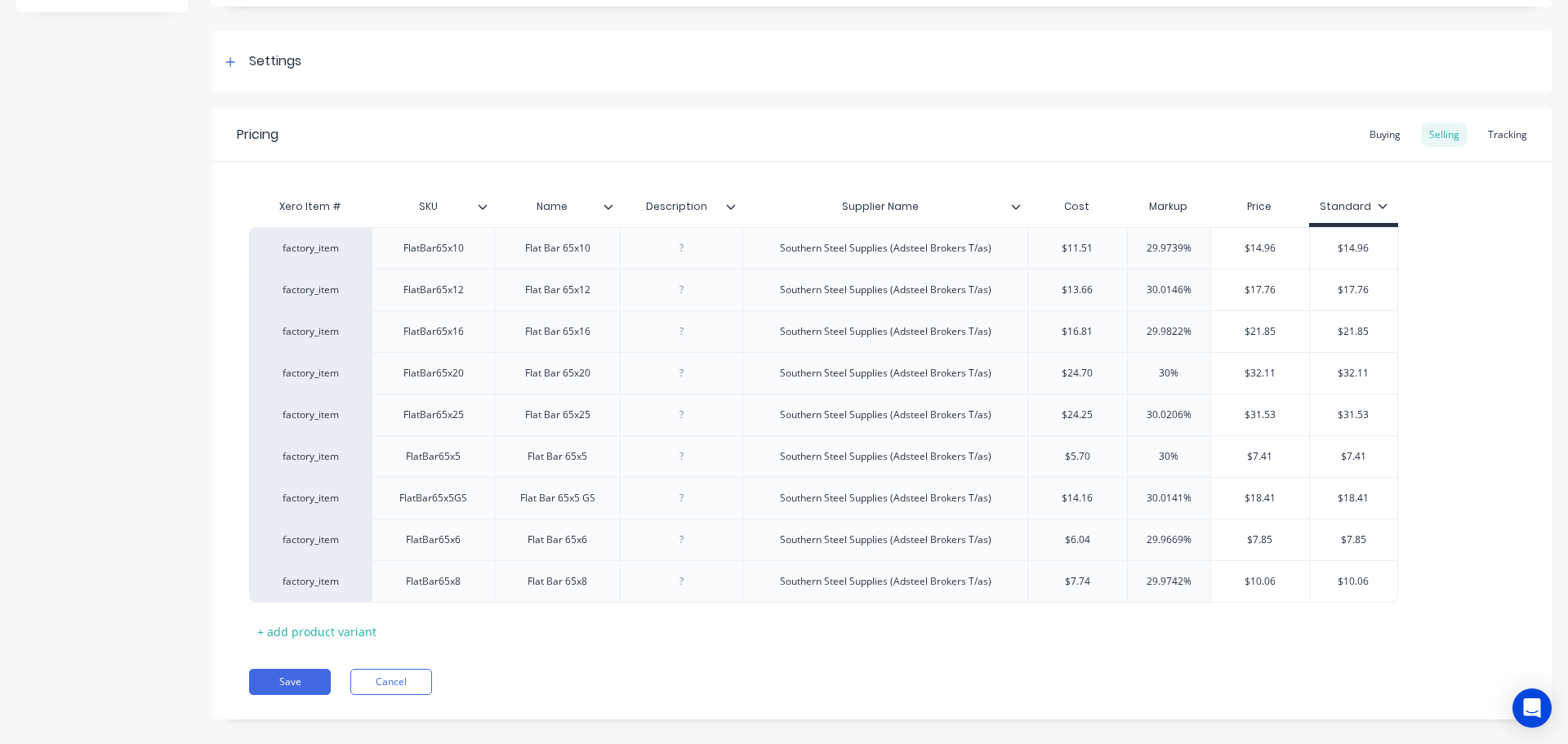
scroll to position [231, 0]
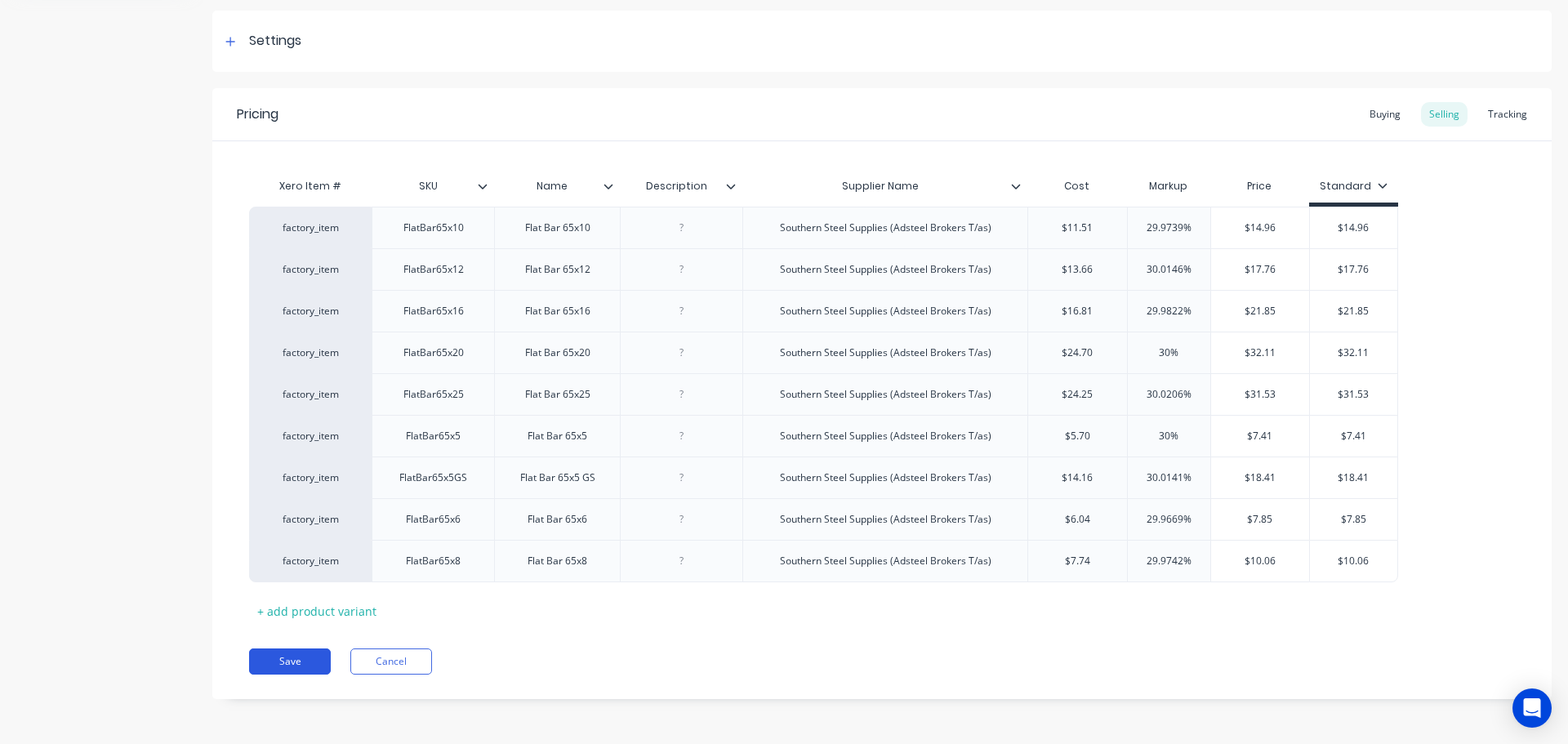
drag, startPoint x: 288, startPoint y: 658, endPoint x: 321, endPoint y: 649, distance: 34.2
click at [288, 659] on button "Save" at bounding box center [289, 661] width 82 height 27
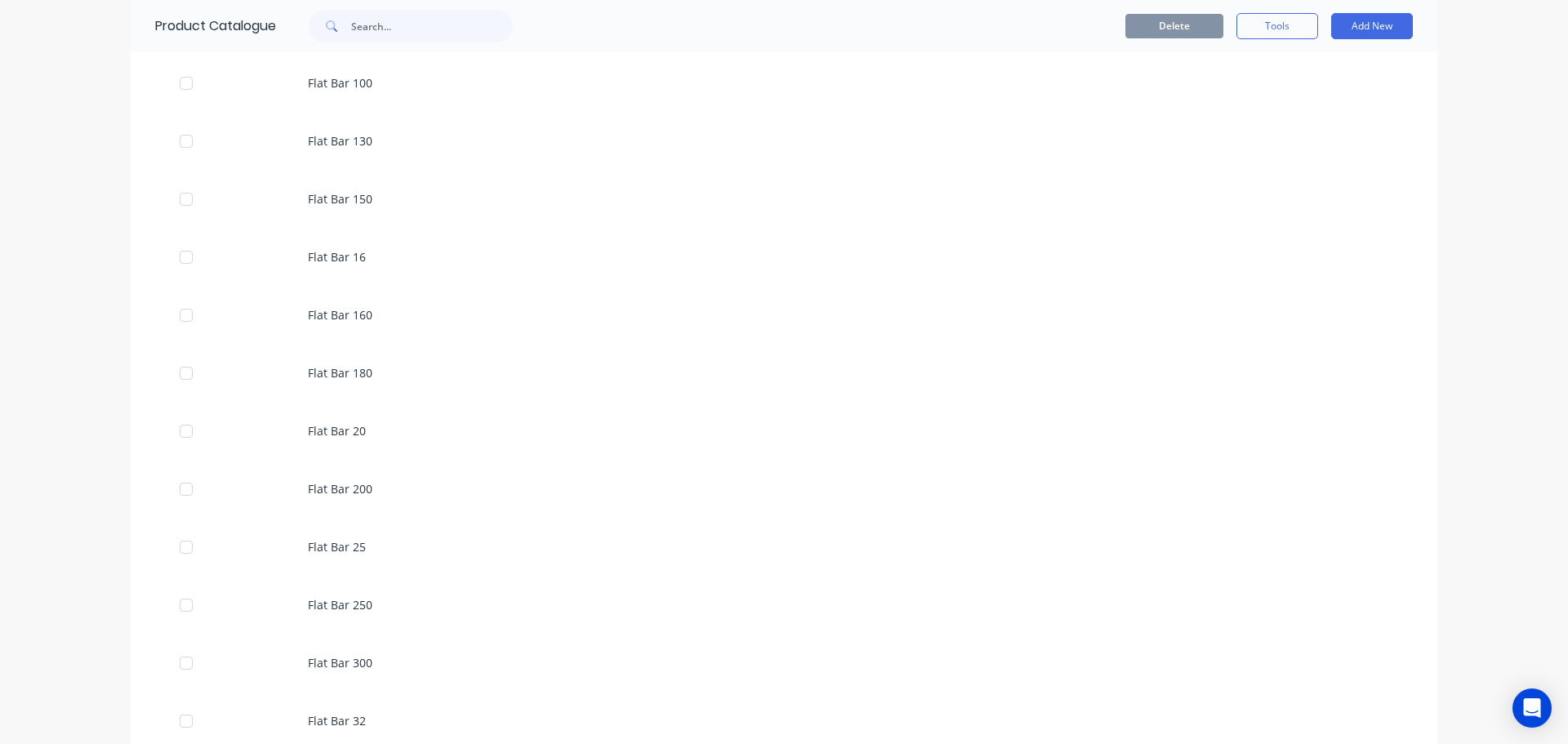
scroll to position [4164, 0]
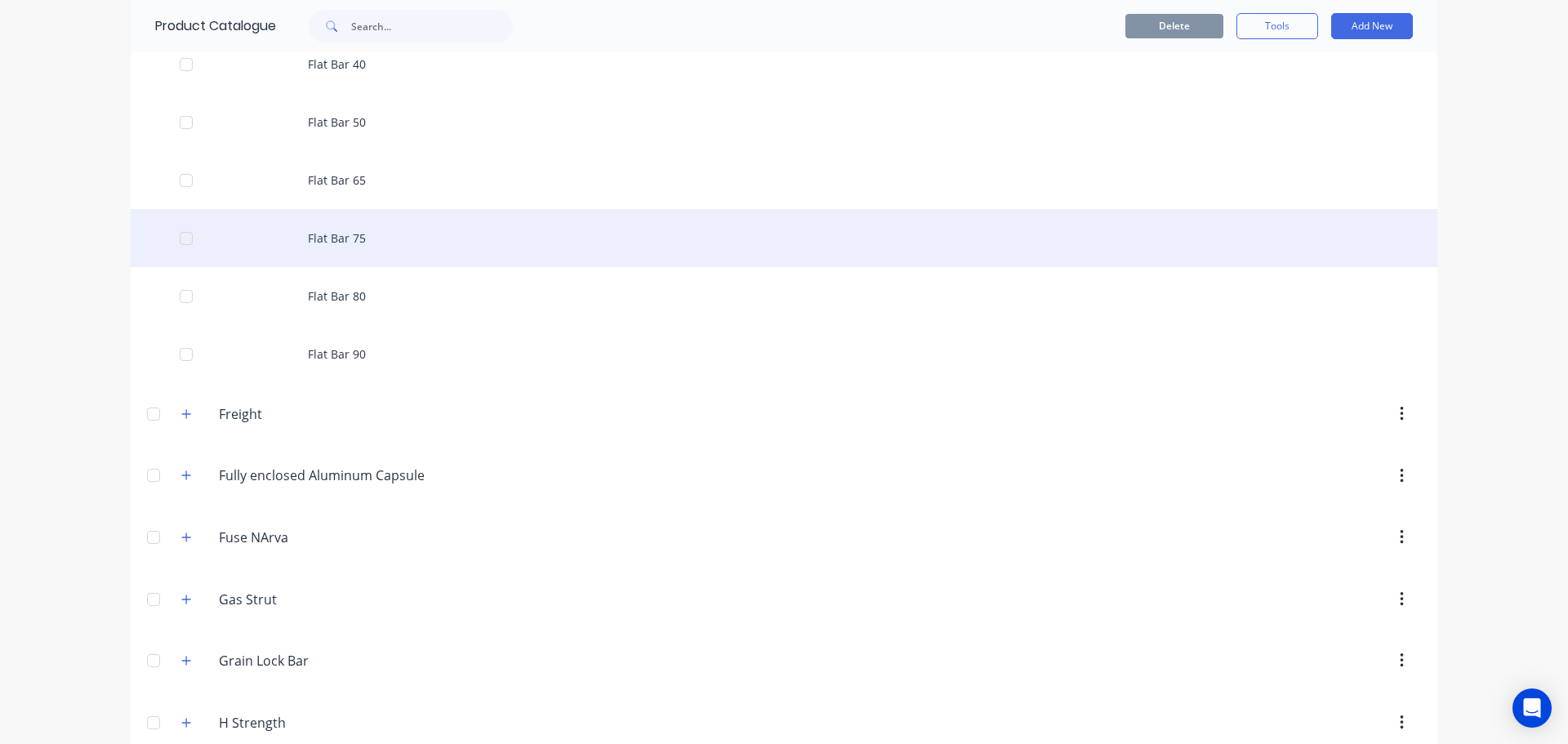
click at [366, 243] on div "Flat Bar 75" at bounding box center [784, 237] width 1306 height 58
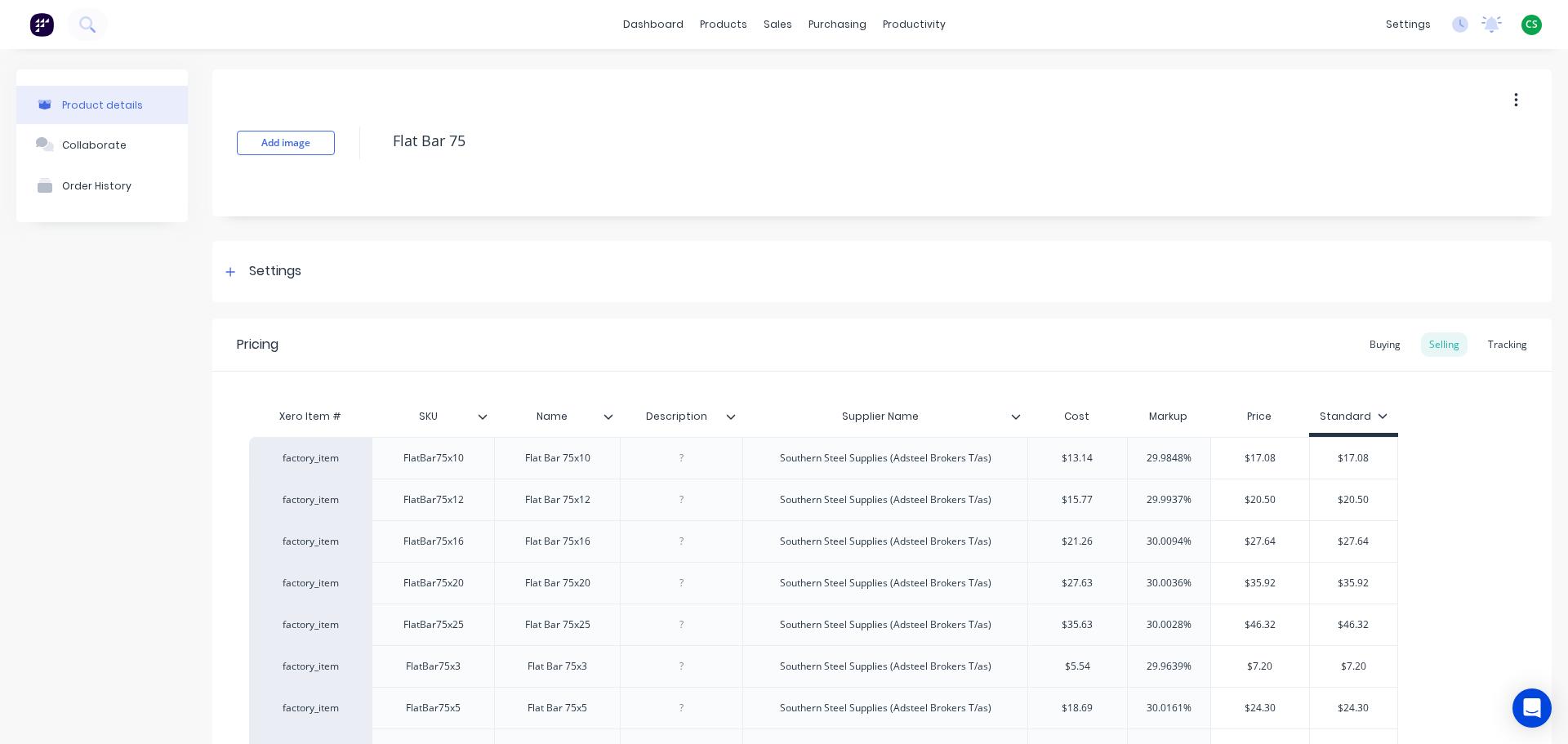
click at [1014, 418] on icon at bounding box center [1016, 416] width 9 height 5
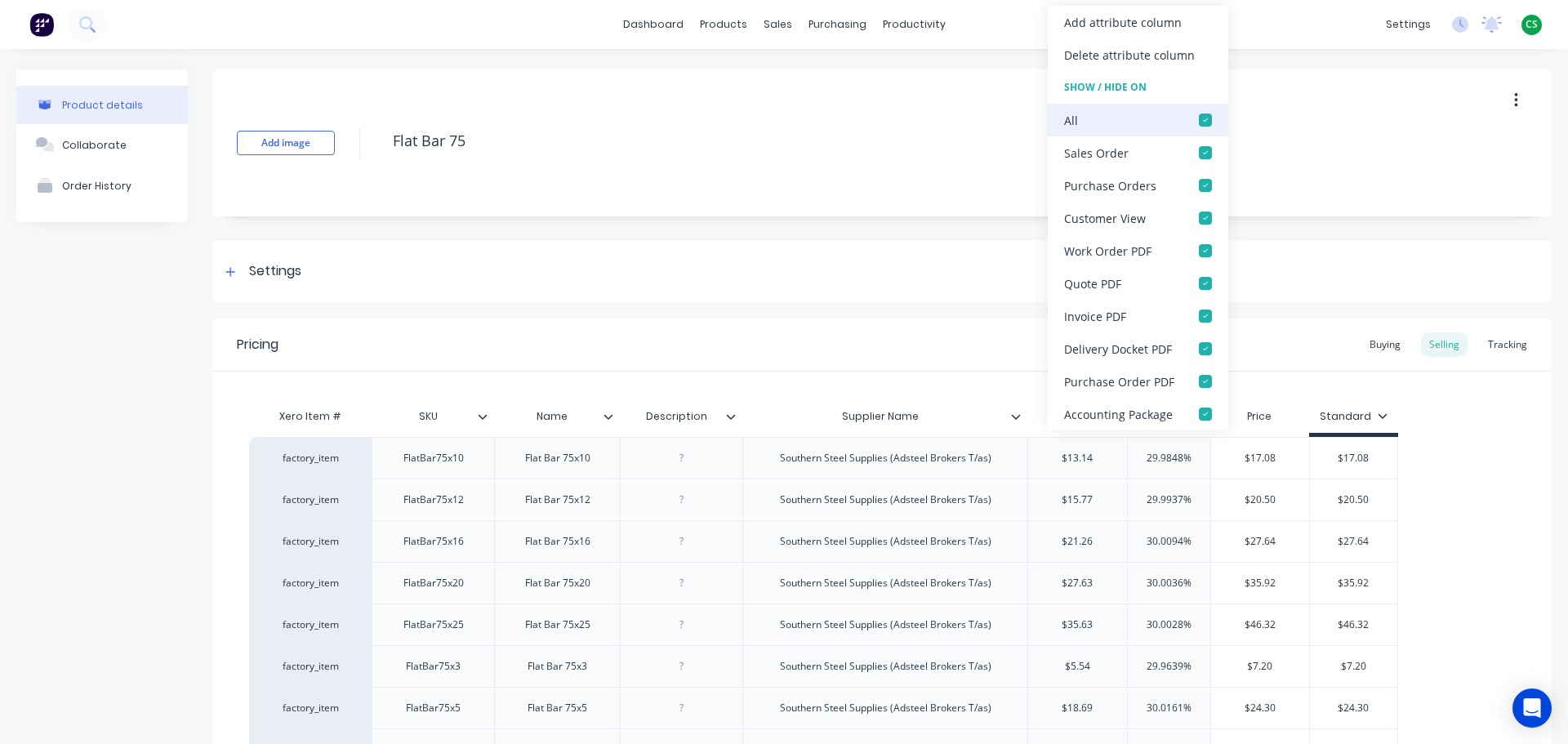
click at [1204, 118] on div at bounding box center [1205, 120] width 32 height 32
click at [138, 501] on div "Product details Collaborate Order History" at bounding box center [102, 532] width 172 height 926
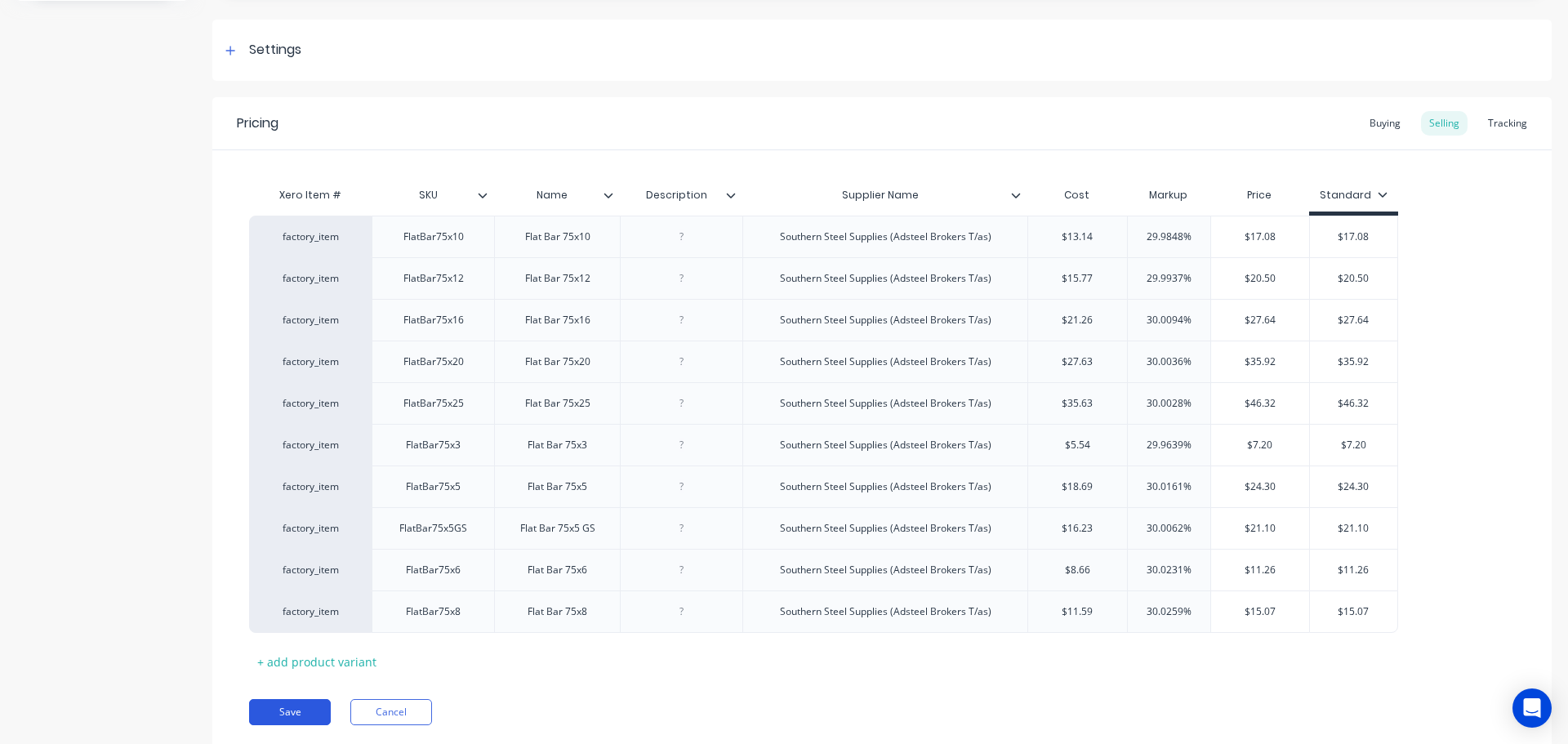
scroll to position [271, 0]
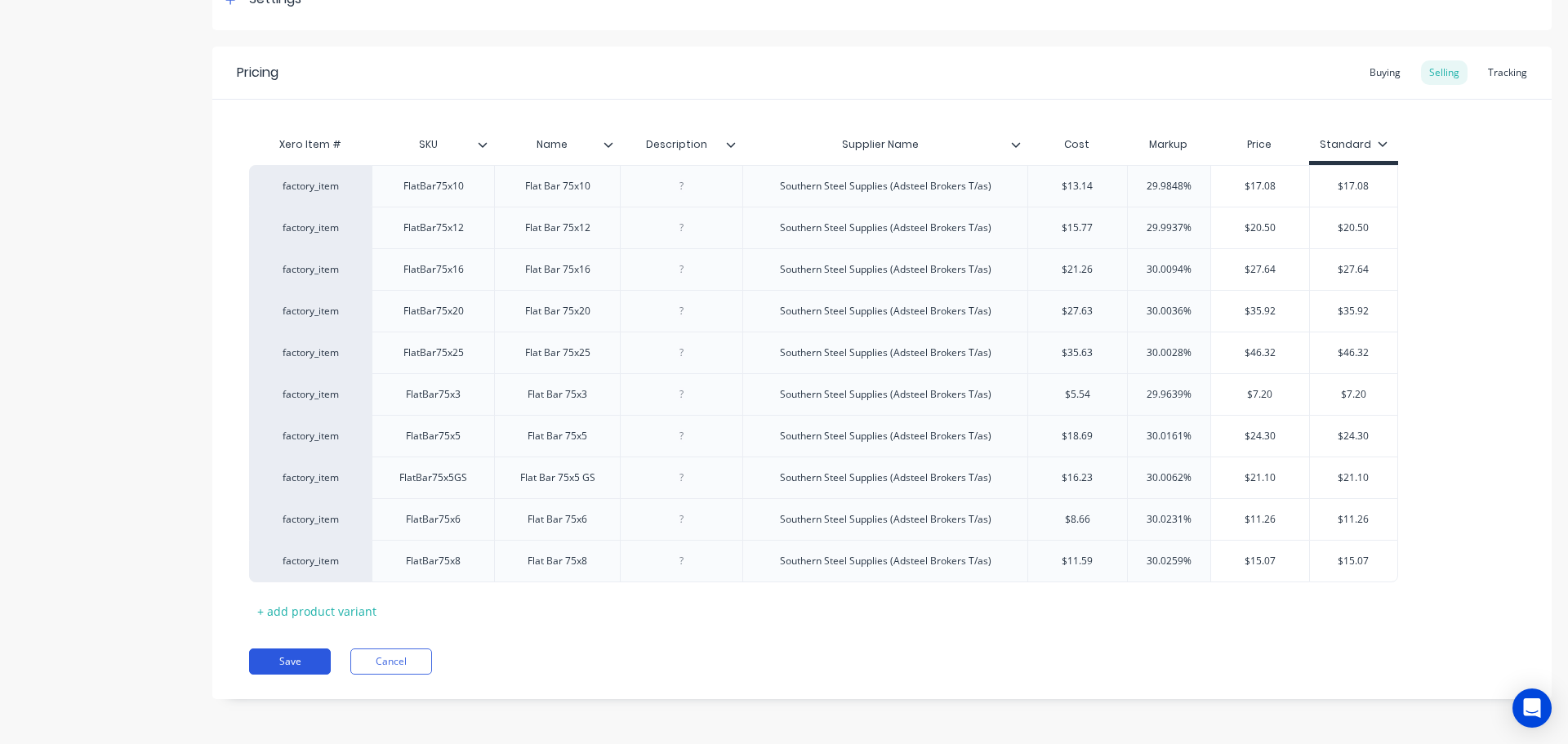
click at [260, 660] on button "Save" at bounding box center [289, 661] width 82 height 27
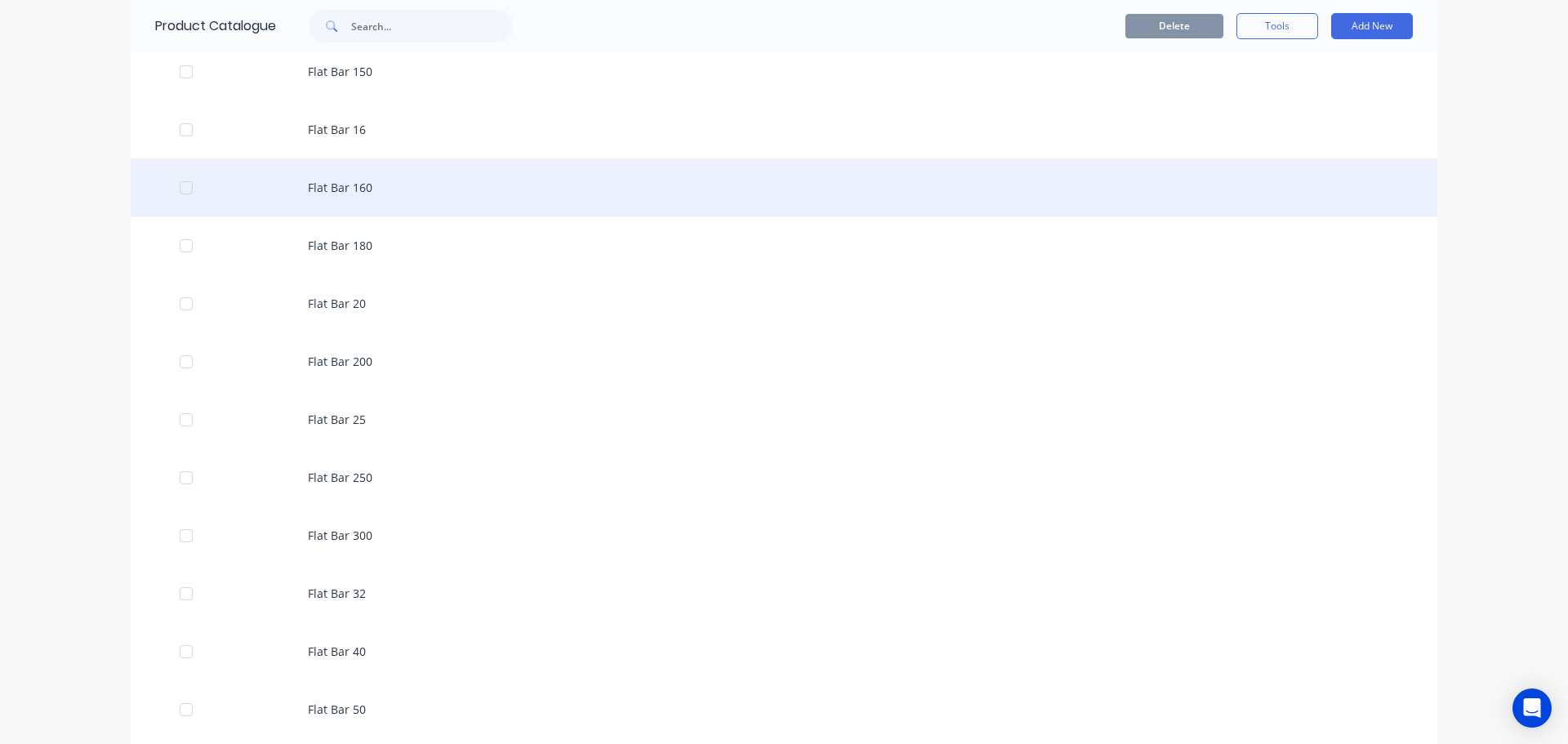
scroll to position [4164, 0]
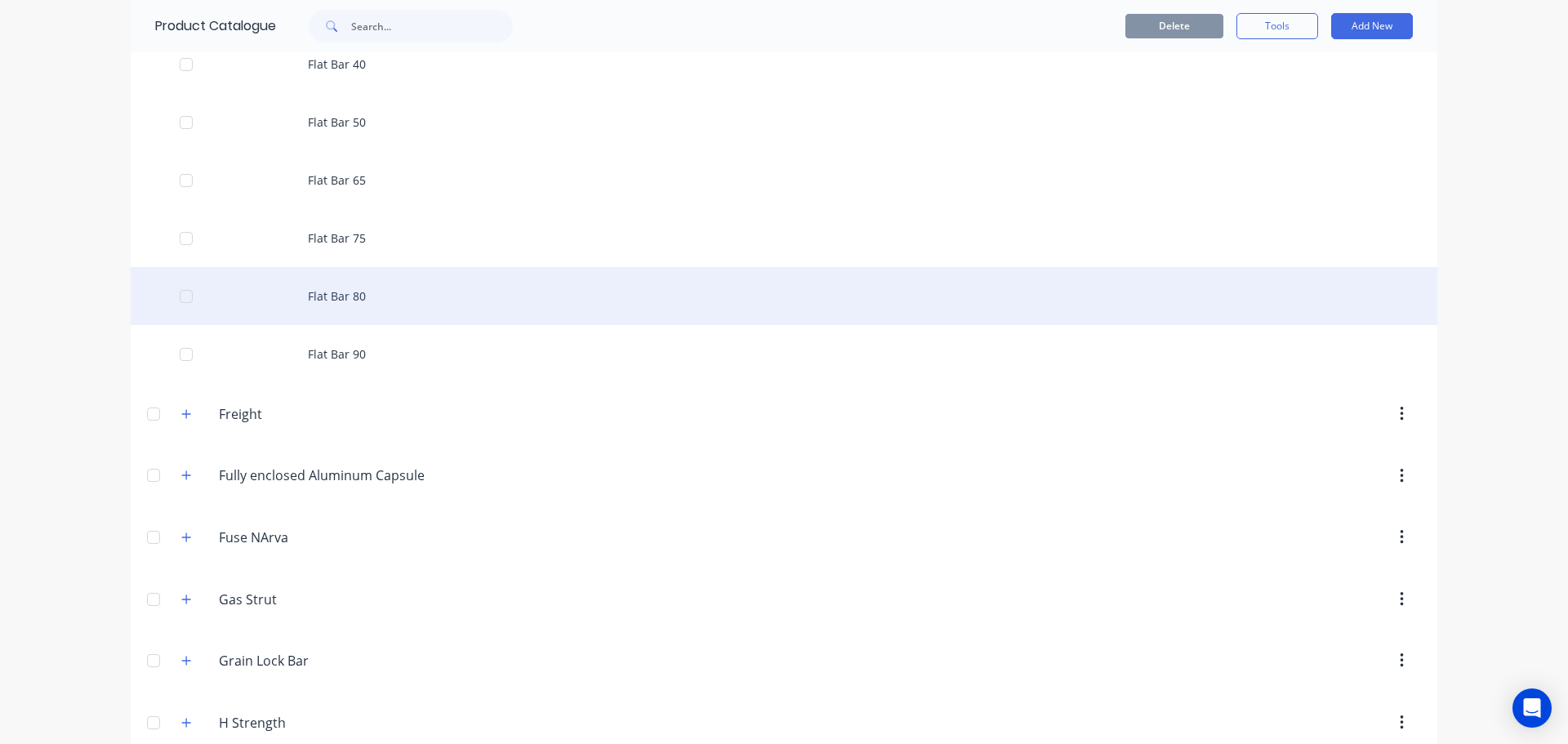
click at [373, 296] on div "Flat Bar 80" at bounding box center [784, 295] width 1306 height 58
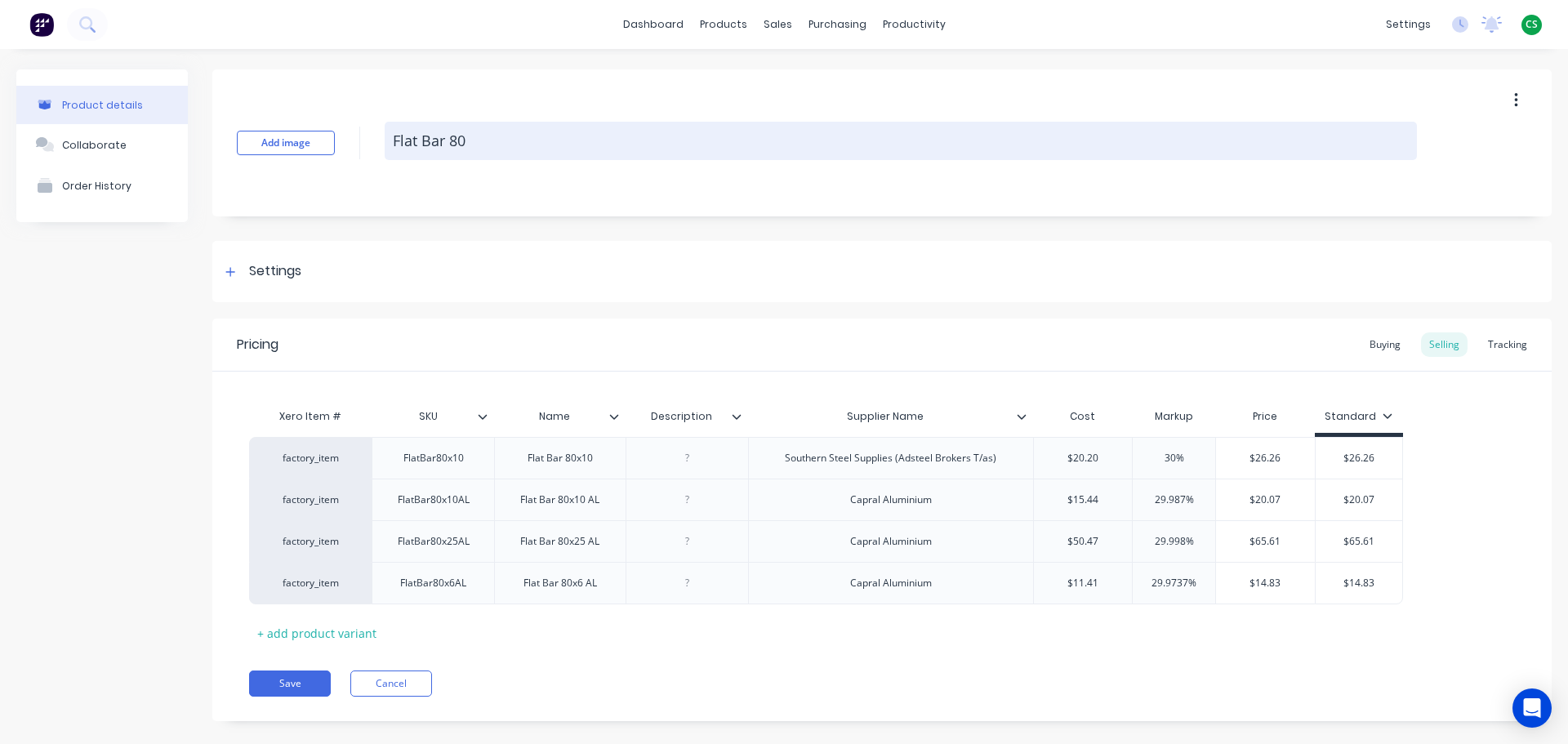
drag, startPoint x: 1017, startPoint y: 412, endPoint x: 1240, endPoint y: 128, distance: 361.1
click at [1017, 413] on icon at bounding box center [1021, 417] width 9 height 9
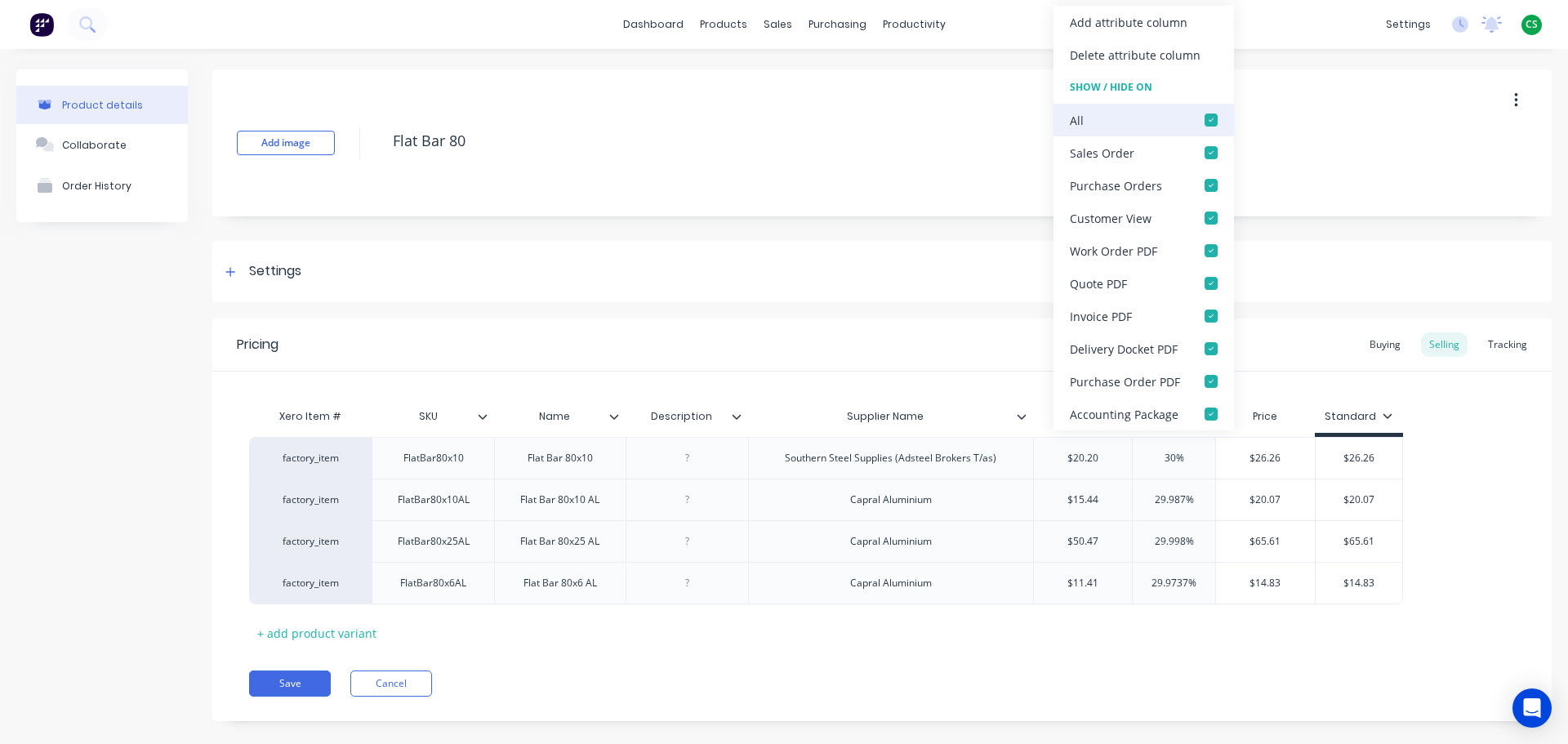
click at [1207, 119] on div at bounding box center [1211, 120] width 32 height 32
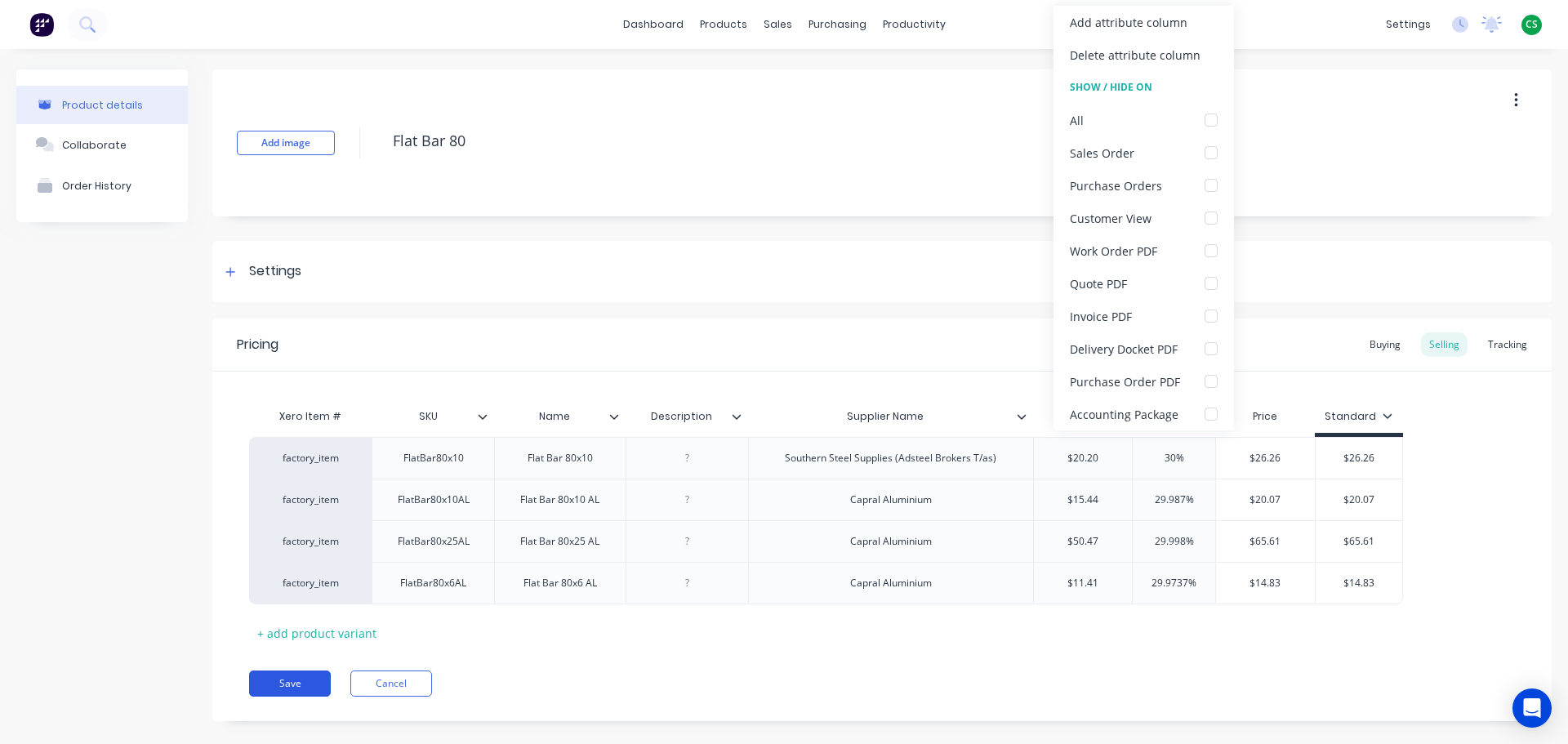
click at [298, 683] on button "Save" at bounding box center [289, 683] width 82 height 27
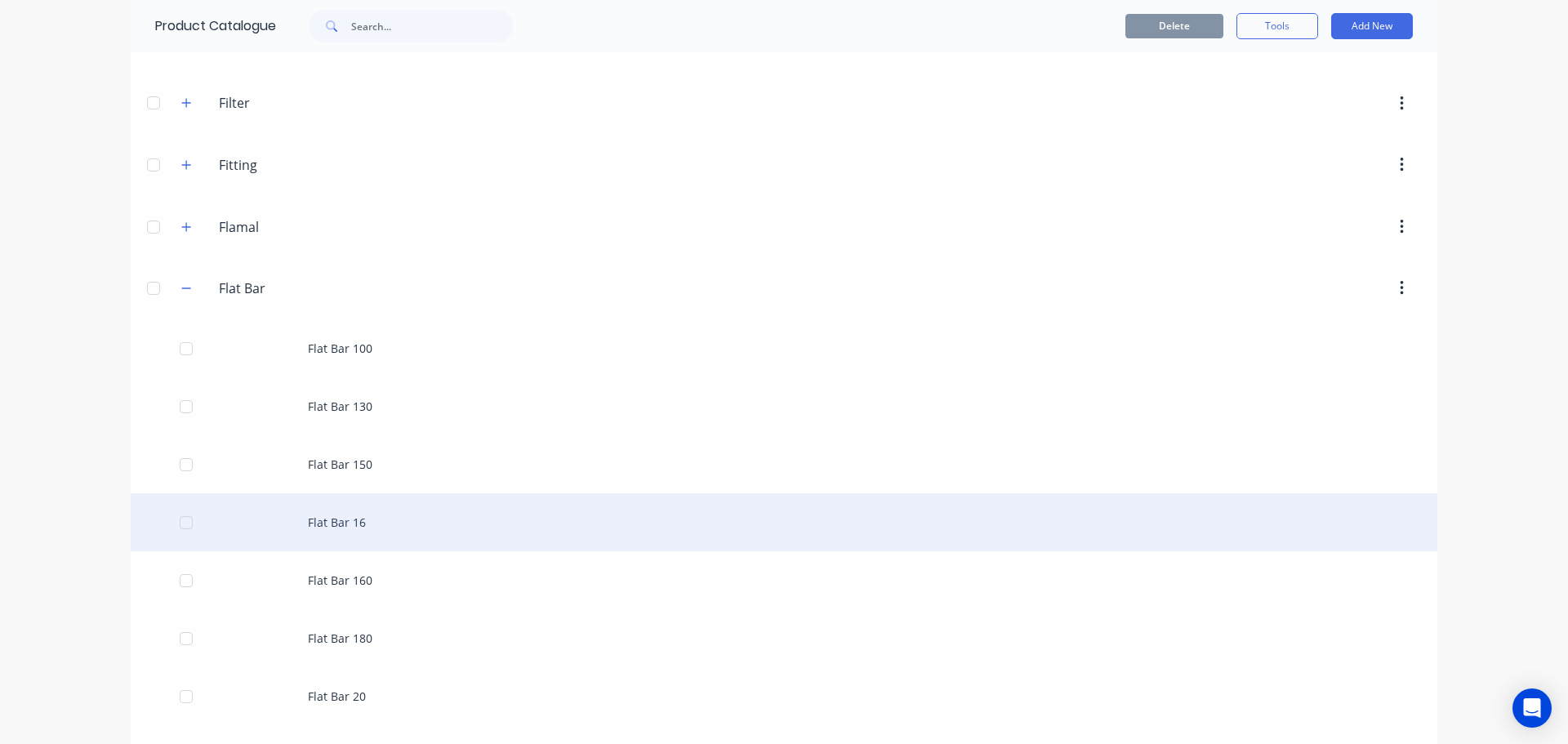
scroll to position [4409, 0]
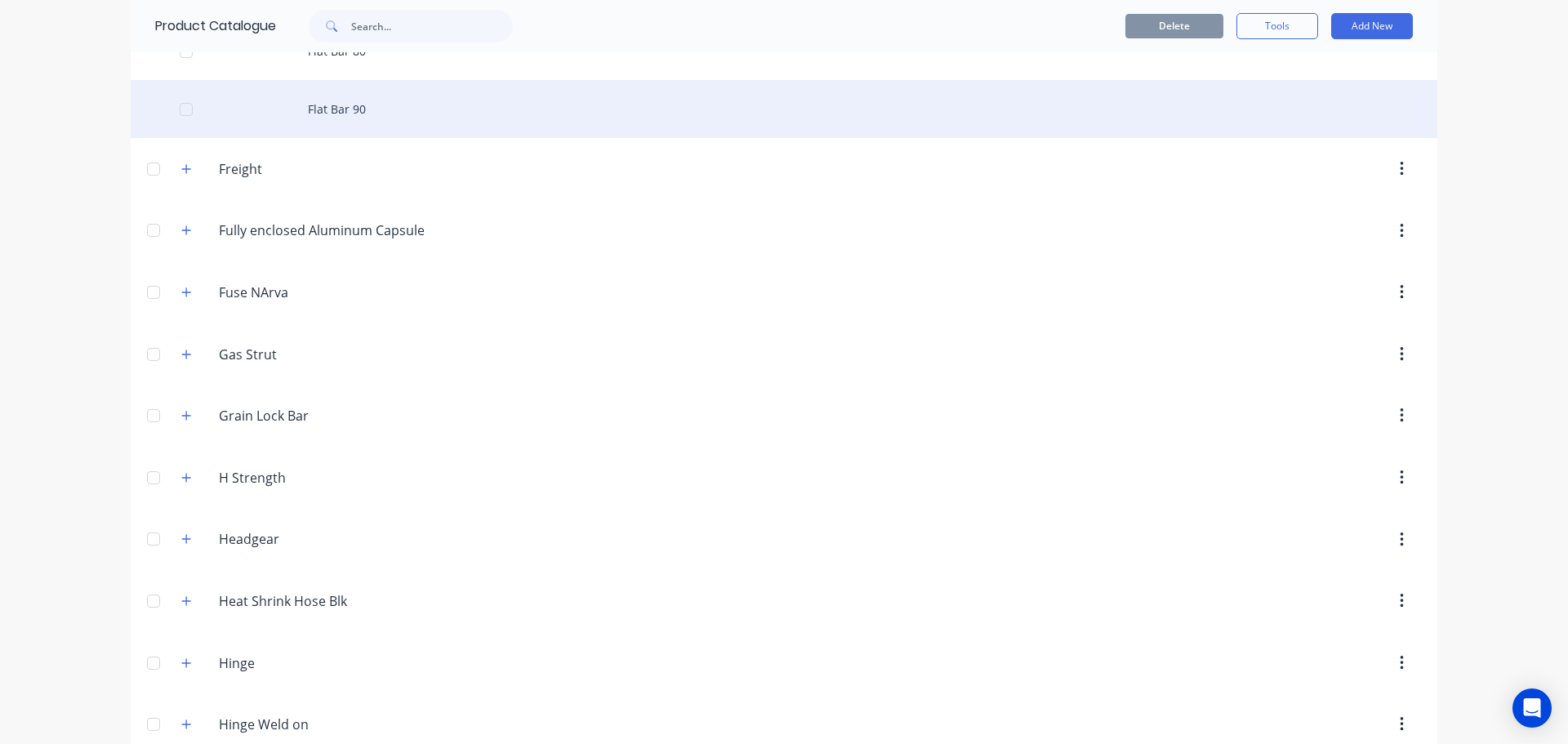
click at [362, 115] on div "Flat Bar 90" at bounding box center [784, 108] width 1306 height 58
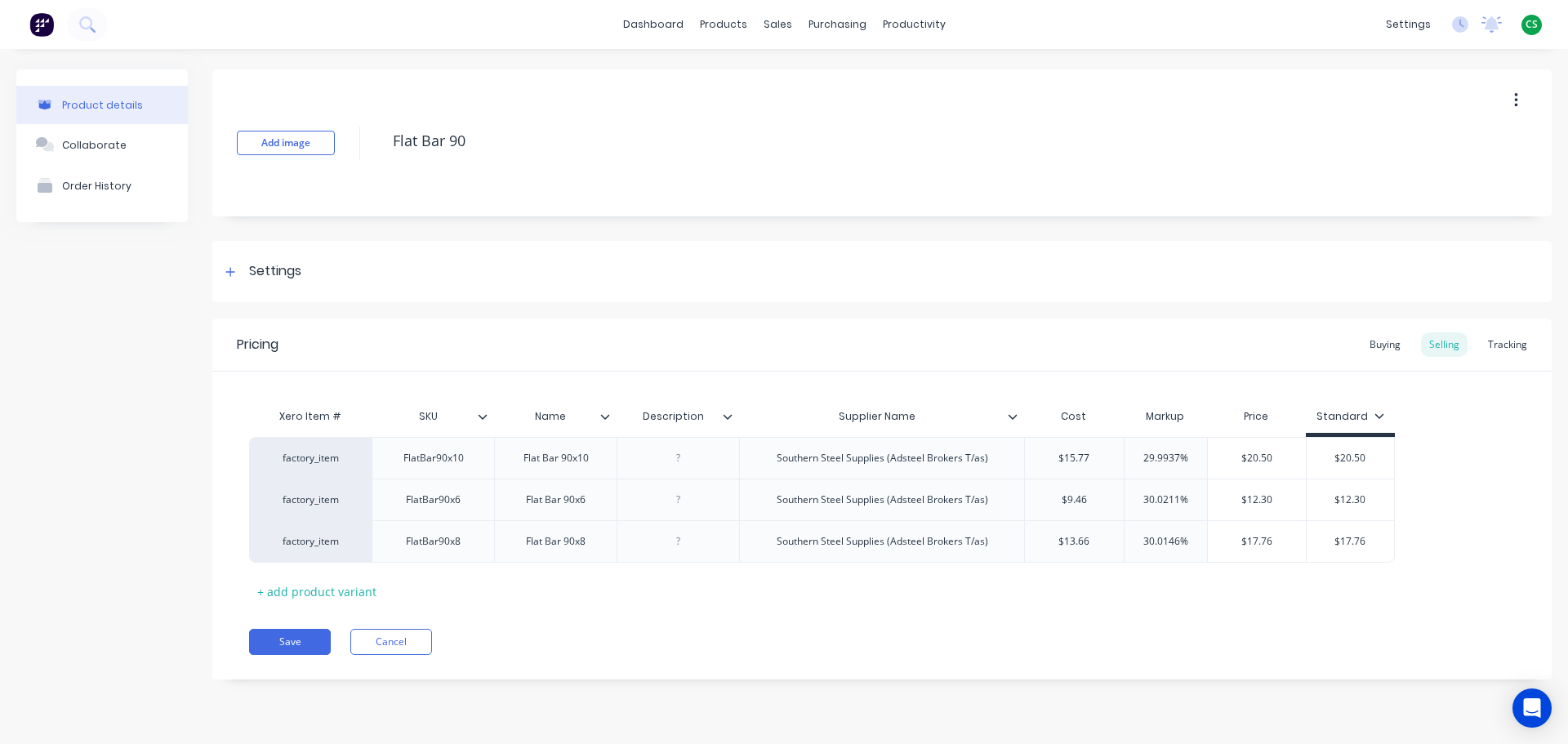
click at [1017, 414] on div at bounding box center [1018, 416] width 9 height 14
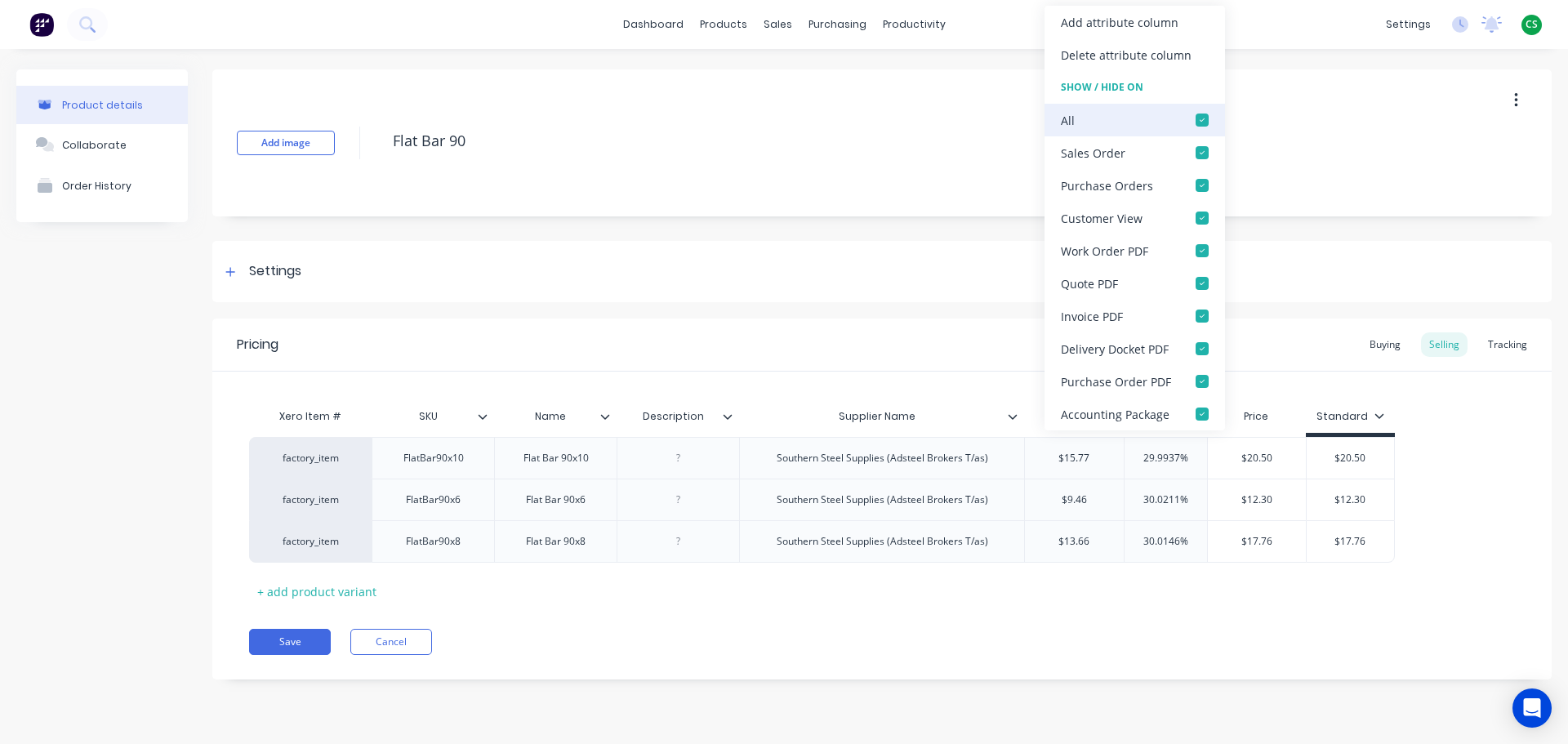
click at [1197, 121] on div at bounding box center [1202, 120] width 32 height 32
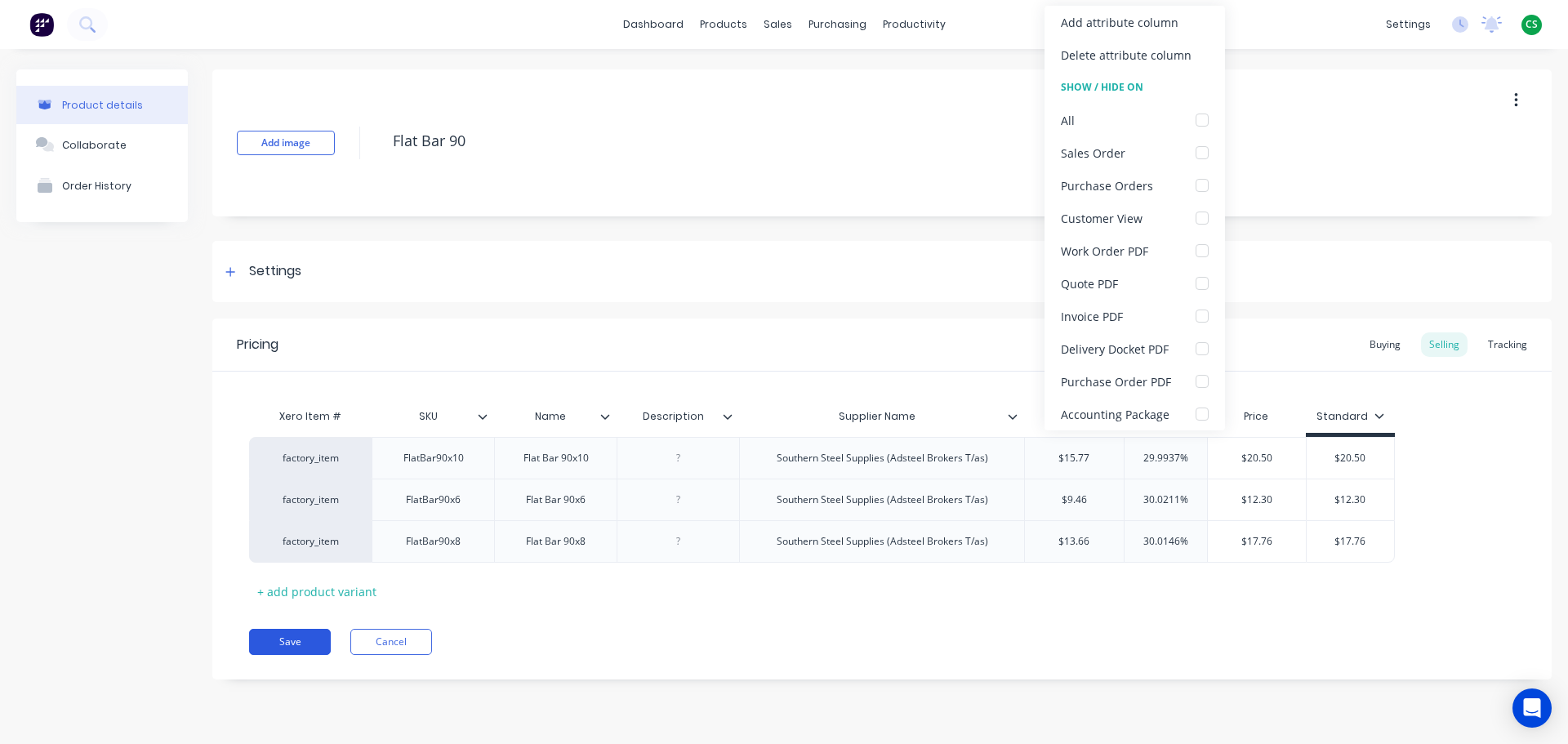
click at [271, 642] on button "Save" at bounding box center [289, 642] width 82 height 27
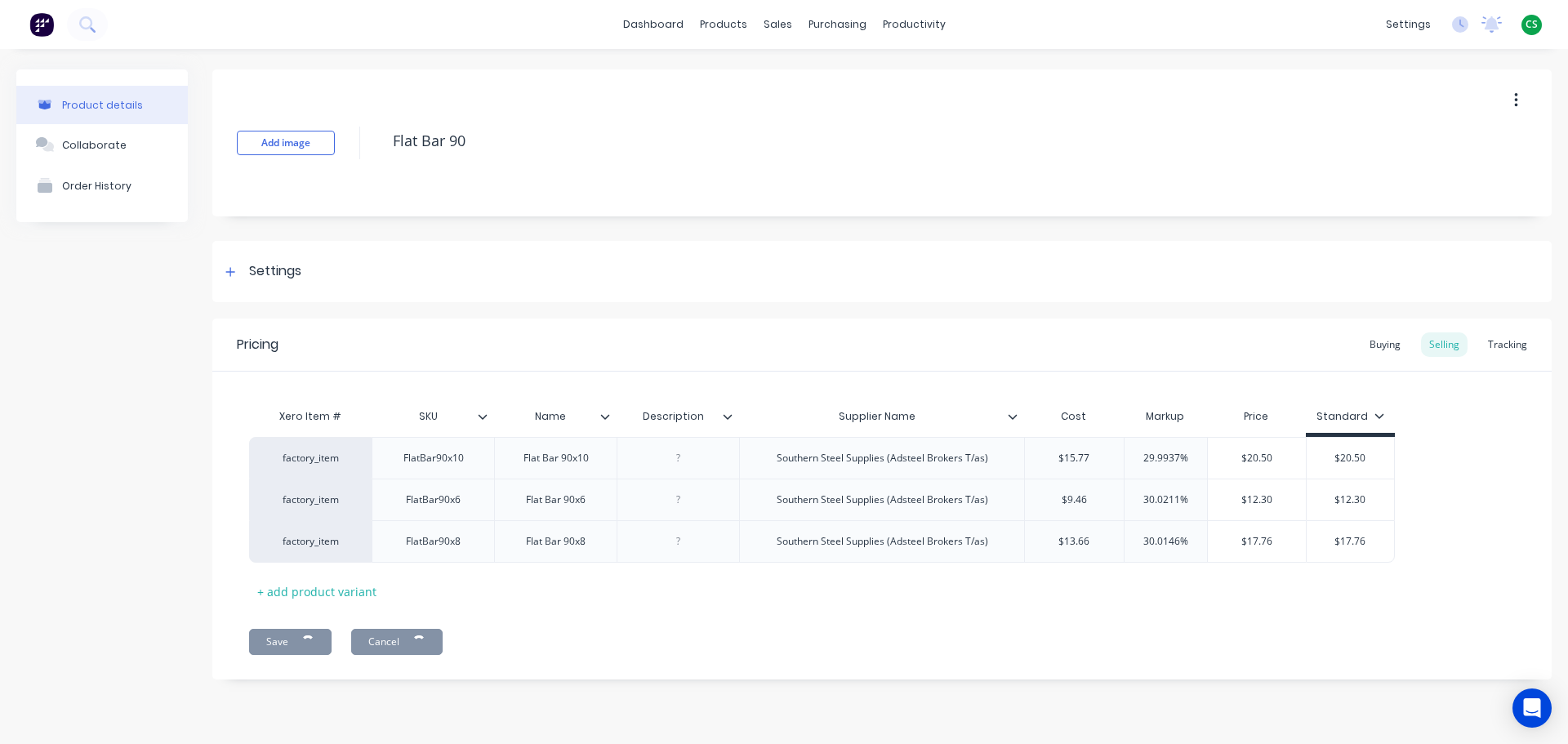
type textarea "x"
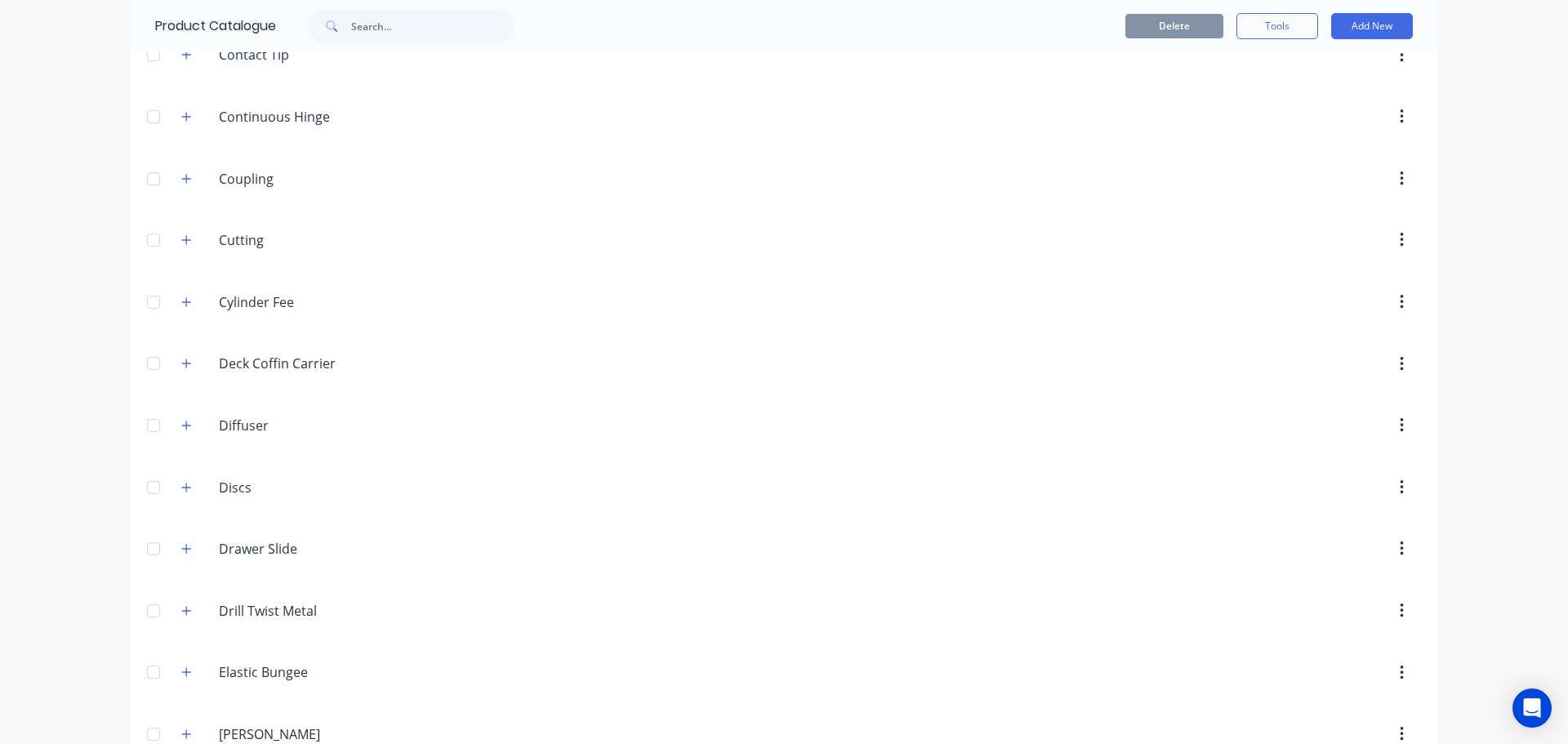
scroll to position [3184, 0]
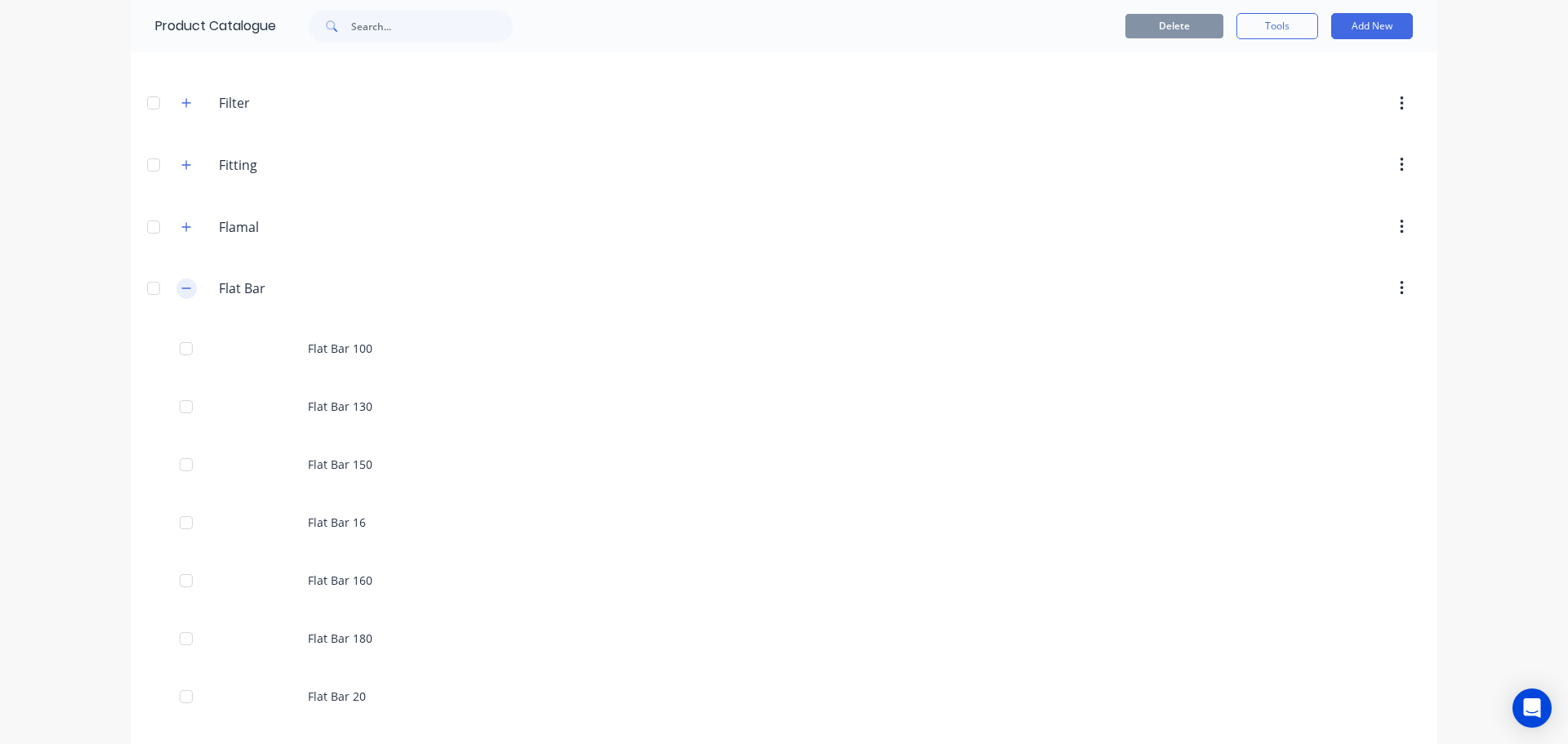
click at [181, 288] on icon "button" at bounding box center [186, 288] width 9 height 11
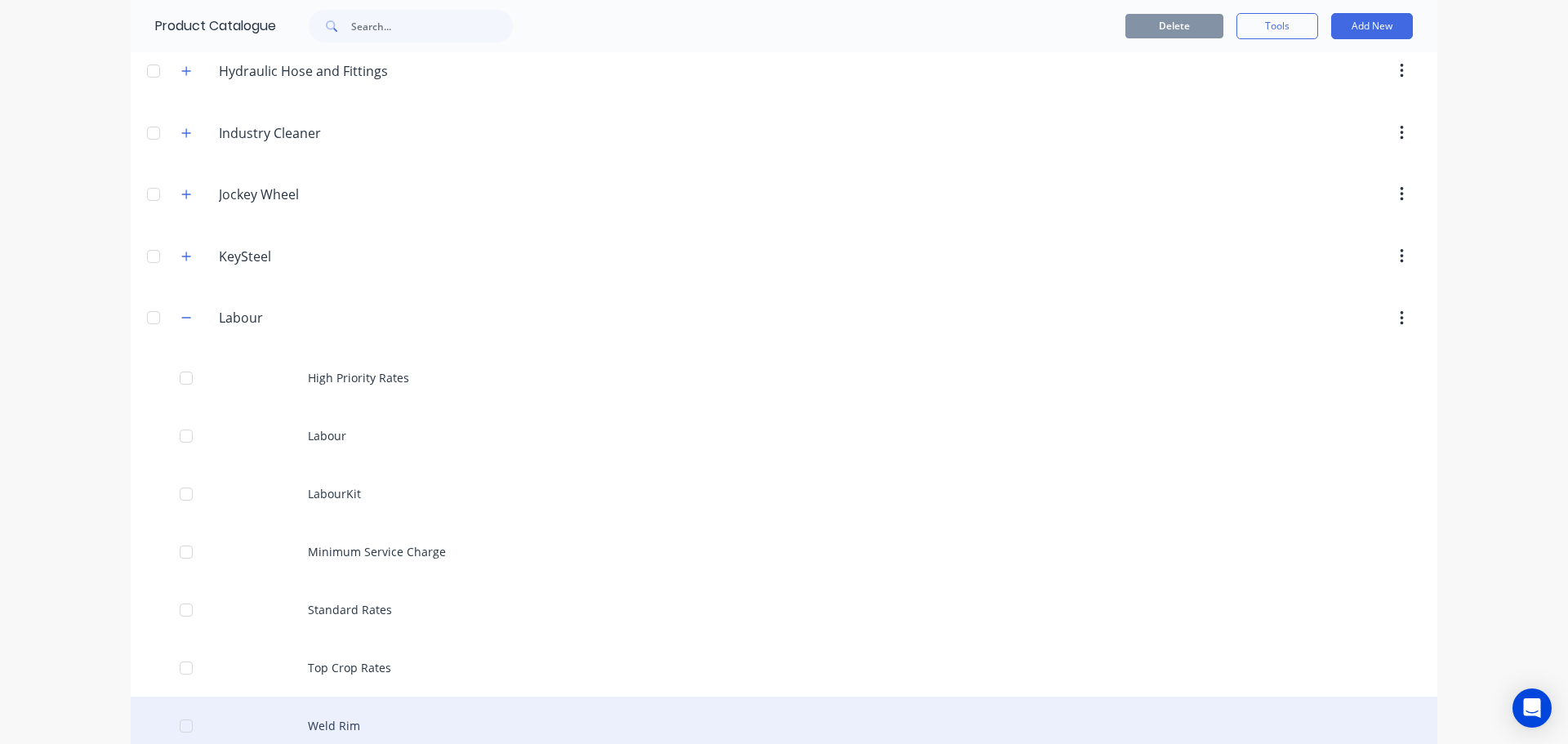
scroll to position [4409, 0]
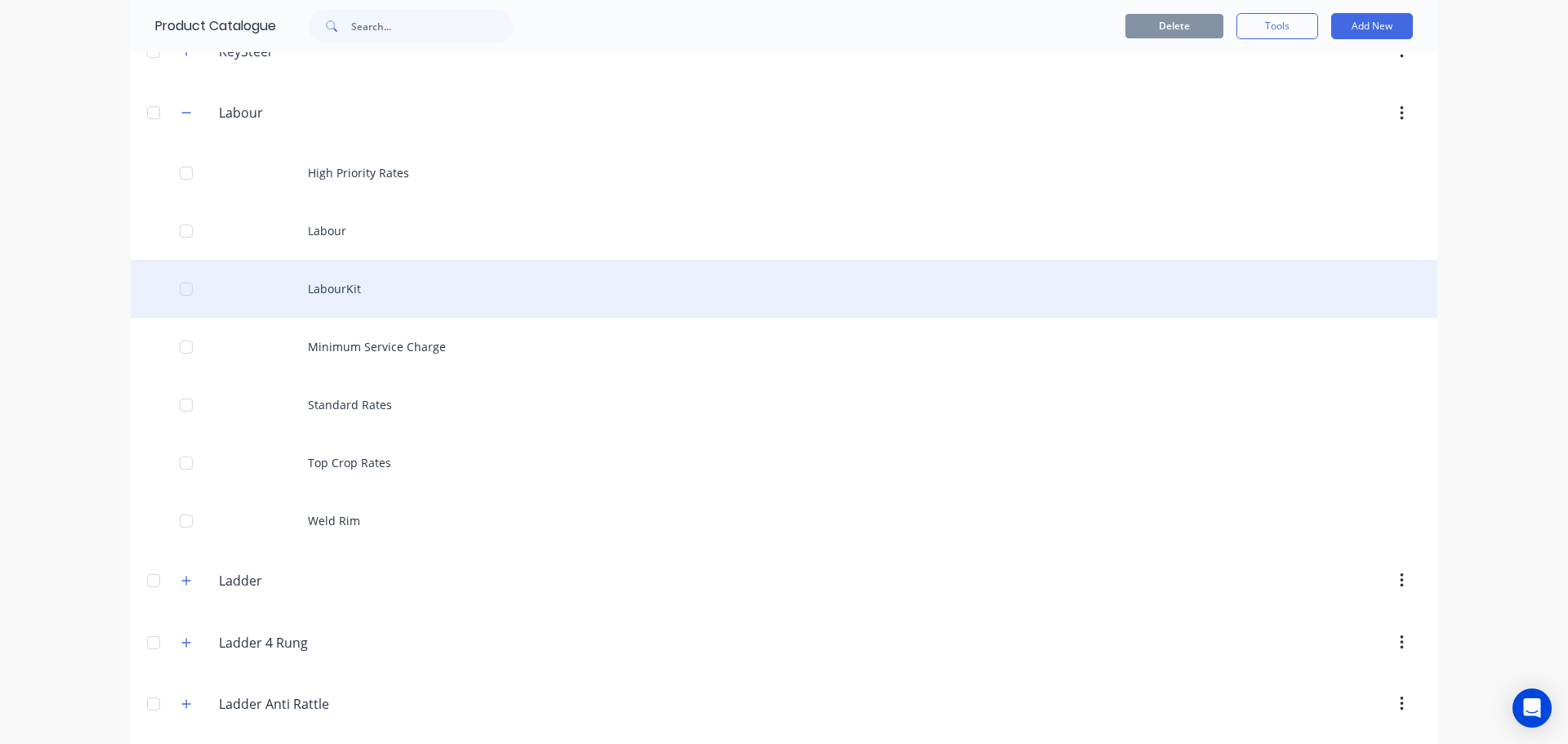
click at [332, 291] on div "LabourKit" at bounding box center [784, 288] width 1306 height 58
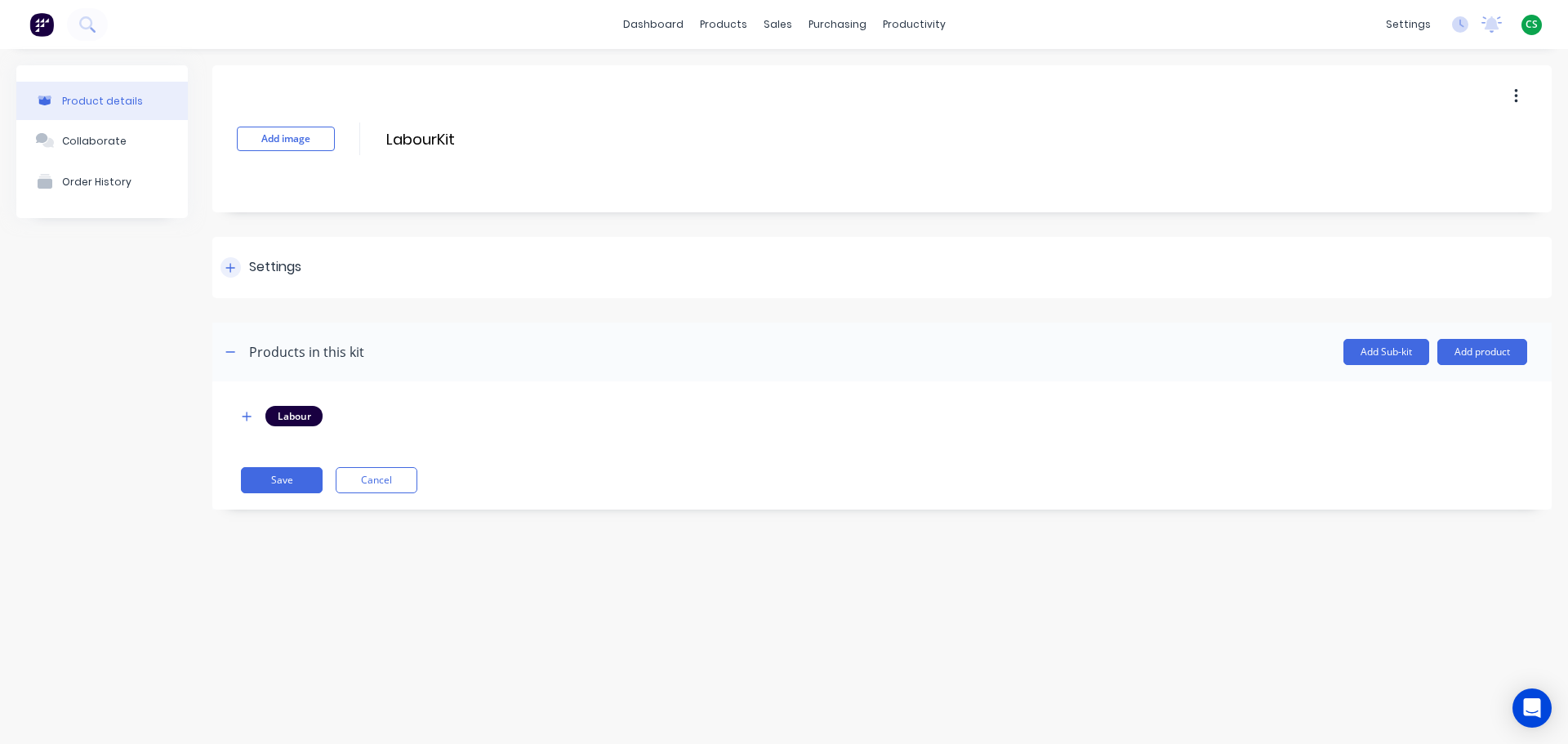
click at [230, 268] on icon at bounding box center [230, 267] width 9 height 9
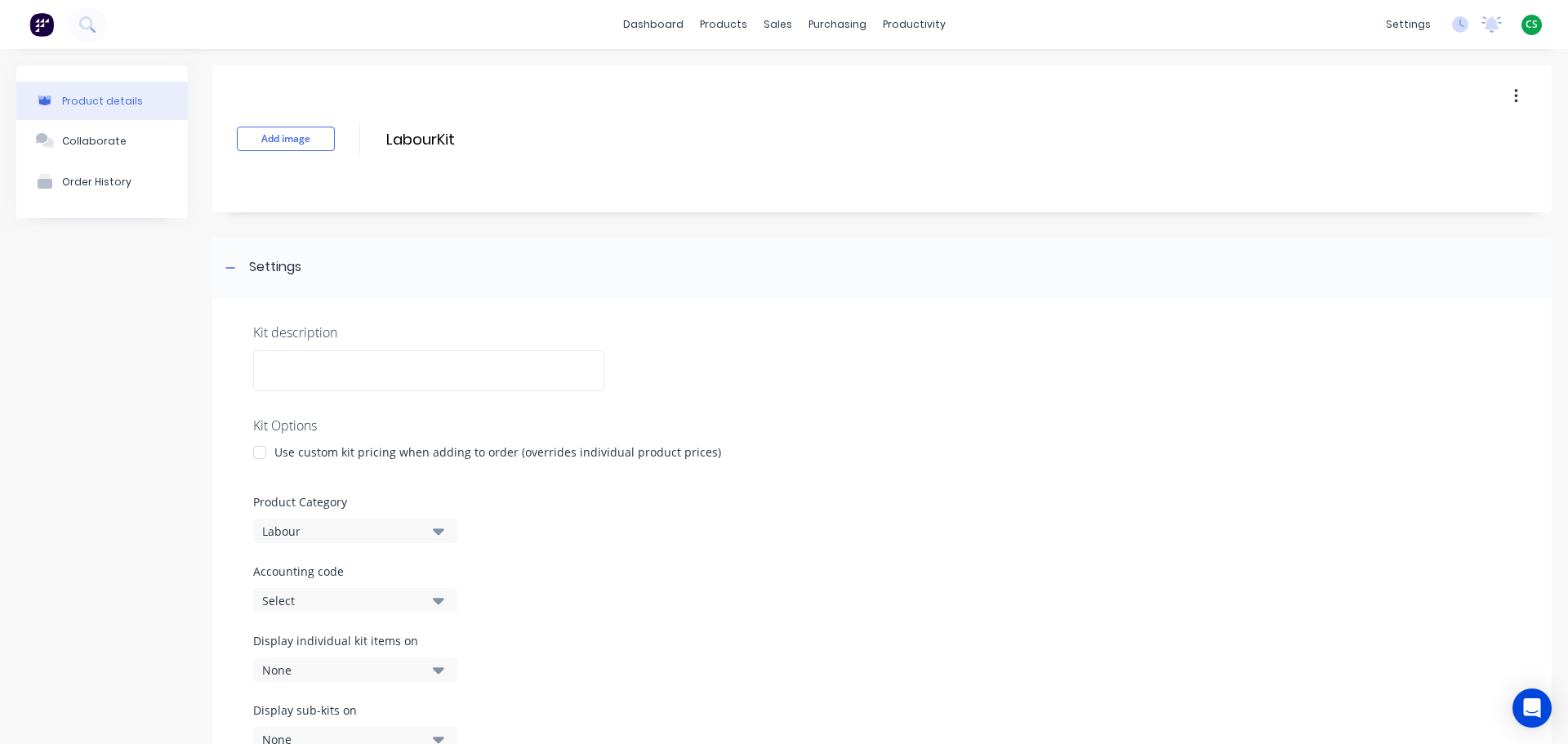
click at [312, 601] on div "Select" at bounding box center [341, 601] width 159 height 17
click at [339, 371] on code "text" at bounding box center [387, 376] width 173 height 32
type code "labour"
click at [297, 456] on div "Labour" at bounding box center [376, 449] width 245 height 32
click at [125, 567] on div "Product details Collaborate Order History" at bounding box center [102, 556] width 172 height 982
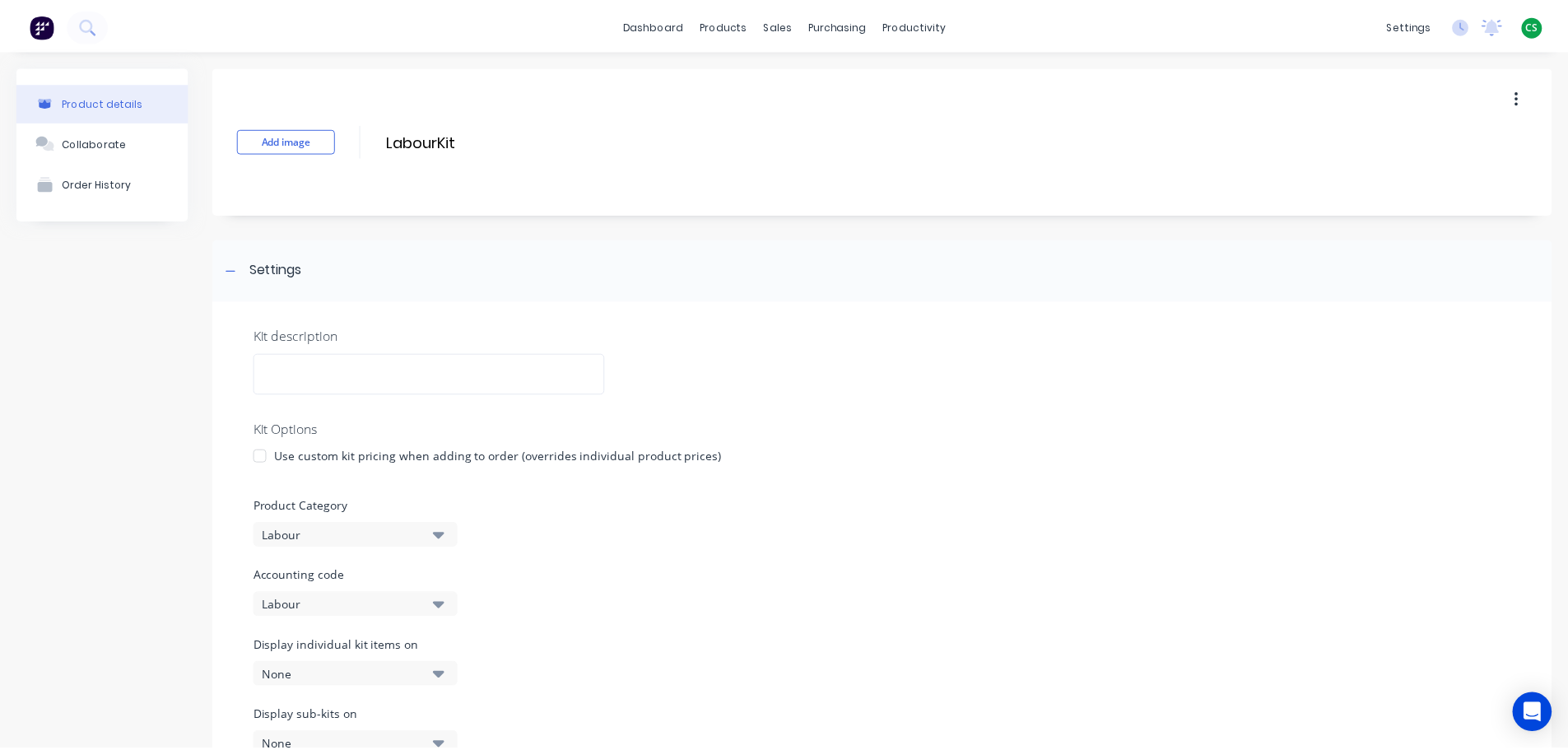
scroll to position [322, 0]
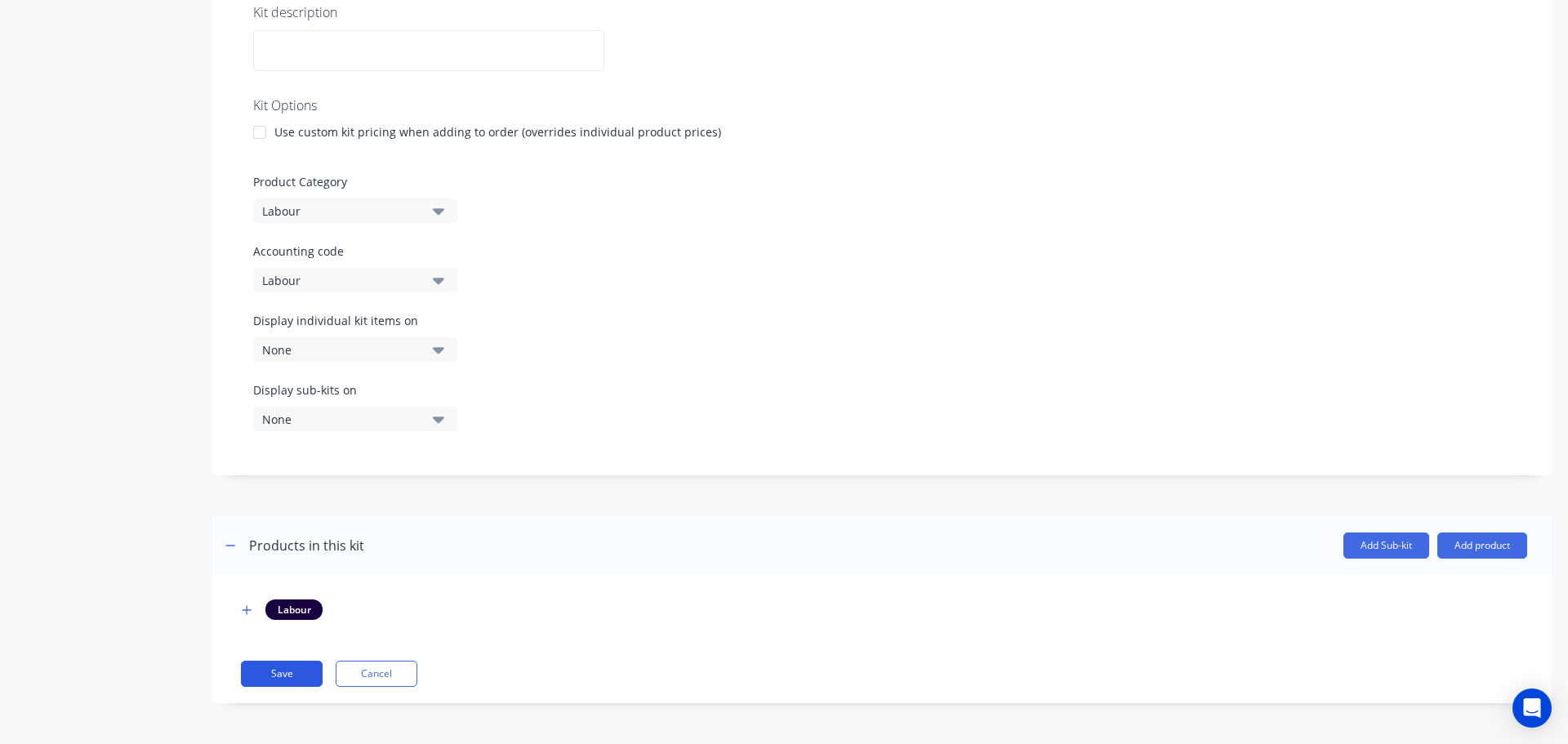
click at [275, 669] on button "Save" at bounding box center [282, 674] width 82 height 27
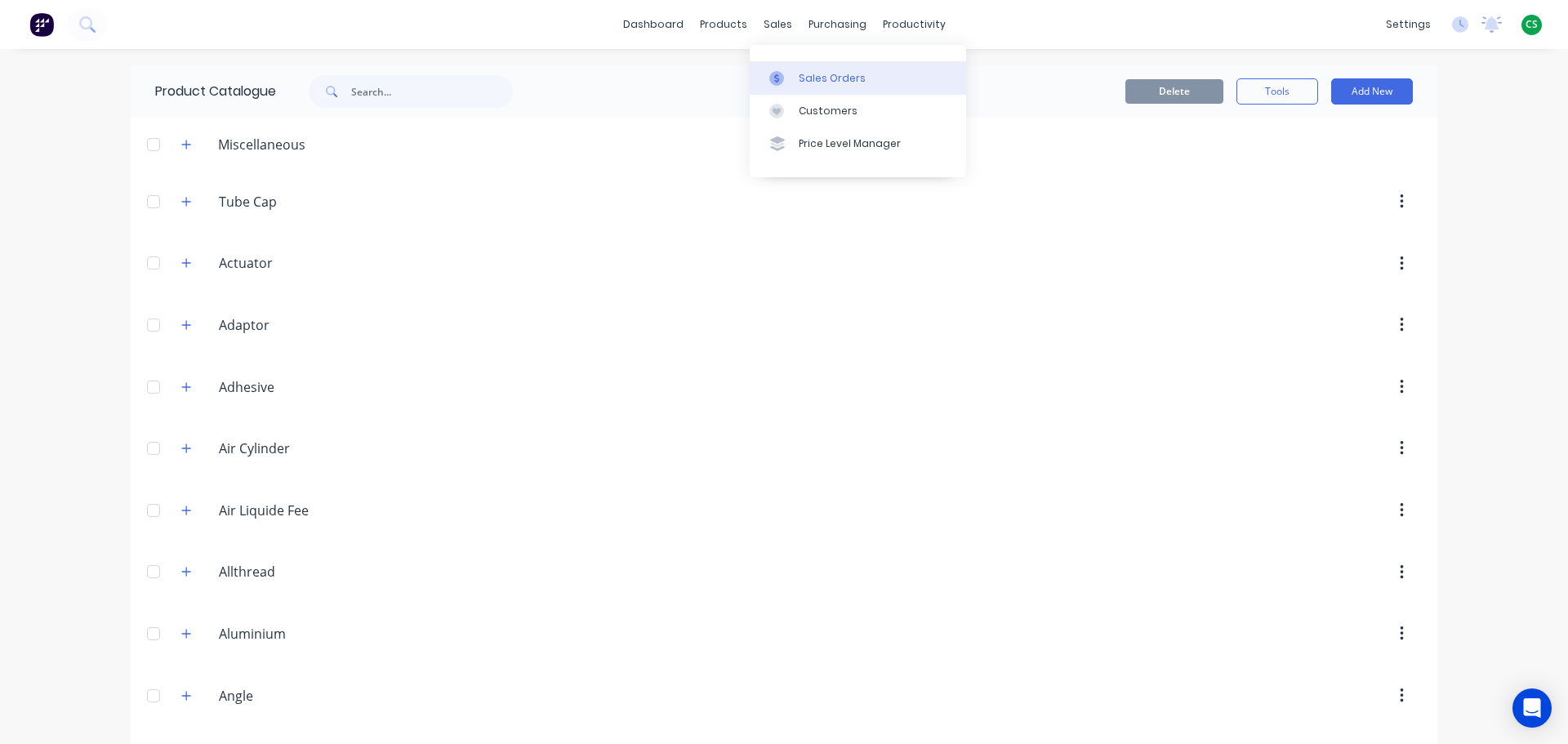
click at [816, 75] on div "Sales Orders" at bounding box center [831, 78] width 67 height 14
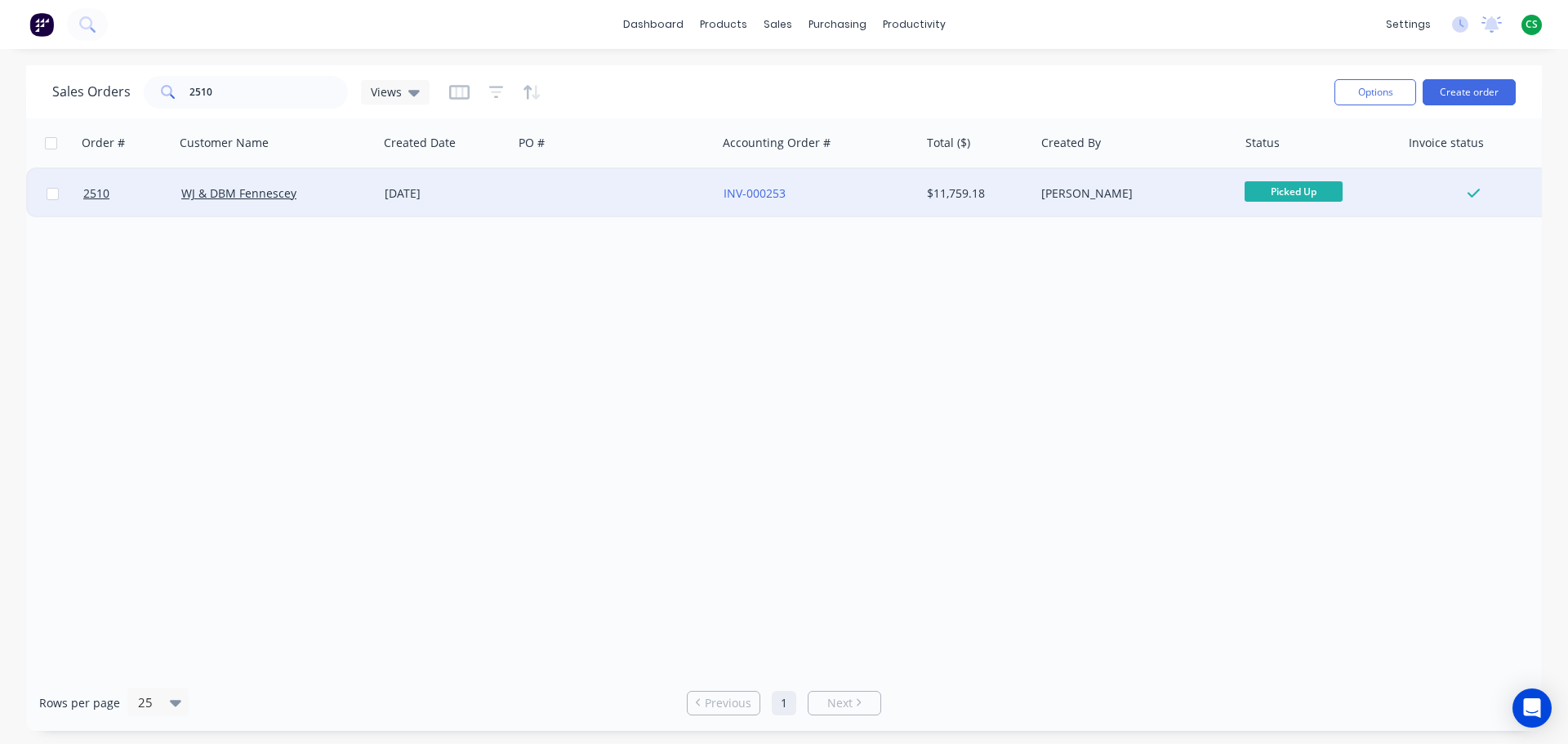
click at [498, 190] on div "[DATE]" at bounding box center [445, 193] width 121 height 16
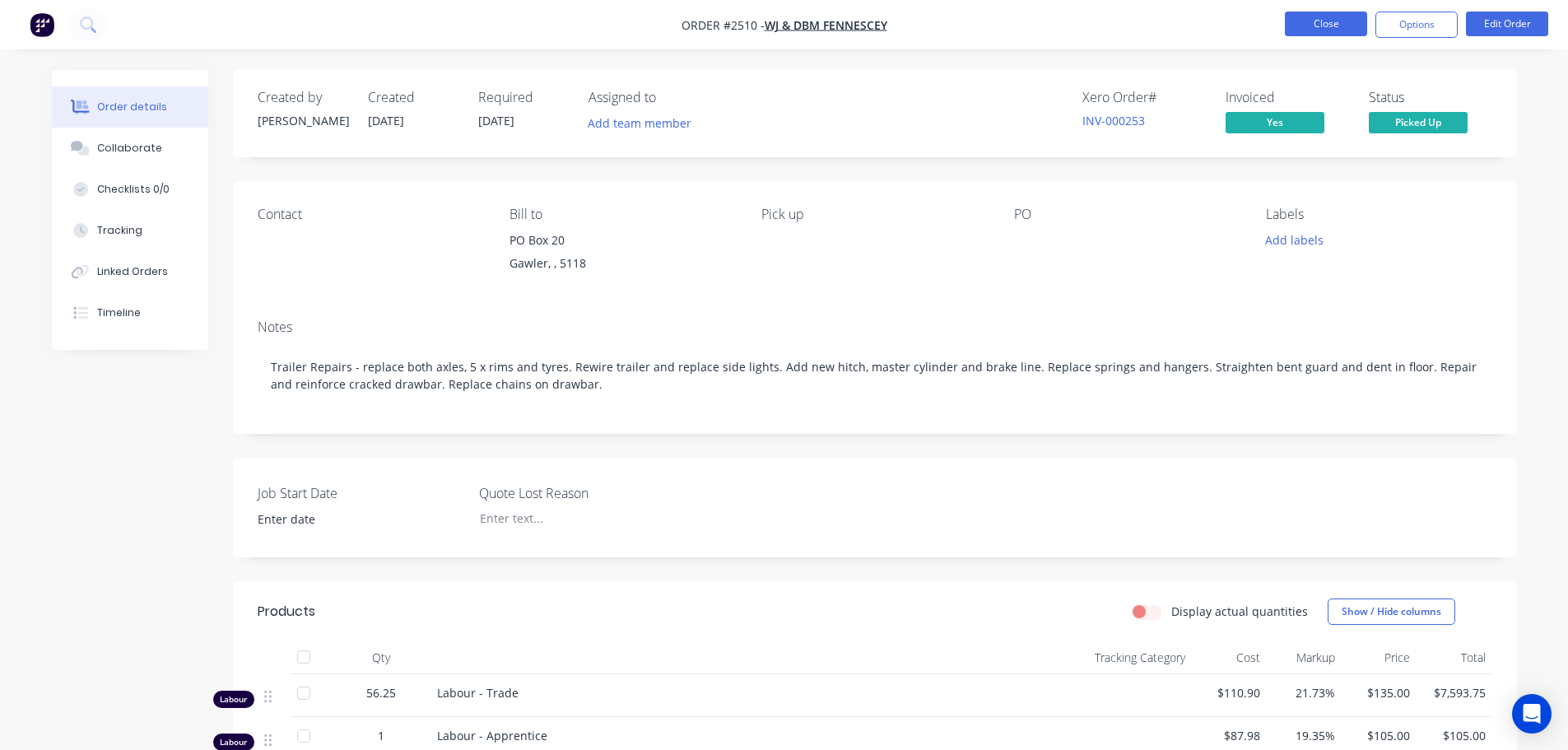
click at [1299, 27] on button "Close" at bounding box center [1326, 24] width 82 height 25
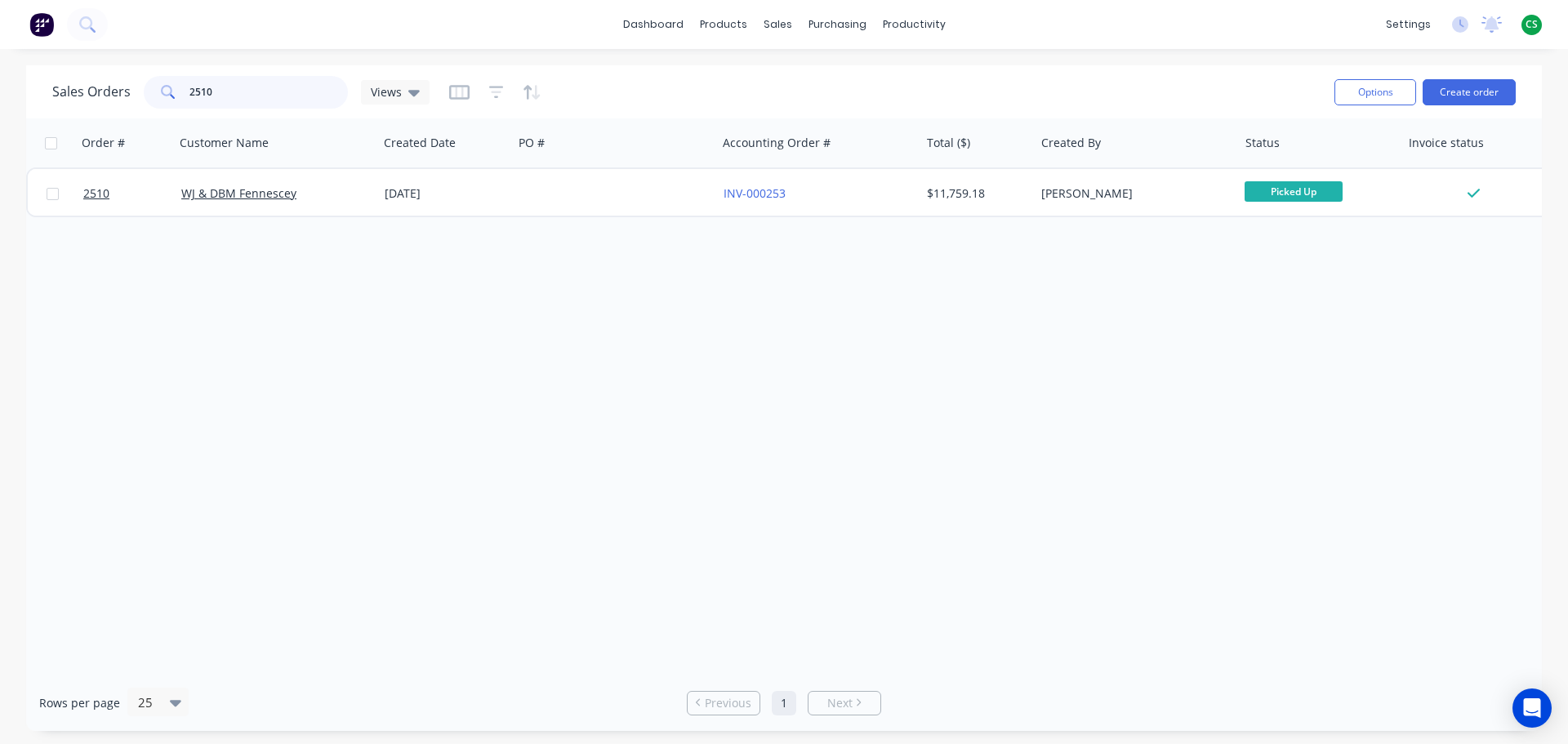
drag, startPoint x: 228, startPoint y: 84, endPoint x: 117, endPoint y: 77, distance: 111.2
click at [120, 80] on div "Sales Orders 2510 Views" at bounding box center [240, 92] width 377 height 32
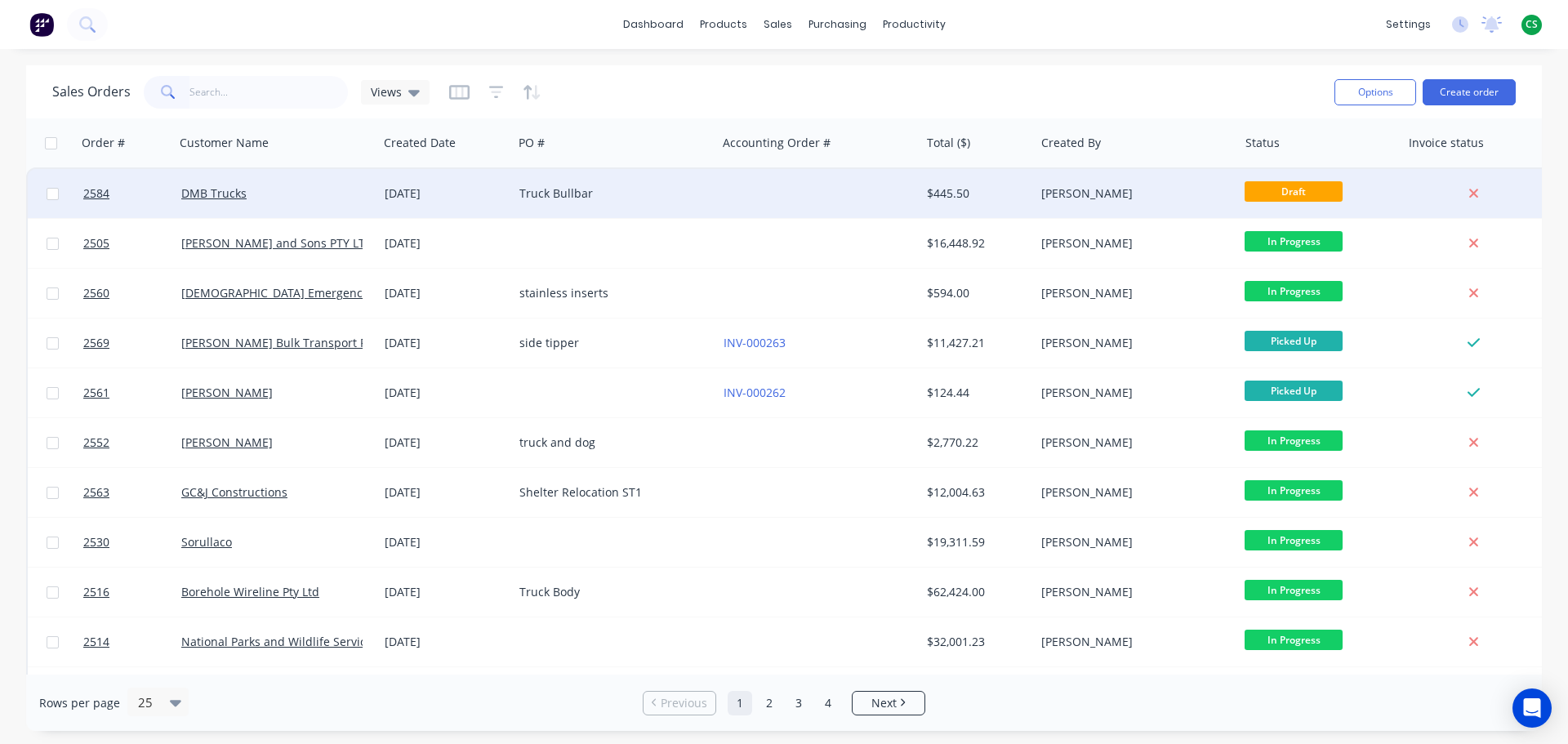
click at [280, 196] on div "DMB Trucks" at bounding box center [271, 193] width 181 height 16
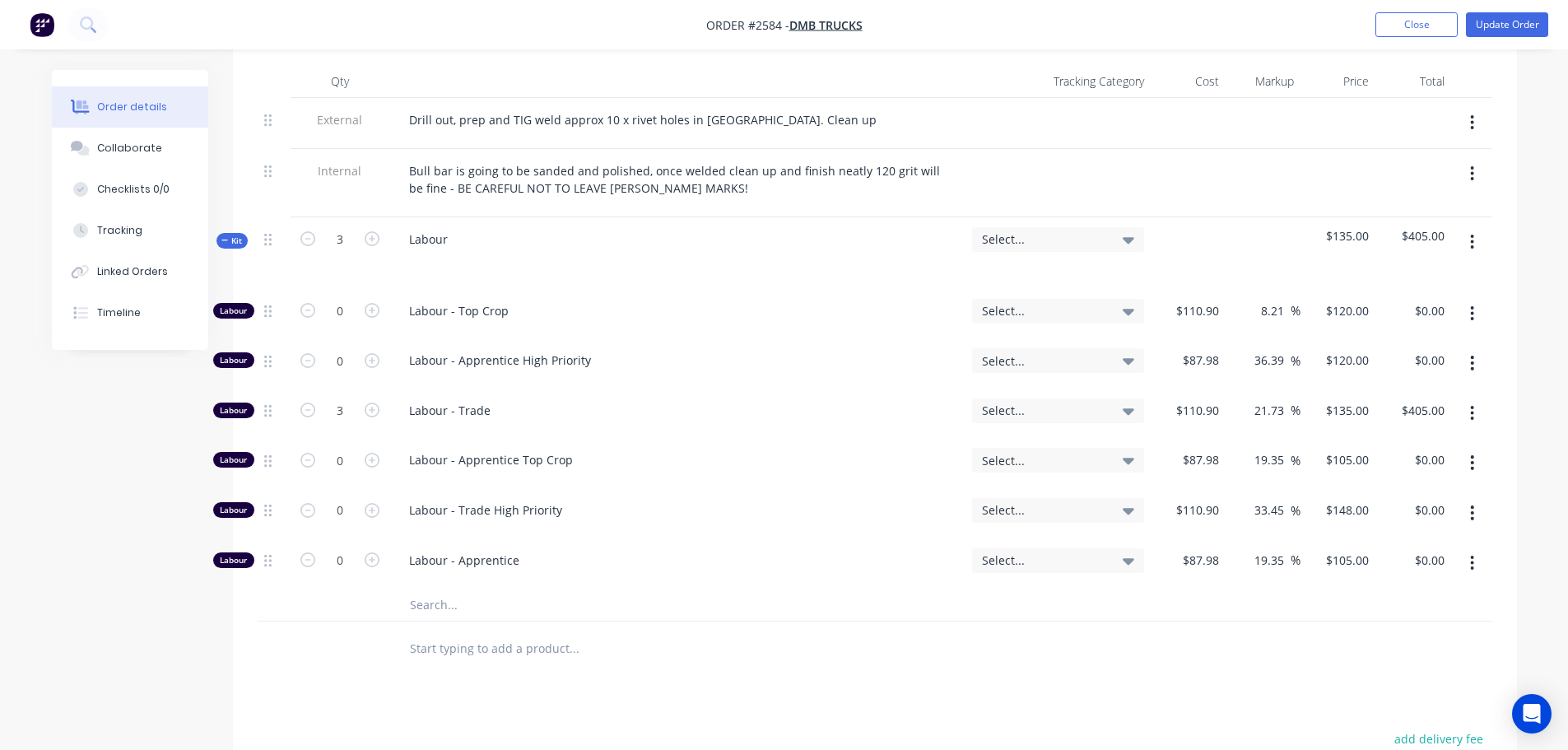
scroll to position [740, 0]
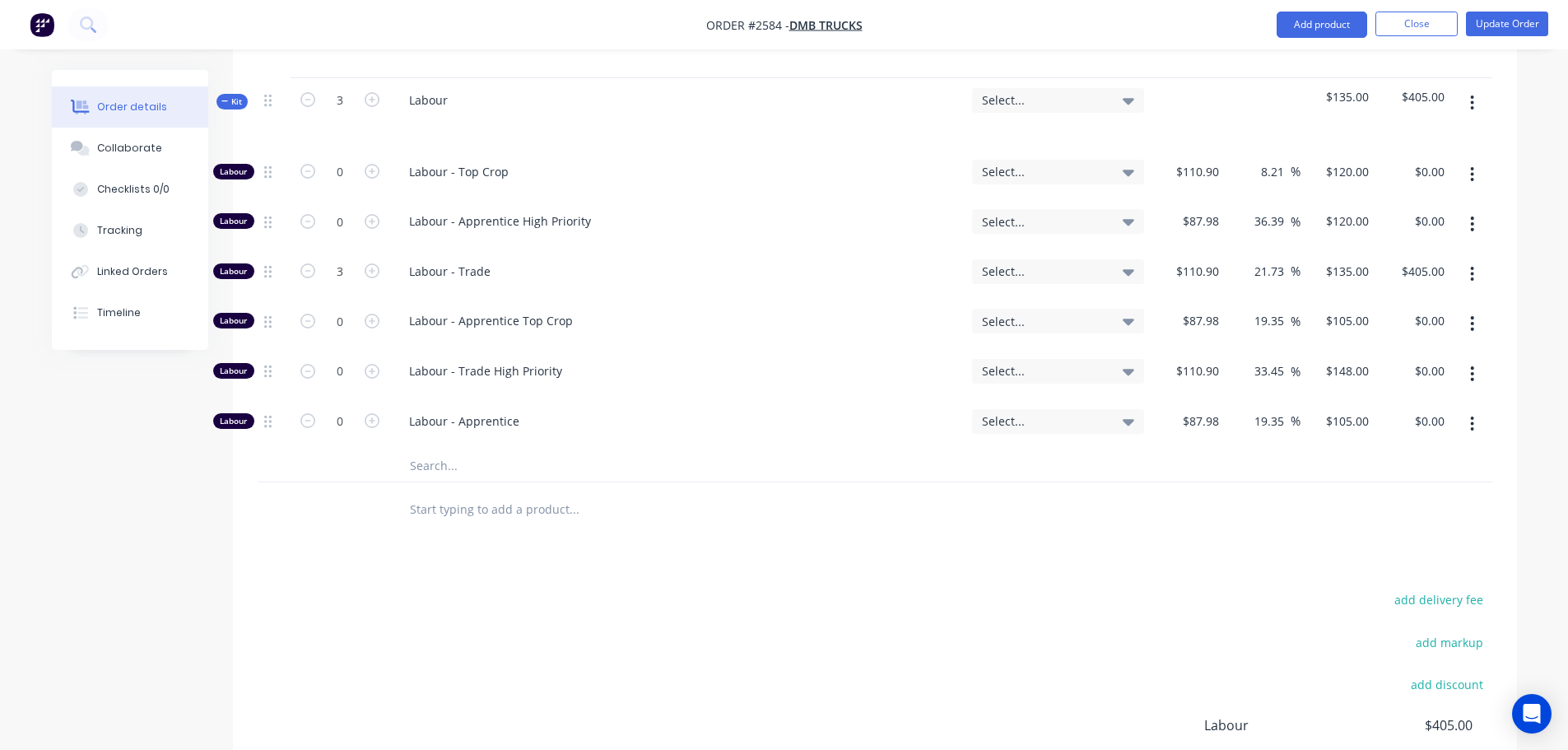
click at [508, 492] on input "text" at bounding box center [574, 508] width 329 height 33
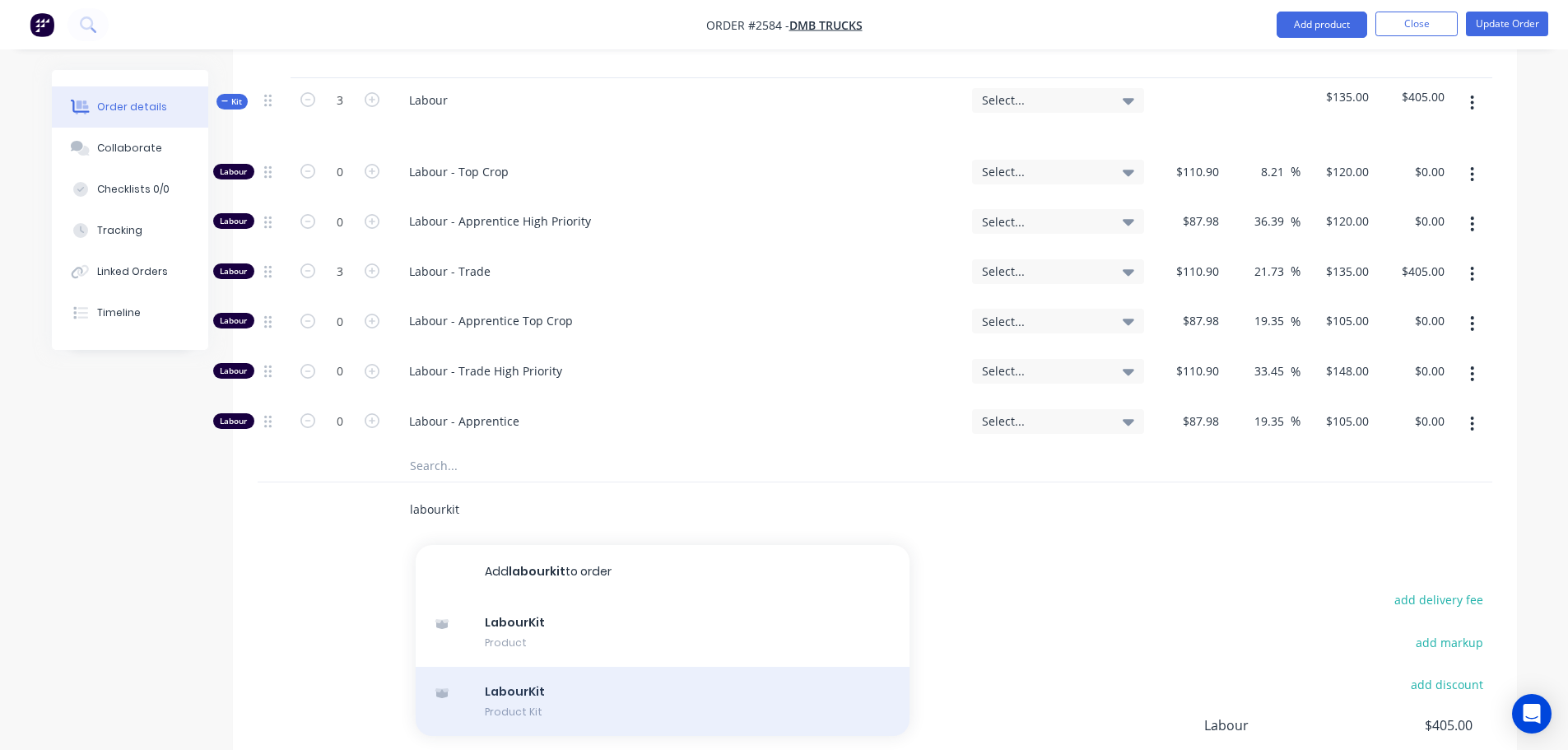
type input "labourkit"
click at [541, 671] on div "LabourKit Product Kit" at bounding box center [662, 701] width 494 height 69
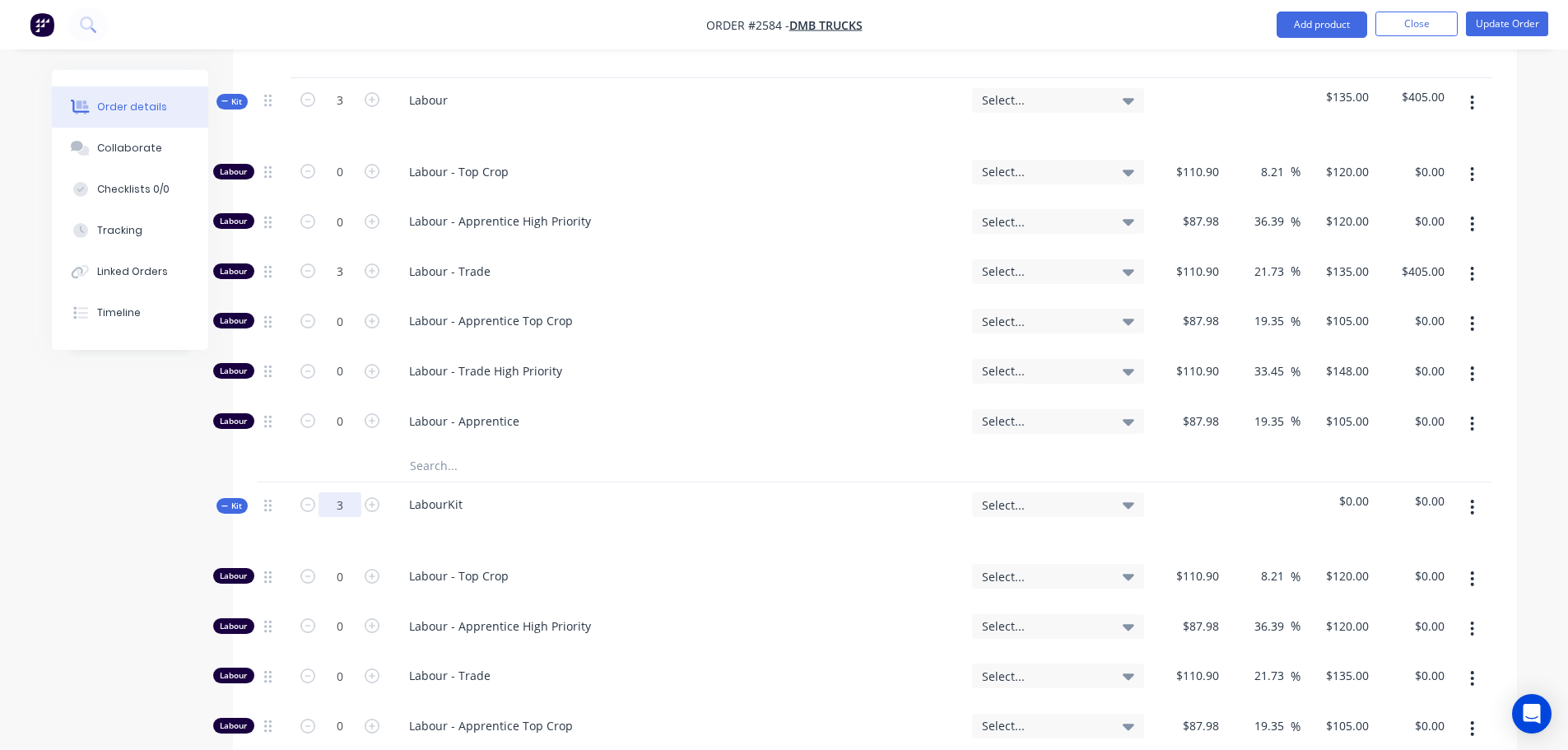
type input "3"
type input "$405.00"
click at [1470, 94] on icon "button" at bounding box center [1472, 102] width 4 height 18
click at [1374, 232] on div "Delete" at bounding box center [1414, 244] width 126 height 24
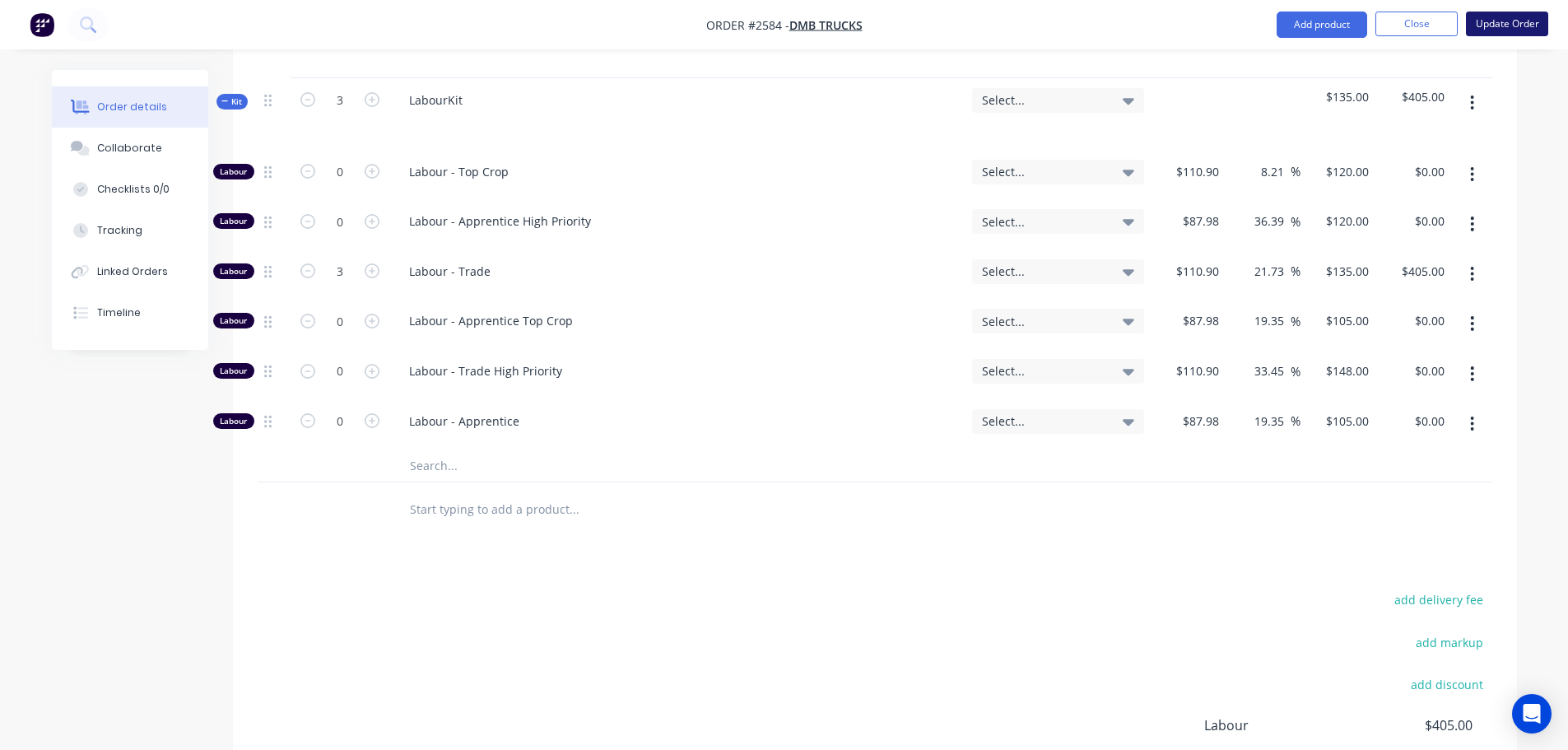
click at [1523, 24] on button "Update Order" at bounding box center [1507, 24] width 82 height 25
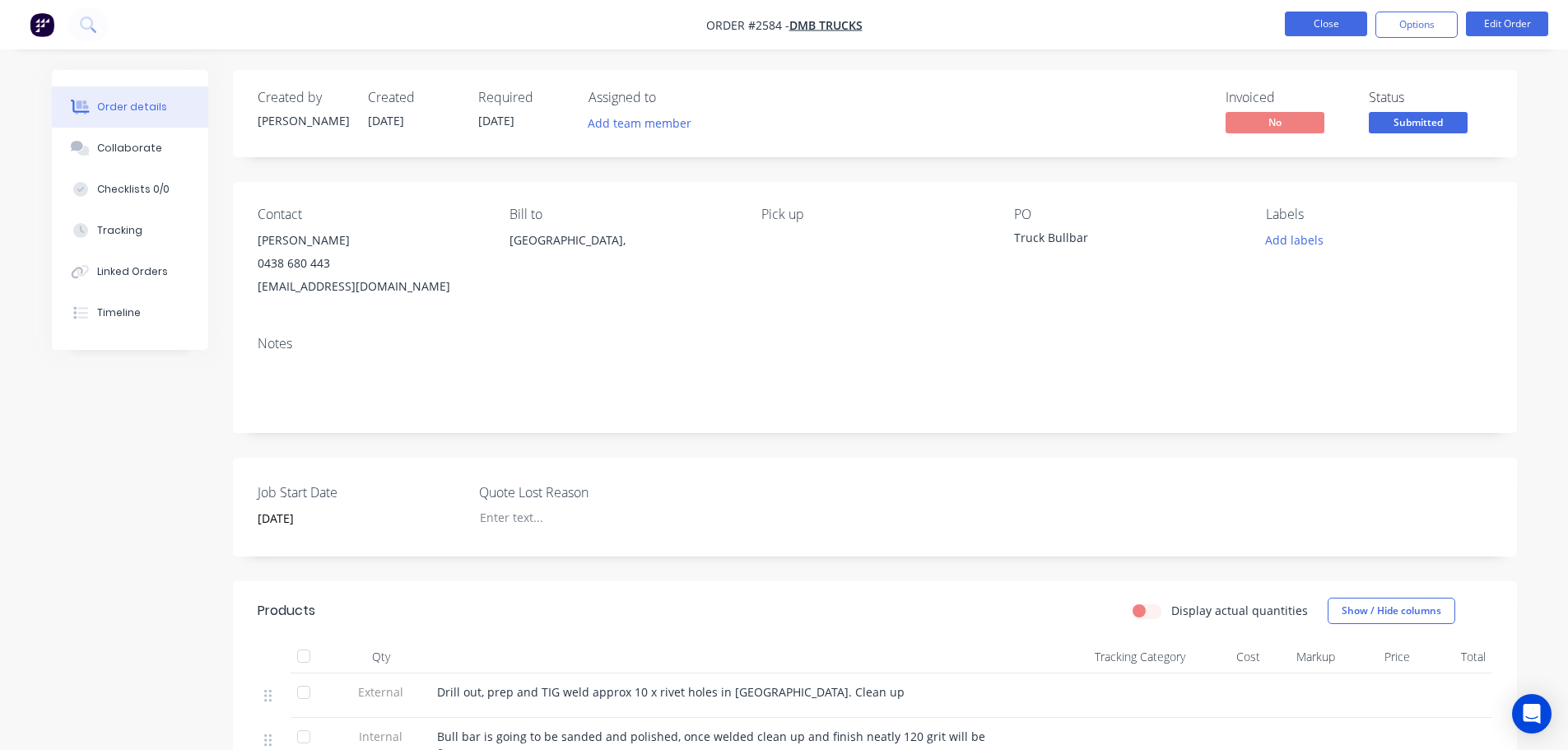
click at [1326, 21] on button "Close" at bounding box center [1326, 24] width 82 height 25
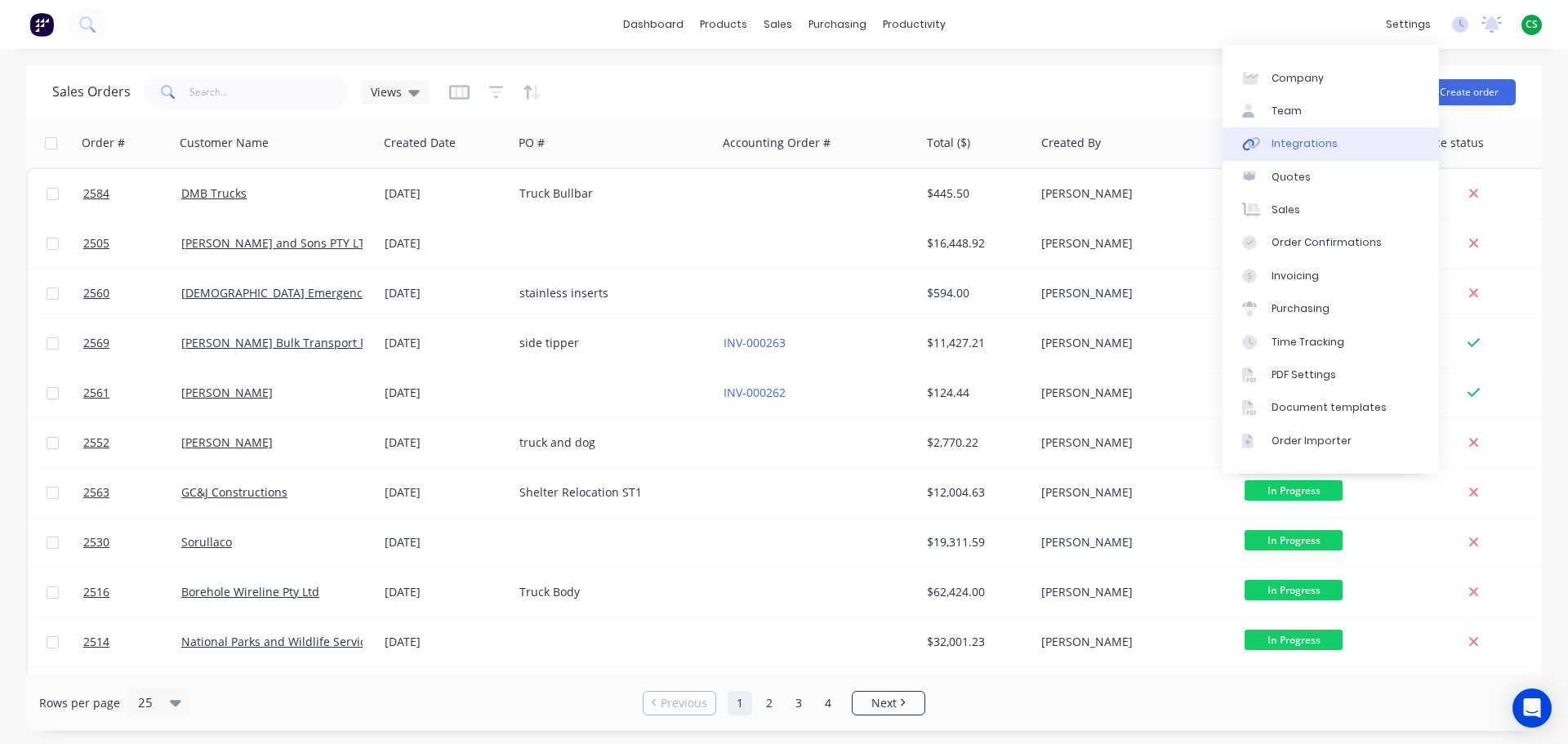
click at [1305, 140] on div "Integrations" at bounding box center [1304, 143] width 66 height 14
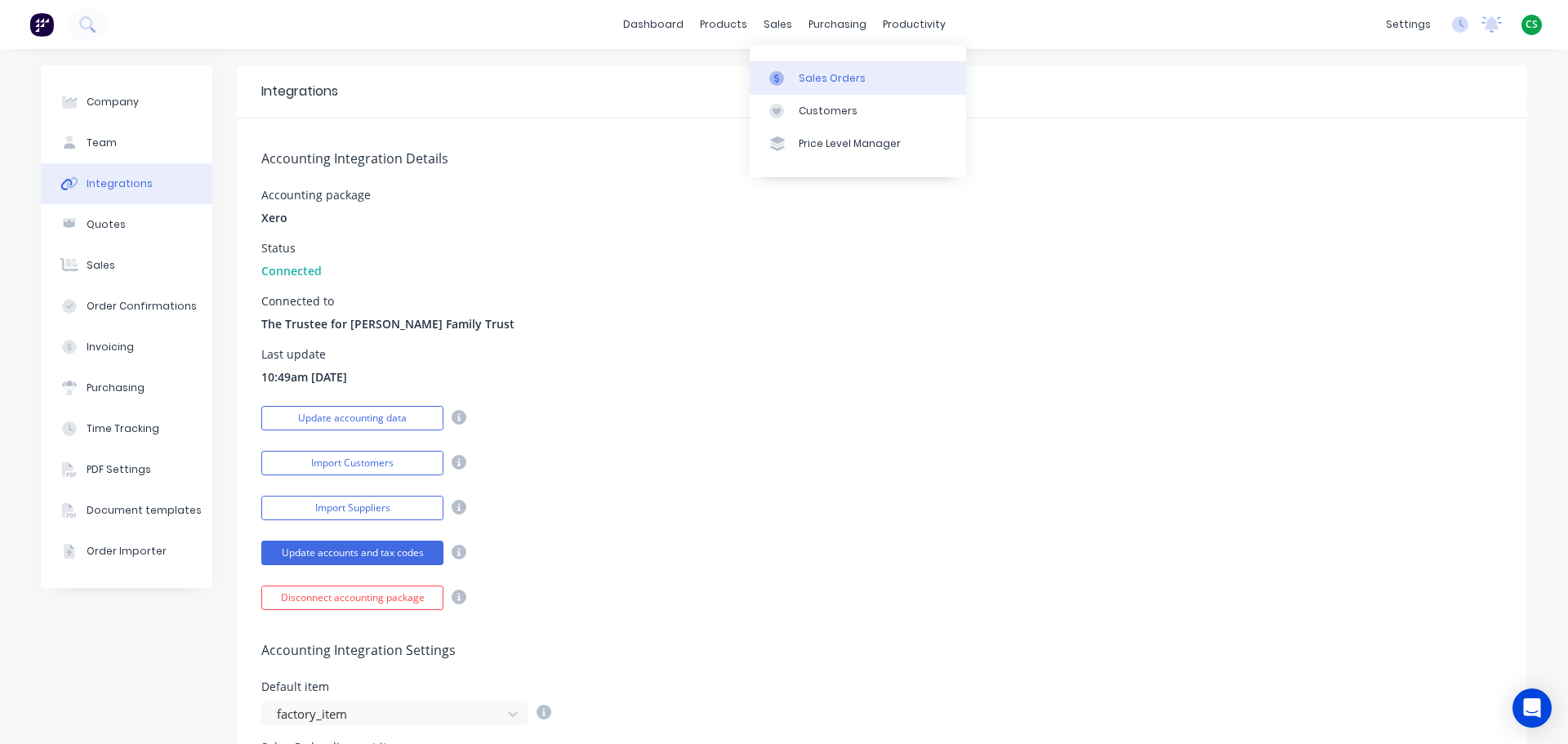
click at [807, 75] on div "Sales Orders" at bounding box center [831, 78] width 67 height 14
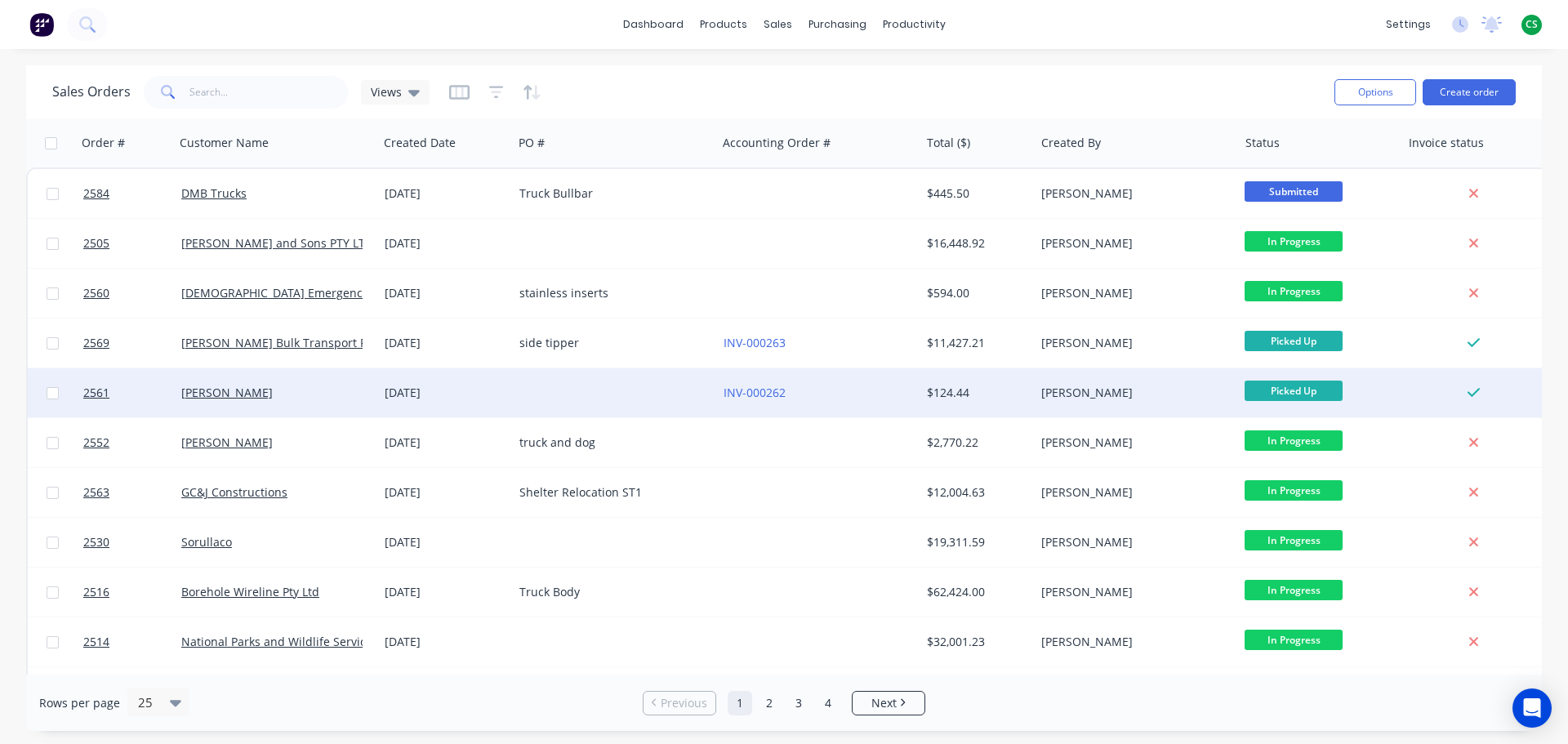
click at [471, 396] on div "[DATE]" at bounding box center [445, 392] width 121 height 16
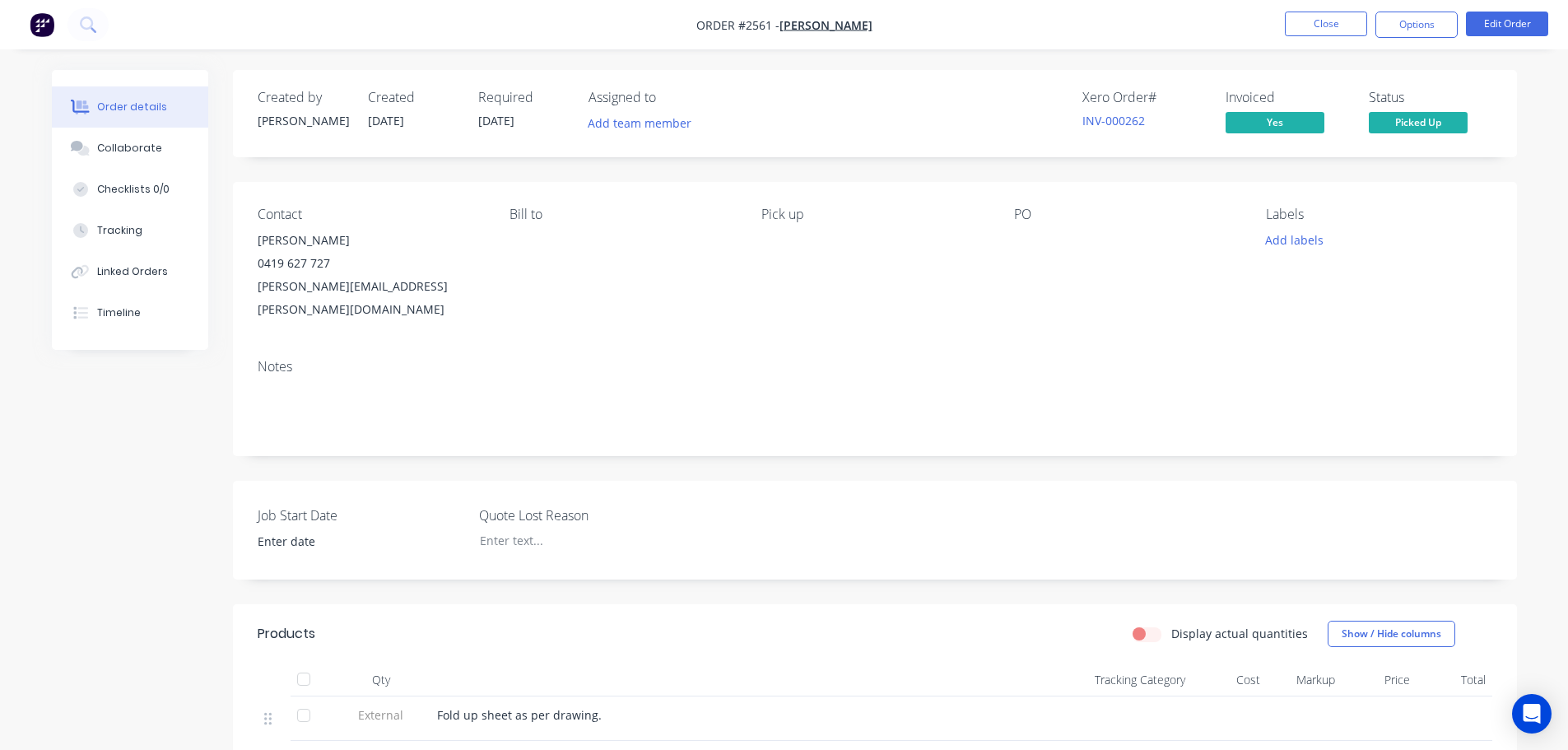
scroll to position [453, 0]
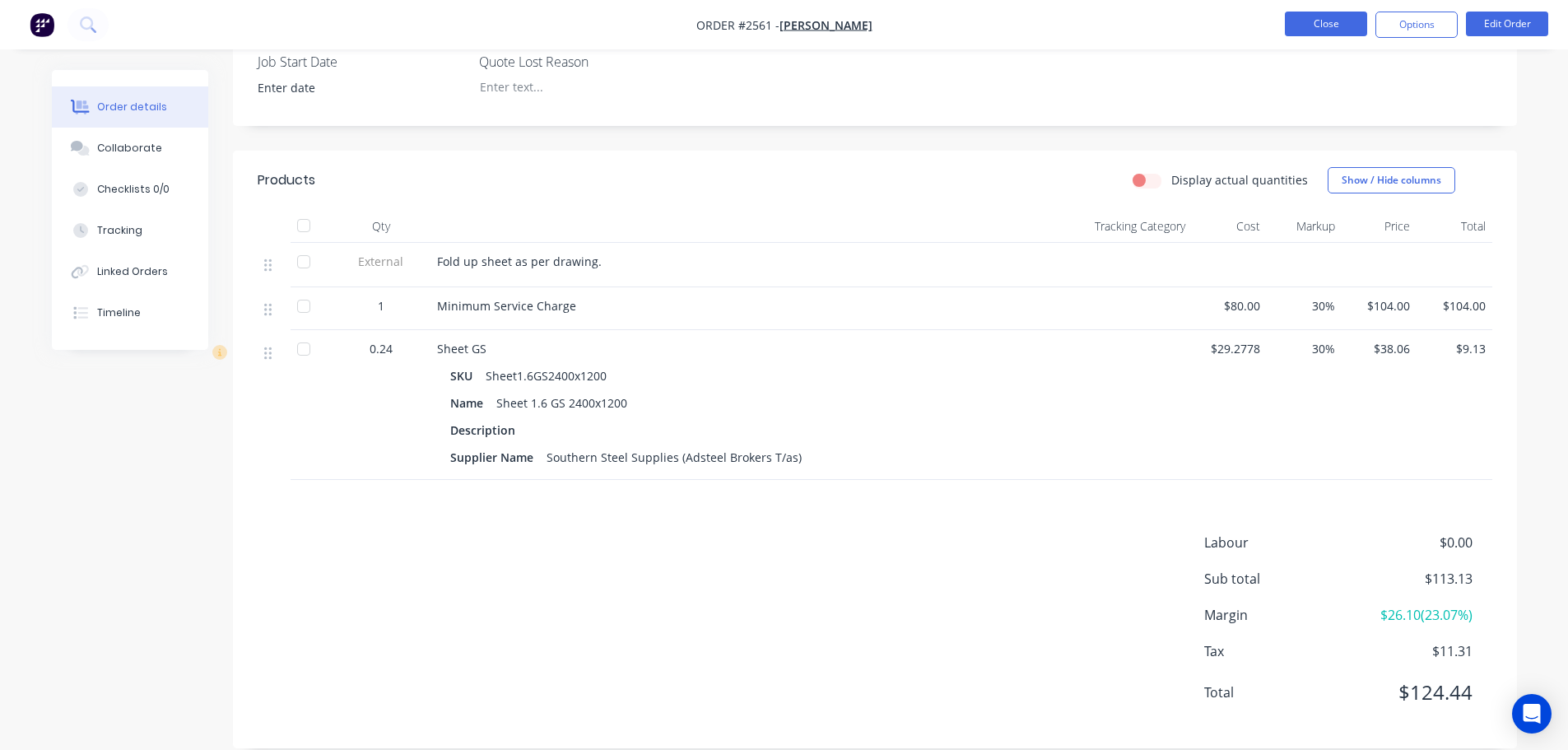
click at [1330, 26] on button "Close" at bounding box center [1326, 24] width 82 height 25
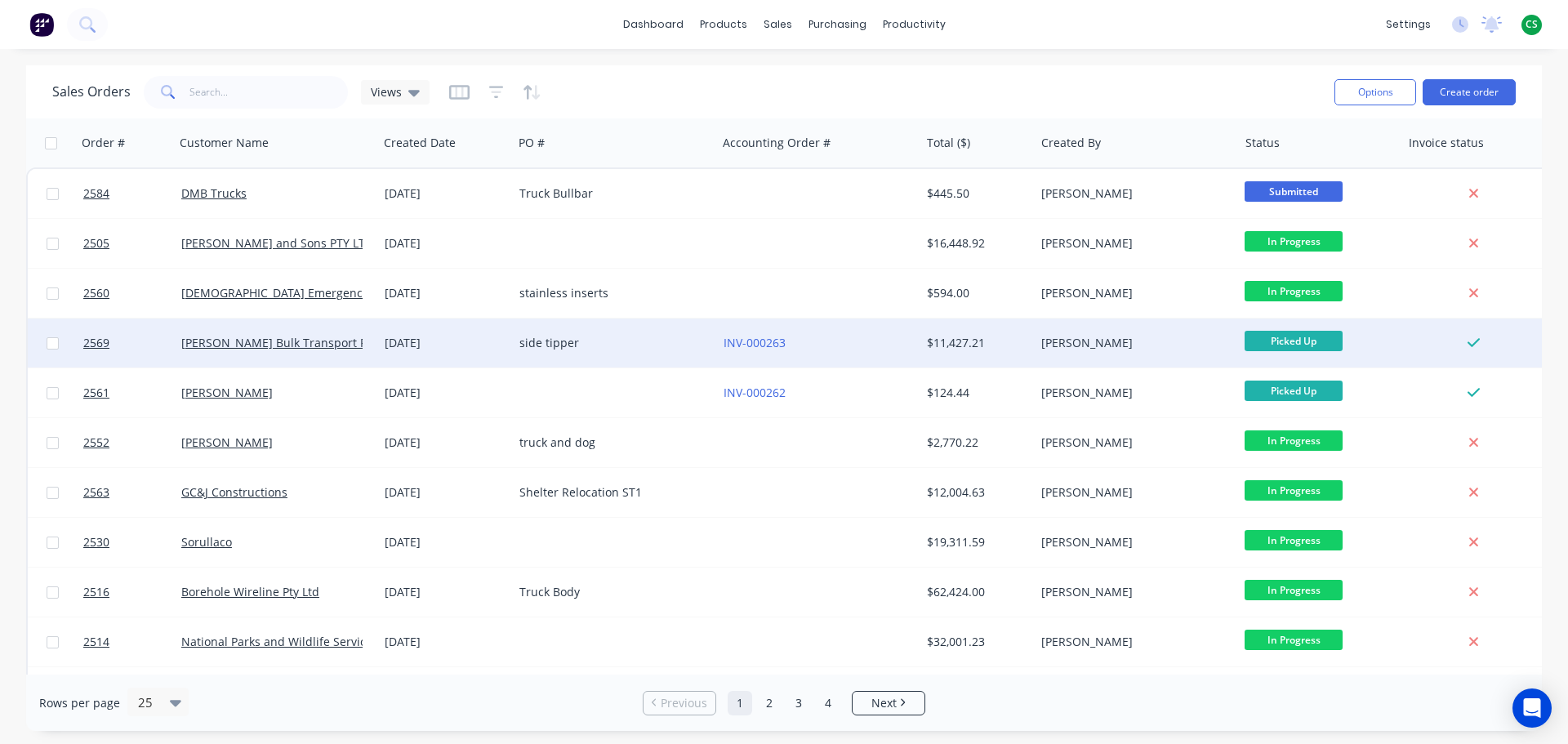
click at [474, 347] on div "[DATE]" at bounding box center [445, 343] width 121 height 16
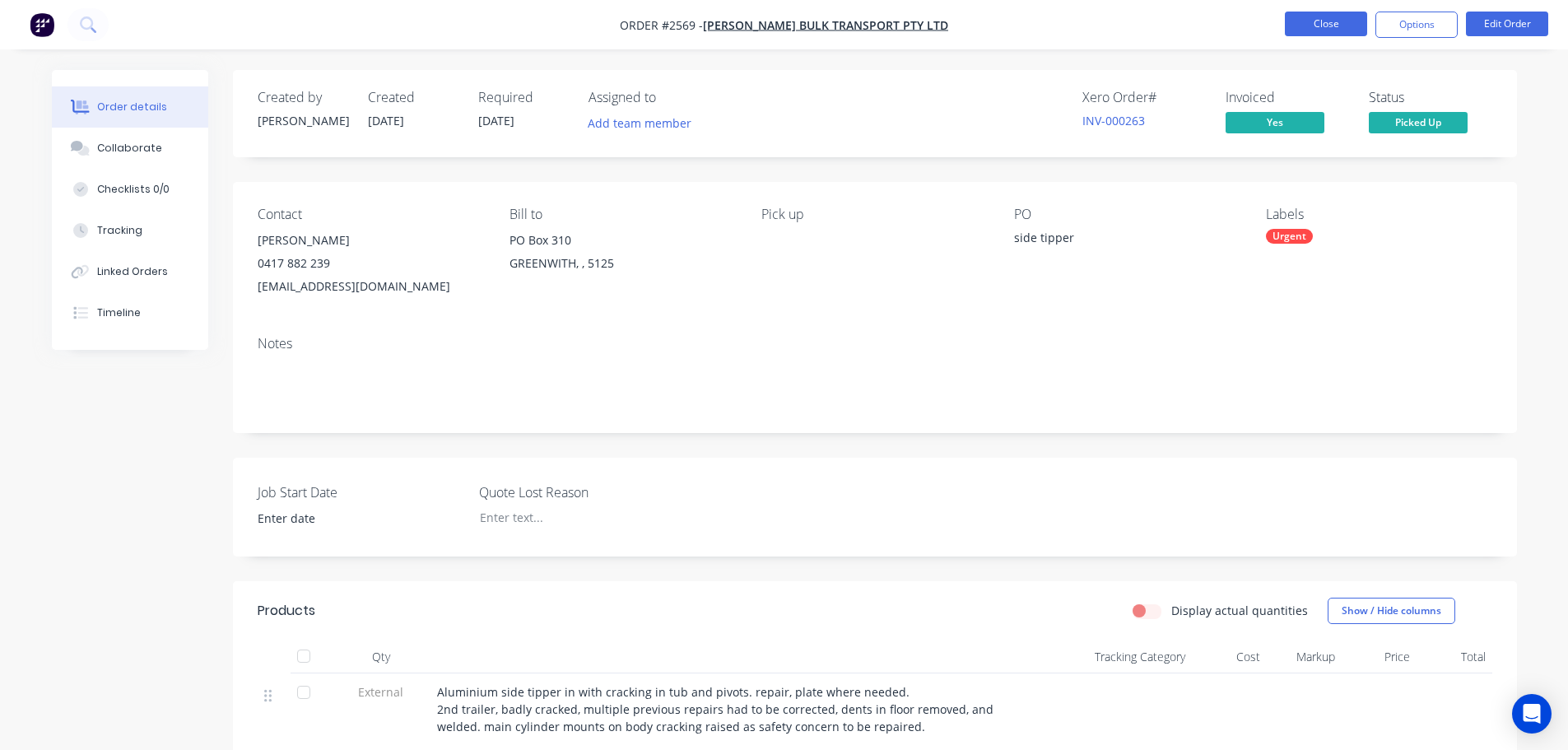
click at [1329, 26] on button "Close" at bounding box center [1326, 24] width 82 height 25
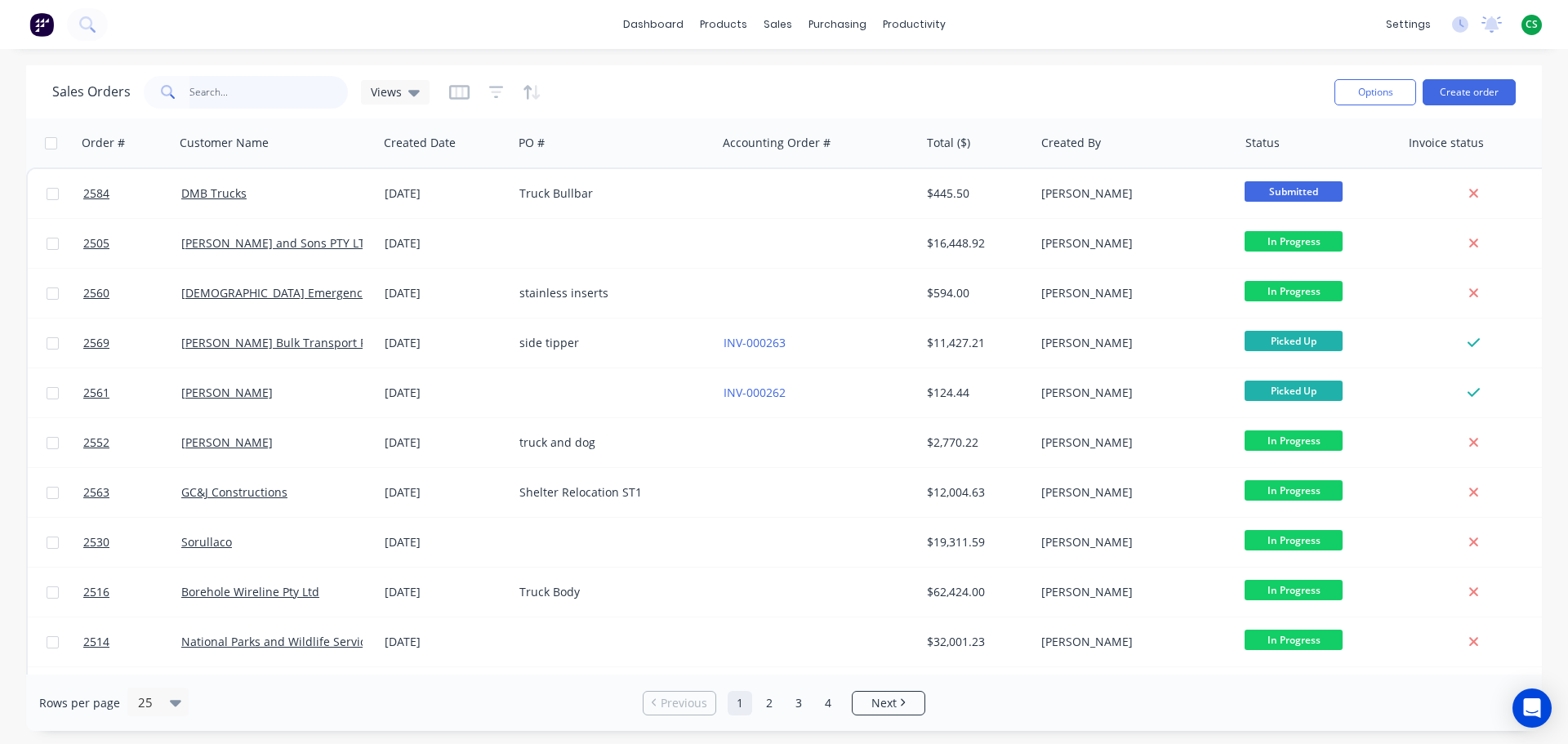
click at [233, 89] on input "text" at bounding box center [270, 92] width 159 height 32
type input "2510"
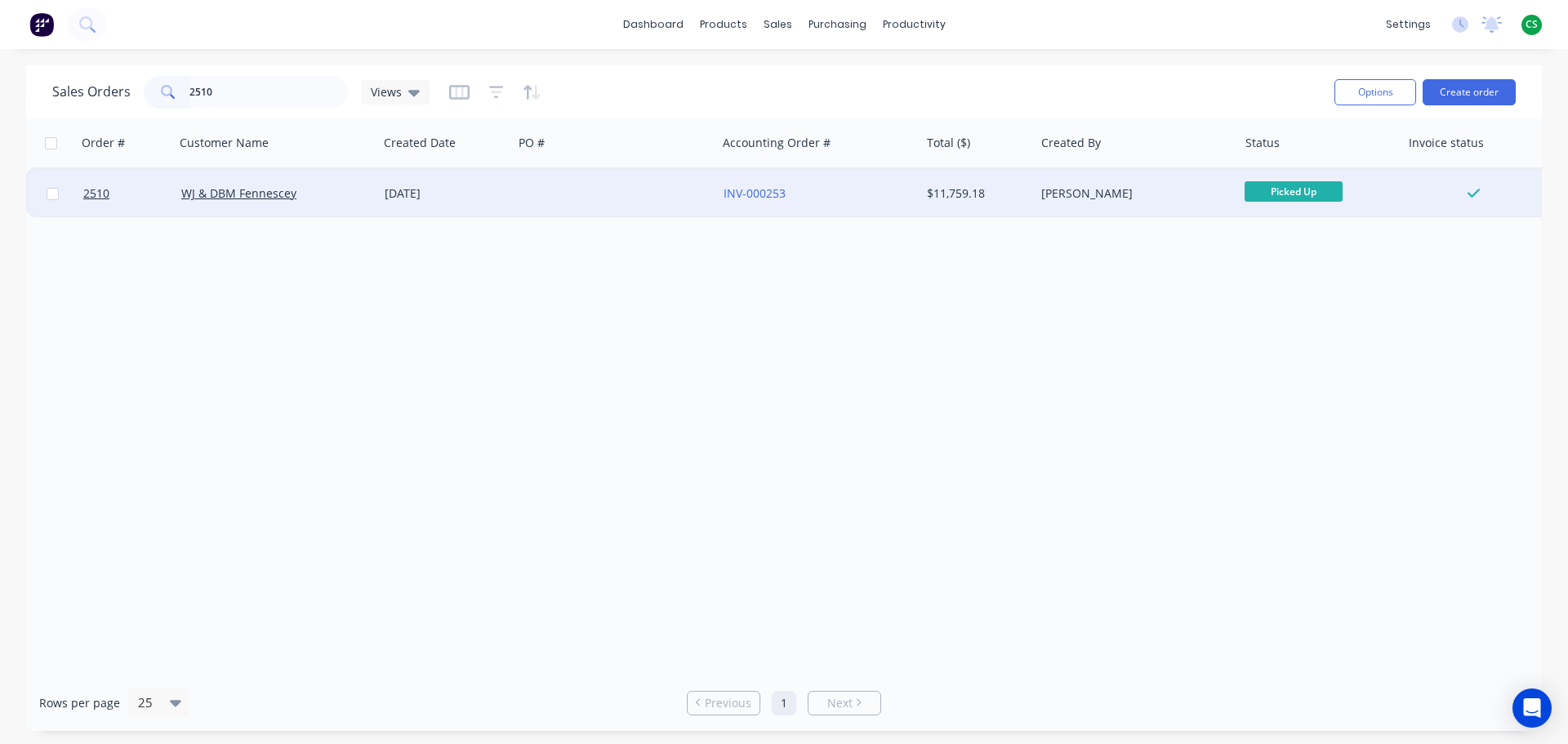
click at [308, 190] on div "WJ & DBM Fennescey" at bounding box center [271, 193] width 181 height 16
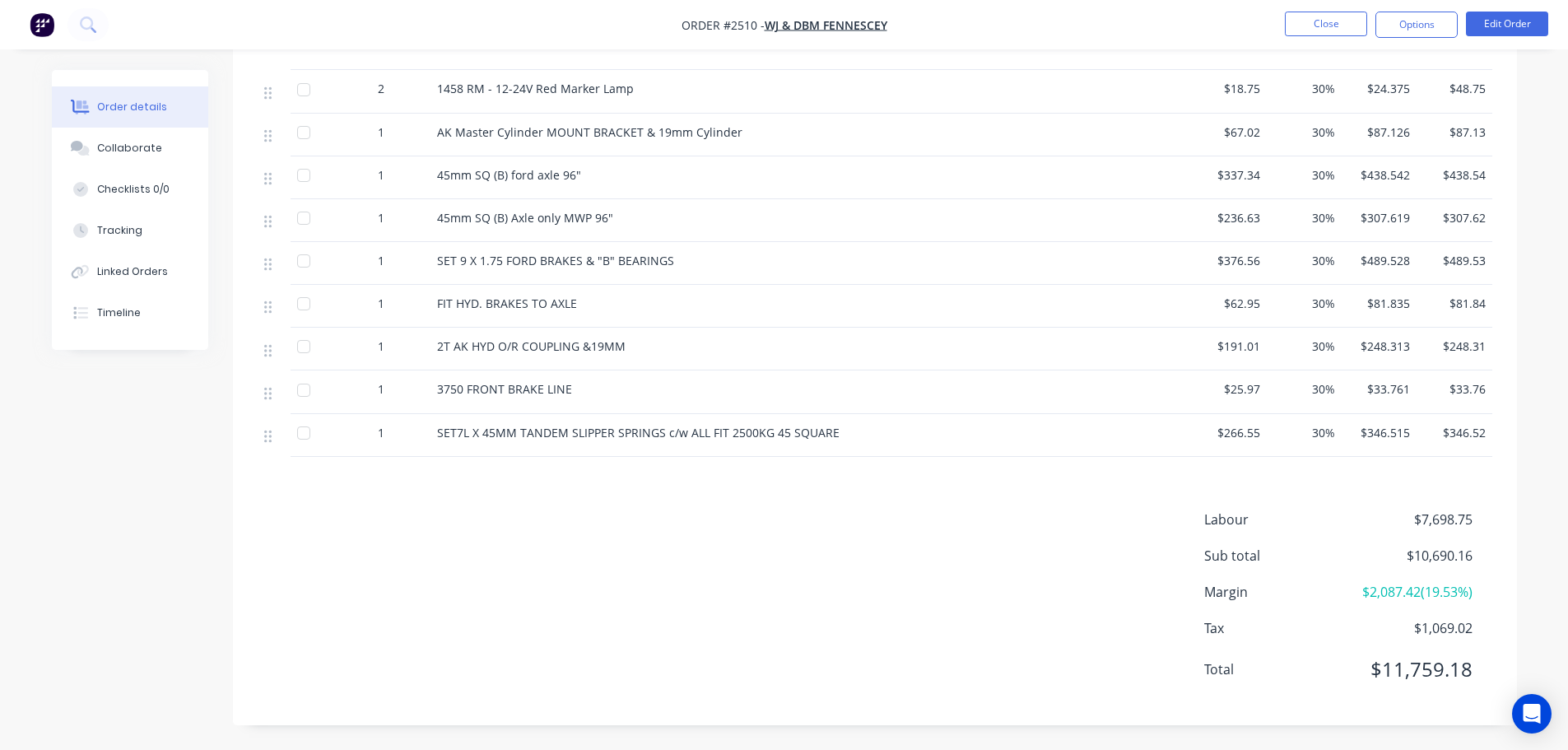
scroll to position [344, 0]
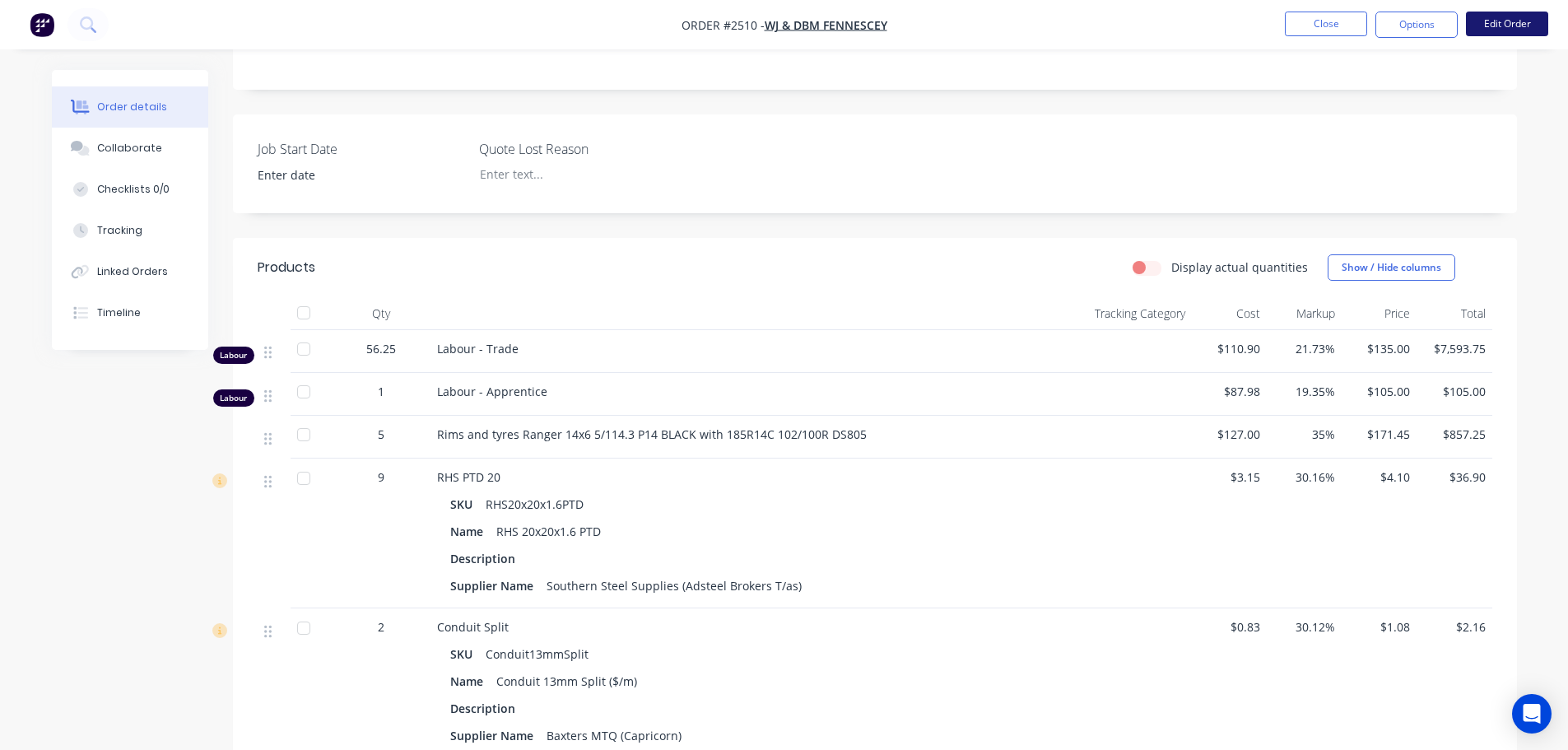
click at [1495, 22] on button "Edit Order" at bounding box center [1507, 24] width 82 height 25
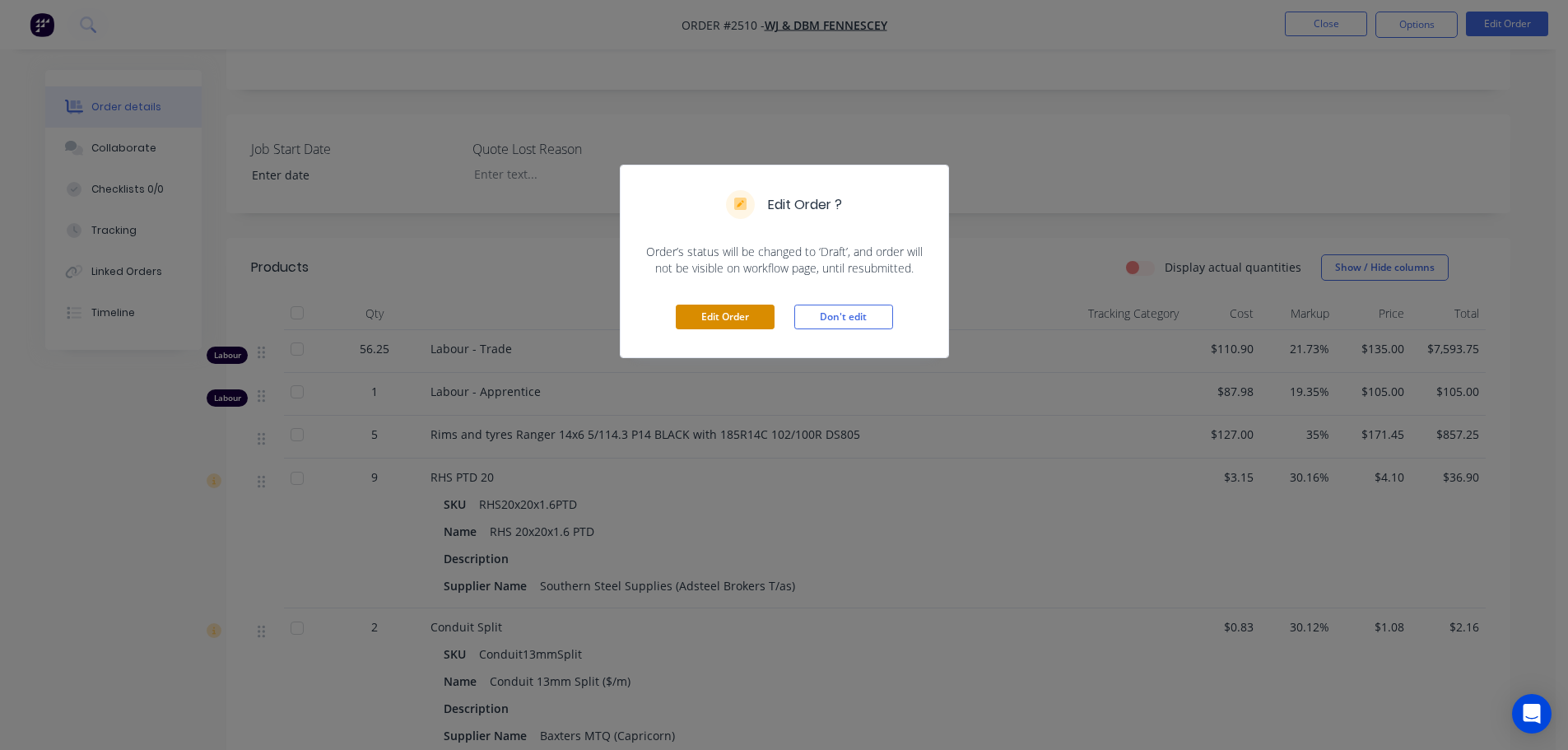
click at [737, 316] on button "Edit Order" at bounding box center [724, 317] width 99 height 25
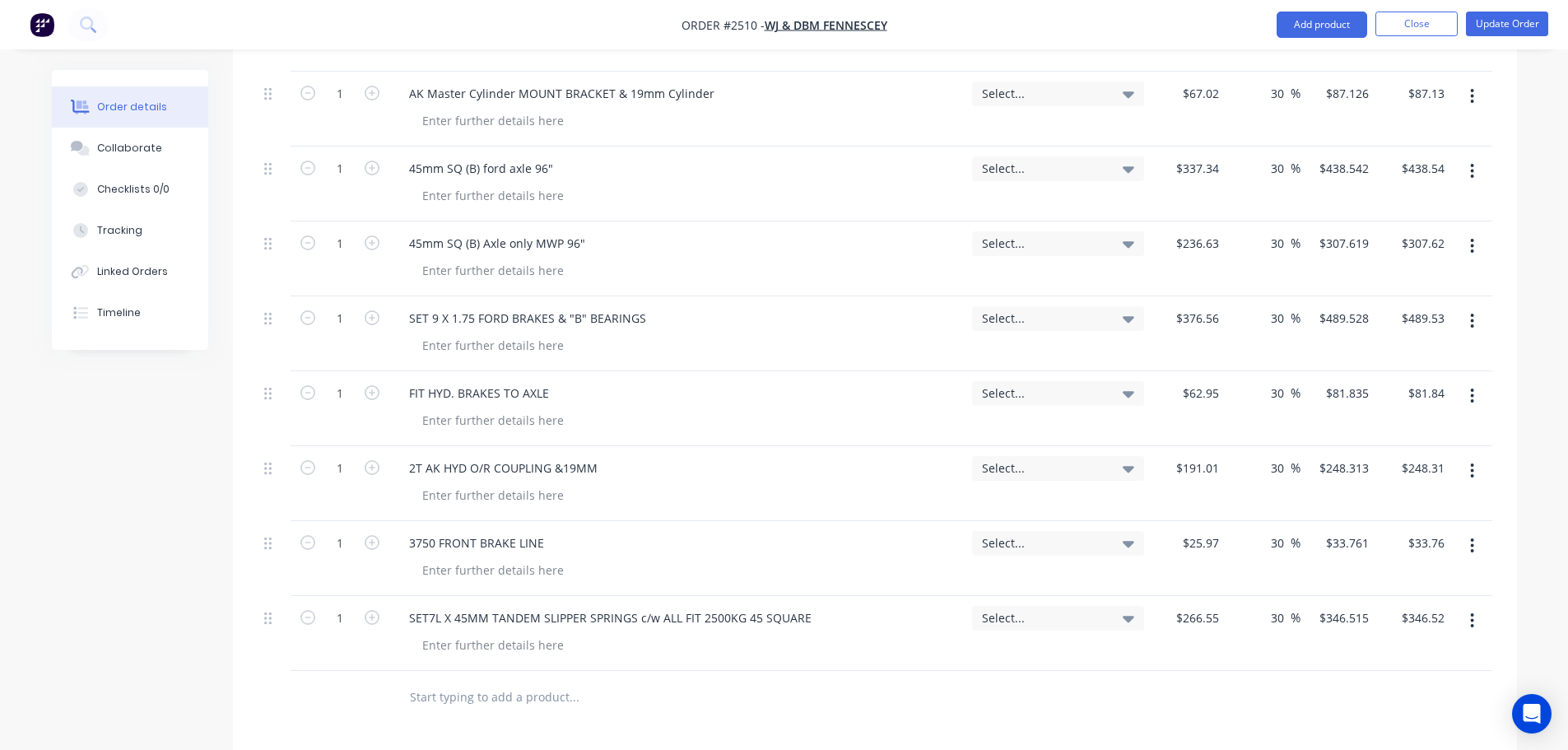
scroll to position [1917, 0]
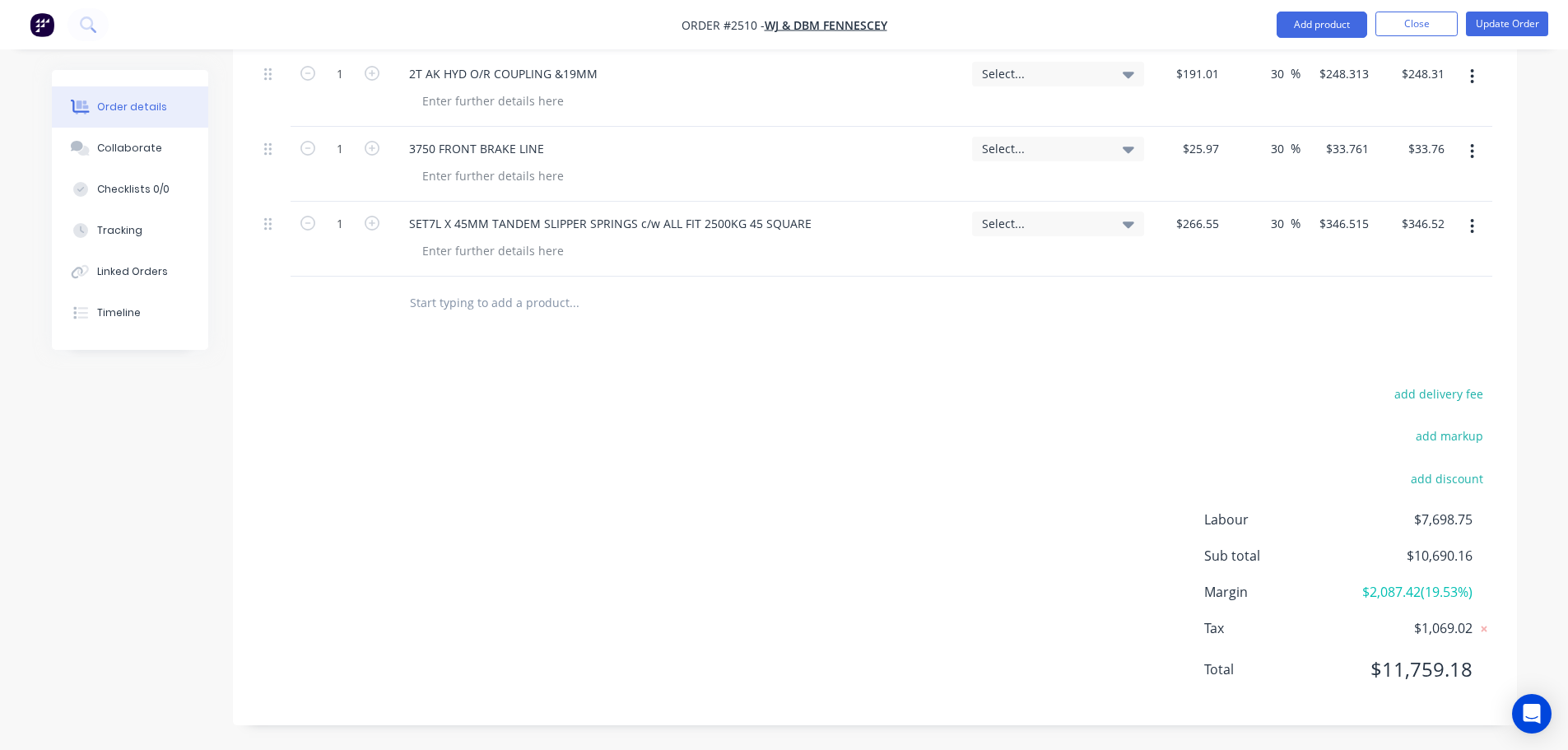
click at [432, 309] on input "text" at bounding box center [574, 302] width 329 height 33
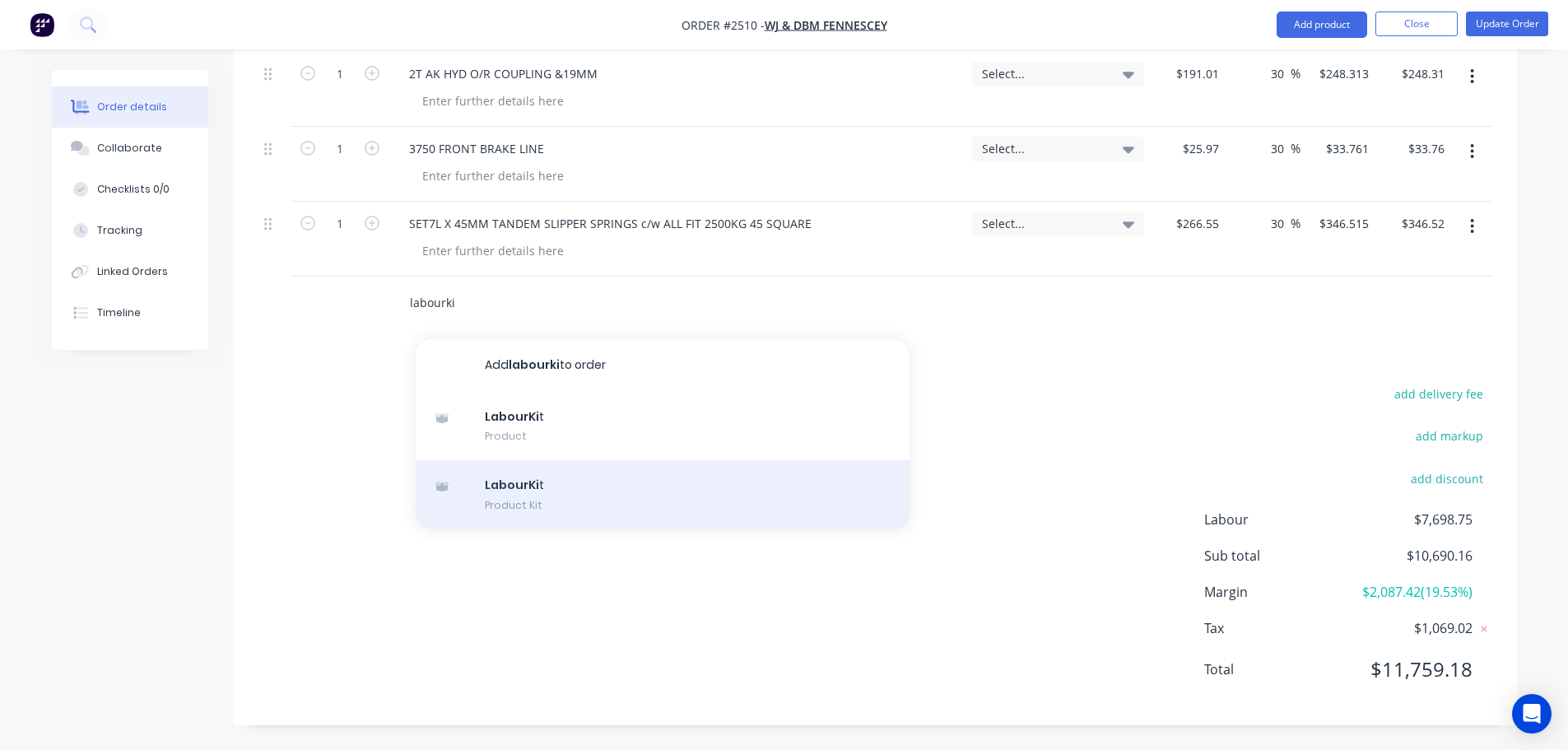
type input "labourki"
click at [527, 496] on div "LabourKi t Product Kit" at bounding box center [662, 495] width 494 height 69
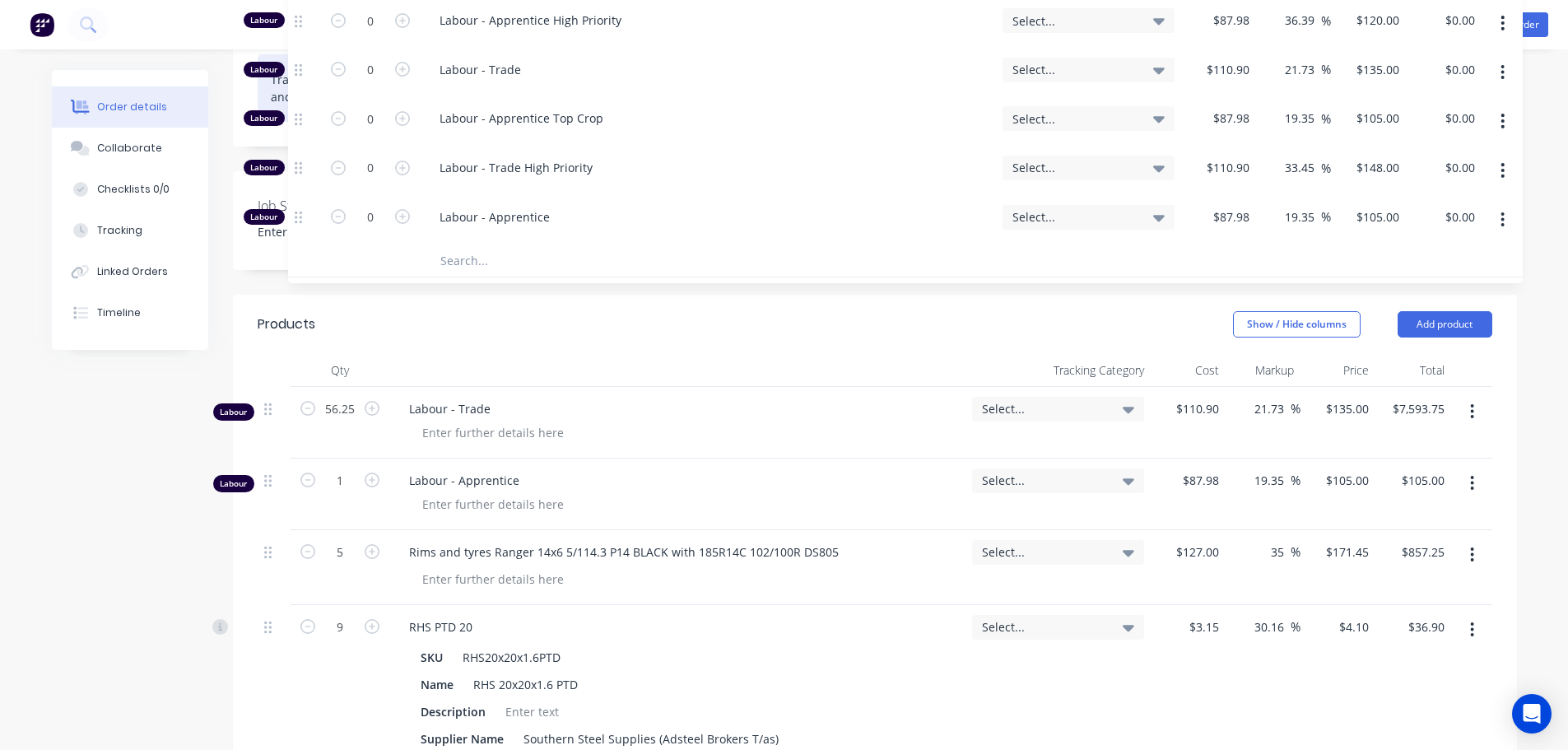
scroll to position [280, 0]
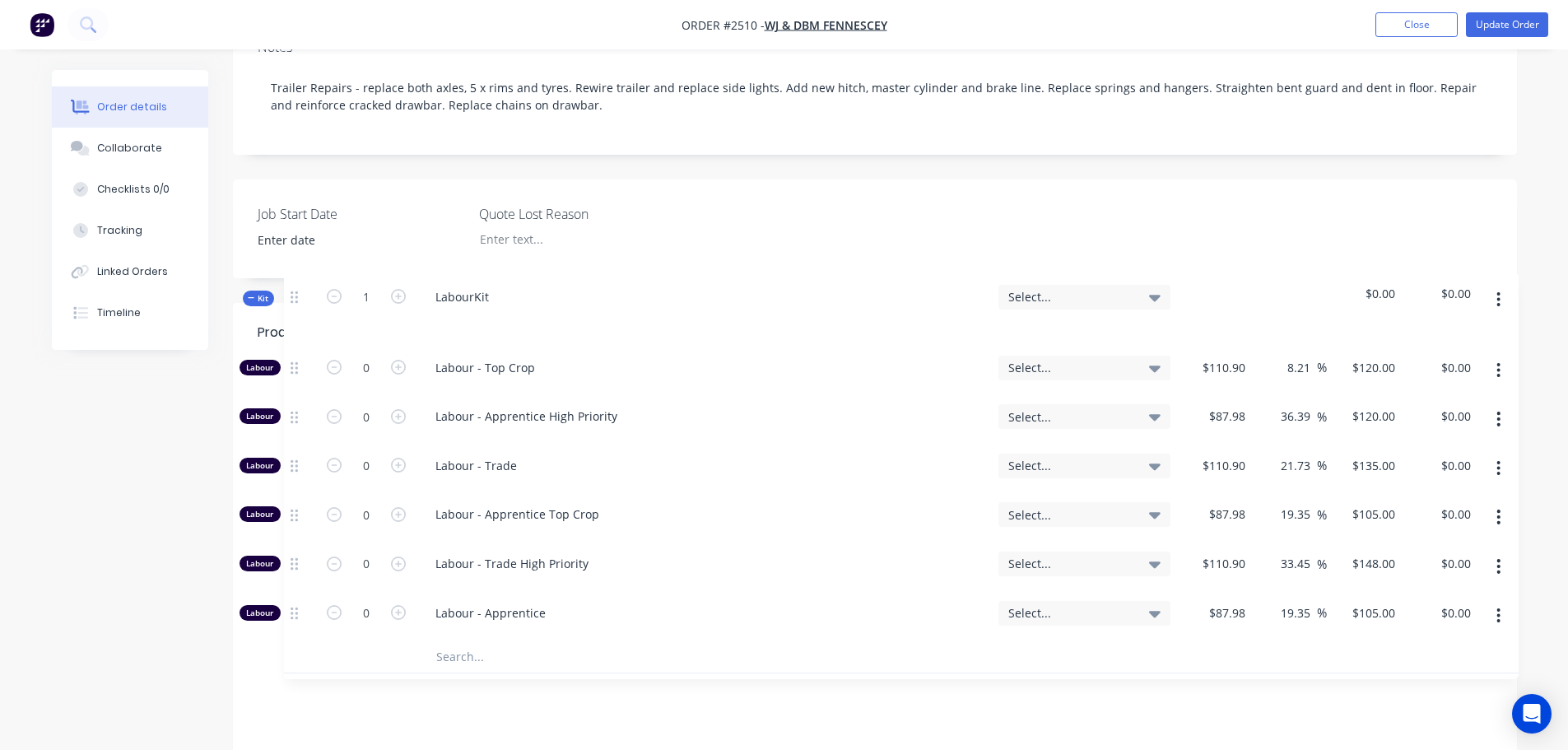
drag, startPoint x: 271, startPoint y: 303, endPoint x: 298, endPoint y: 297, distance: 27.7
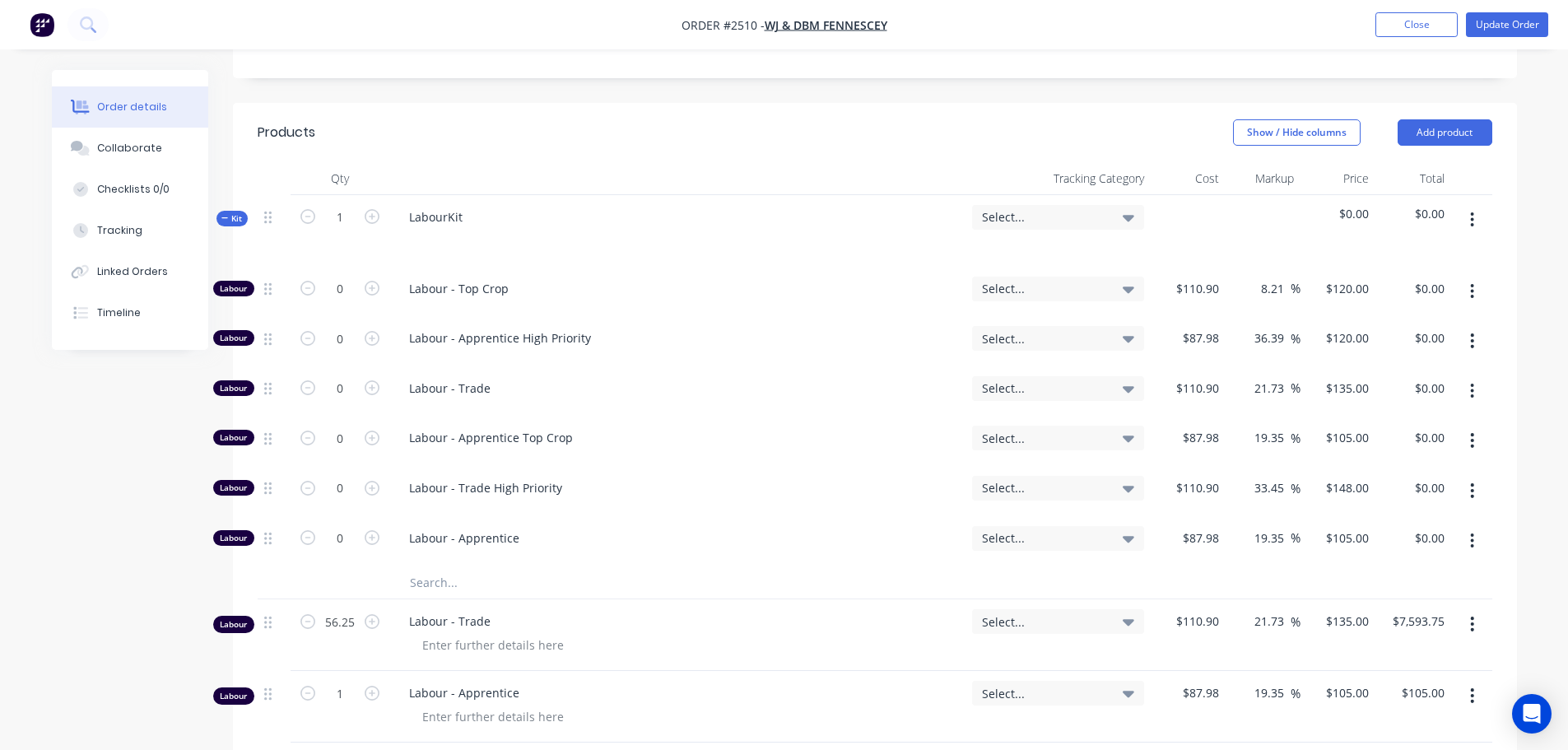
scroll to position [547, 0]
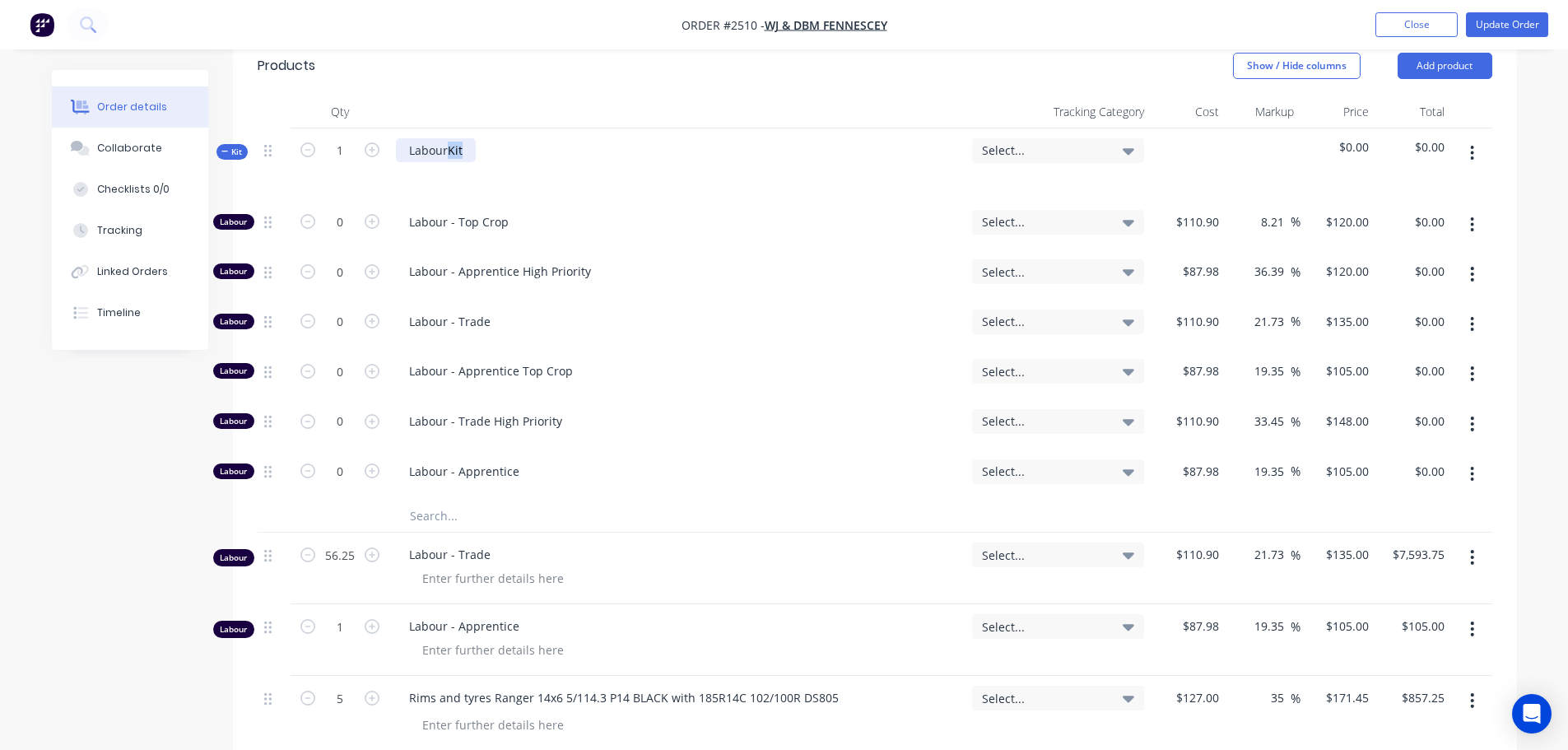
drag, startPoint x: 448, startPoint y: 148, endPoint x: 475, endPoint y: 149, distance: 27.0
click at [475, 149] on div "LabourKit" at bounding box center [677, 164] width 576 height 72
type input "56.25"
type input "$7,593.75"
click at [1472, 561] on icon "button" at bounding box center [1472, 557] width 4 height 18
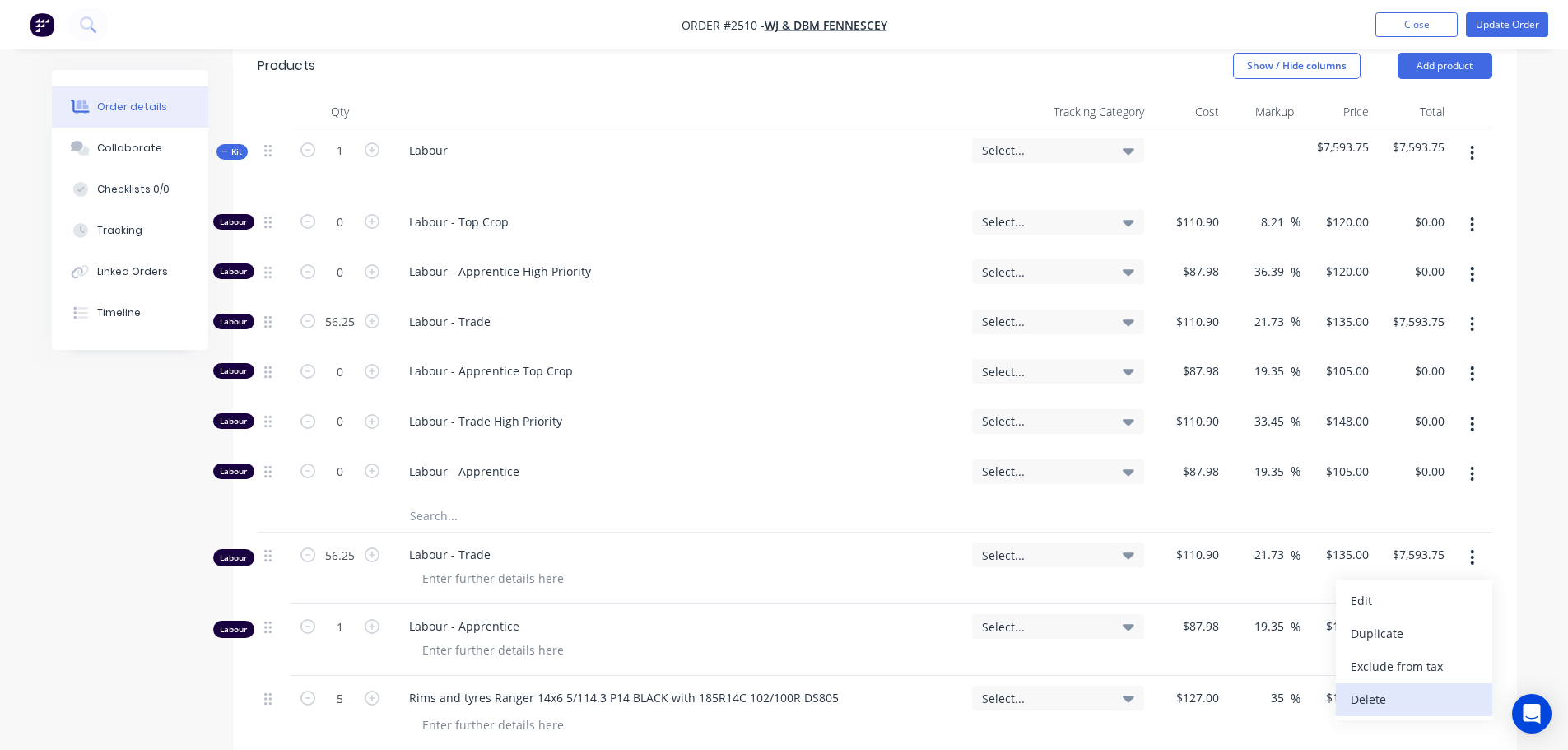
click at [1377, 698] on div "Delete" at bounding box center [1414, 698] width 126 height 24
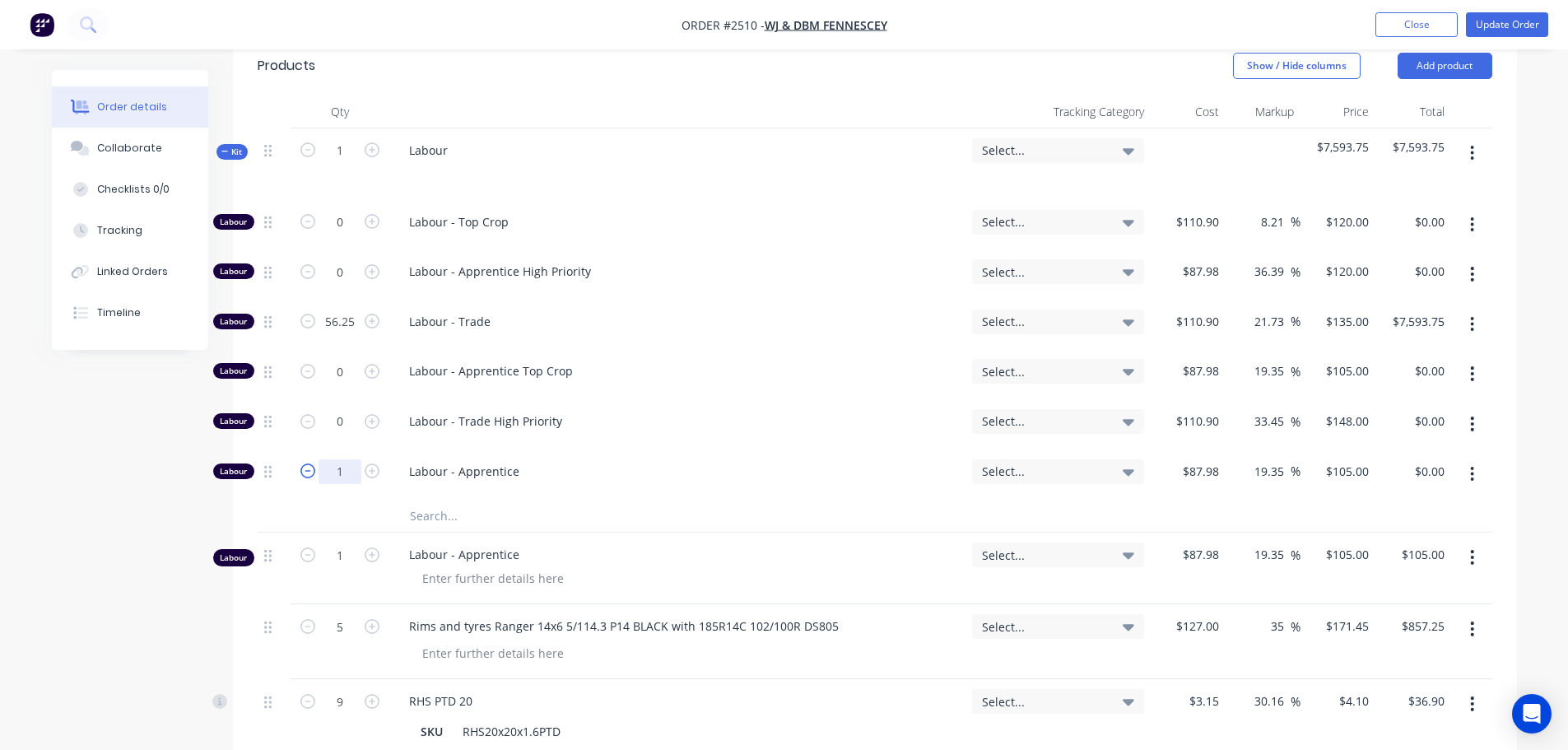
type input "1"
type input "$105.00"
click at [1470, 560] on icon "button" at bounding box center [1472, 557] width 4 height 18
click at [1363, 701] on div "Delete" at bounding box center [1414, 698] width 126 height 24
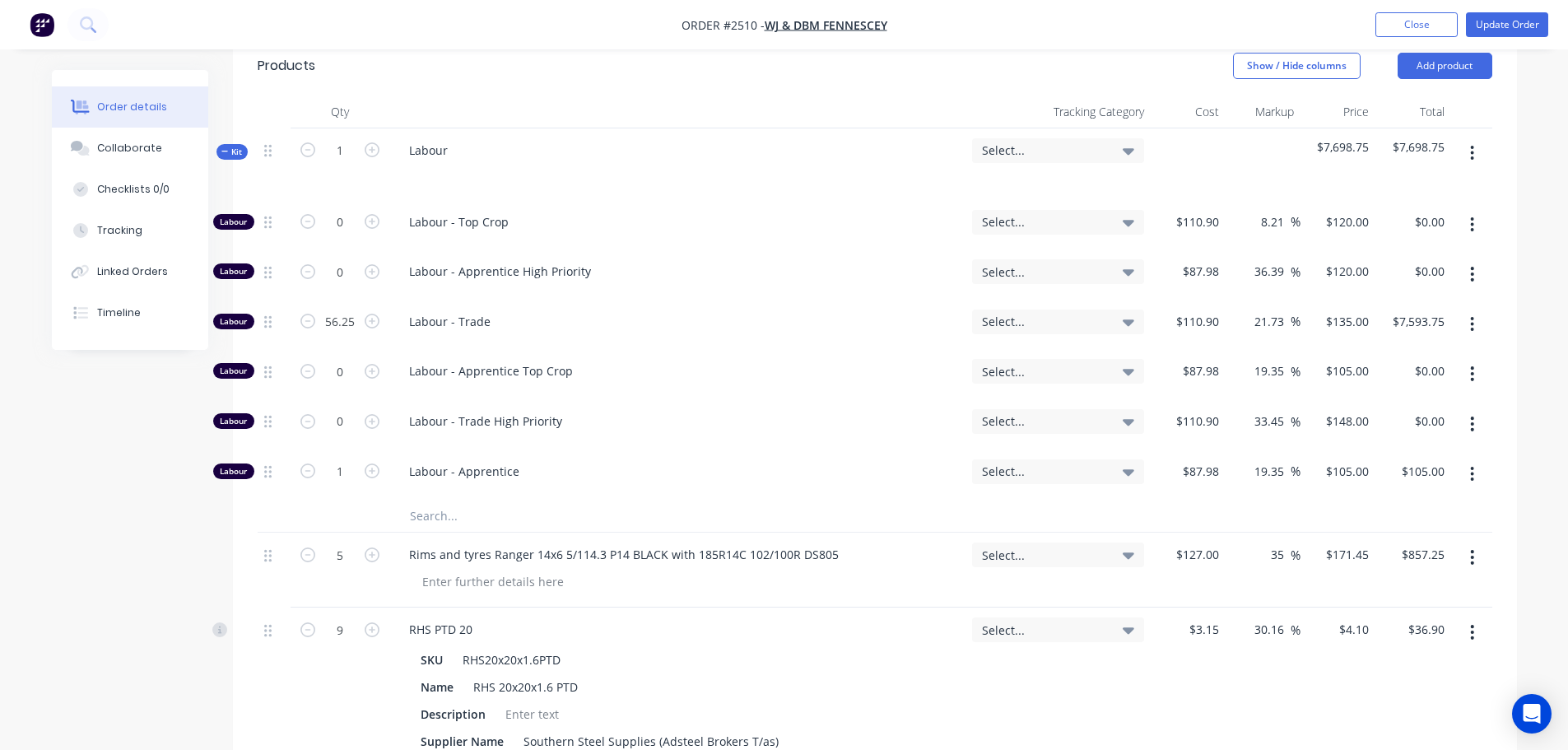
click at [233, 152] on span "Kit" at bounding box center [232, 151] width 21 height 12
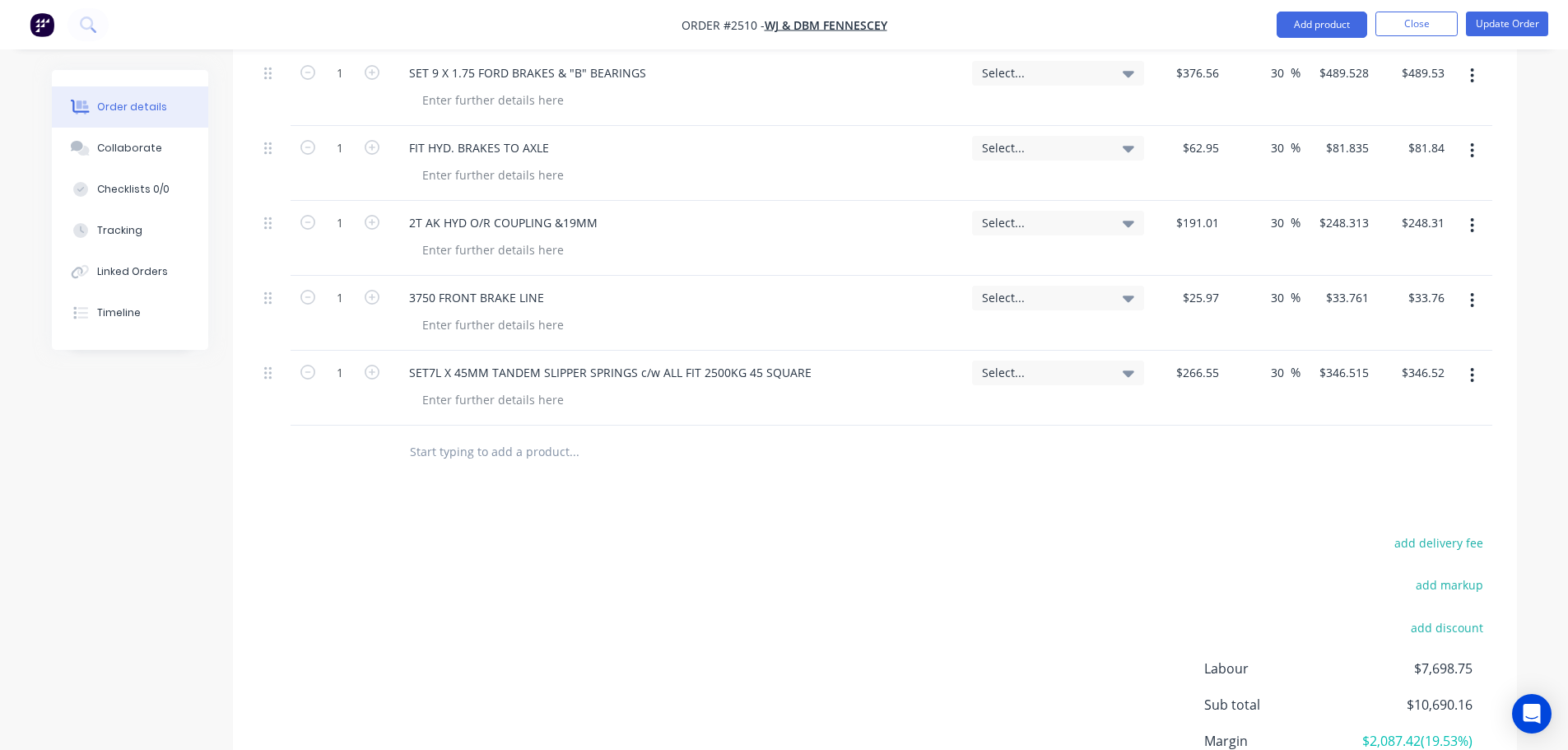
scroll to position [1845, 0]
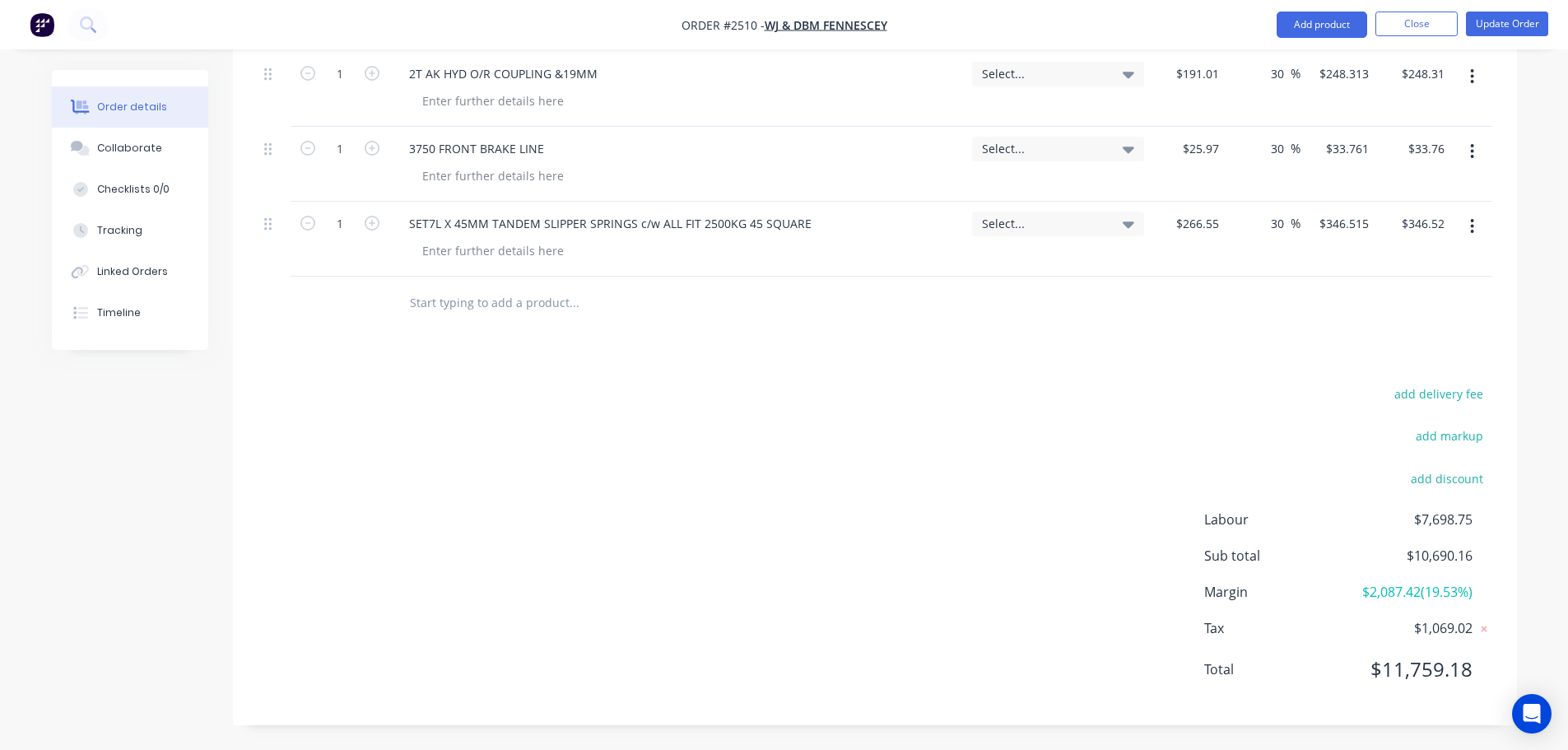
click at [470, 303] on input "text" at bounding box center [574, 302] width 329 height 33
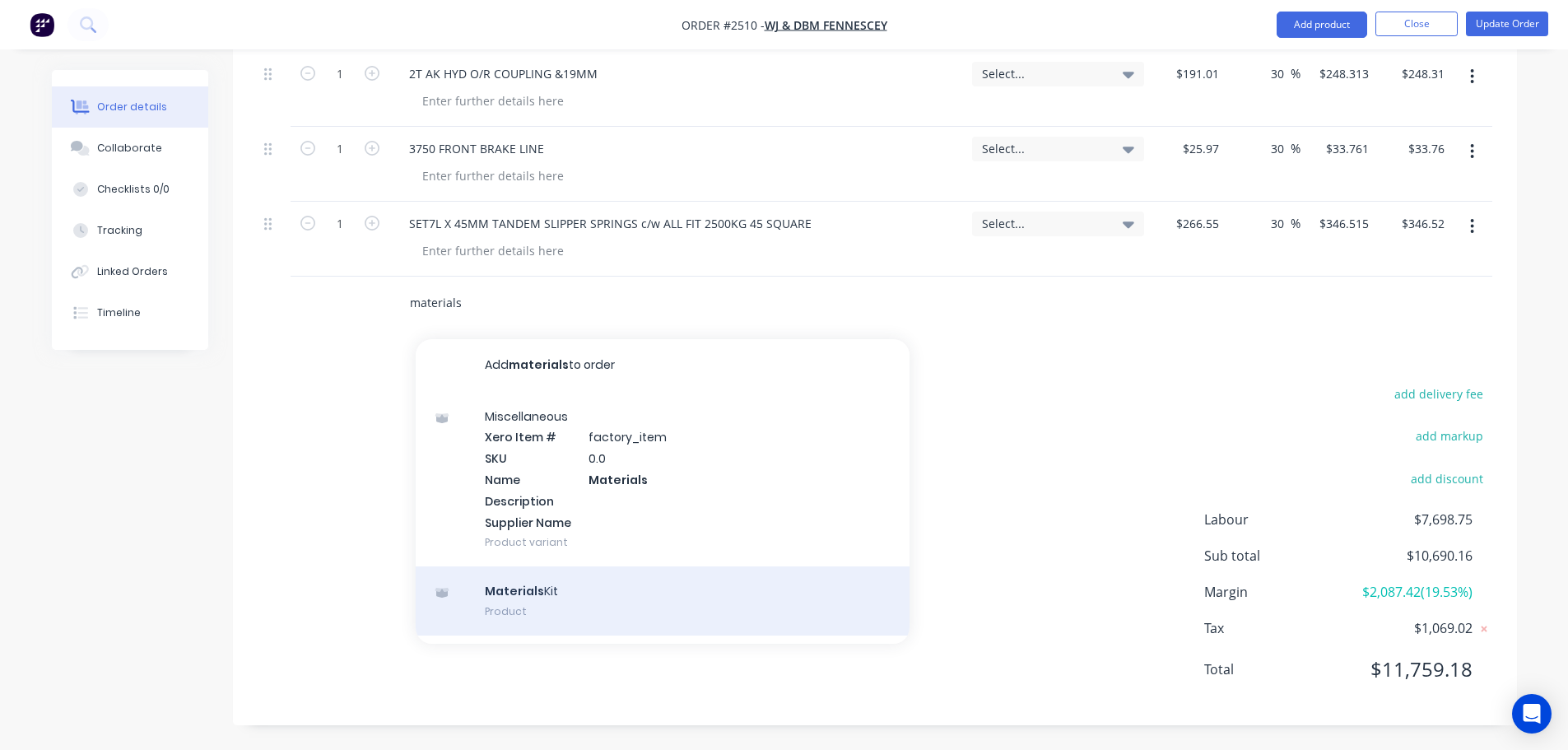
type input "materials"
click at [505, 602] on div "Materials Kit Product" at bounding box center [662, 601] width 494 height 69
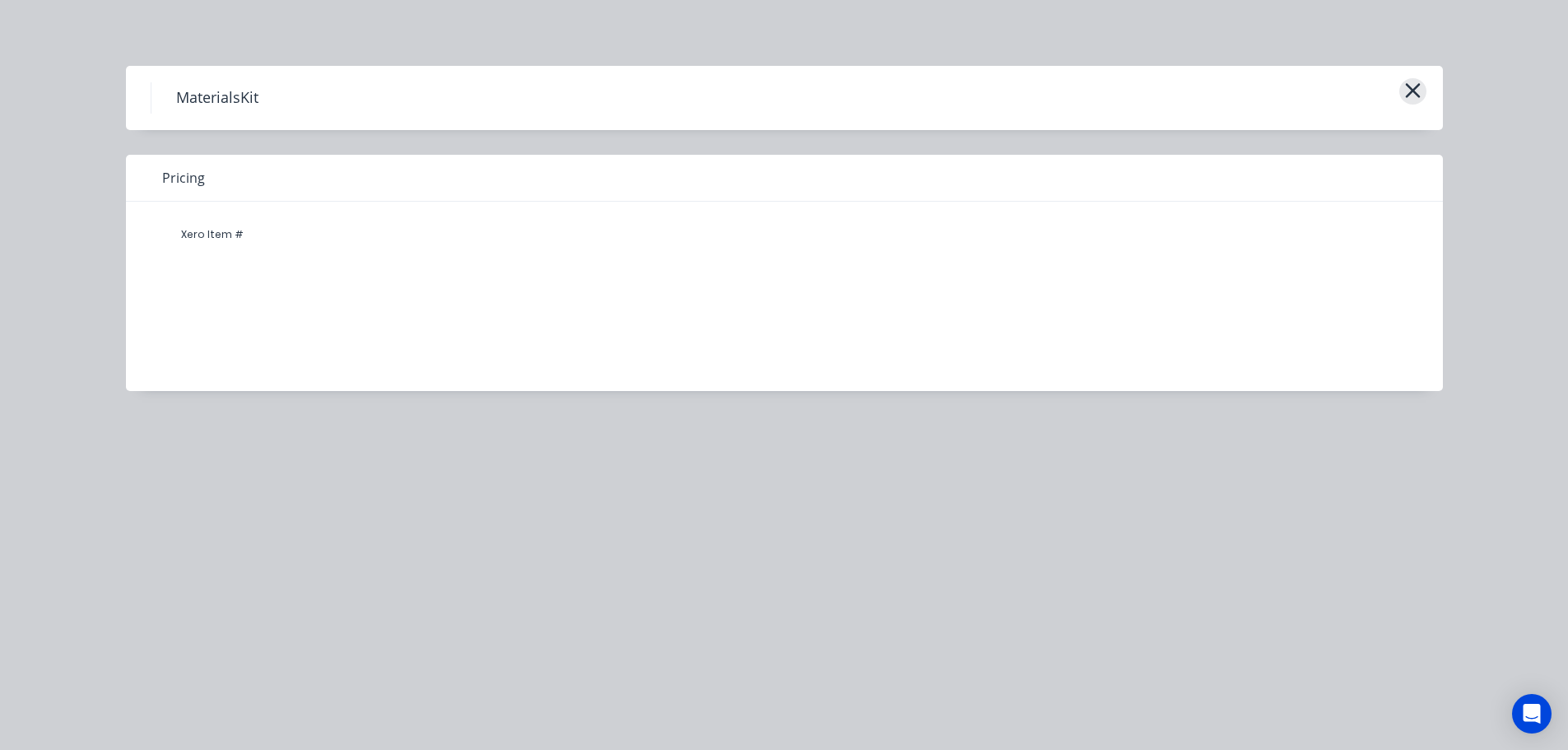
click at [1414, 93] on icon "button" at bounding box center [1412, 90] width 14 height 14
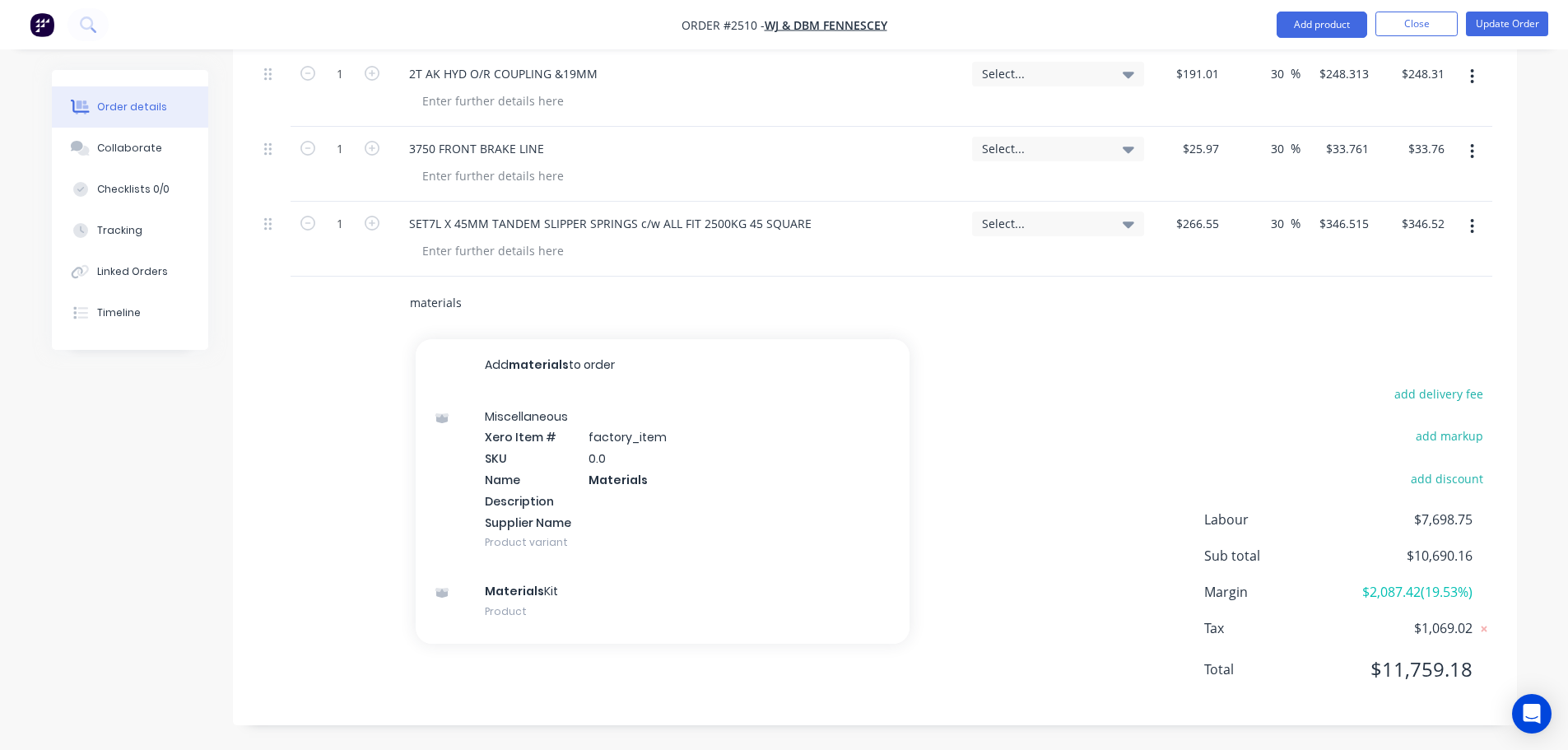
click at [474, 303] on input "materials" at bounding box center [574, 302] width 329 height 33
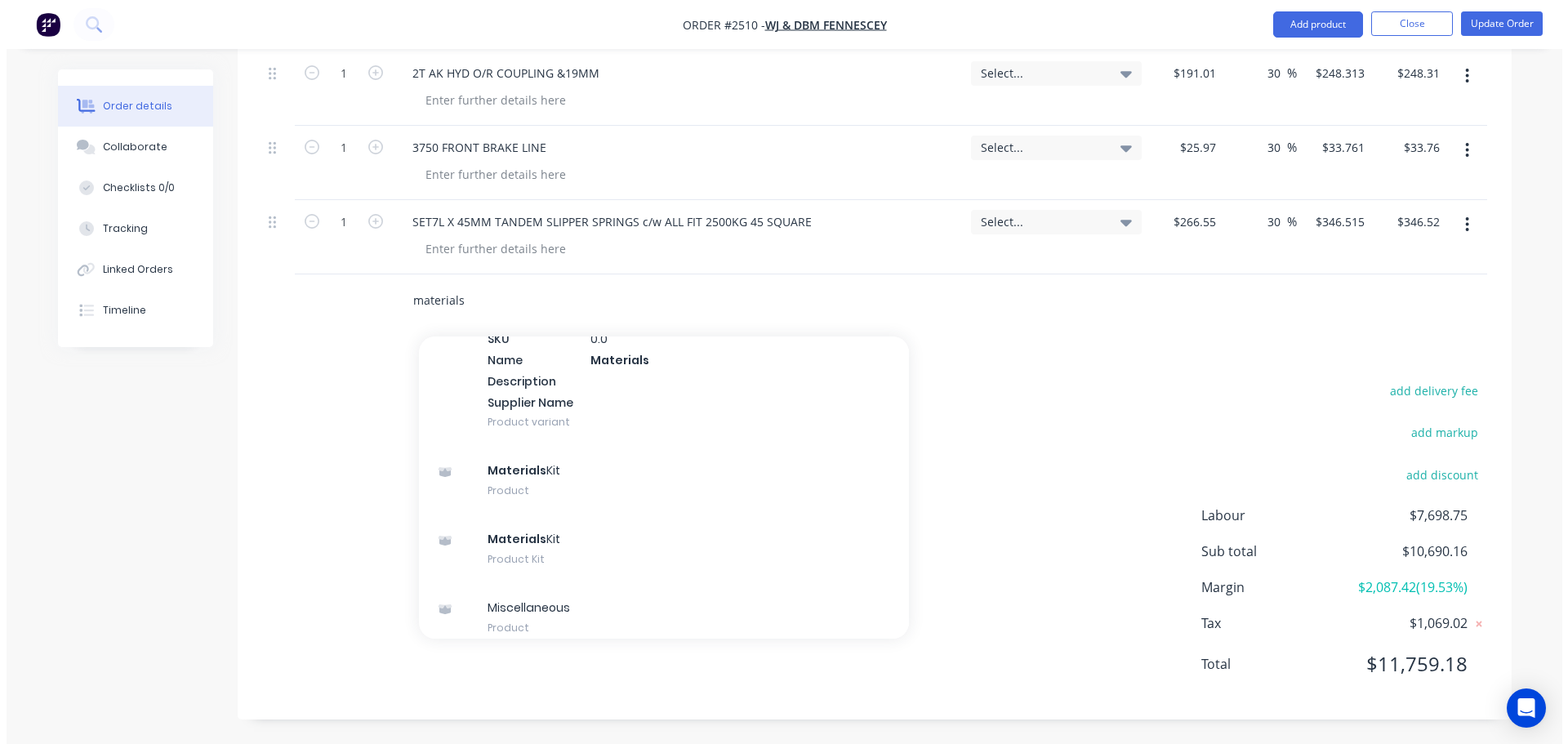
scroll to position [129, 0]
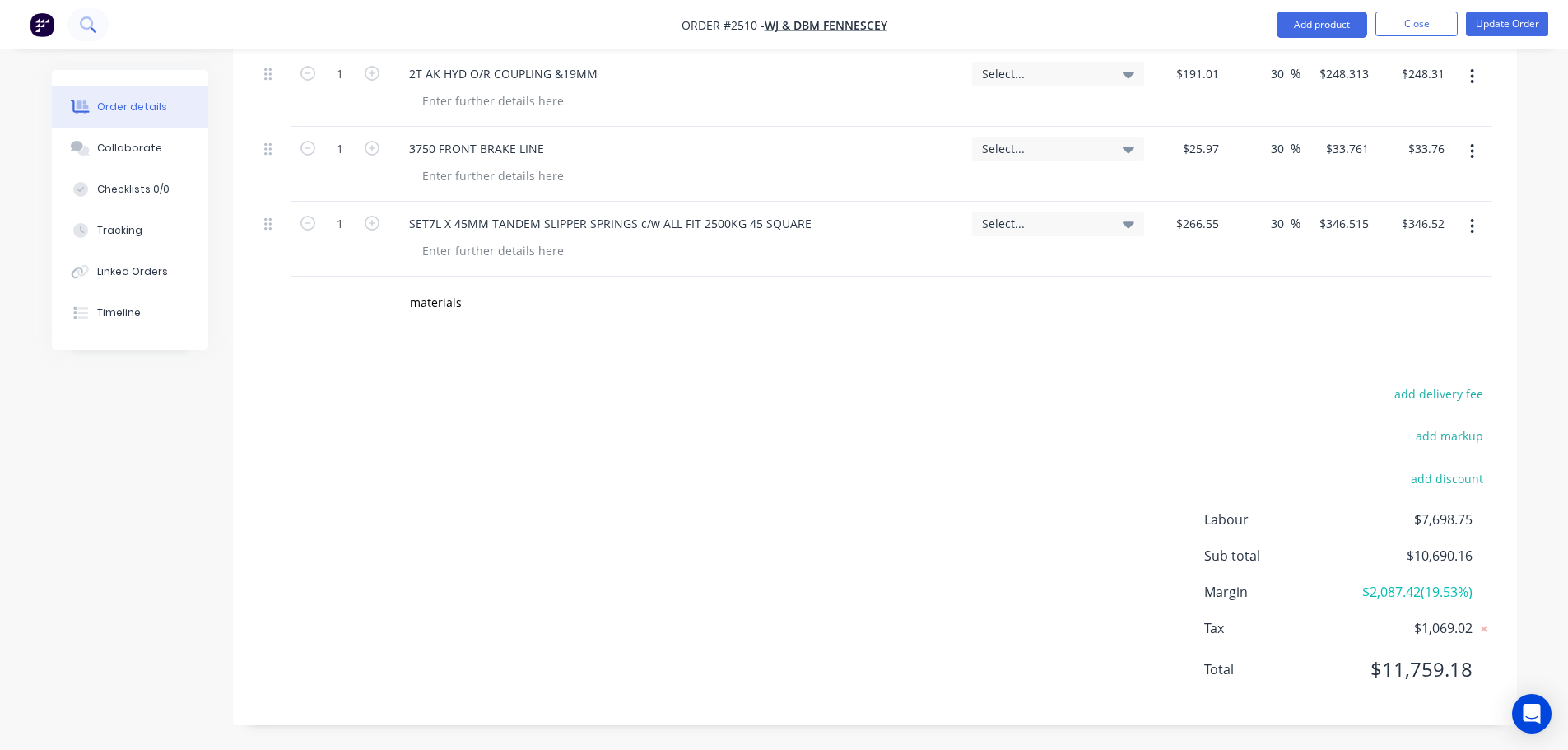
click at [89, 30] on icon at bounding box center [87, 24] width 15 height 15
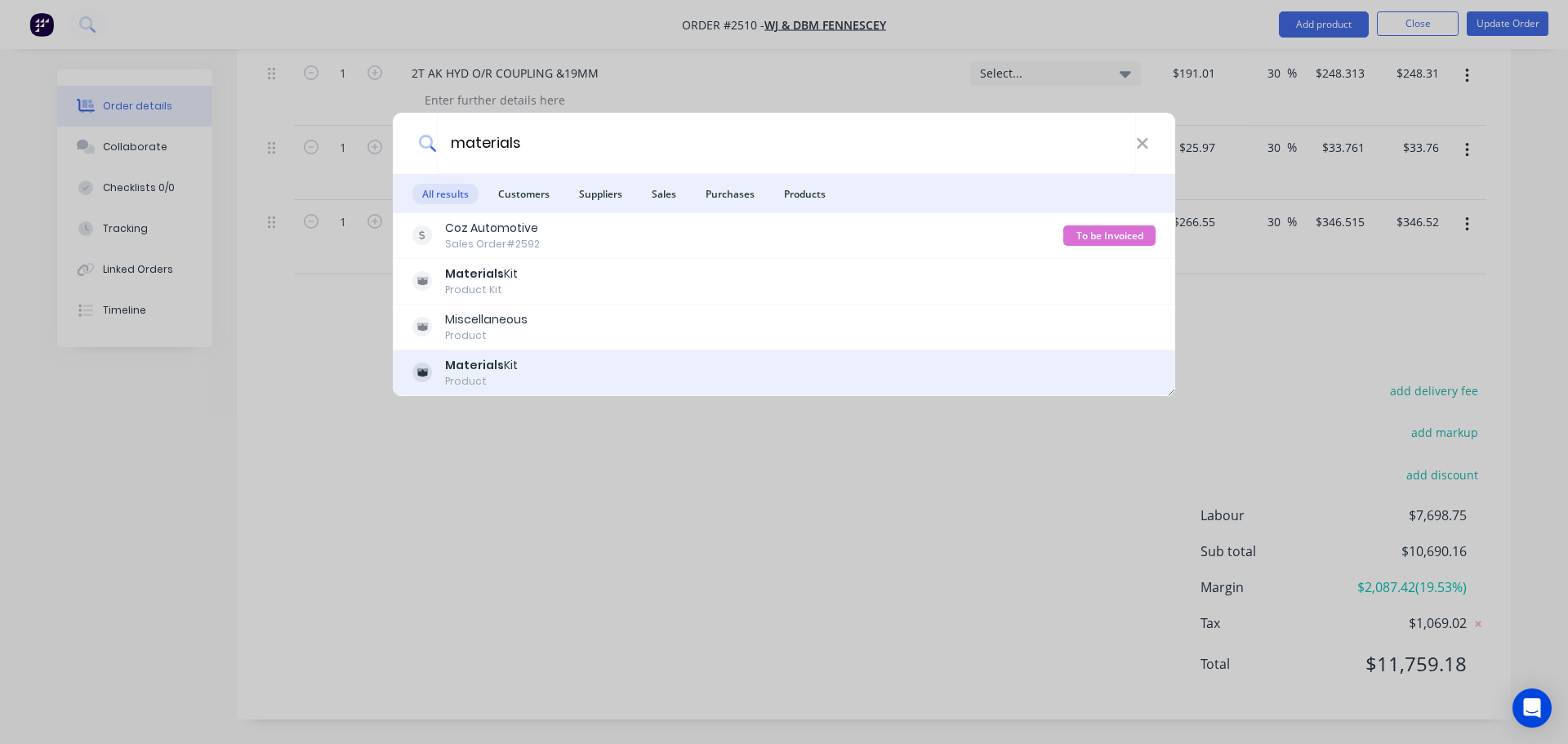
type input "materials"
click at [518, 365] on div "Materials Kit Product" at bounding box center [783, 373] width 743 height 32
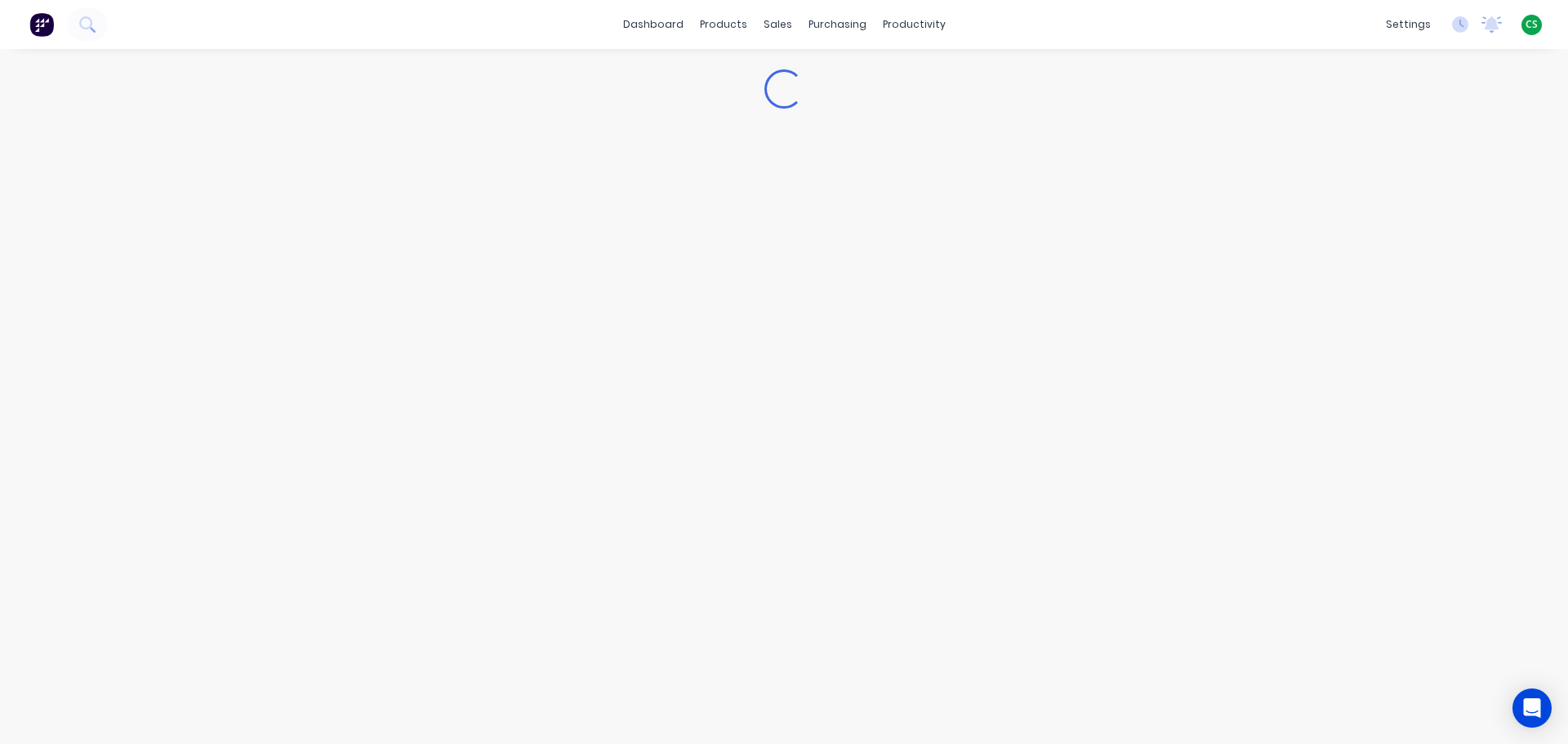
type textarea "x"
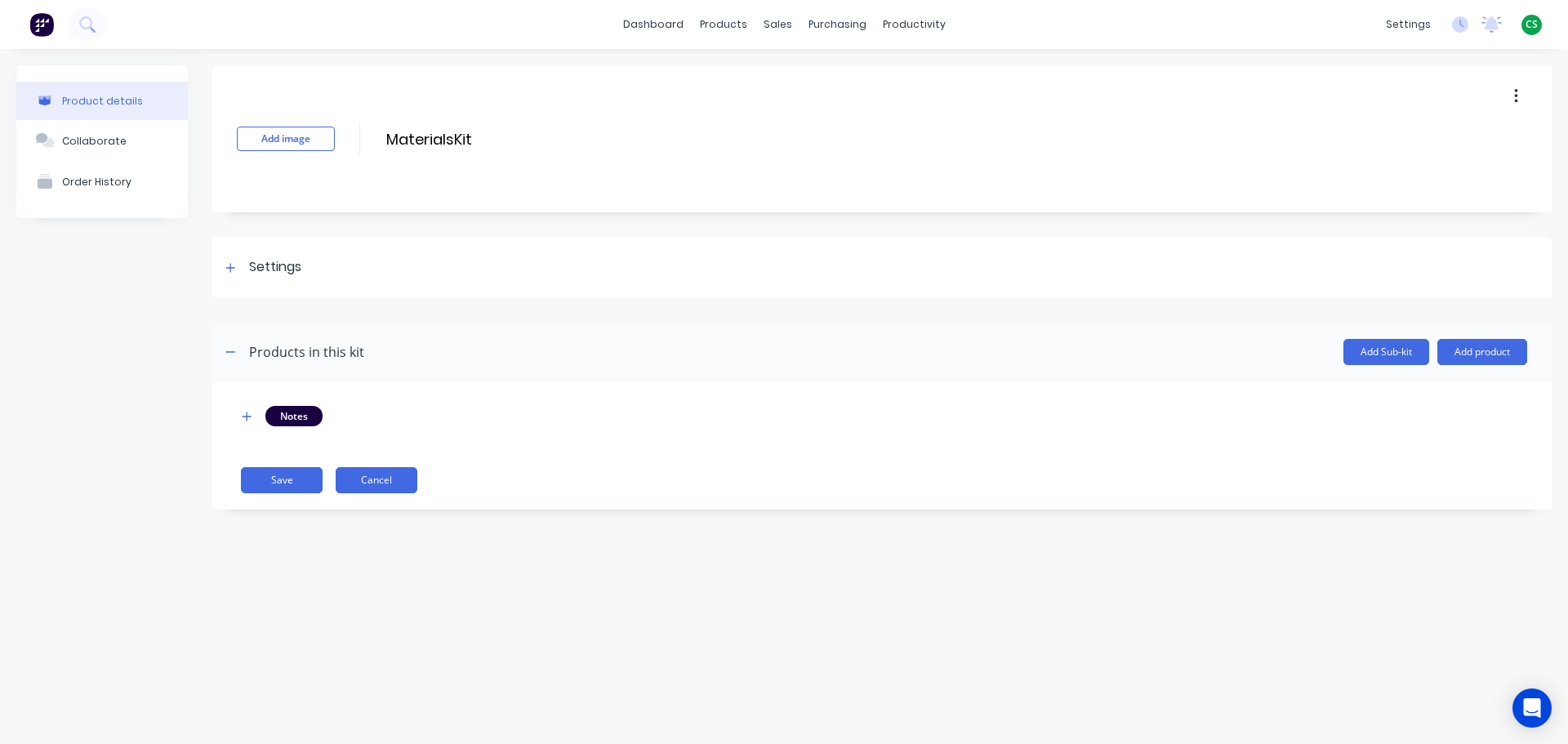
click at [382, 478] on button "Cancel" at bounding box center [377, 480] width 82 height 27
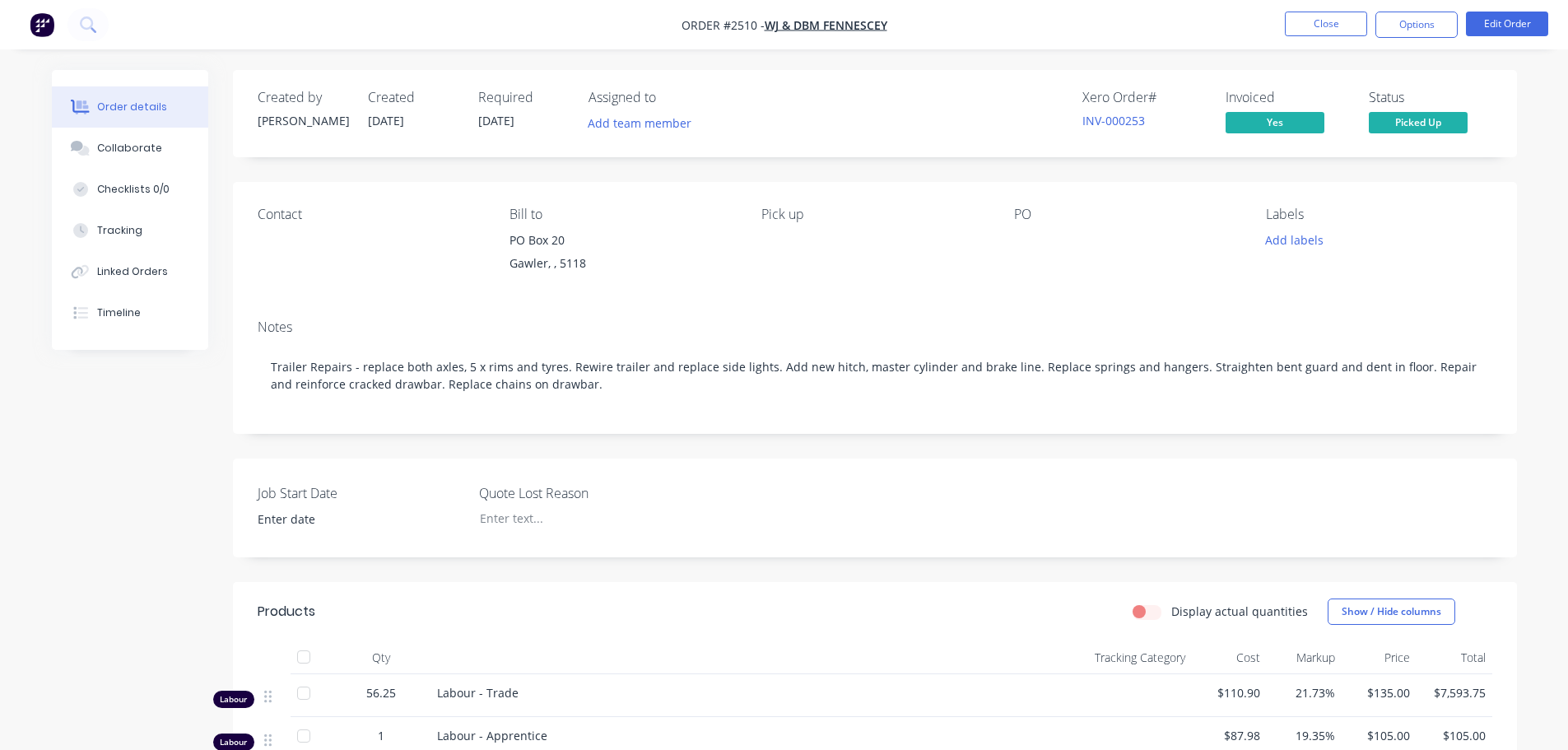
scroll to position [591, 0]
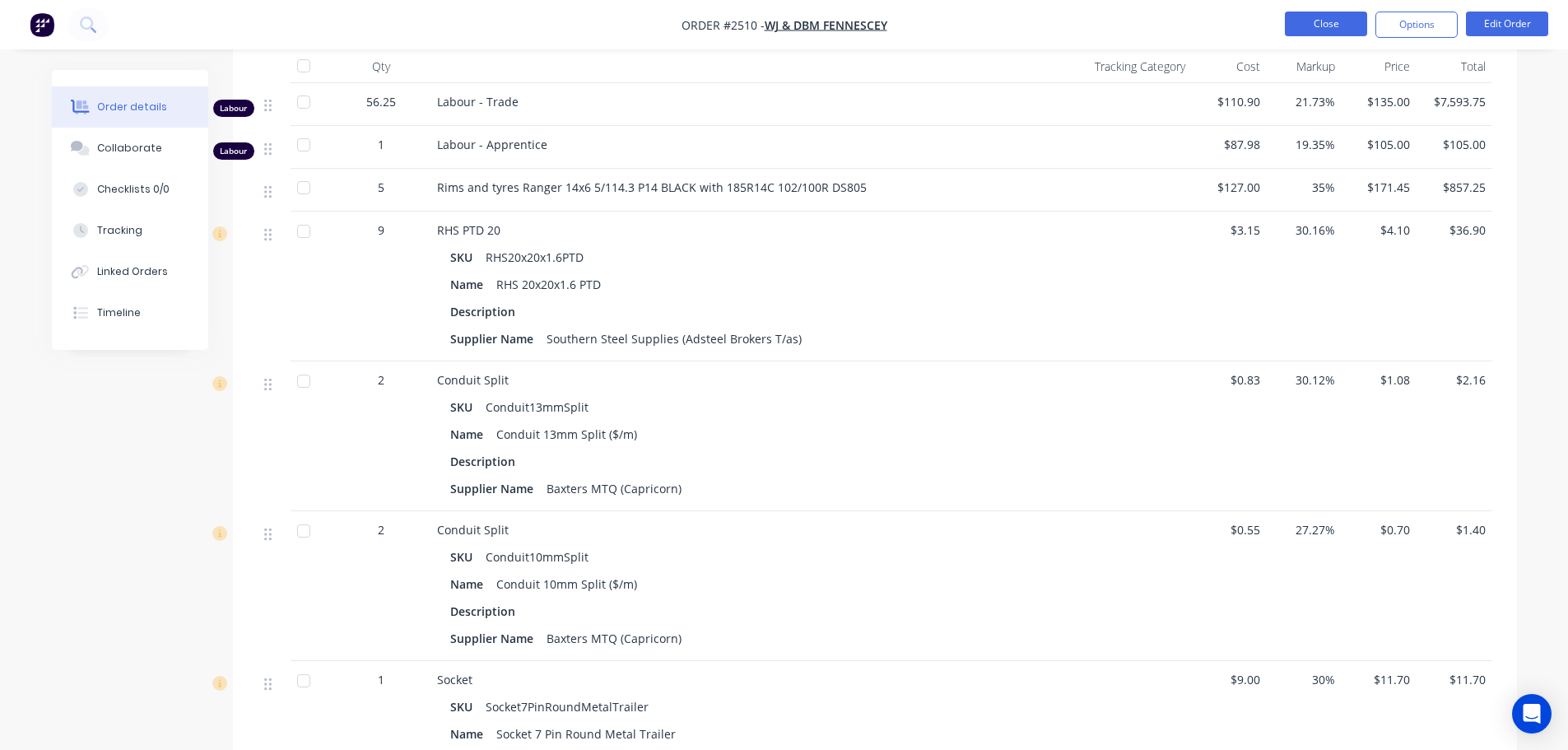
click at [1311, 24] on button "Close" at bounding box center [1326, 24] width 82 height 25
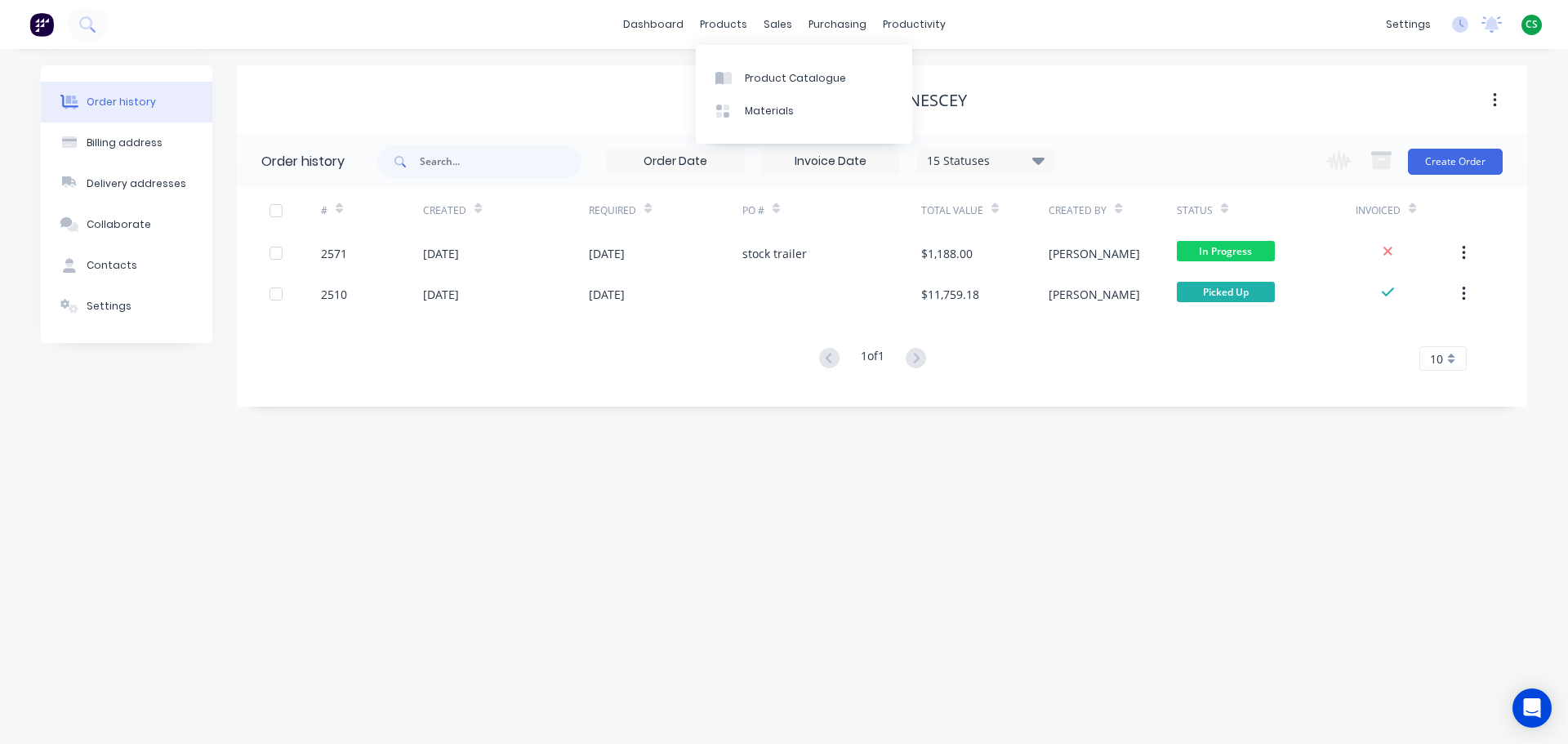
drag, startPoint x: 756, startPoint y: 82, endPoint x: 698, endPoint y: 129, distance: 74.7
click at [756, 83] on div "Product Catalogue" at bounding box center [795, 78] width 102 height 14
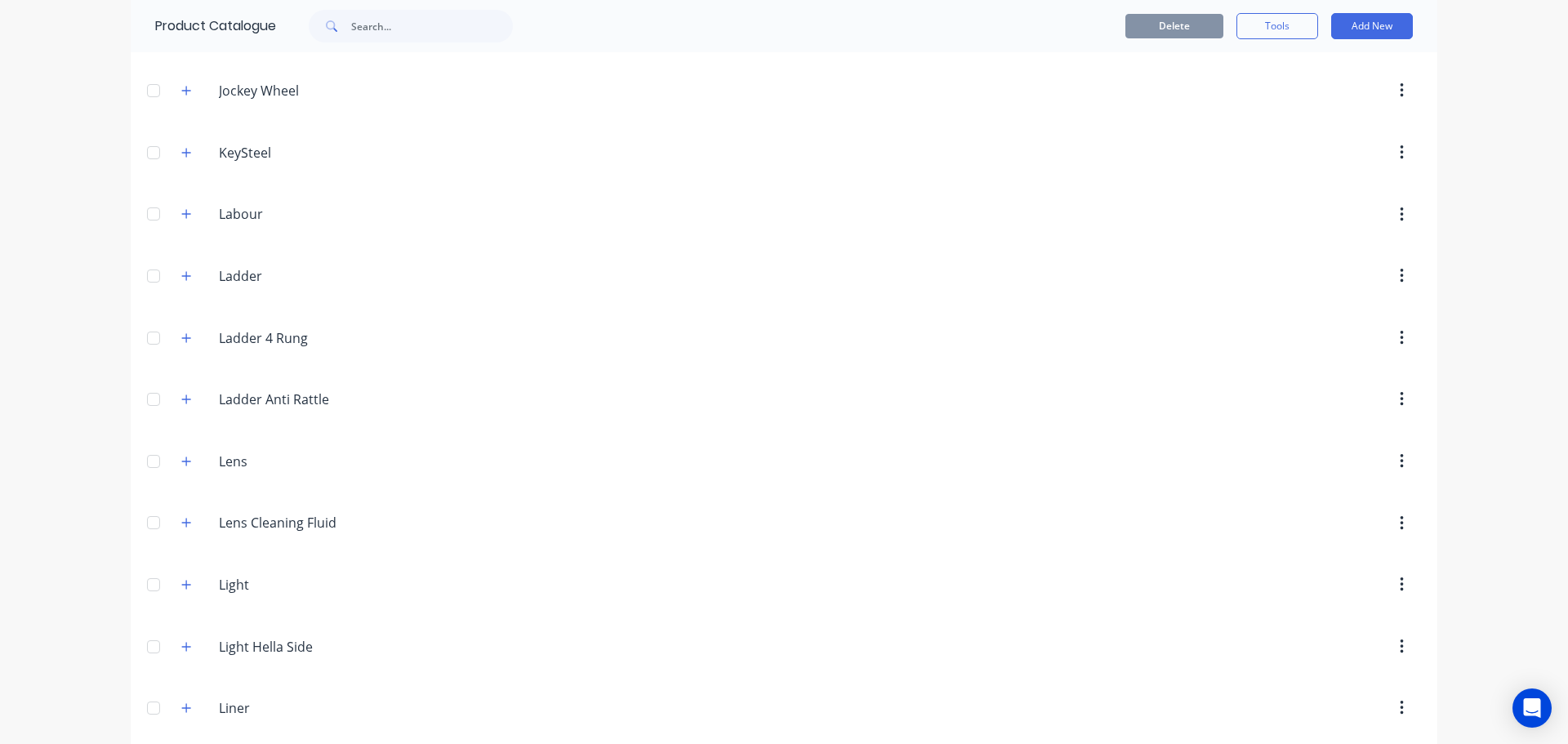
scroll to position [4164, 0]
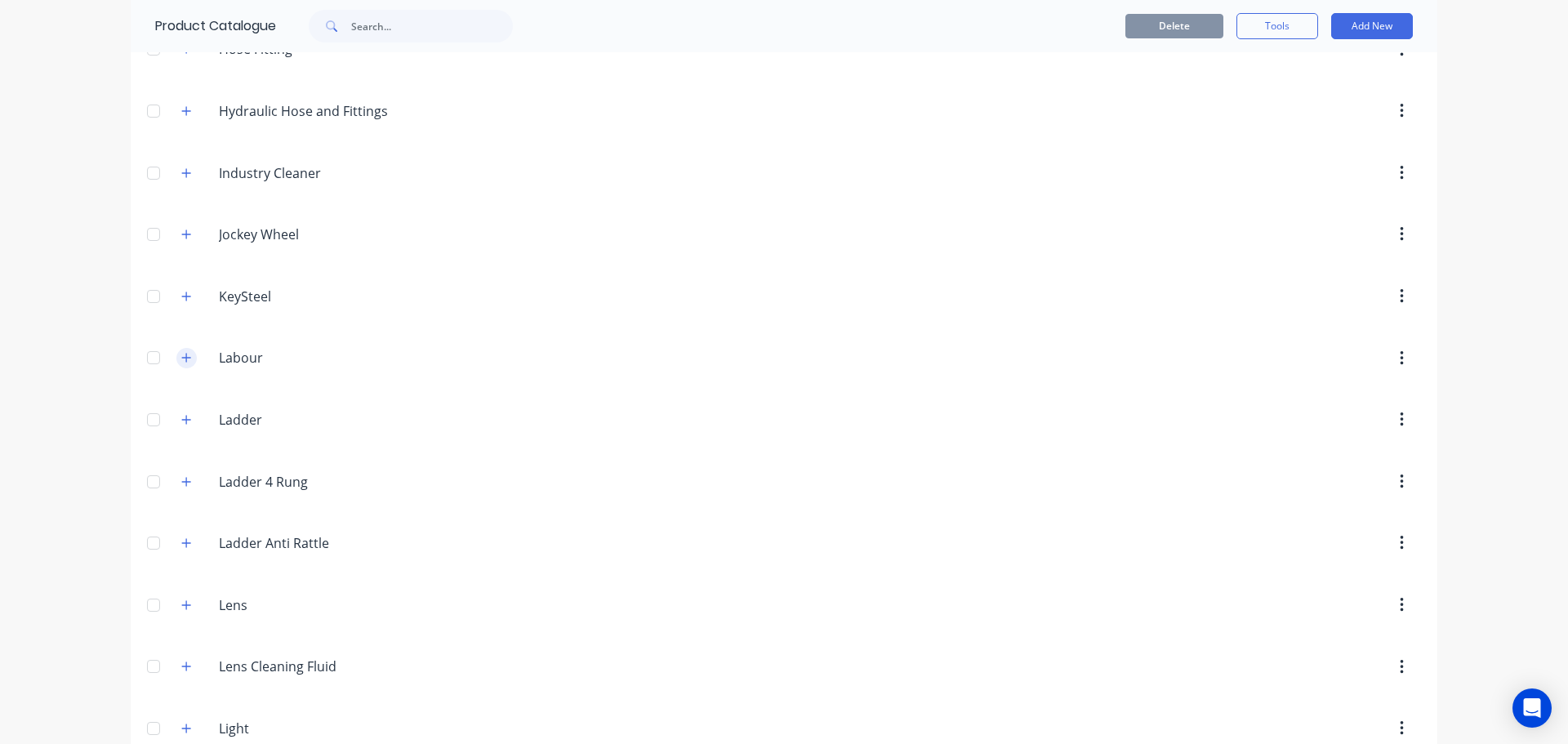
click at [183, 361] on icon "button" at bounding box center [186, 358] width 9 height 11
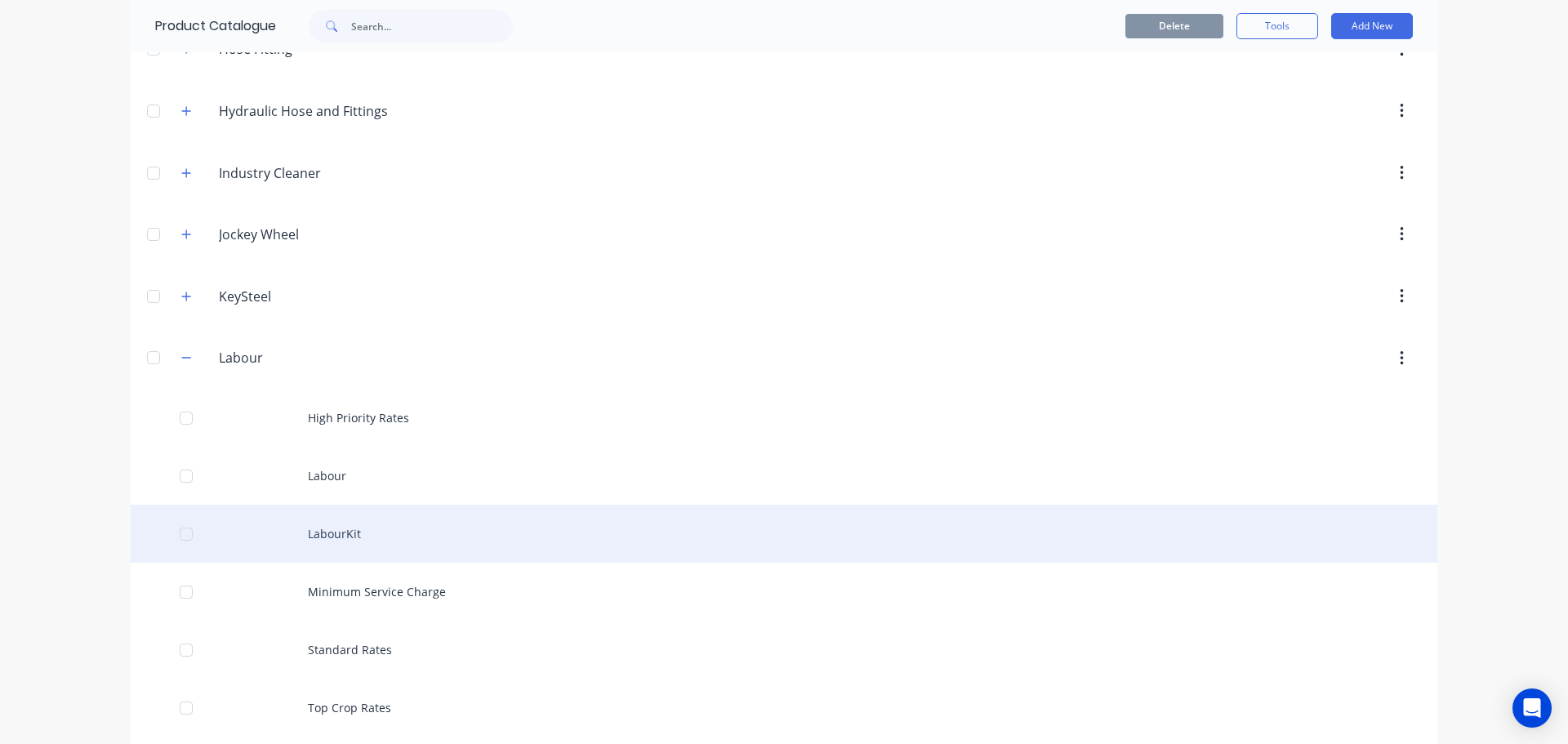
click at [178, 534] on div at bounding box center [186, 533] width 32 height 32
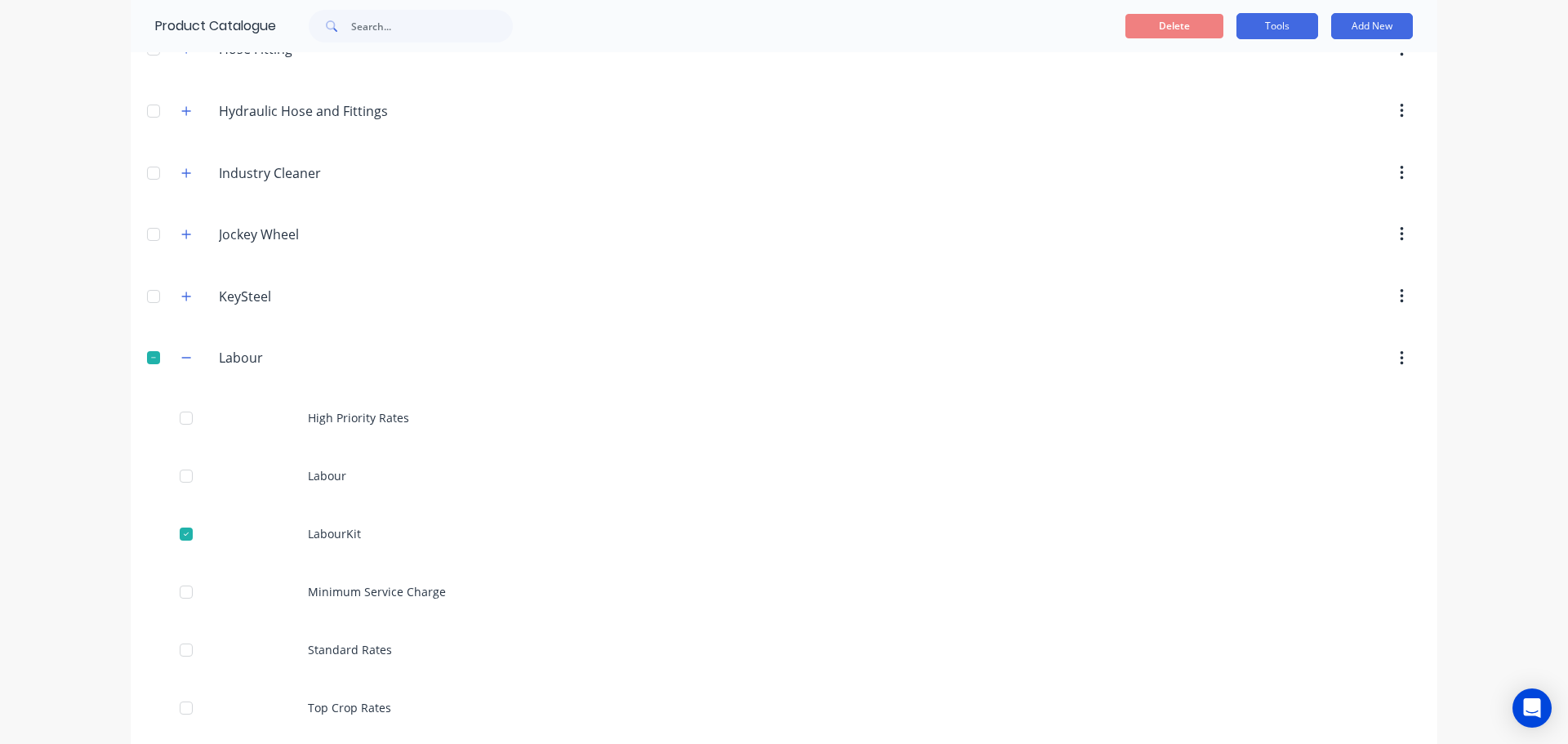
click at [1260, 29] on button "Tools" at bounding box center [1278, 27] width 82 height 27
click at [1204, 73] on span "Duplicate product" at bounding box center [1239, 68] width 122 height 17
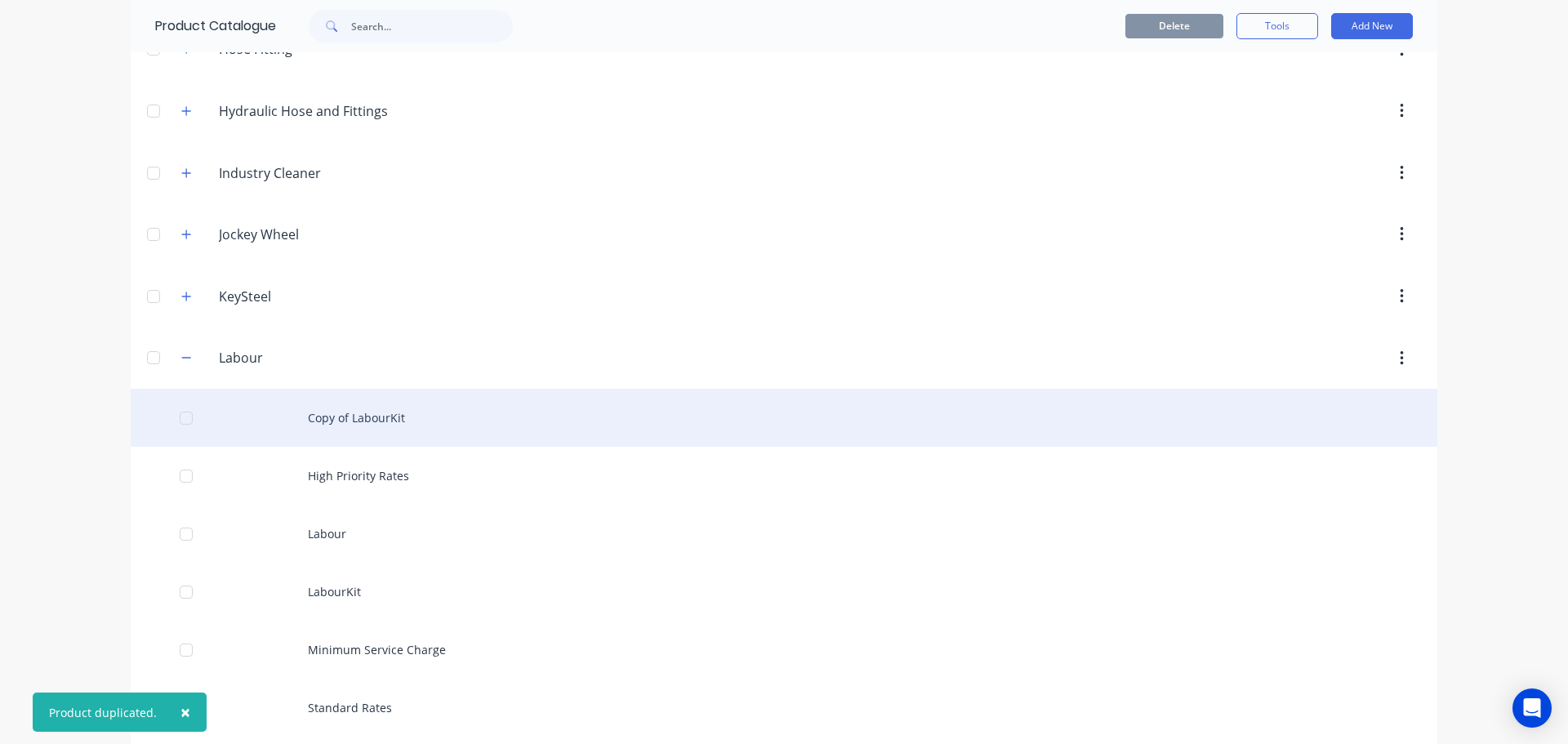
click at [371, 414] on div "Copy of LabourKit" at bounding box center [784, 418] width 1306 height 58
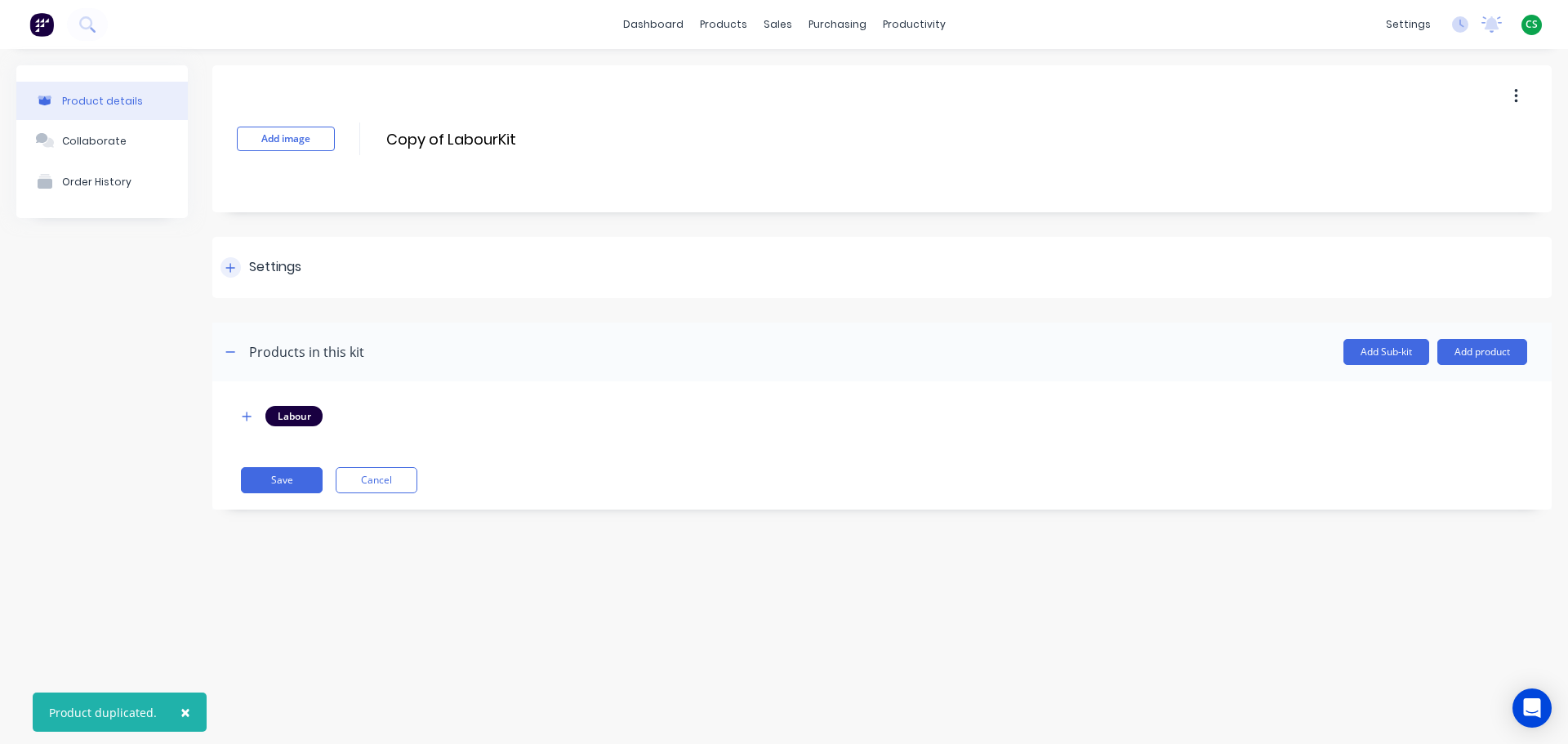
drag, startPoint x: 228, startPoint y: 271, endPoint x: 242, endPoint y: 282, distance: 17.8
click at [228, 272] on icon at bounding box center [230, 268] width 9 height 11
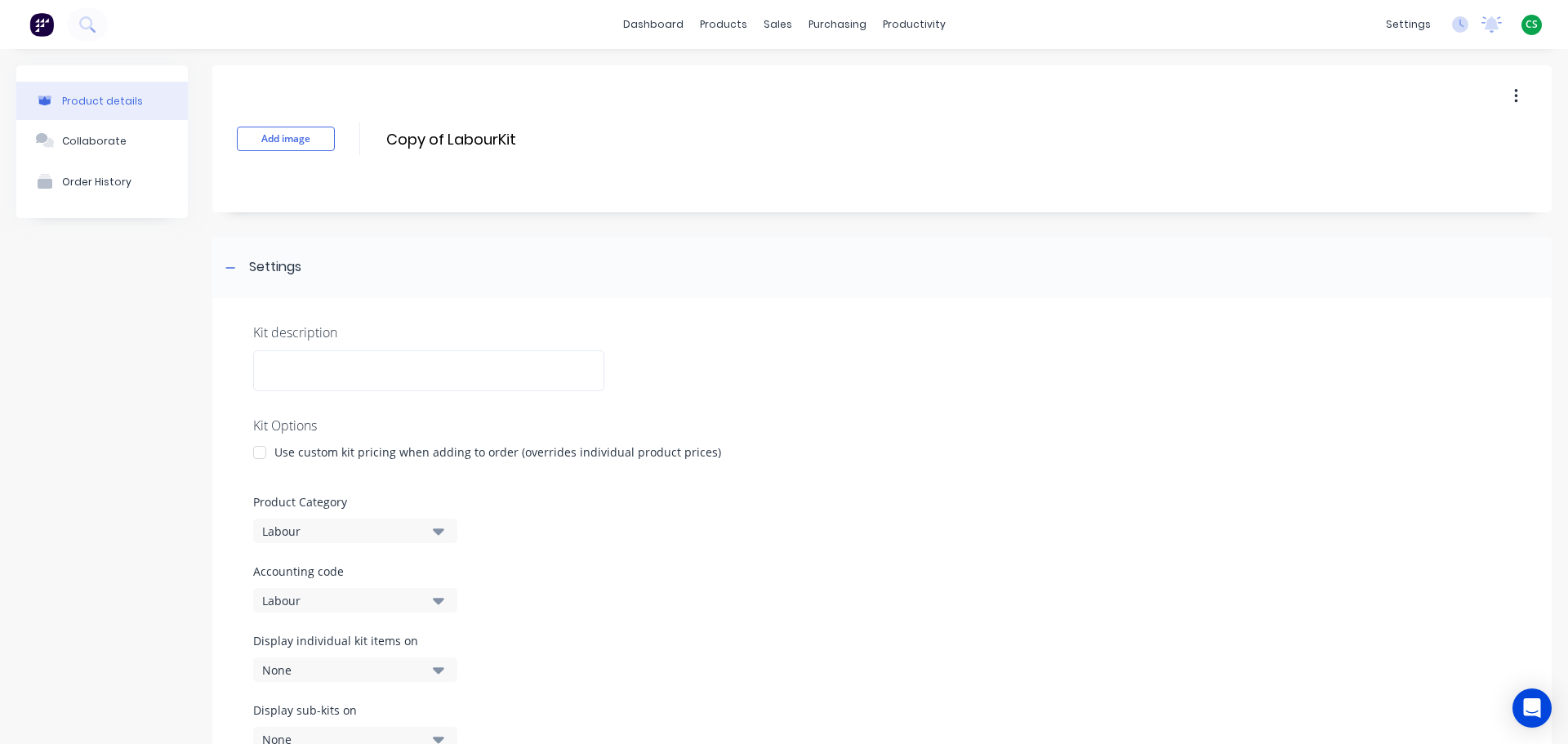
click at [311, 530] on div "Labour" at bounding box center [341, 531] width 159 height 17
click at [336, 304] on Category "text" at bounding box center [387, 306] width 173 height 32
type Category "mis"
click at [322, 353] on div "Miscellaneous" at bounding box center [376, 346] width 245 height 32
click at [318, 604] on div "Labour" at bounding box center [341, 601] width 159 height 17
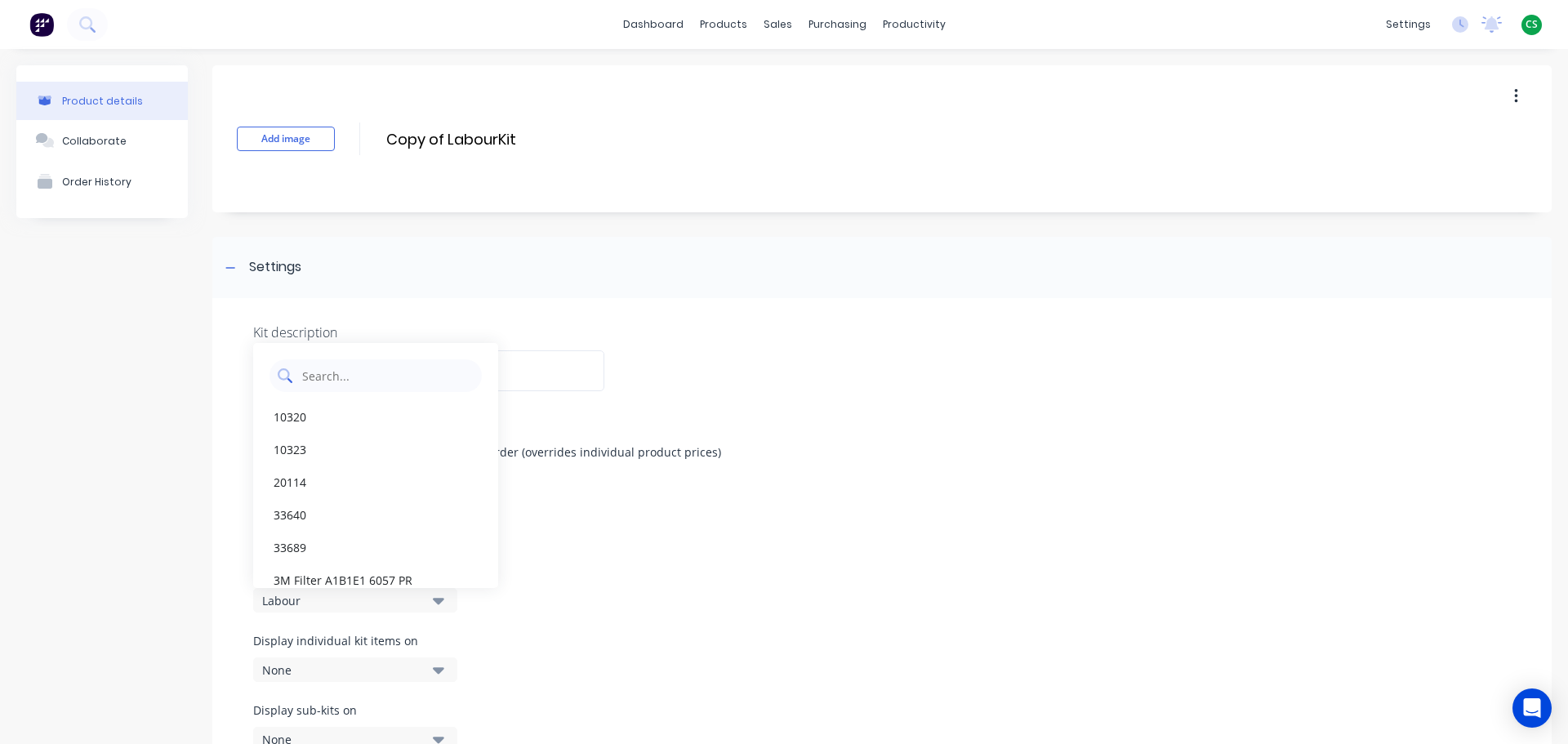
click at [338, 377] on code "text" at bounding box center [387, 376] width 173 height 32
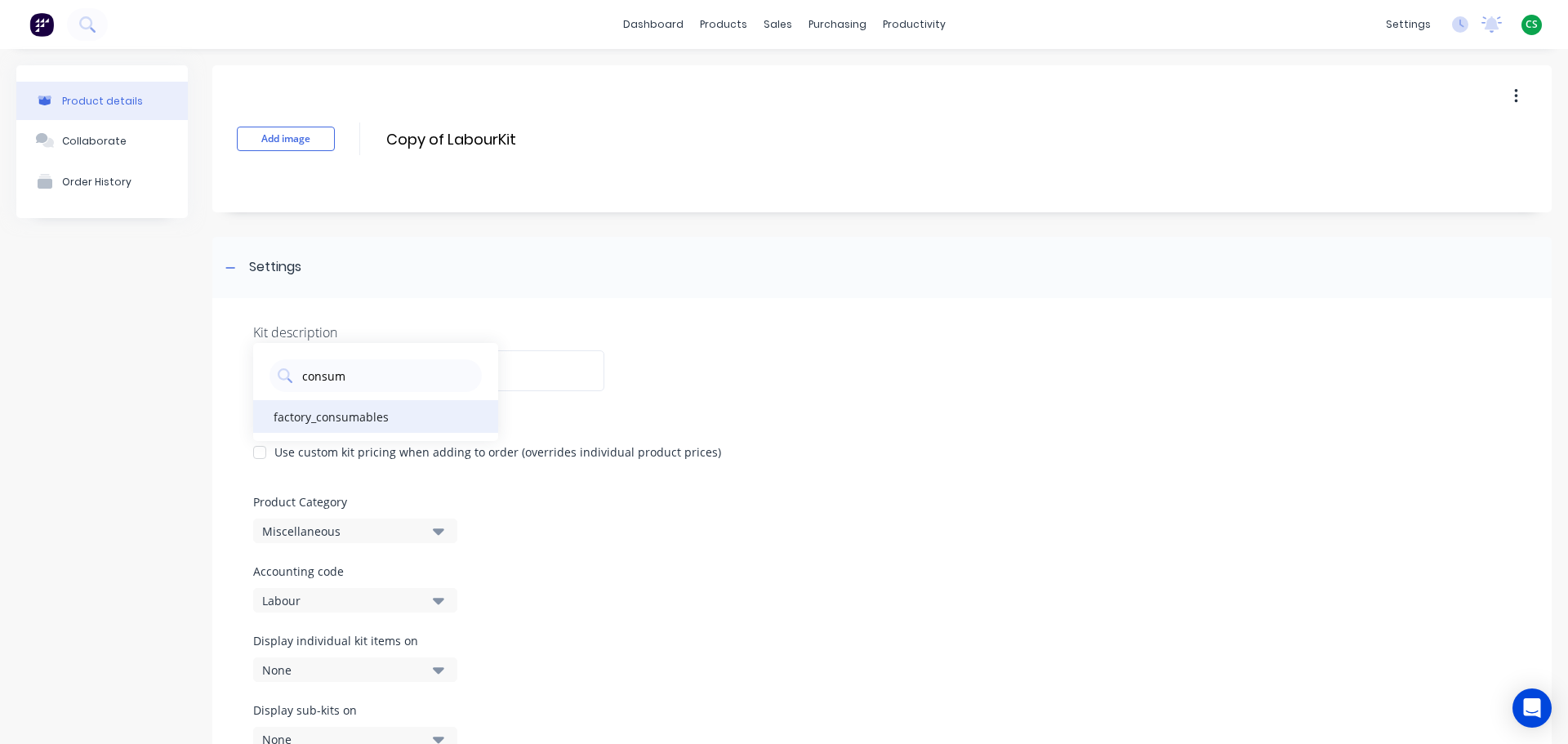
type code "consum"
click at [342, 421] on div "factory_consumables" at bounding box center [376, 417] width 245 height 32
drag, startPoint x: 532, startPoint y: 140, endPoint x: 333, endPoint y: 138, distance: 199.0
click at [333, 138] on div "Add image Copy of LabourKit Copy of LabourKit Enter kit name" at bounding box center [882, 139] width 1339 height 147
click at [495, 136] on input "Copy of LabourKit" at bounding box center [529, 139] width 289 height 24
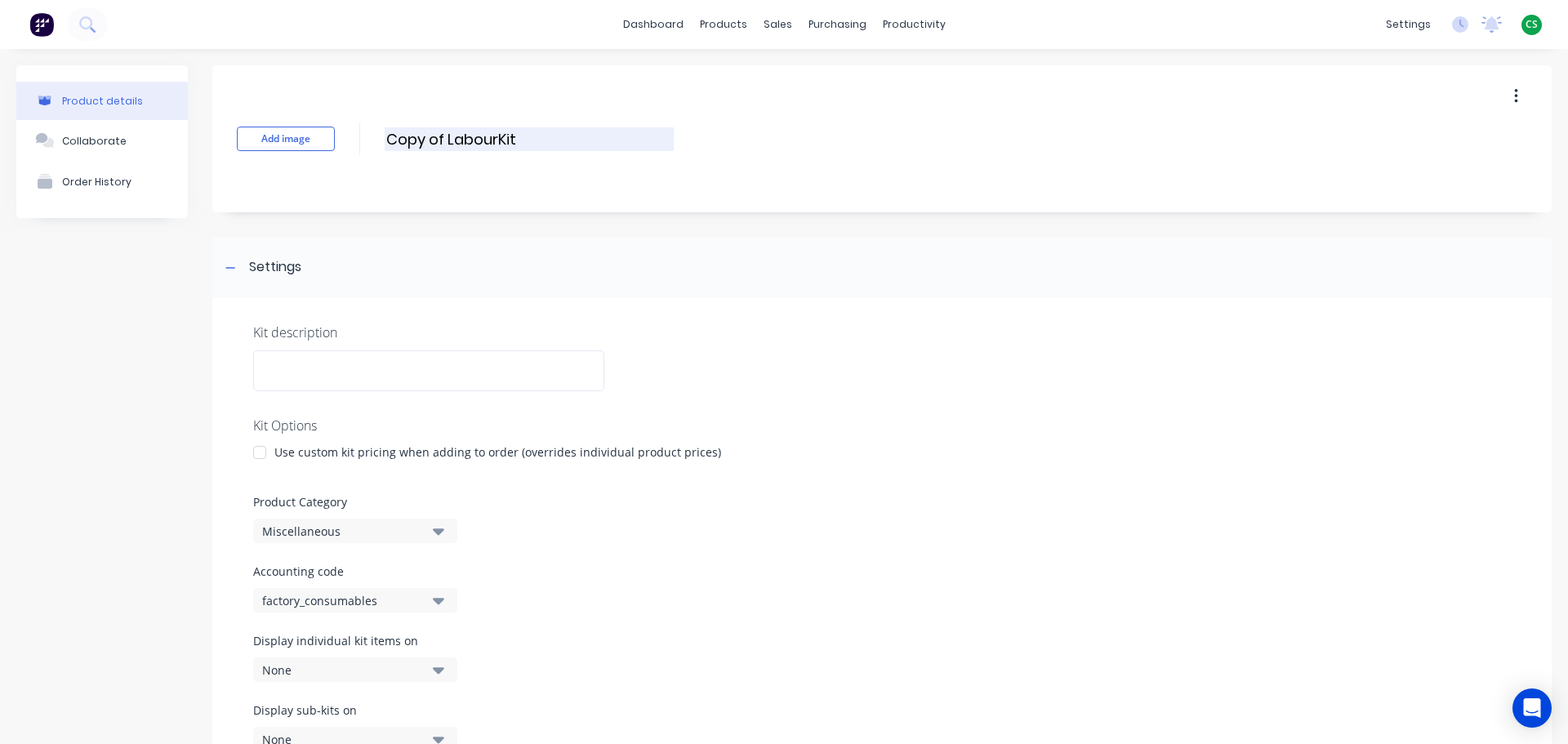
click at [495, 136] on input "Copy of LabourKit" at bounding box center [529, 139] width 289 height 24
drag, startPoint x: 497, startPoint y: 136, endPoint x: 354, endPoint y: 132, distance: 143.1
click at [354, 132] on div "Add image Copy of LabourKit Copy of LabourKit Enter kit name" at bounding box center [882, 139] width 1339 height 147
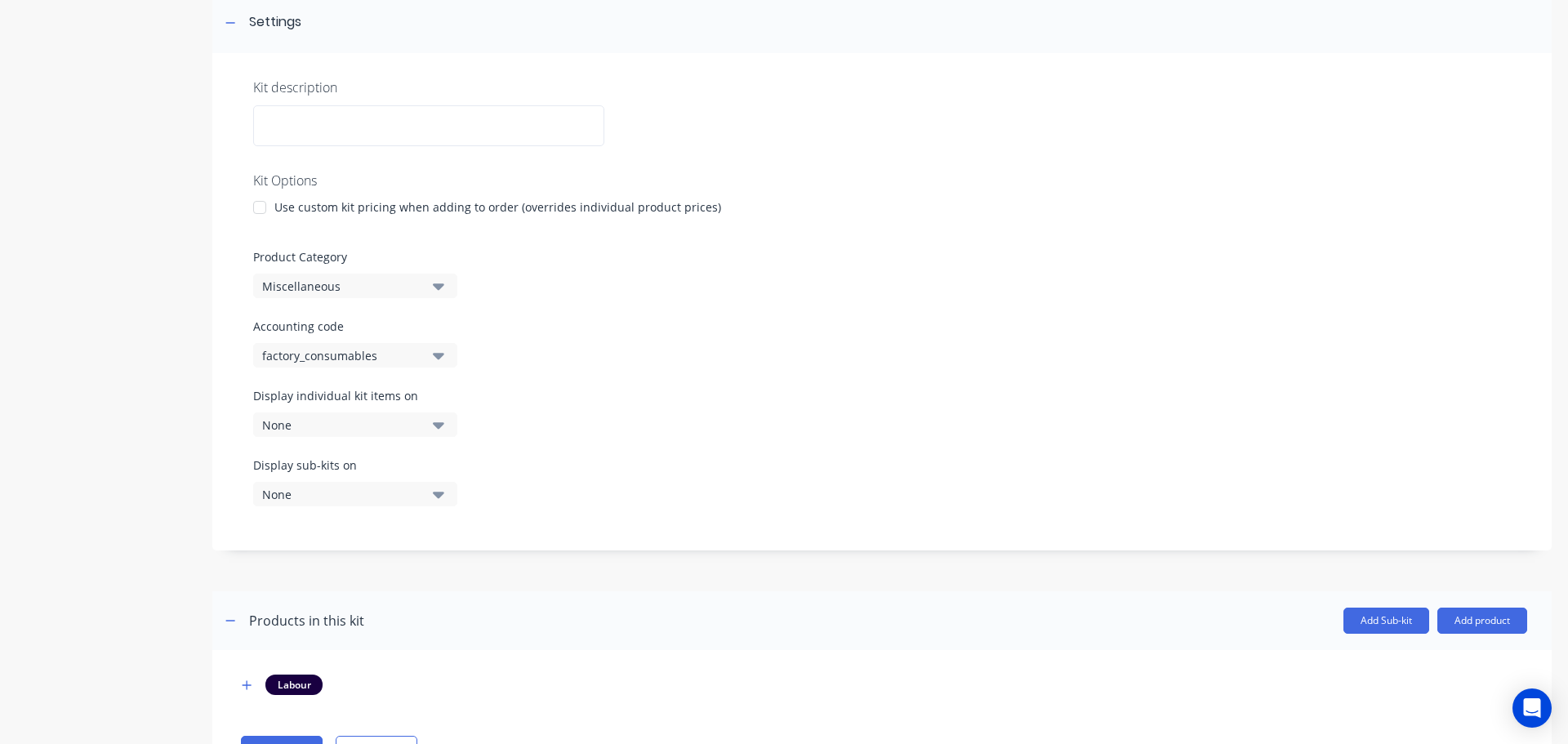
scroll to position [320, 0]
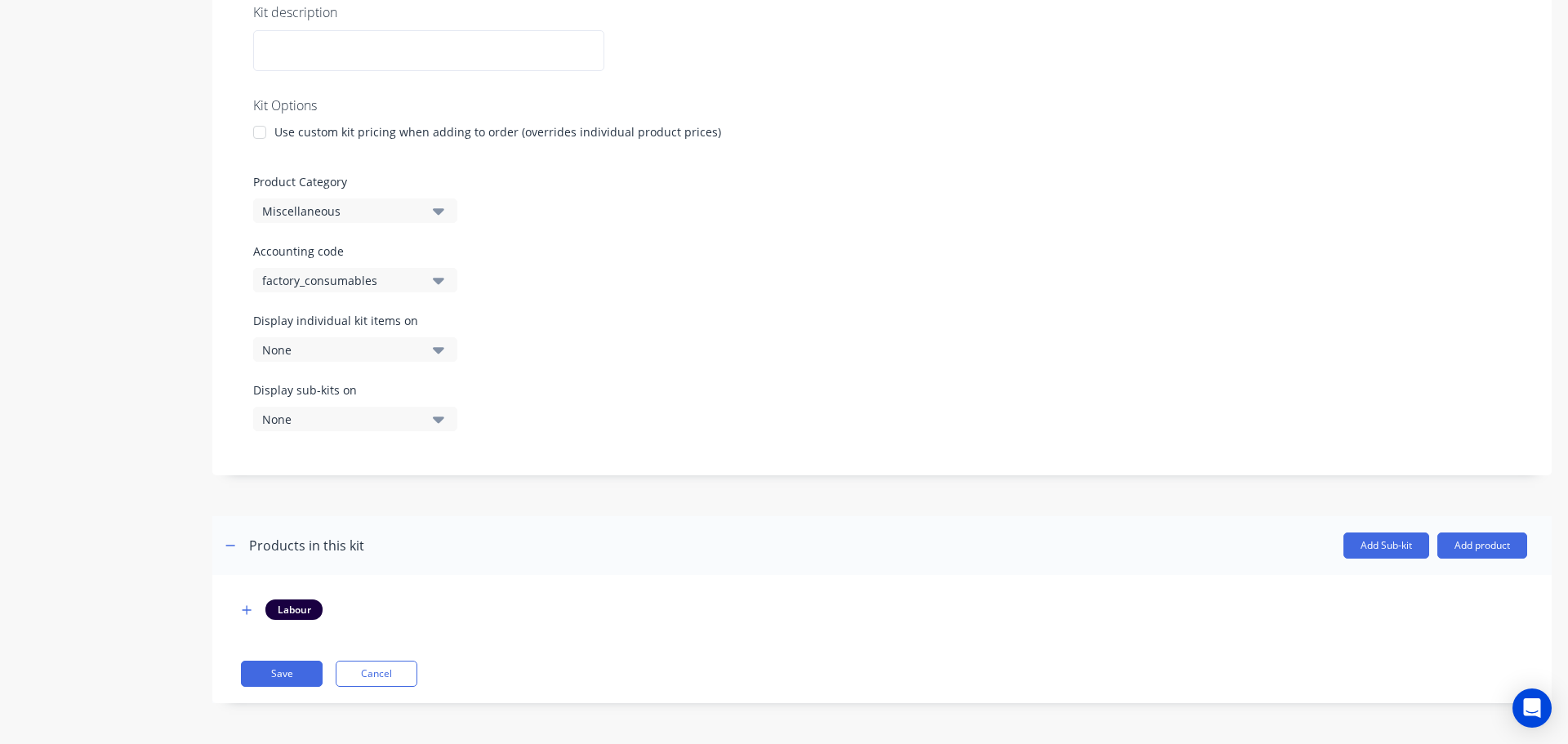
type input "ConsumeablesKit"
click at [327, 351] on div "None" at bounding box center [341, 350] width 159 height 17
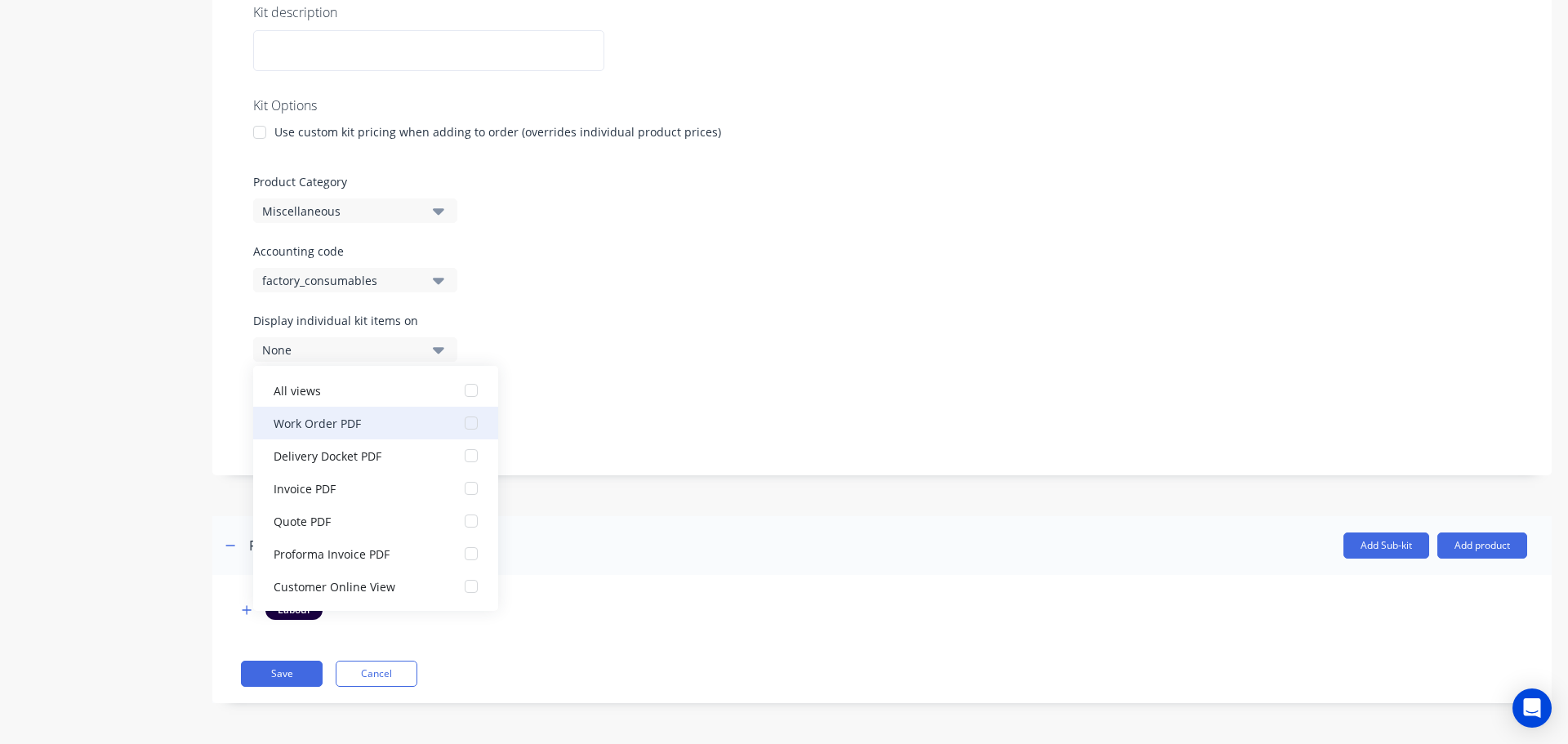
click at [462, 423] on div "button" at bounding box center [471, 422] width 32 height 32
click at [704, 365] on div "Display individual kit items on 1 selected" at bounding box center [882, 346] width 1258 height 69
click at [749, 350] on div "Display individual kit items on 1 selected" at bounding box center [882, 346] width 1258 height 69
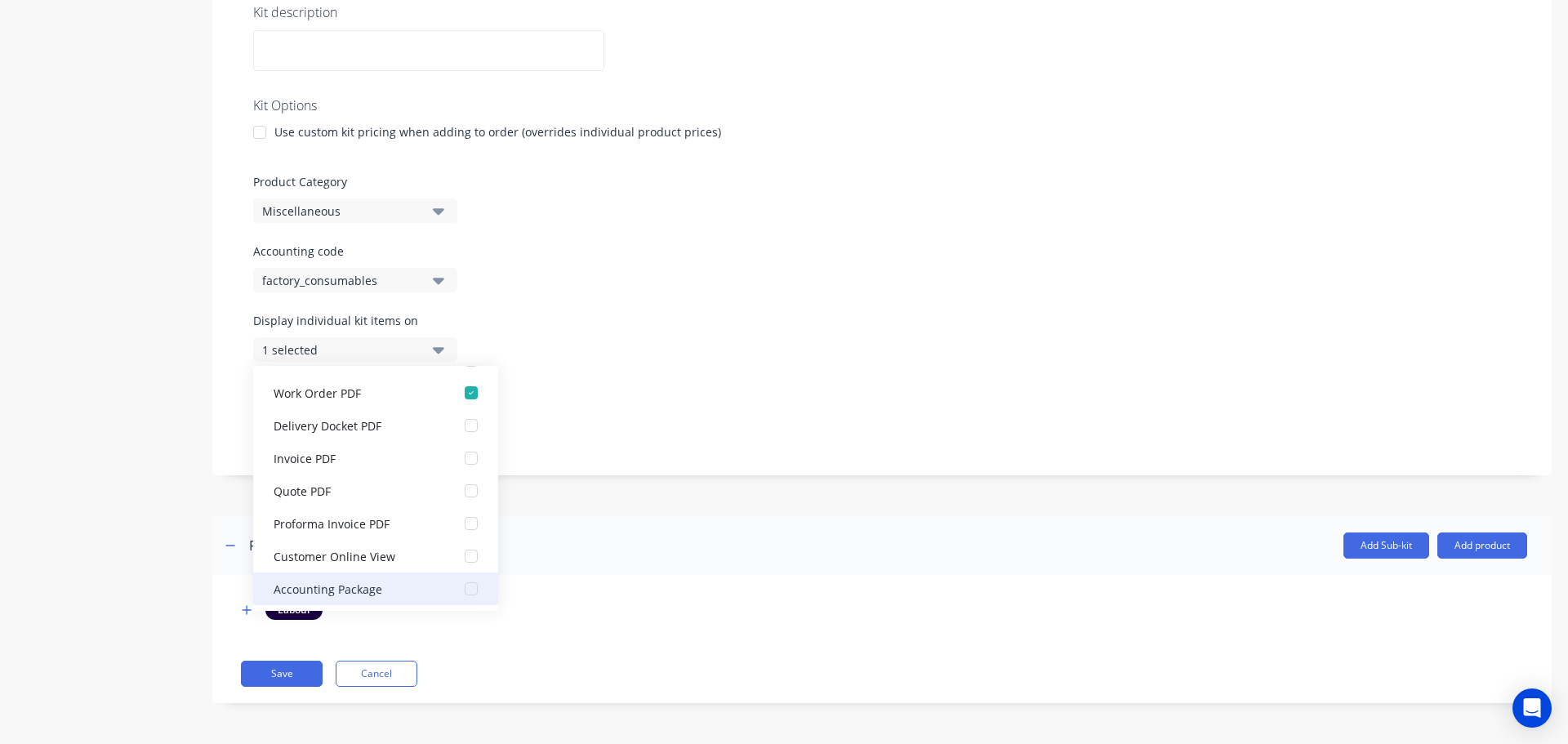
scroll to position [32, 0]
click at [456, 588] on div "button" at bounding box center [471, 586] width 32 height 32
click at [712, 362] on div "Display individual kit items on 2 selected" at bounding box center [882, 346] width 1258 height 69
click at [229, 411] on div "Kit description Kit Options Use custom kit pricing when adding to order (overri…" at bounding box center [882, 227] width 1339 height 497
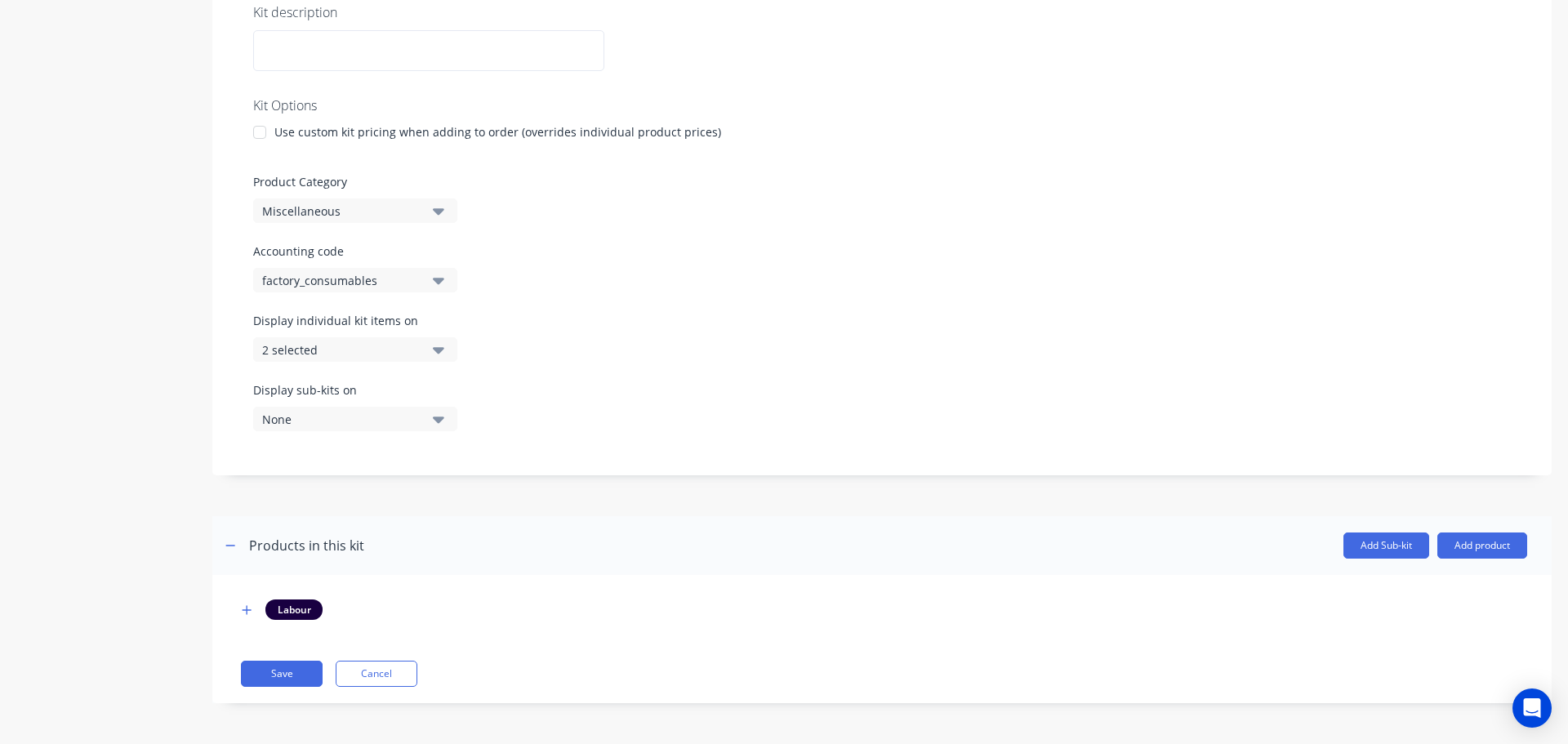
click at [316, 420] on div "None" at bounding box center [341, 419] width 159 height 17
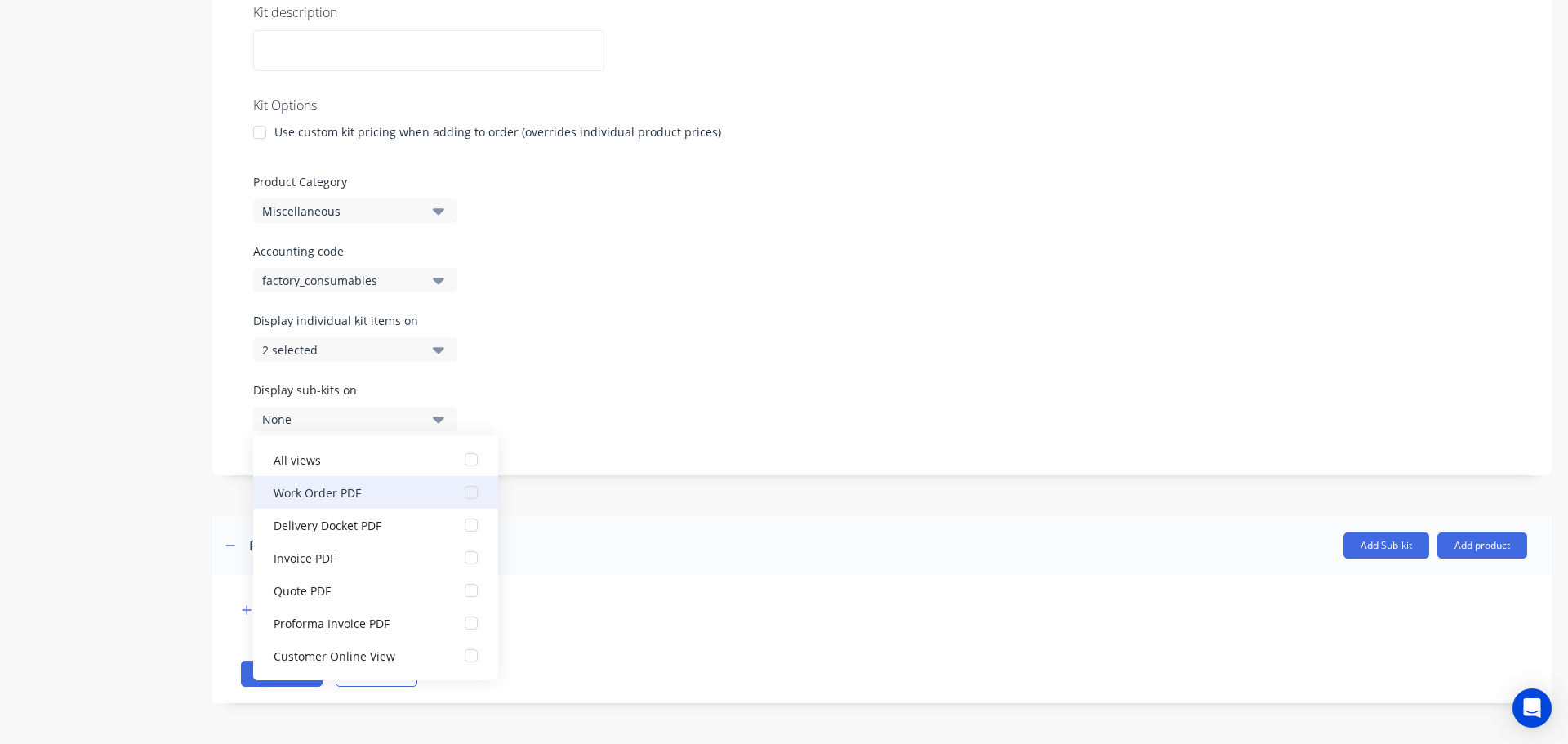
click at [463, 493] on div "button" at bounding box center [471, 493] width 32 height 32
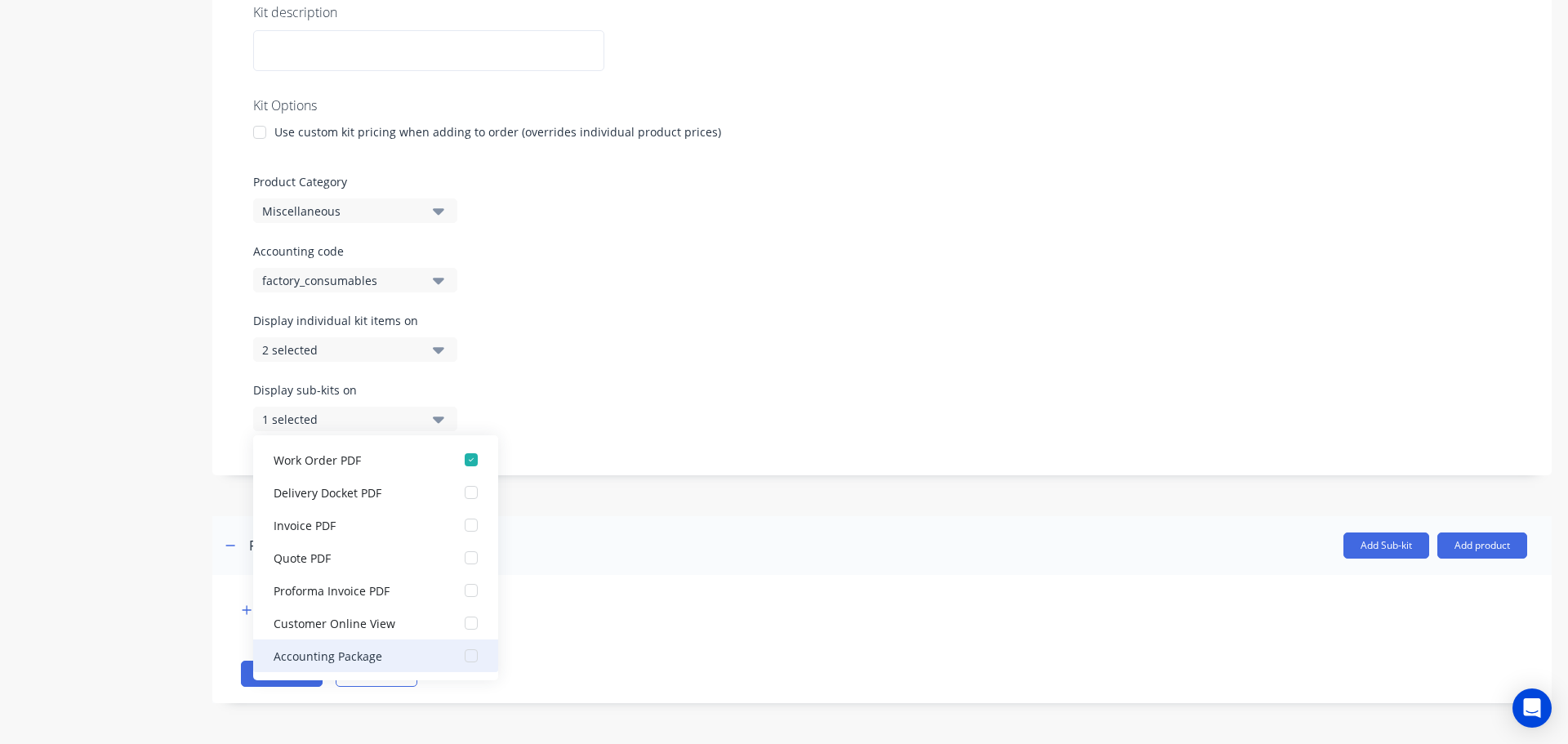
click at [460, 657] on div "button" at bounding box center [471, 656] width 32 height 32
click at [775, 358] on div "Display individual kit items on 2 selected" at bounding box center [882, 346] width 1258 height 69
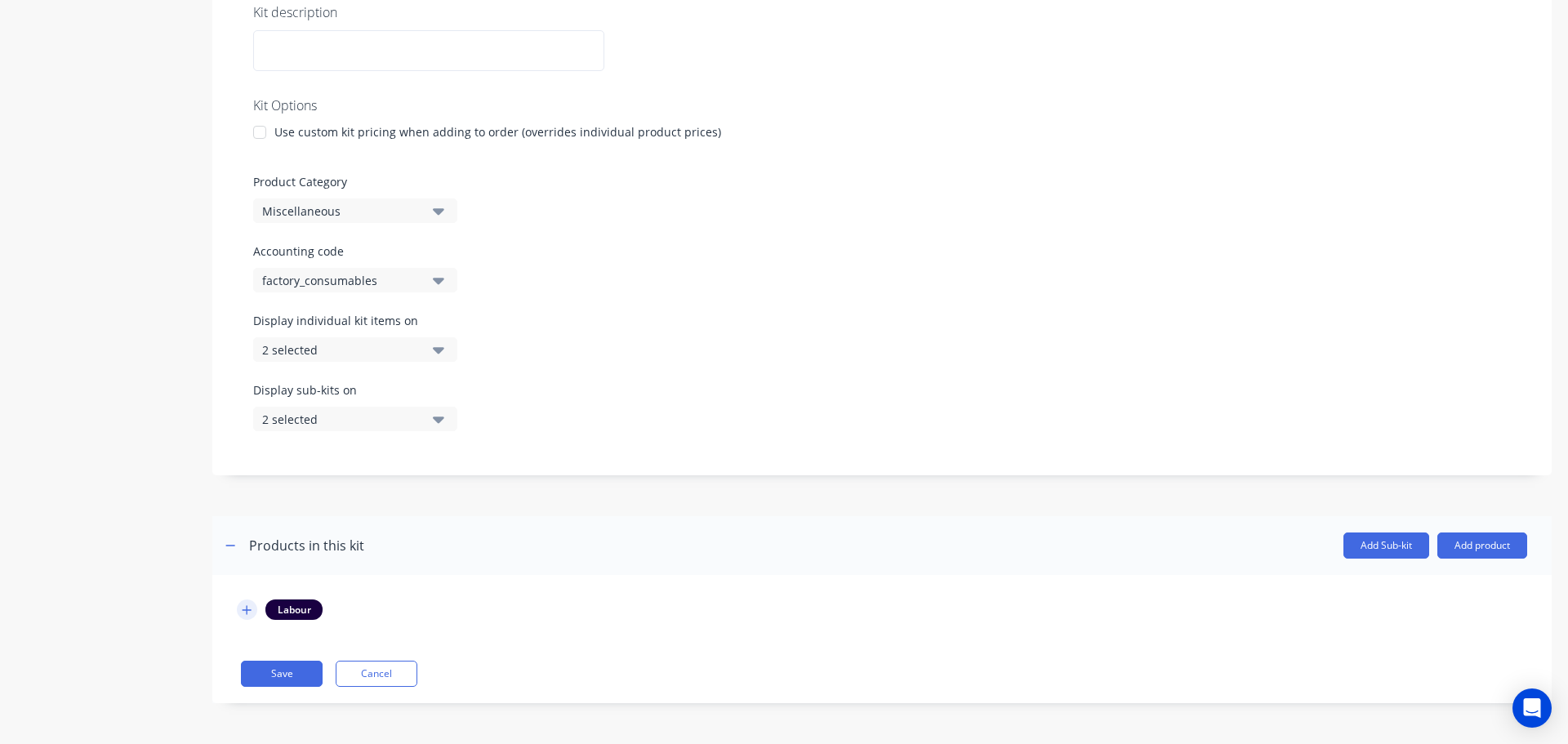
click at [246, 612] on icon "button" at bounding box center [247, 610] width 9 height 11
click at [245, 691] on icon at bounding box center [249, 693] width 12 height 16
click at [249, 689] on icon at bounding box center [249, 695] width 12 height 16
click at [249, 689] on icon at bounding box center [249, 693] width 12 height 16
click at [249, 689] on icon at bounding box center [249, 695] width 12 height 16
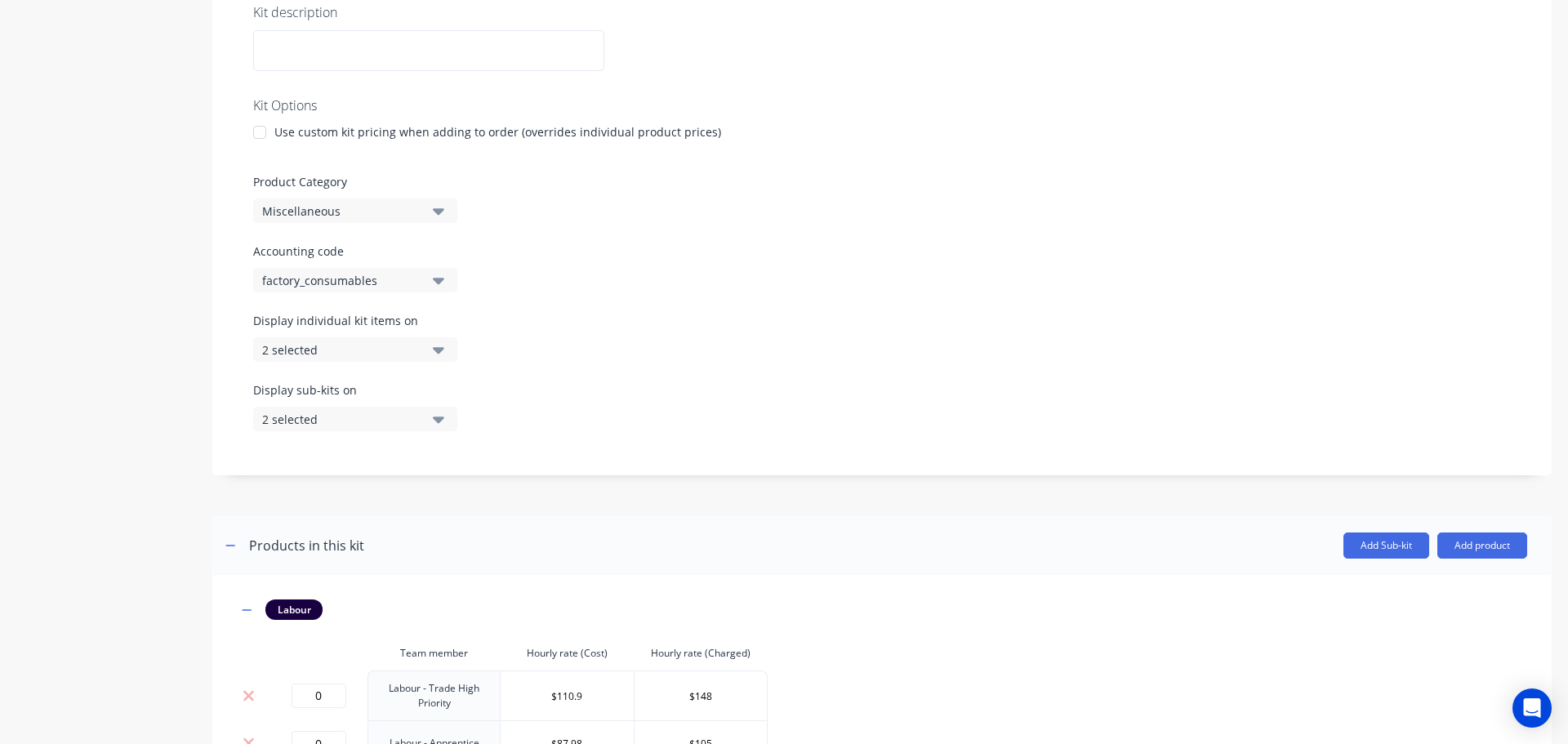
click at [249, 689] on icon at bounding box center [249, 695] width 12 height 16
click at [249, 689] on icon at bounding box center [249, 693] width 12 height 16
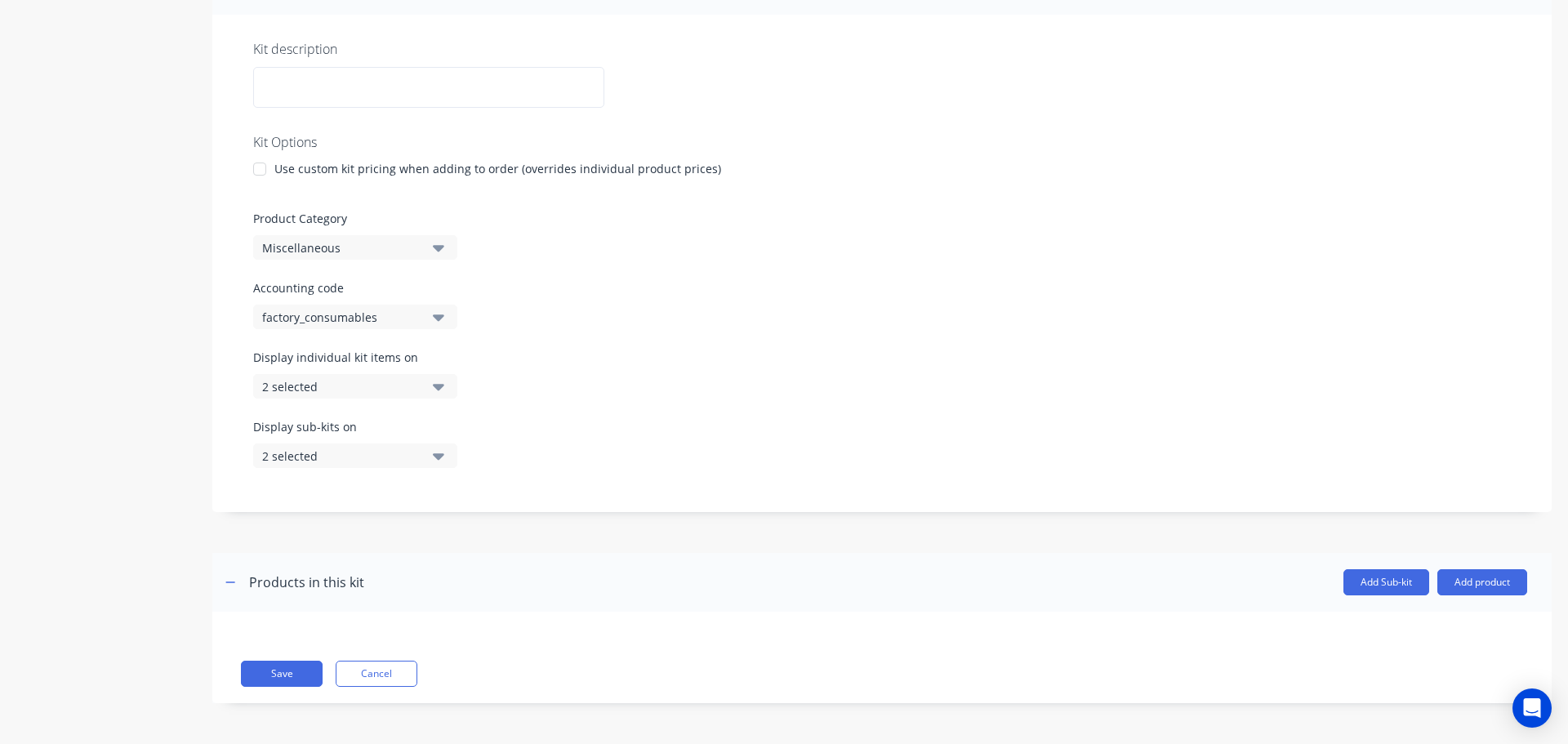
scroll to position [284, 0]
click at [1447, 583] on button "Add product" at bounding box center [1482, 583] width 90 height 27
drag, startPoint x: 1394, startPoint y: 688, endPoint x: 1380, endPoint y: 687, distance: 14.0
click at [1393, 689] on div "Notes (Internal)" at bounding box center [1449, 689] width 125 height 24
drag, startPoint x: 246, startPoint y: 643, endPoint x: 256, endPoint y: 639, distance: 10.8
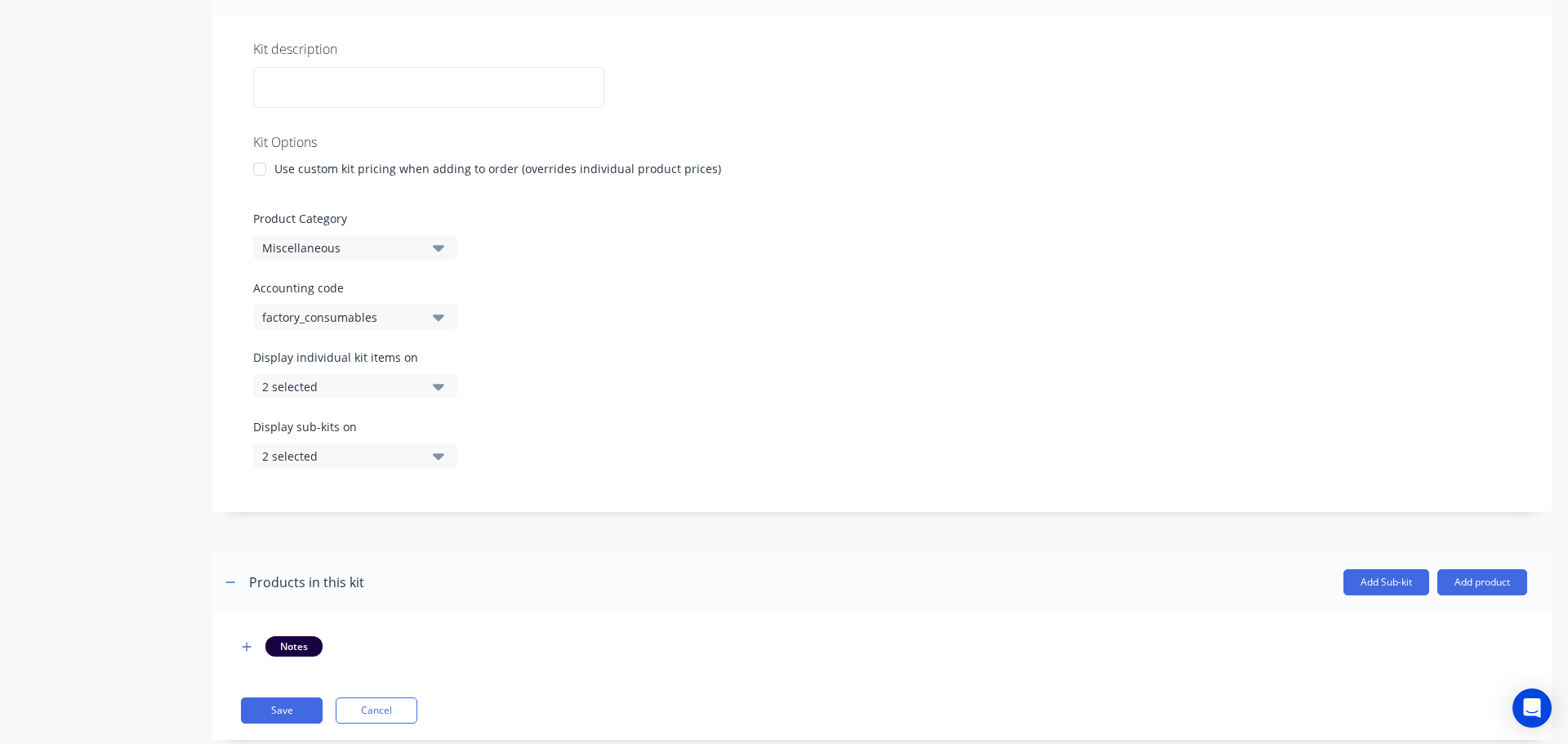
click at [246, 644] on icon "button" at bounding box center [247, 646] width 9 height 11
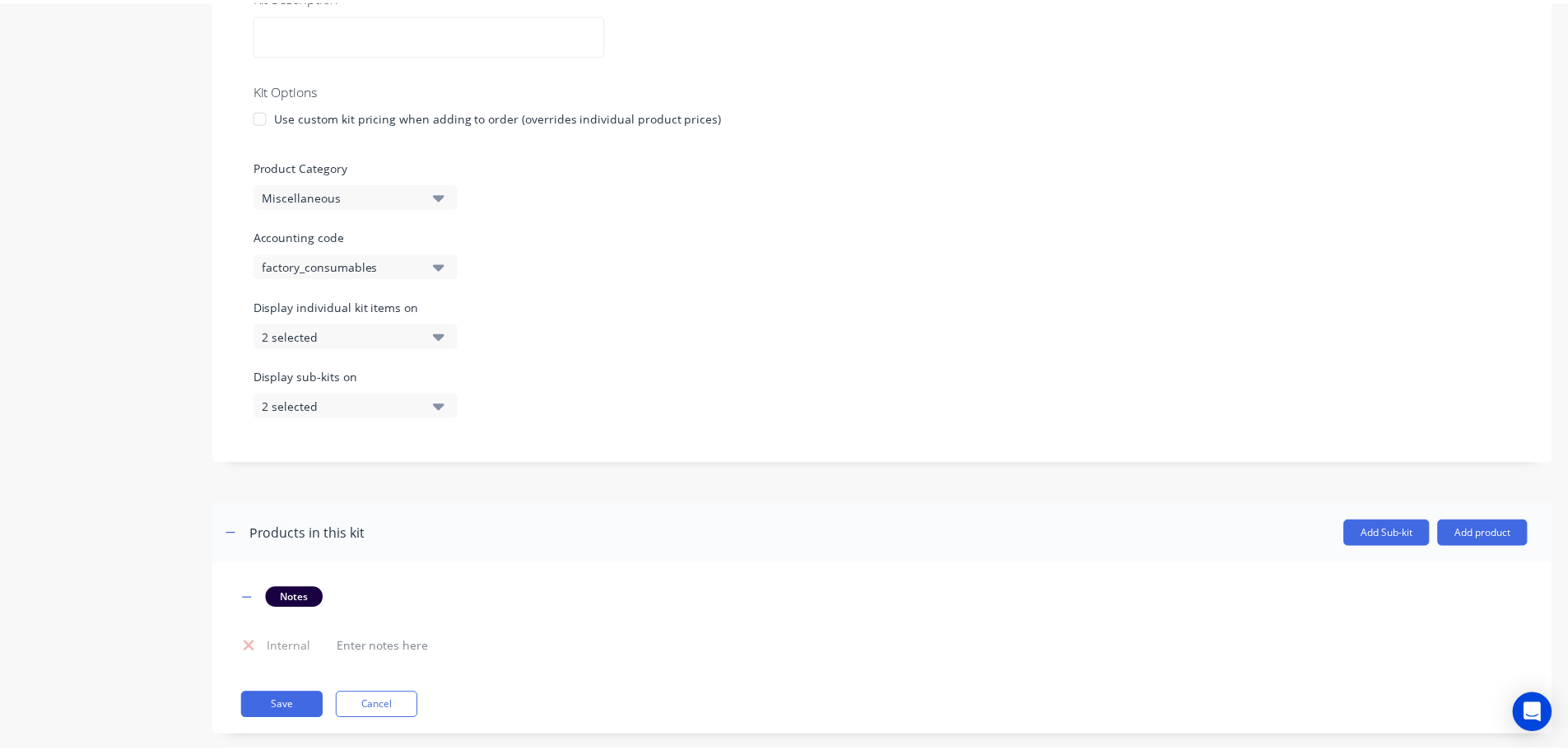
scroll to position [366, 0]
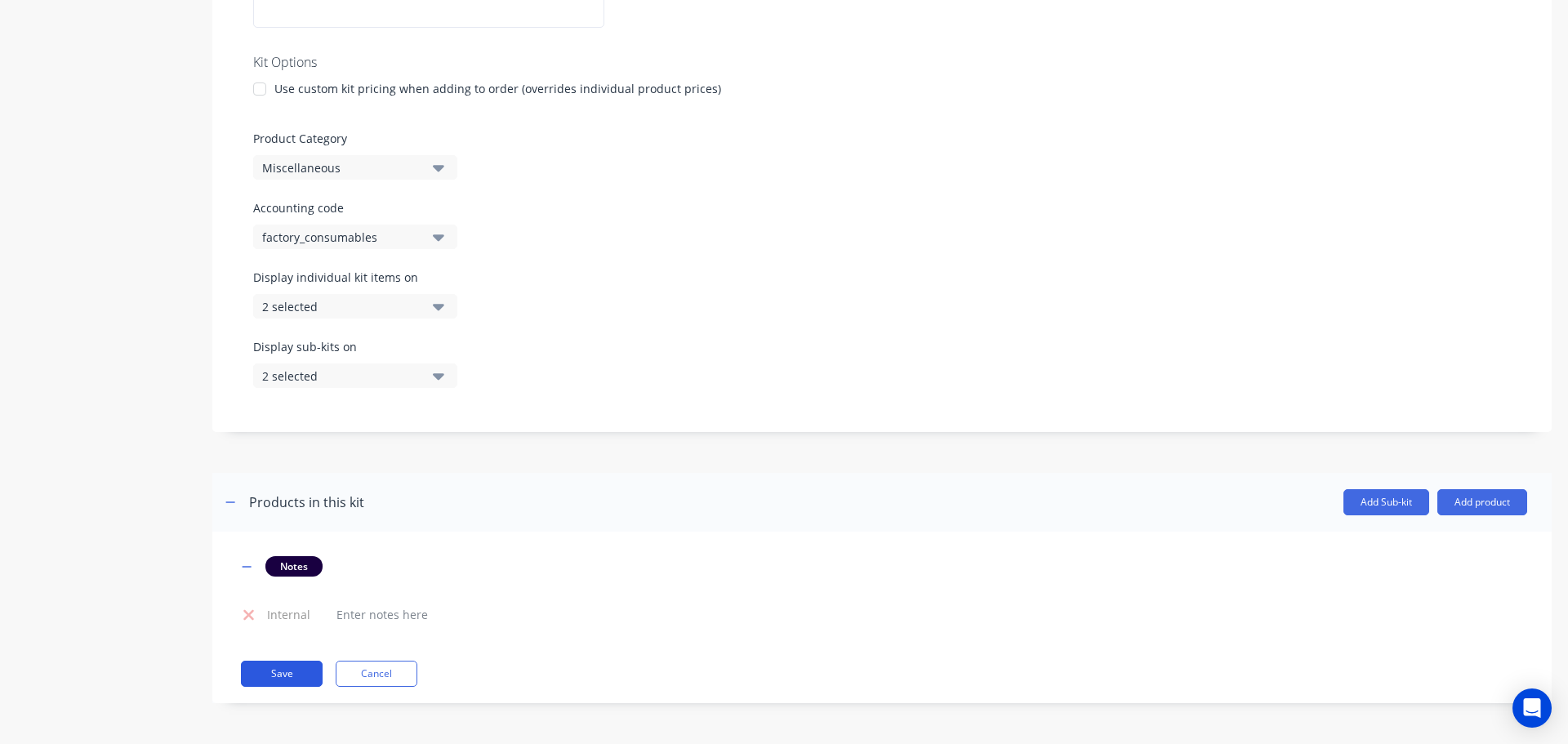
click at [271, 674] on button "Save" at bounding box center [282, 674] width 82 height 27
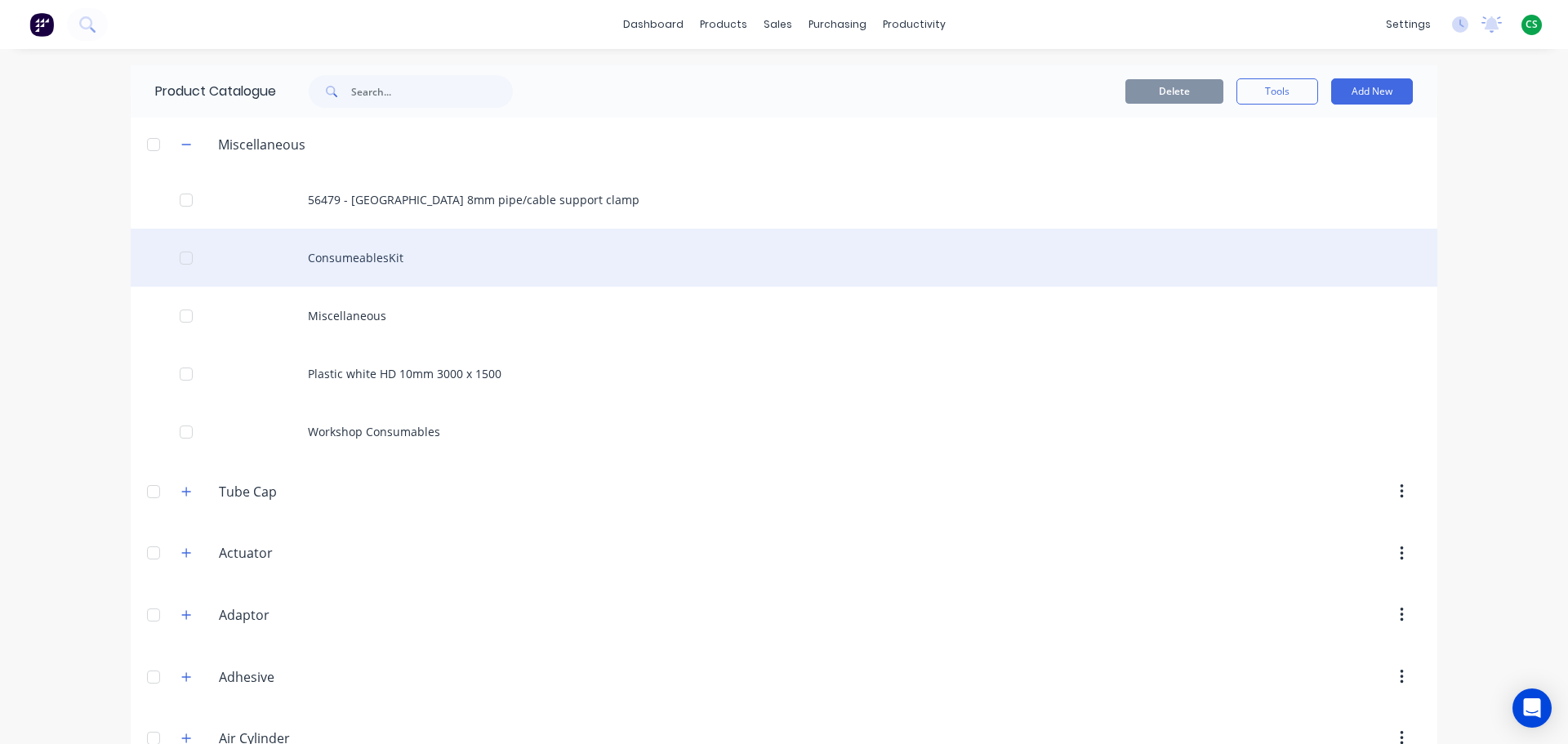
click at [183, 259] on div at bounding box center [186, 258] width 32 height 32
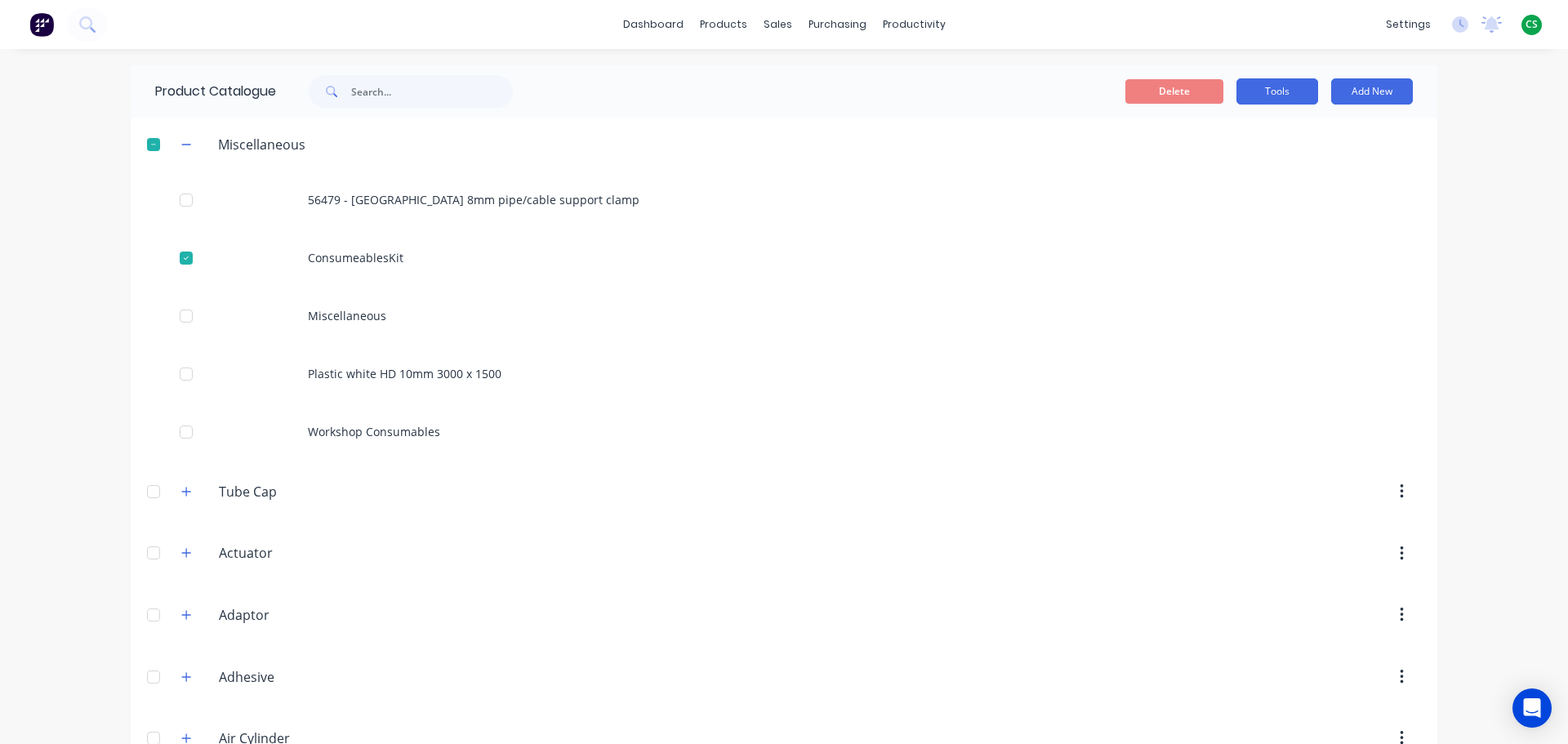
click at [1253, 92] on button "Tools" at bounding box center [1278, 92] width 82 height 27
click at [1204, 135] on span "Duplicate product" at bounding box center [1239, 134] width 122 height 17
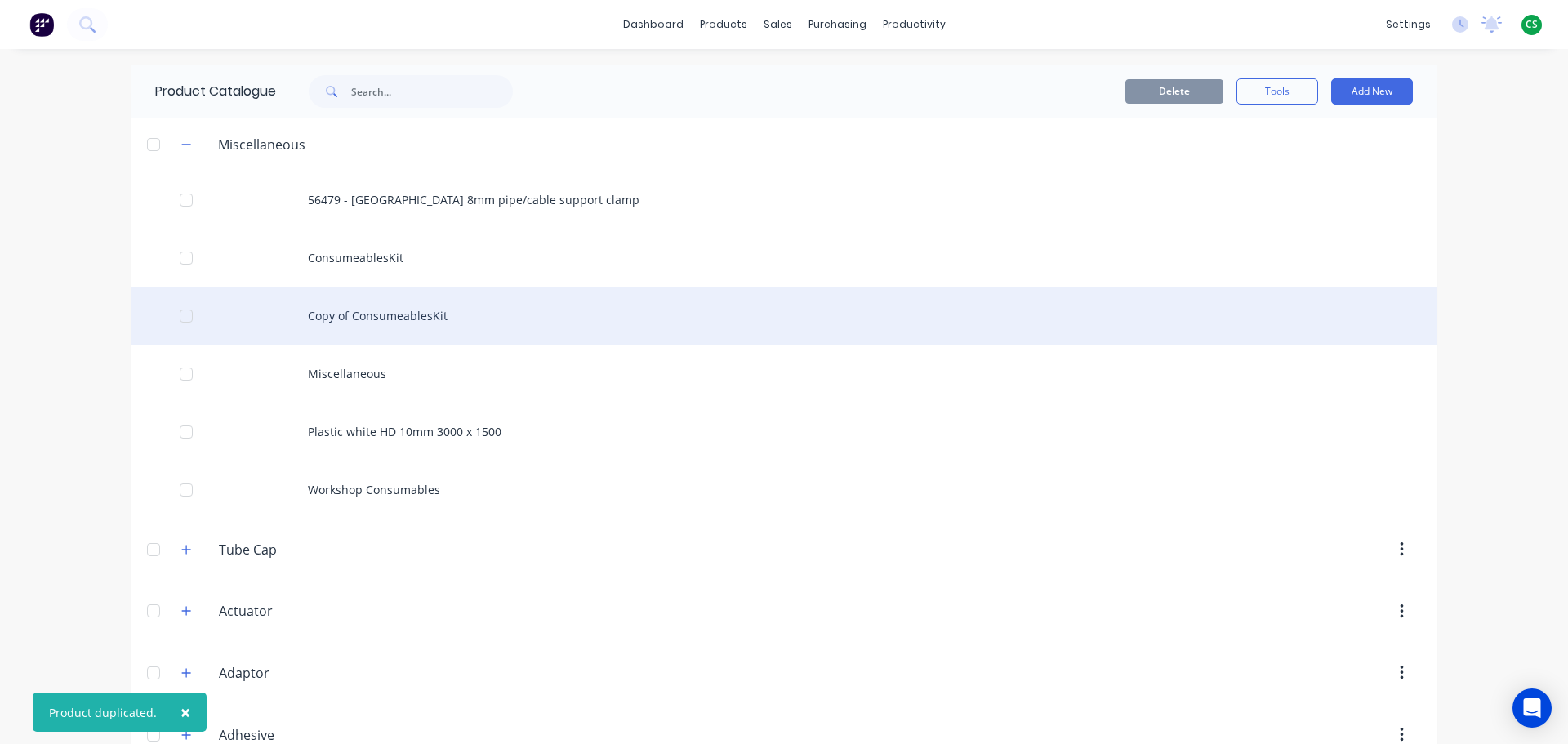
click at [356, 324] on div "Copy of ConsumeablesKit" at bounding box center [784, 315] width 1306 height 58
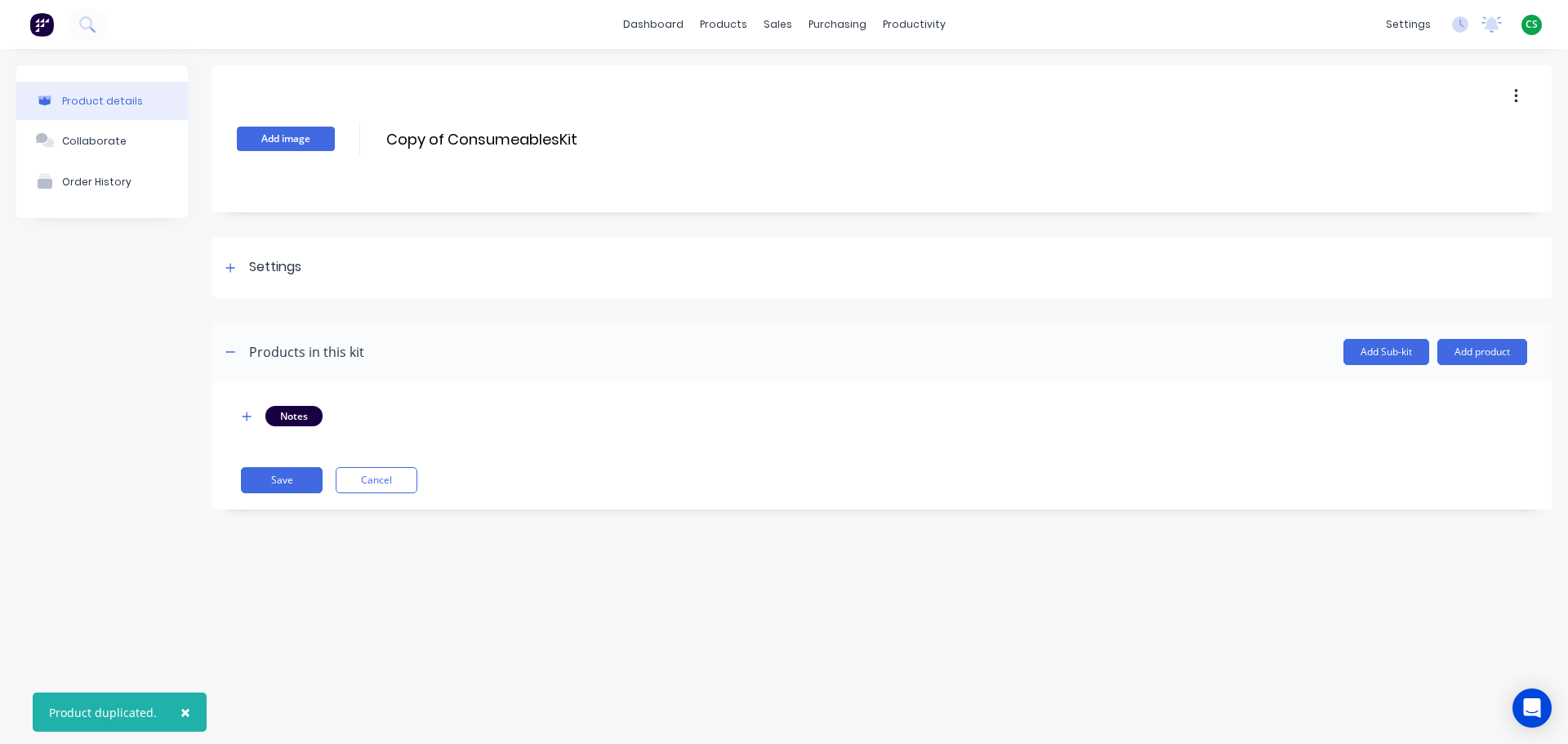
drag, startPoint x: 547, startPoint y: 139, endPoint x: 327, endPoint y: 139, distance: 220.0
click at [327, 139] on div "Add image Copy of ConsumeablesKit Copy of ConsumeablesKit Enter kit name" at bounding box center [882, 139] width 1339 height 147
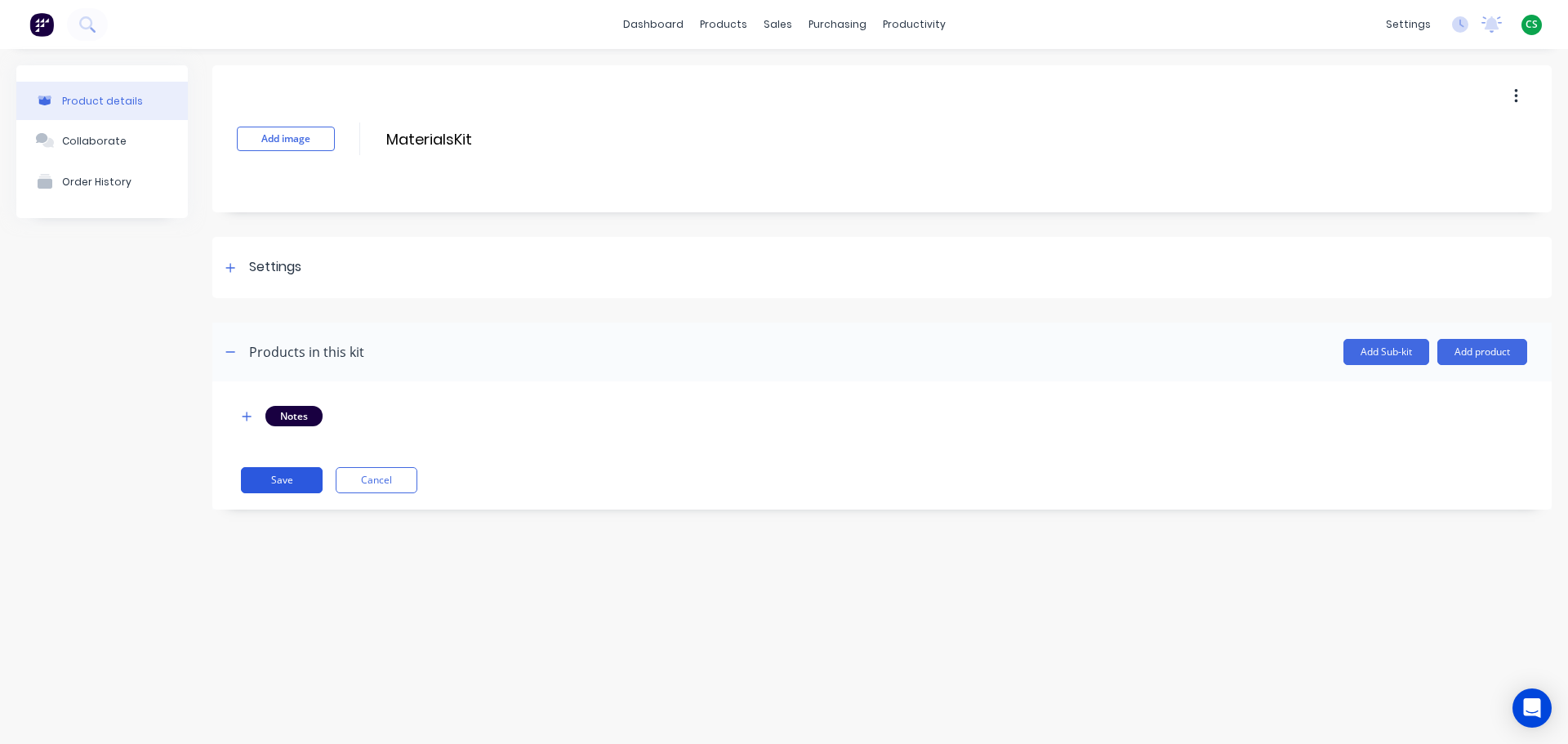
type input "MaterialsKit"
click at [278, 481] on button "Save" at bounding box center [282, 480] width 82 height 27
click at [295, 480] on button "Save" at bounding box center [282, 480] width 82 height 27
click at [196, 708] on span "×" at bounding box center [200, 712] width 9 height 23
click at [249, 418] on icon "button" at bounding box center [247, 417] width 9 height 11
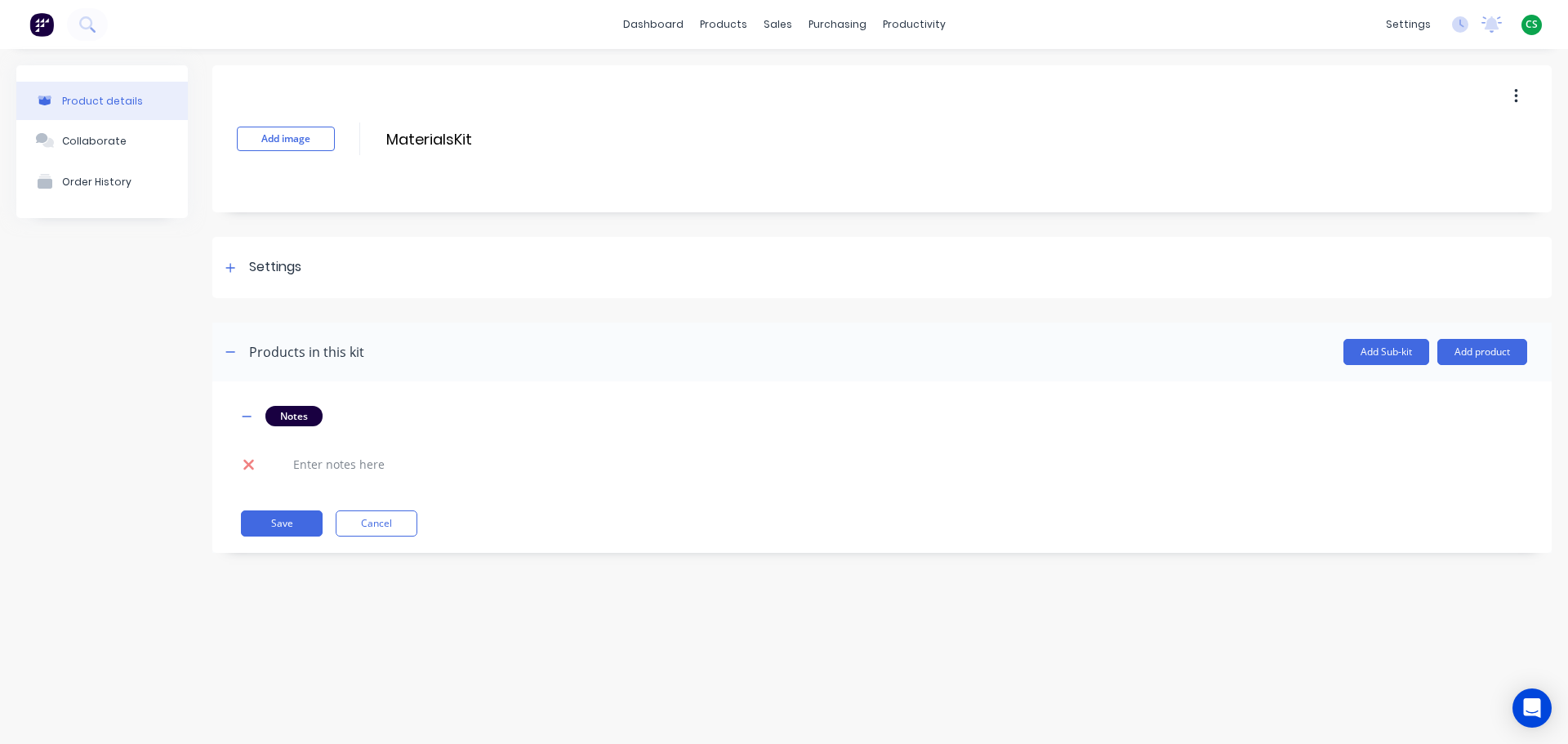
click at [252, 467] on icon at bounding box center [248, 463] width 10 height 10
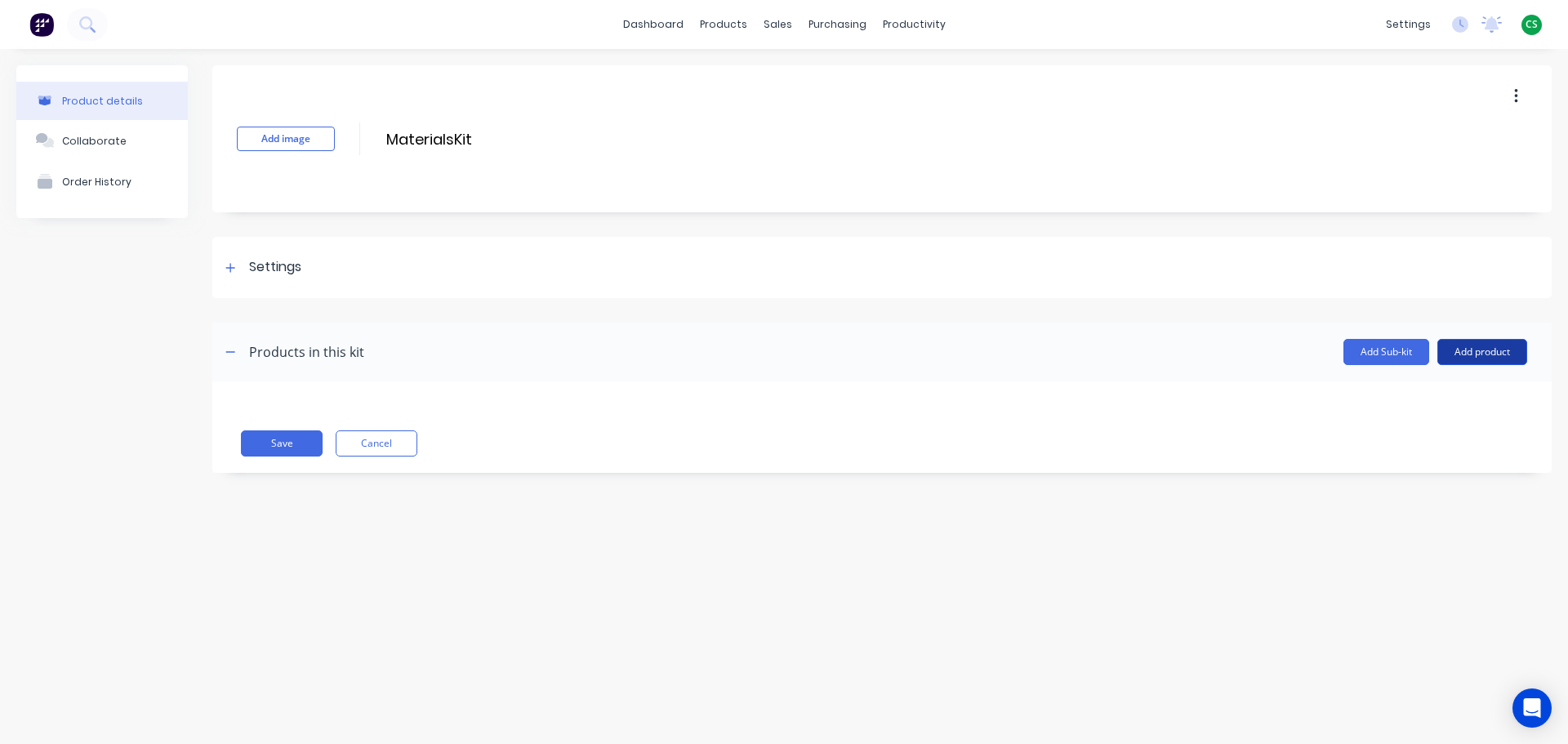
click at [1476, 355] on button "Add product" at bounding box center [1482, 352] width 90 height 27
drag, startPoint x: 1394, startPoint y: 462, endPoint x: 1232, endPoint y: 478, distance: 162.8
click at [1393, 462] on div "Notes (Internal)" at bounding box center [1449, 458] width 125 height 24
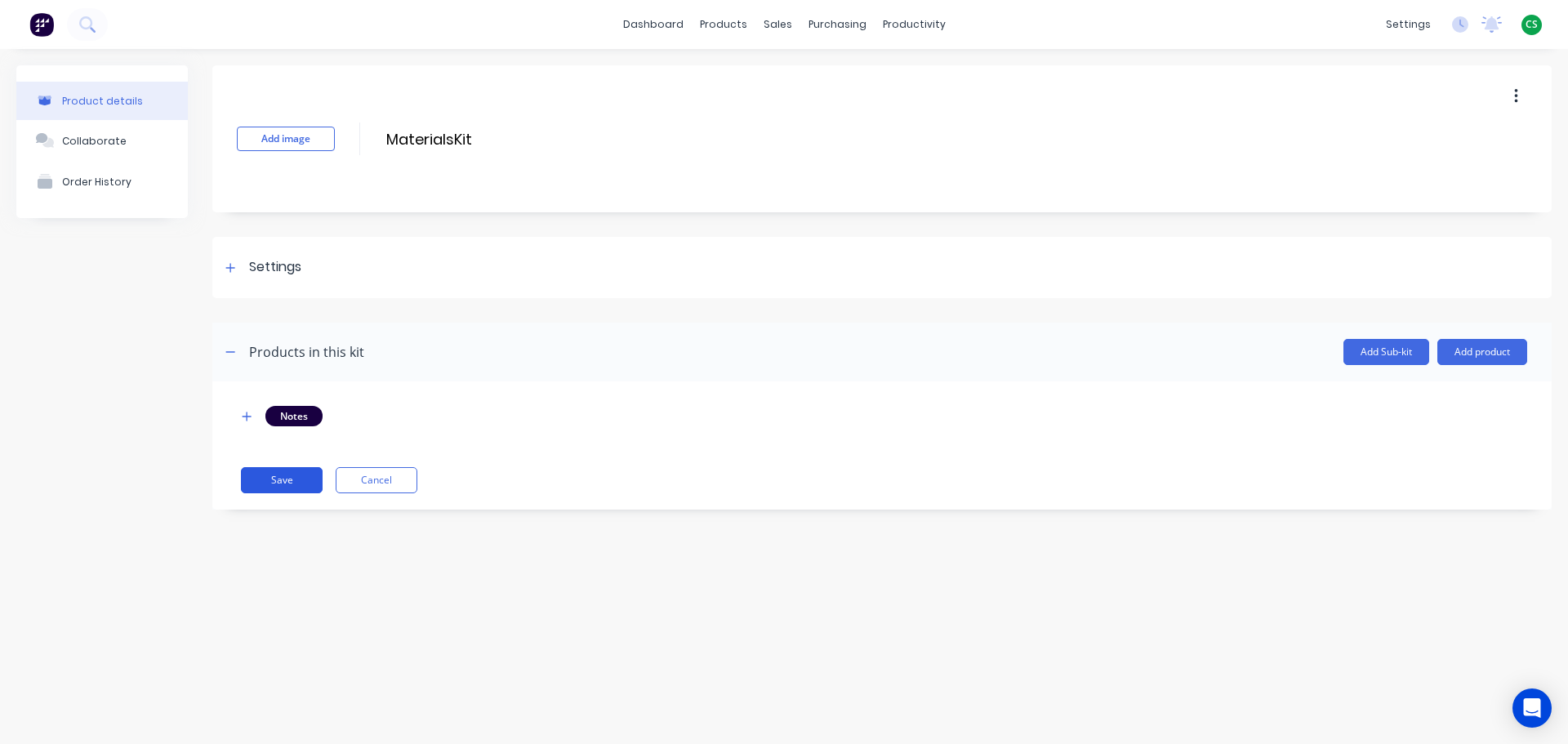
click at [271, 479] on button "Save" at bounding box center [282, 480] width 82 height 27
click at [821, 78] on div "Sales Orders" at bounding box center [837, 78] width 67 height 14
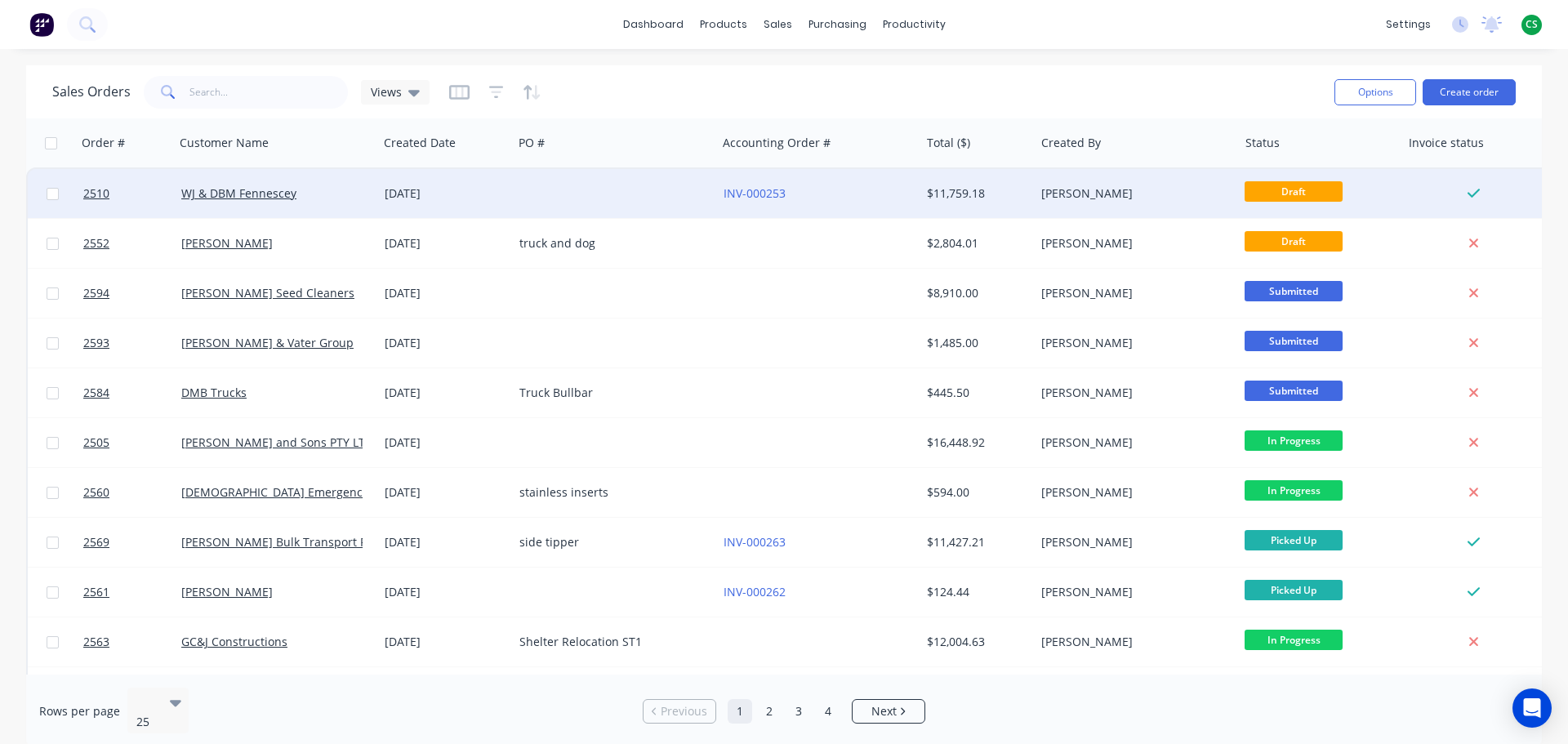
click at [319, 202] on div "WJ & DBM Fennescey" at bounding box center [276, 194] width 203 height 49
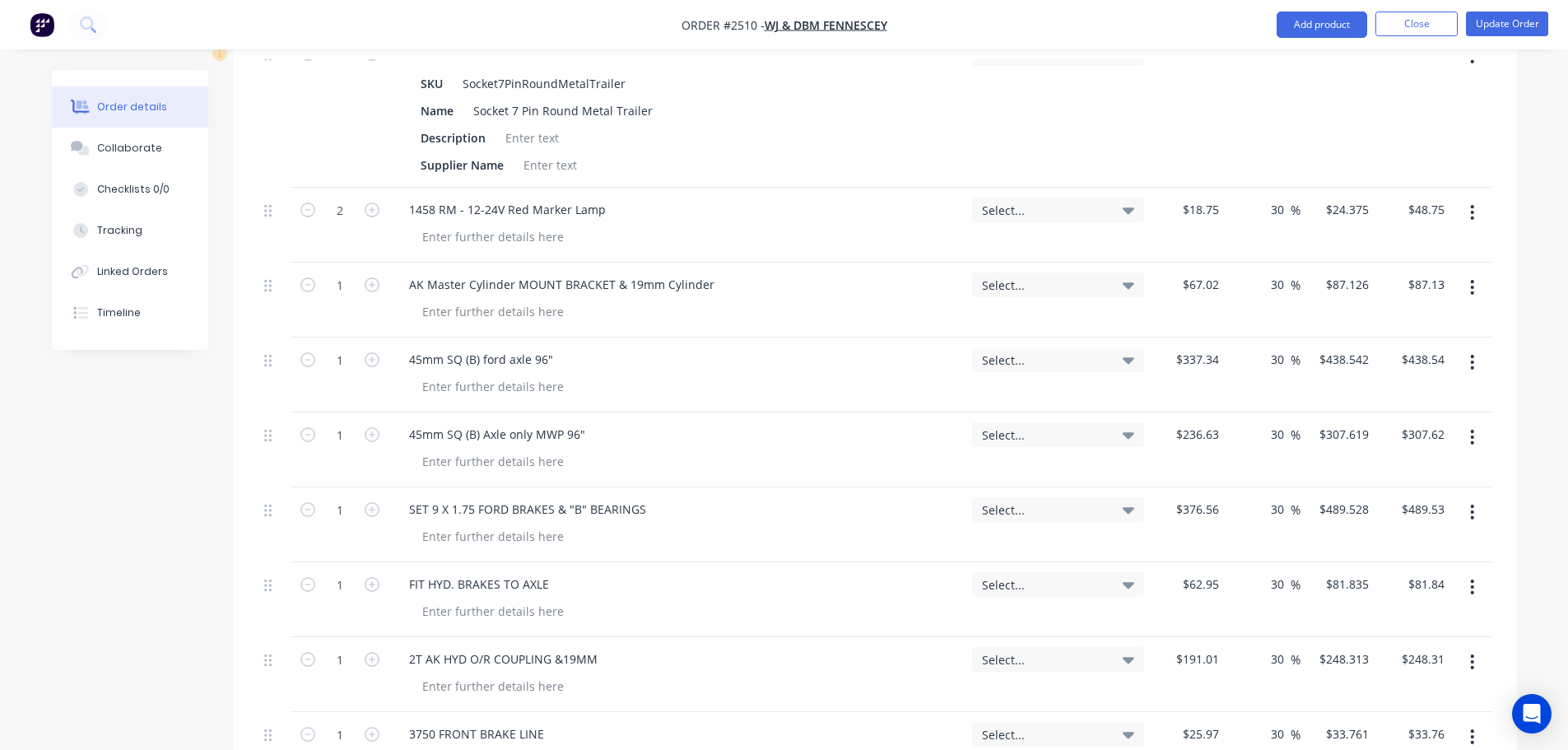
scroll to position [2177, 0]
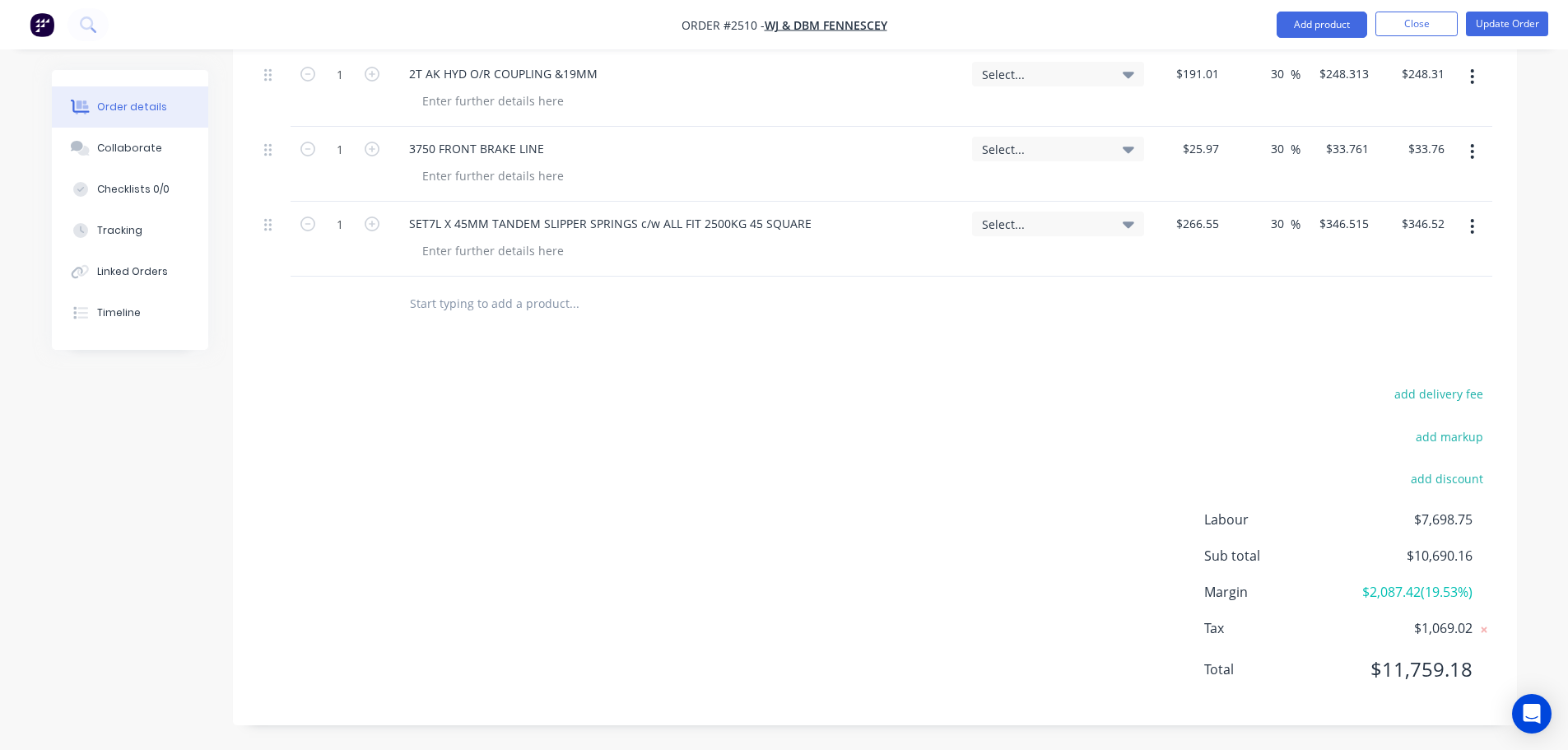
click at [469, 305] on input "text" at bounding box center [574, 302] width 329 height 33
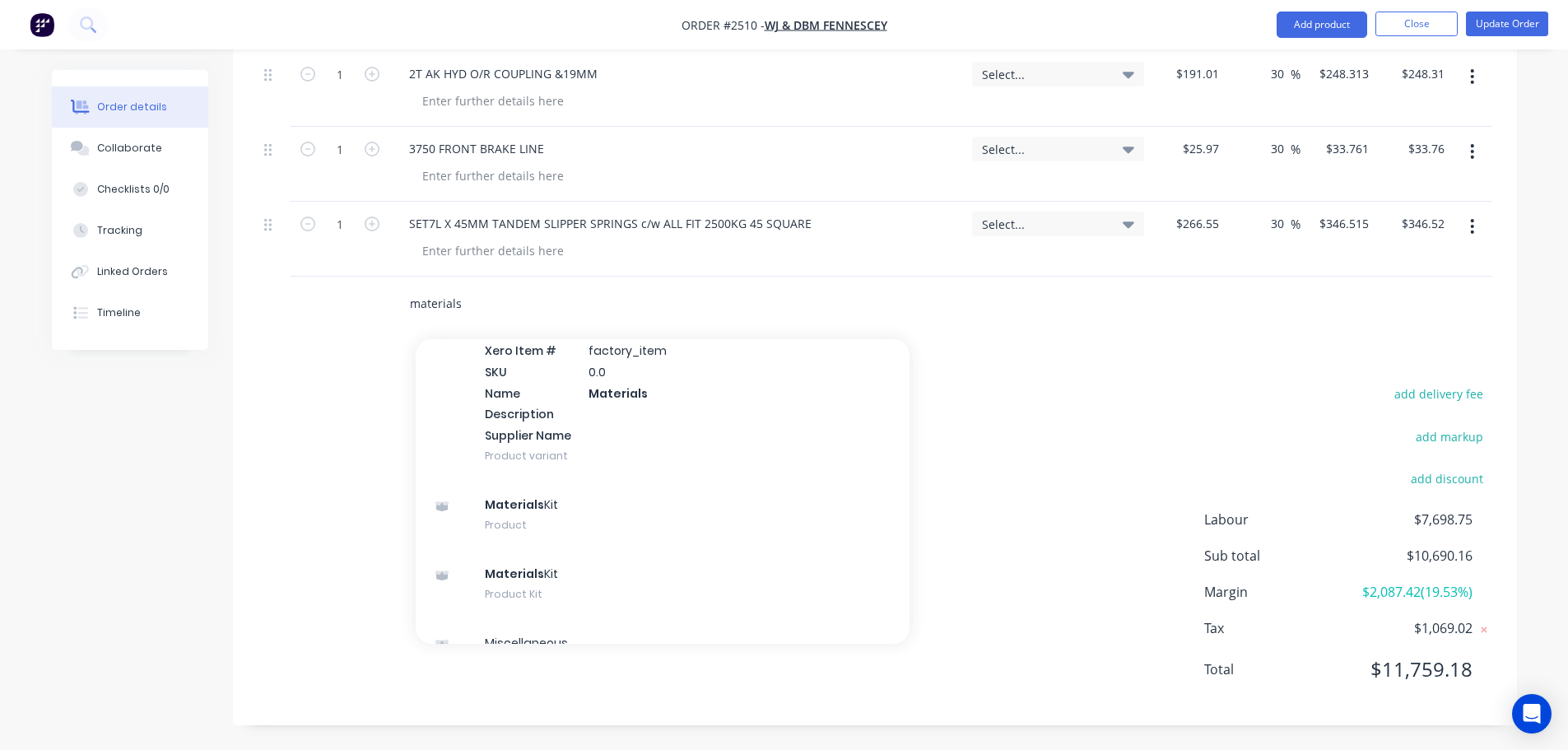
scroll to position [98, 0]
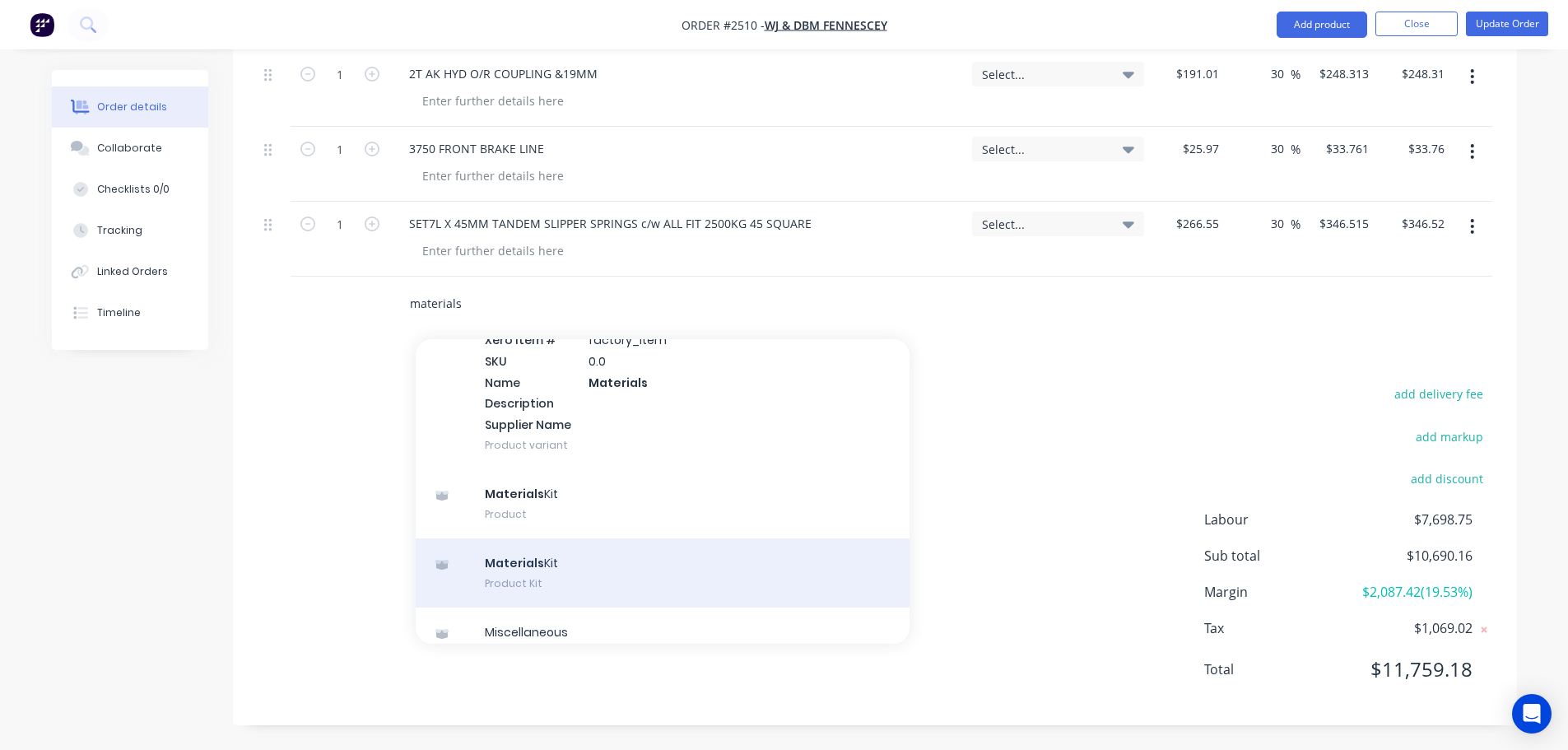
type input "materials"
click at [545, 568] on div "Materials Kit Product Kit" at bounding box center [662, 573] width 494 height 69
